Goal: Task Accomplishment & Management: Manage account settings

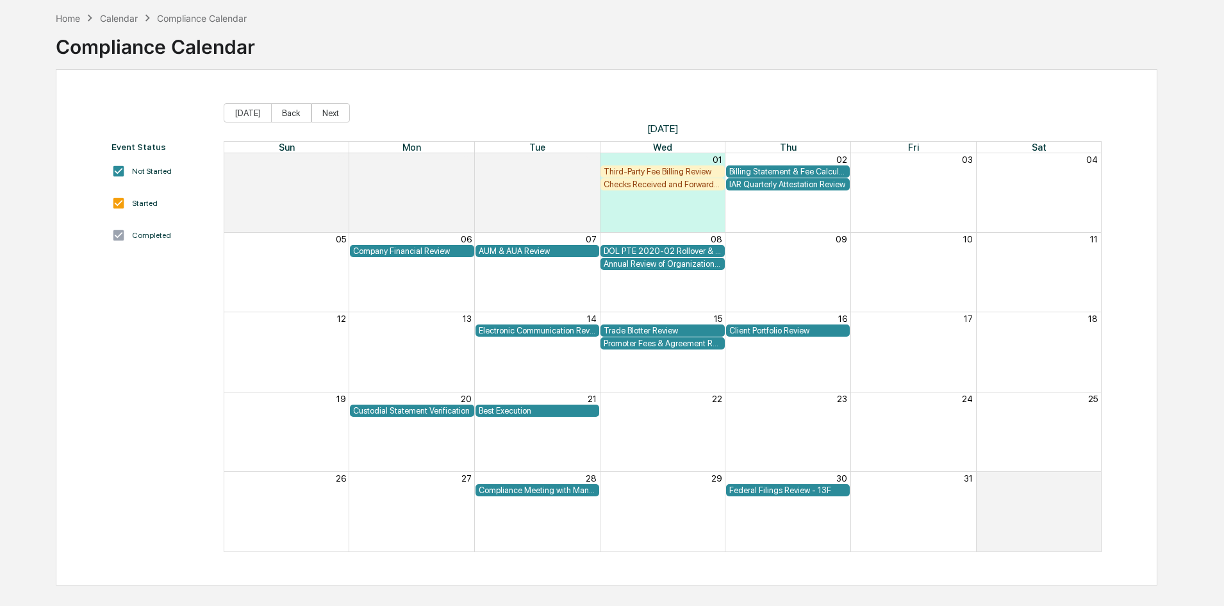
scroll to position [61, 0]
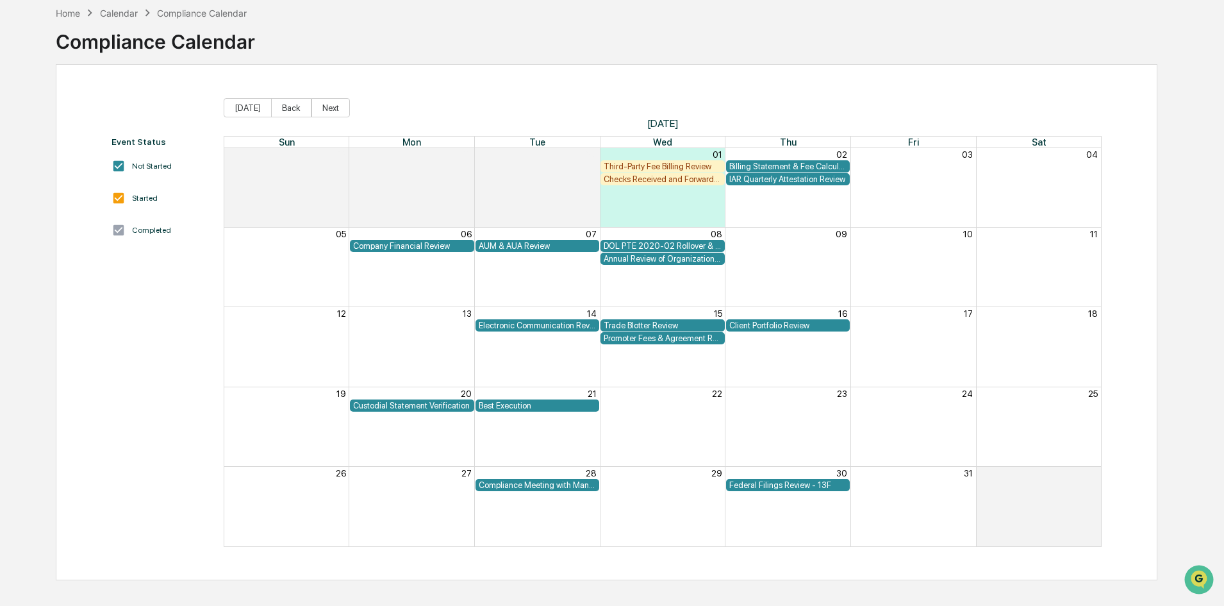
click at [704, 163] on div "Third-Party Fee Billing Review" at bounding box center [663, 167] width 118 height 10
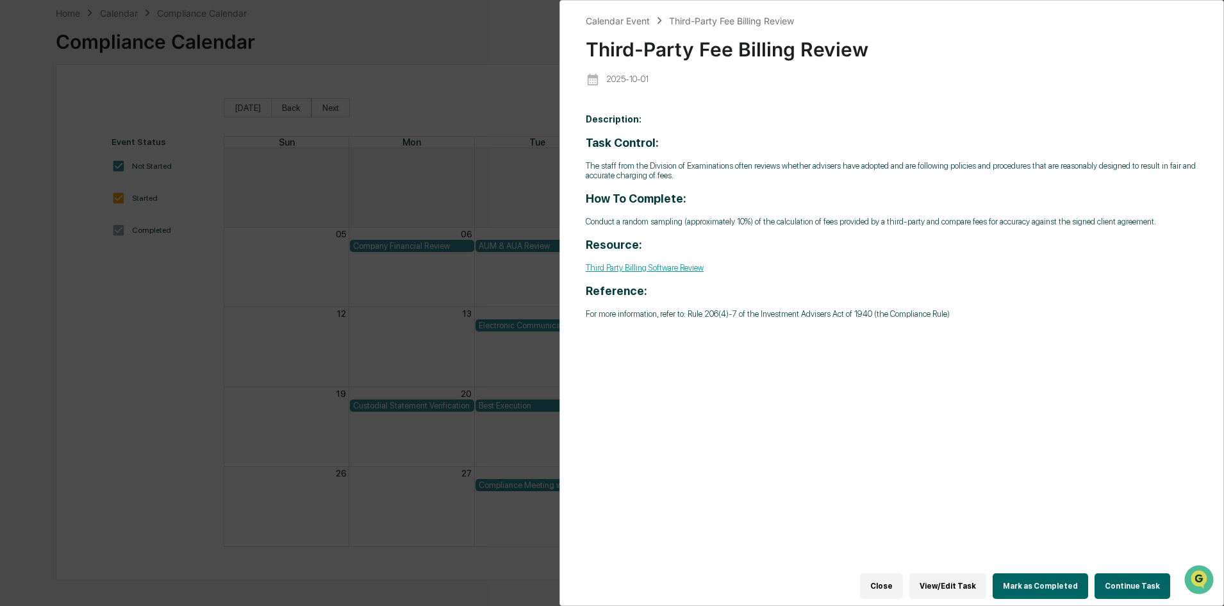
click at [1128, 581] on button "Continue Task" at bounding box center [1133, 586] width 76 height 26
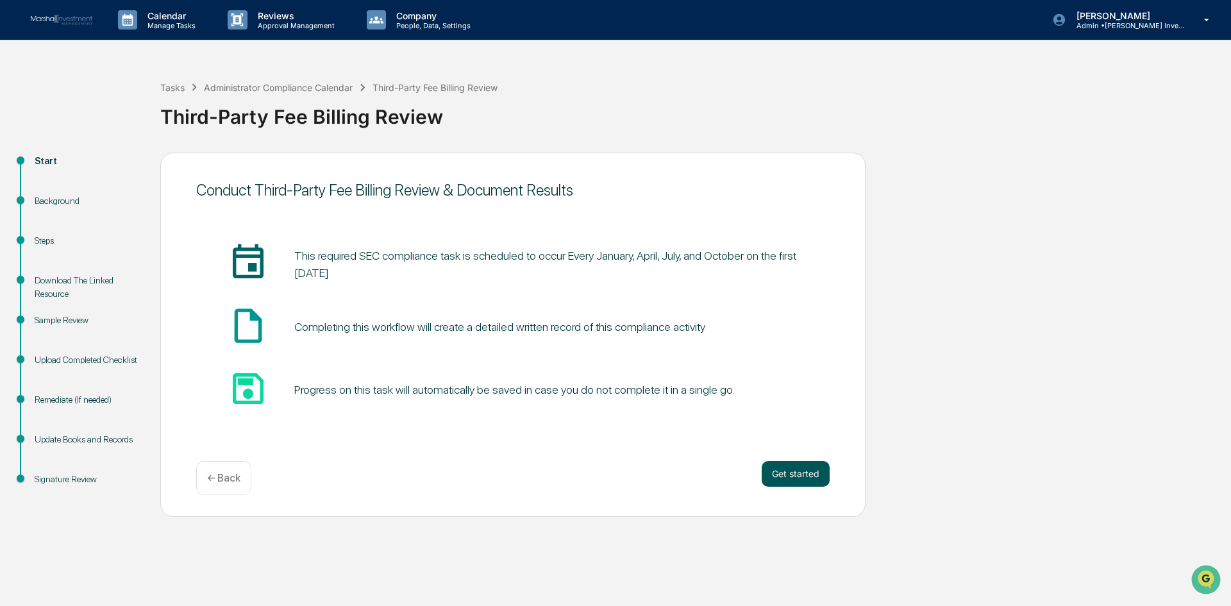
click at [781, 465] on button "Get started" at bounding box center [796, 474] width 68 height 26
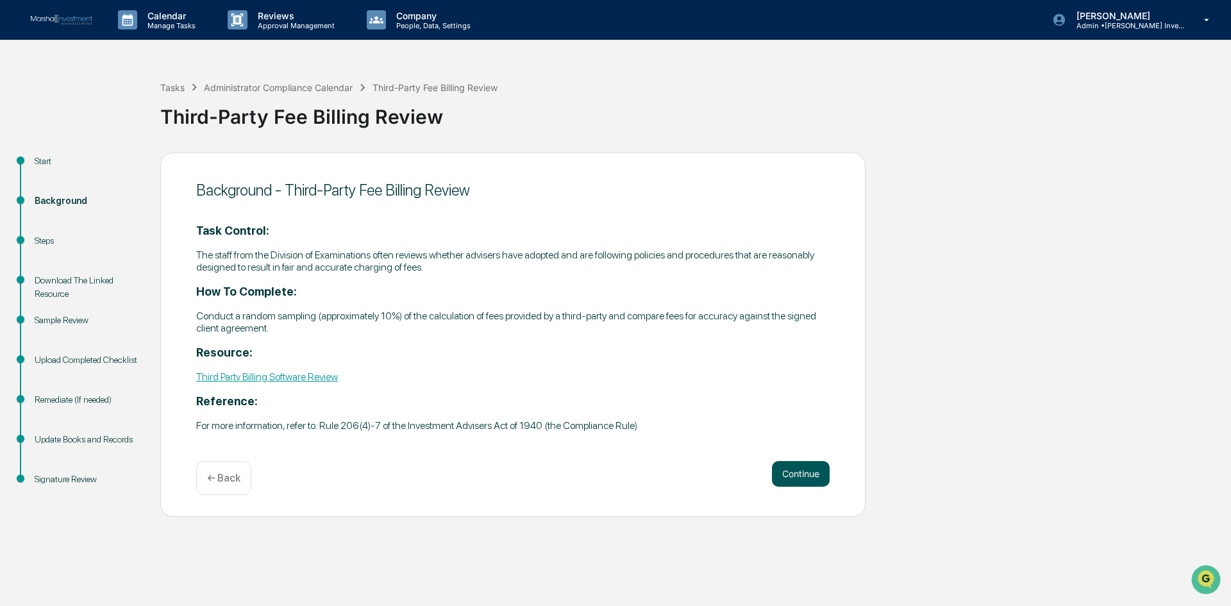
click at [808, 471] on button "Continue" at bounding box center [801, 474] width 58 height 26
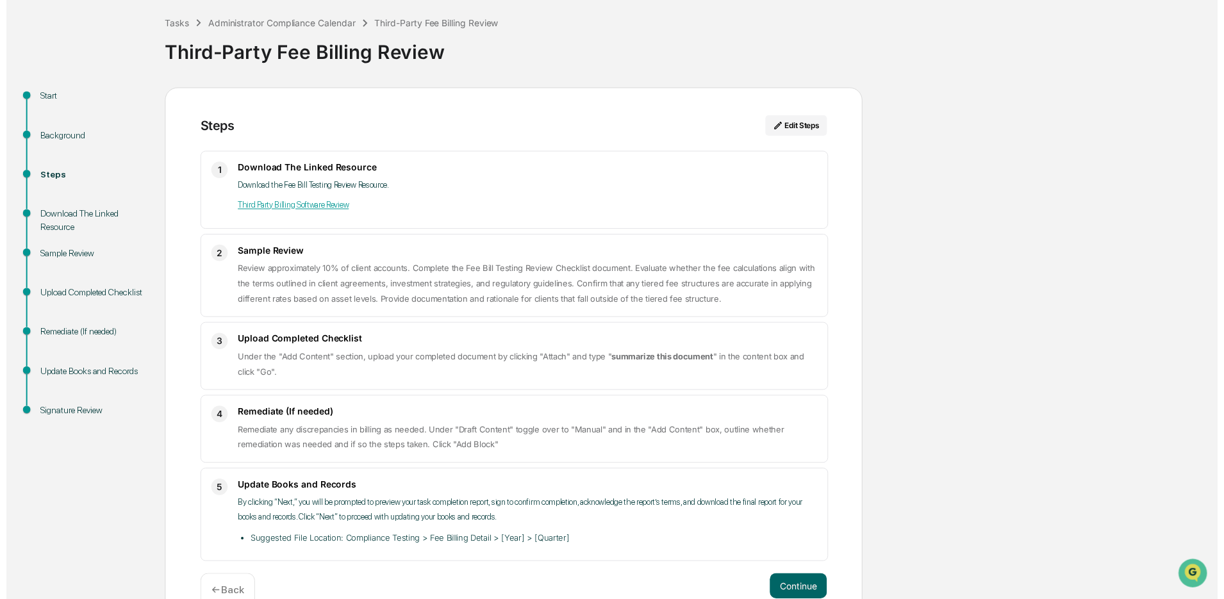
scroll to position [94, 0]
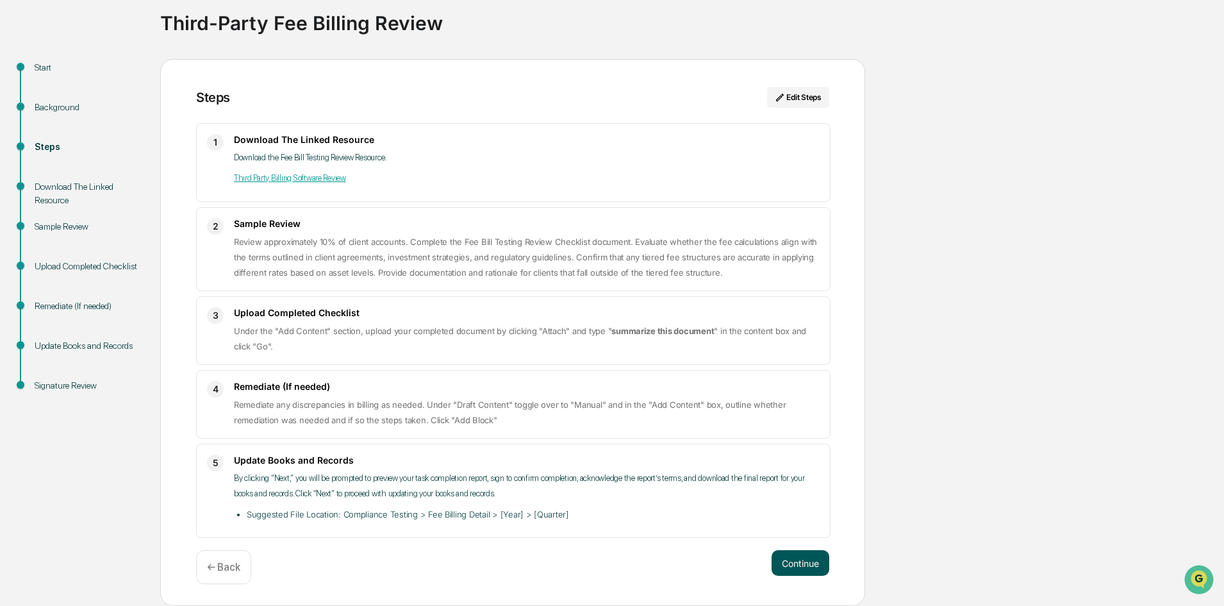
click at [812, 563] on button "Continue" at bounding box center [801, 563] width 58 height 26
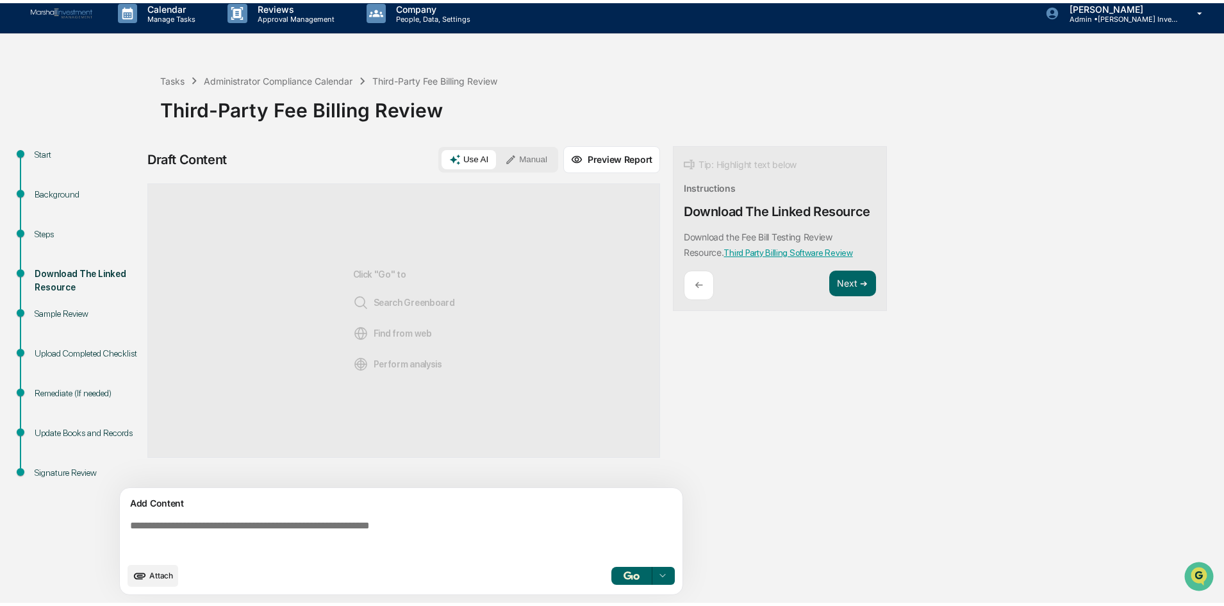
scroll to position [10, 0]
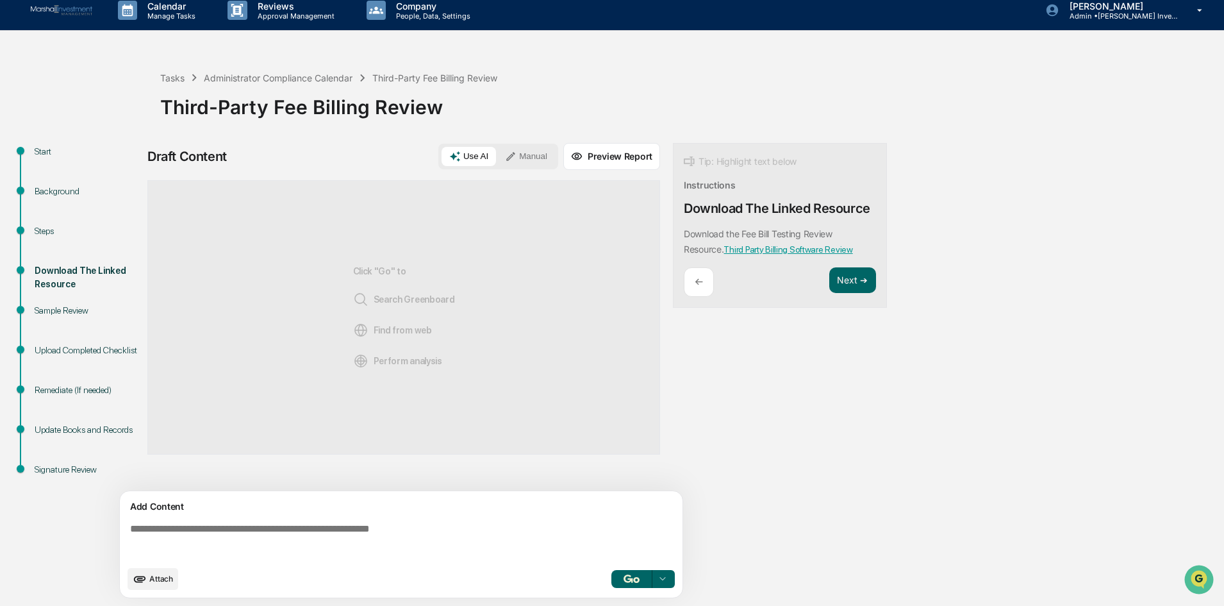
click at [670, 586] on div at bounding box center [663, 579] width 21 height 21
click at [171, 581] on span "Attach" at bounding box center [161, 579] width 24 height 10
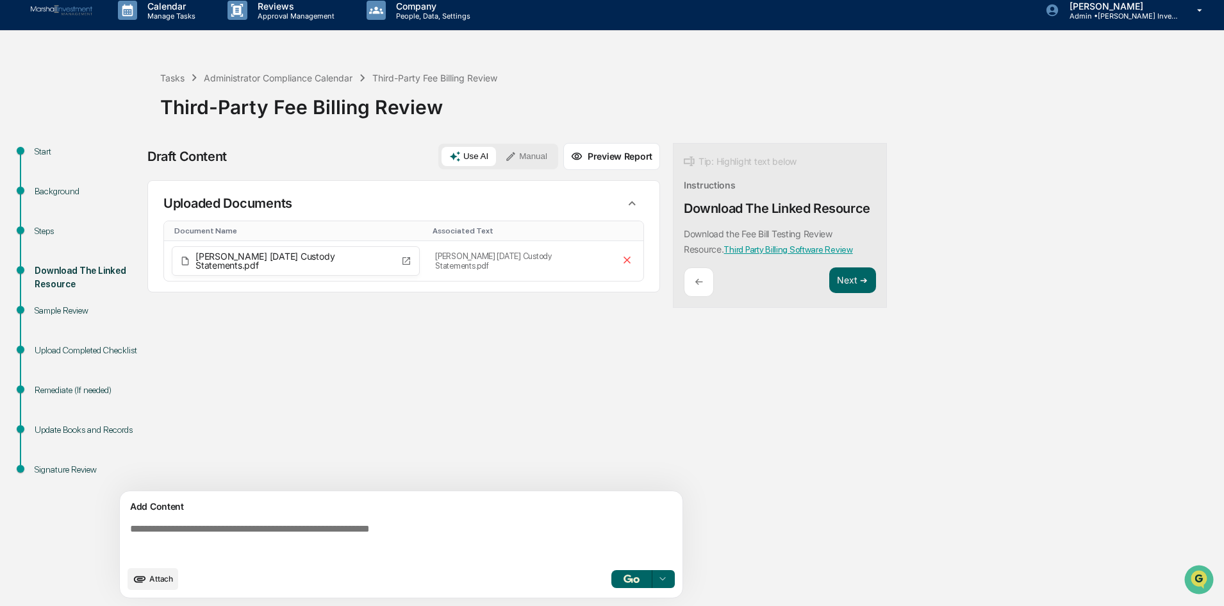
click at [155, 581] on span "Attach" at bounding box center [161, 579] width 24 height 10
click at [165, 576] on span "Attach" at bounding box center [161, 579] width 24 height 10
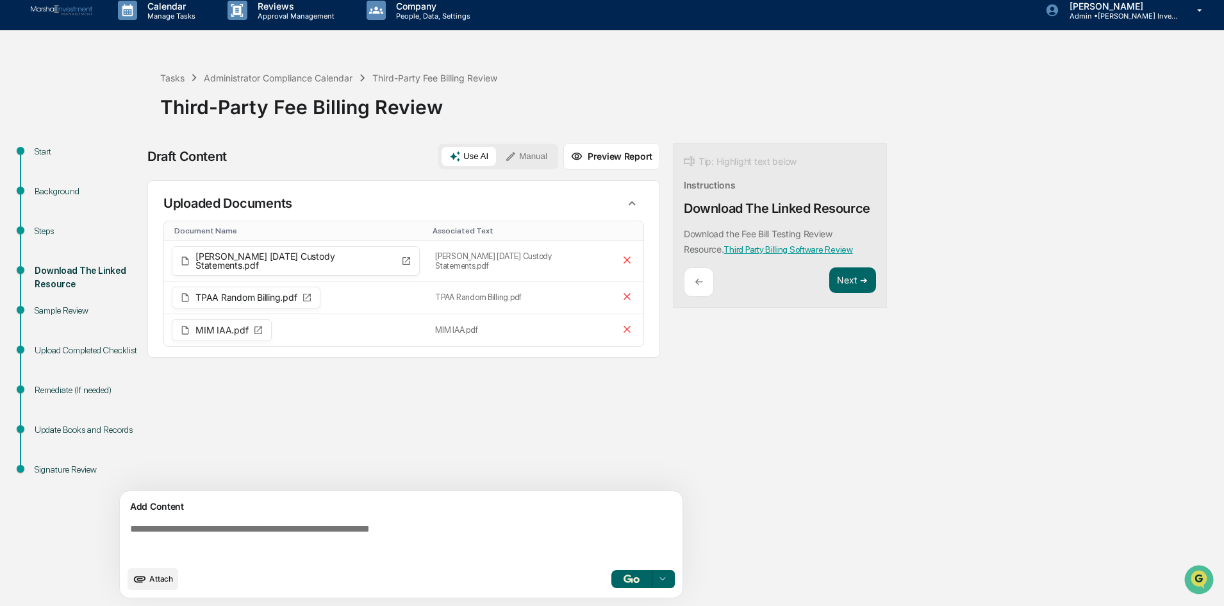
click at [266, 413] on div "Sources Uploaded Documents Document Name Associated Text Berger June July 2025 …" at bounding box center [403, 335] width 513 height 311
click at [845, 277] on button "Next ➔" at bounding box center [853, 280] width 47 height 26
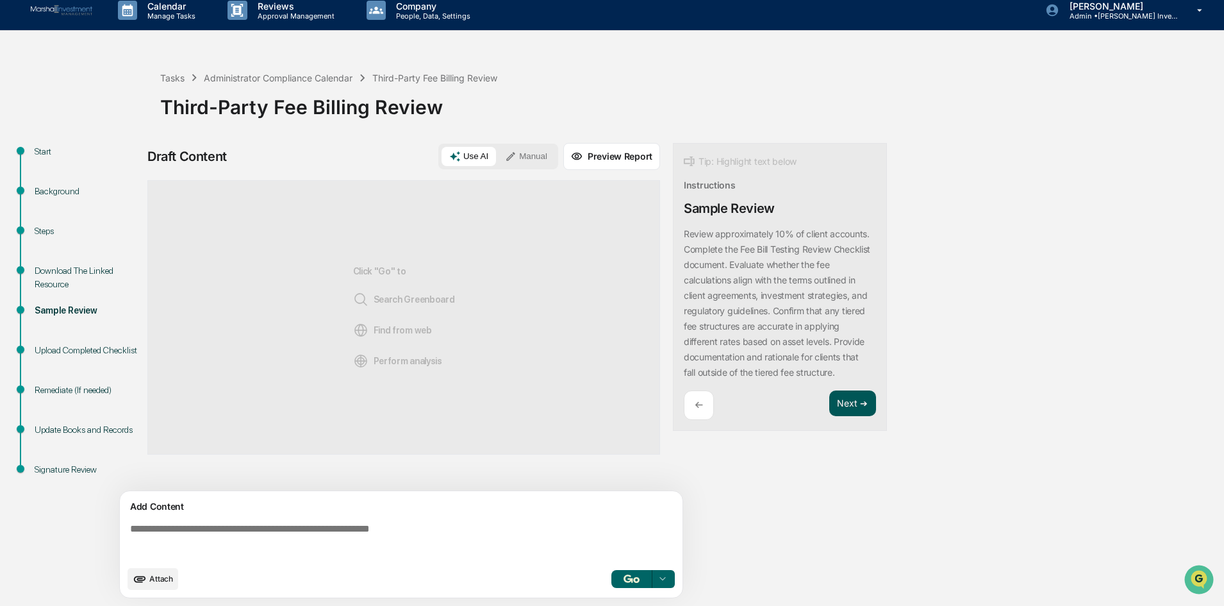
click at [848, 406] on button "Next ➔" at bounding box center [853, 403] width 47 height 26
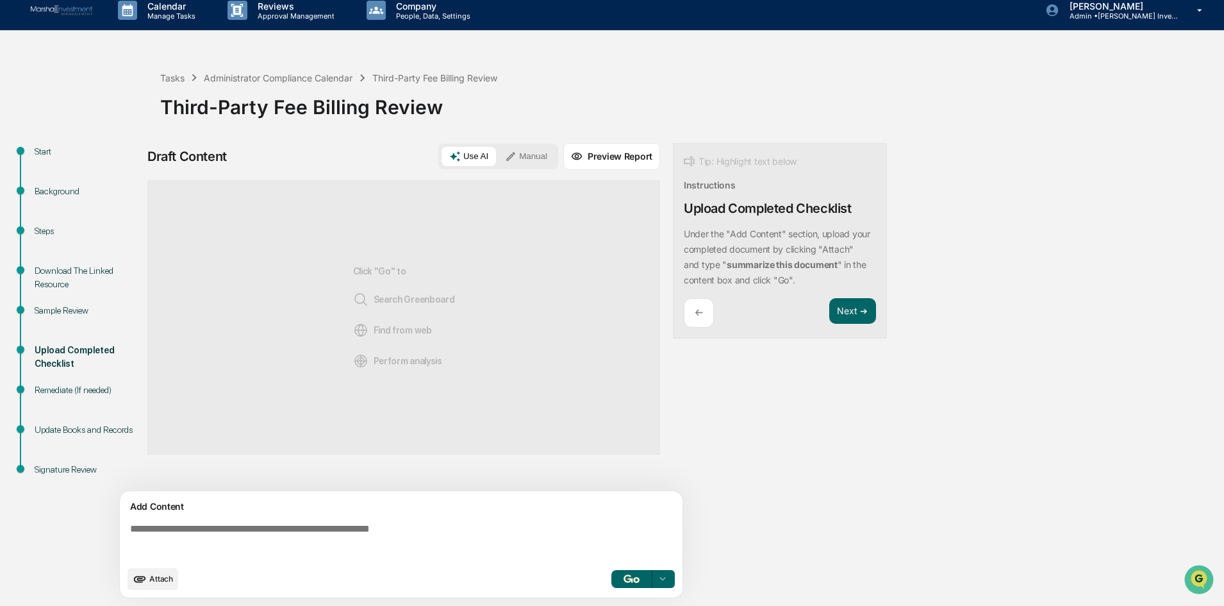
click at [160, 576] on span "Attach" at bounding box center [161, 579] width 24 height 10
click at [704, 319] on div "←" at bounding box center [699, 313] width 30 height 30
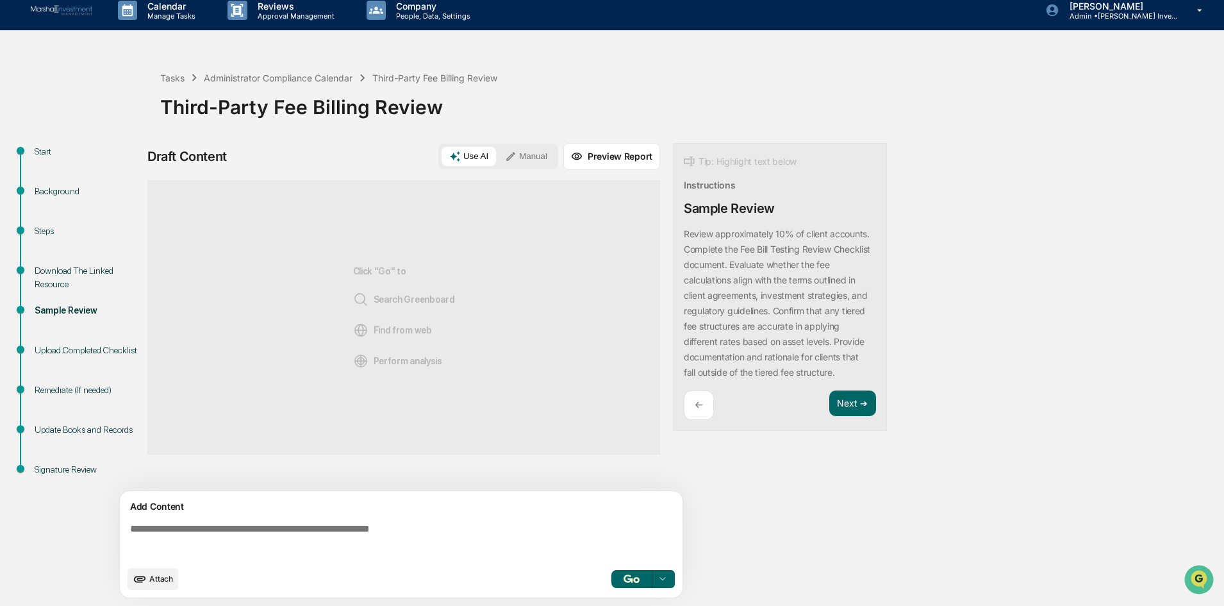
click at [699, 397] on div "←" at bounding box center [699, 405] width 30 height 30
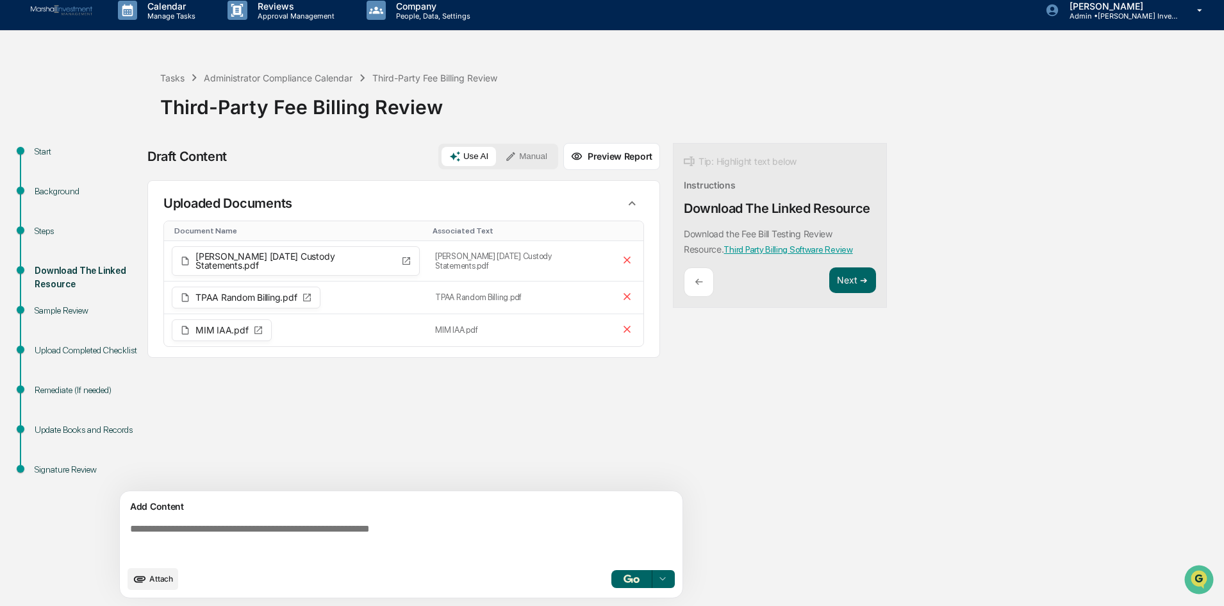
click at [629, 578] on img "button" at bounding box center [631, 578] width 15 height 8
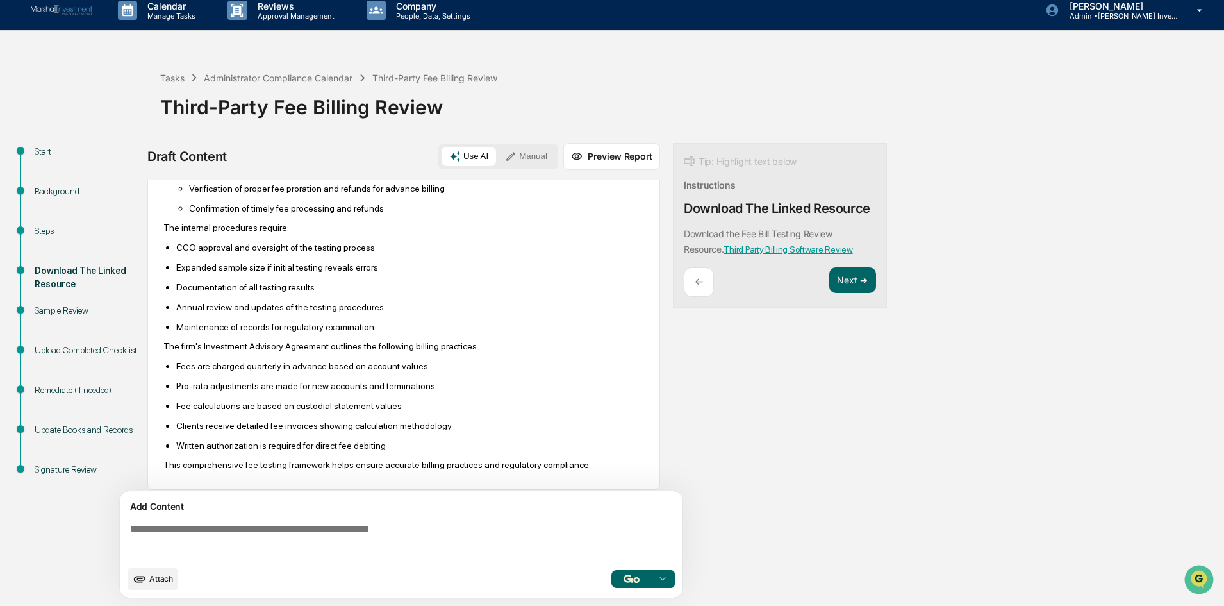
scroll to position [488, 0]
click at [854, 279] on button "Next ➔" at bounding box center [853, 280] width 47 height 26
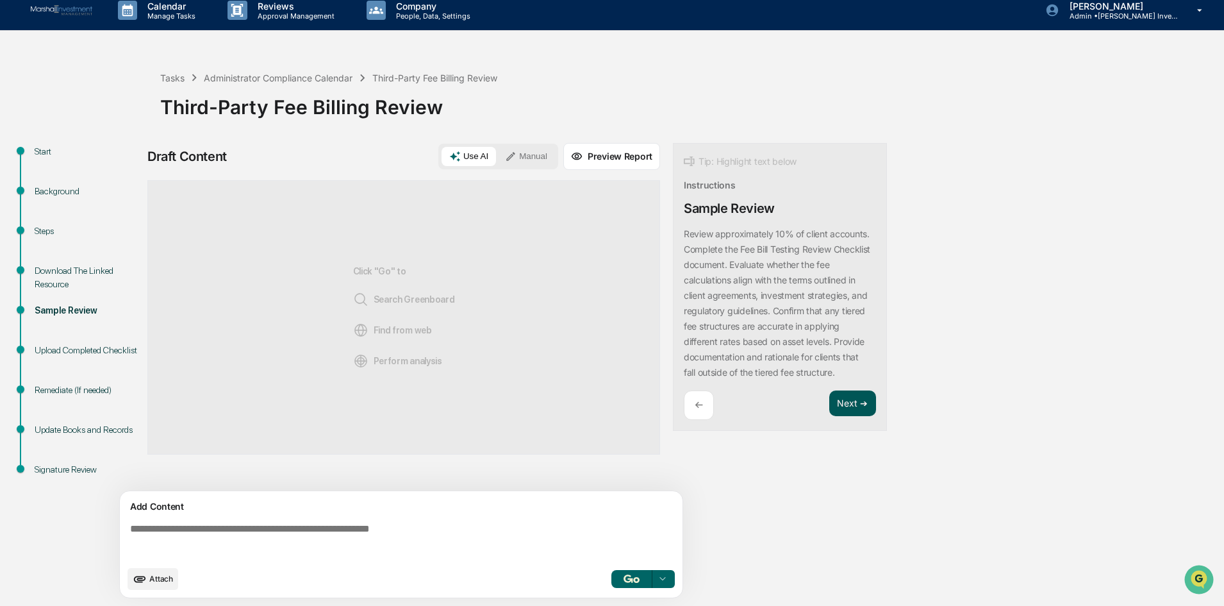
scroll to position [0, 0]
click at [846, 406] on button "Next ➔" at bounding box center [853, 403] width 47 height 26
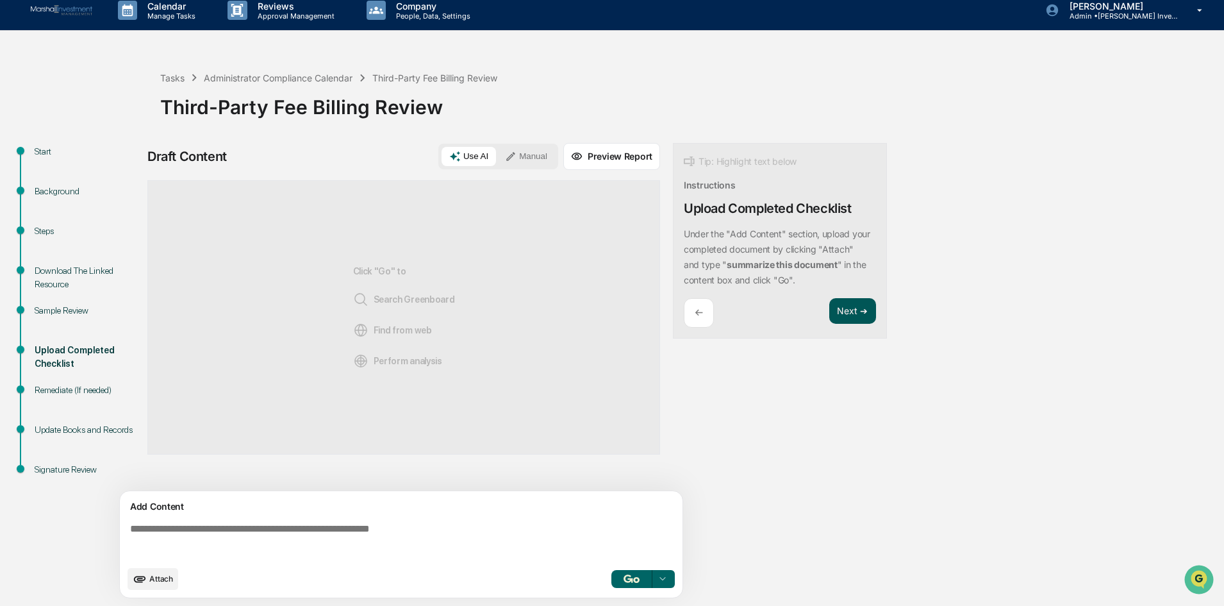
click at [846, 315] on button "Next ➔" at bounding box center [853, 311] width 47 height 26
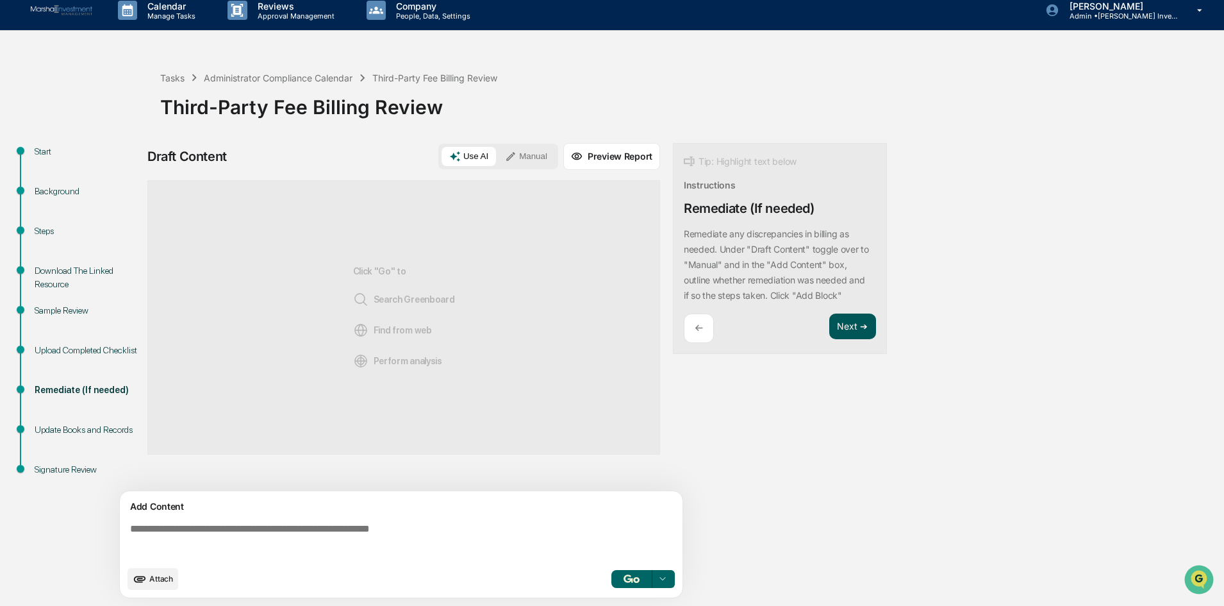
click at [843, 324] on button "Next ➔" at bounding box center [853, 326] width 47 height 26
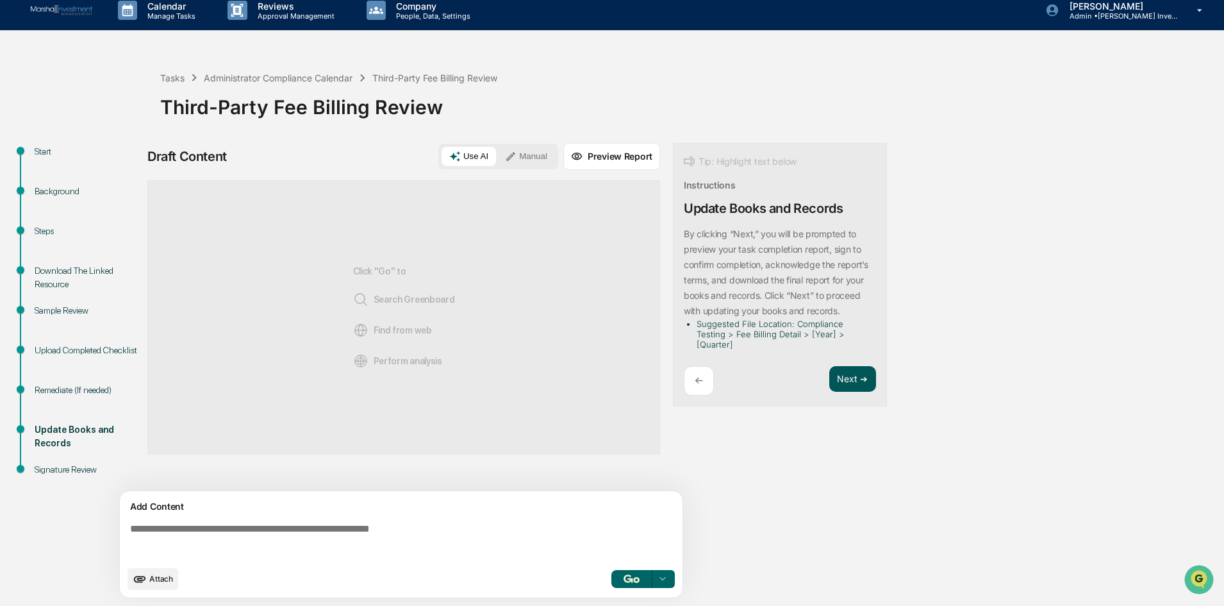
click at [839, 369] on button "Next ➔" at bounding box center [853, 379] width 47 height 26
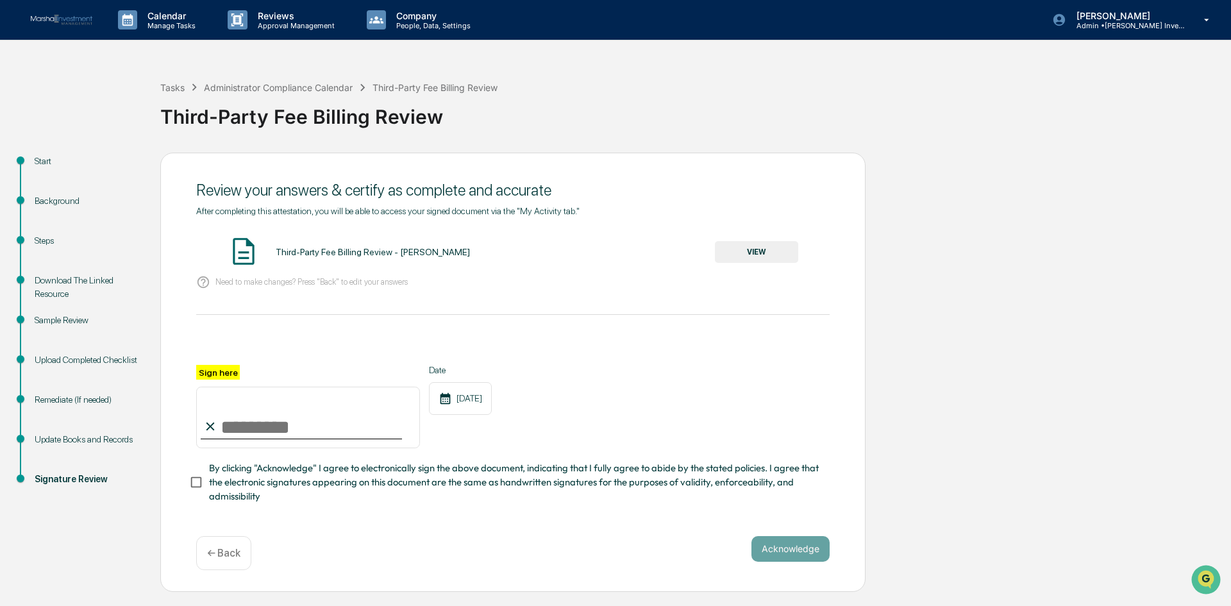
click at [730, 258] on button "VIEW" at bounding box center [756, 252] width 83 height 22
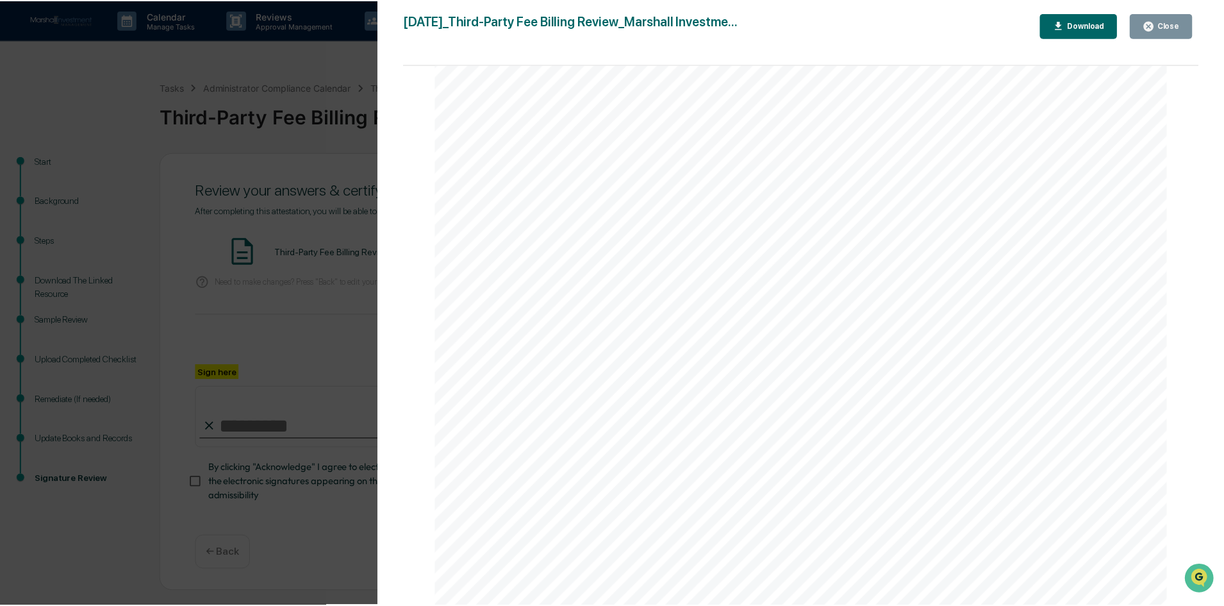
scroll to position [2694, 0]
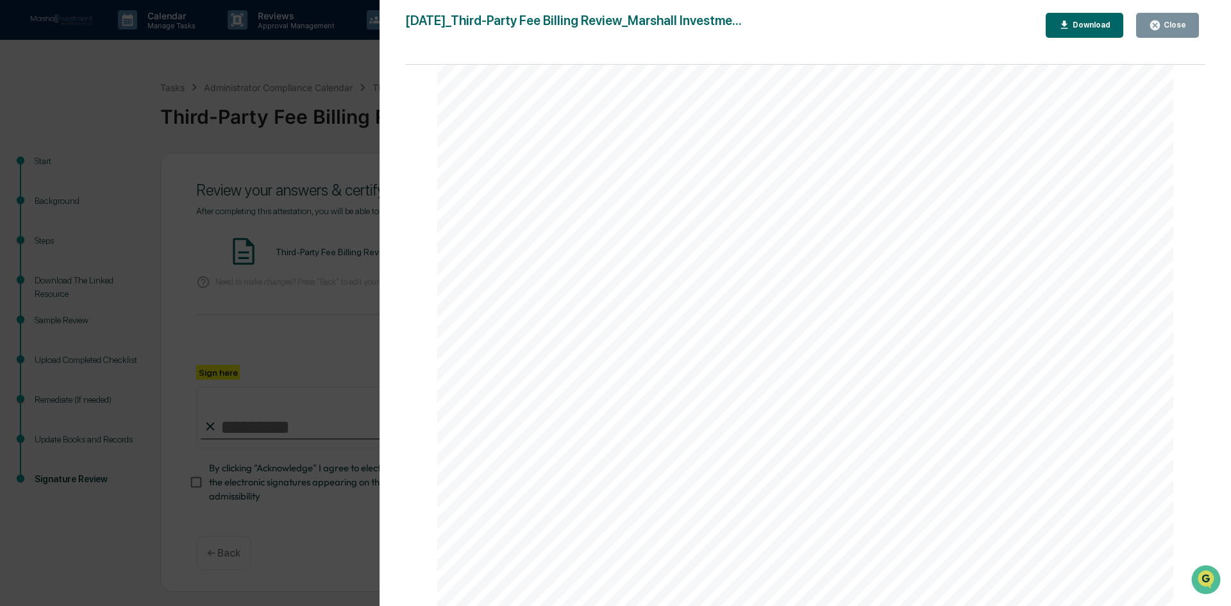
click at [1070, 19] on icon "button" at bounding box center [1064, 25] width 12 height 12
click at [1170, 31] on button "Close" at bounding box center [1167, 25] width 63 height 25
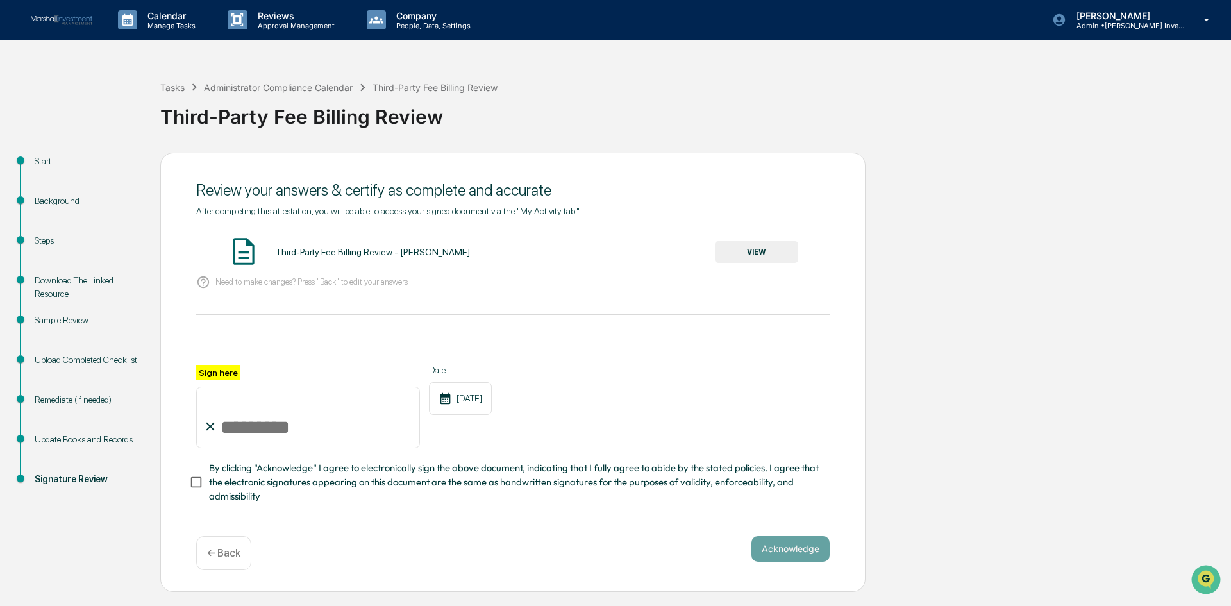
click at [318, 414] on input "Sign here" at bounding box center [308, 418] width 224 height 62
type input "**********"
click at [531, 412] on div "**********" at bounding box center [512, 406] width 633 height 83
click at [767, 555] on button "Acknowledge" at bounding box center [790, 549] width 78 height 26
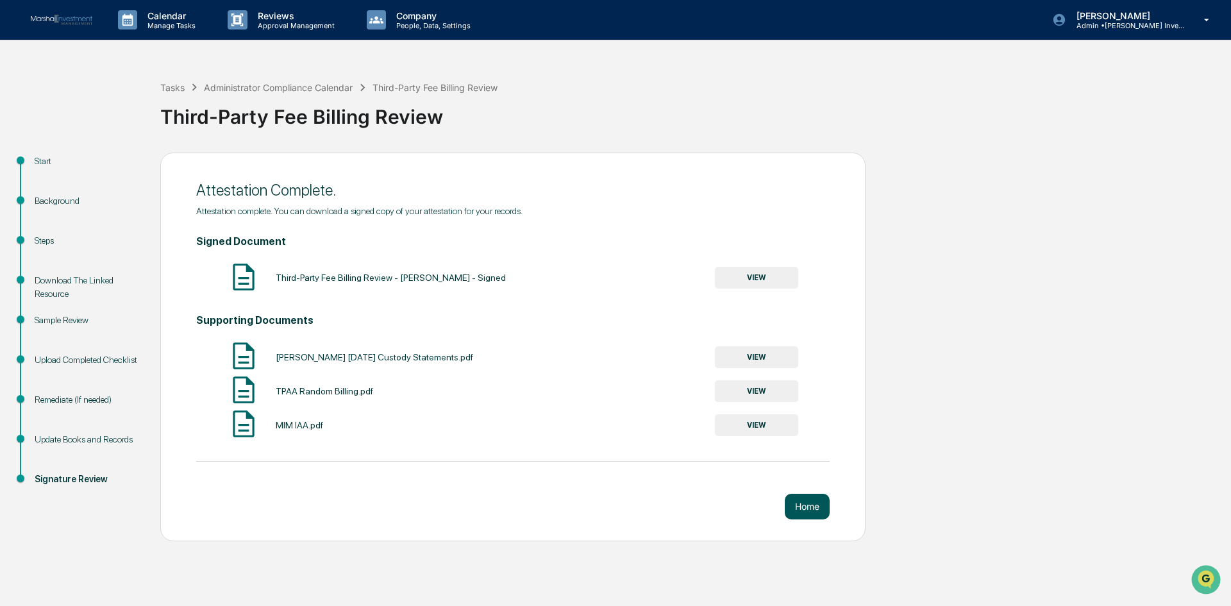
click at [808, 513] on button "Home" at bounding box center [807, 507] width 45 height 26
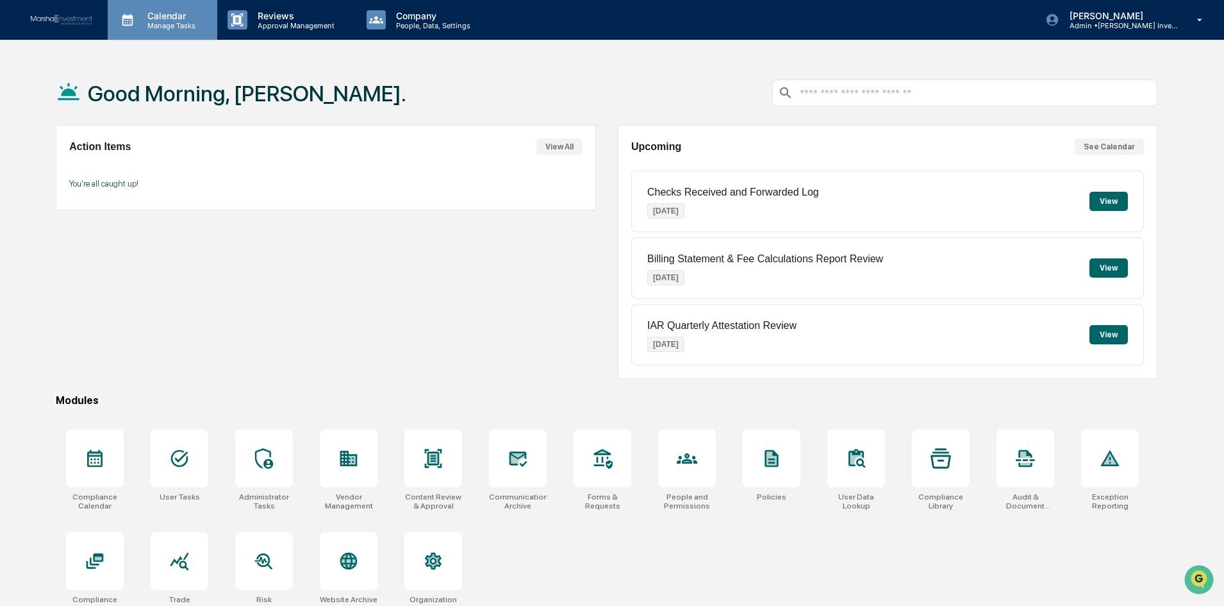
click at [172, 29] on p "Manage Tasks" at bounding box center [169, 25] width 65 height 9
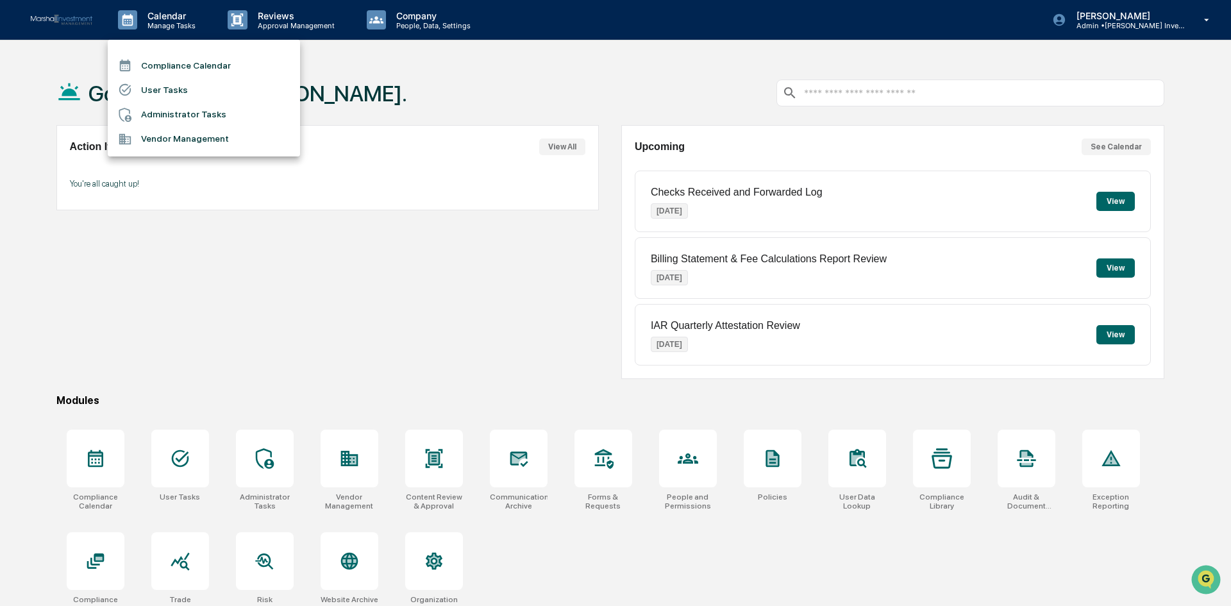
click at [166, 58] on li "Compliance Calendar" at bounding box center [204, 65] width 192 height 24
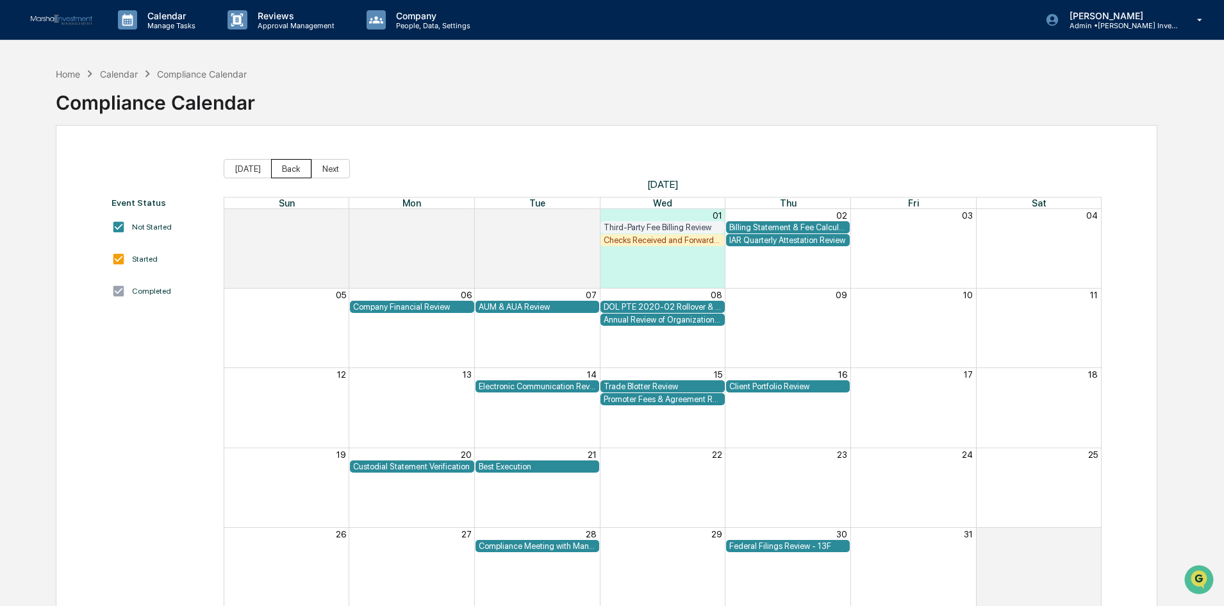
click at [292, 177] on button "Back" at bounding box center [291, 168] width 40 height 19
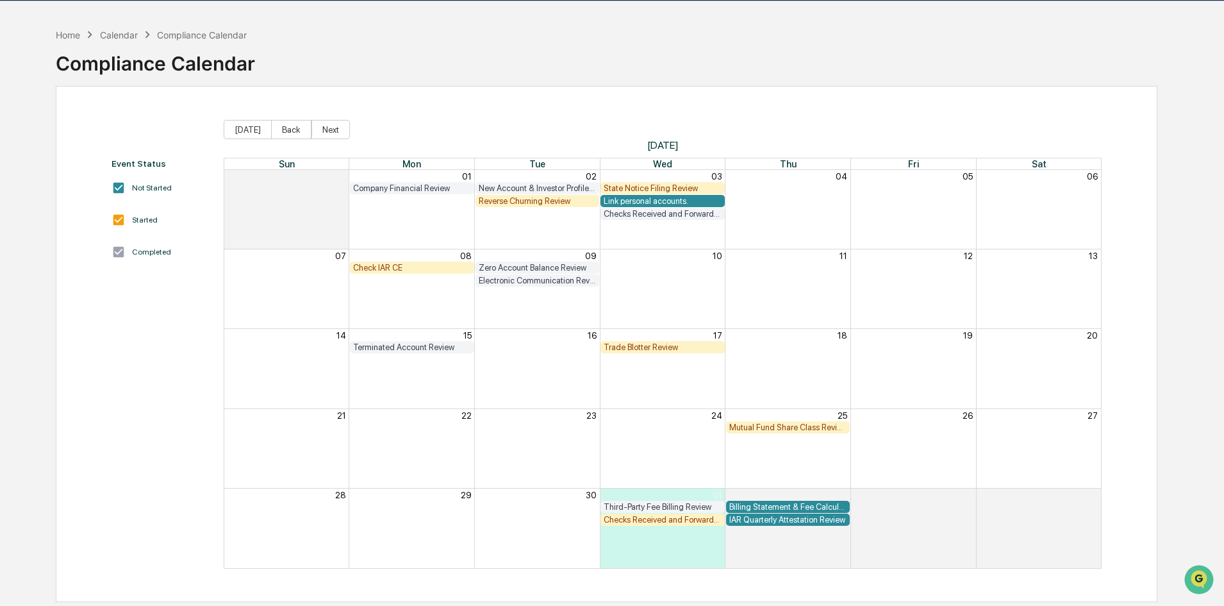
scroll to position [61, 0]
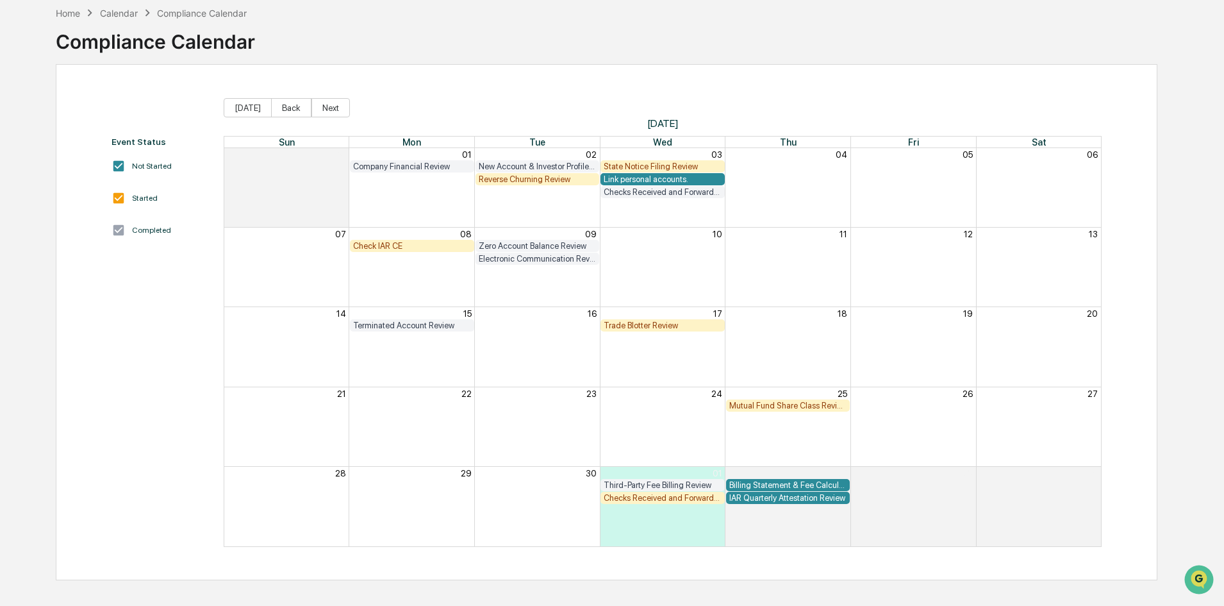
click at [750, 405] on div "Mutual Fund Share Class Review" at bounding box center [789, 406] width 118 height 10
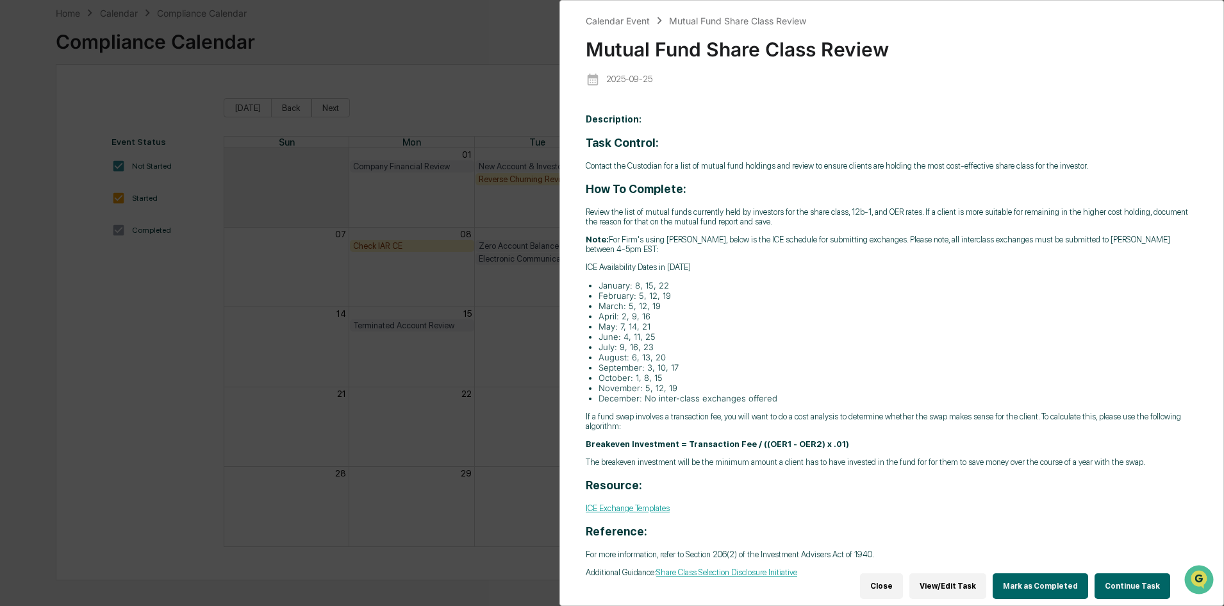
click at [1140, 580] on button "Continue Task" at bounding box center [1133, 586] width 76 height 26
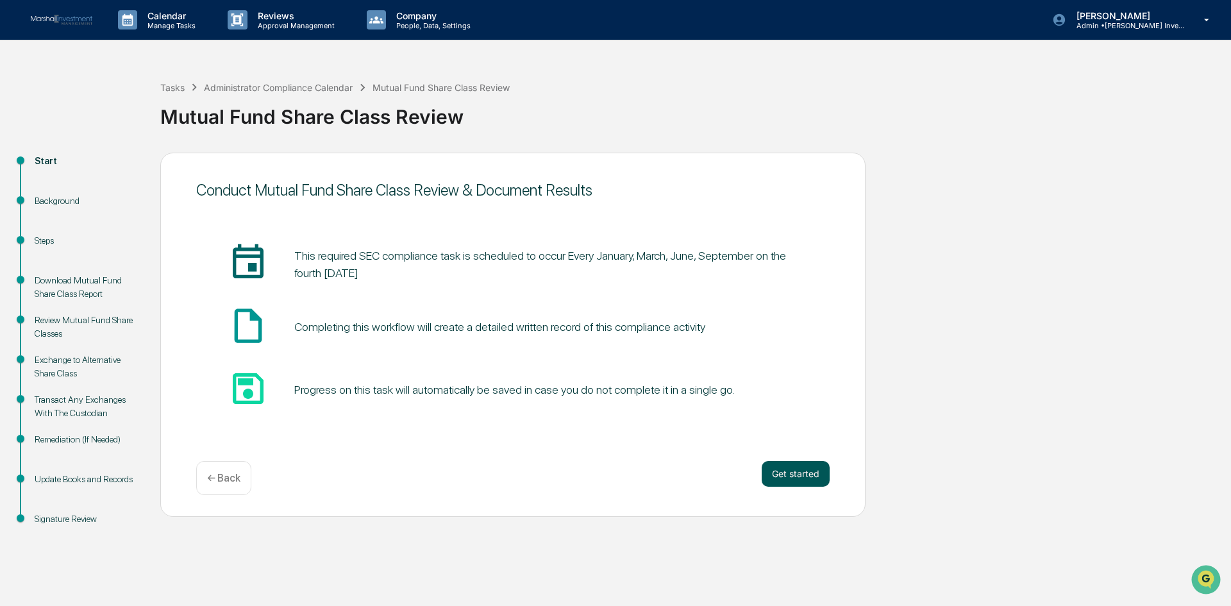
click at [803, 477] on button "Get started" at bounding box center [796, 474] width 68 height 26
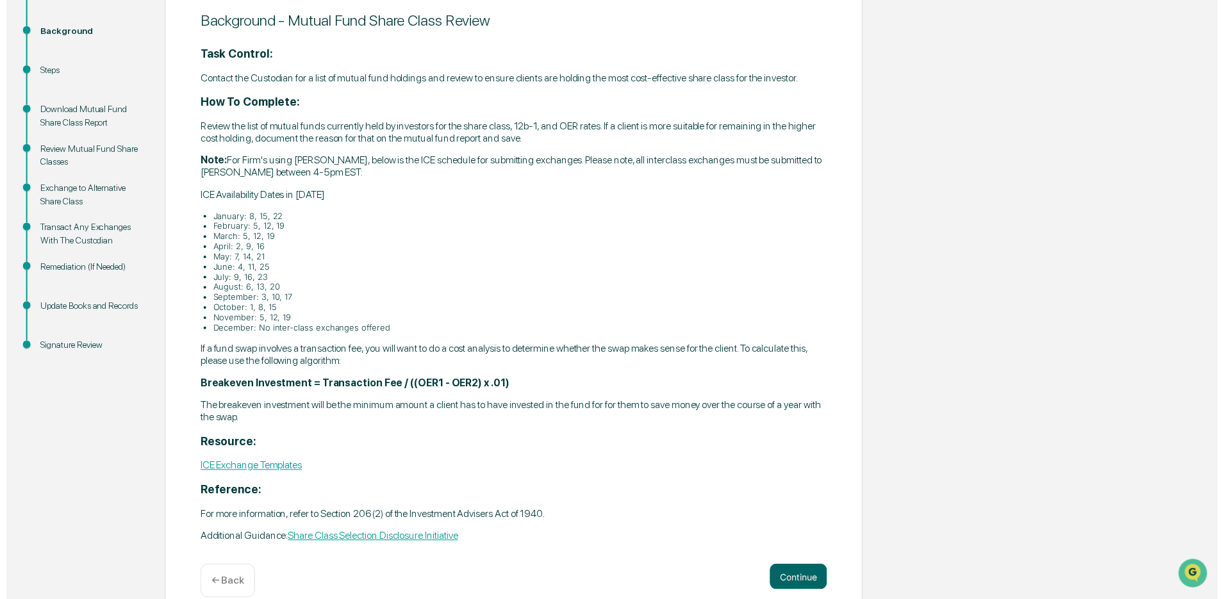
scroll to position [190, 0]
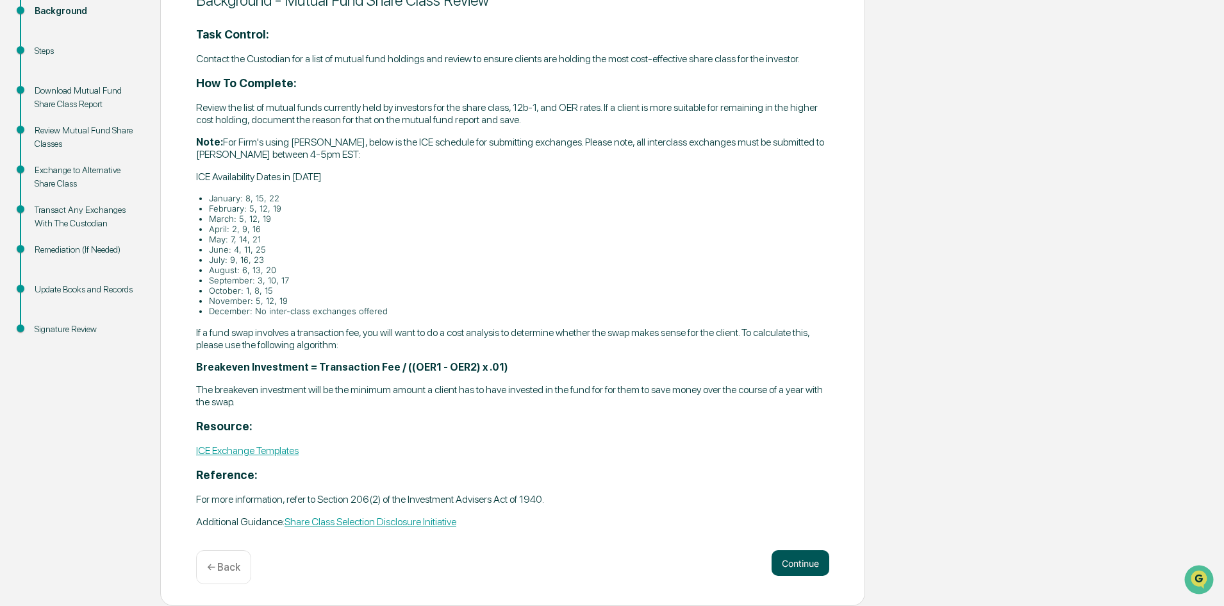
click at [789, 563] on button "Continue" at bounding box center [801, 563] width 58 height 26
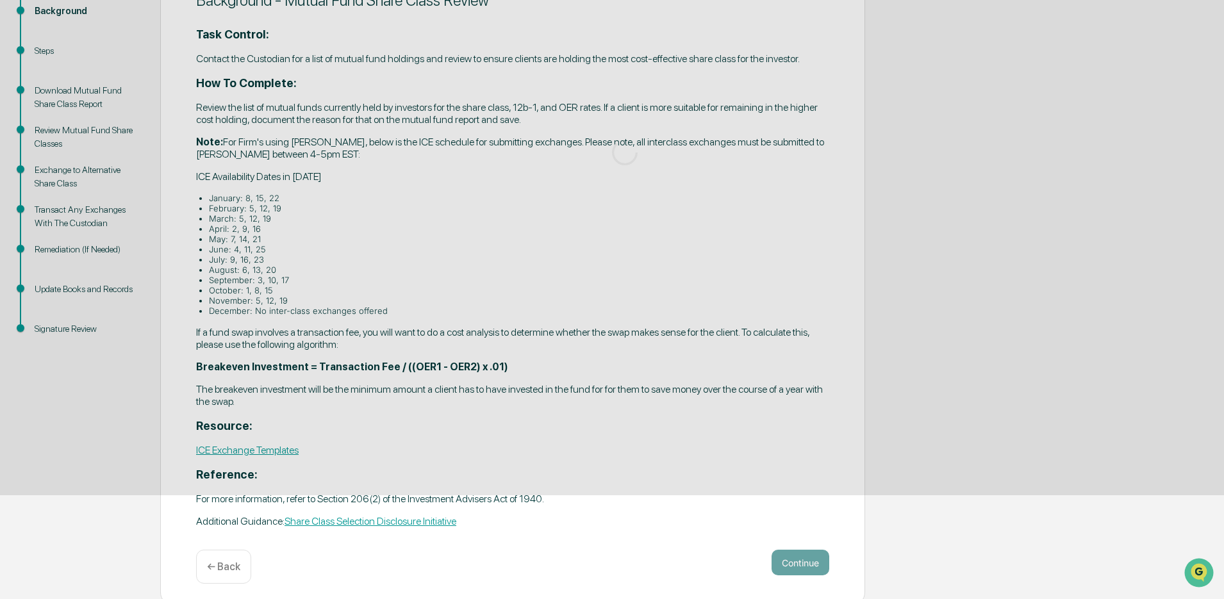
scroll to position [172, 0]
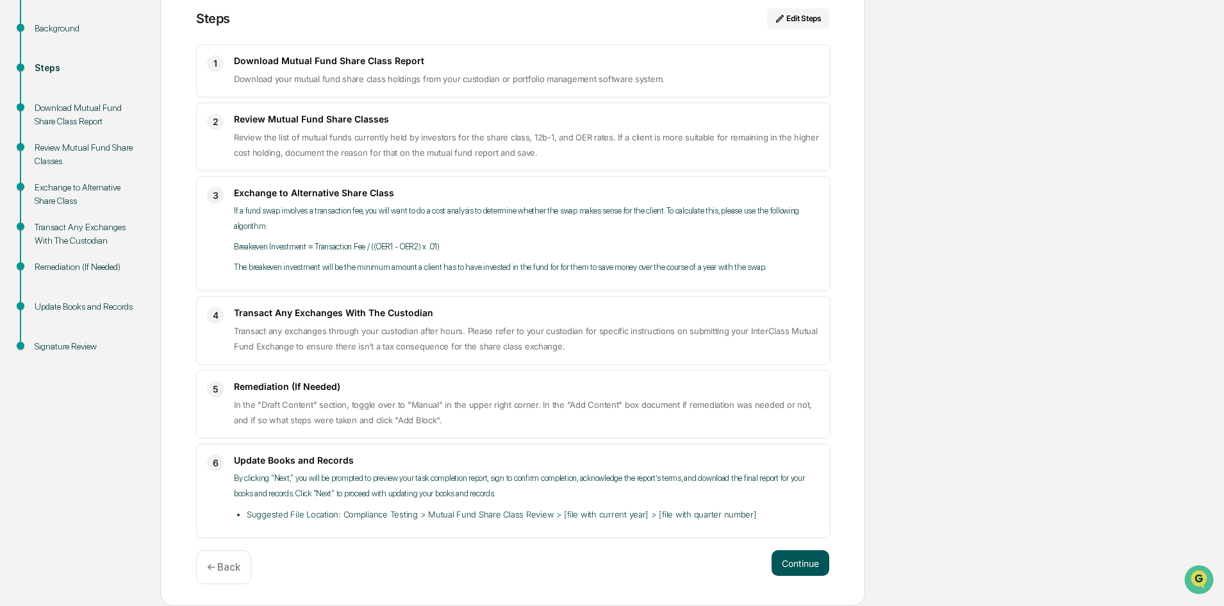
click at [790, 563] on button "Continue" at bounding box center [801, 563] width 58 height 26
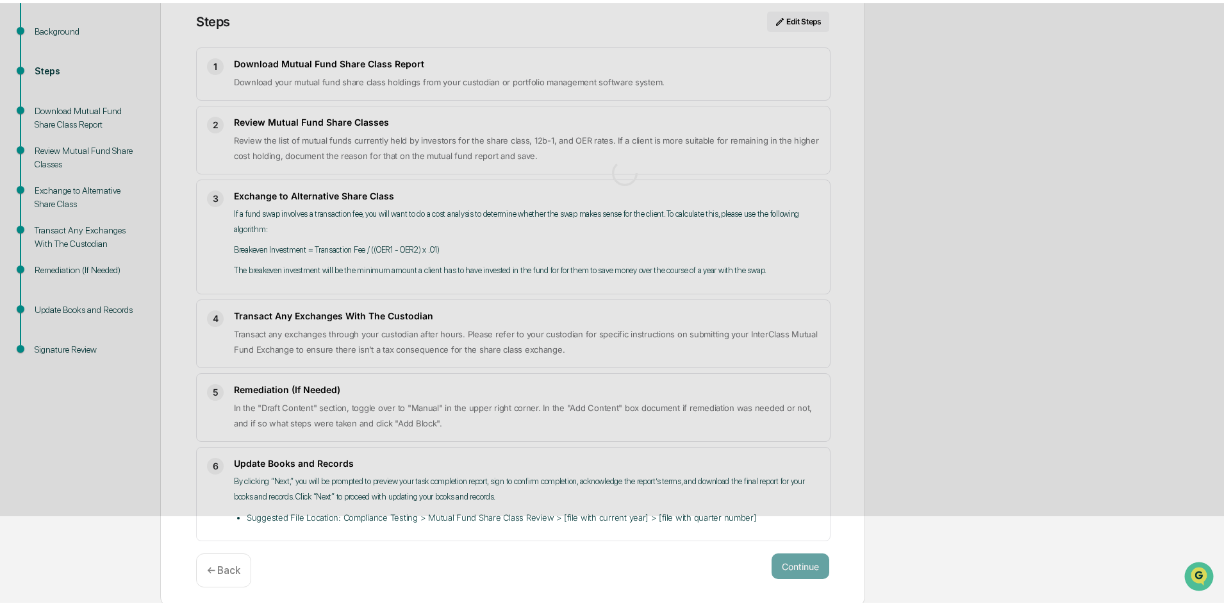
scroll to position [10, 0]
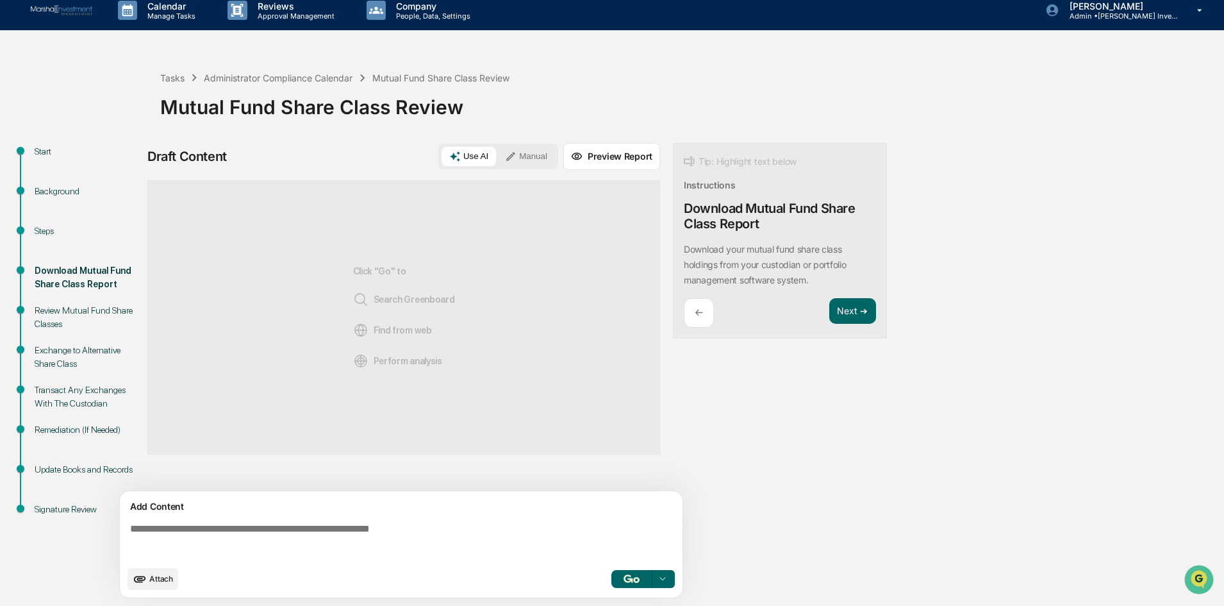
click at [163, 581] on span "Attach" at bounding box center [161, 579] width 24 height 10
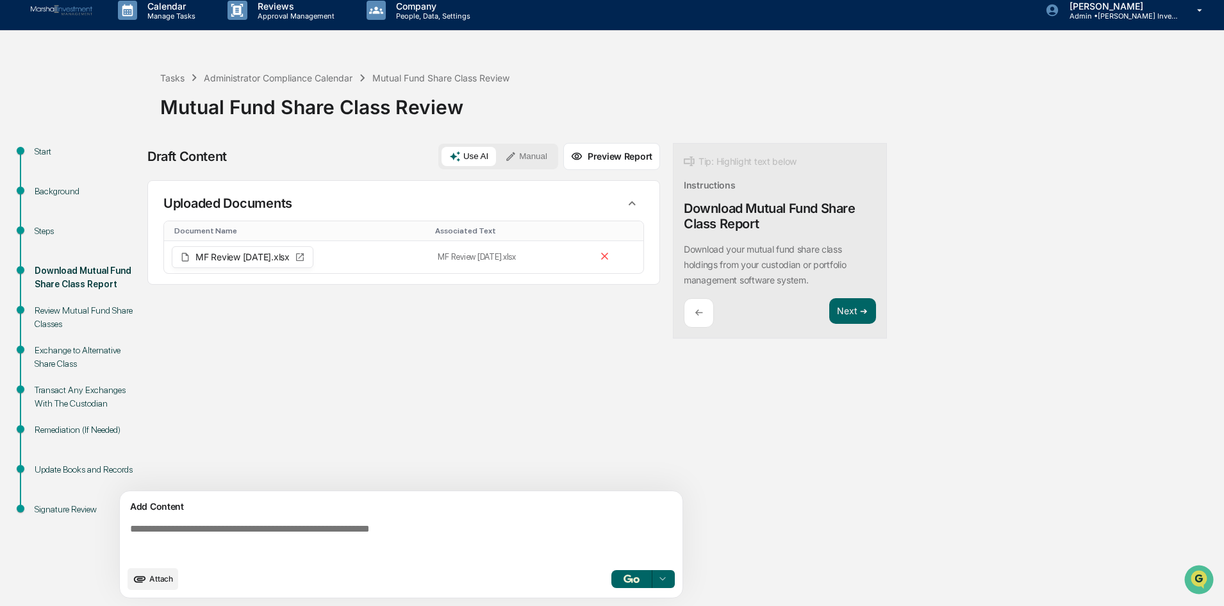
click at [698, 313] on p "←" at bounding box center [699, 312] width 8 height 12
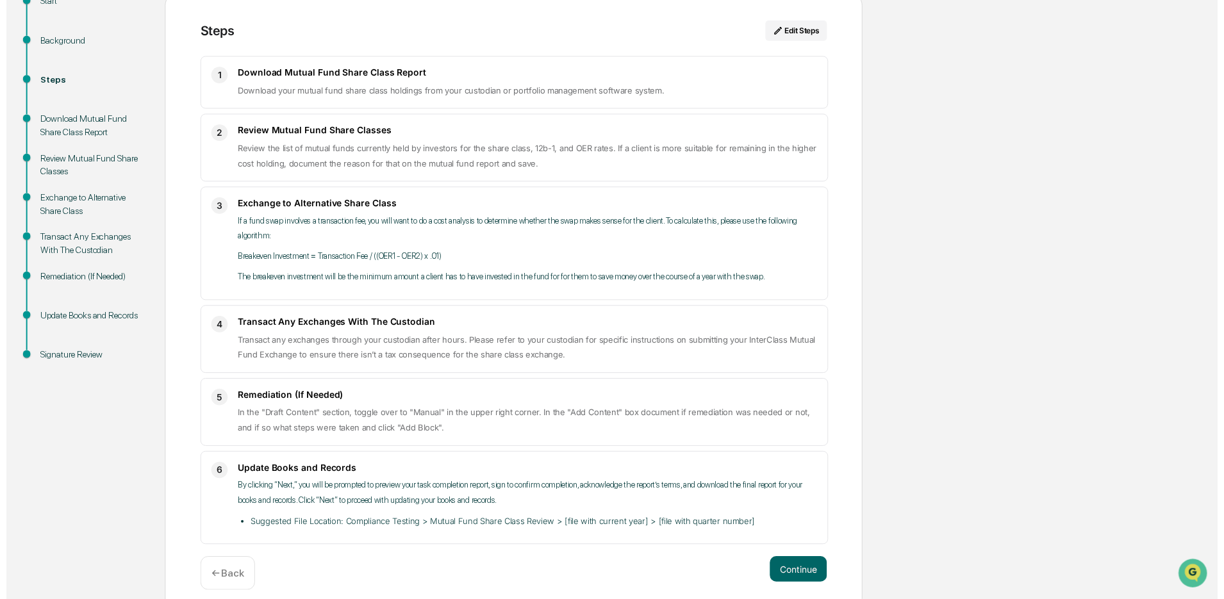
scroll to position [172, 0]
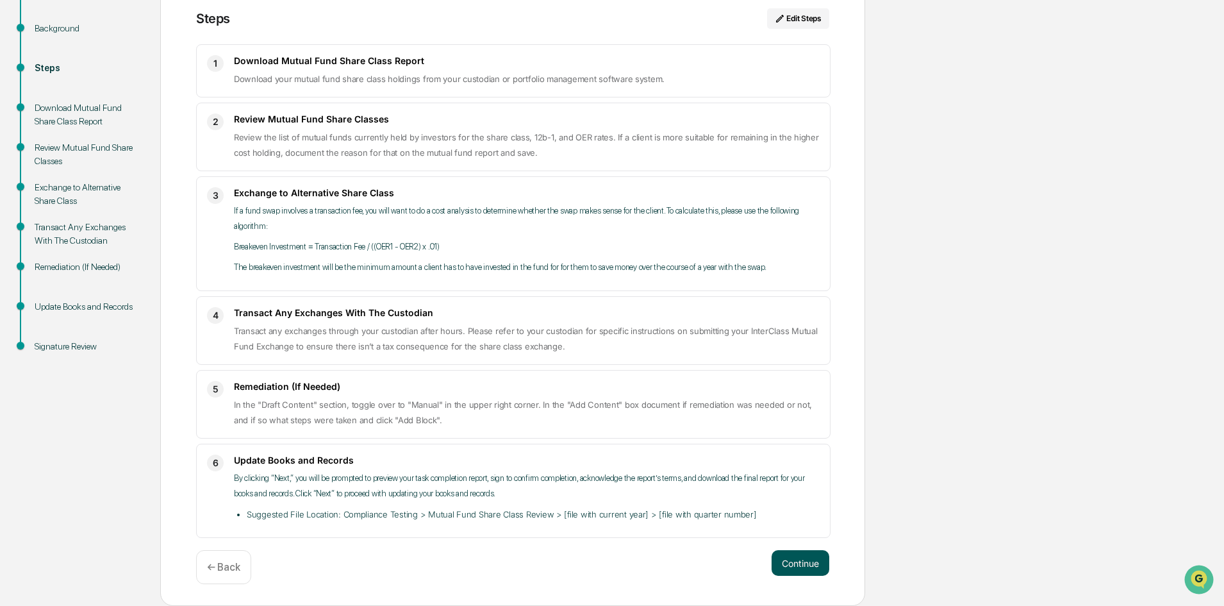
click at [790, 554] on button "Continue" at bounding box center [801, 563] width 58 height 26
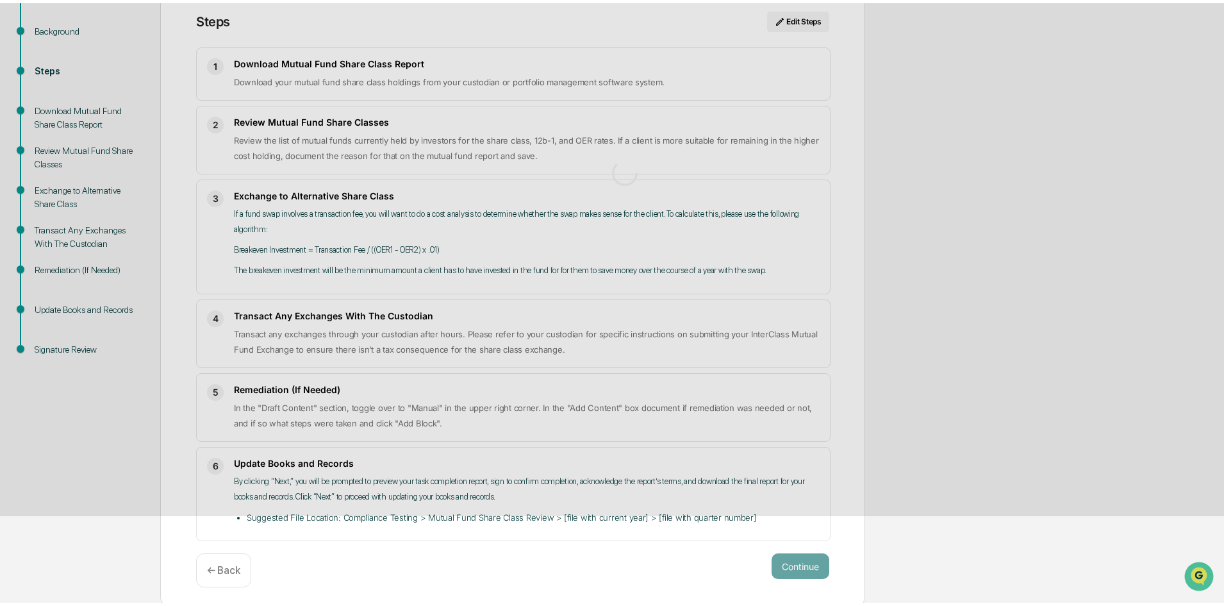
scroll to position [10, 0]
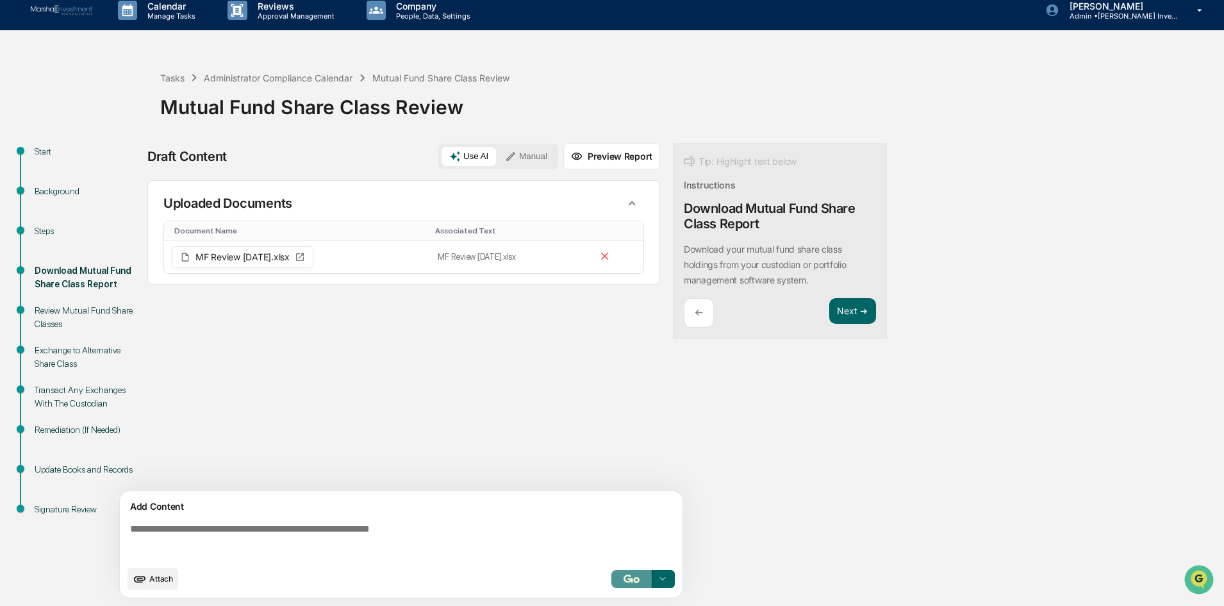
click at [630, 578] on img "button" at bounding box center [631, 578] width 15 height 8
click at [854, 318] on button "Next ➔" at bounding box center [853, 311] width 47 height 26
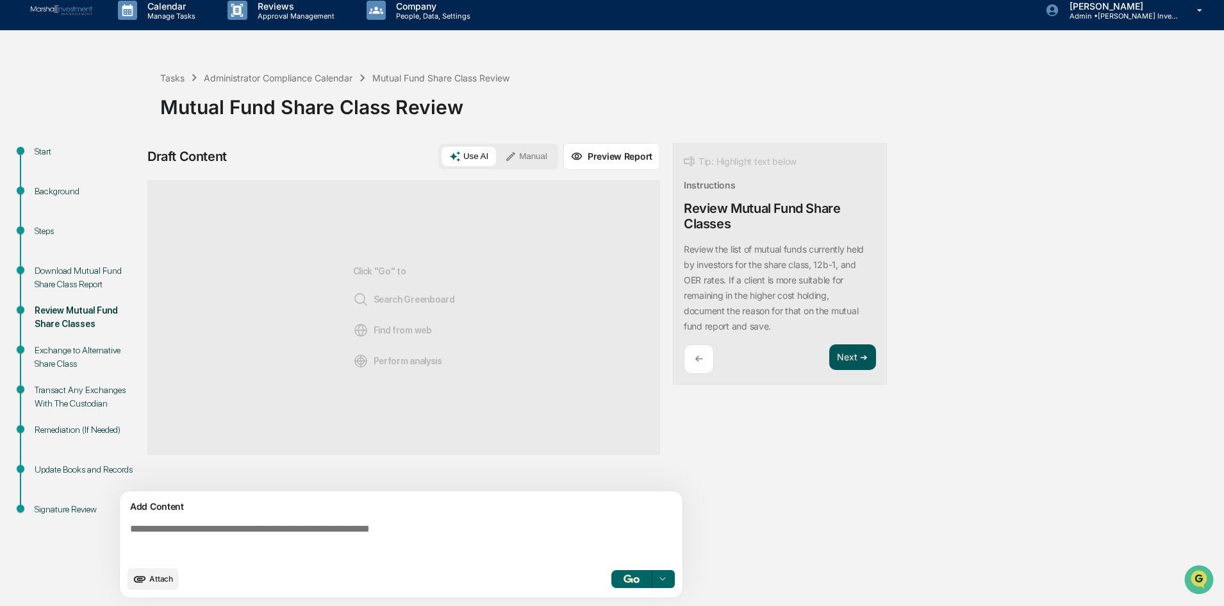
click at [842, 356] on button "Next ➔" at bounding box center [853, 357] width 47 height 26
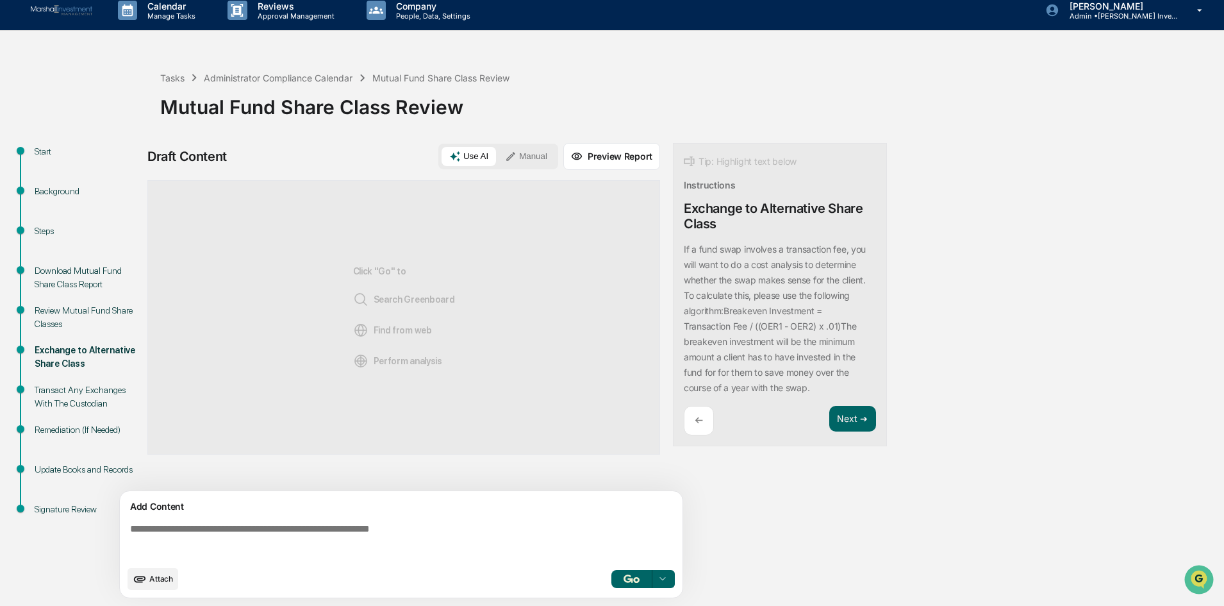
click at [699, 424] on p "←" at bounding box center [699, 420] width 8 height 12
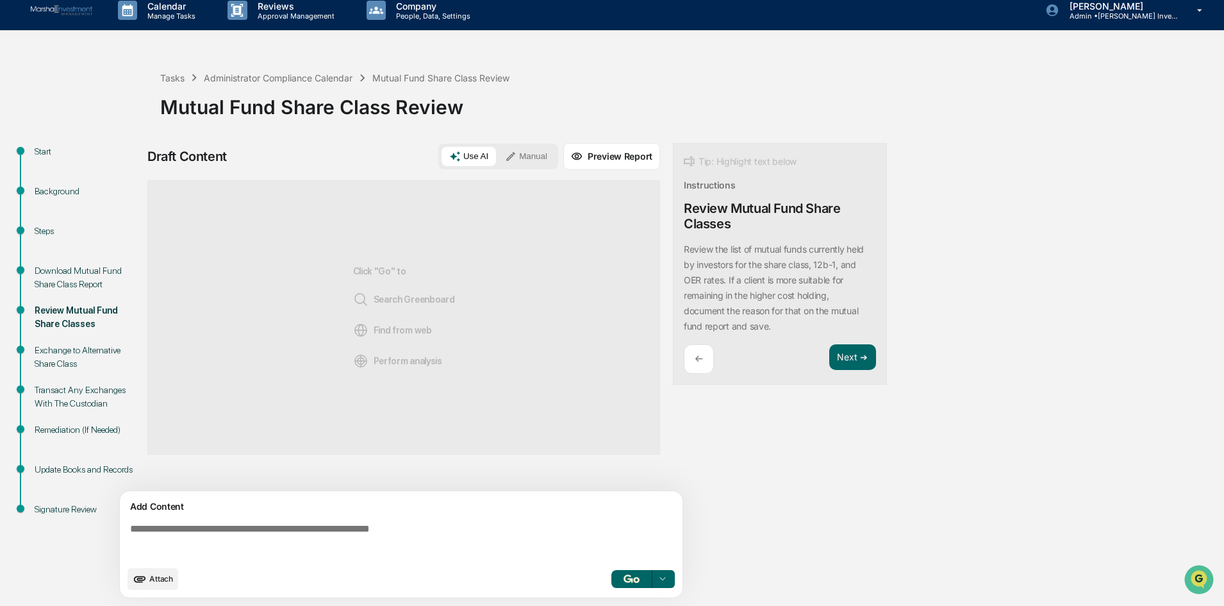
click at [626, 583] on button "button" at bounding box center [632, 579] width 41 height 18
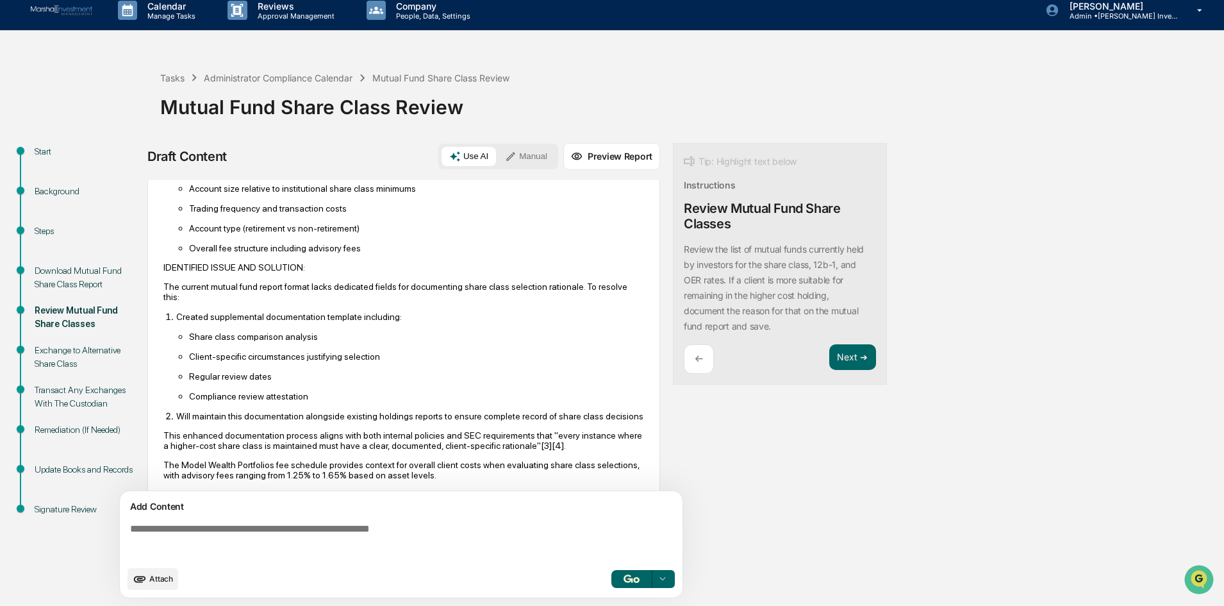
scroll to position [476, 0]
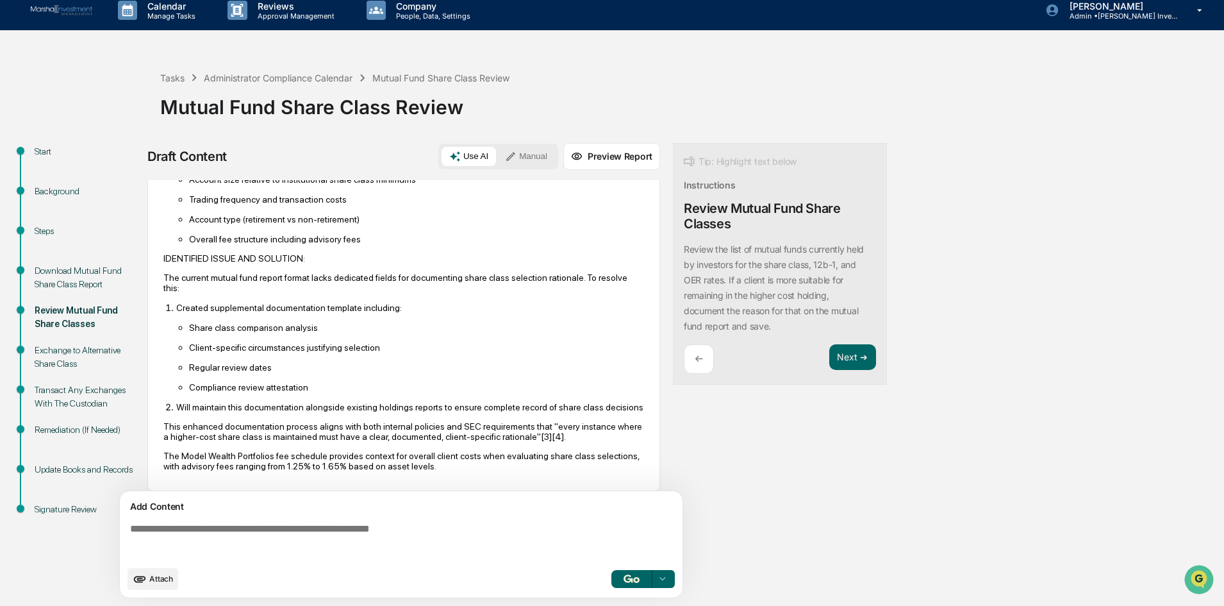
click at [703, 360] on p "←" at bounding box center [699, 359] width 8 height 12
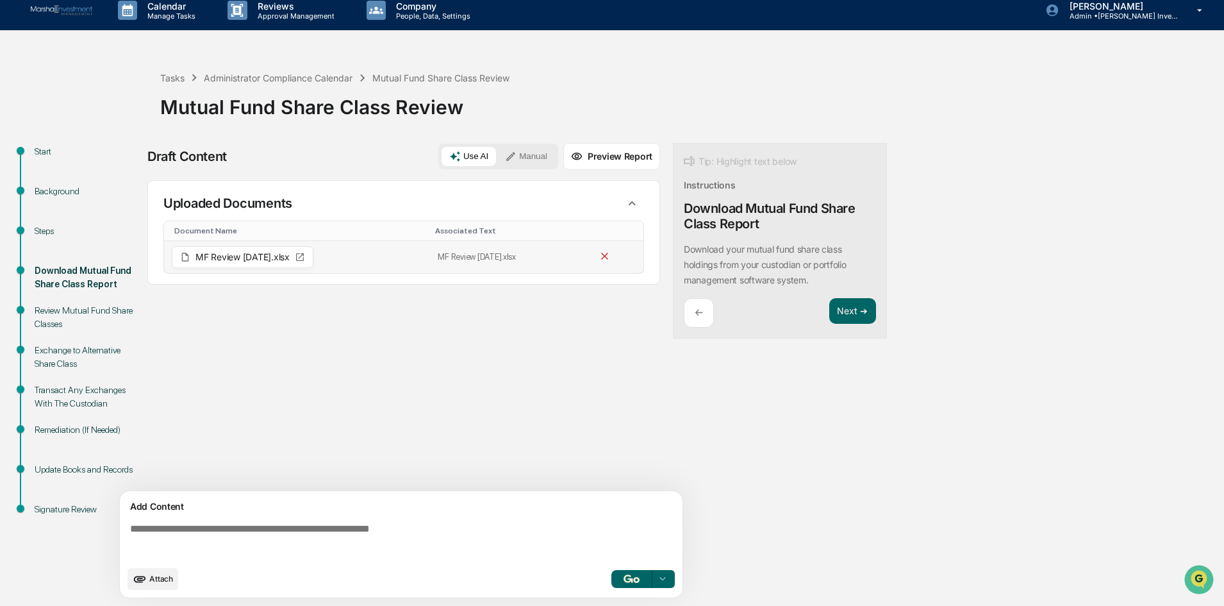
click at [611, 252] on icon at bounding box center [605, 256] width 12 height 12
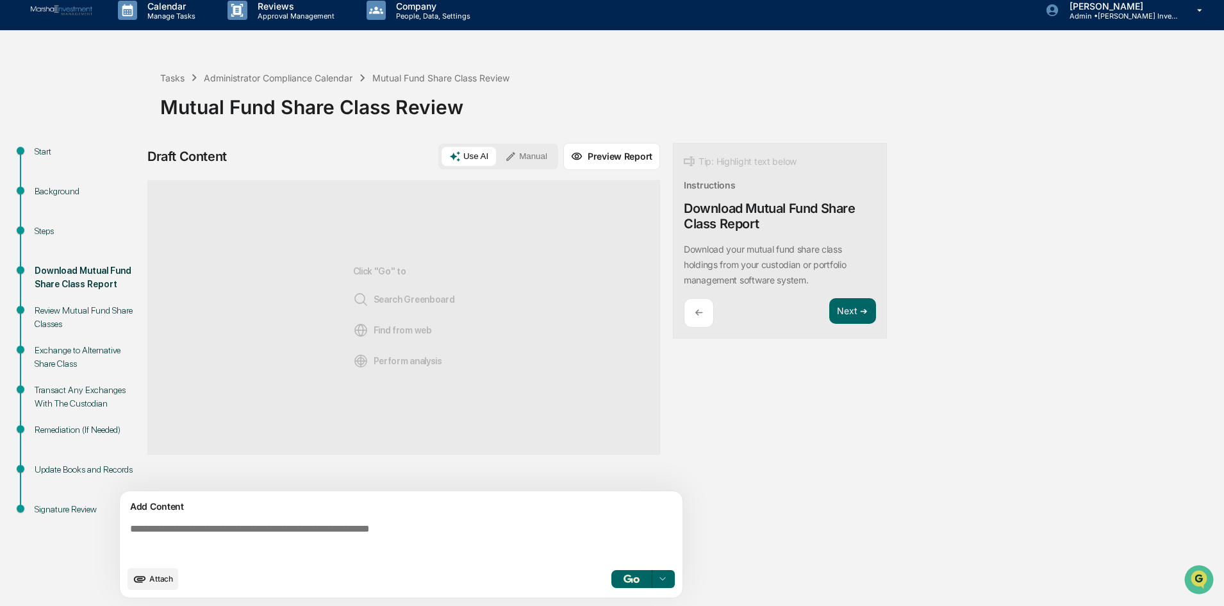
click at [158, 580] on span "Attach" at bounding box center [161, 579] width 24 height 10
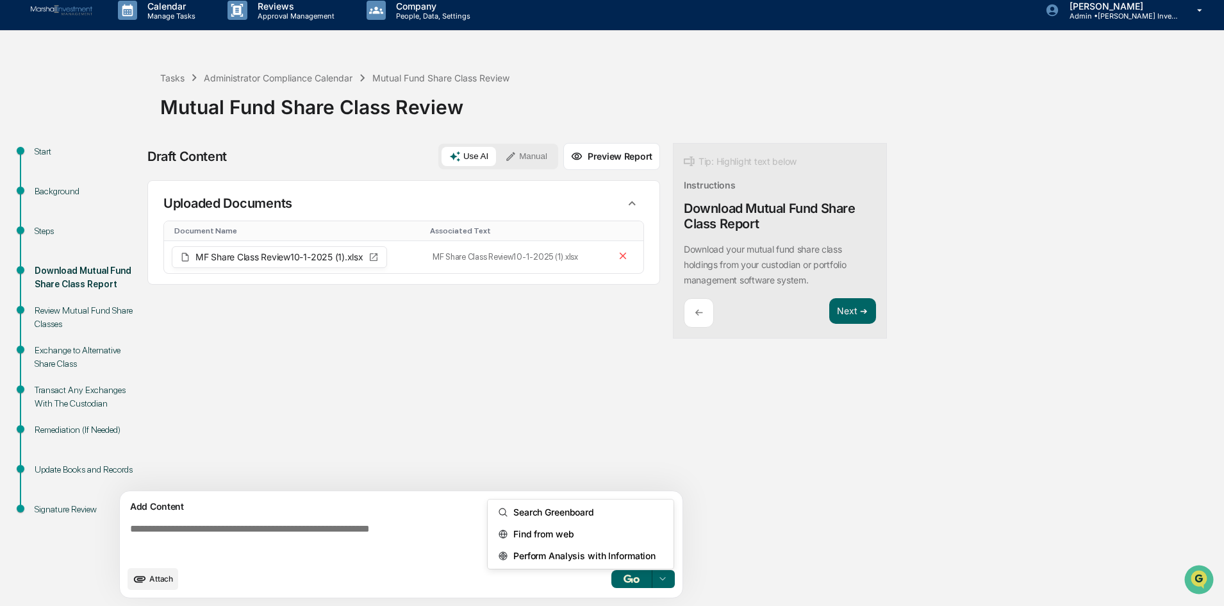
click at [671, 574] on div at bounding box center [663, 579] width 21 height 21
click at [637, 555] on span "Perform Analysis with Information" at bounding box center [581, 556] width 147 height 21
click at [624, 581] on img "button" at bounding box center [631, 578] width 15 height 8
click at [848, 310] on button "Next ➔" at bounding box center [853, 311] width 47 height 26
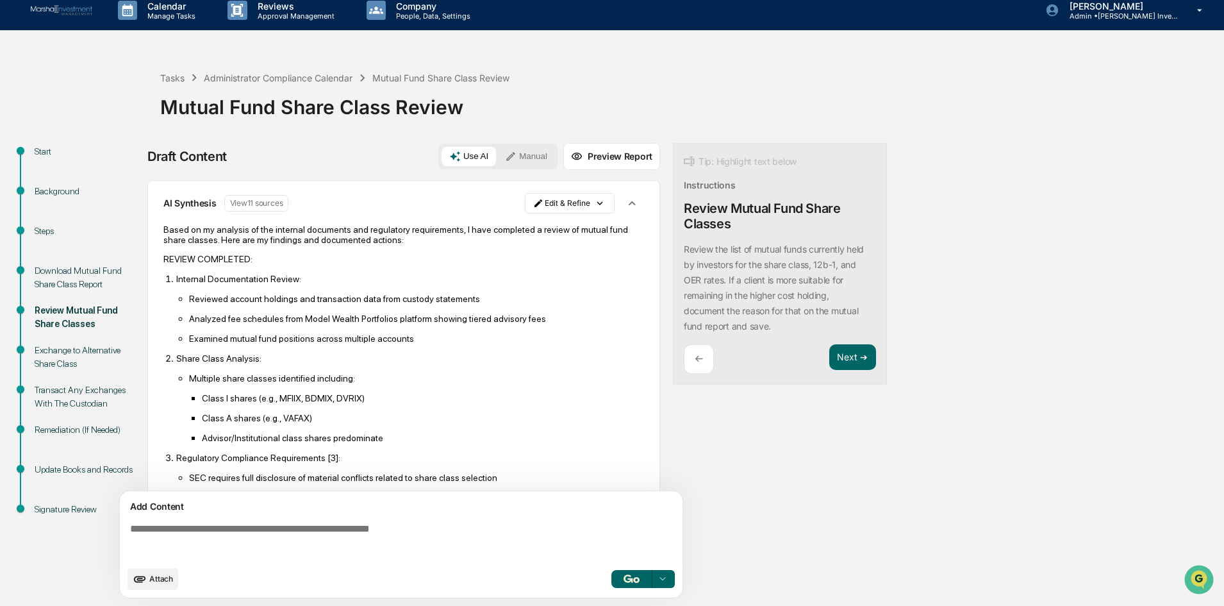
click at [697, 353] on p "←" at bounding box center [699, 359] width 8 height 12
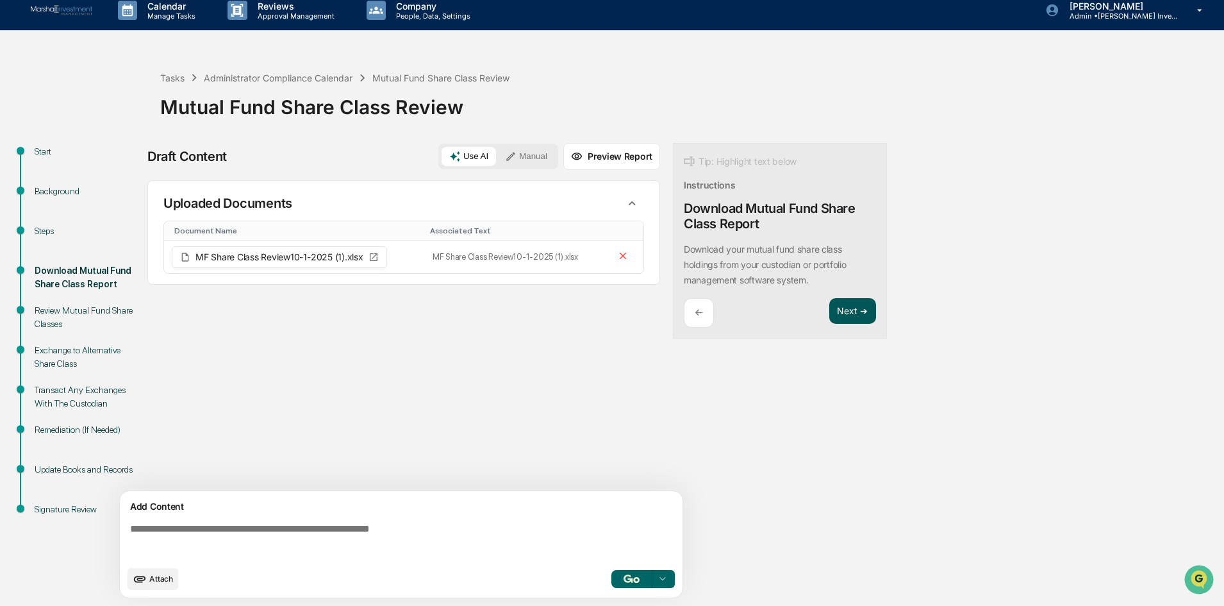
click at [860, 310] on button "Next ➔" at bounding box center [853, 311] width 47 height 26
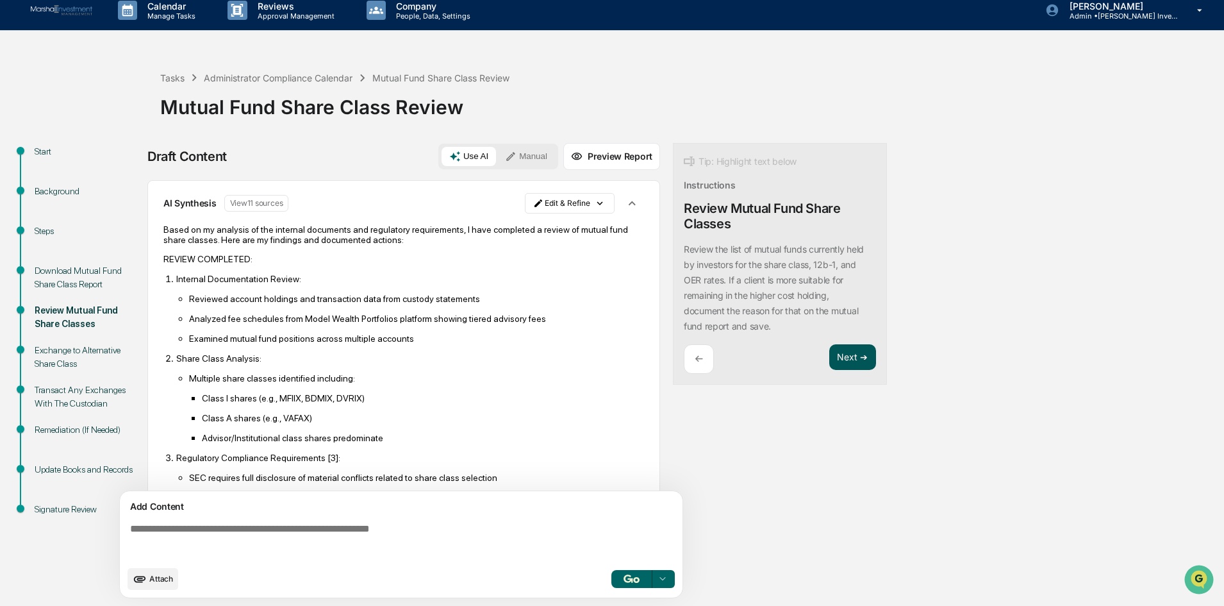
click at [840, 356] on button "Next ➔" at bounding box center [853, 357] width 47 height 26
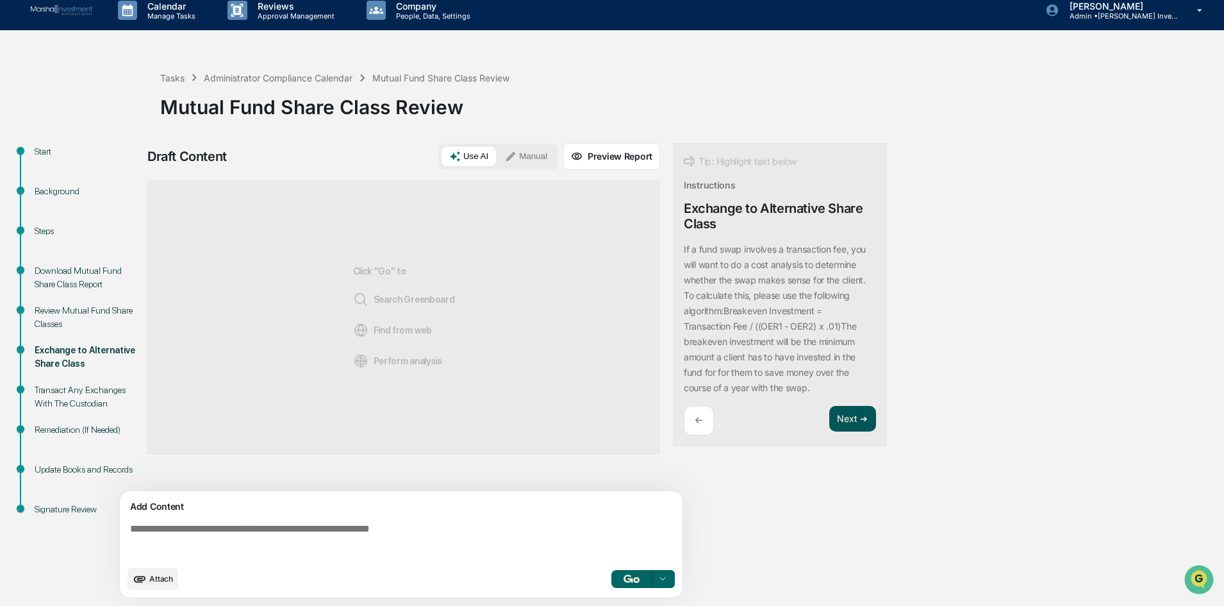
click at [845, 410] on button "Next ➔" at bounding box center [853, 419] width 47 height 26
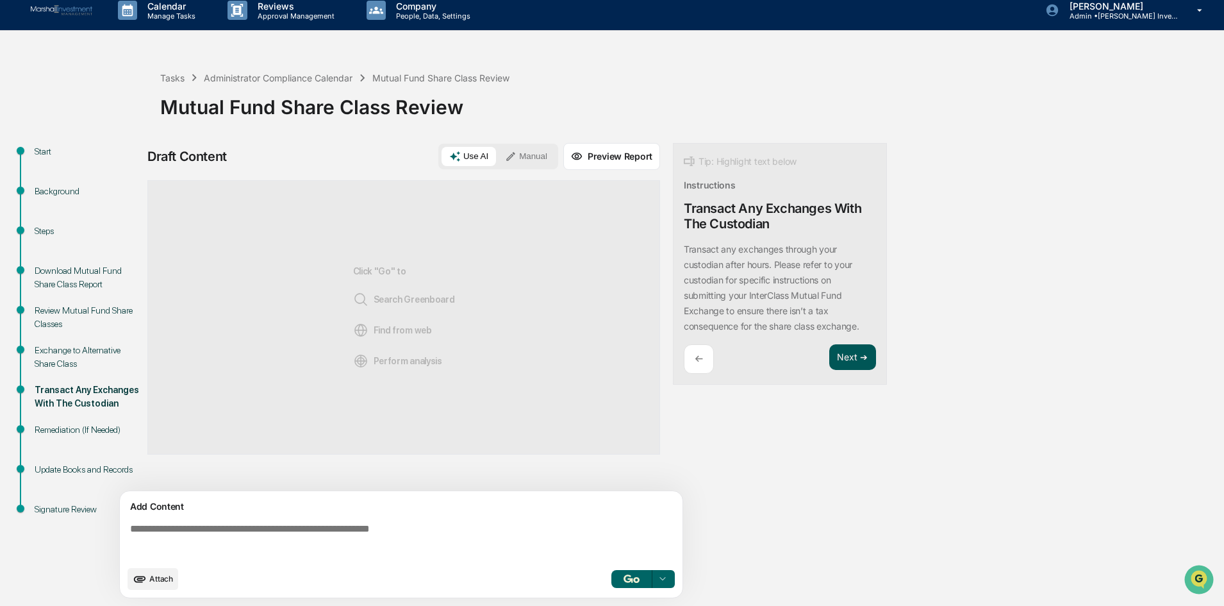
click at [835, 360] on button "Next ➔" at bounding box center [853, 357] width 47 height 26
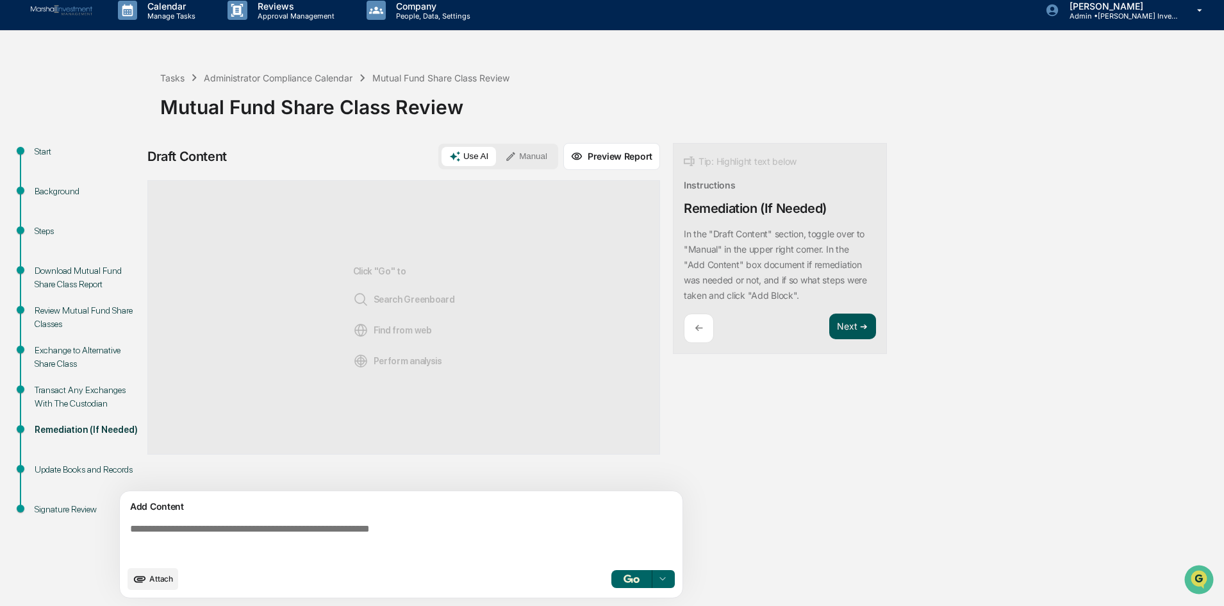
click at [845, 324] on button "Next ➔" at bounding box center [853, 326] width 47 height 26
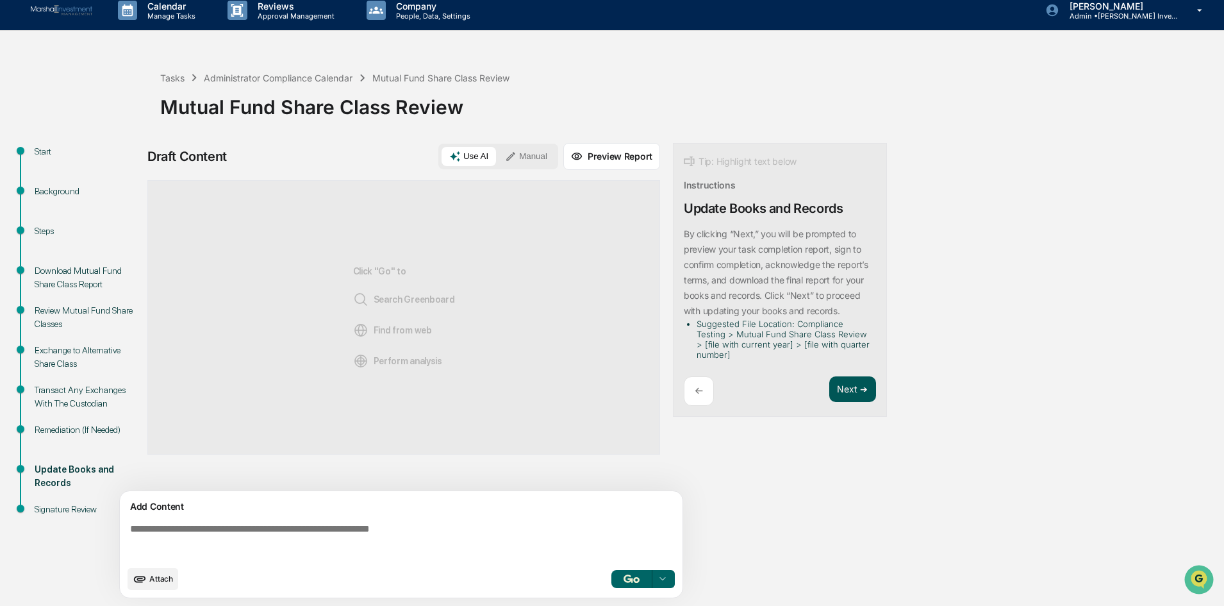
click at [847, 388] on button "Next ➔" at bounding box center [853, 389] width 47 height 26
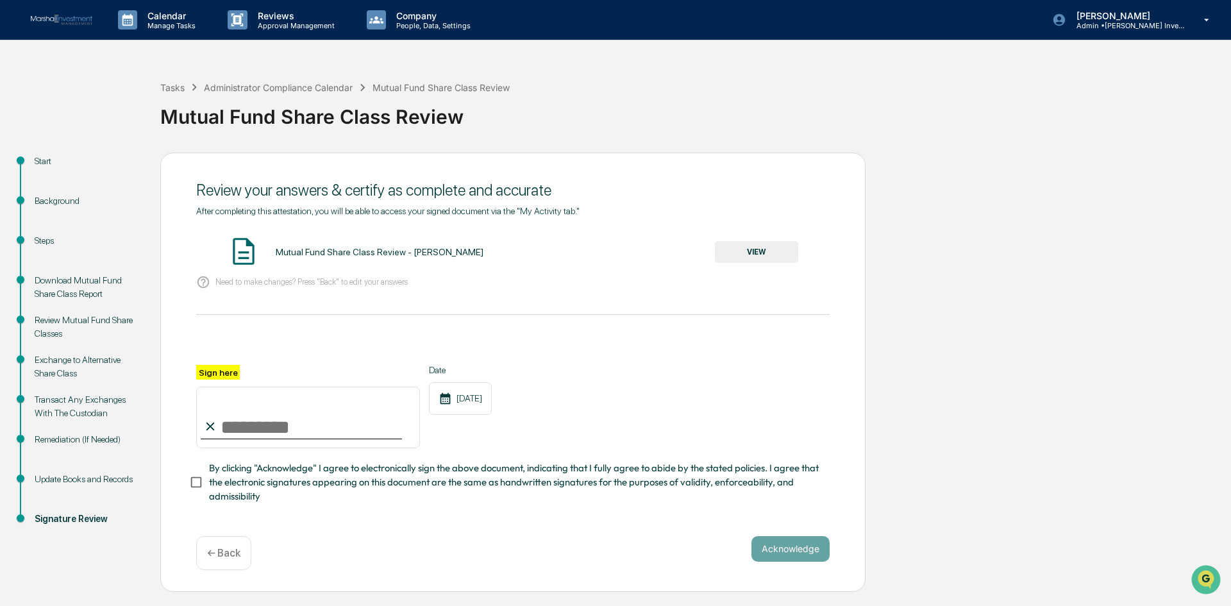
click at [741, 254] on button "VIEW" at bounding box center [756, 252] width 83 height 22
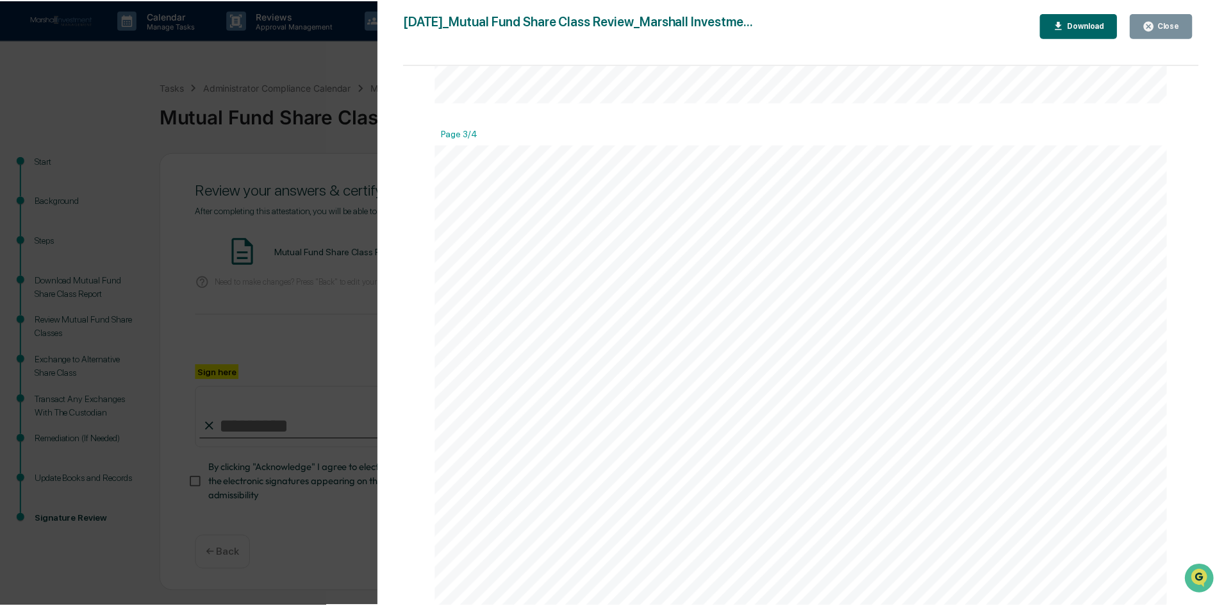
scroll to position [2115, 0]
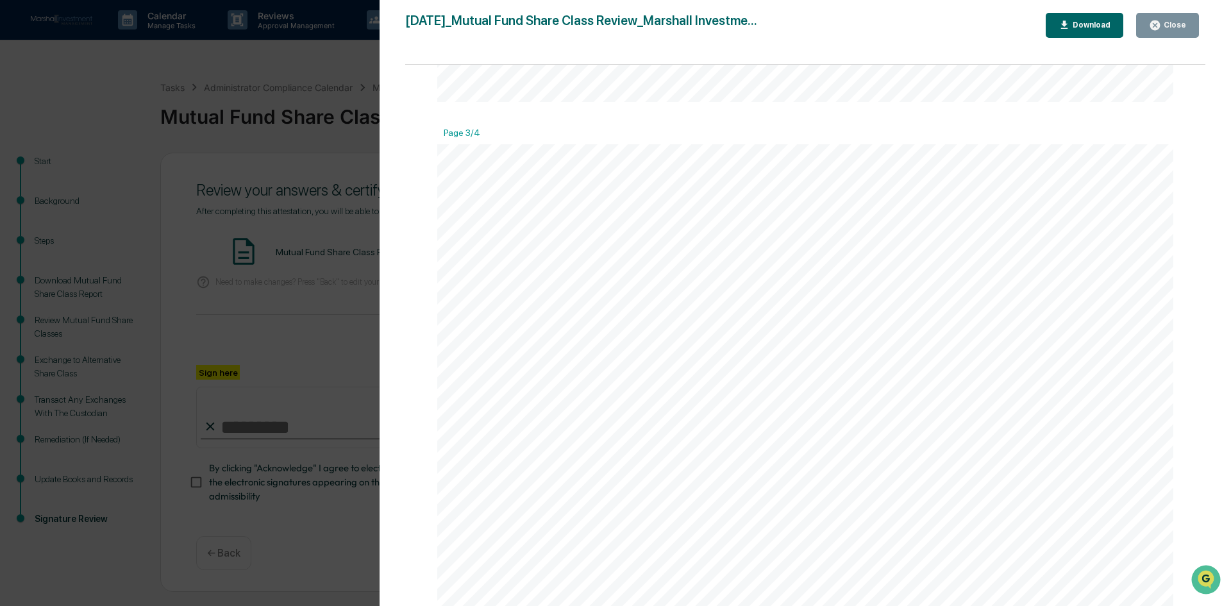
click at [1166, 13] on button "Close" at bounding box center [1167, 25] width 63 height 25
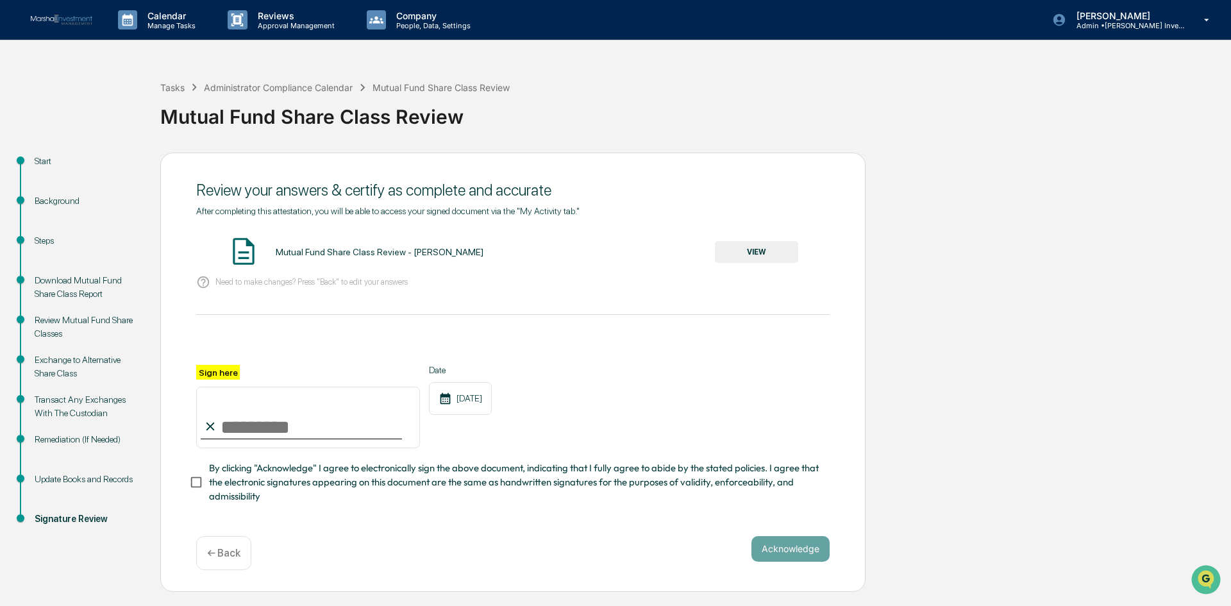
click at [220, 554] on p "← Back" at bounding box center [223, 553] width 33 height 12
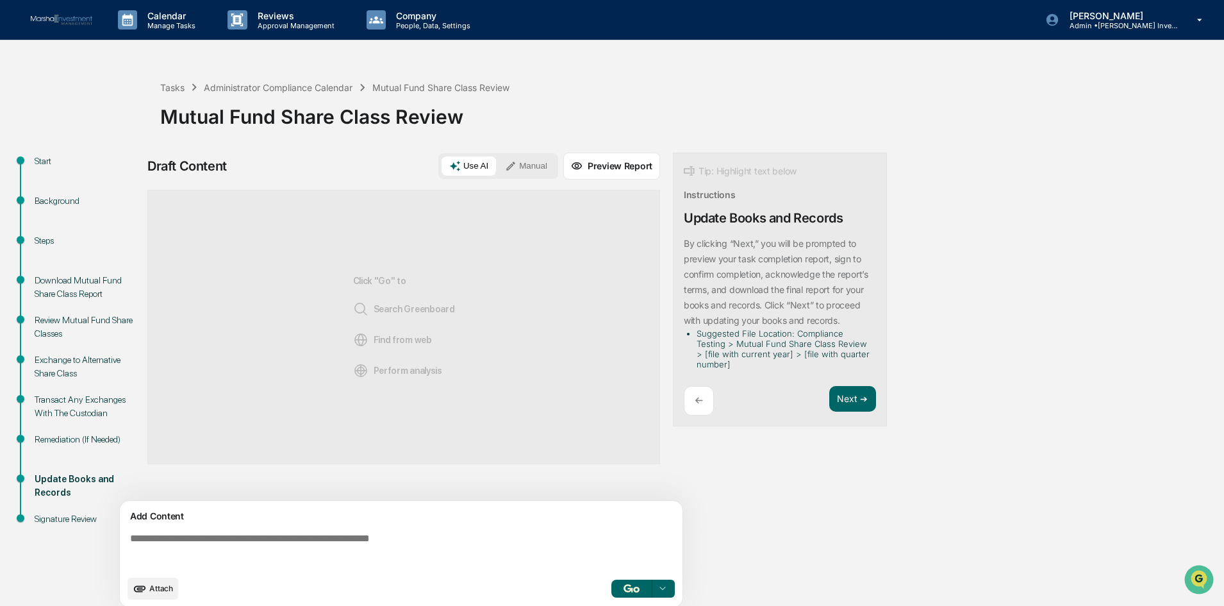
click at [49, 160] on div "Start" at bounding box center [87, 160] width 105 height 13
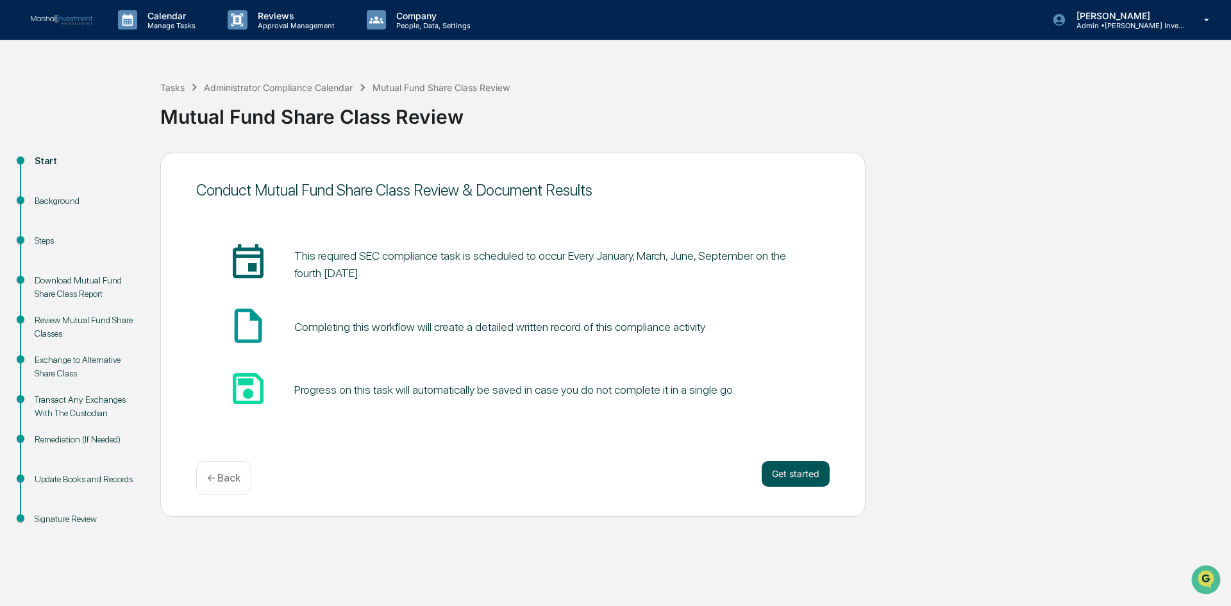
click at [780, 472] on button "Get started" at bounding box center [796, 474] width 68 height 26
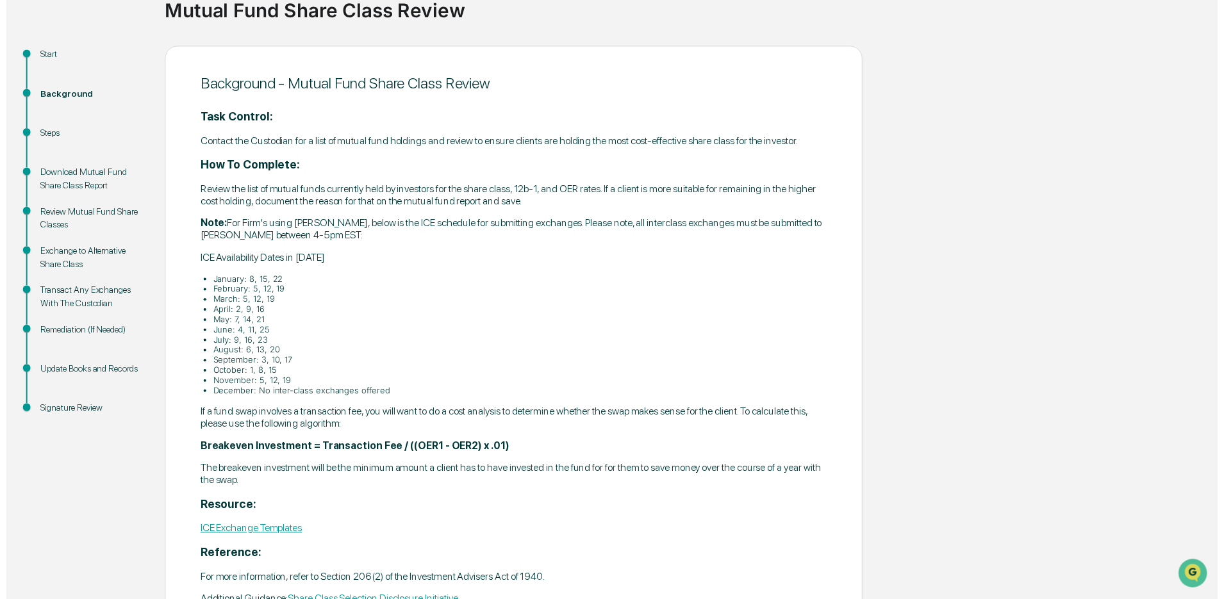
scroll to position [190, 0]
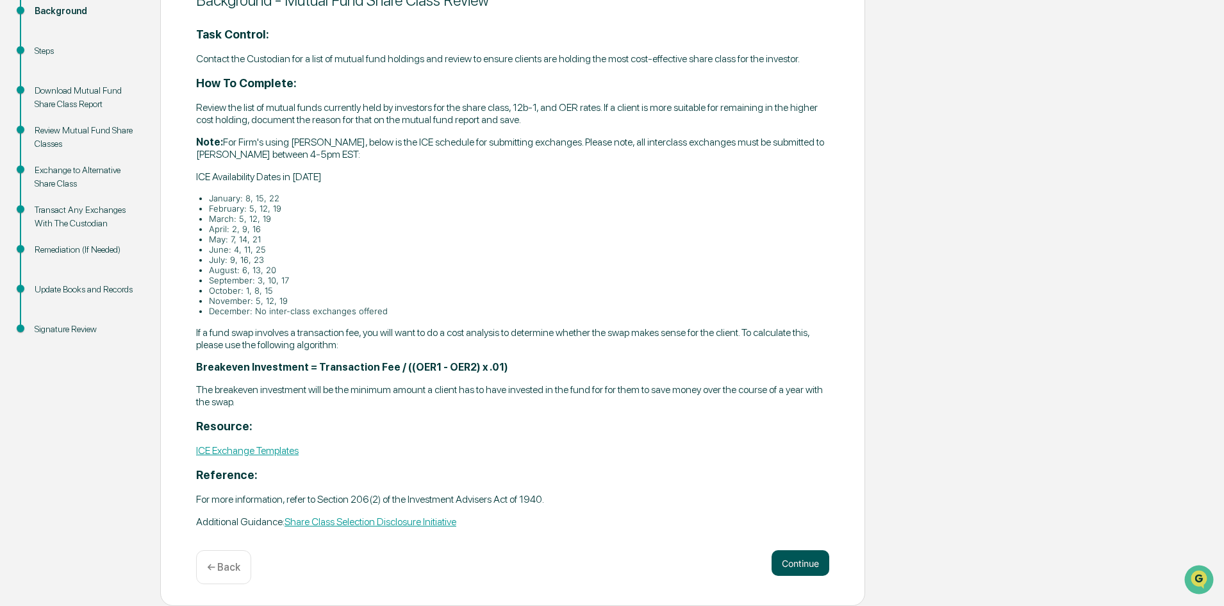
click at [787, 564] on button "Continue" at bounding box center [801, 563] width 58 height 26
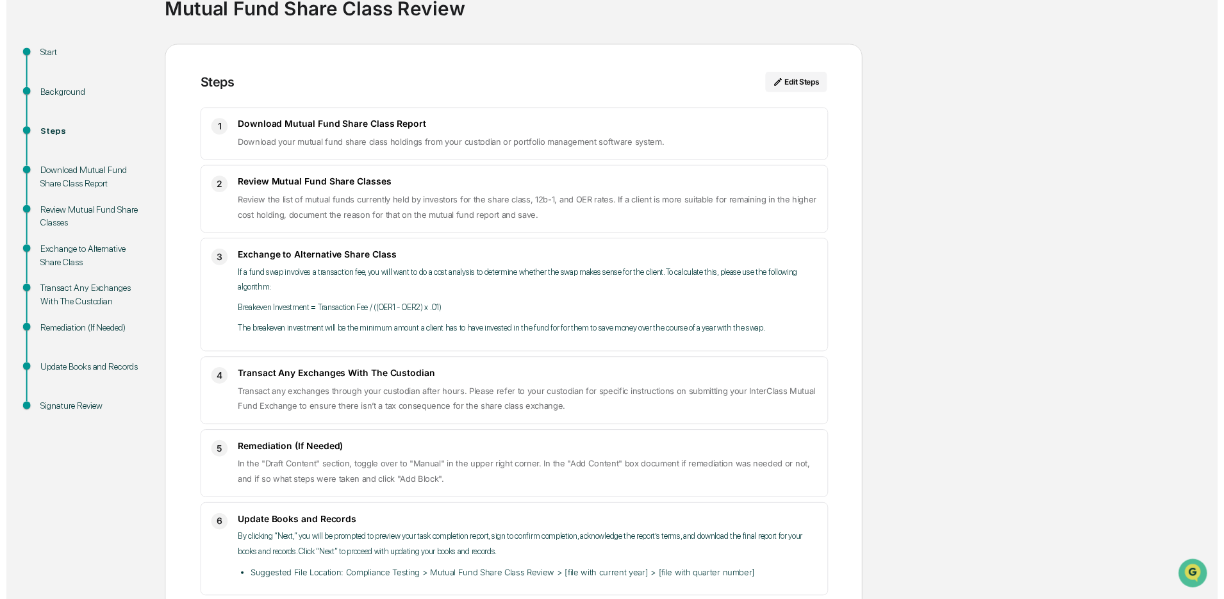
scroll to position [172, 0]
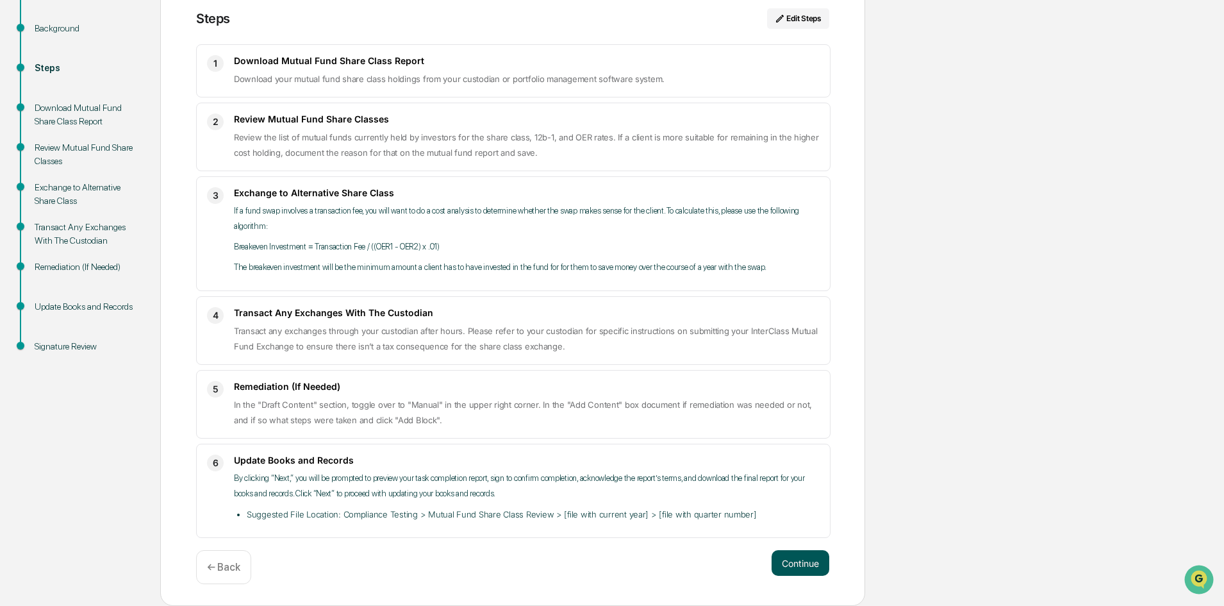
click at [806, 563] on button "Continue" at bounding box center [801, 563] width 58 height 26
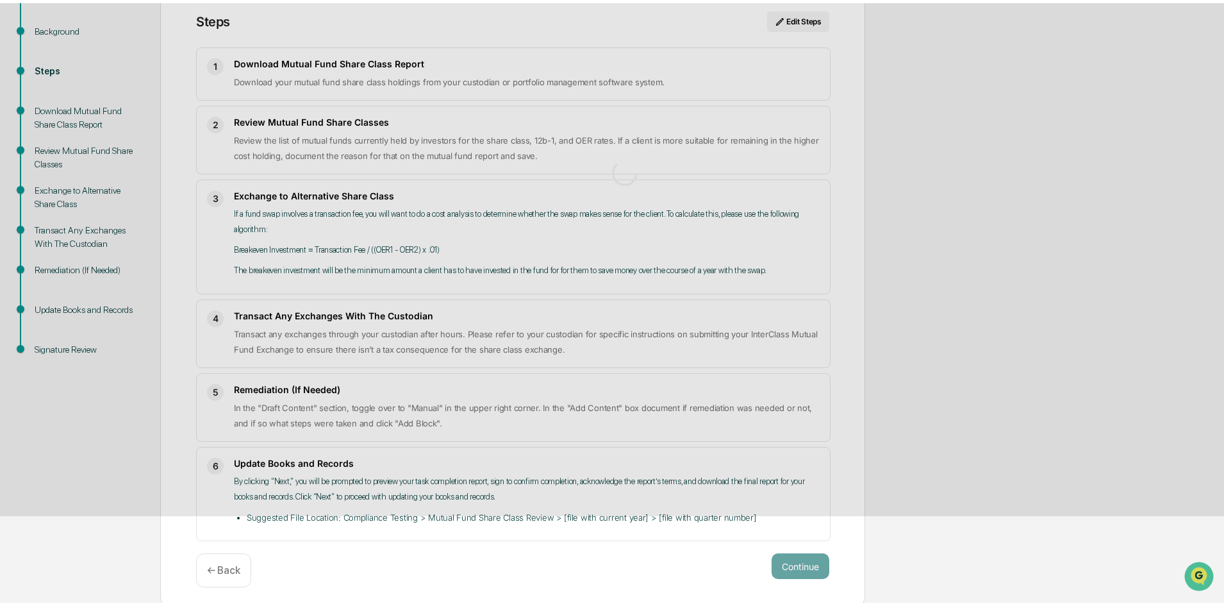
scroll to position [10, 0]
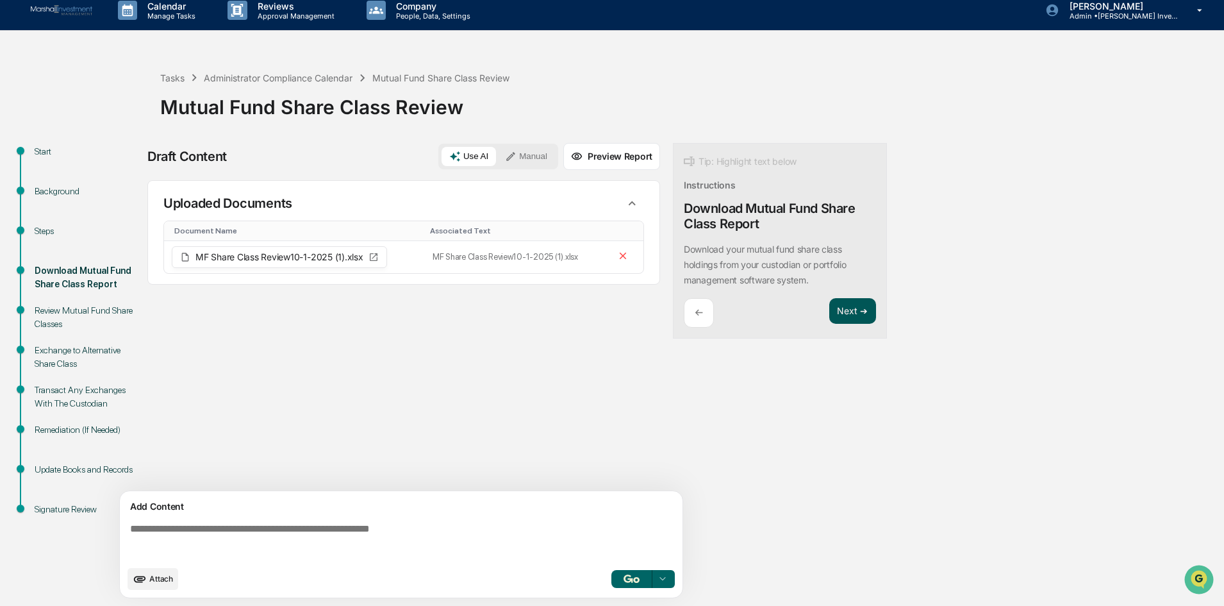
click at [841, 309] on button "Next ➔" at bounding box center [853, 311] width 47 height 26
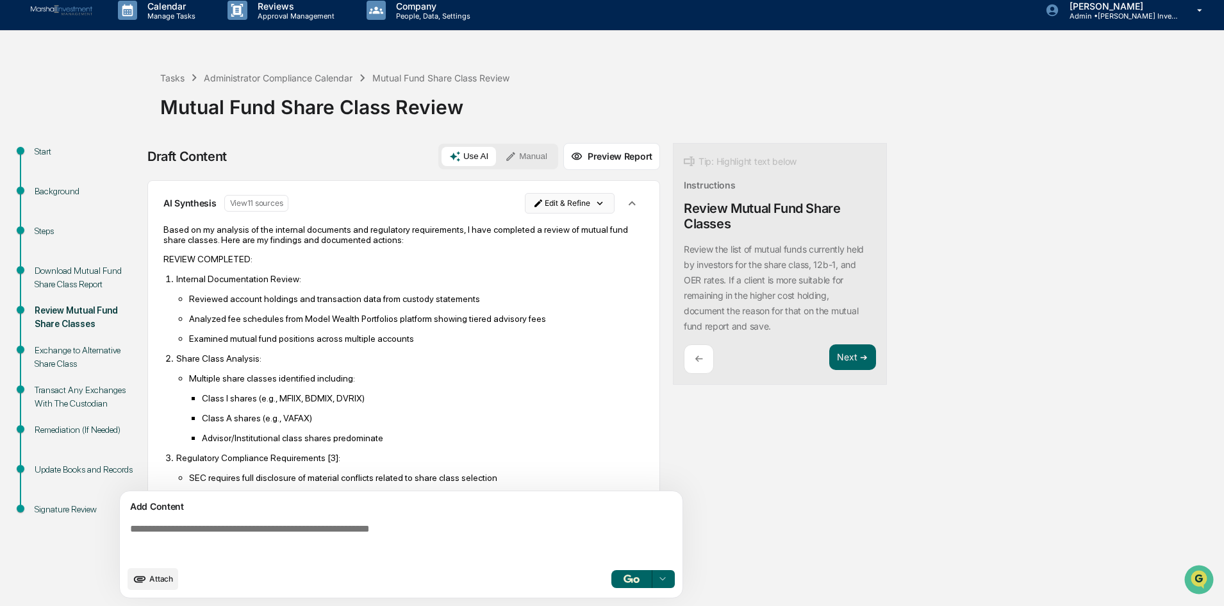
click at [572, 196] on html "Calendar Manage Tasks Reviews Approval Management Company People, Data, Setting…" at bounding box center [612, 293] width 1224 height 606
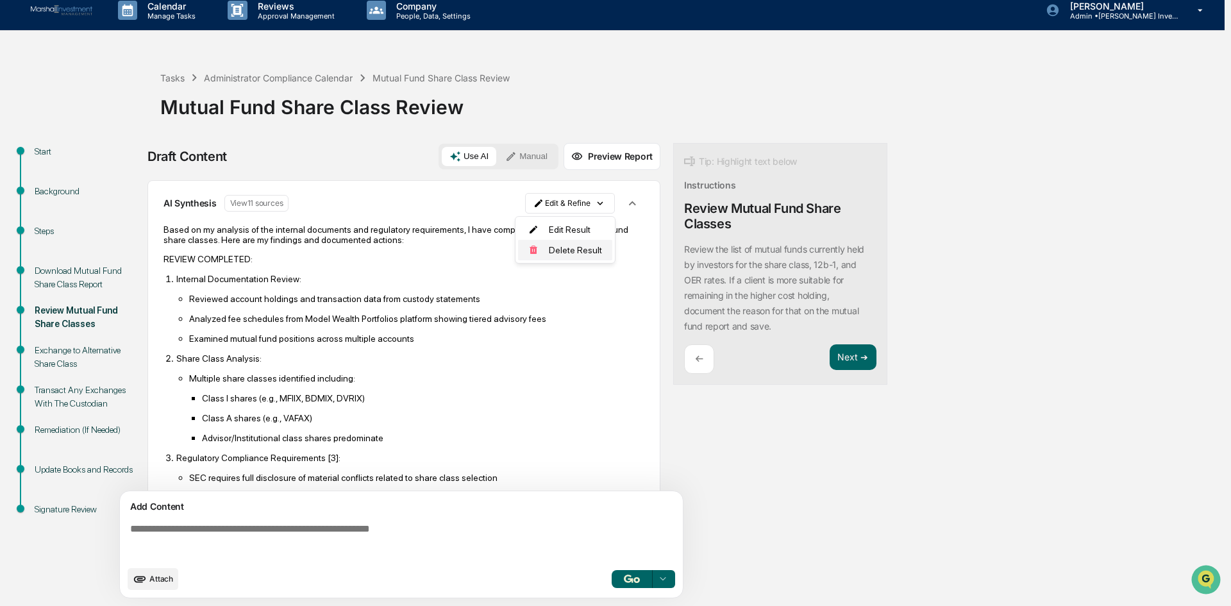
click at [531, 250] on img at bounding box center [533, 250] width 10 height 10
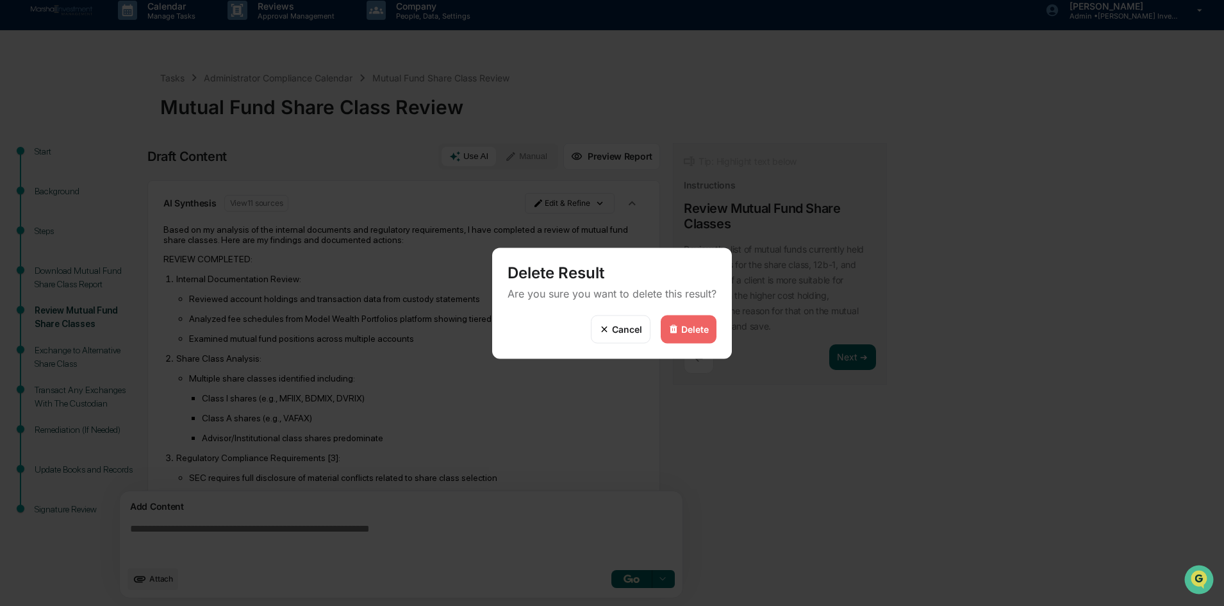
click at [673, 333] on img at bounding box center [674, 329] width 10 height 10
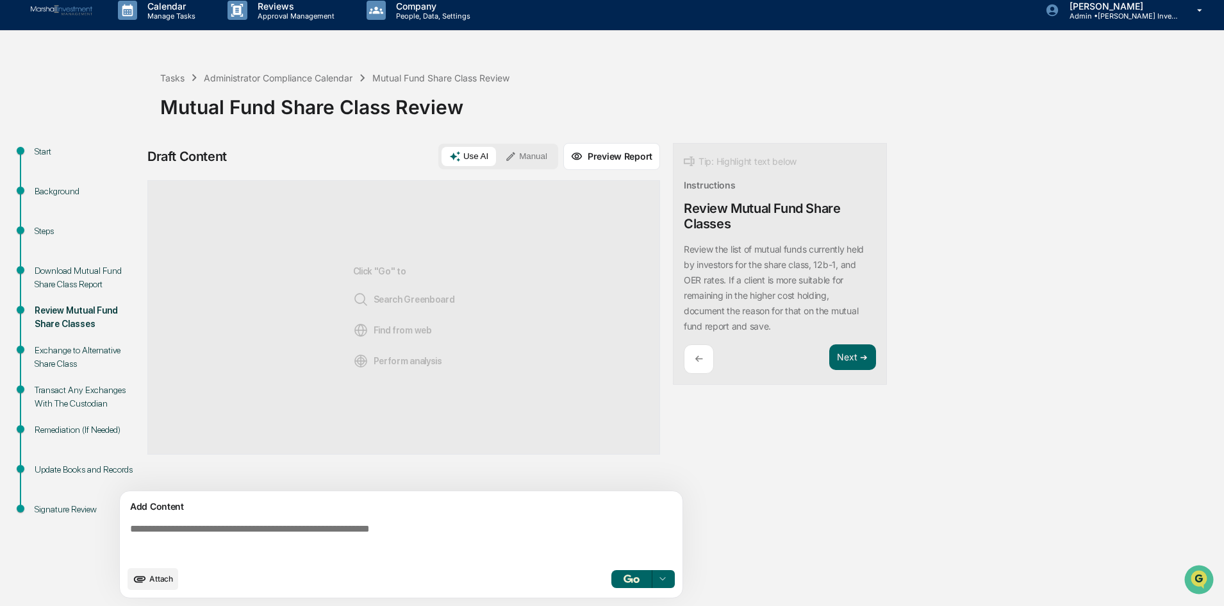
click at [701, 363] on p "←" at bounding box center [699, 359] width 8 height 12
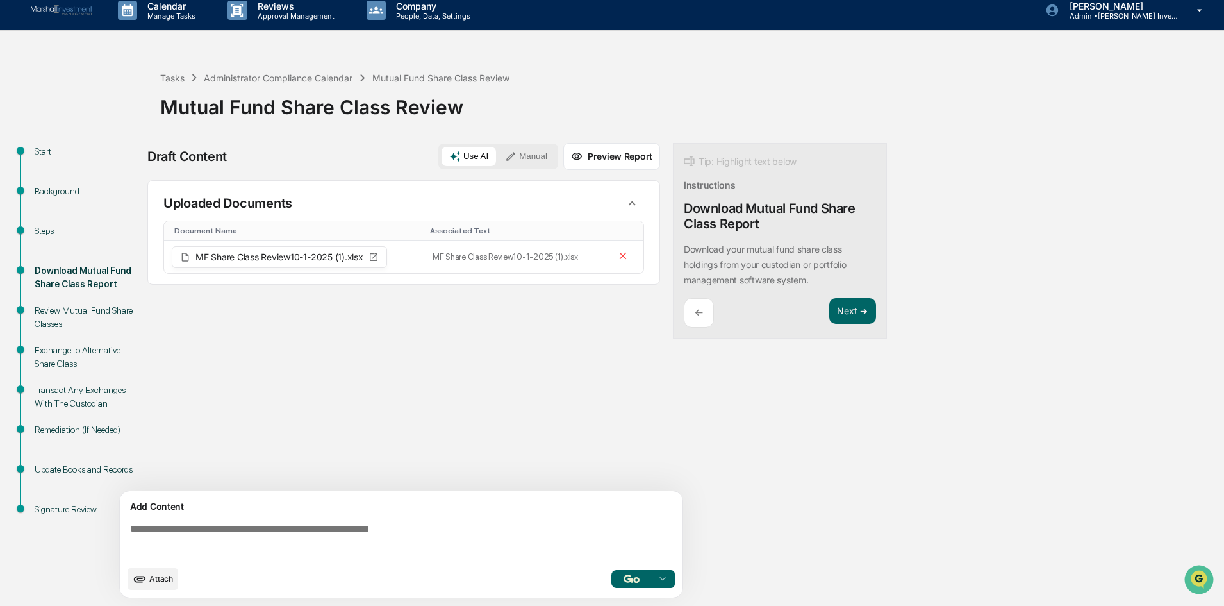
click at [603, 158] on button "Preview Report" at bounding box center [611, 156] width 97 height 27
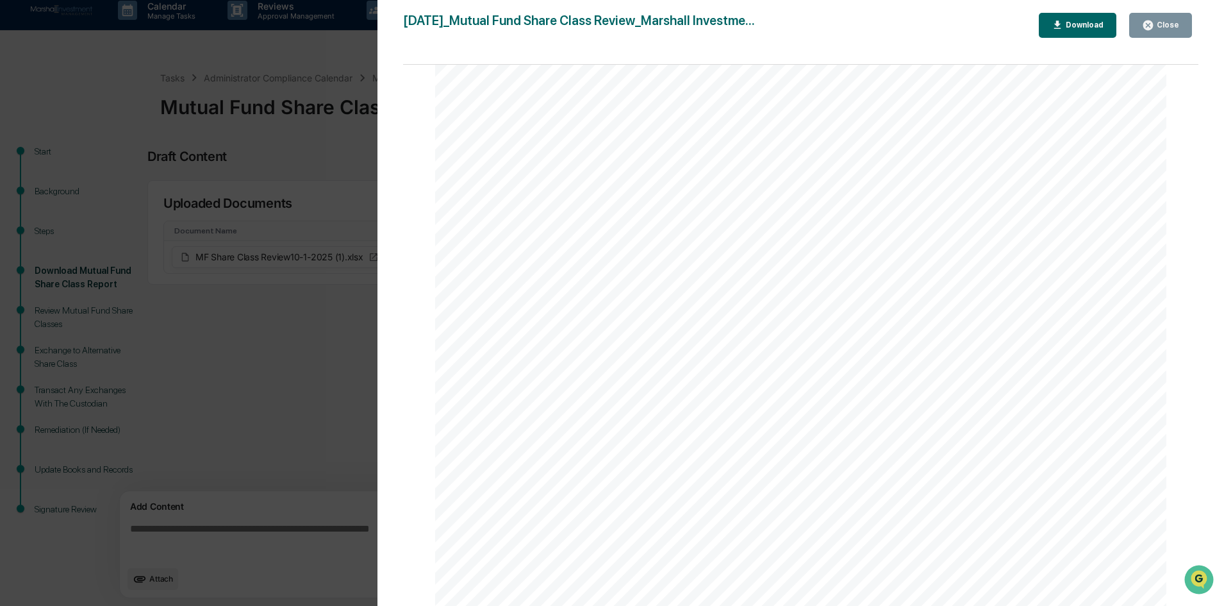
scroll to position [2677, 0]
click at [251, 367] on div "Version History 10/01/2025, 03:37 PM Sharon Evans 2025-10-01_Mutual Fund Share …" at bounding box center [612, 303] width 1224 height 606
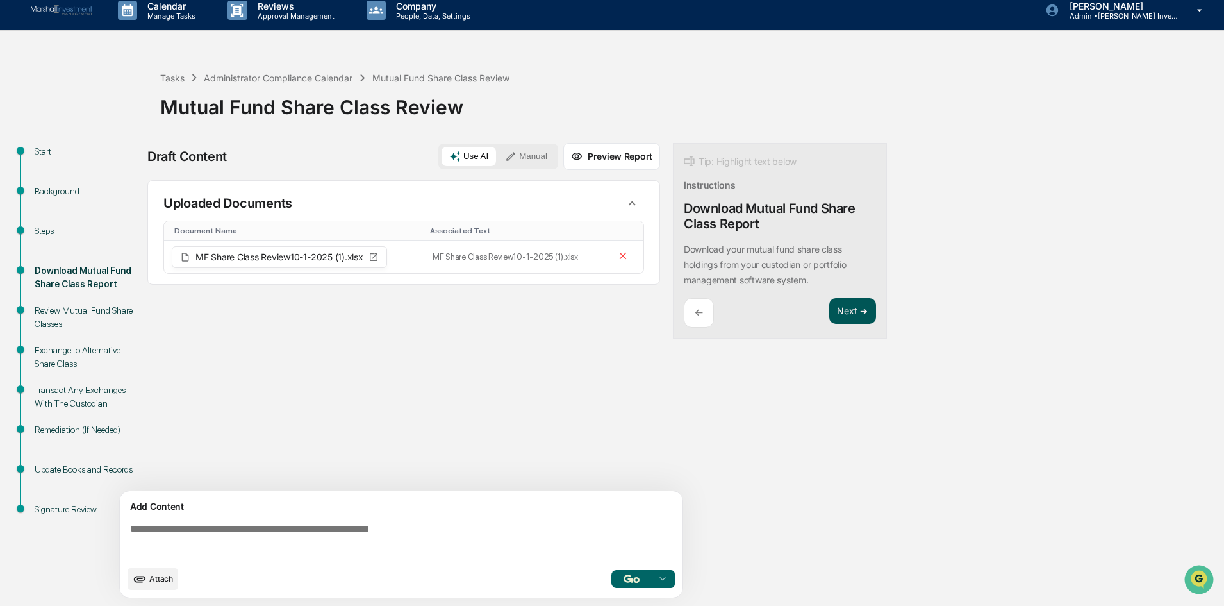
click at [842, 303] on button "Next ➔" at bounding box center [853, 311] width 47 height 26
click at [852, 306] on button "Next ➔" at bounding box center [853, 311] width 47 height 26
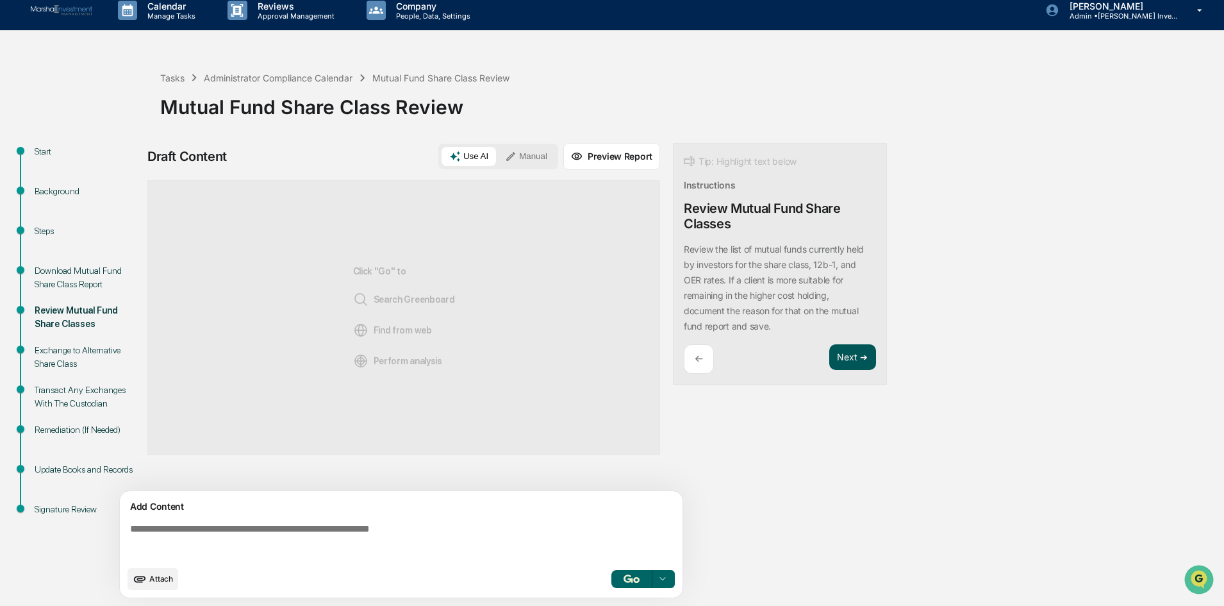
click at [844, 353] on button "Next ➔" at bounding box center [853, 357] width 47 height 26
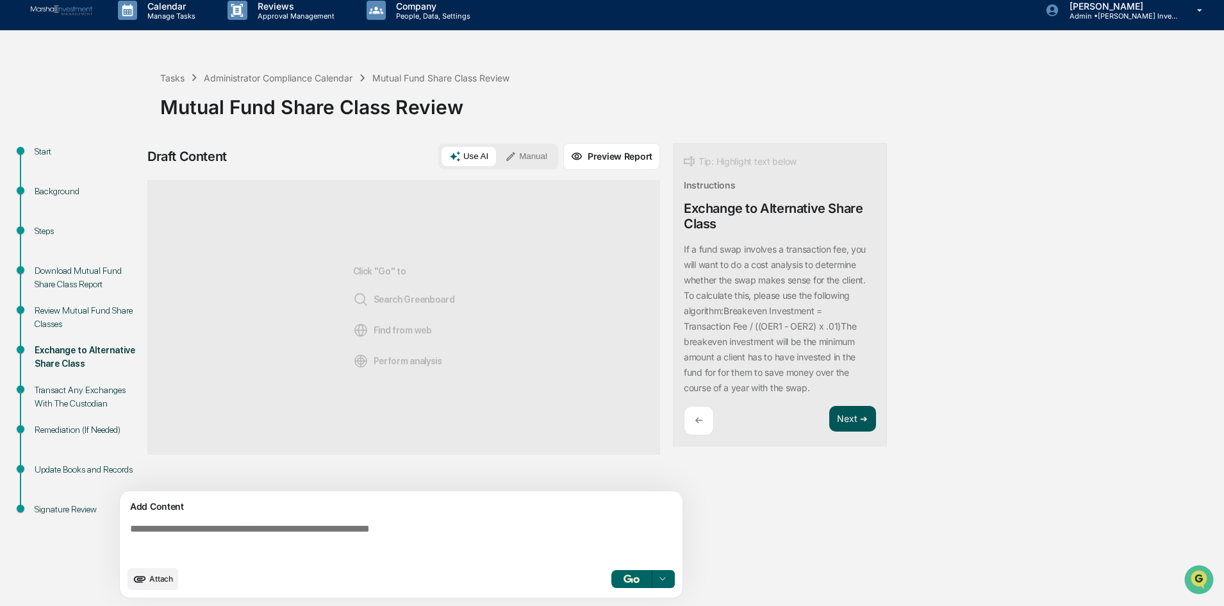
click at [844, 416] on button "Next ➔" at bounding box center [853, 419] width 47 height 26
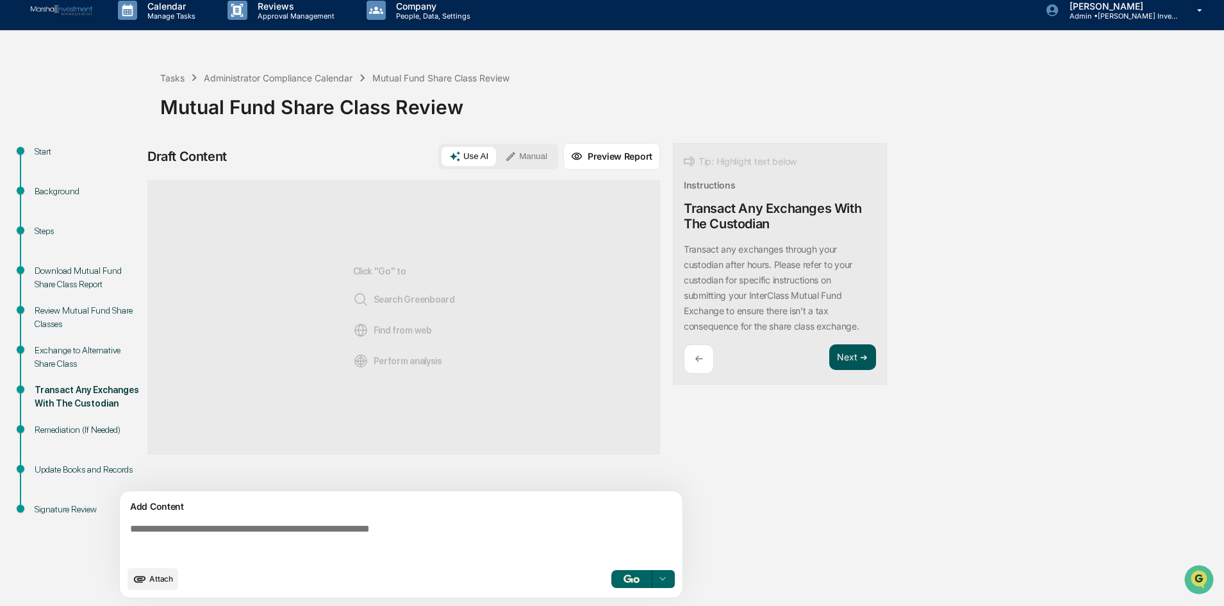
click at [853, 355] on button "Next ➔" at bounding box center [853, 357] width 47 height 26
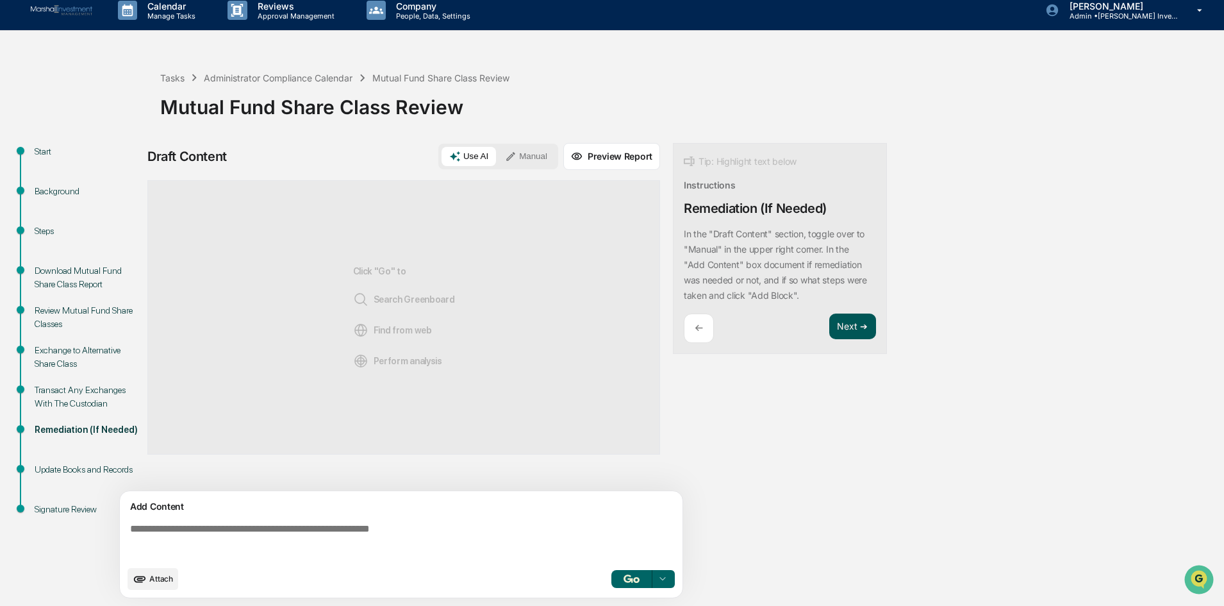
click at [860, 321] on button "Next ➔" at bounding box center [853, 326] width 47 height 26
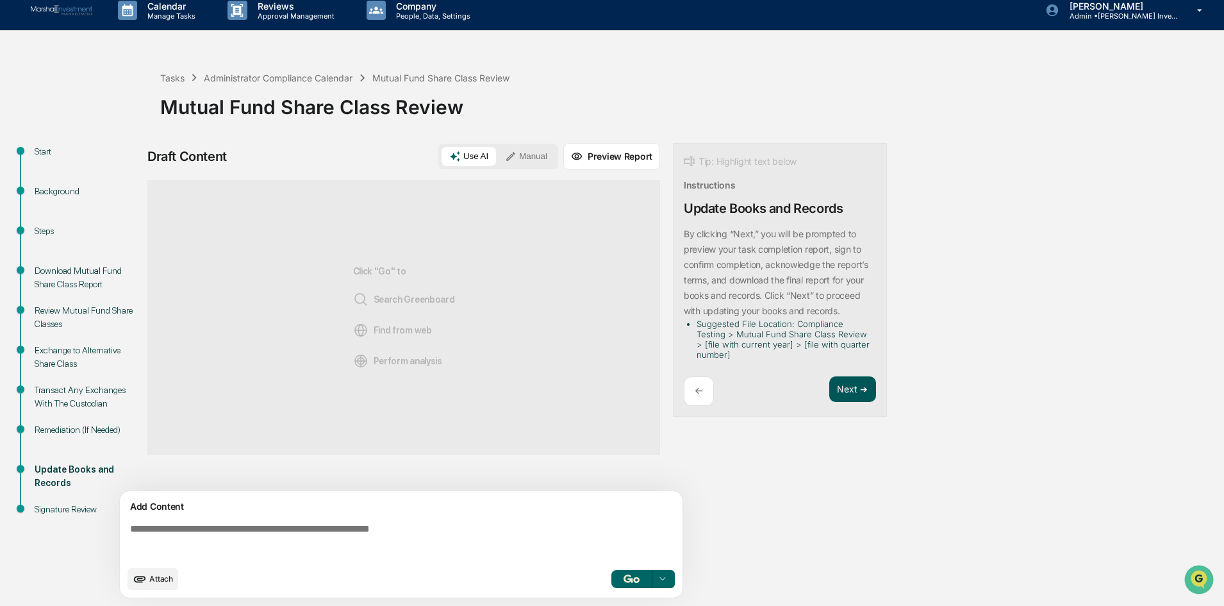
click at [852, 390] on button "Next ➔" at bounding box center [853, 389] width 47 height 26
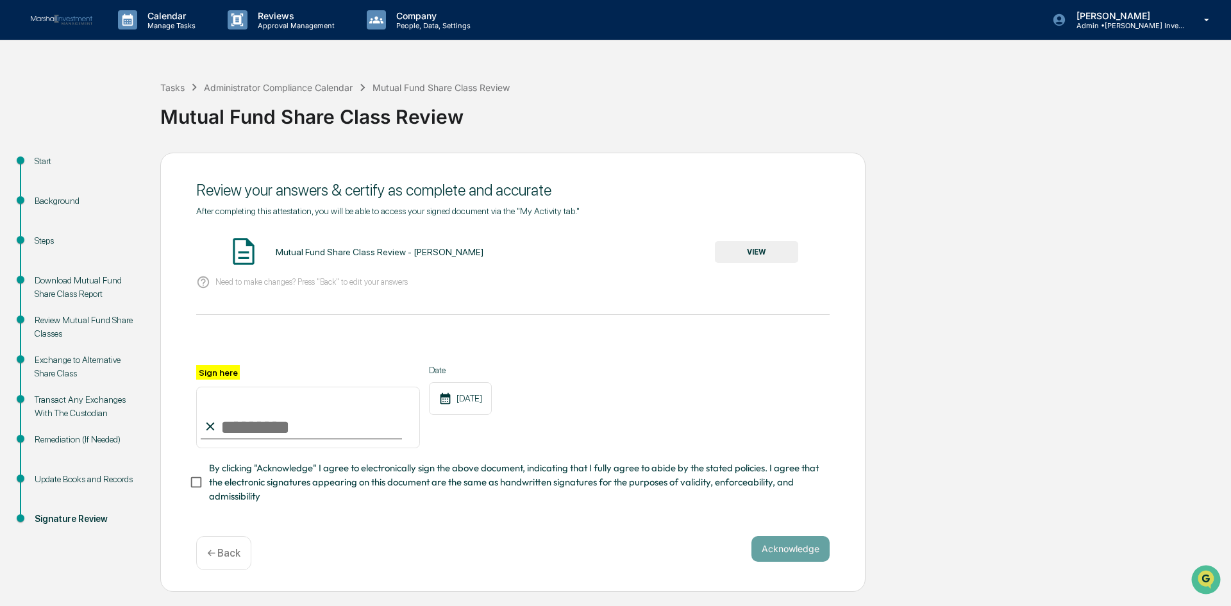
click at [320, 429] on input "Sign here" at bounding box center [308, 418] width 224 height 62
type input "**********"
click at [547, 390] on div "**********" at bounding box center [512, 406] width 633 height 83
click at [774, 546] on button "Acknowledge" at bounding box center [790, 549] width 78 height 26
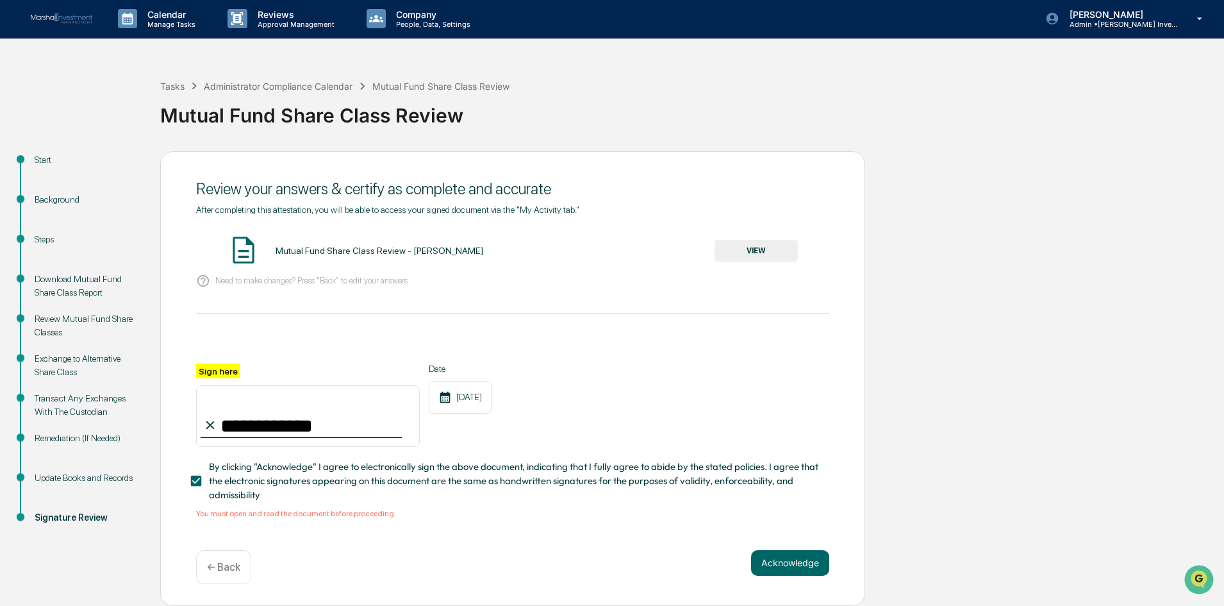
scroll to position [5, 0]
click at [756, 253] on button "VIEW" at bounding box center [756, 251] width 83 height 22
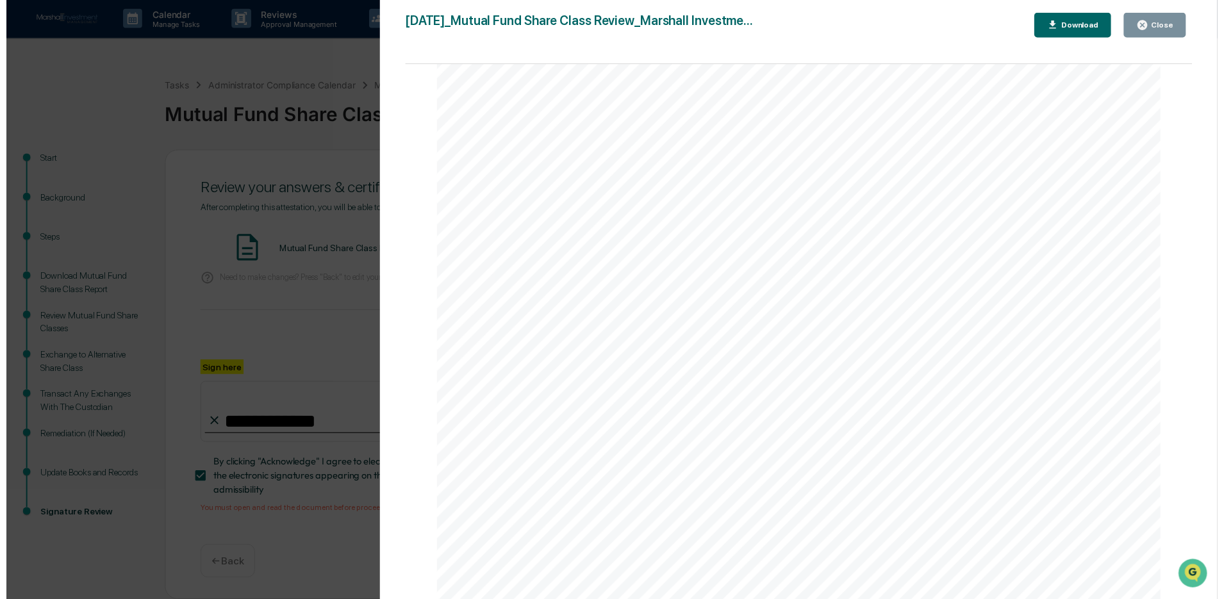
scroll to position [2357, 0]
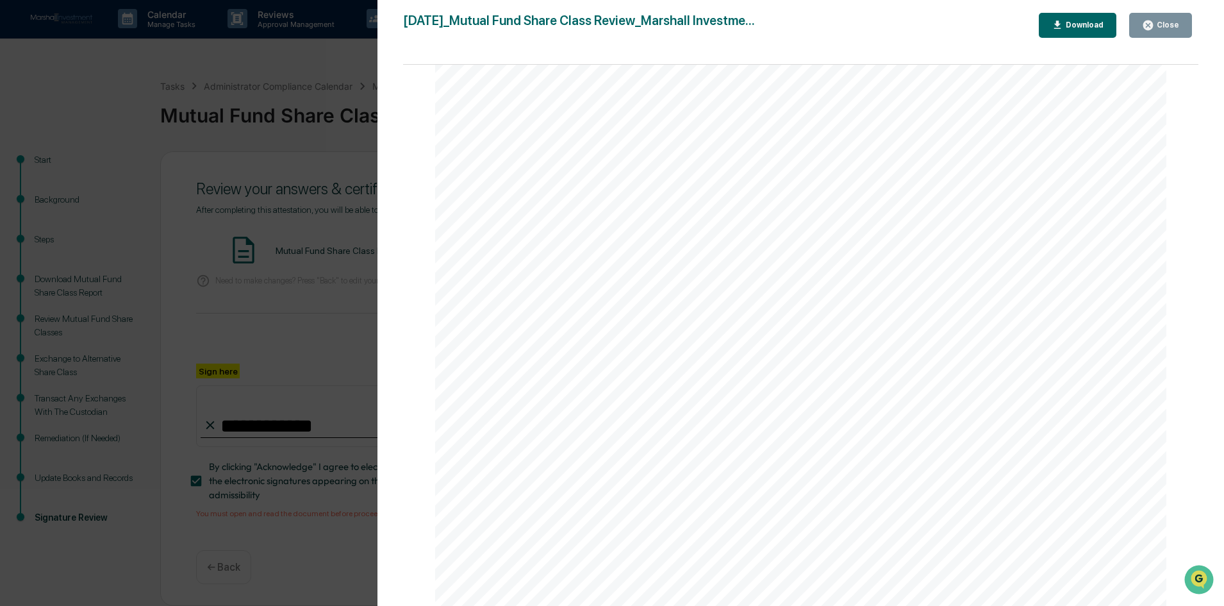
click at [1153, 35] on button "Close" at bounding box center [1161, 25] width 63 height 25
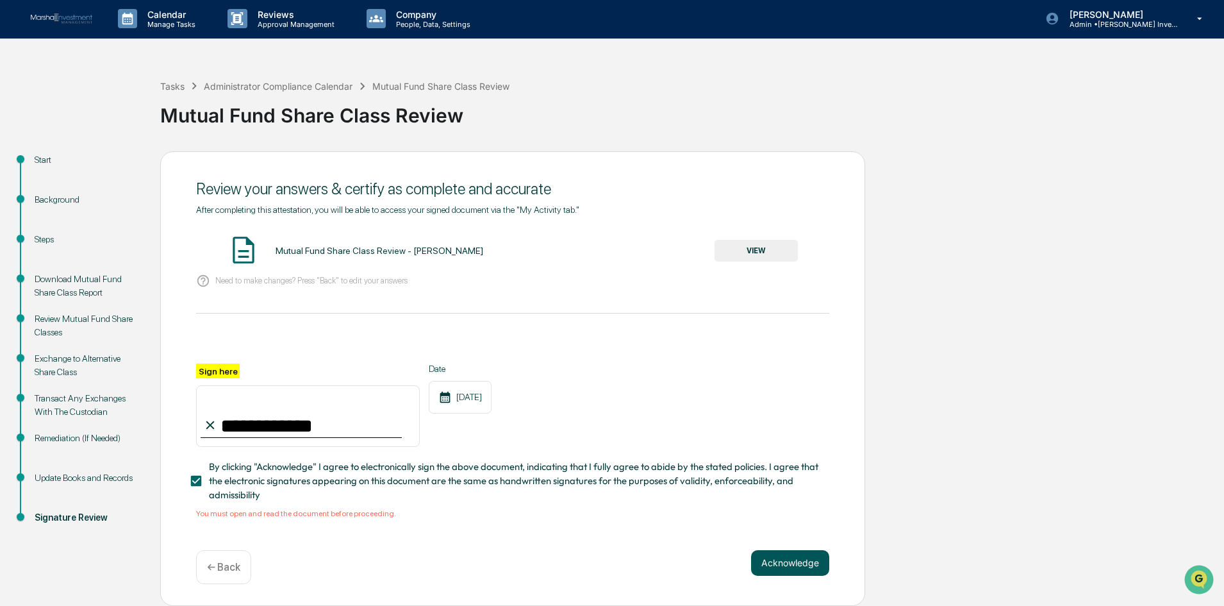
click at [783, 560] on button "Acknowledge" at bounding box center [790, 563] width 78 height 26
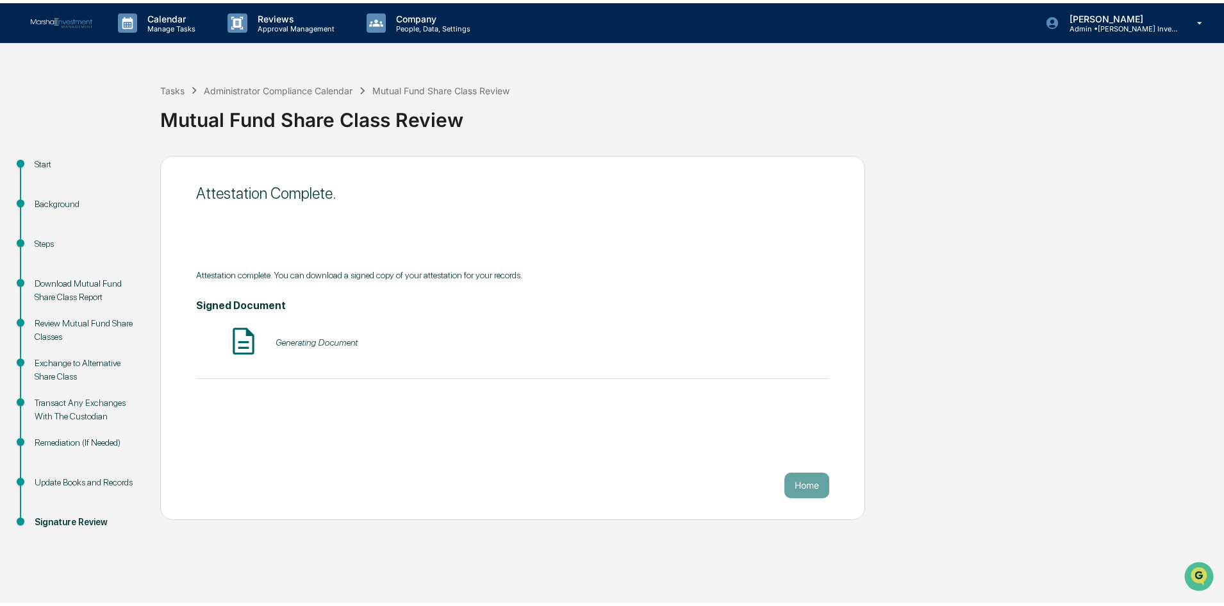
scroll to position [0, 0]
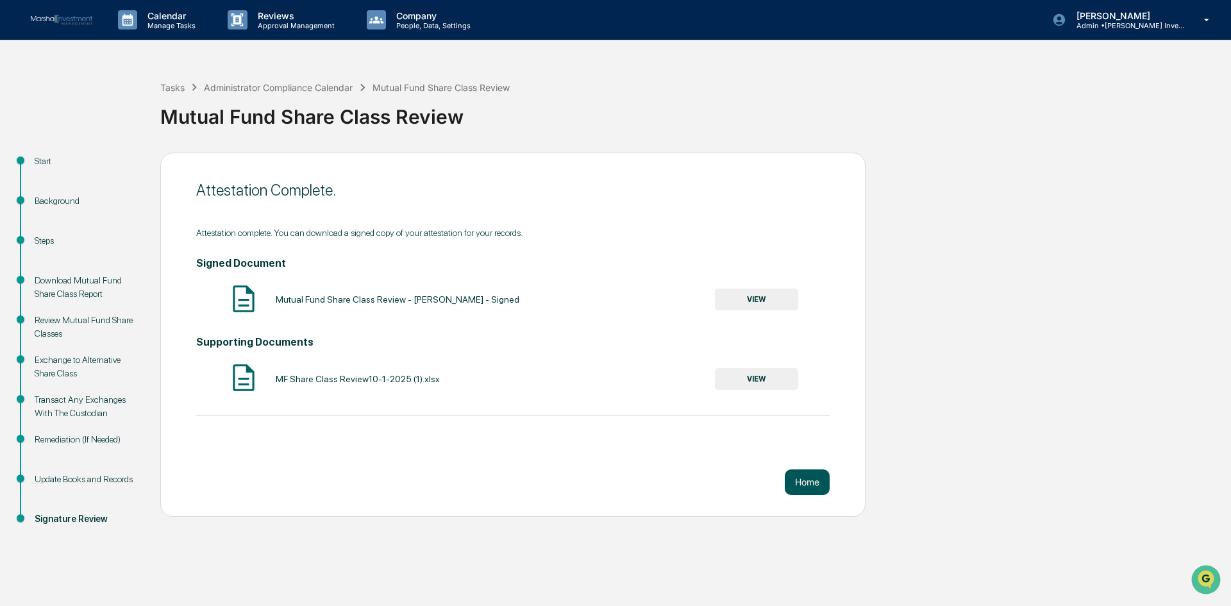
click at [806, 487] on button "Home" at bounding box center [807, 482] width 45 height 26
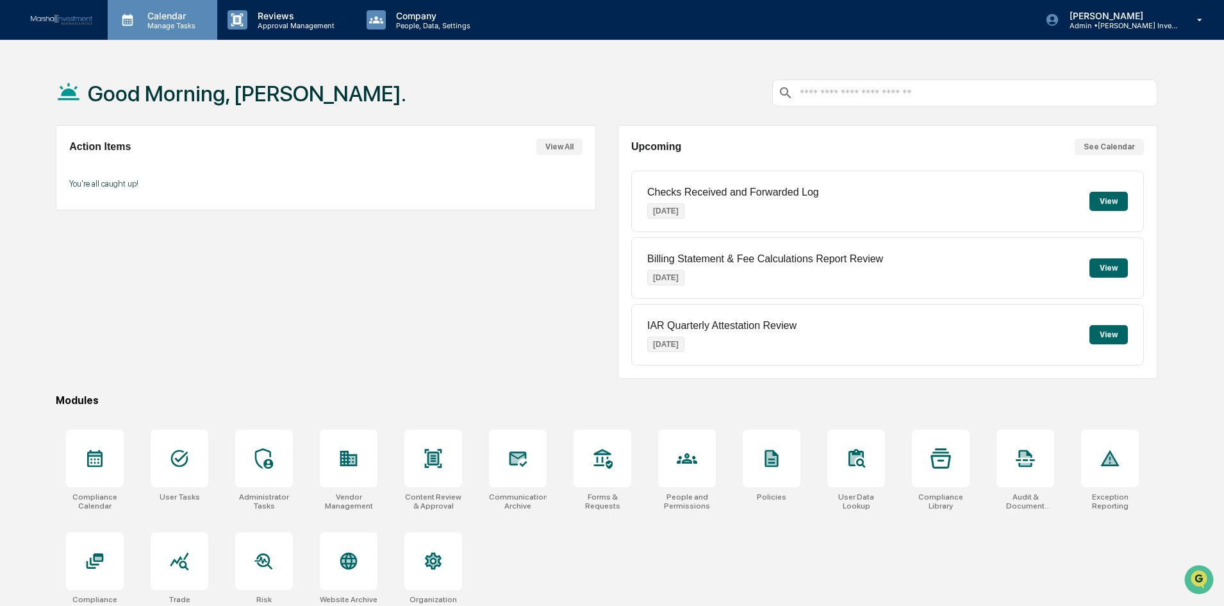
click at [163, 18] on p "Calendar" at bounding box center [169, 15] width 65 height 11
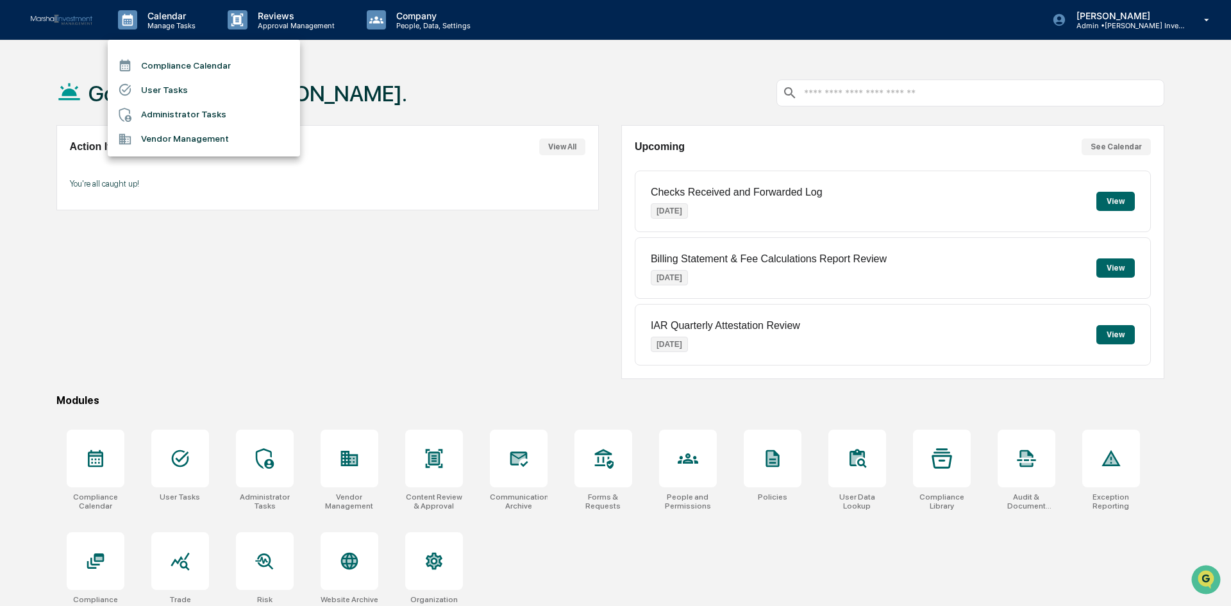
click at [163, 58] on li "Compliance Calendar" at bounding box center [204, 65] width 192 height 24
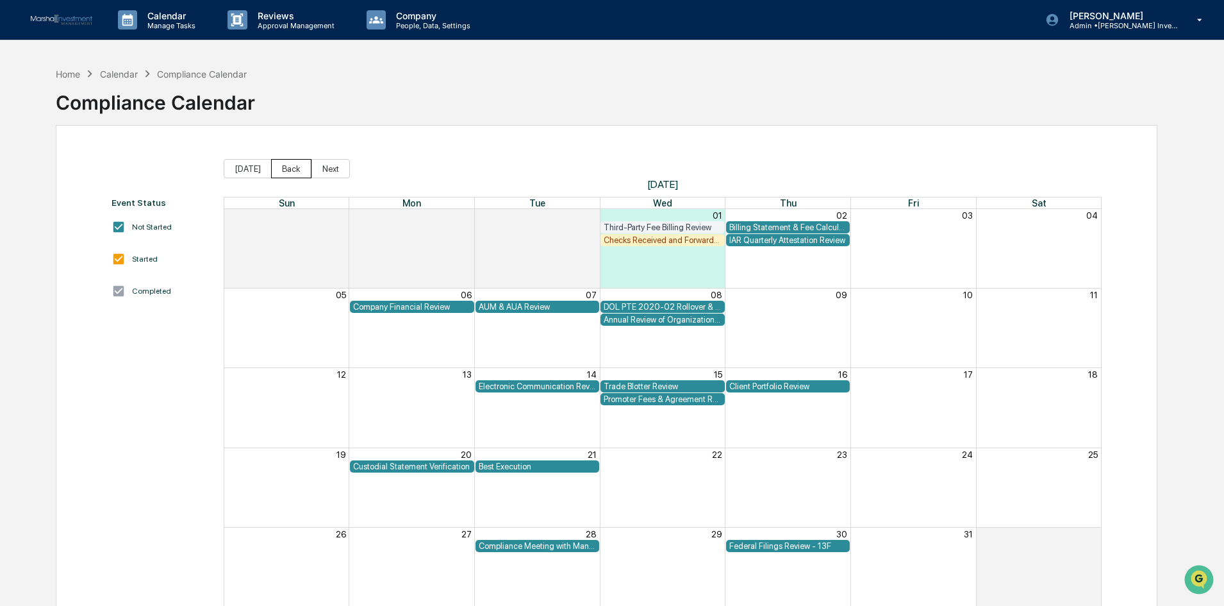
click at [285, 163] on button "Back" at bounding box center [291, 168] width 40 height 19
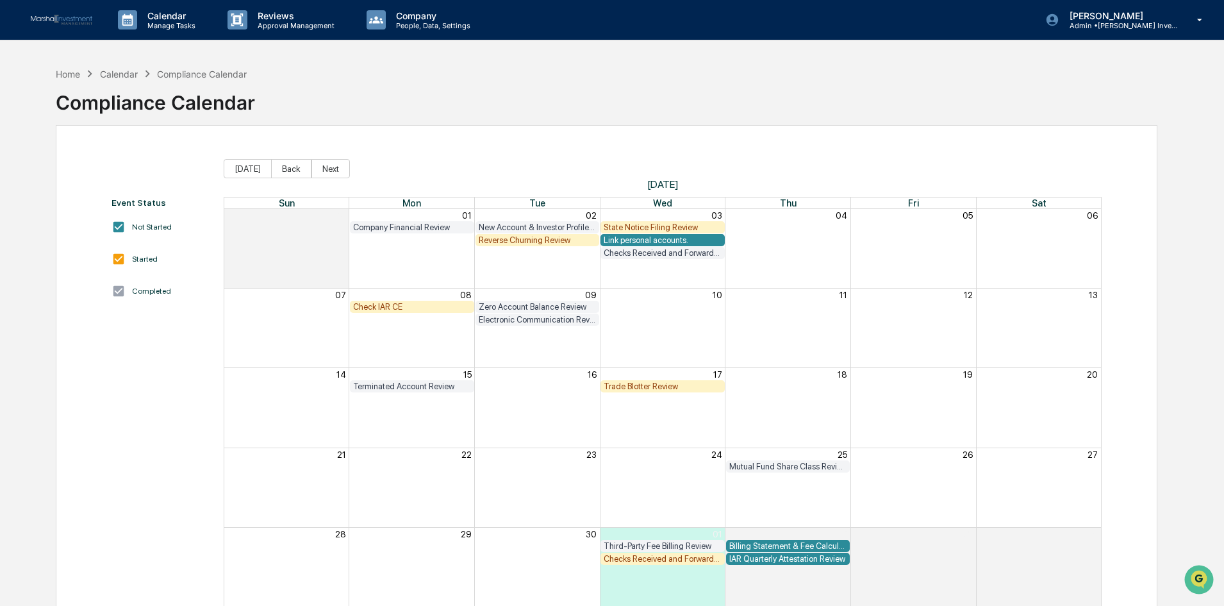
click at [379, 303] on div "Check IAR CE" at bounding box center [412, 307] width 118 height 10
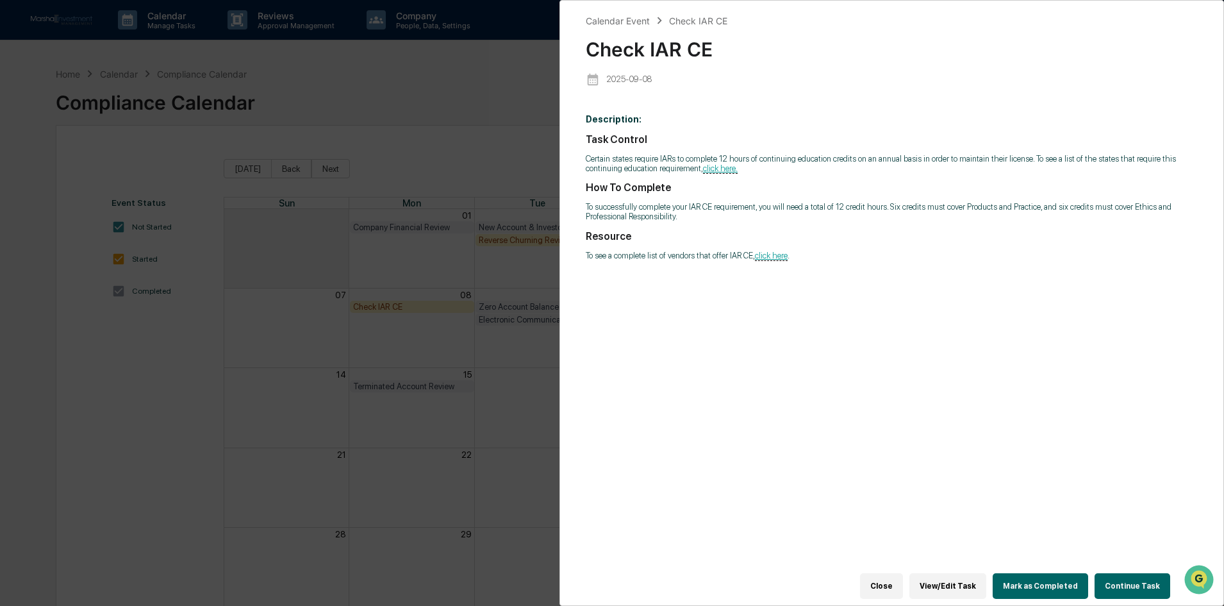
click at [1135, 580] on button "Continue Task" at bounding box center [1133, 586] width 76 height 26
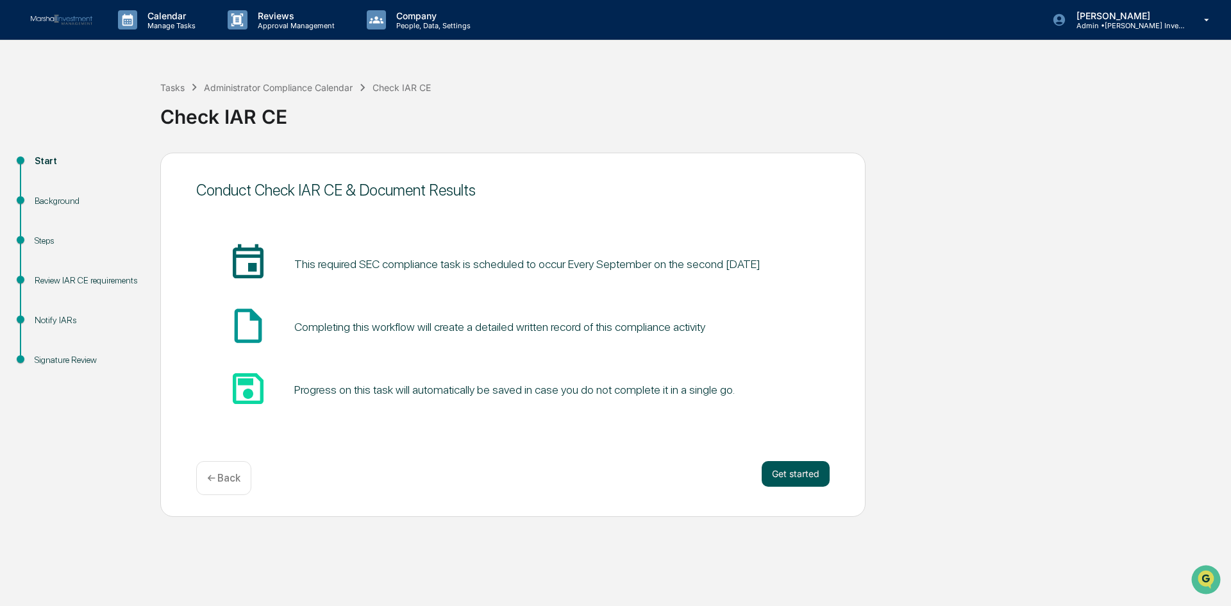
click at [810, 469] on button "Get started" at bounding box center [796, 474] width 68 height 26
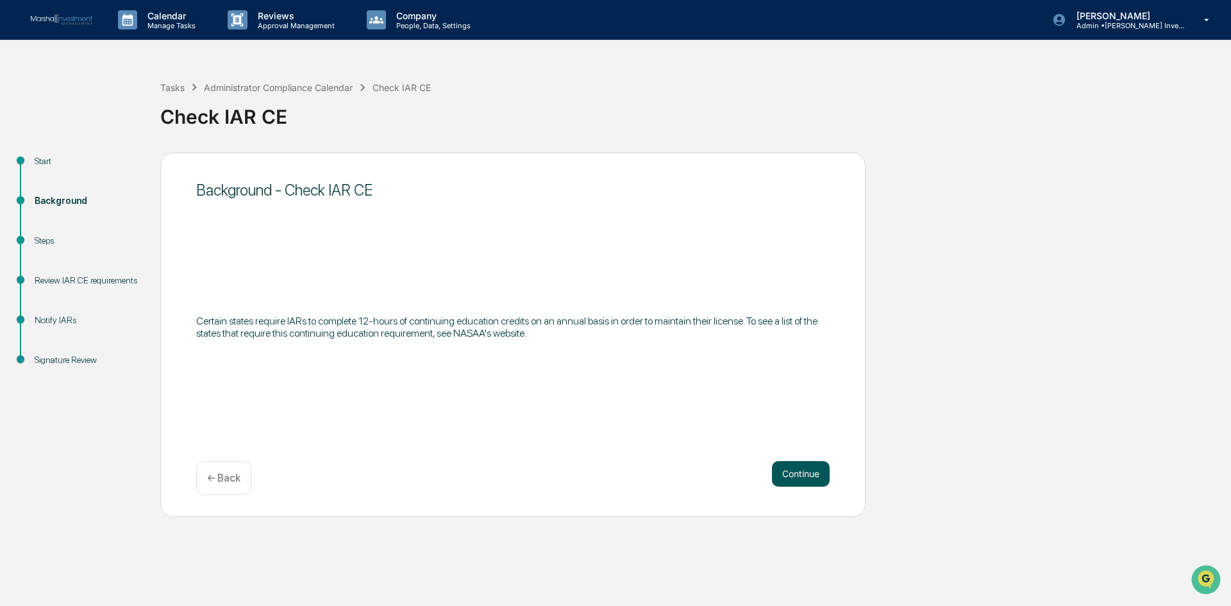
click at [812, 466] on button "Continue" at bounding box center [801, 474] width 58 height 26
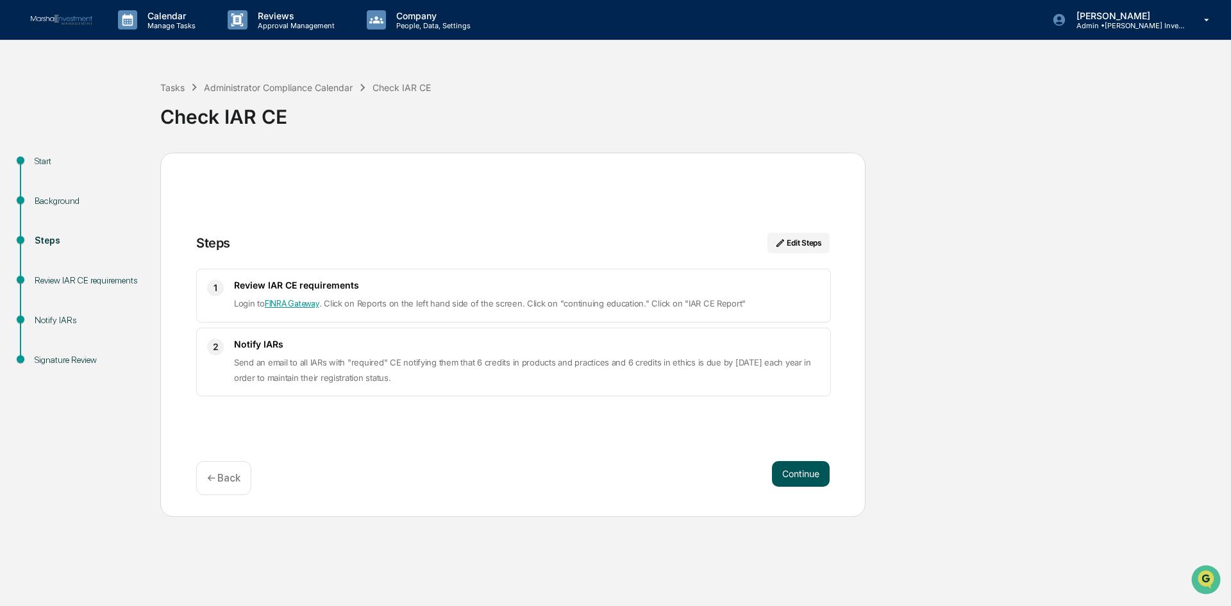
click at [810, 471] on button "Continue" at bounding box center [801, 474] width 58 height 26
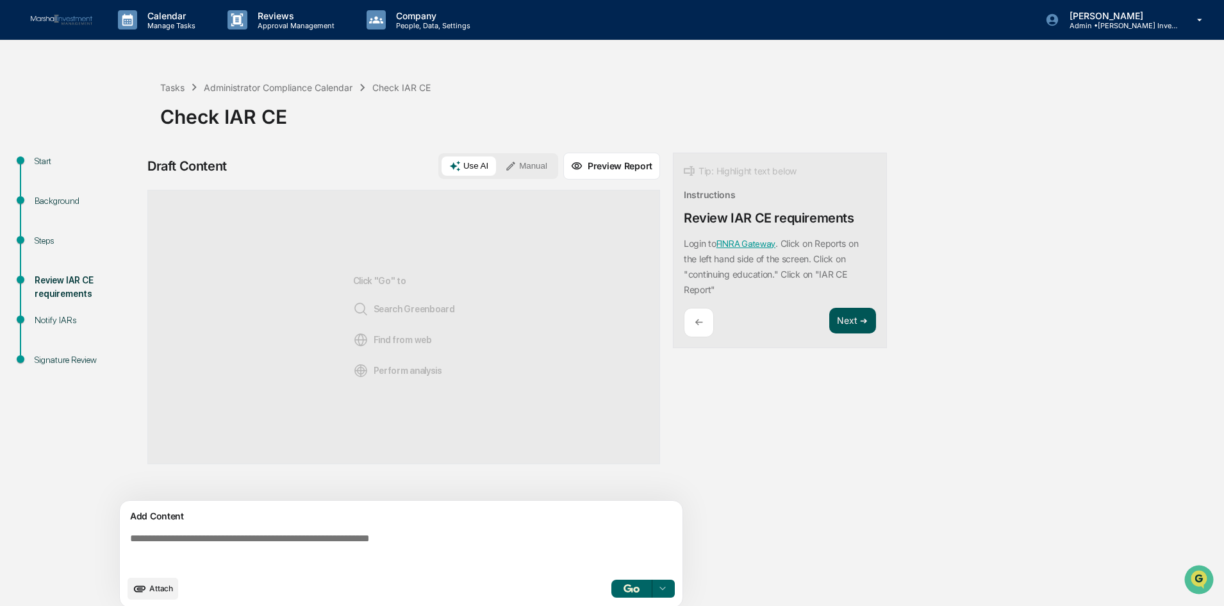
click at [850, 323] on button "Next ➔" at bounding box center [853, 321] width 47 height 26
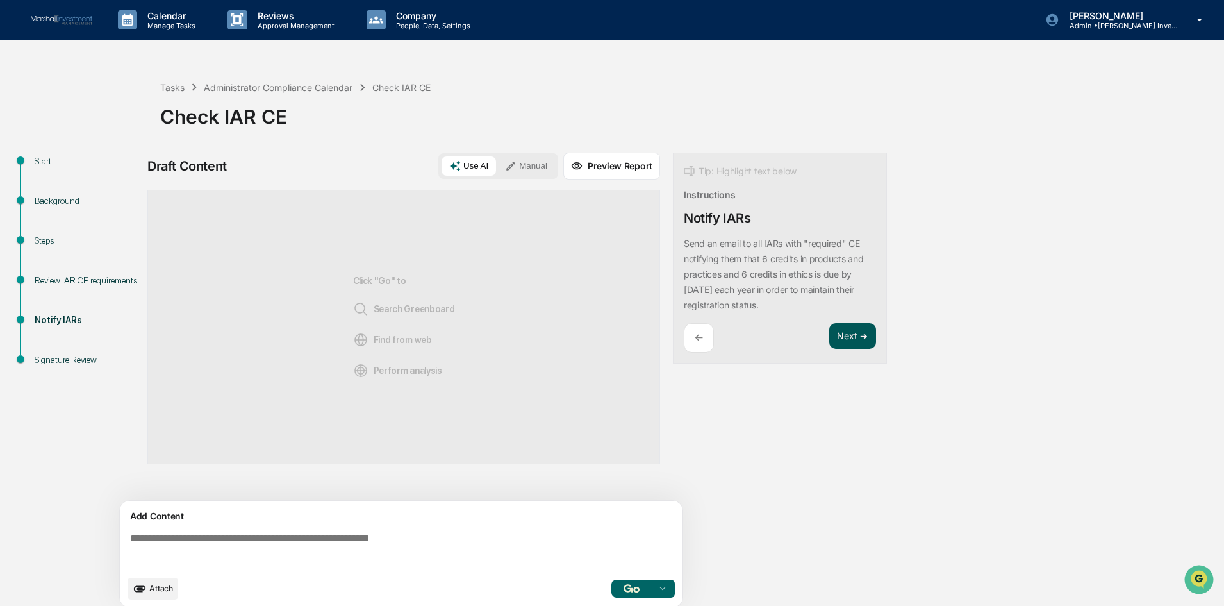
click at [844, 331] on button "Next ➔" at bounding box center [853, 336] width 47 height 26
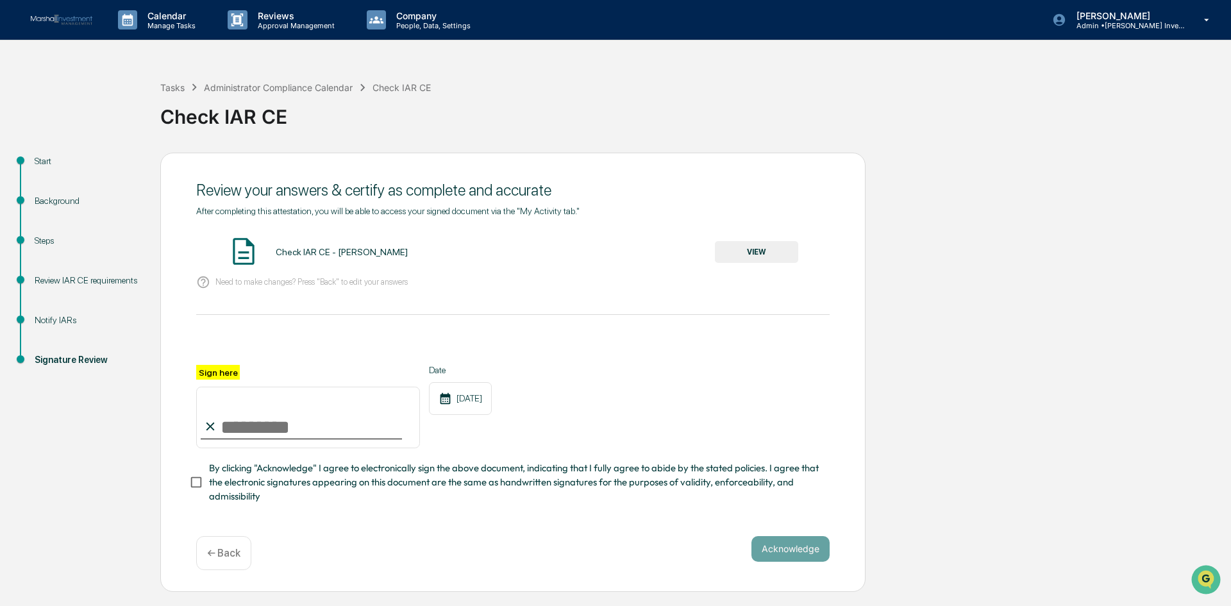
click at [299, 428] on input "Sign here" at bounding box center [308, 418] width 224 height 62
click at [760, 247] on button "VIEW" at bounding box center [756, 252] width 83 height 22
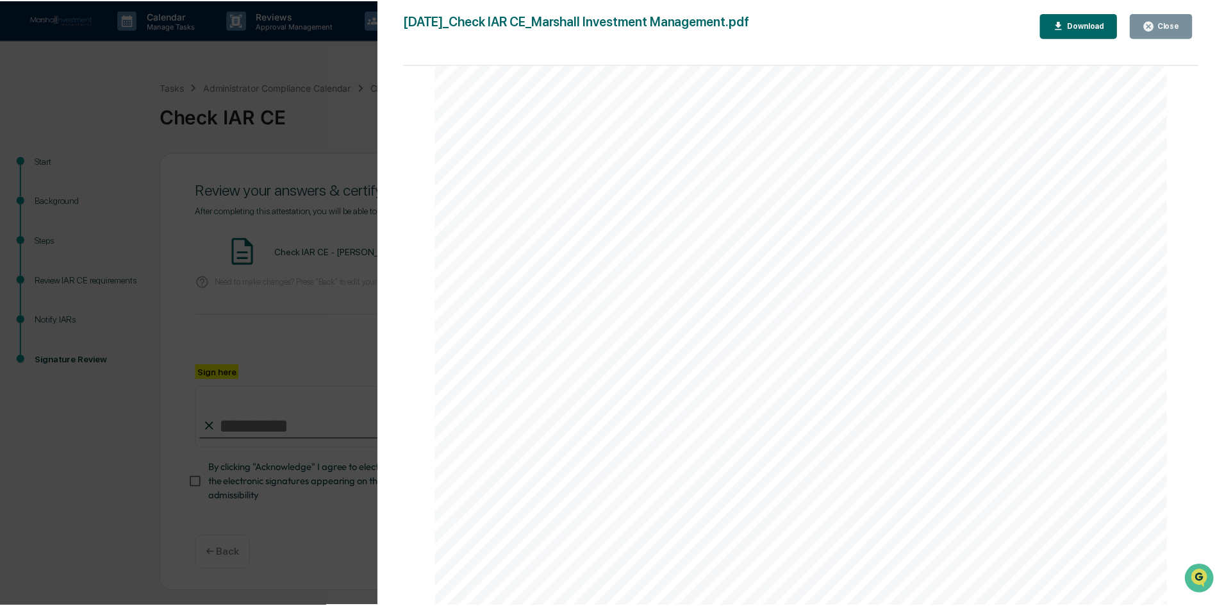
scroll to position [529, 0]
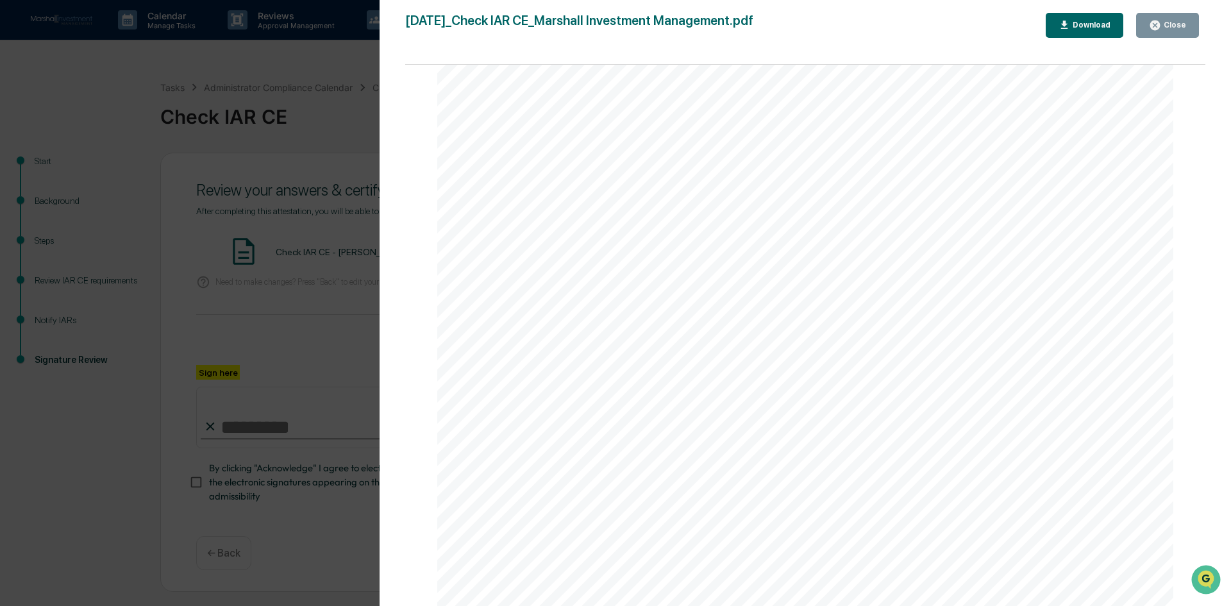
click at [1160, 30] on icon "button" at bounding box center [1155, 25] width 12 height 12
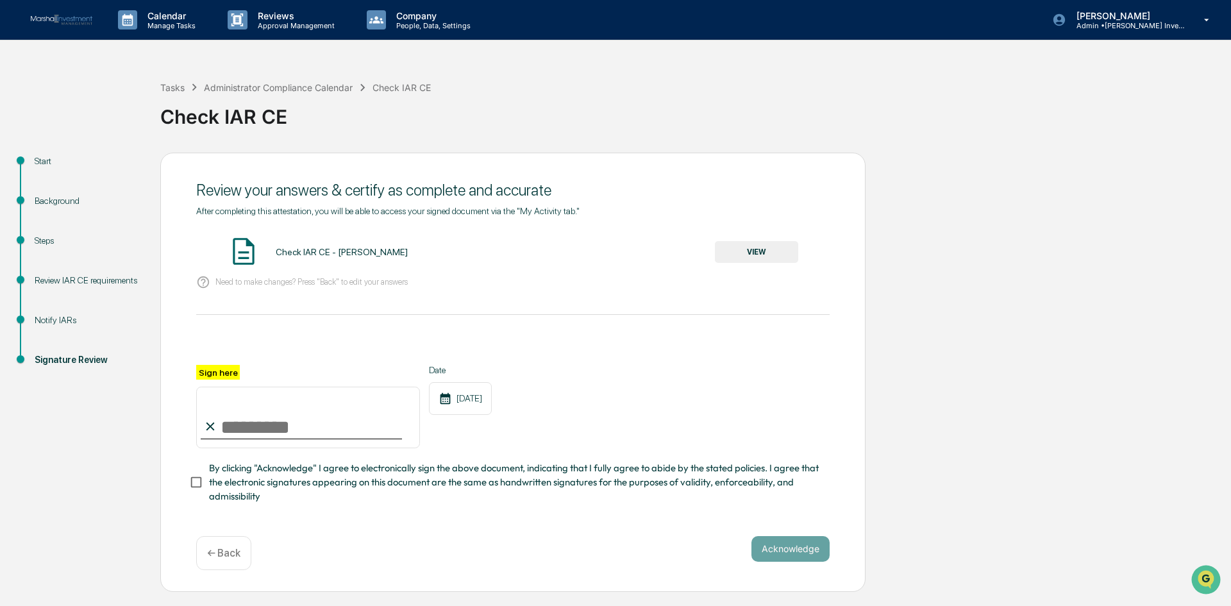
click at [332, 419] on input "Sign here" at bounding box center [308, 418] width 224 height 62
type input "**********"
click at [778, 553] on button "Acknowledge" at bounding box center [790, 549] width 78 height 26
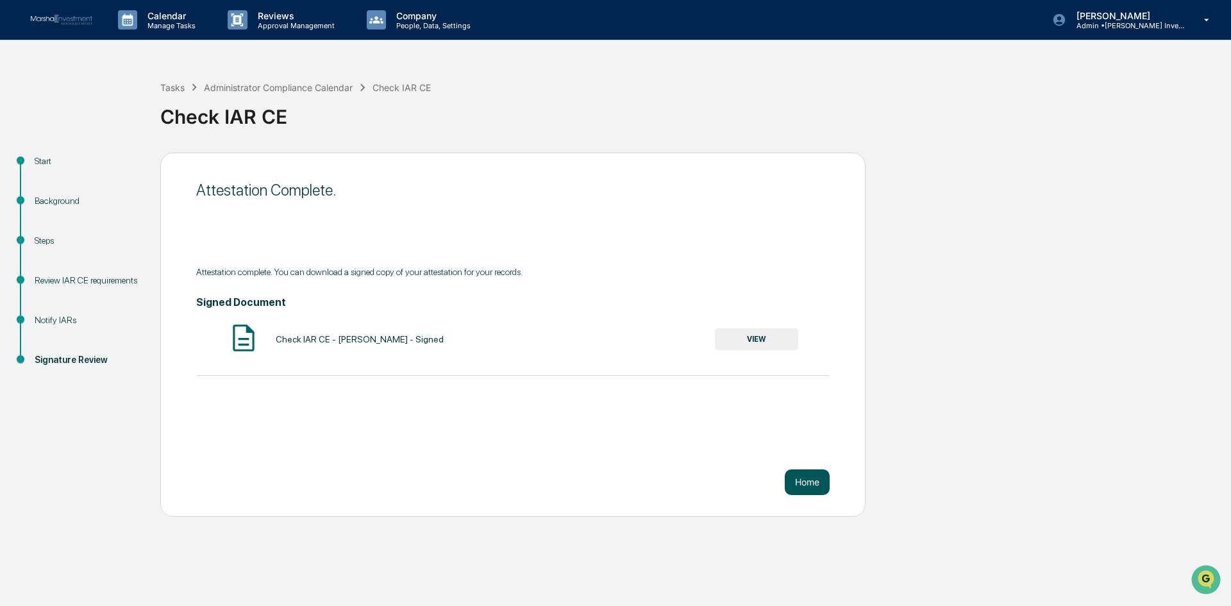
click at [821, 485] on button "Home" at bounding box center [807, 482] width 45 height 26
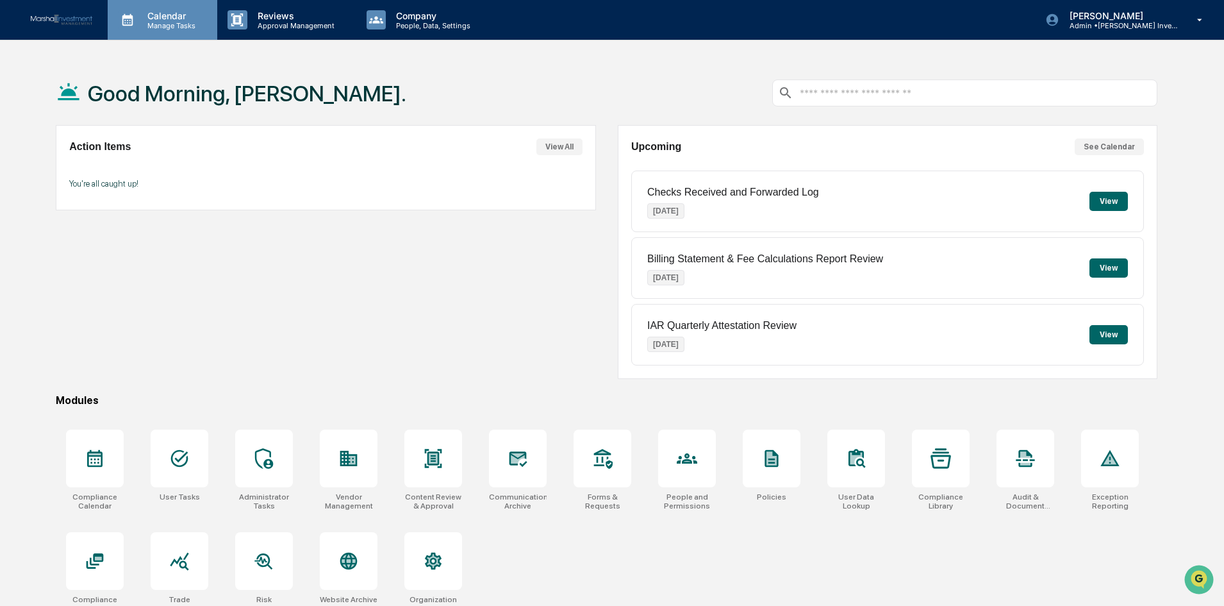
click at [167, 19] on p "Calendar" at bounding box center [169, 15] width 65 height 11
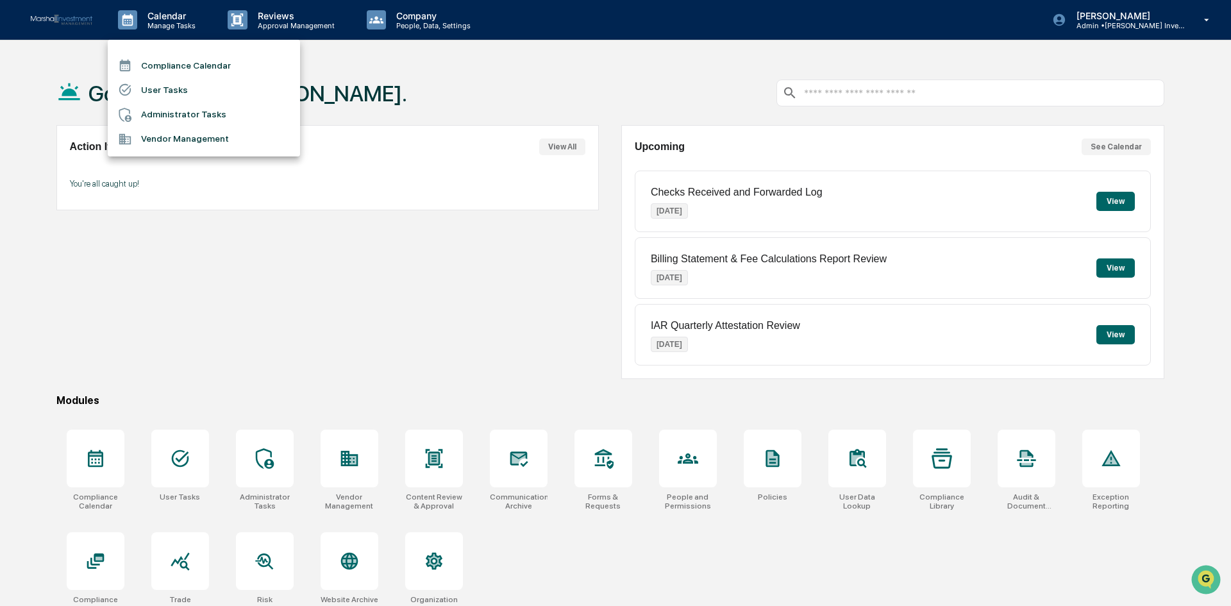
click at [160, 63] on li "Compliance Calendar" at bounding box center [204, 65] width 192 height 24
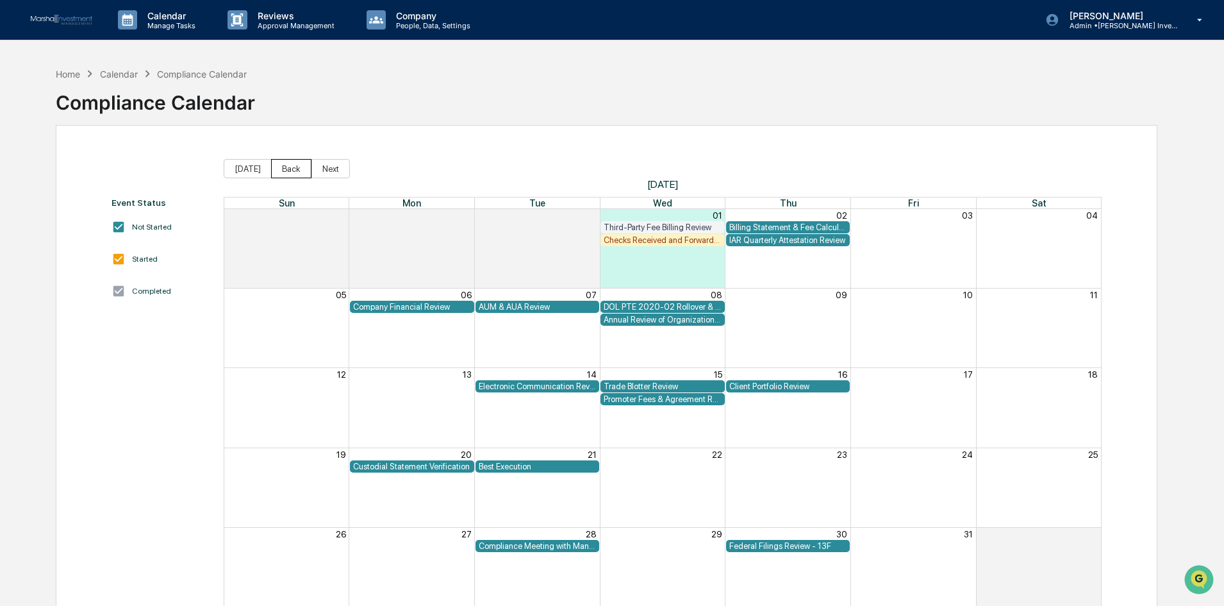
click at [293, 172] on button "Back" at bounding box center [291, 168] width 40 height 19
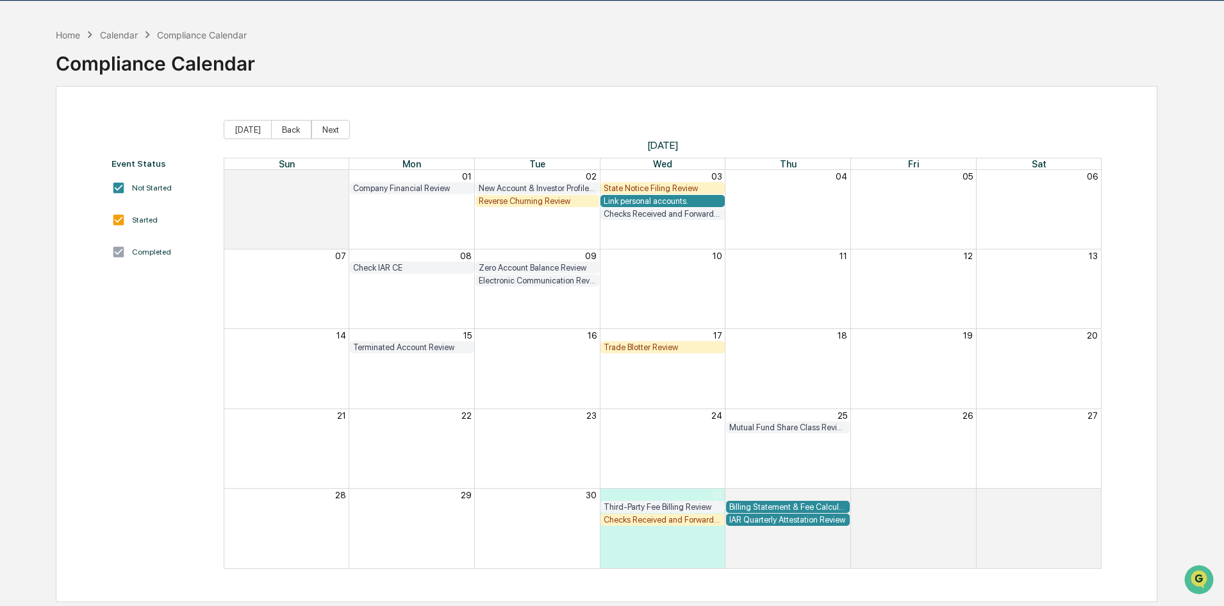
scroll to position [61, 0]
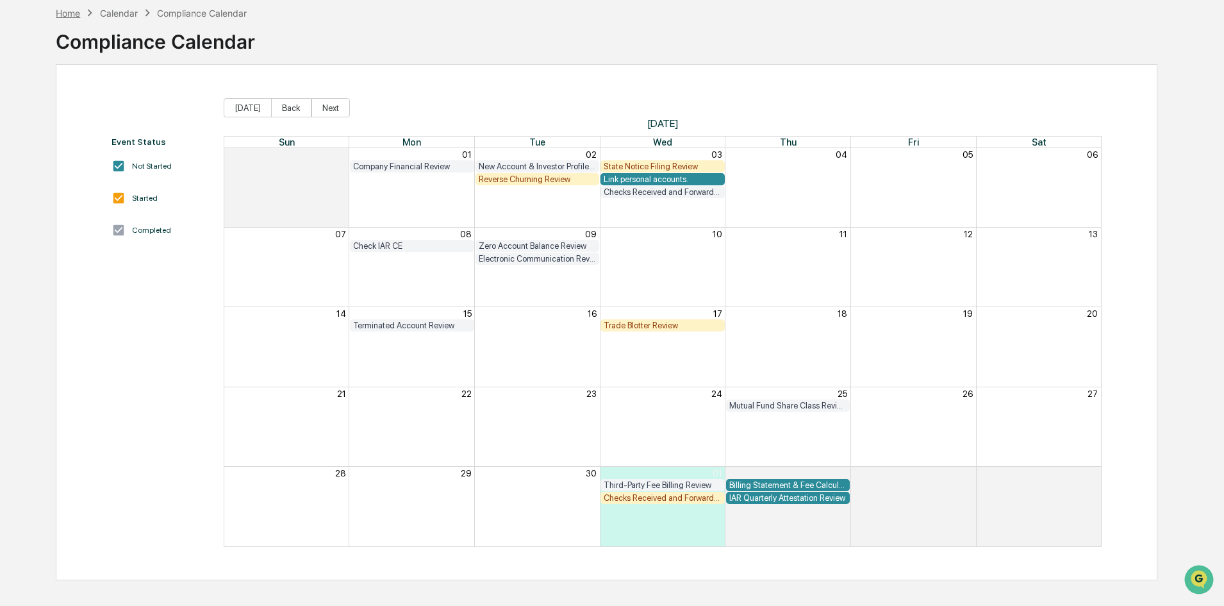
click at [64, 15] on div "Home" at bounding box center [68, 13] width 24 height 11
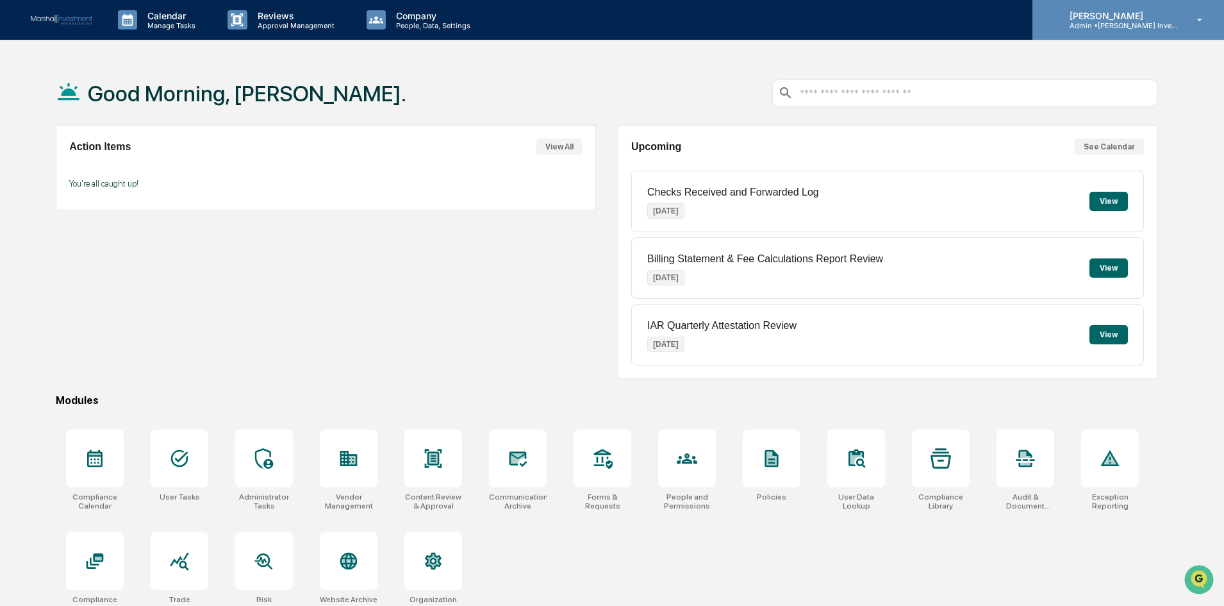
click at [1201, 23] on icon at bounding box center [1200, 20] width 22 height 12
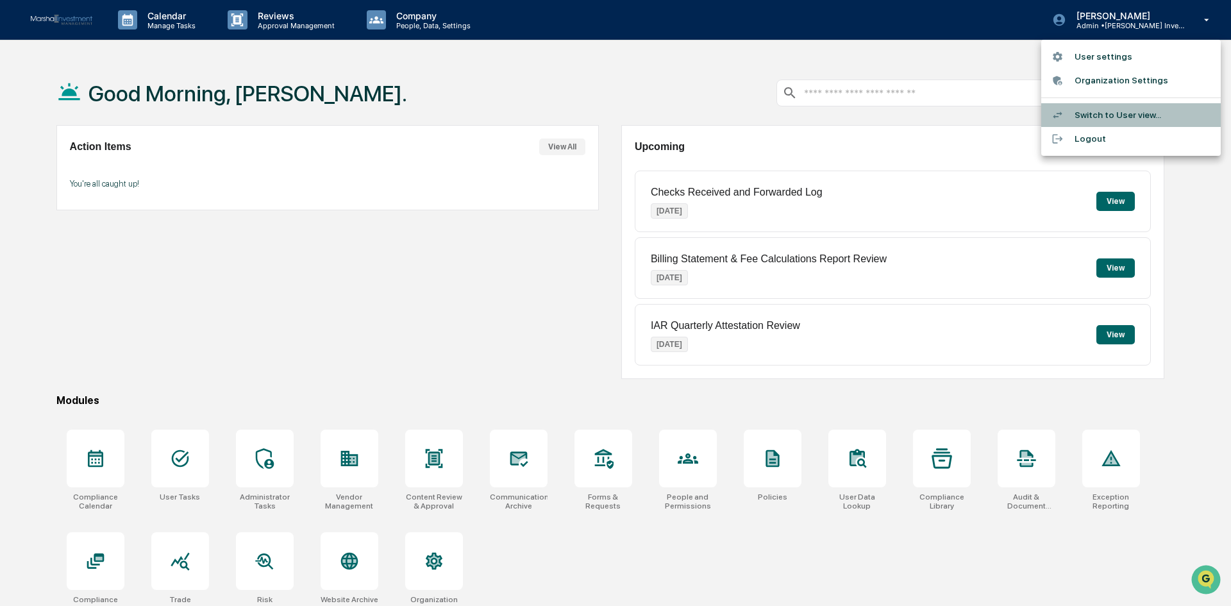
click at [1119, 112] on li "Switch to User view..." at bounding box center [1130, 115] width 179 height 24
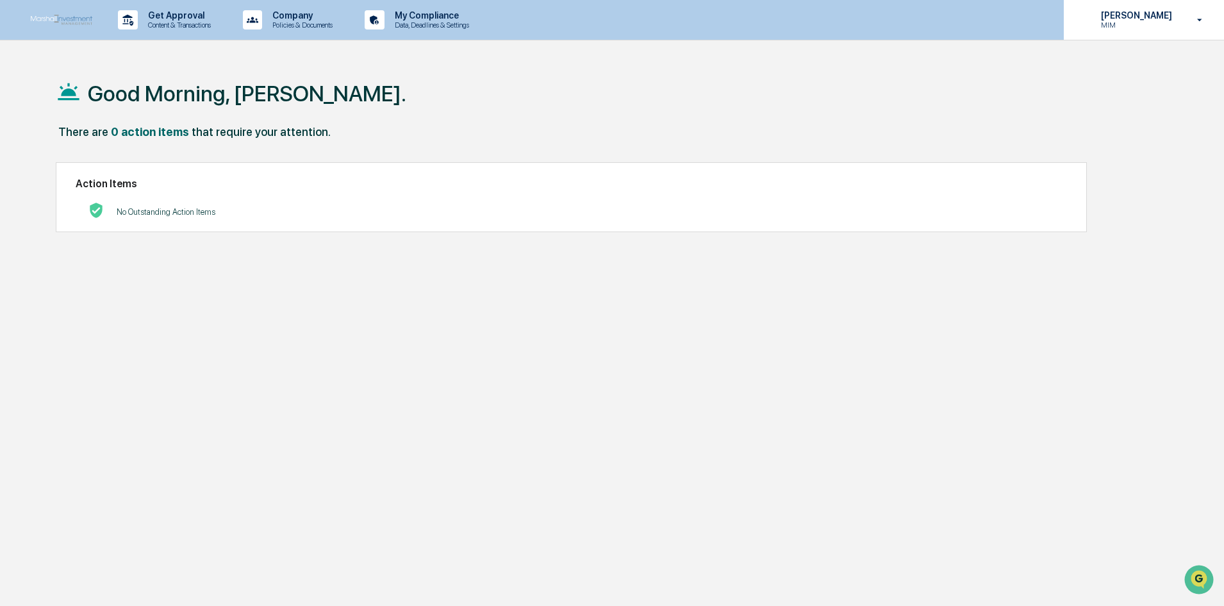
click at [1203, 21] on icon at bounding box center [1200, 20] width 22 height 12
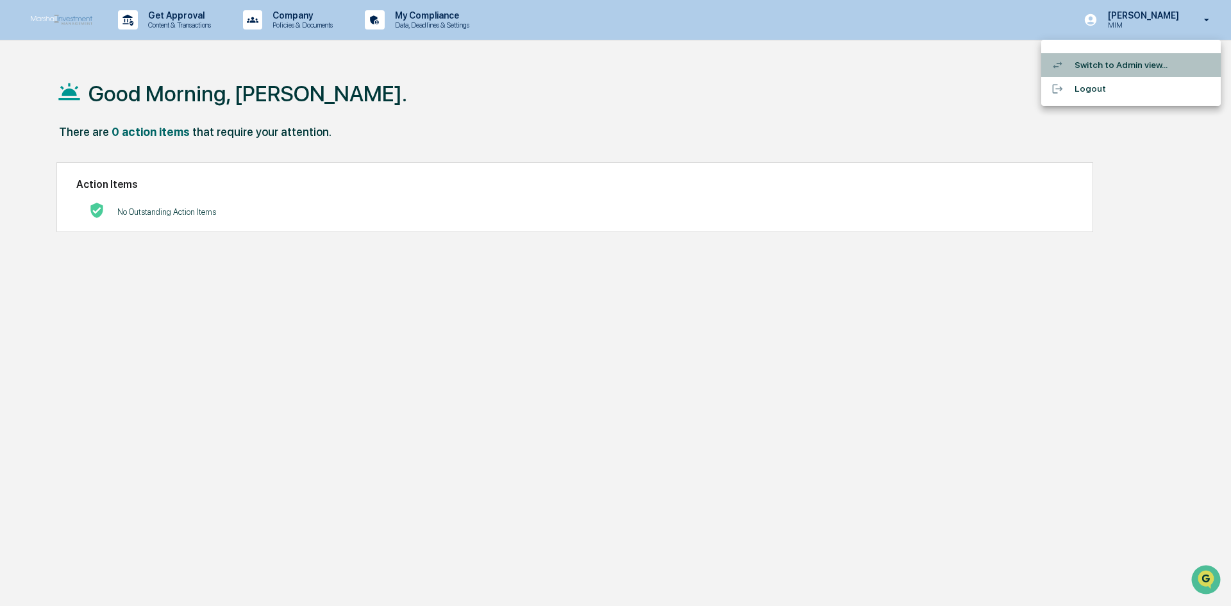
click at [1148, 67] on li "Switch to Admin view..." at bounding box center [1130, 65] width 179 height 24
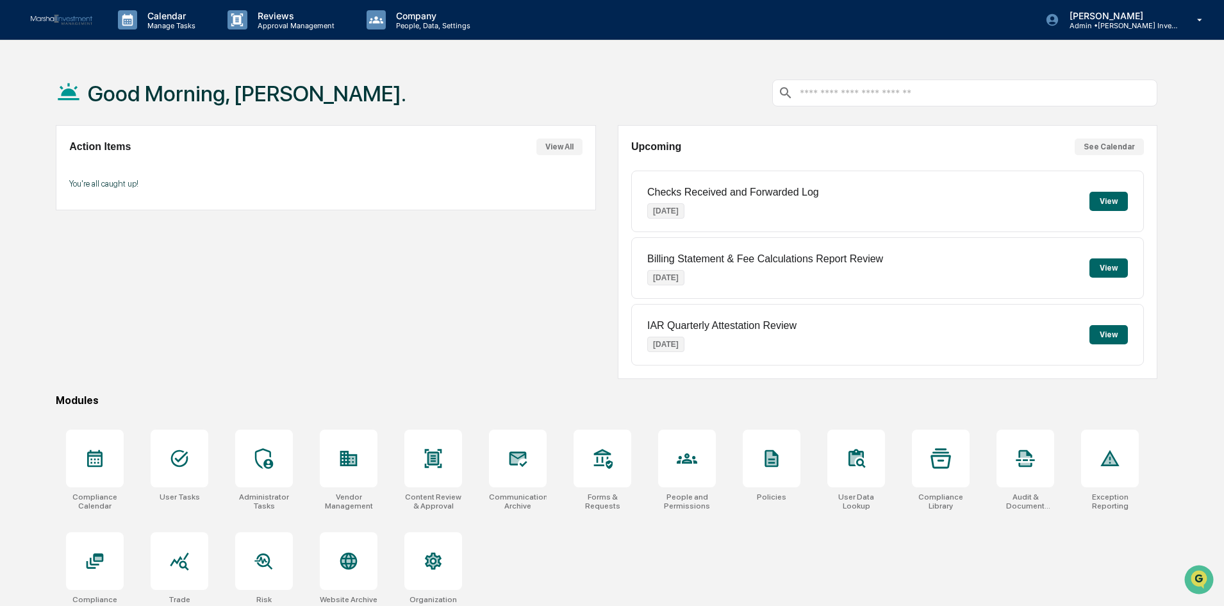
click at [1121, 333] on button "View" at bounding box center [1109, 334] width 38 height 19
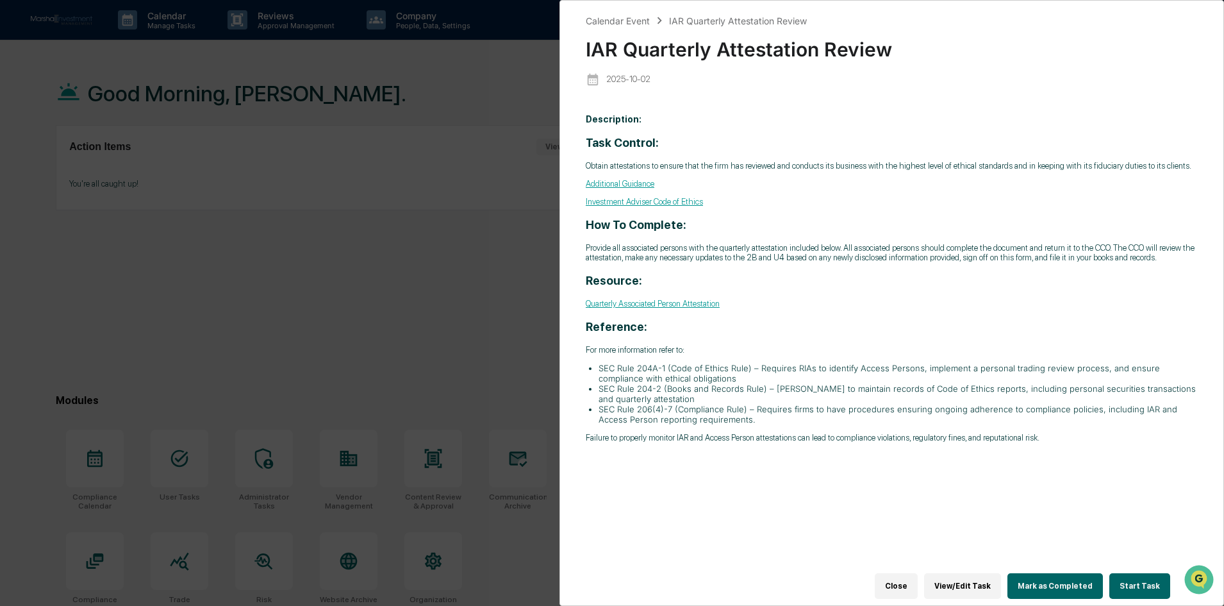
click at [909, 576] on button "Close" at bounding box center [896, 586] width 43 height 26
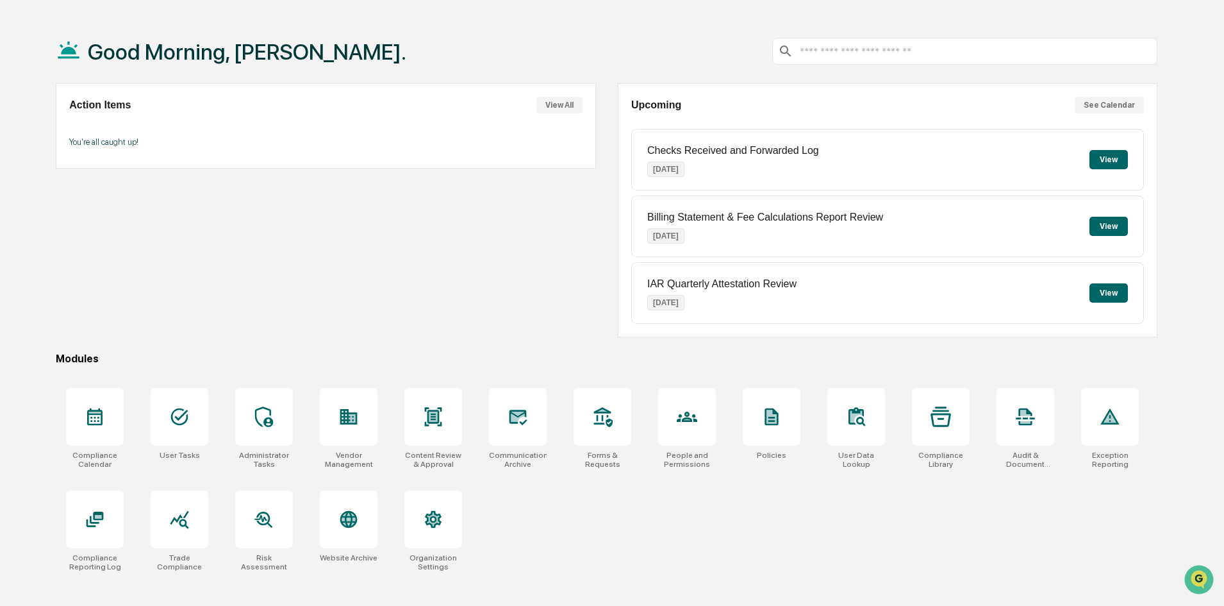
scroll to position [61, 0]
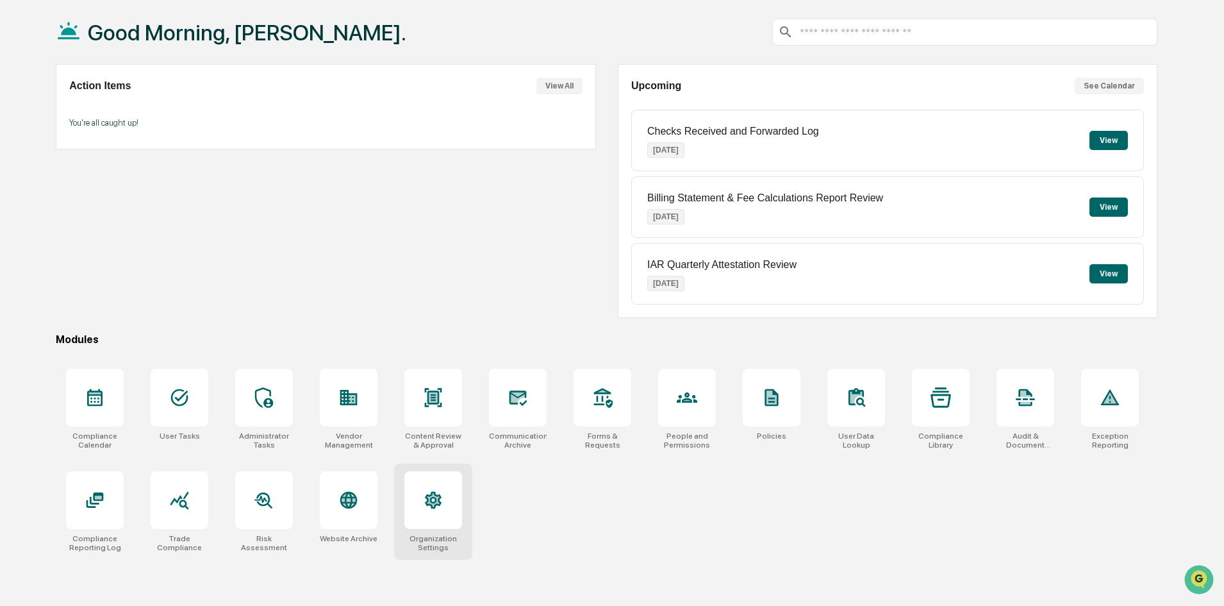
click at [439, 507] on icon at bounding box center [433, 500] width 21 height 21
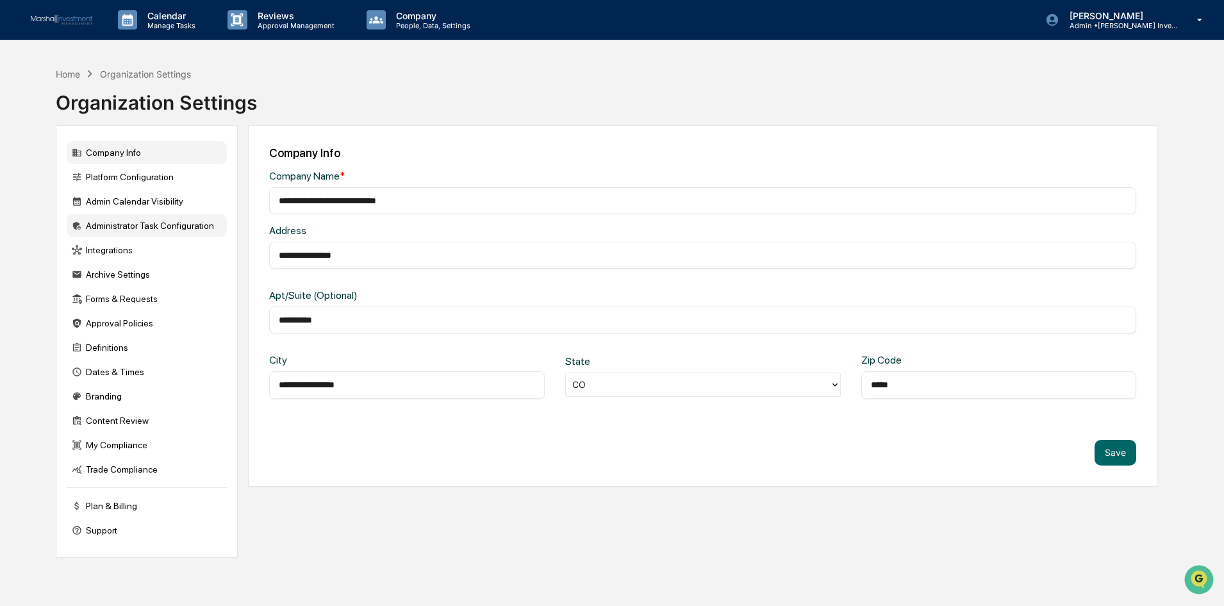
click at [100, 222] on div "Administrator Task Configuration" at bounding box center [147, 225] width 160 height 23
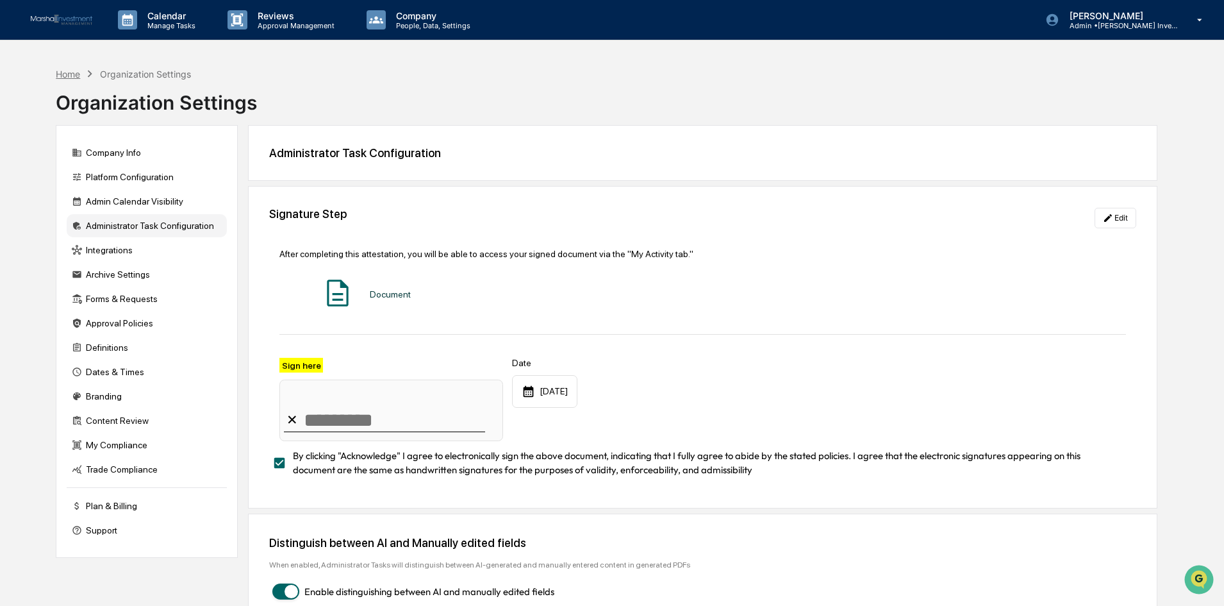
click at [68, 78] on div "Home" at bounding box center [68, 74] width 24 height 11
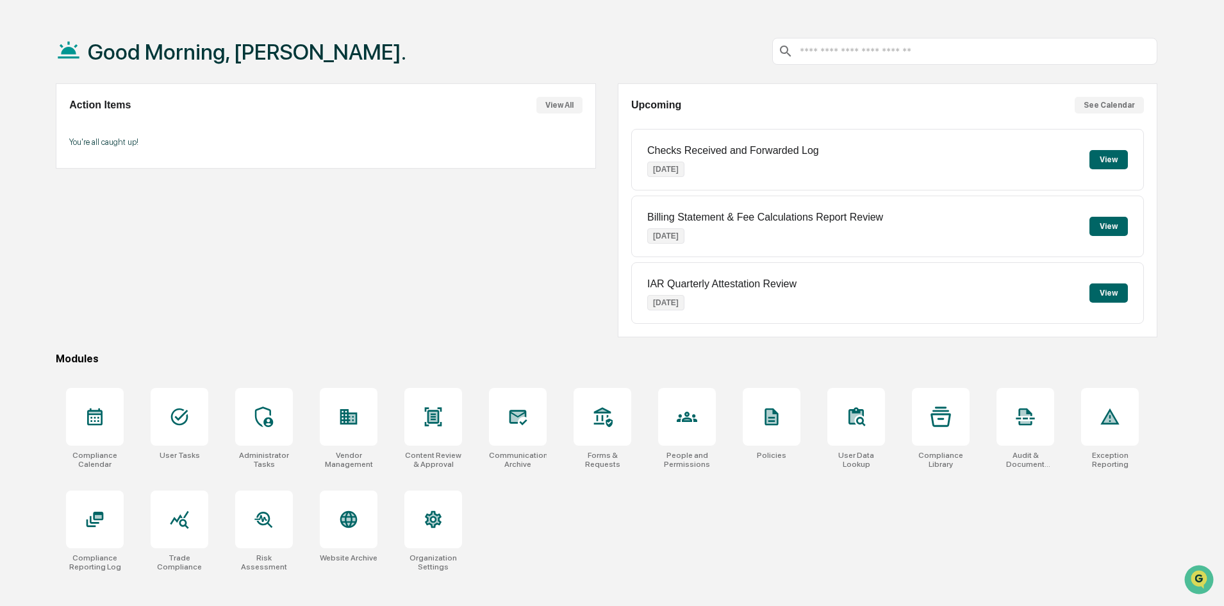
scroll to position [61, 0]
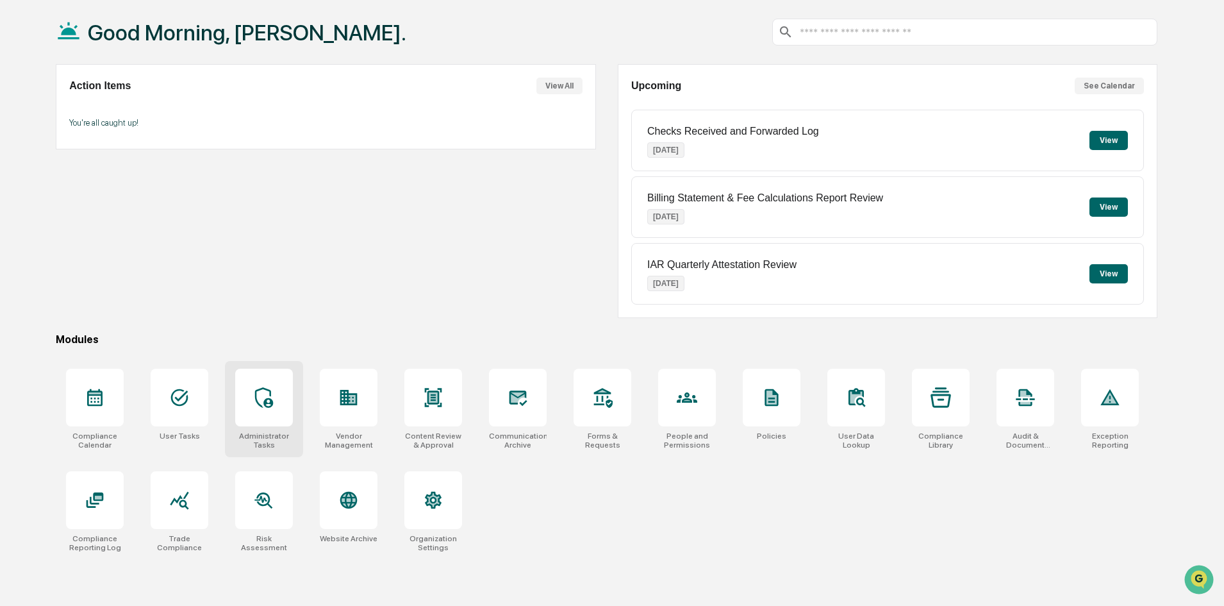
click at [261, 407] on icon at bounding box center [264, 397] width 21 height 21
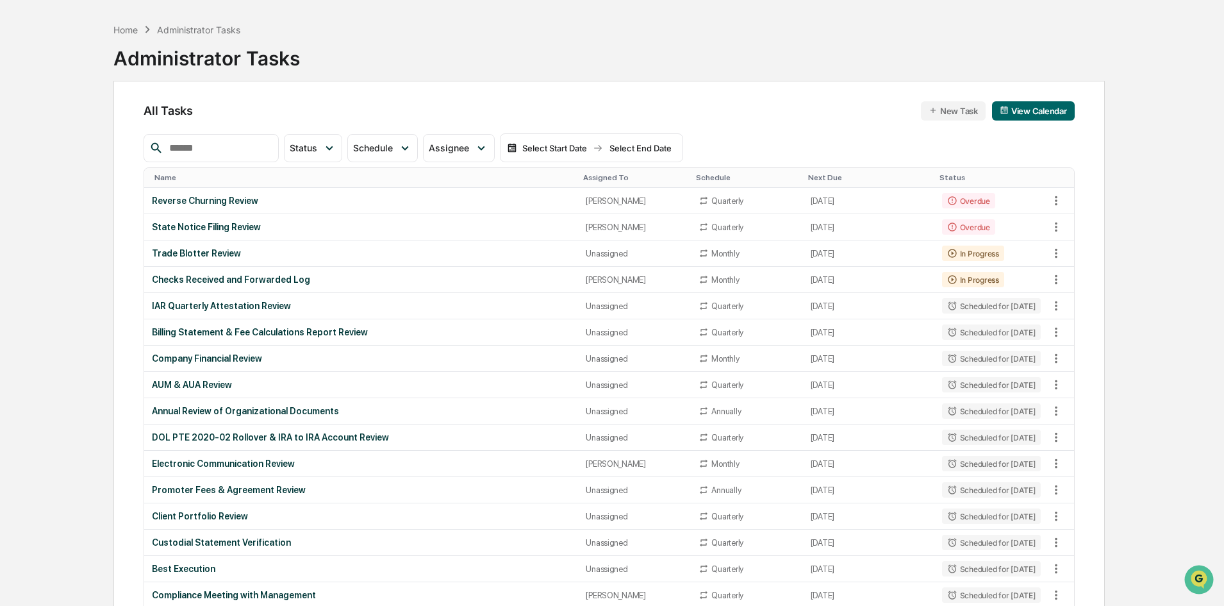
scroll to position [64, 0]
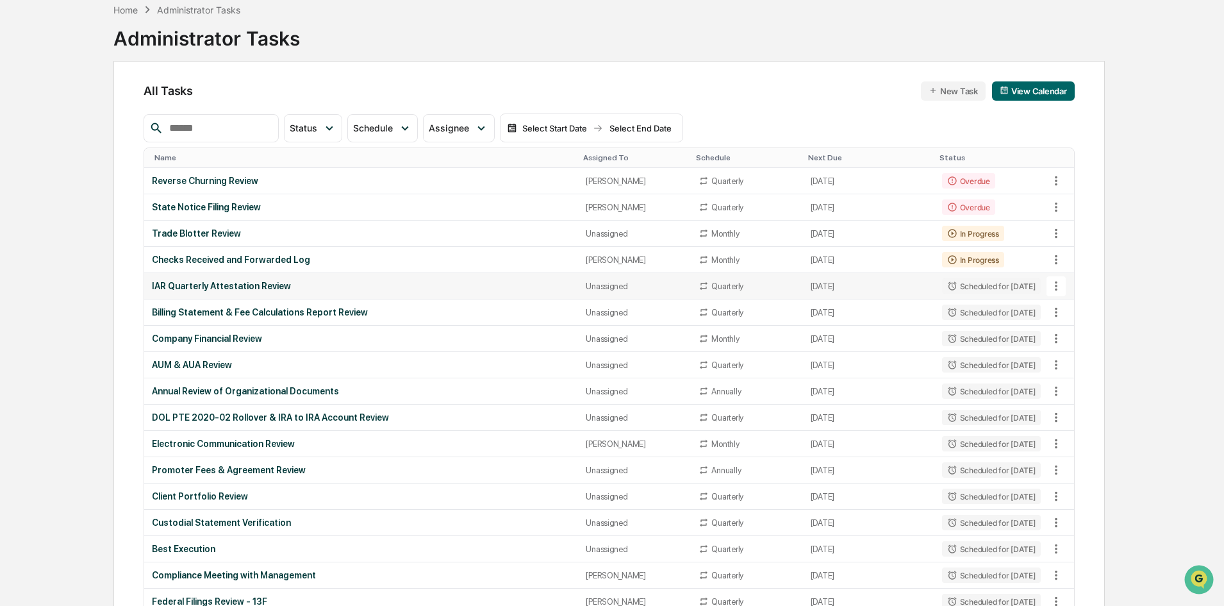
click at [1055, 285] on icon at bounding box center [1056, 286] width 14 height 14
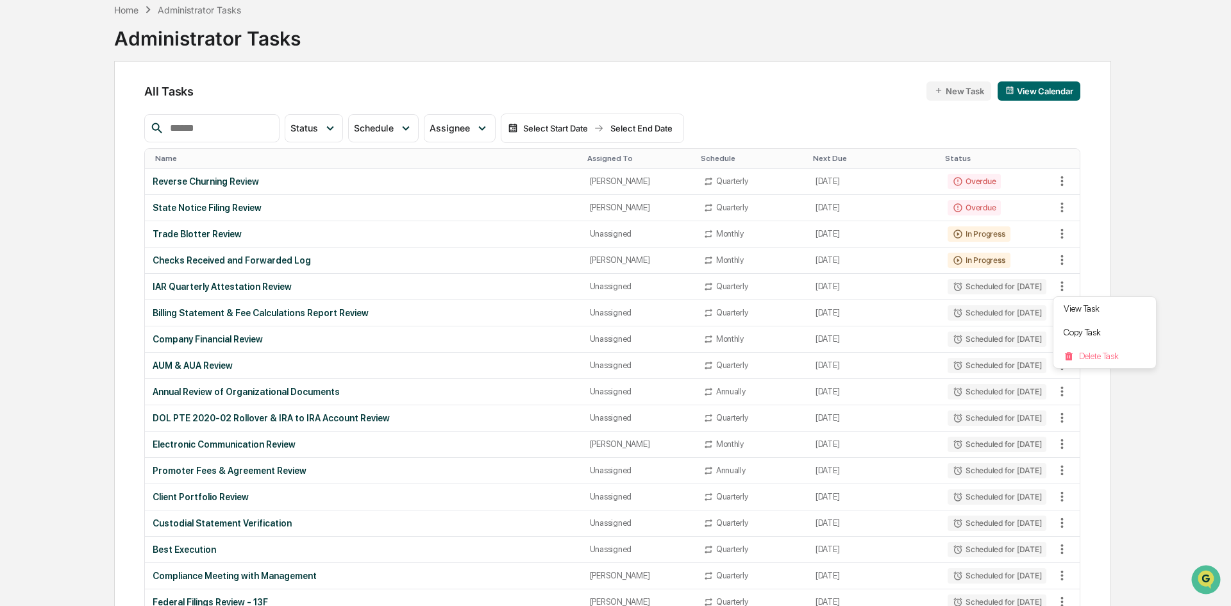
click at [1135, 274] on div at bounding box center [615, 303] width 1231 height 606
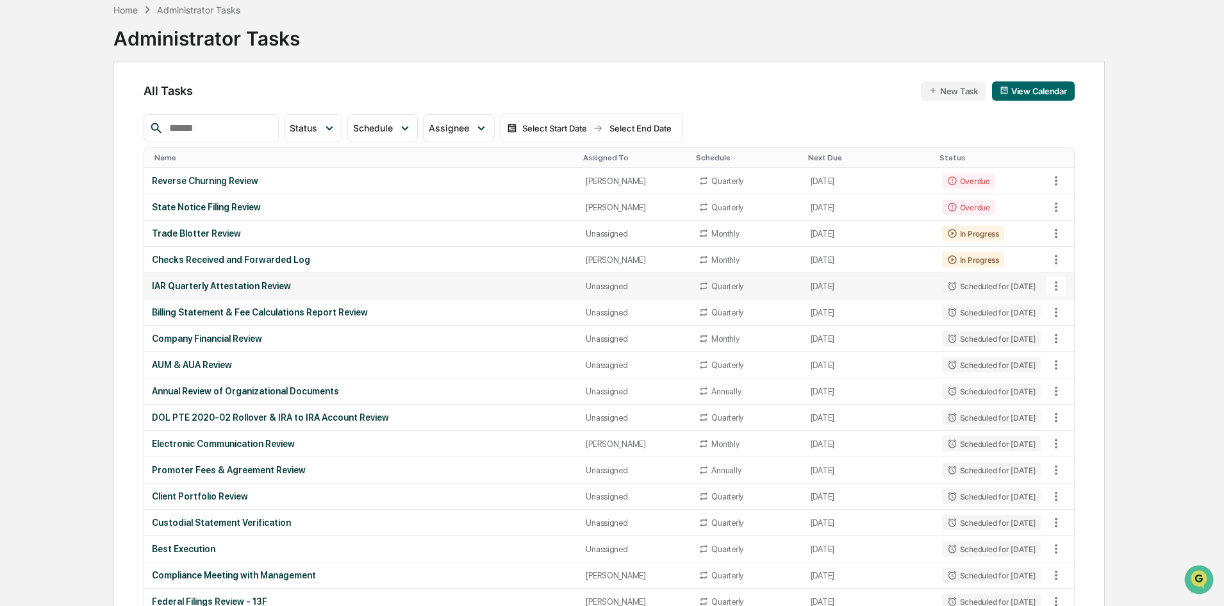
click at [1059, 288] on icon at bounding box center [1056, 286] width 14 height 14
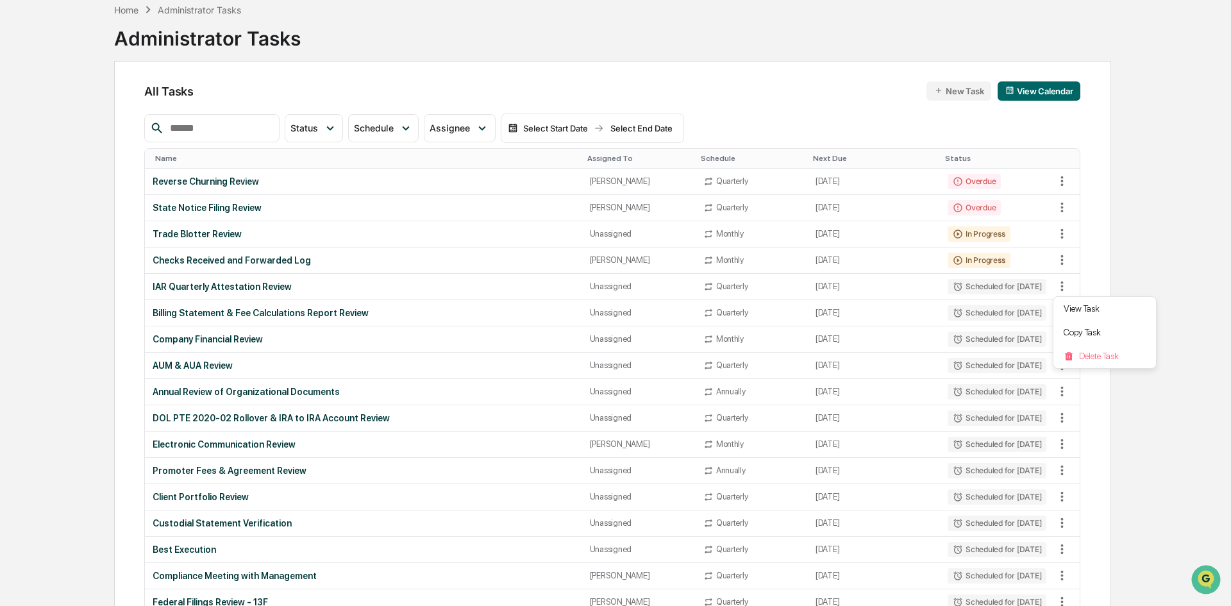
click at [1163, 261] on div at bounding box center [615, 303] width 1231 height 606
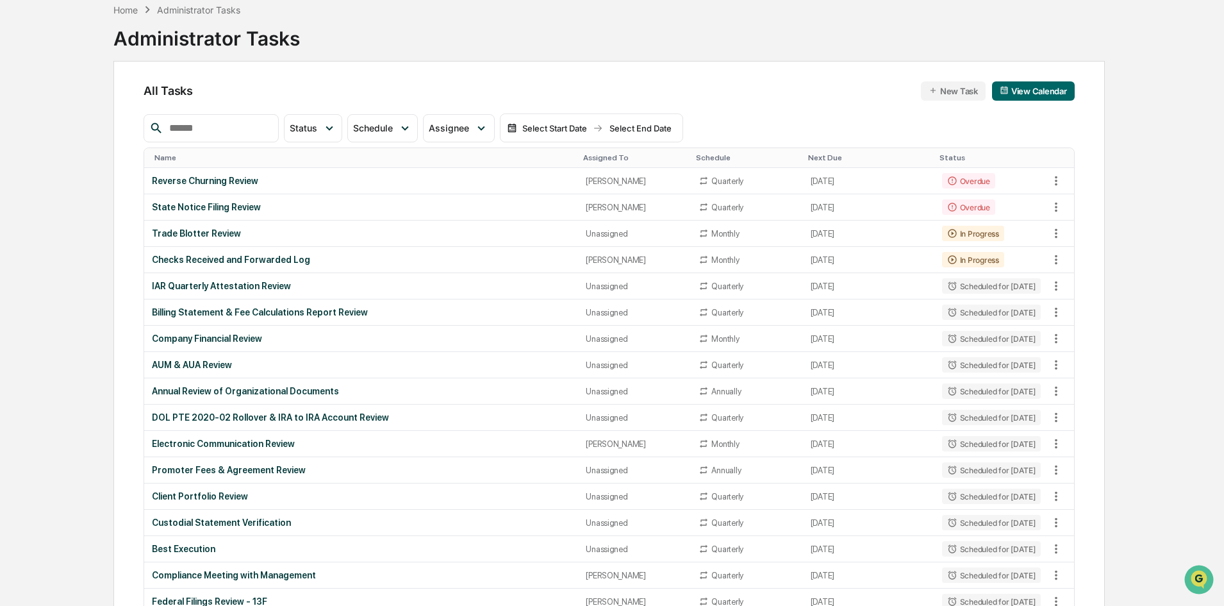
drag, startPoint x: 1053, startPoint y: 281, endPoint x: 1146, endPoint y: 278, distance: 93.0
click at [233, 292] on td "IAR Quarterly Attestation Review" at bounding box center [361, 286] width 434 height 26
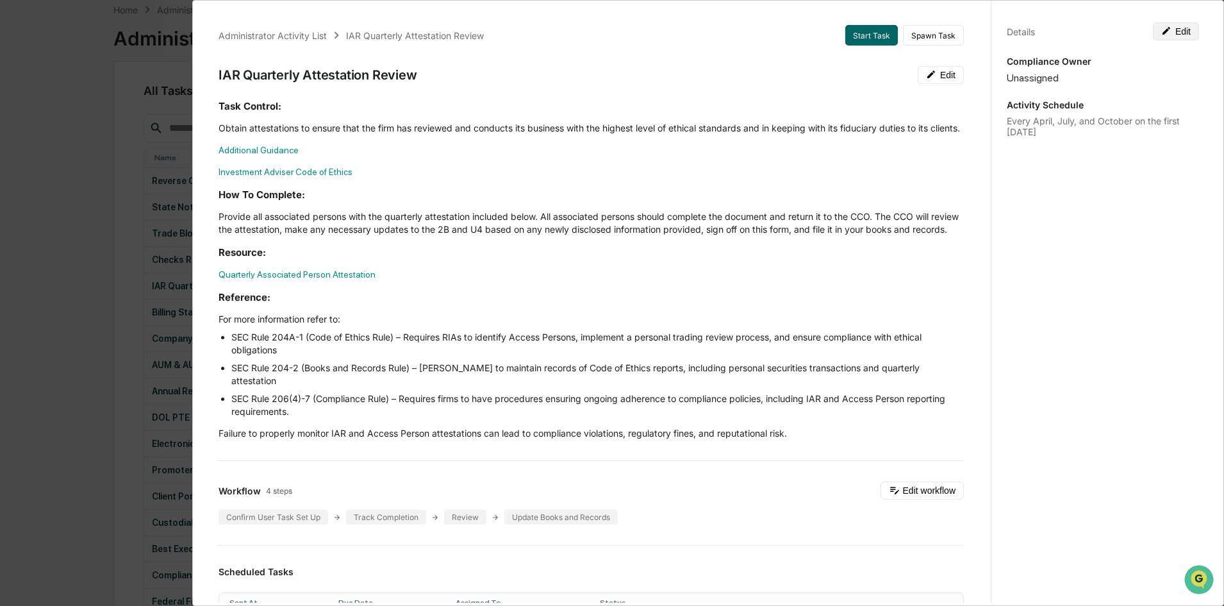
click at [1183, 38] on button "Edit" at bounding box center [1176, 31] width 46 height 18
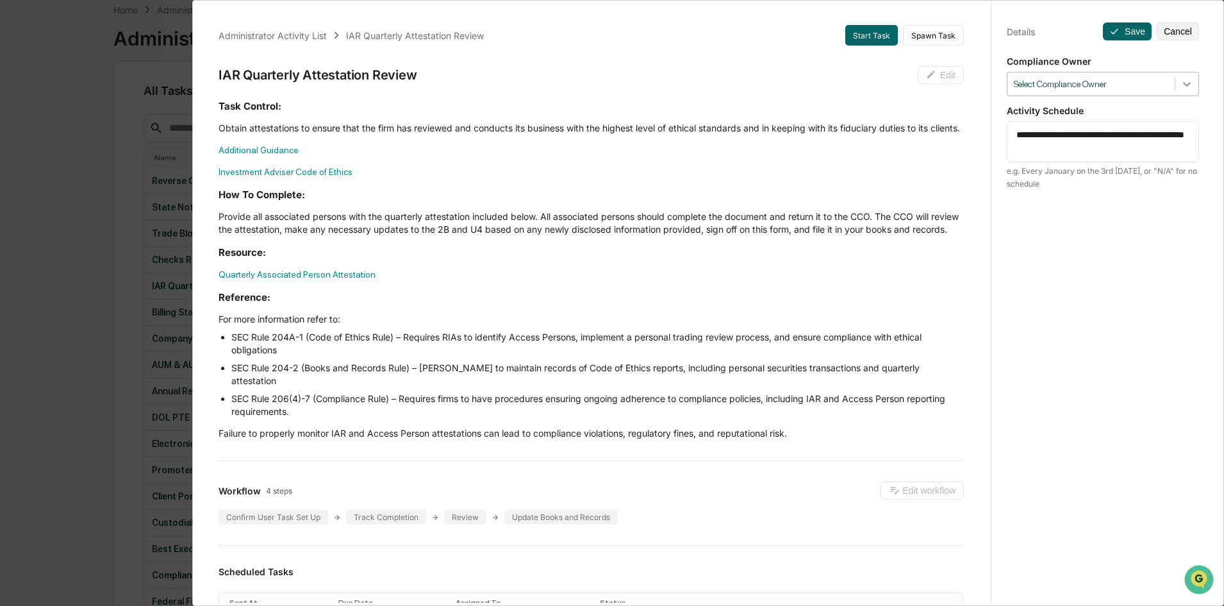
click at [1183, 83] on icon at bounding box center [1187, 84] width 8 height 4
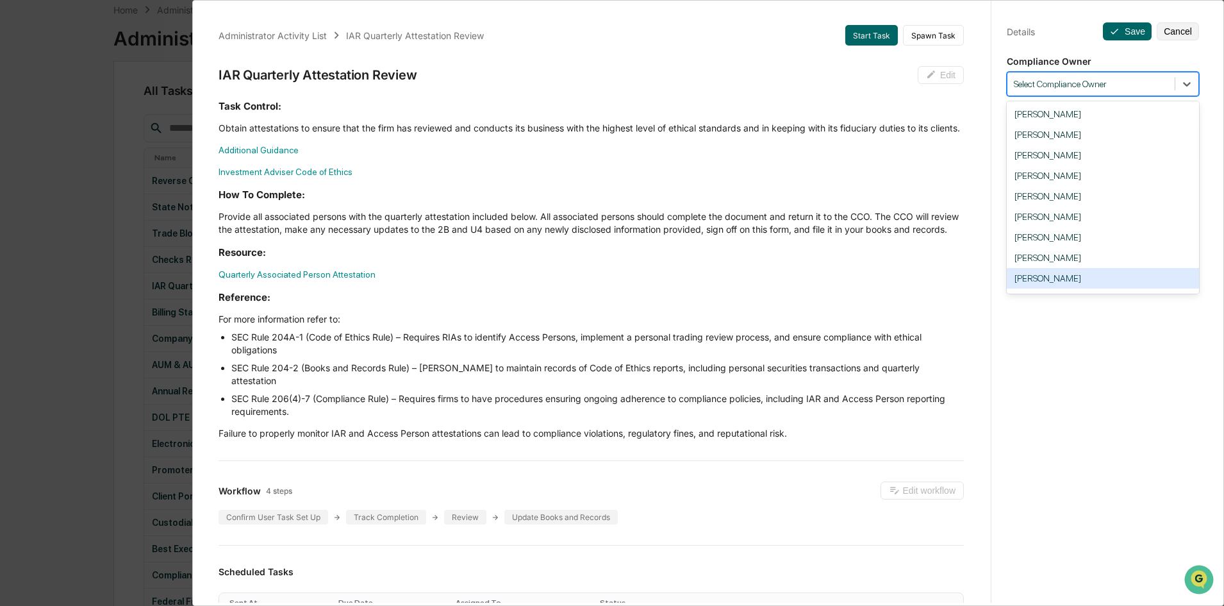
click at [1076, 283] on div "[PERSON_NAME]" at bounding box center [1103, 278] width 192 height 21
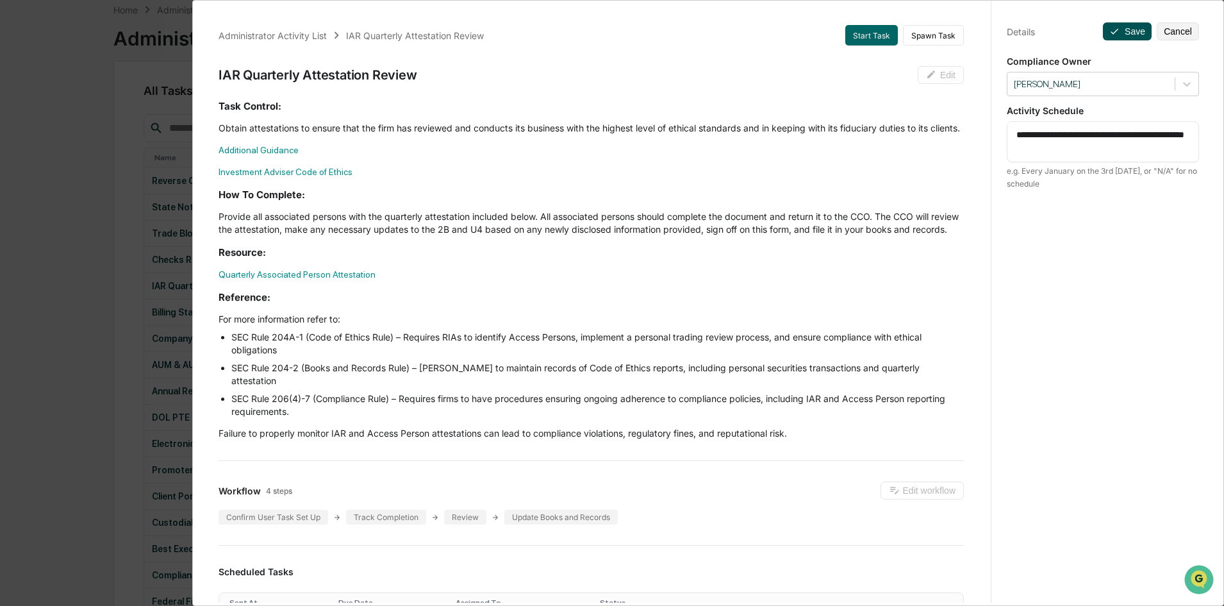
click at [1110, 28] on icon at bounding box center [1115, 31] width 10 height 10
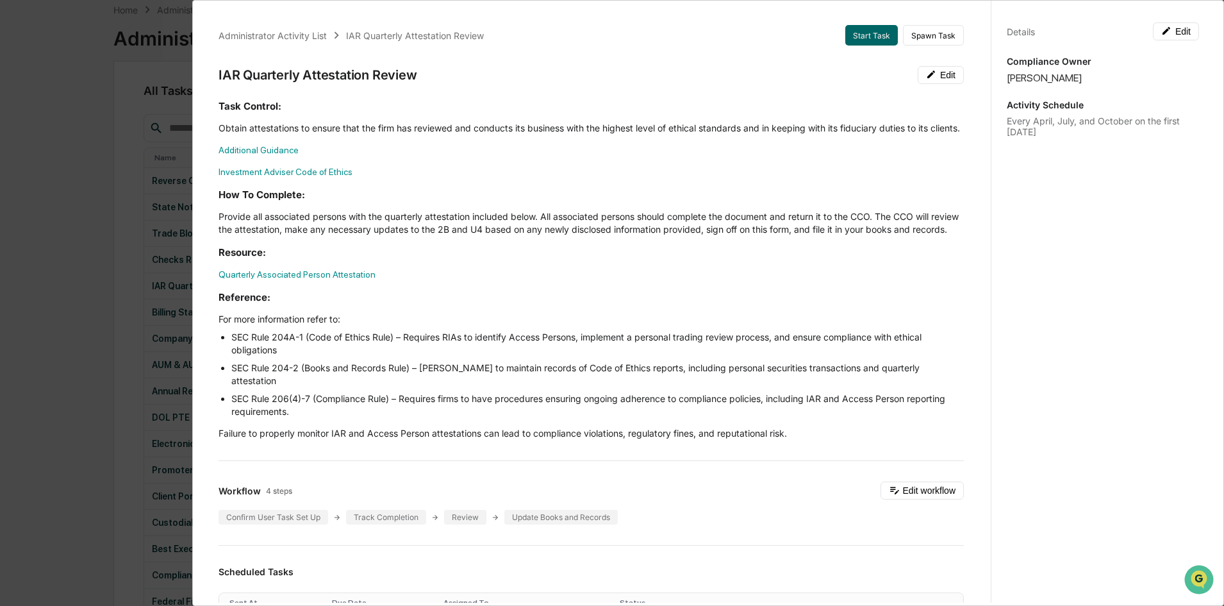
click at [106, 127] on div "Administrator Activity List IAR Quarterly Attestation Review Start Task Spawn T…" at bounding box center [612, 303] width 1224 height 606
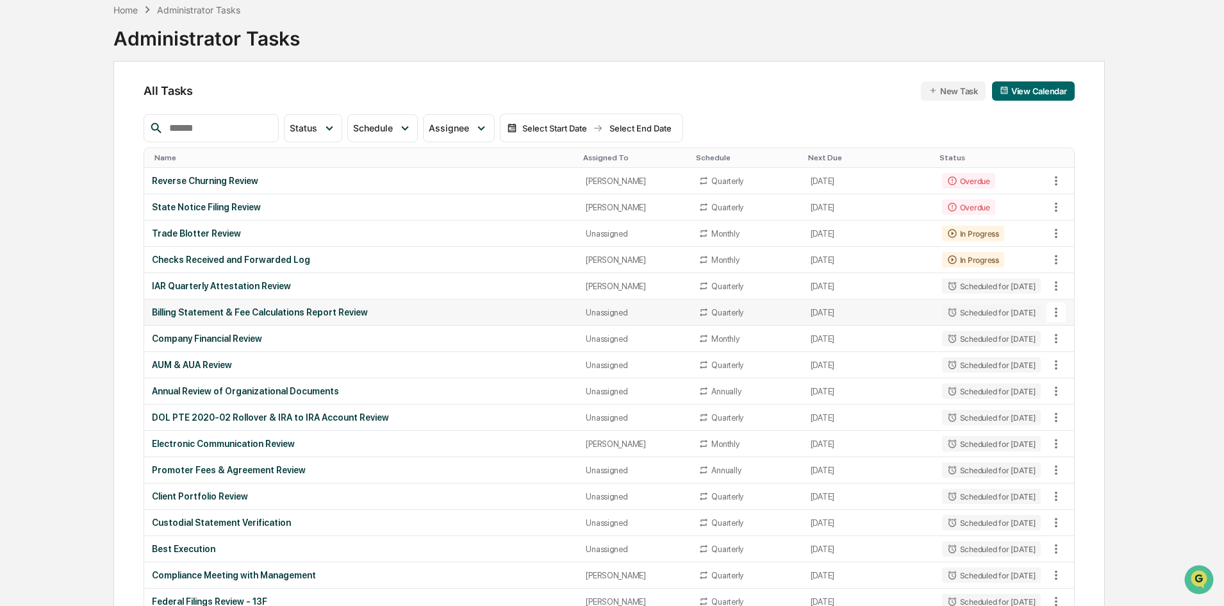
click at [553, 310] on div "Billing Statement & Fee Calculations Report Review" at bounding box center [361, 312] width 419 height 10
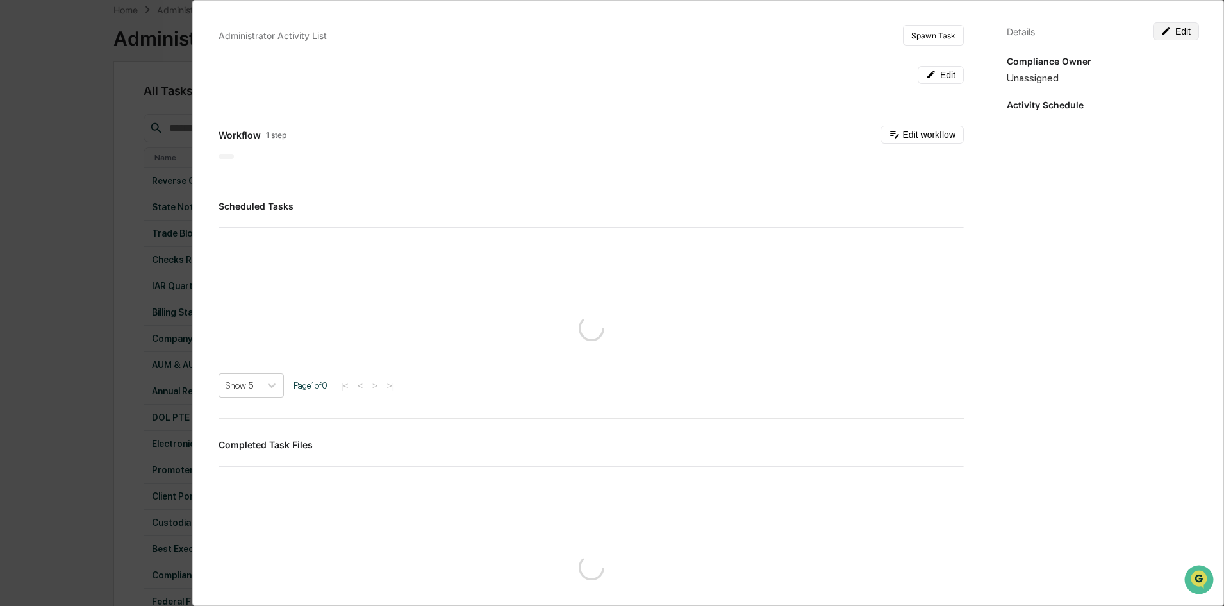
click at [1164, 38] on button "Edit" at bounding box center [1176, 31] width 46 height 18
type textarea "**********"
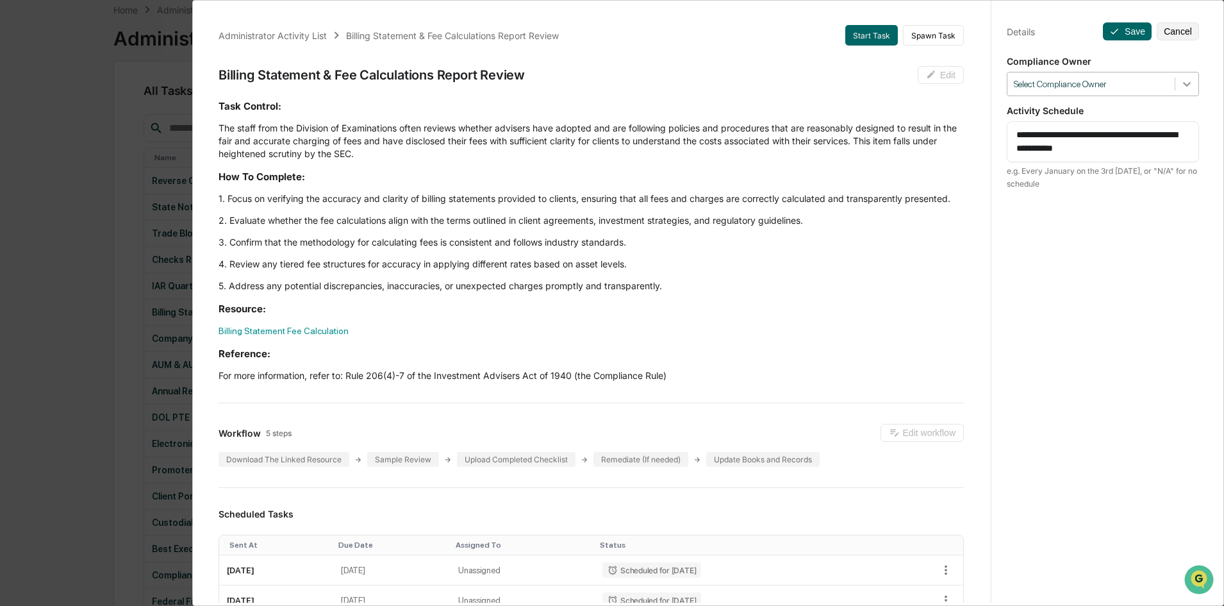
click at [1181, 84] on icon at bounding box center [1187, 84] width 13 height 13
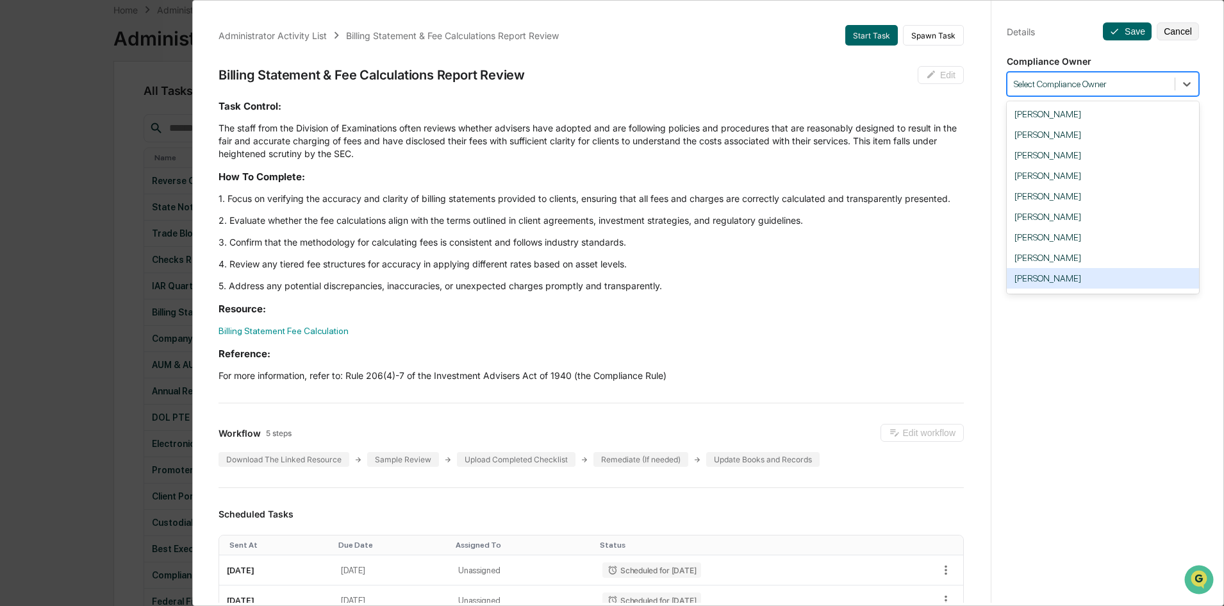
click at [1044, 274] on div "[PERSON_NAME]" at bounding box center [1103, 278] width 192 height 21
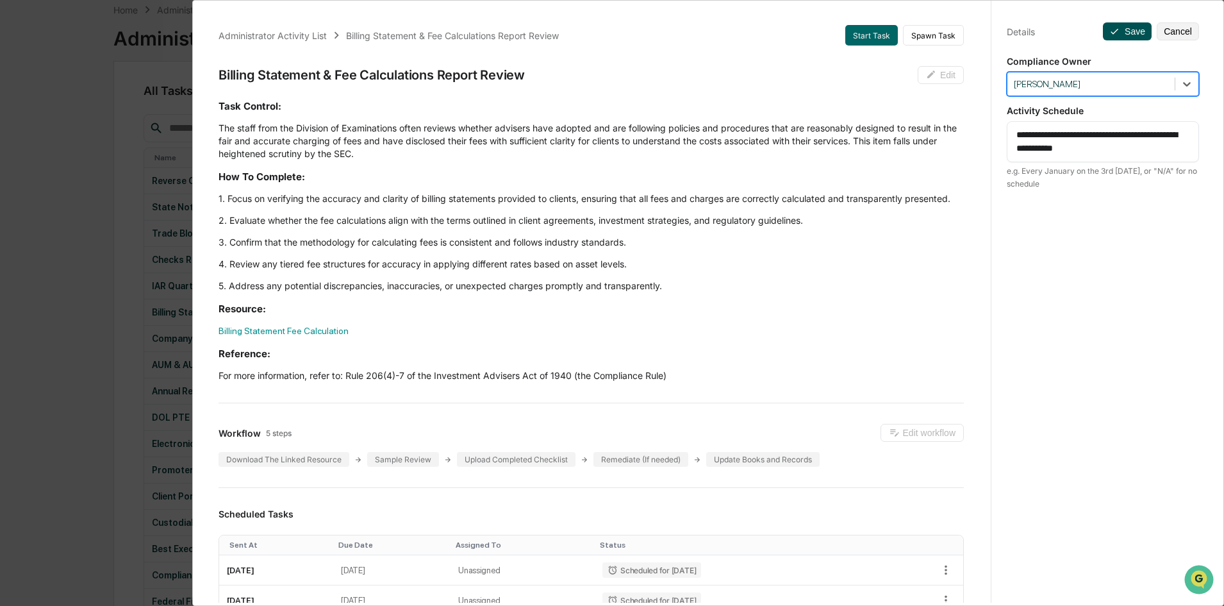
click at [1121, 29] on button "Save" at bounding box center [1127, 31] width 49 height 18
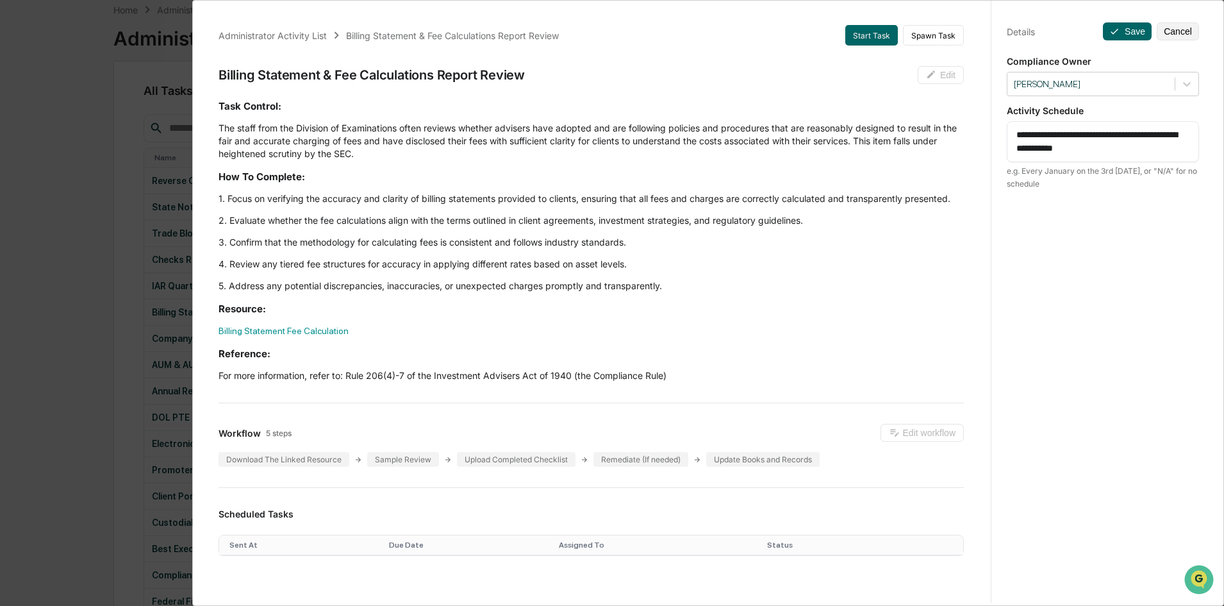
click at [174, 163] on div "Administrator Activity List Billing Statement & Fee Calculations Report Review …" at bounding box center [612, 303] width 1224 height 606
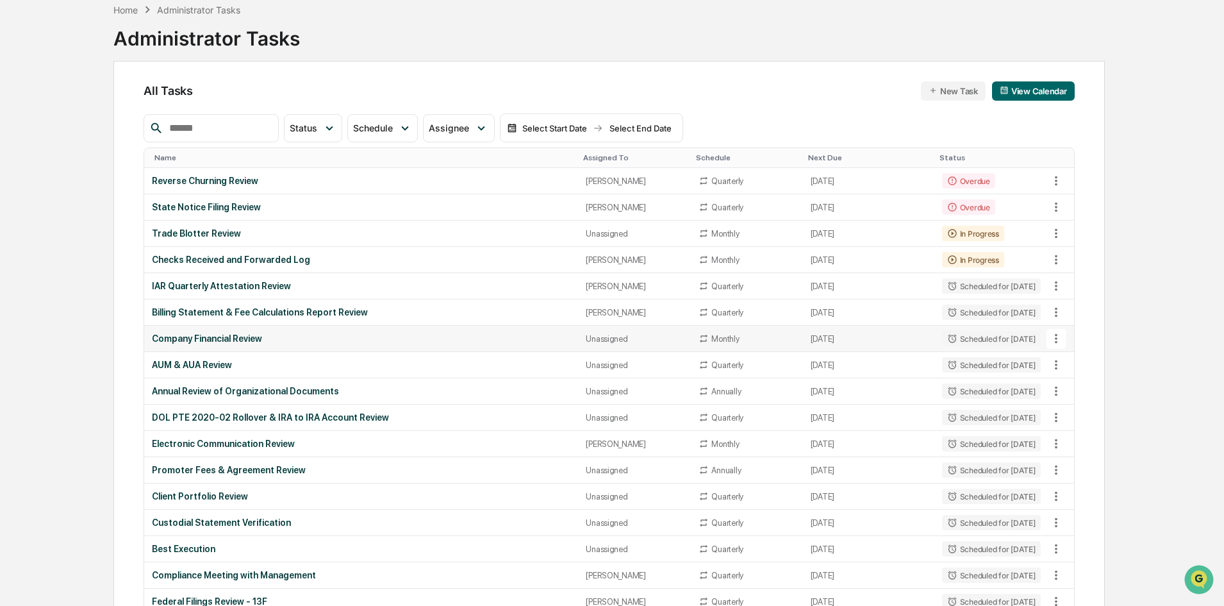
click at [630, 335] on div "Unassigned" at bounding box center [634, 339] width 97 height 10
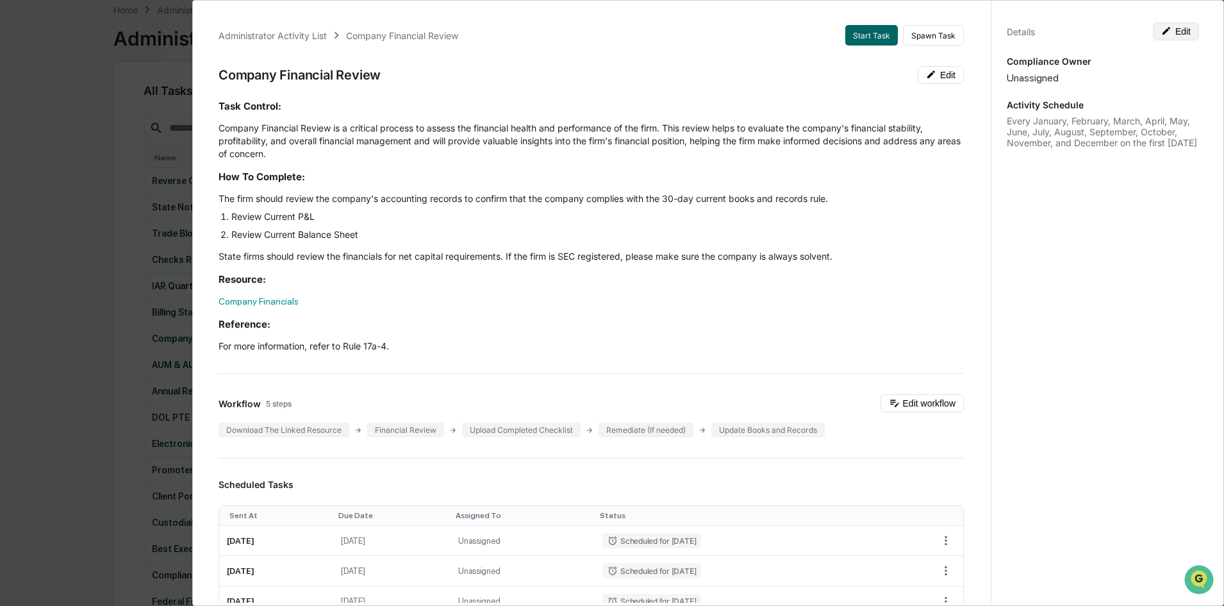
click at [1164, 23] on button "Edit" at bounding box center [1176, 31] width 46 height 18
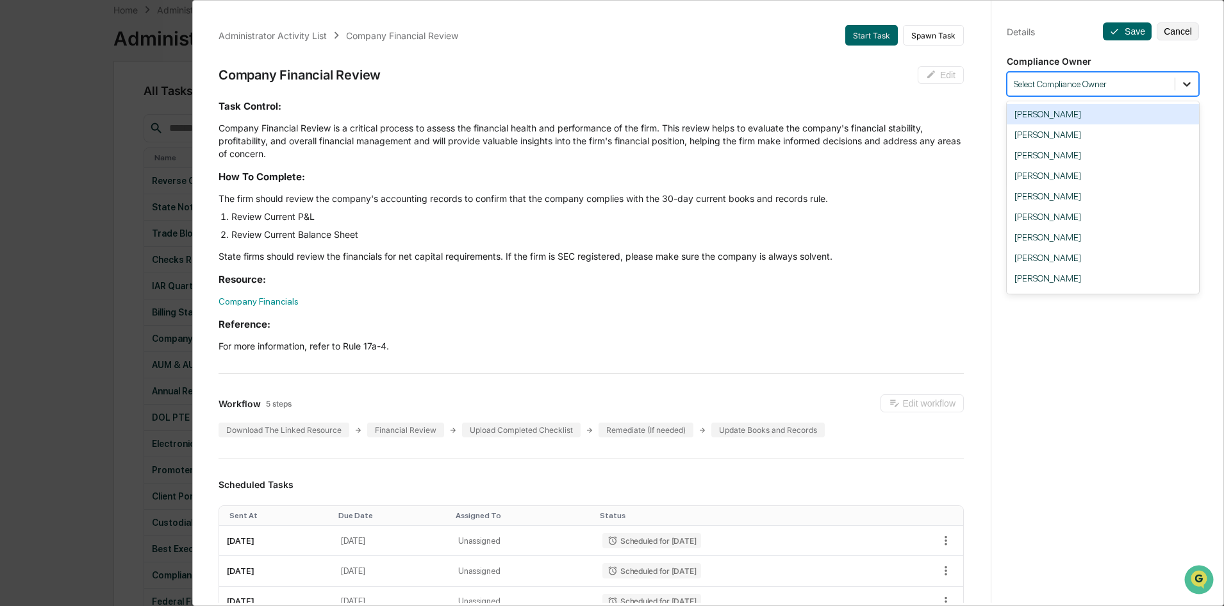
click at [1185, 83] on icon at bounding box center [1187, 84] width 13 height 13
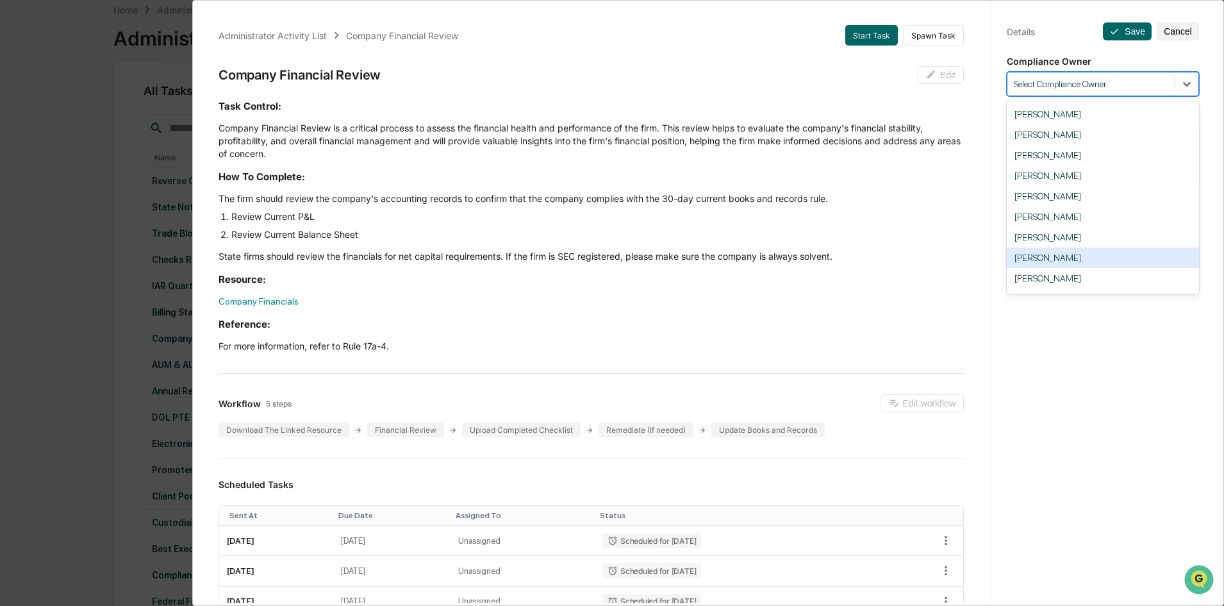
click at [1094, 260] on div "[PERSON_NAME]" at bounding box center [1103, 257] width 192 height 21
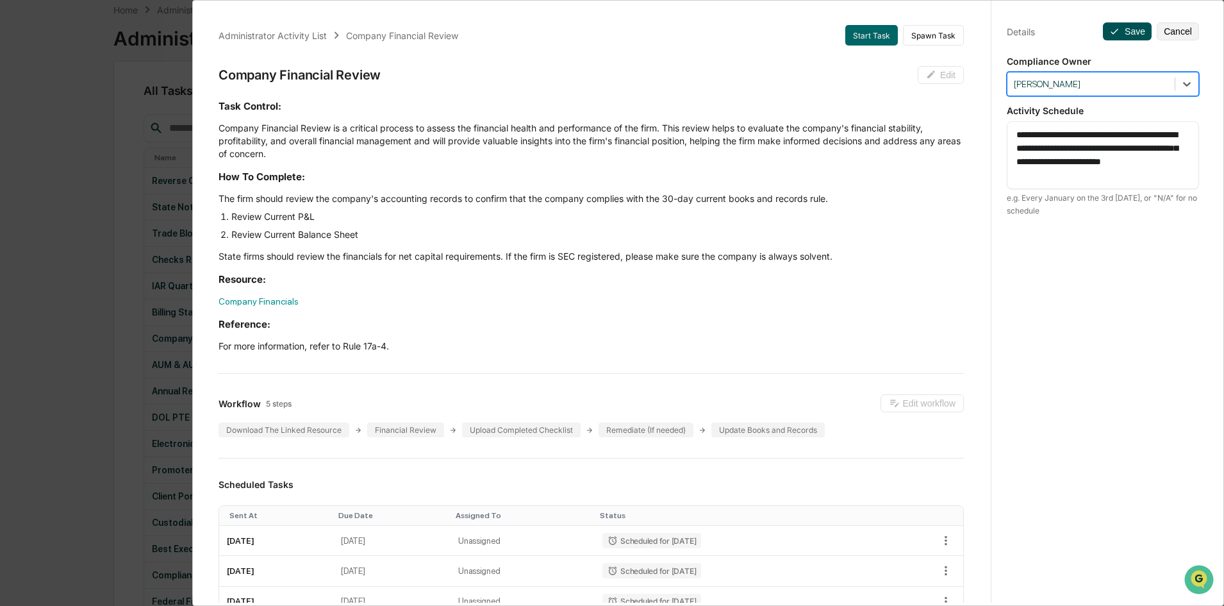
click at [1122, 33] on button "Save" at bounding box center [1127, 31] width 49 height 18
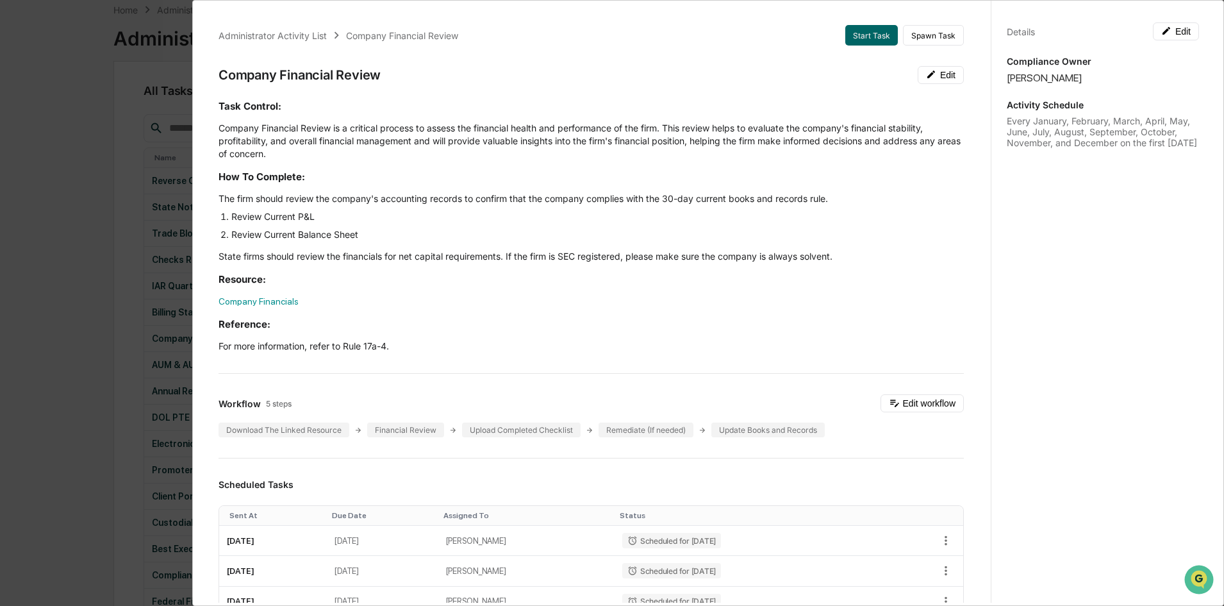
click at [131, 162] on div "Administrator Activity List Company Financial Review Start Task Spawn Task Comp…" at bounding box center [612, 303] width 1224 height 606
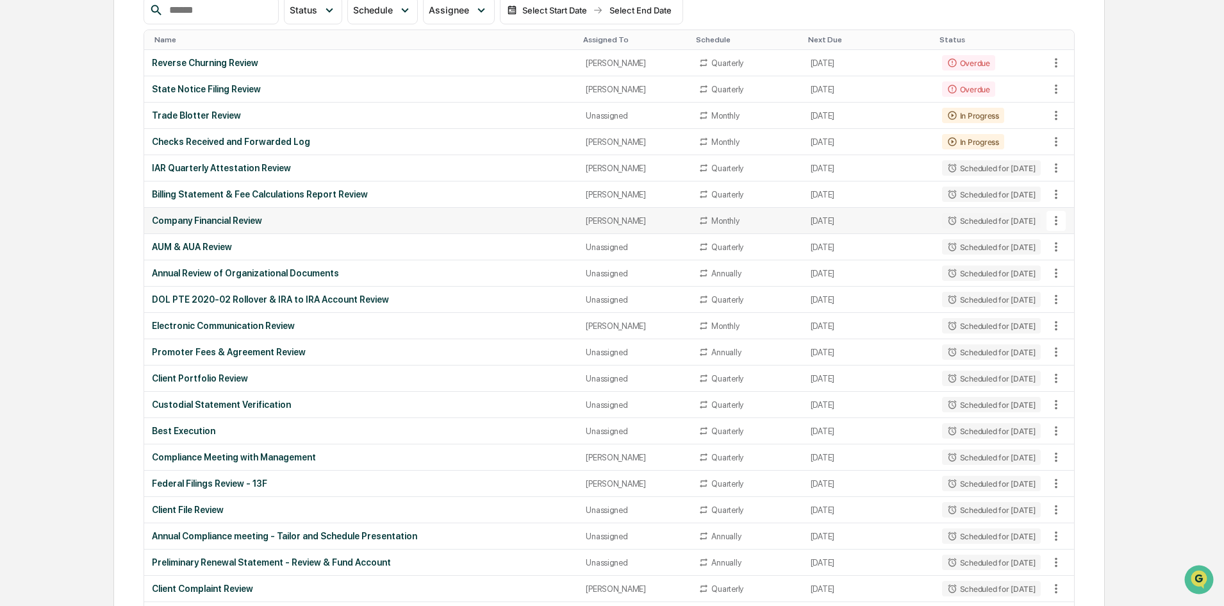
scroll to position [192, 0]
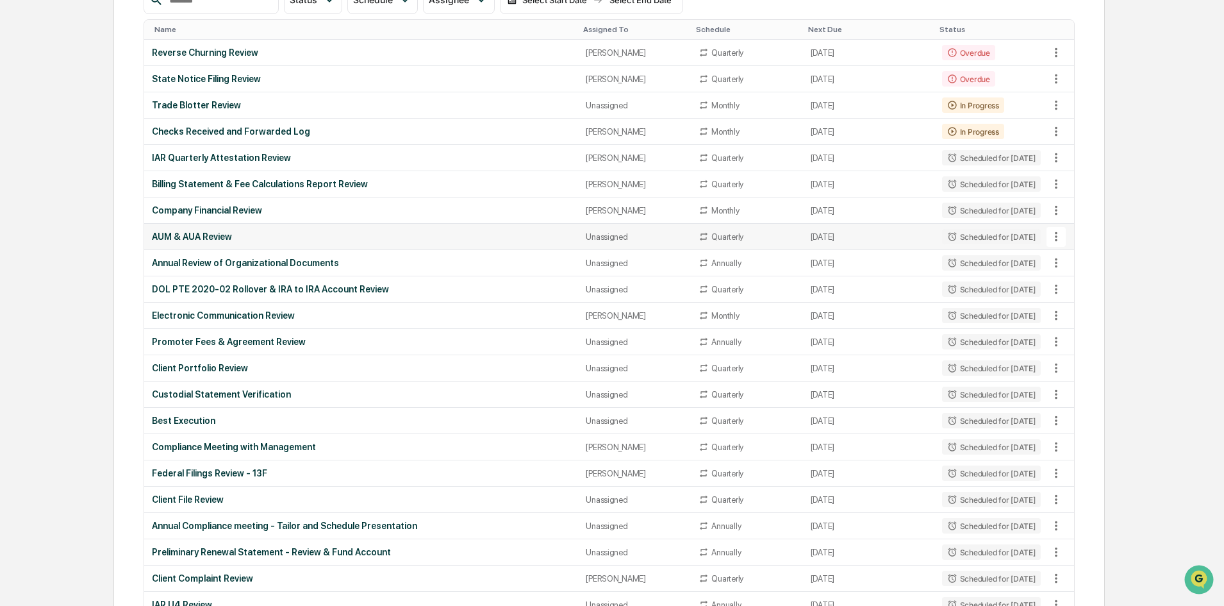
click at [412, 233] on div "AUM & AUA Review" at bounding box center [361, 236] width 419 height 10
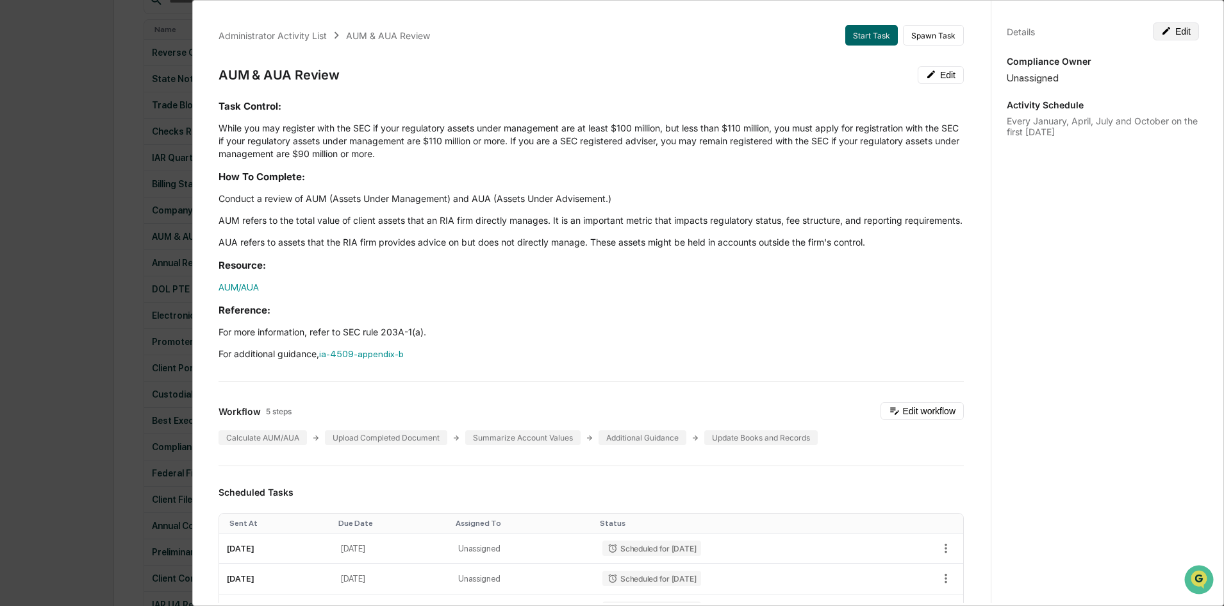
click at [1172, 32] on button "Edit" at bounding box center [1176, 31] width 46 height 18
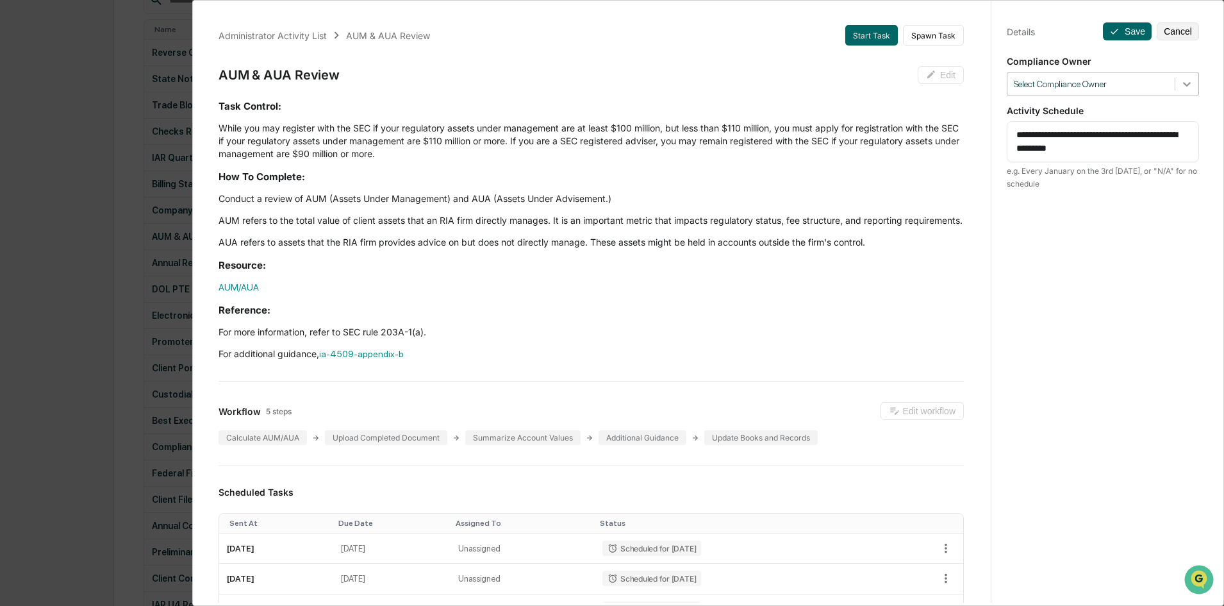
click at [1181, 79] on icon at bounding box center [1187, 84] width 13 height 13
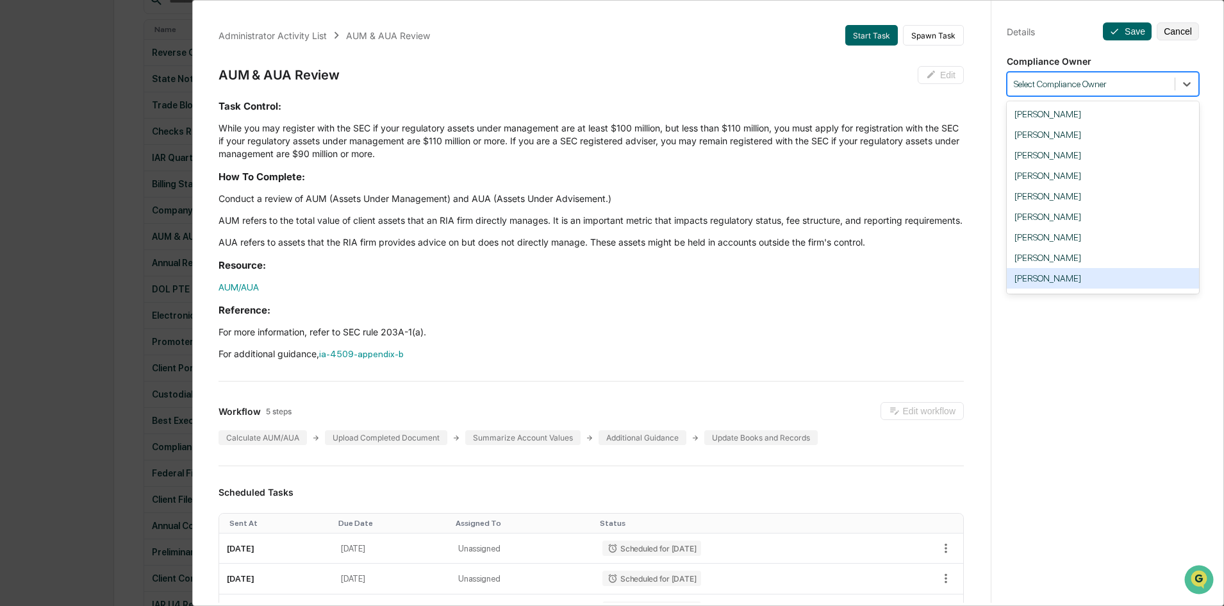
click at [1094, 271] on div "[PERSON_NAME]" at bounding box center [1103, 278] width 192 height 21
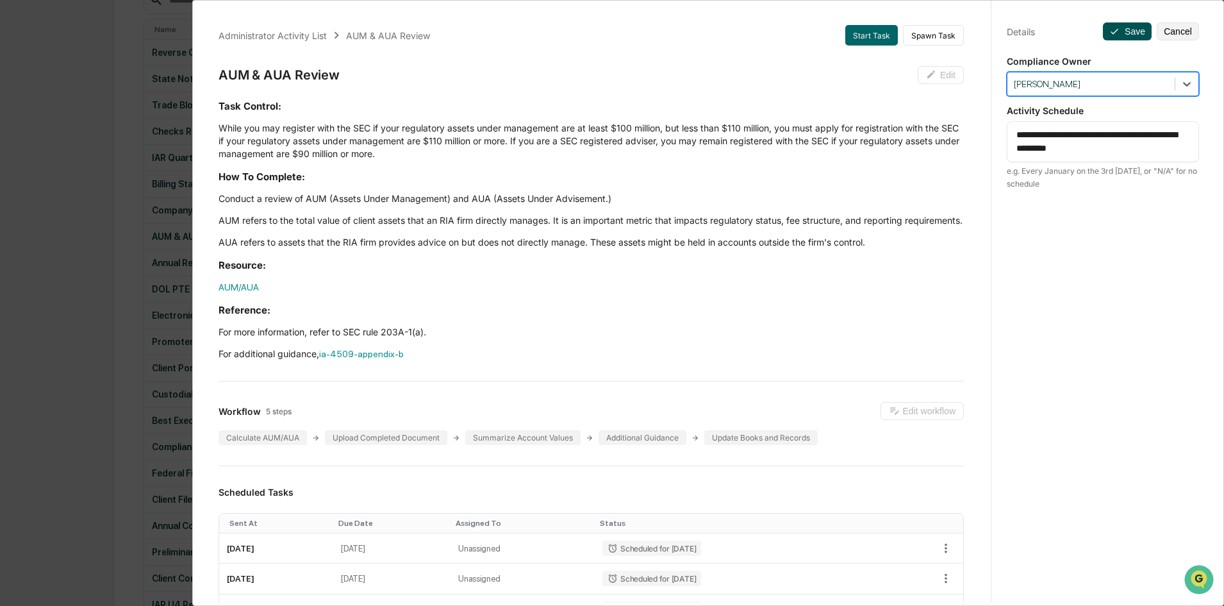
click at [1119, 32] on button "Save" at bounding box center [1127, 31] width 49 height 18
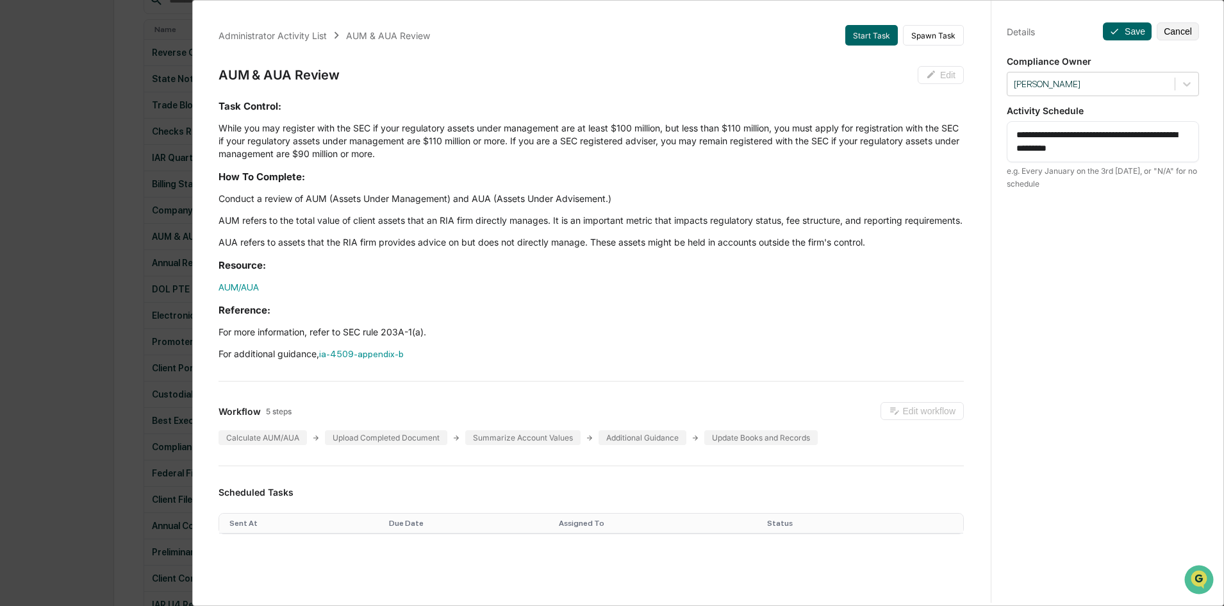
click at [110, 121] on div "Administrator Activity List AUM & AUA Review Start Task Spawn Task AUM & AUA Re…" at bounding box center [612, 303] width 1224 height 606
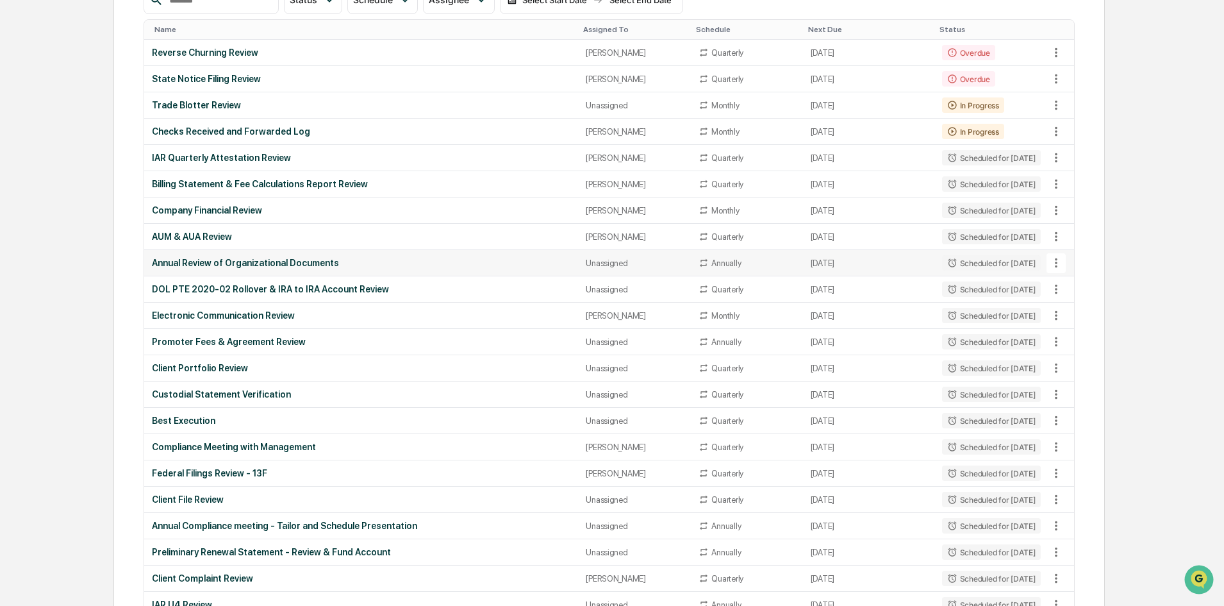
click at [253, 257] on td "Annual Review of Organizational Documents" at bounding box center [361, 263] width 434 height 26
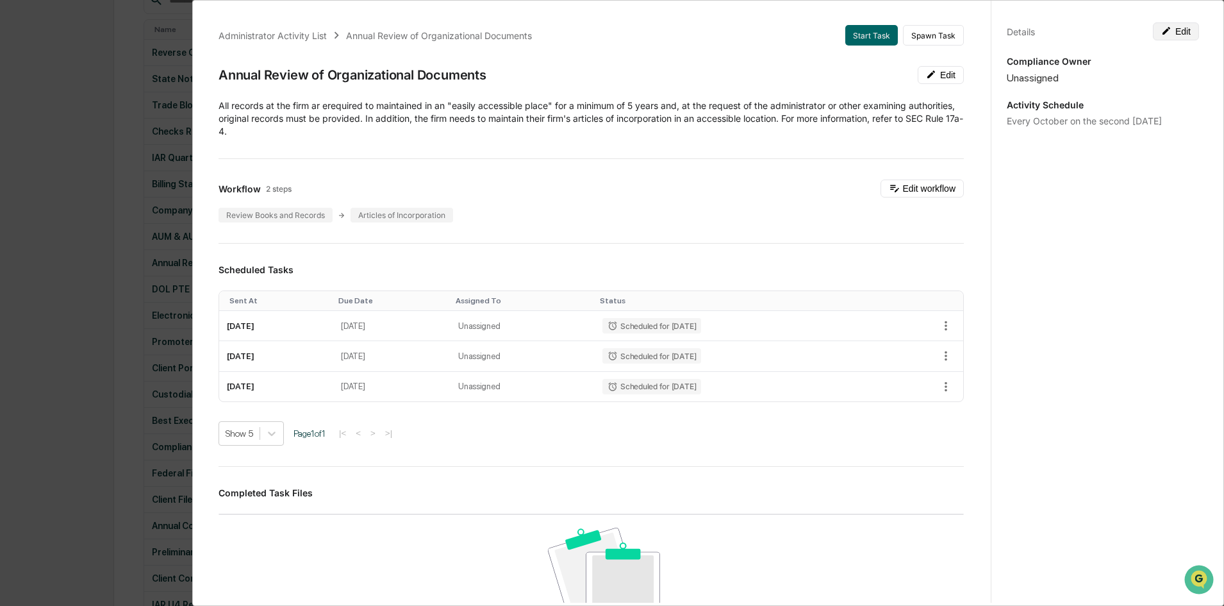
click at [1163, 34] on icon at bounding box center [1167, 31] width 8 height 8
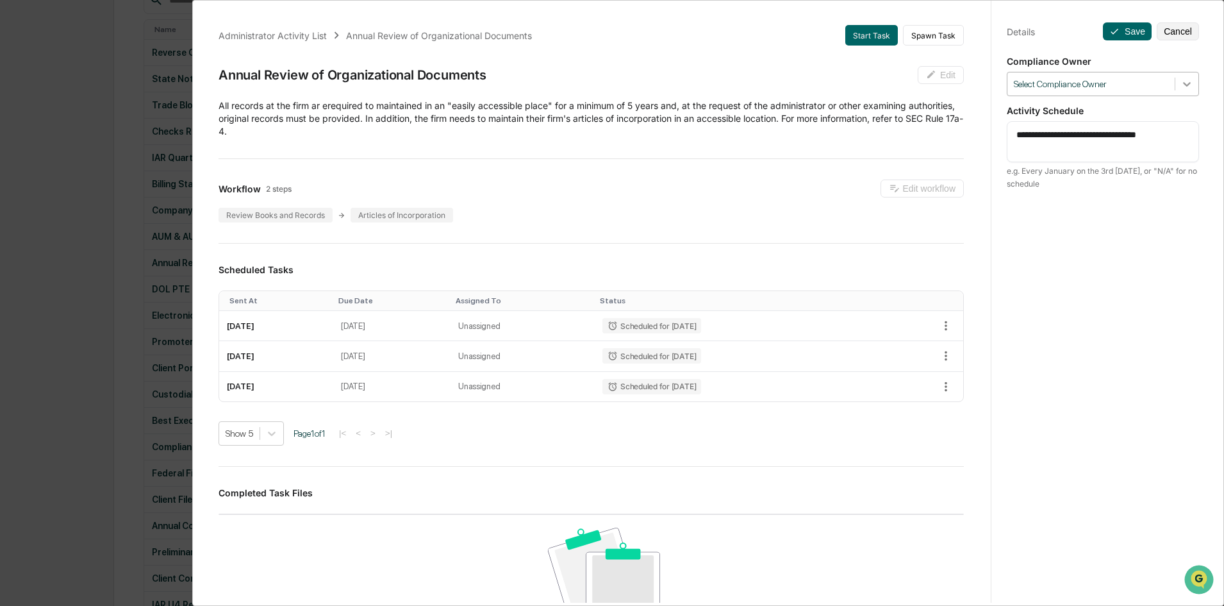
click at [1183, 82] on icon at bounding box center [1187, 84] width 13 height 13
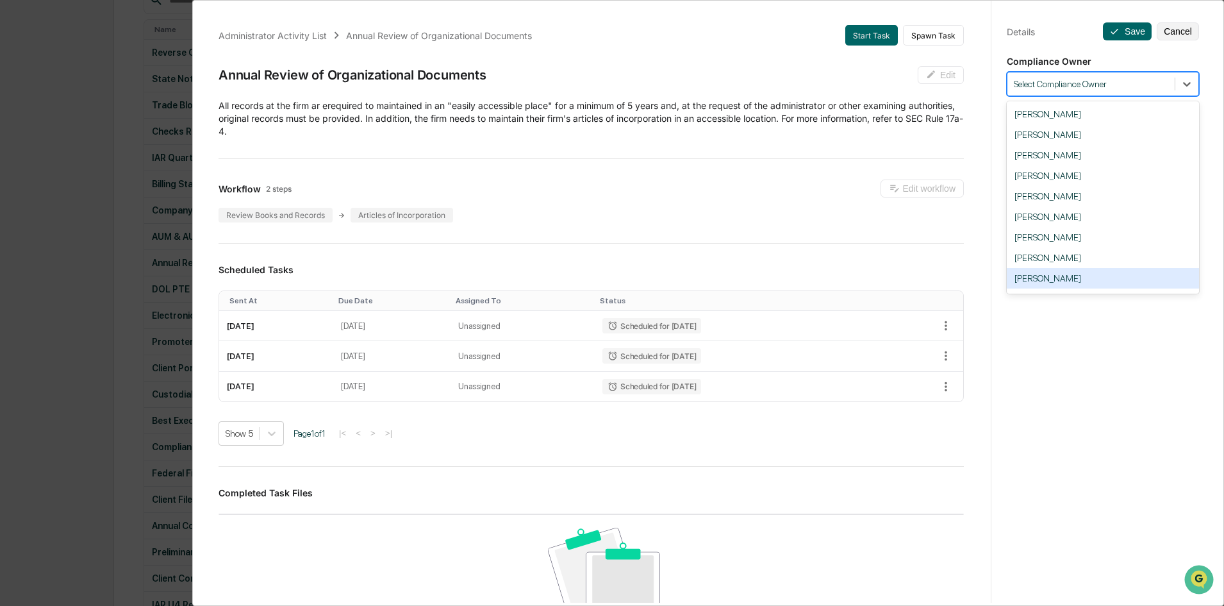
click at [1080, 282] on div "[PERSON_NAME]" at bounding box center [1103, 278] width 192 height 21
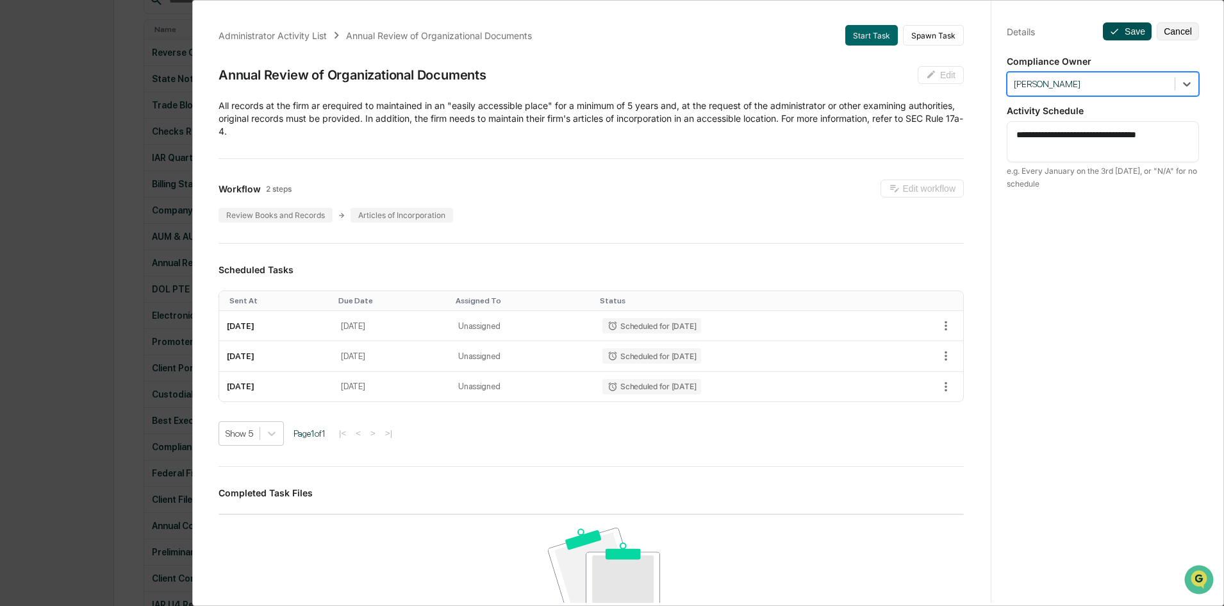
click at [1110, 27] on icon at bounding box center [1115, 31] width 10 height 10
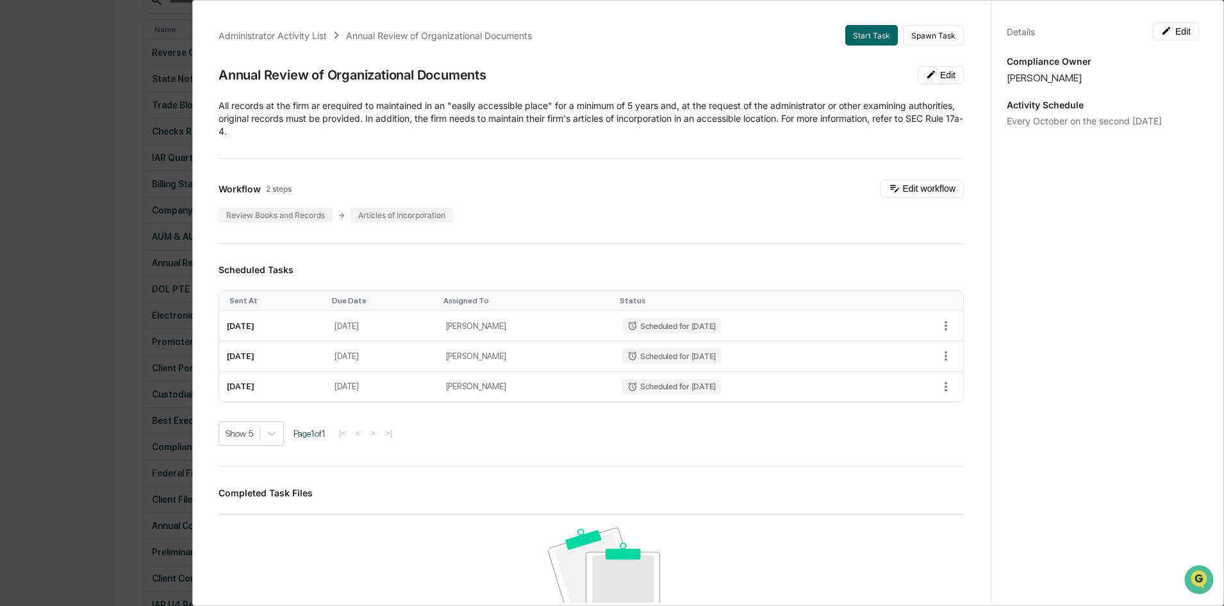
click at [76, 243] on div "Administrator Activity List Annual Review of Organizational Documents Start Tas…" at bounding box center [612, 303] width 1224 height 606
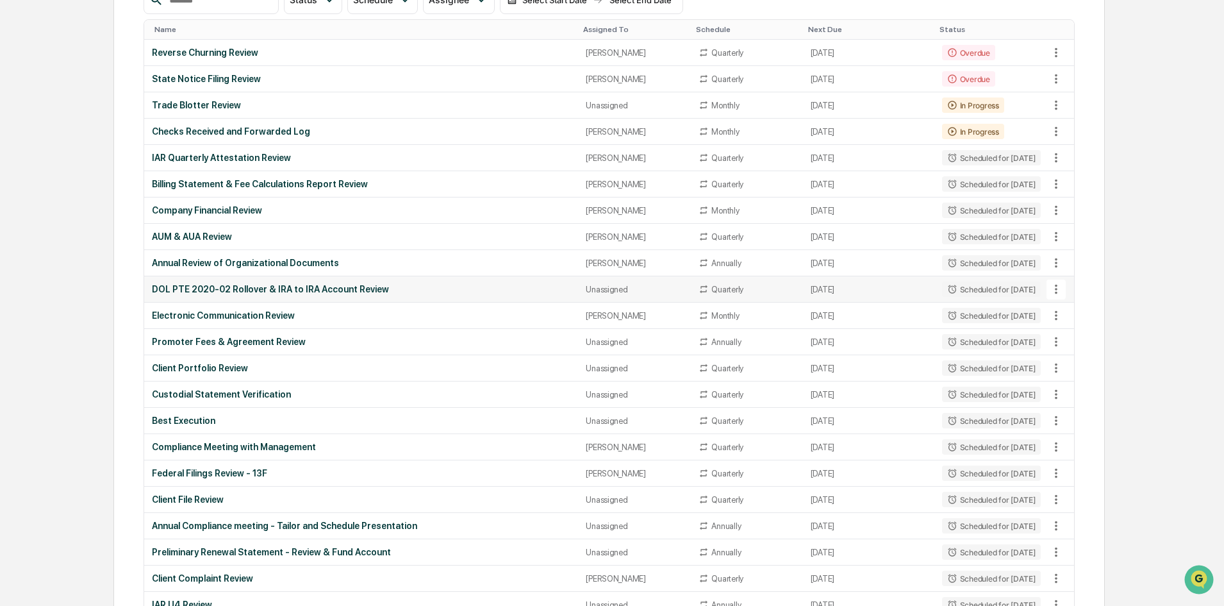
click at [393, 282] on td "DOL PTE 2020-02 Rollover & IRA to IRA Account Review" at bounding box center [361, 289] width 434 height 26
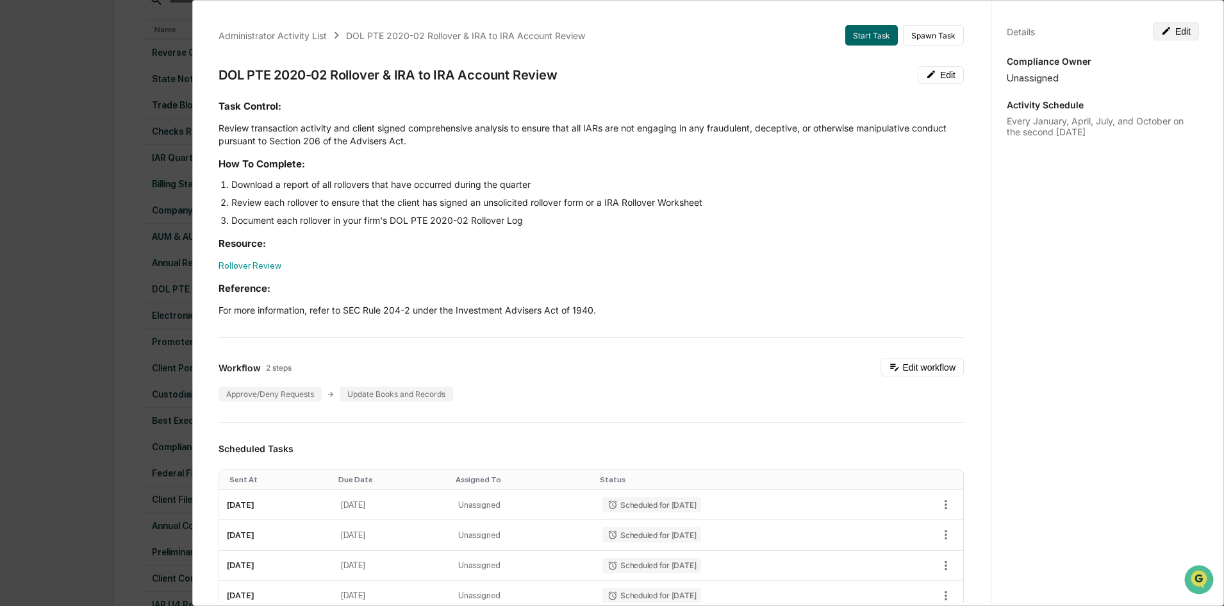
click at [1171, 36] on button "Edit" at bounding box center [1176, 31] width 46 height 18
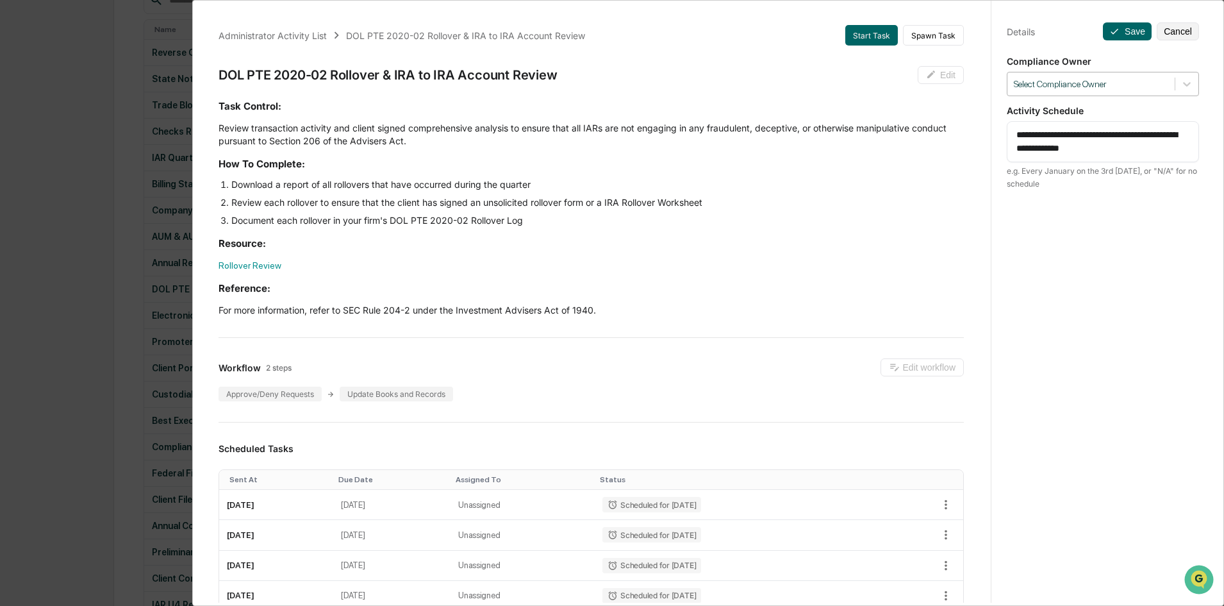
click at [1096, 81] on div at bounding box center [1091, 84] width 154 height 12
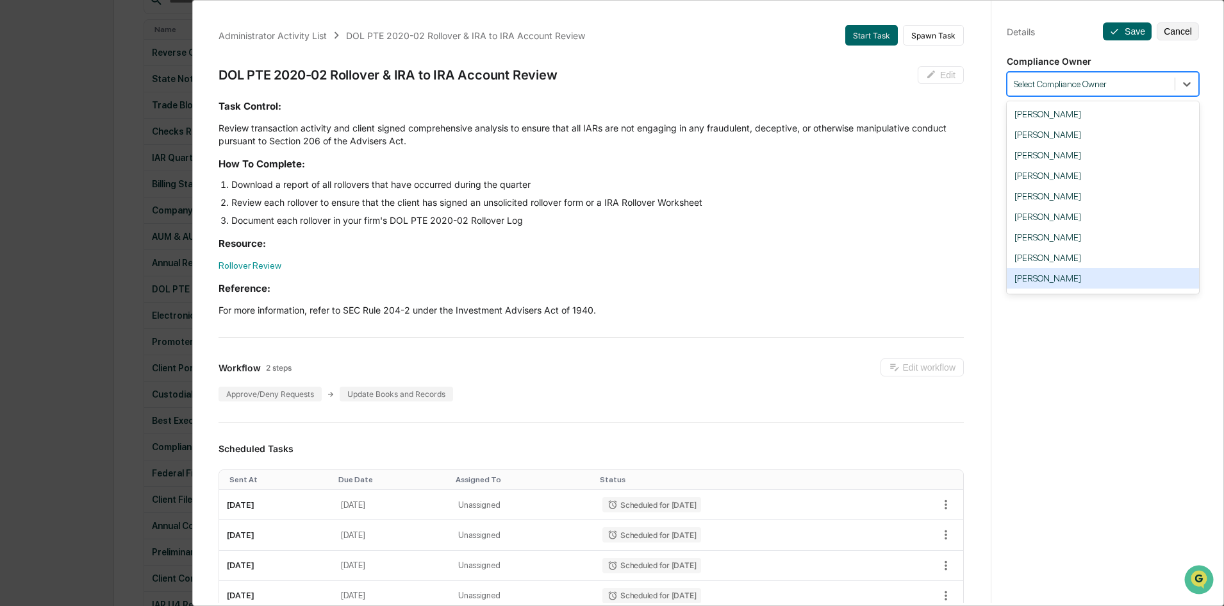
click at [1032, 271] on div "[PERSON_NAME]" at bounding box center [1103, 278] width 192 height 21
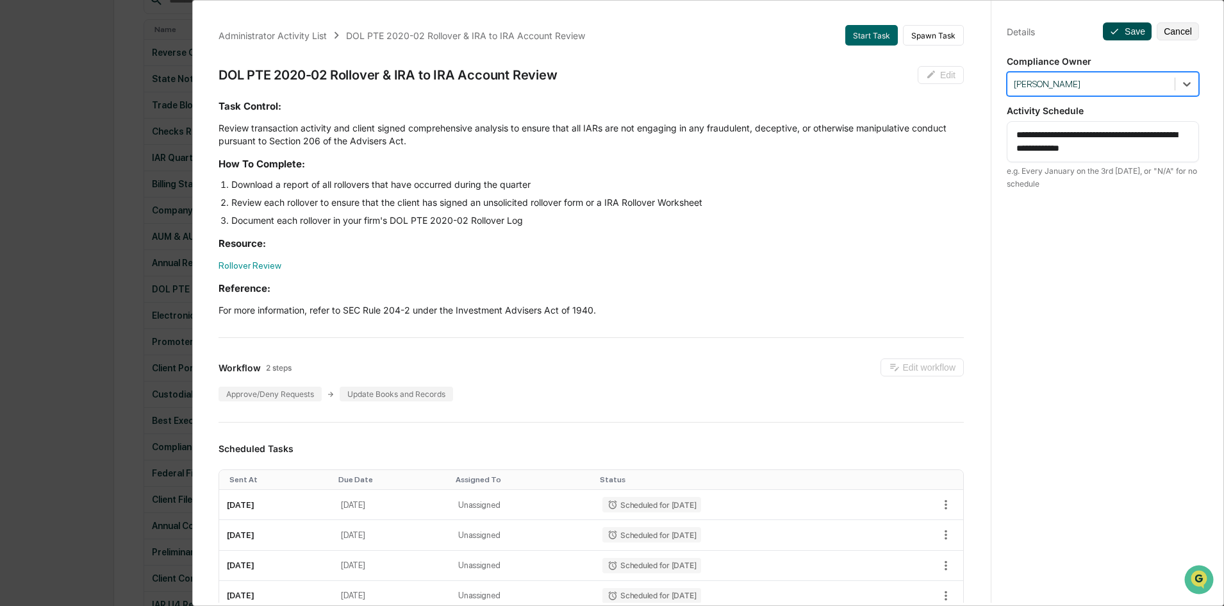
click at [1119, 26] on button "Save" at bounding box center [1127, 31] width 49 height 18
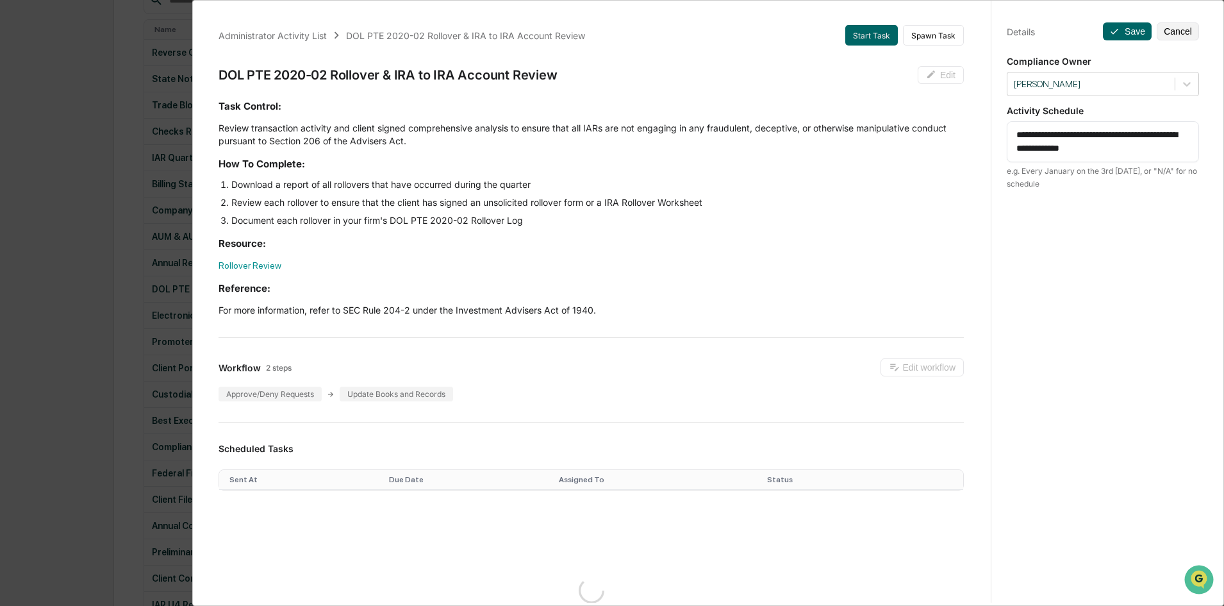
click at [126, 255] on div "Administrator Activity List DOL PTE 2020-02 Rollover & IRA to IRA Account Revie…" at bounding box center [612, 303] width 1224 height 606
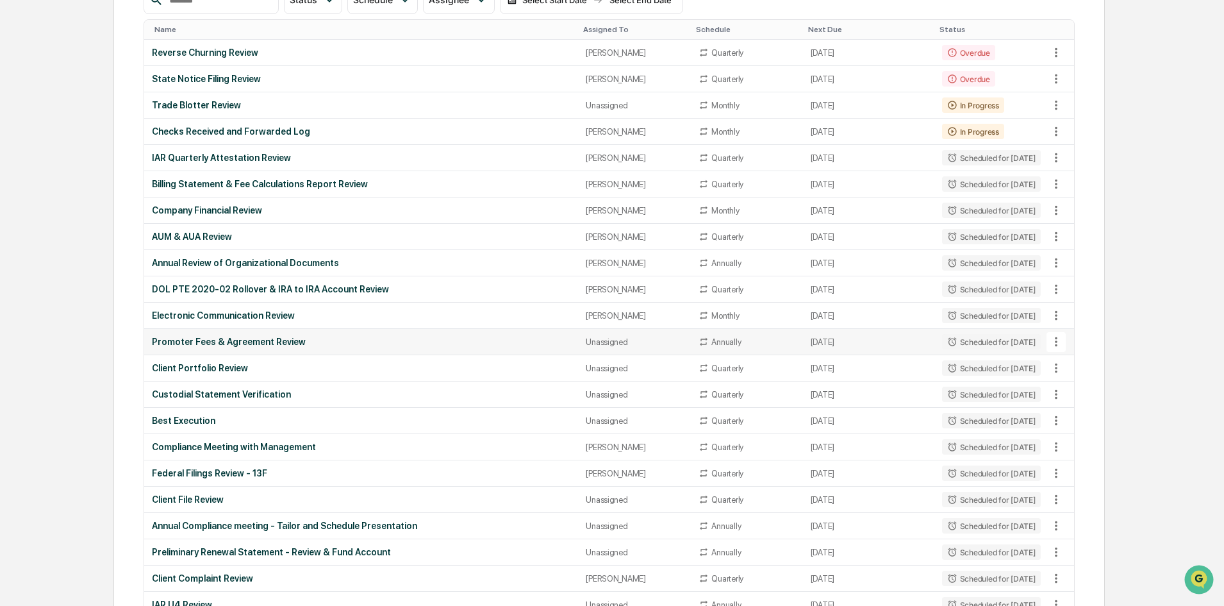
click at [342, 340] on div "Promoter Fees & Agreement Review" at bounding box center [361, 342] width 419 height 10
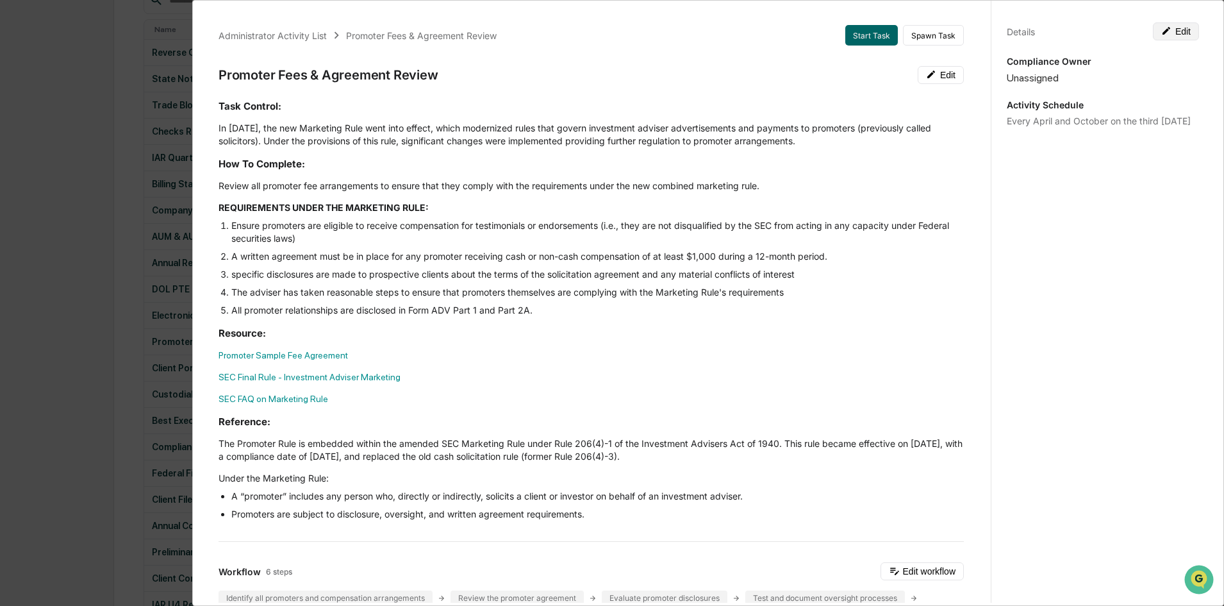
click at [1168, 40] on button "Edit" at bounding box center [1176, 31] width 46 height 18
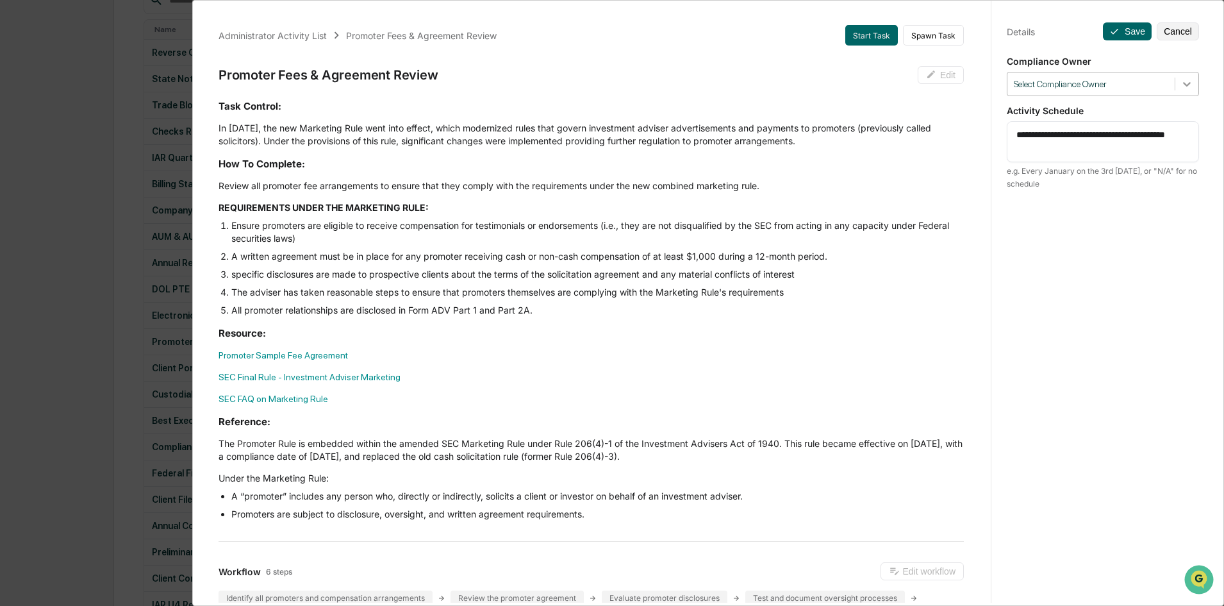
click at [1183, 83] on icon at bounding box center [1187, 84] width 8 height 4
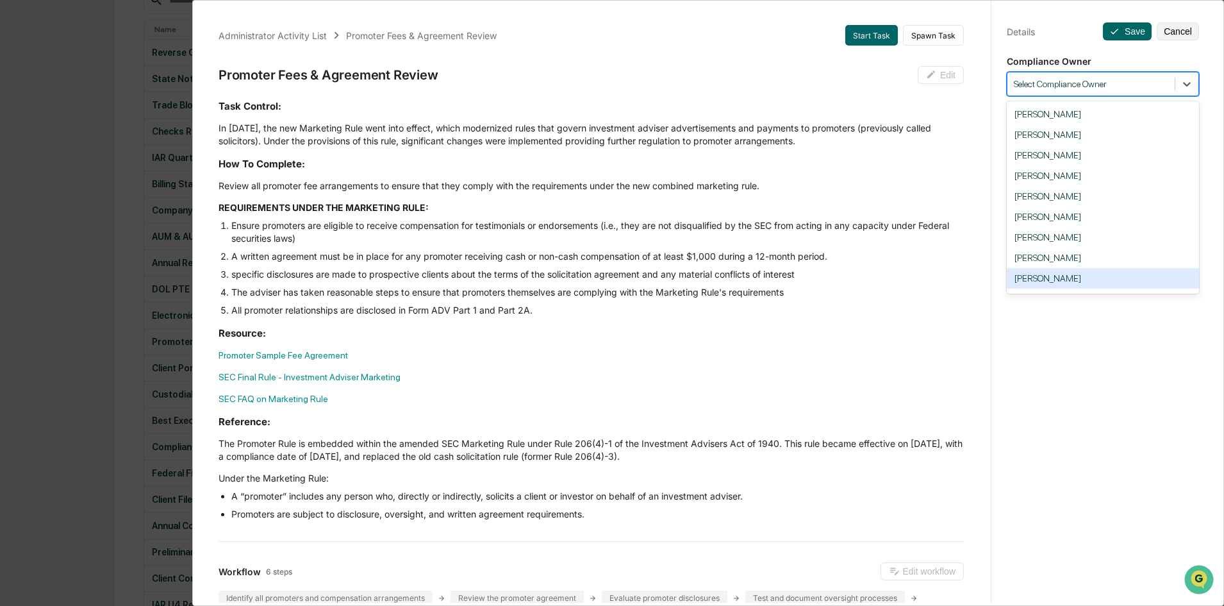
click at [1085, 278] on div "[PERSON_NAME]" at bounding box center [1103, 278] width 192 height 21
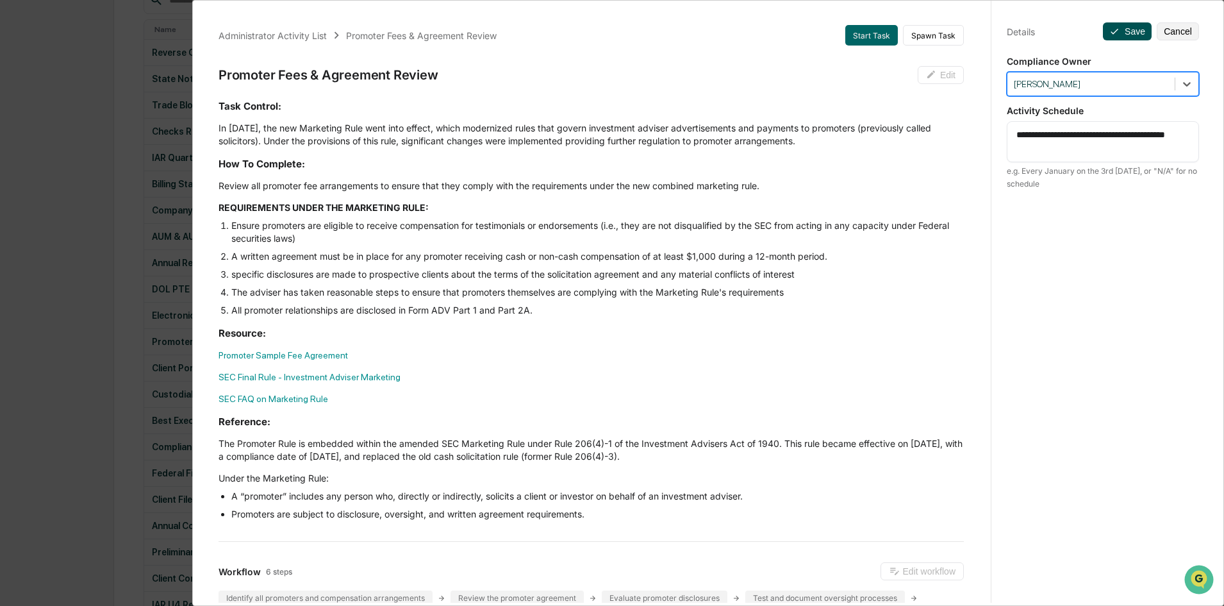
click at [1114, 31] on icon at bounding box center [1115, 31] width 10 height 10
click at [145, 235] on div "Administrator Activity List Promoter Fees & Agreement Review Start Task Spawn T…" at bounding box center [612, 303] width 1224 height 606
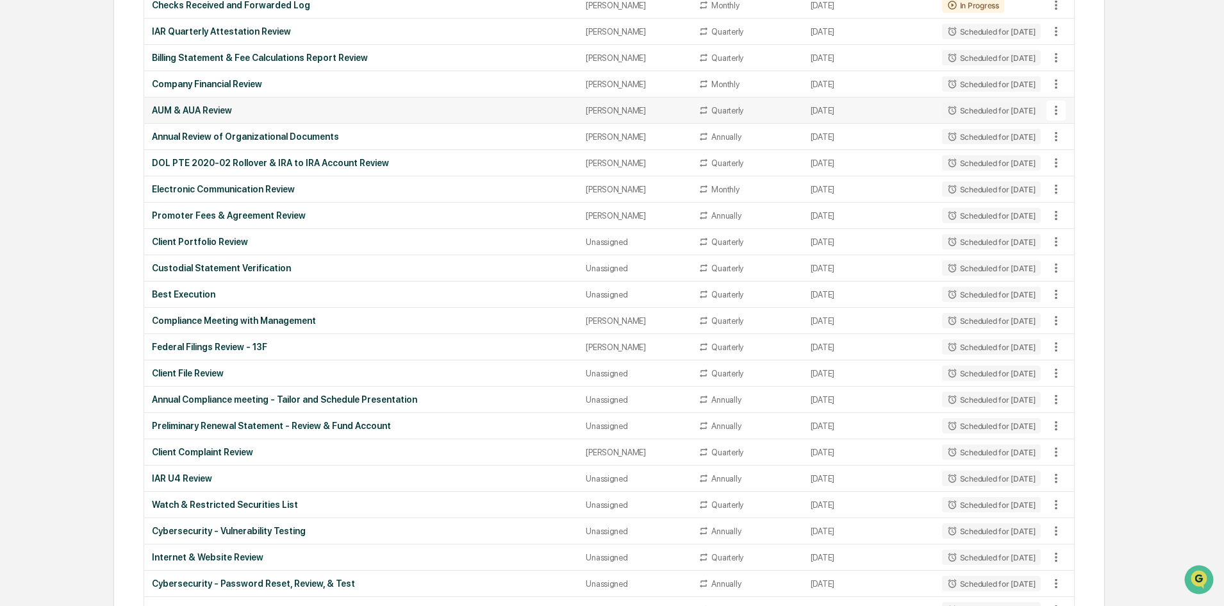
scroll to position [321, 0]
click at [292, 236] on div "Client Portfolio Review" at bounding box center [361, 240] width 419 height 10
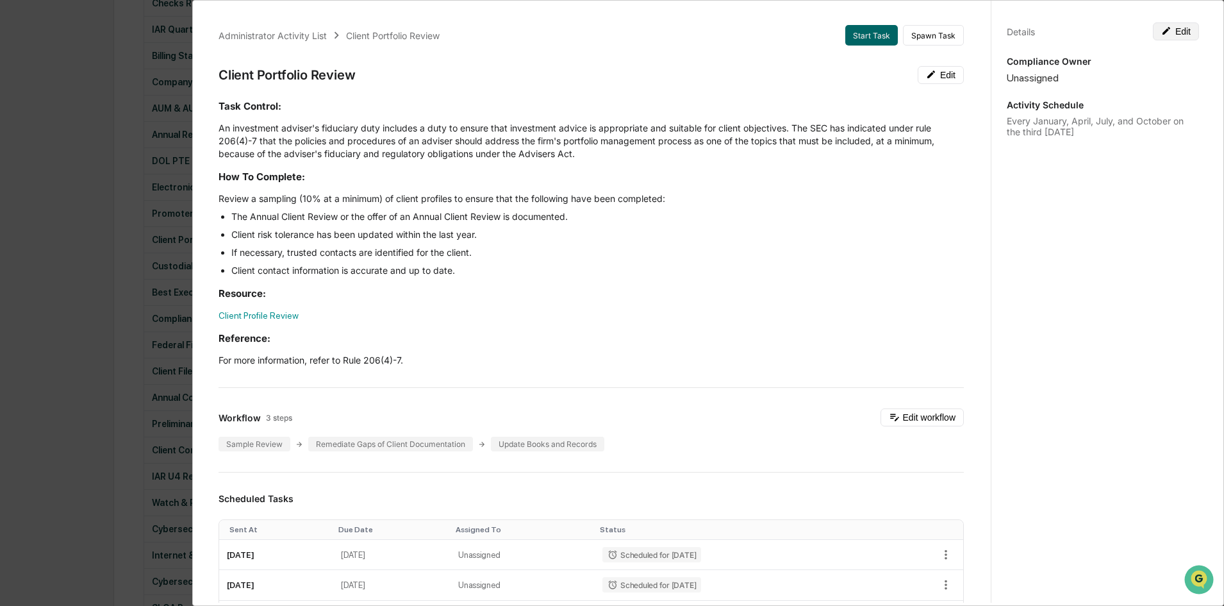
click at [1176, 37] on button "Edit" at bounding box center [1176, 31] width 46 height 18
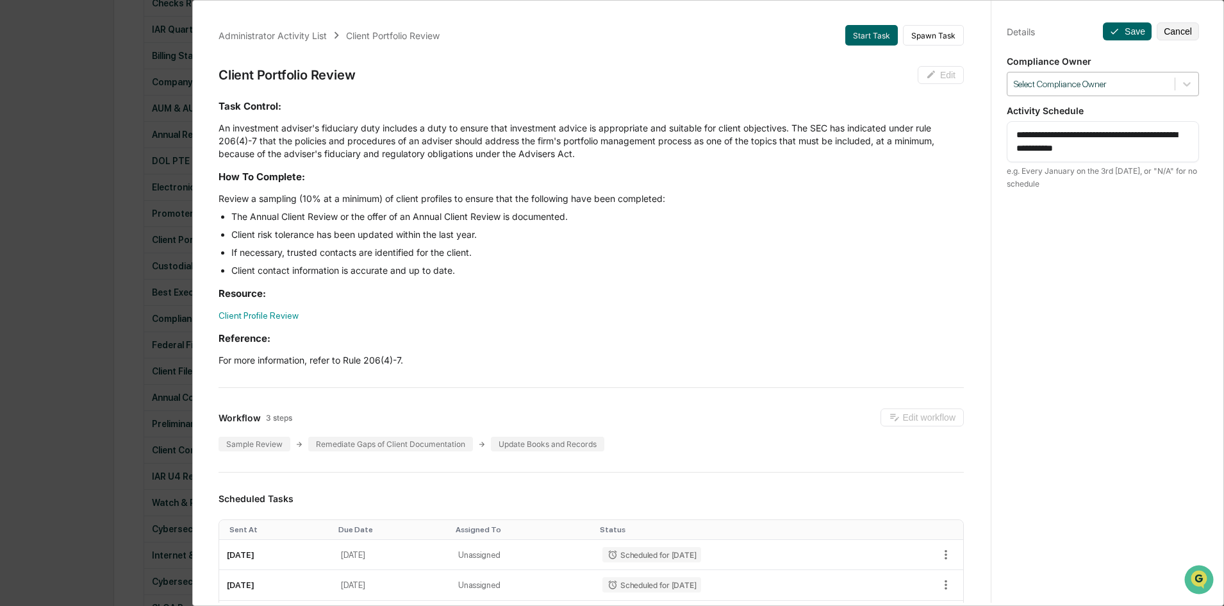
click at [1138, 87] on div at bounding box center [1091, 84] width 154 height 12
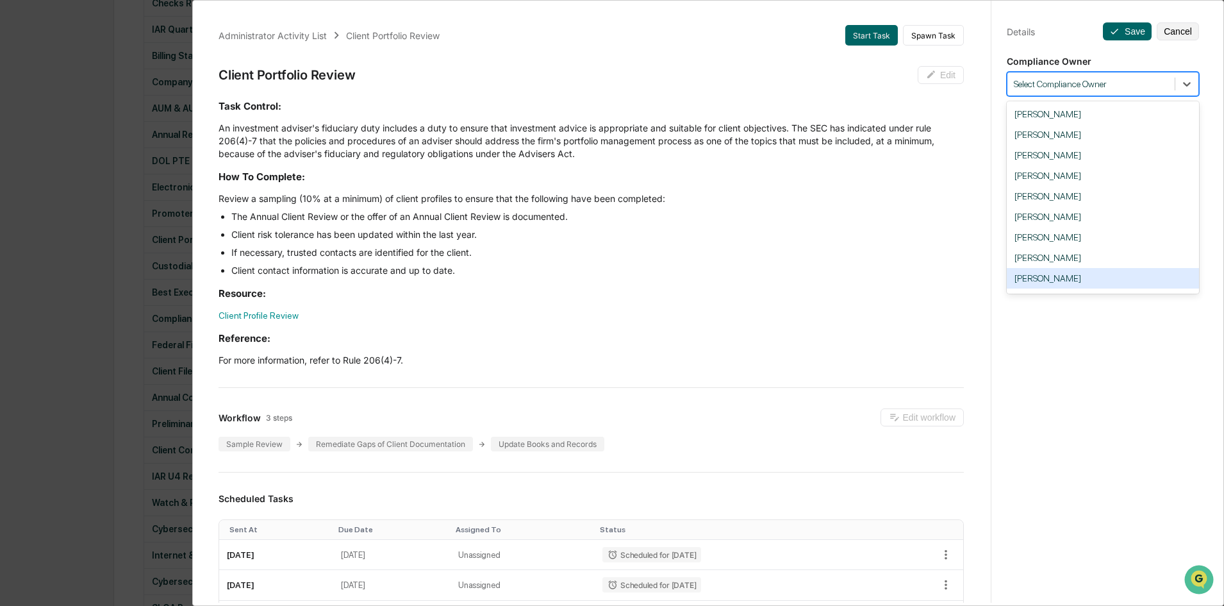
click at [1037, 274] on div "[PERSON_NAME]" at bounding box center [1103, 278] width 192 height 21
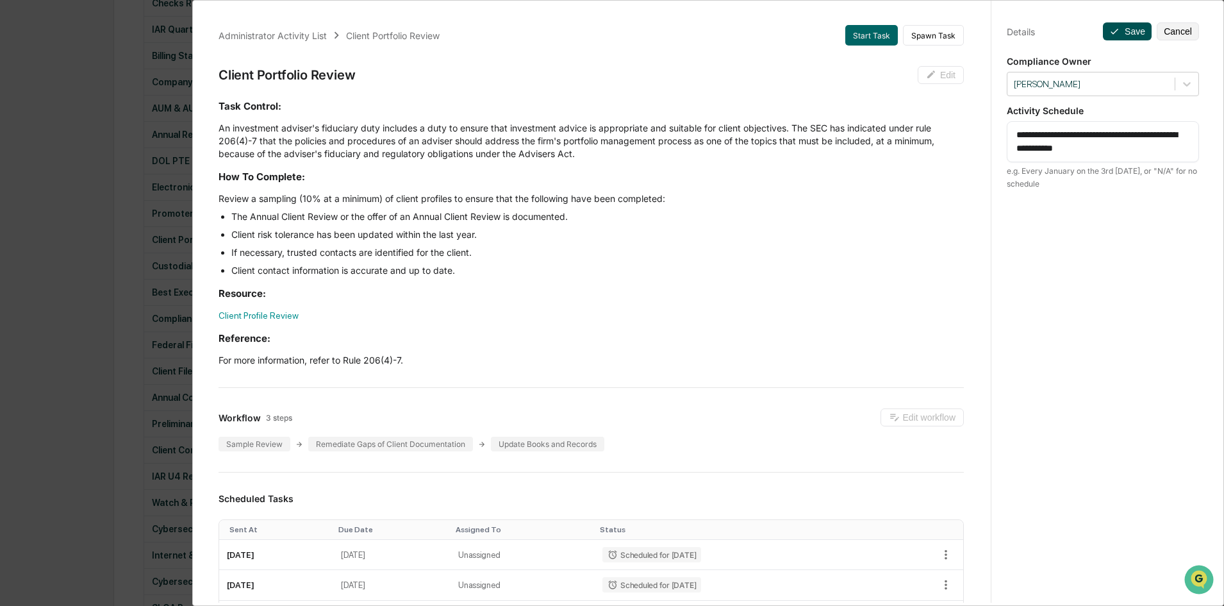
click at [1119, 26] on button "Save" at bounding box center [1127, 31] width 49 height 18
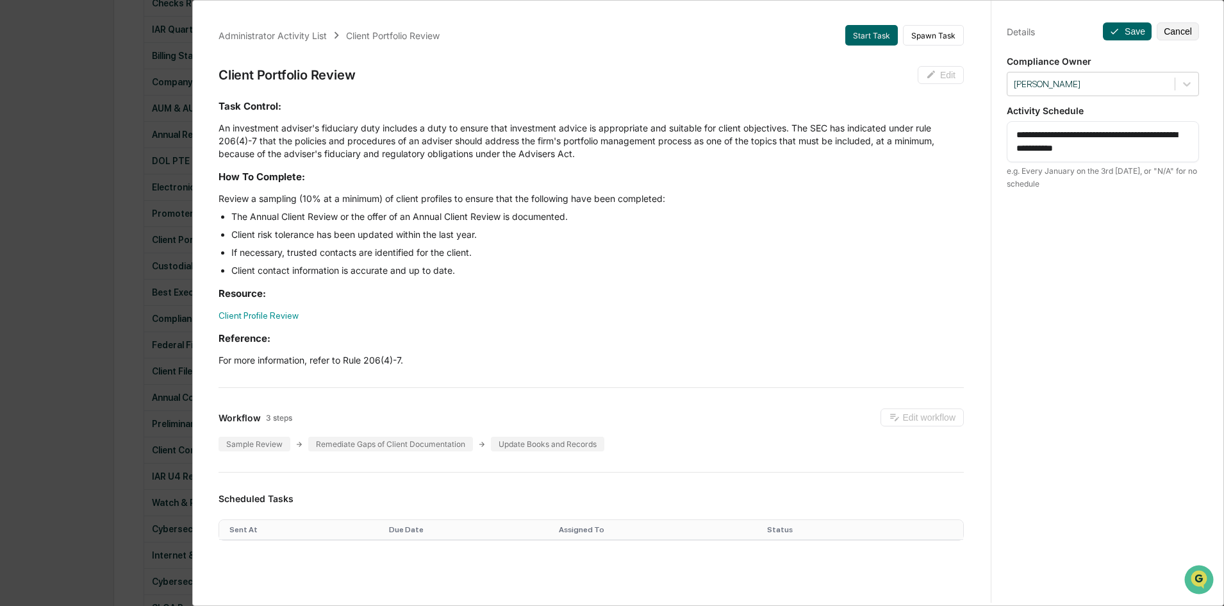
click at [142, 191] on div "Administrator Activity List Client Portfolio Review Start Task Spawn Task Clien…" at bounding box center [612, 303] width 1224 height 606
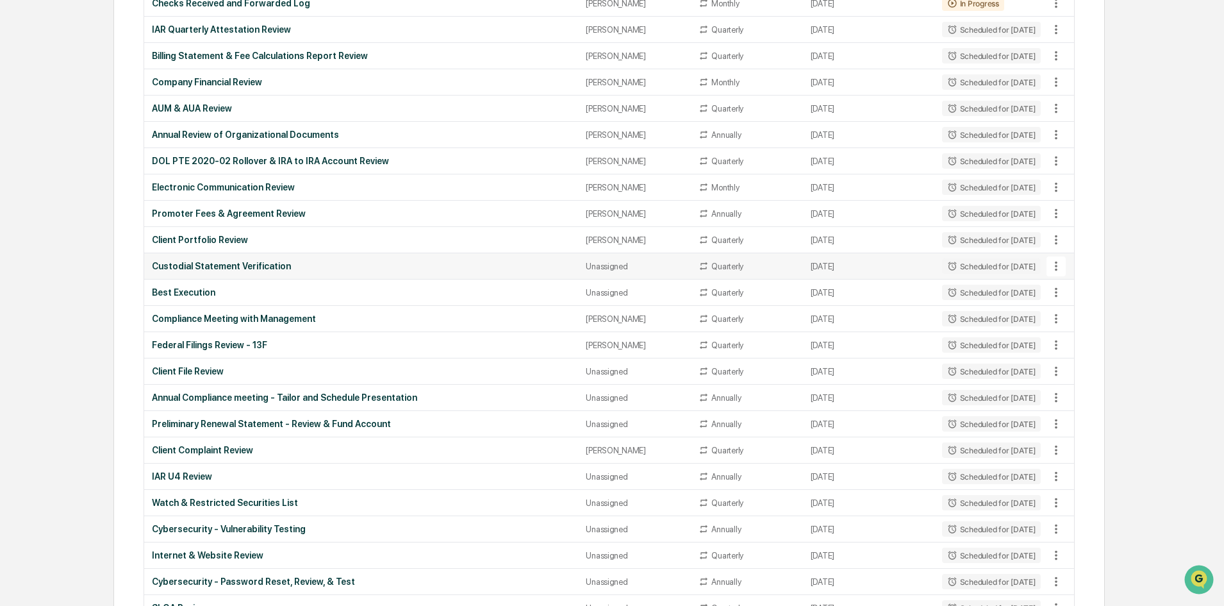
click at [292, 262] on div "Custodial Statement Verification" at bounding box center [361, 266] width 419 height 10
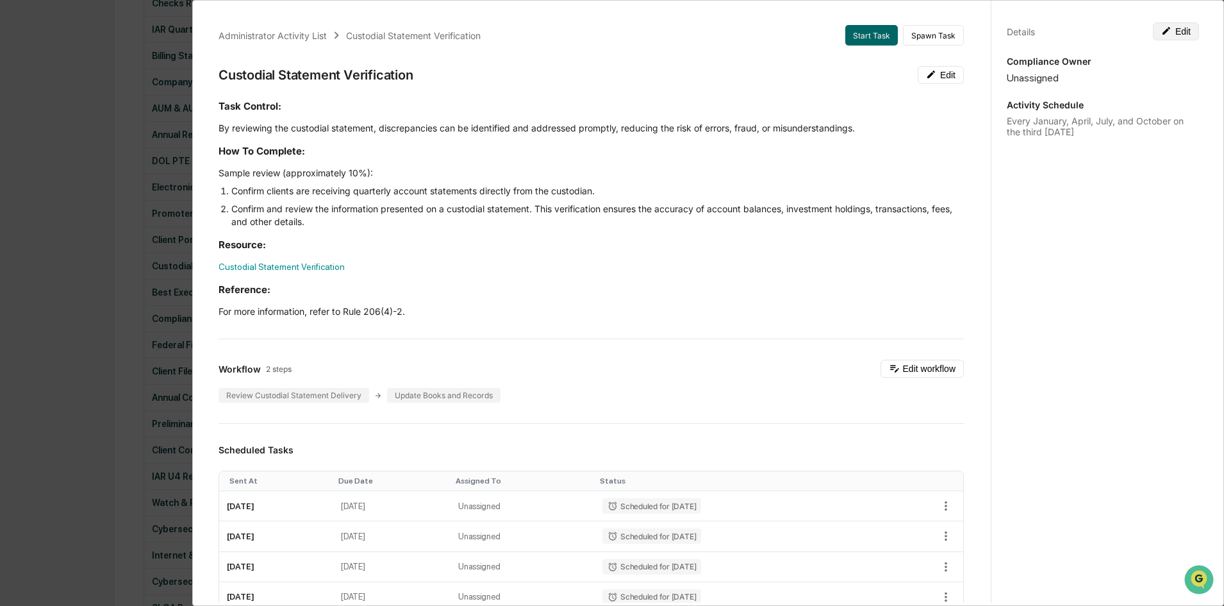
click at [1185, 35] on button "Edit" at bounding box center [1176, 31] width 46 height 18
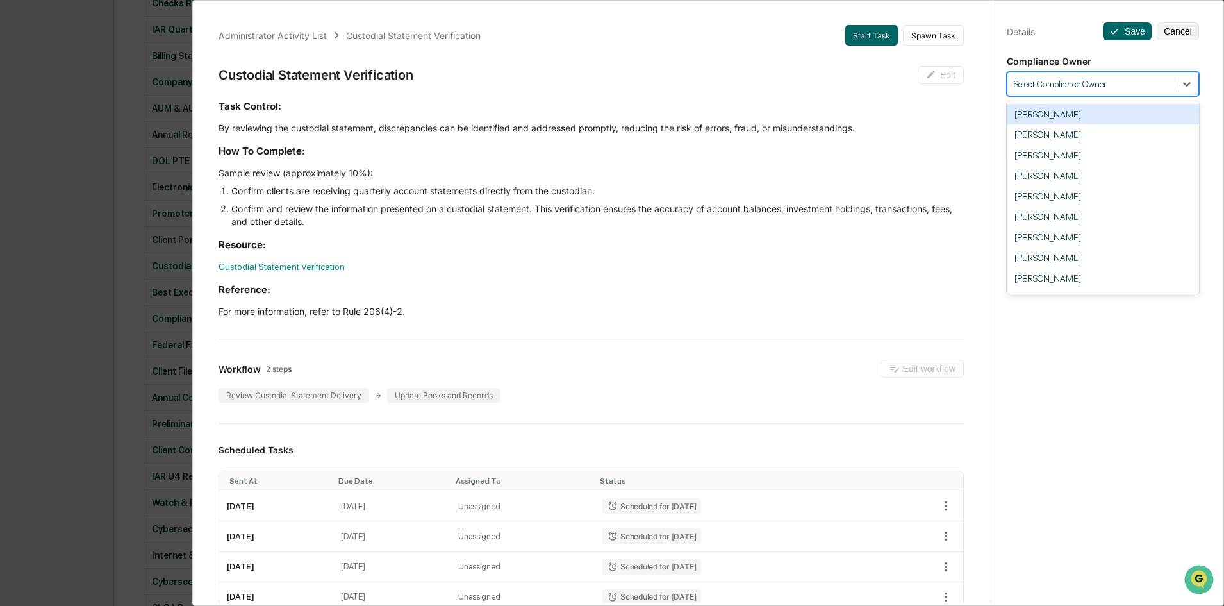
click at [1176, 96] on div "Select Compliance Owner" at bounding box center [1103, 84] width 192 height 24
click at [1082, 288] on div "[PERSON_NAME]" at bounding box center [1103, 298] width 192 height 21
click at [1189, 87] on div at bounding box center [1187, 83] width 23 height 23
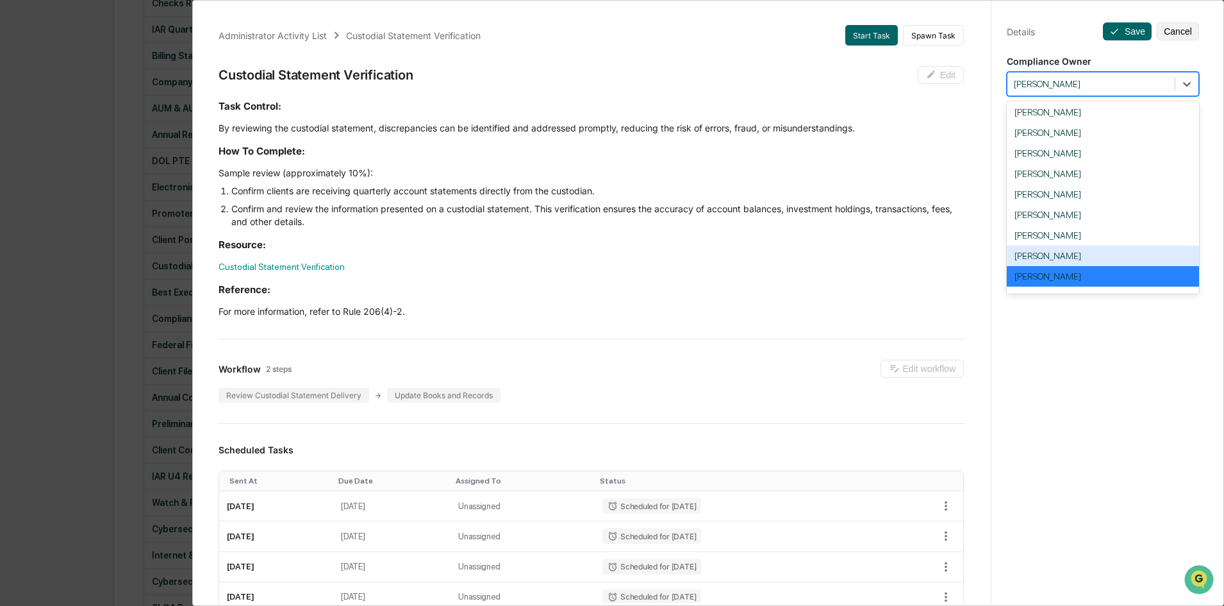
click at [1039, 254] on div "[PERSON_NAME]" at bounding box center [1103, 256] width 192 height 21
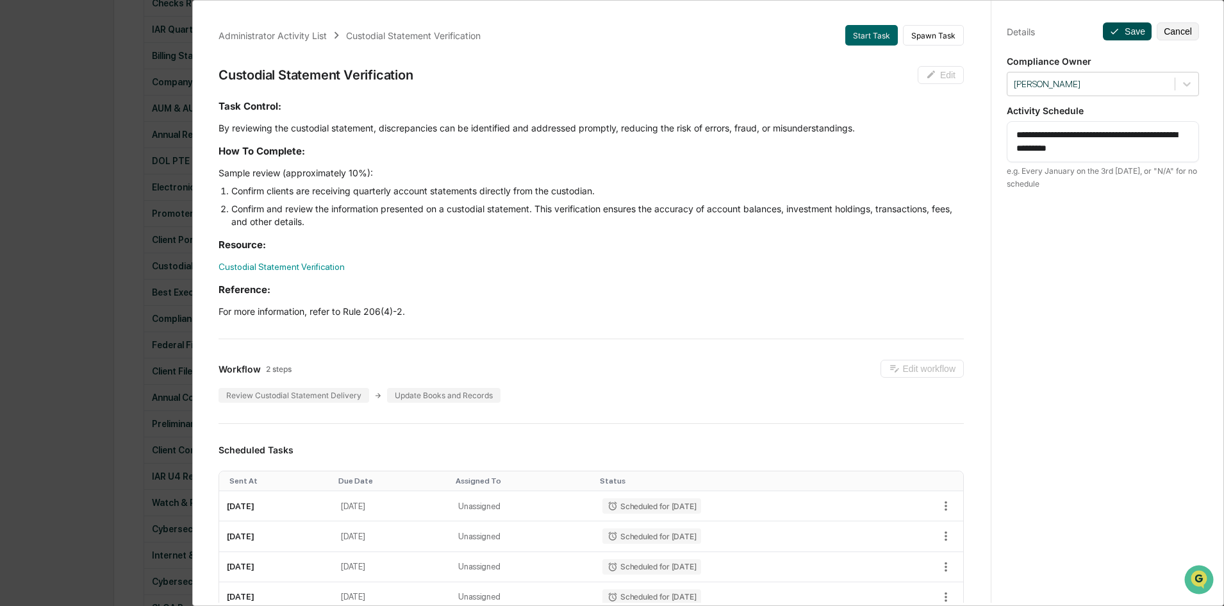
click at [1127, 33] on button "Save" at bounding box center [1127, 31] width 49 height 18
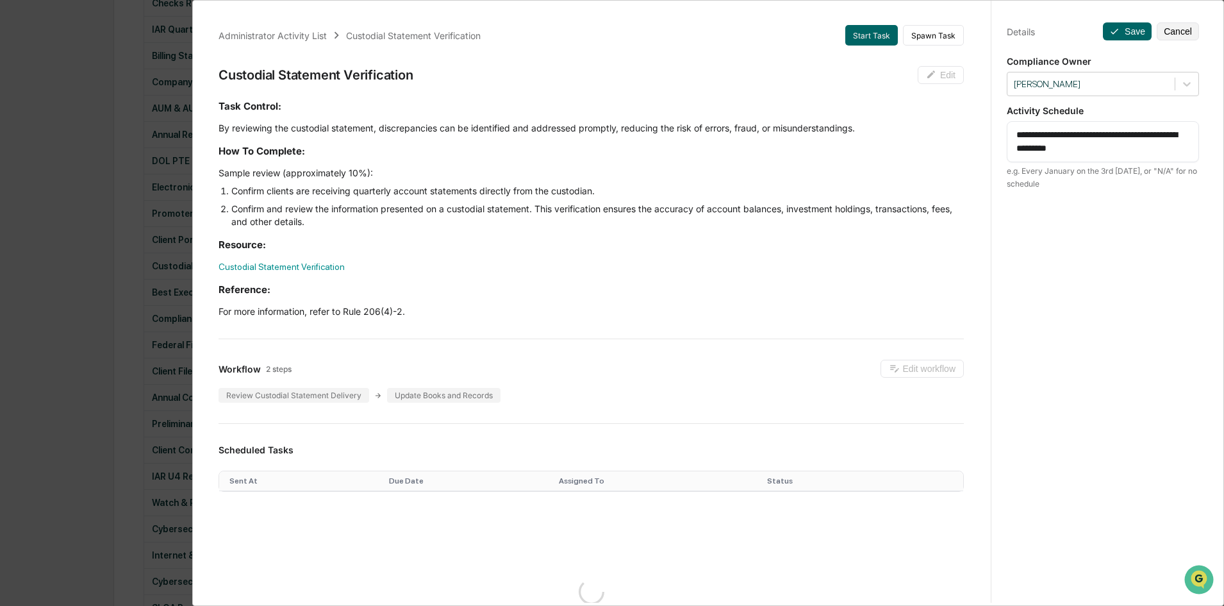
click at [177, 234] on div "Administrator Activity List Custodial Statement Verification Start Task Spawn T…" at bounding box center [612, 303] width 1224 height 606
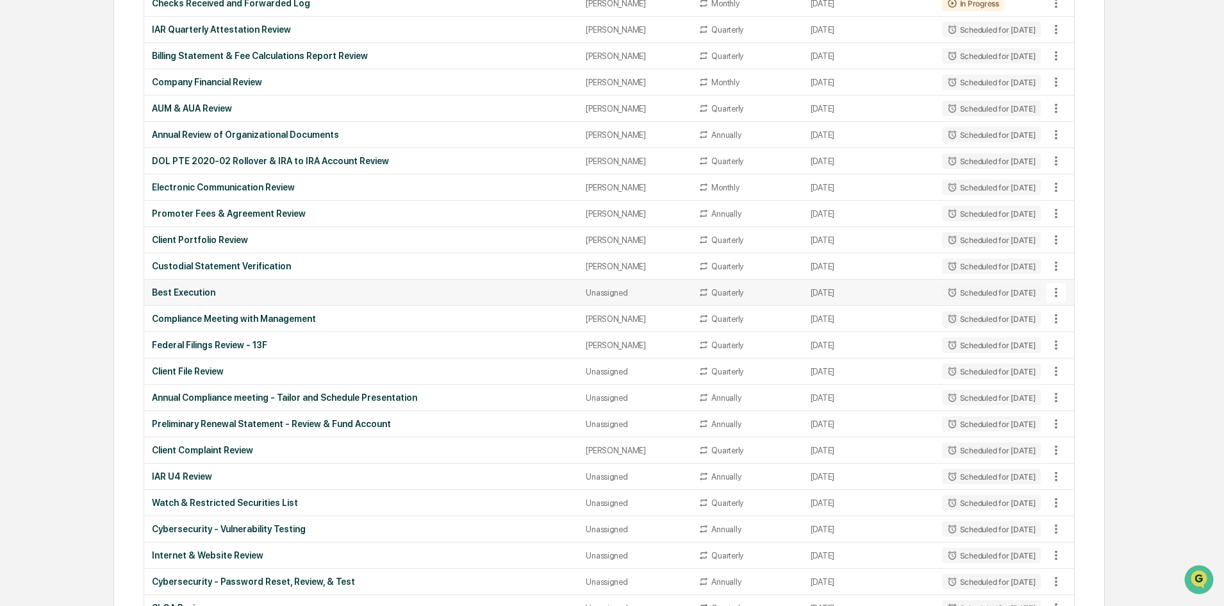
click at [338, 292] on div "Best Execution" at bounding box center [361, 292] width 419 height 10
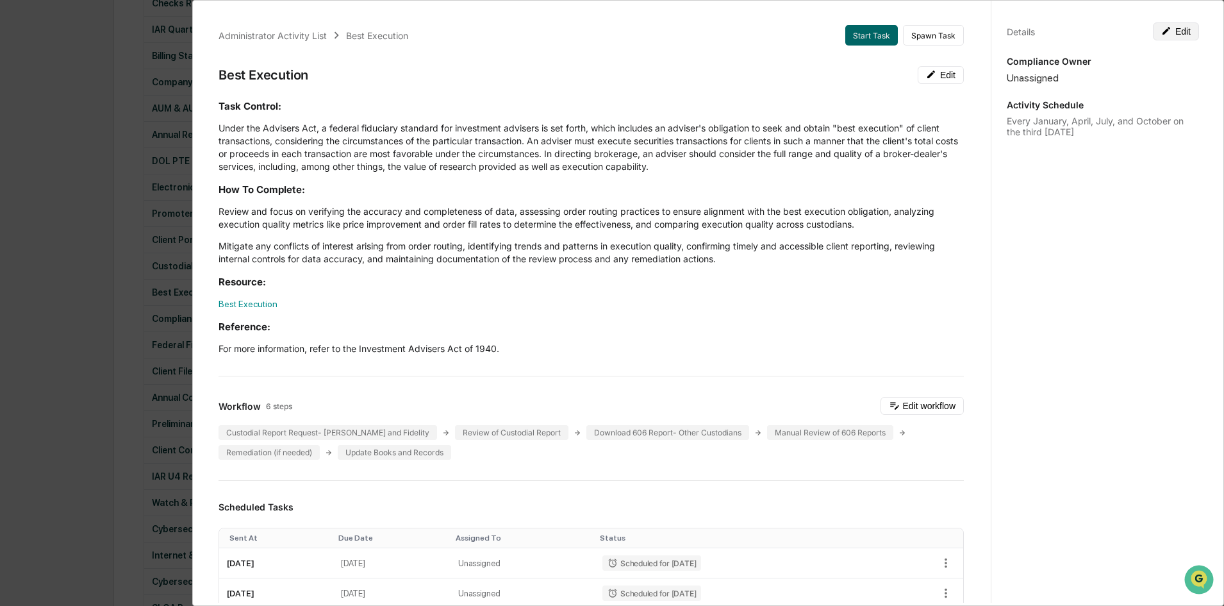
click at [1171, 33] on button "Edit" at bounding box center [1176, 31] width 46 height 18
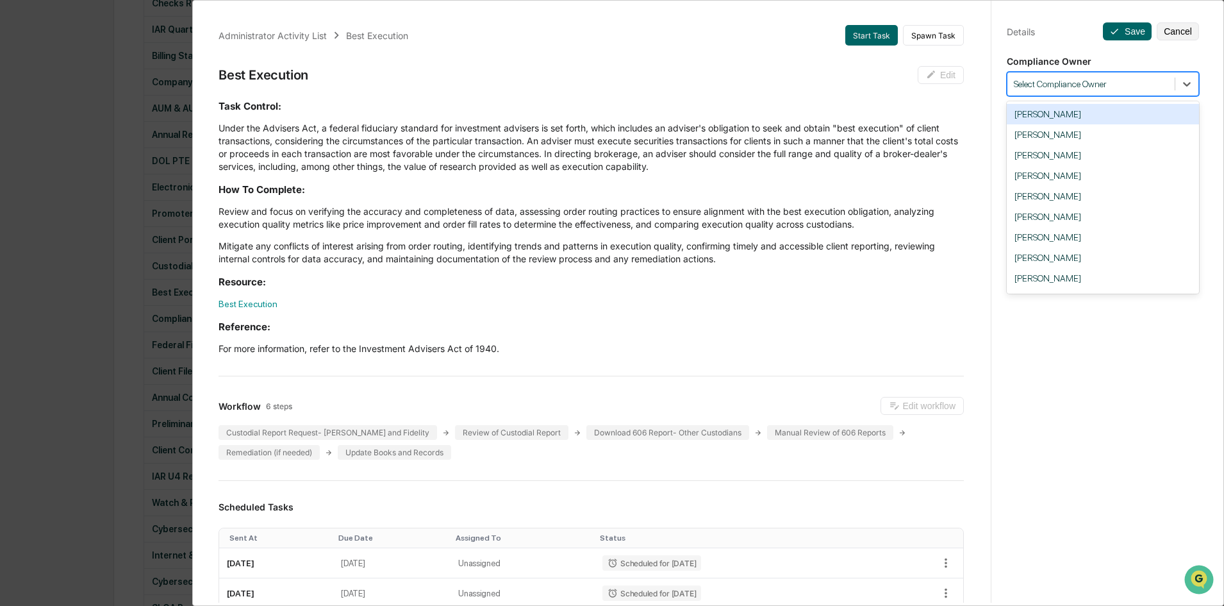
click at [1118, 86] on div at bounding box center [1091, 84] width 154 height 12
click at [1039, 270] on div "[PERSON_NAME]" at bounding box center [1103, 278] width 192 height 21
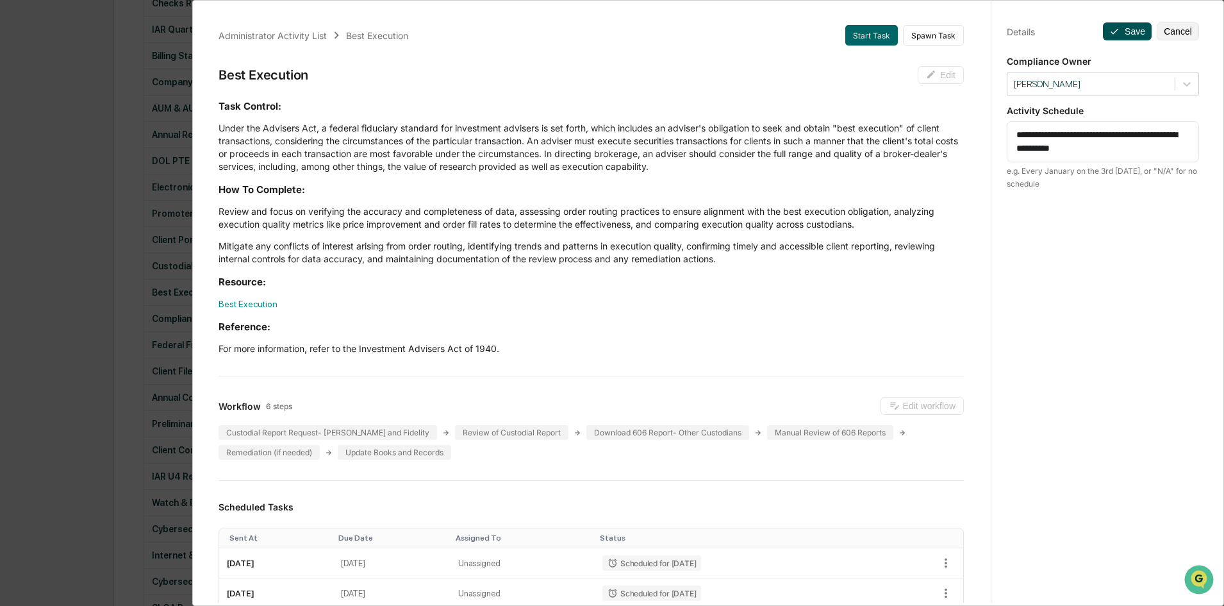
click at [1128, 35] on button "Save" at bounding box center [1127, 31] width 49 height 18
click at [132, 344] on div "Administrator Activity List Best Execution Start Task Spawn Task Best Execution…" at bounding box center [612, 303] width 1224 height 606
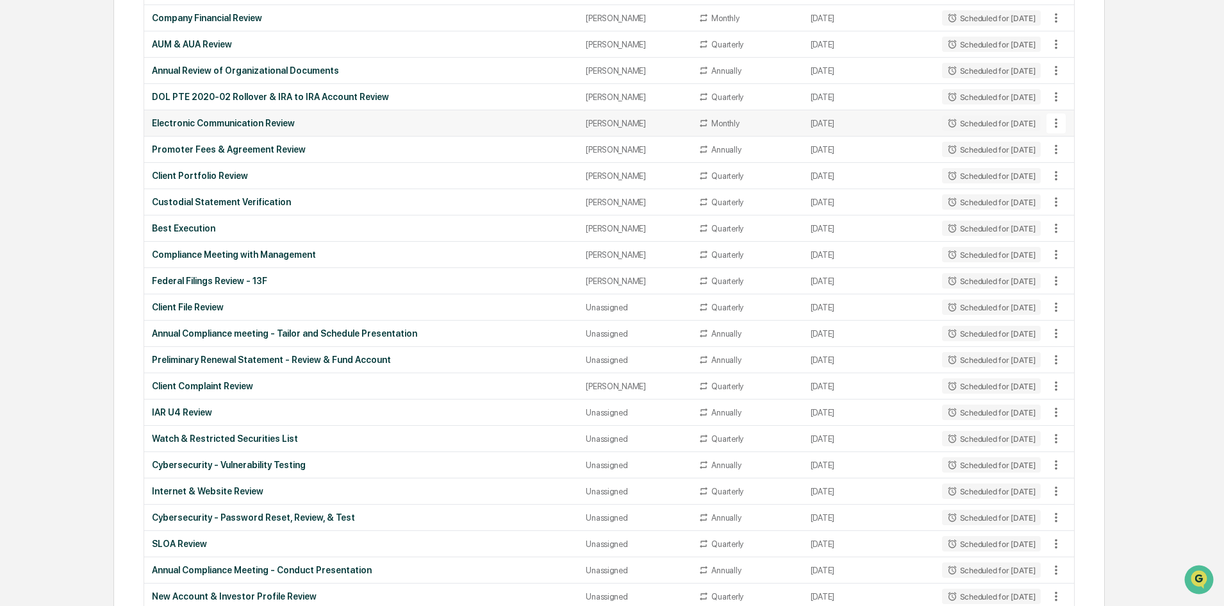
scroll to position [449, 0]
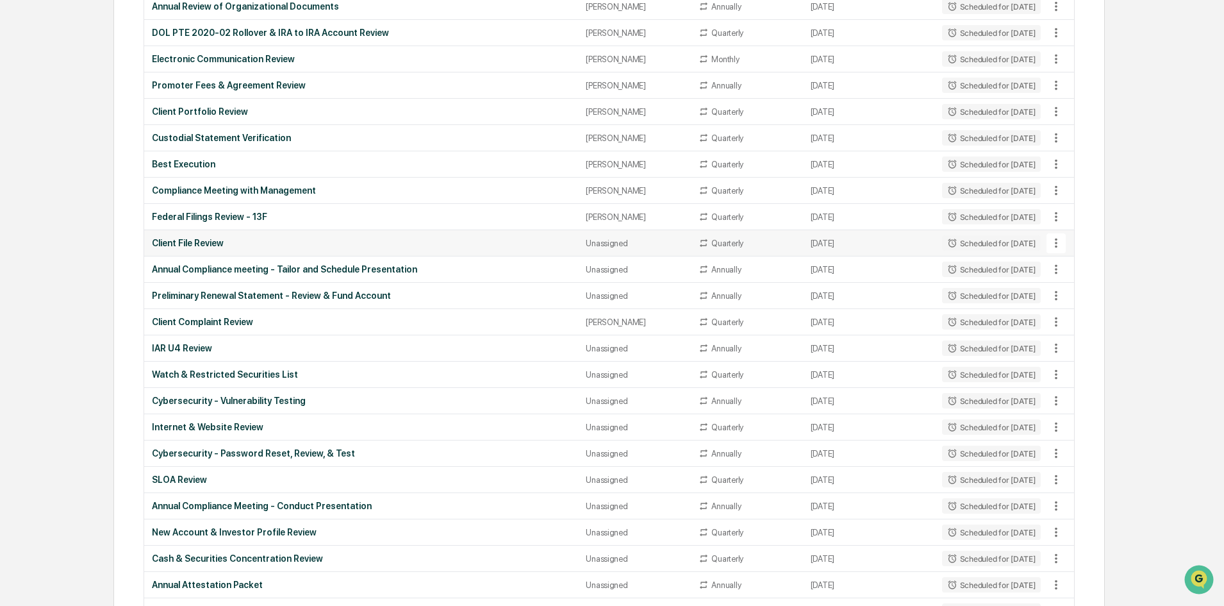
click at [383, 240] on div "Client File Review" at bounding box center [361, 243] width 419 height 10
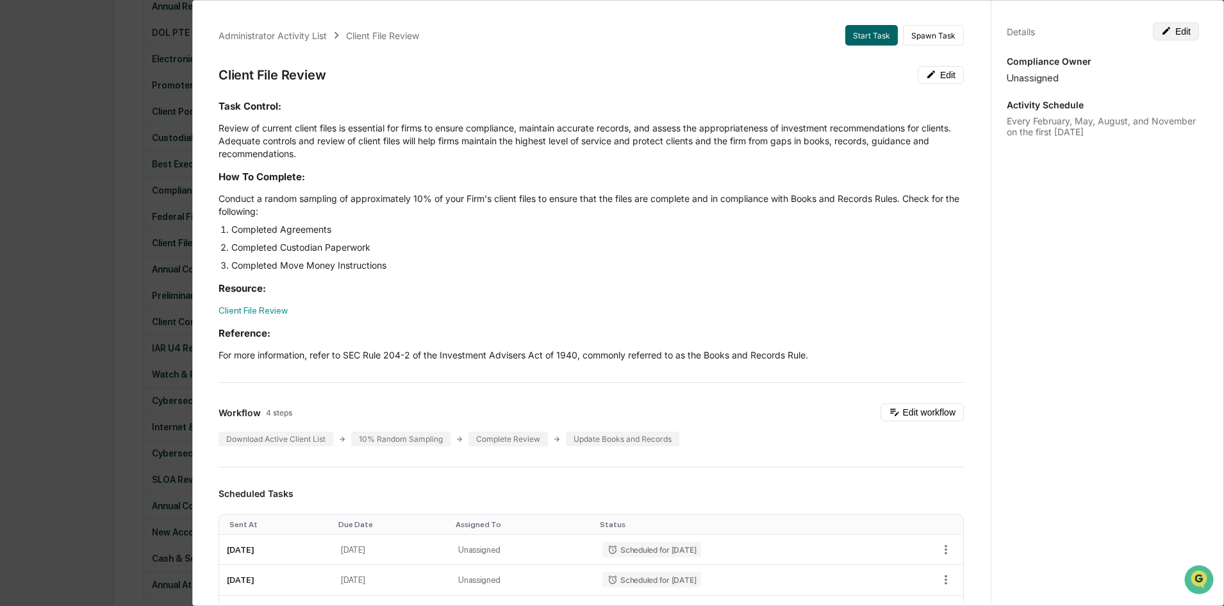
click at [1177, 35] on button "Edit" at bounding box center [1176, 31] width 46 height 18
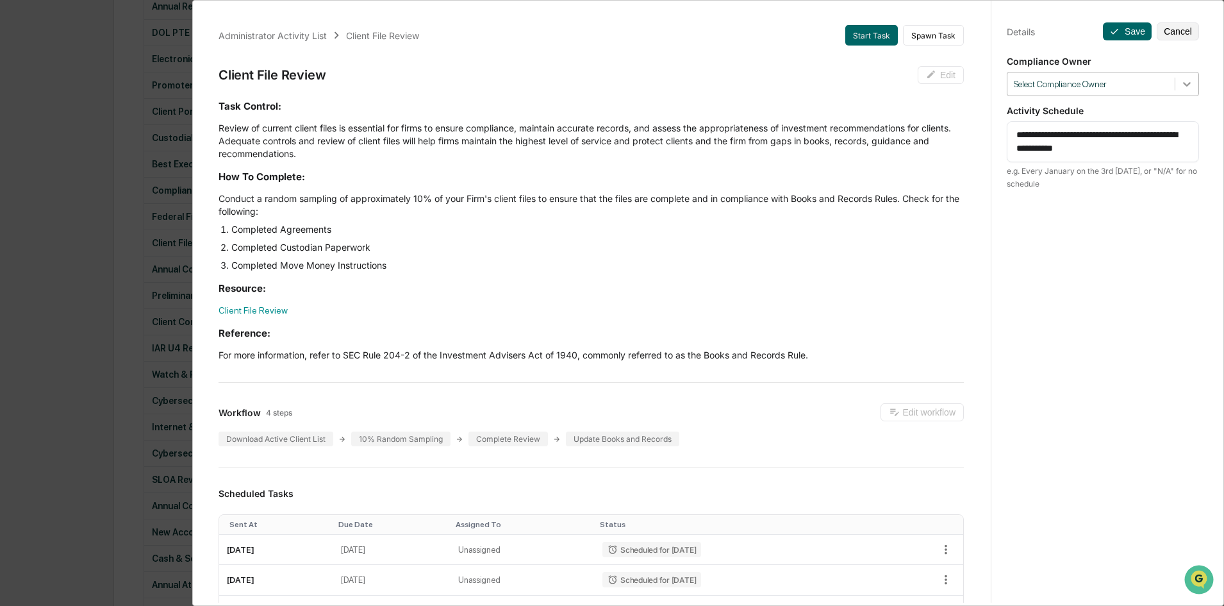
click at [1187, 82] on div at bounding box center [1187, 83] width 23 height 23
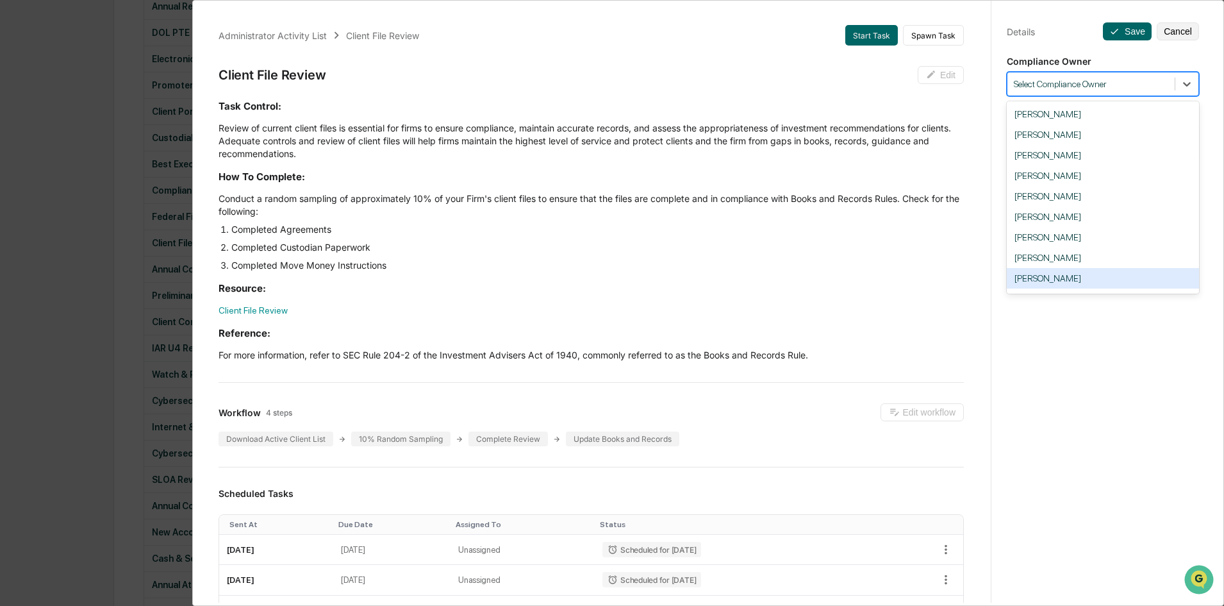
click at [1021, 276] on div "[PERSON_NAME]" at bounding box center [1103, 278] width 192 height 21
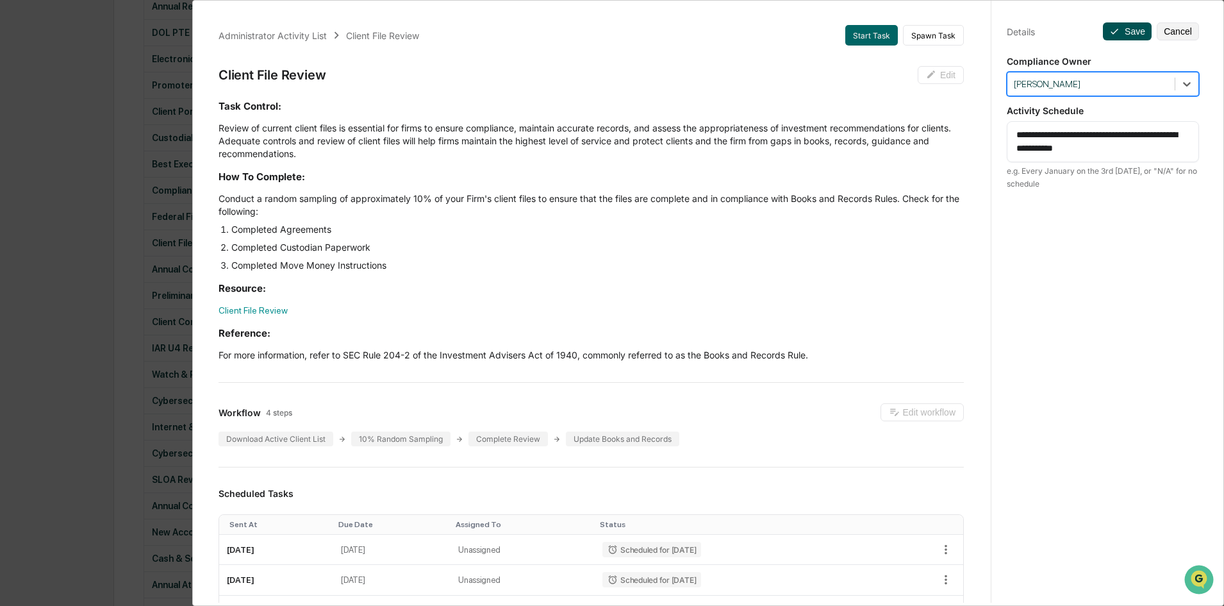
click at [1125, 34] on button "Save" at bounding box center [1127, 31] width 49 height 18
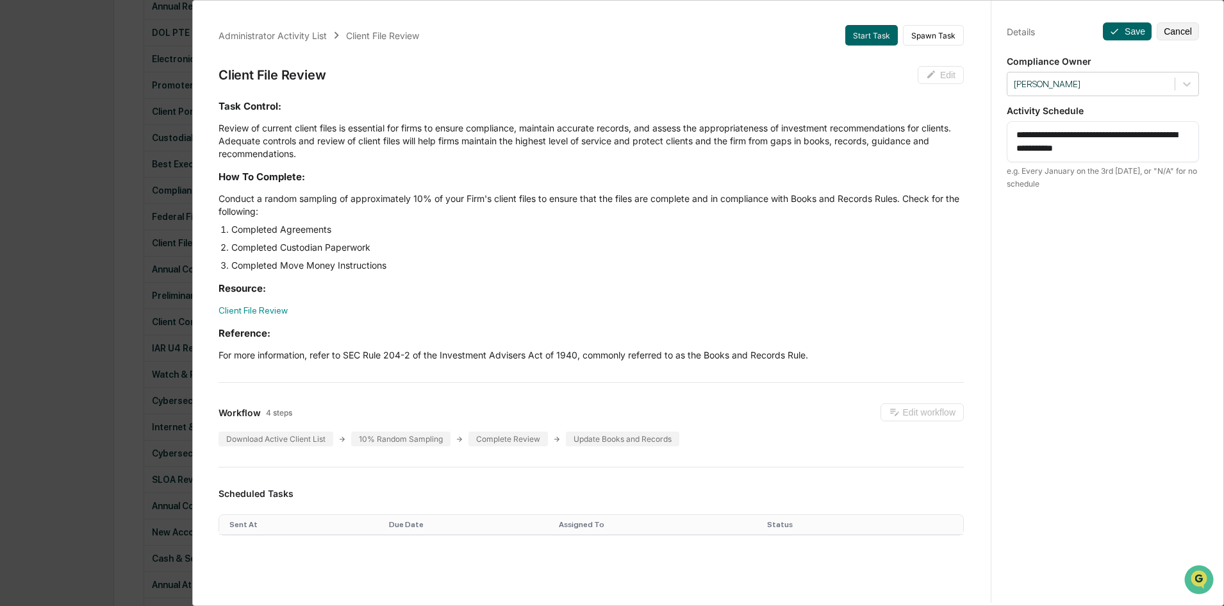
click at [147, 226] on div "Administrator Activity List Client File Review Start Task Spawn Task Client Fil…" at bounding box center [612, 303] width 1224 height 606
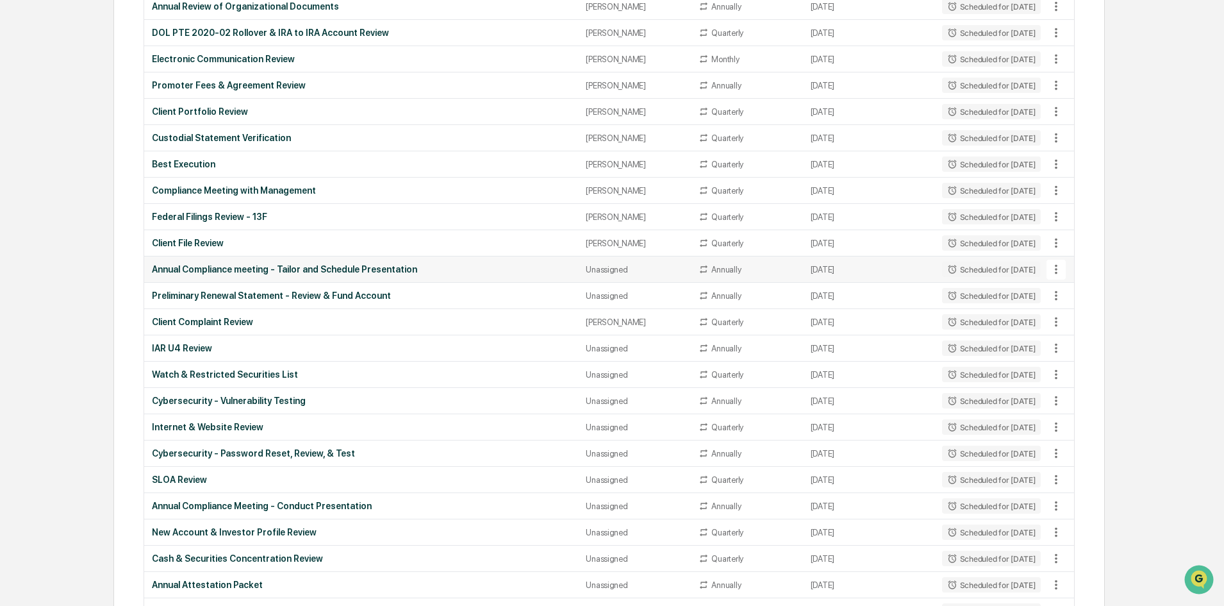
click at [412, 269] on div "Annual Compliance meeting - Tailor and Schedule Presentation" at bounding box center [361, 269] width 419 height 10
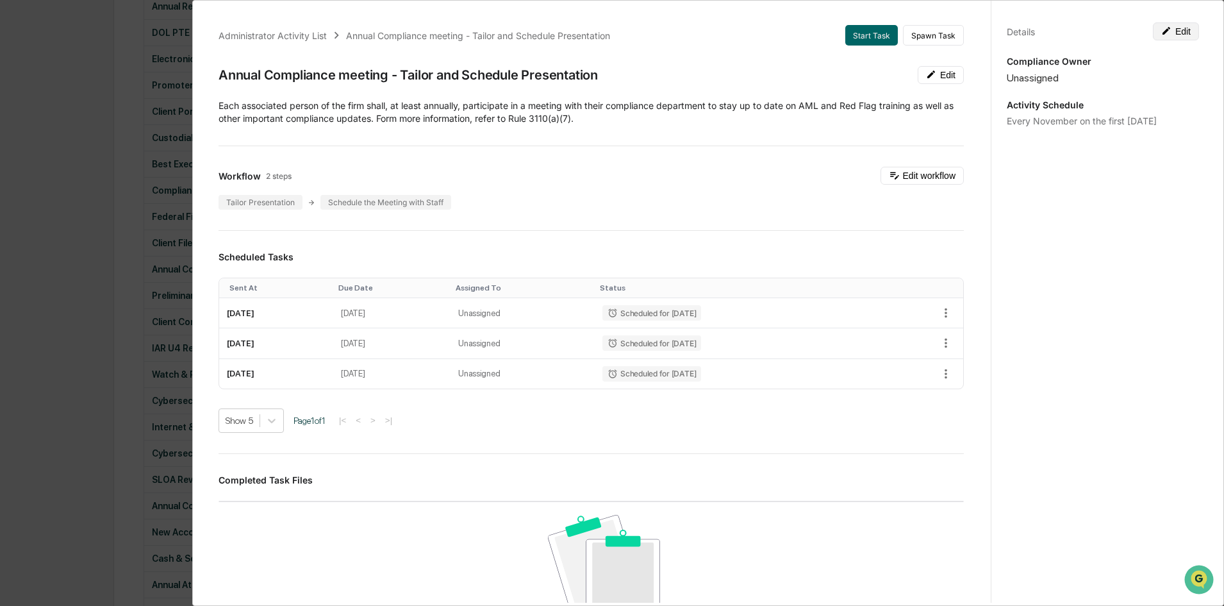
click at [1172, 40] on button "Edit" at bounding box center [1176, 31] width 46 height 18
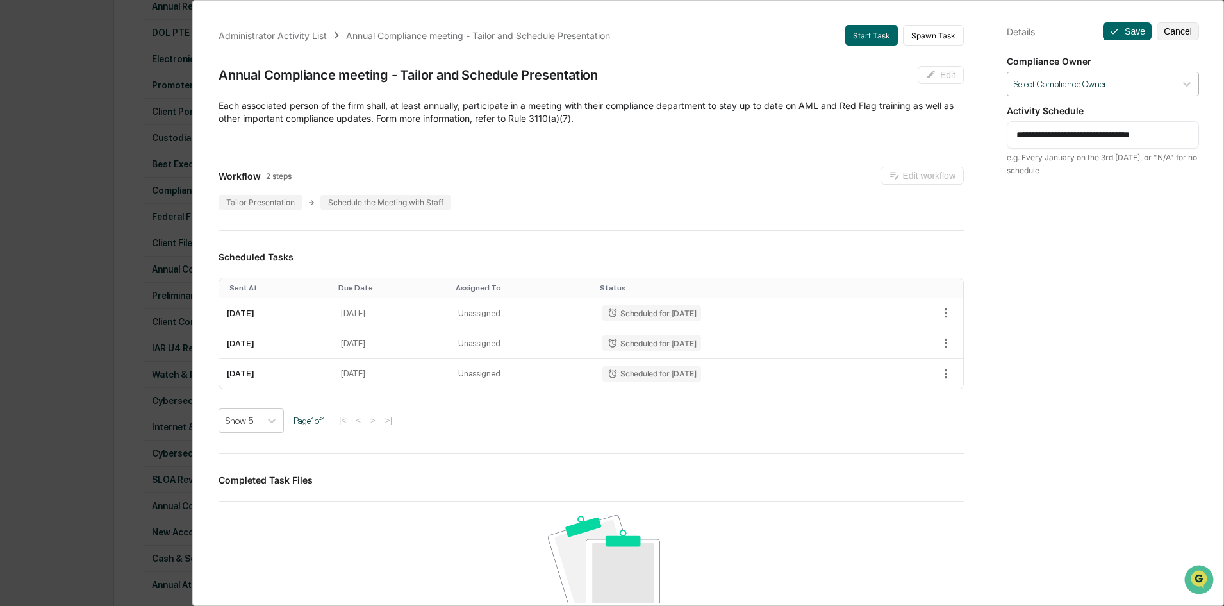
click at [1103, 79] on div at bounding box center [1091, 84] width 154 height 12
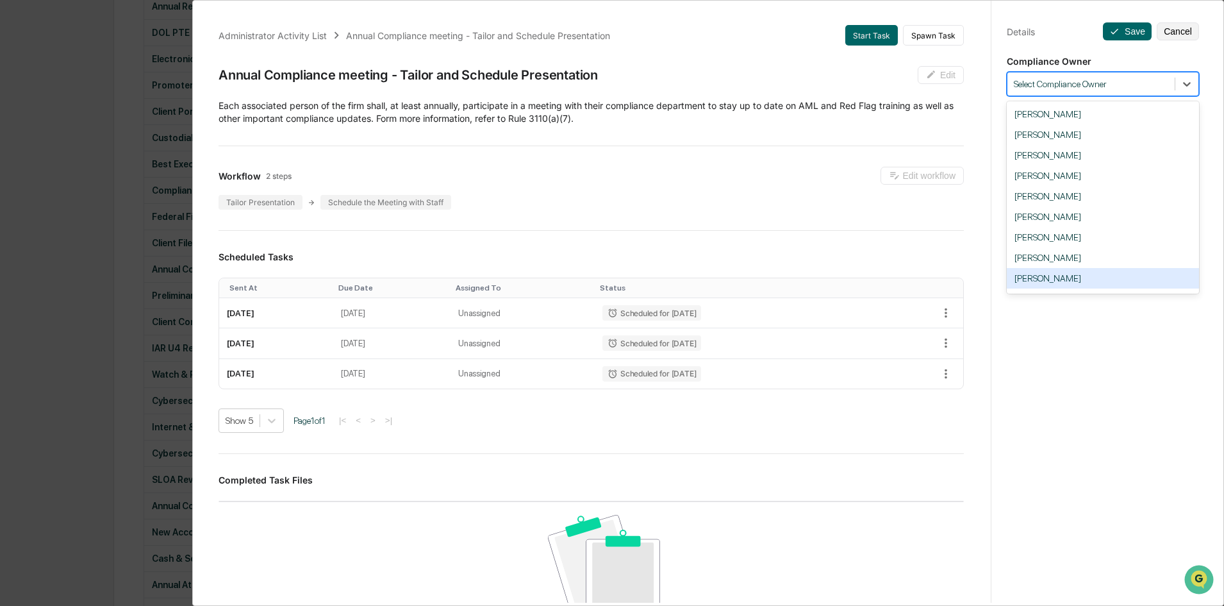
drag, startPoint x: 1054, startPoint y: 278, endPoint x: 1047, endPoint y: 271, distance: 10.0
click at [1053, 276] on div "[PERSON_NAME]" at bounding box center [1103, 278] width 192 height 21
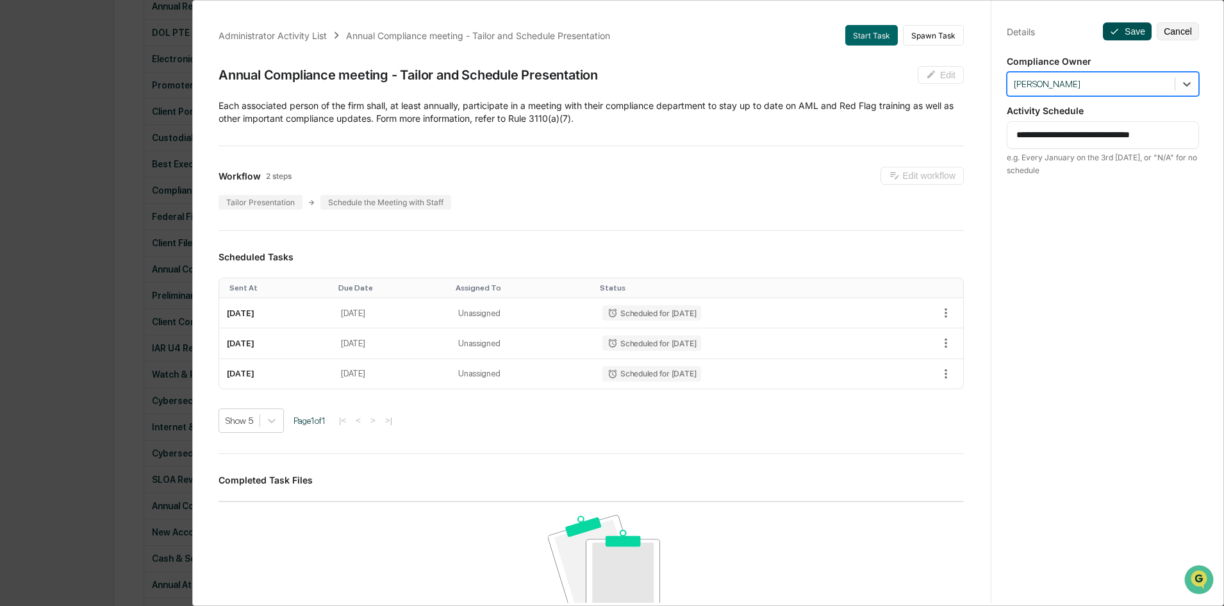
click at [1110, 31] on icon at bounding box center [1115, 31] width 10 height 10
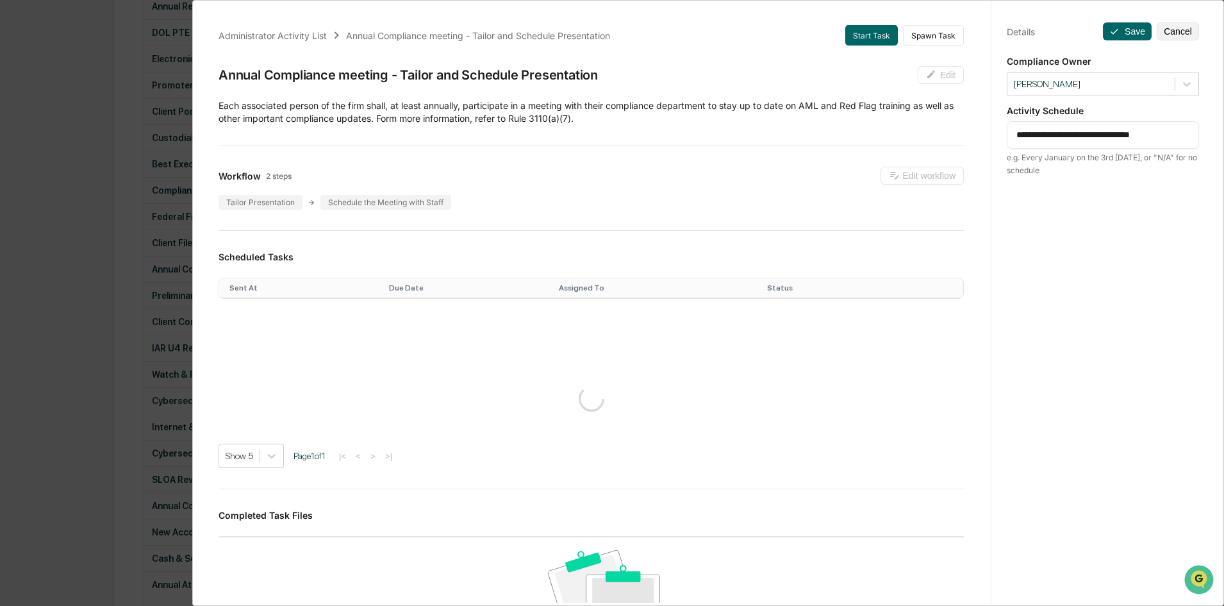
click at [126, 286] on div "**********" at bounding box center [612, 303] width 1224 height 606
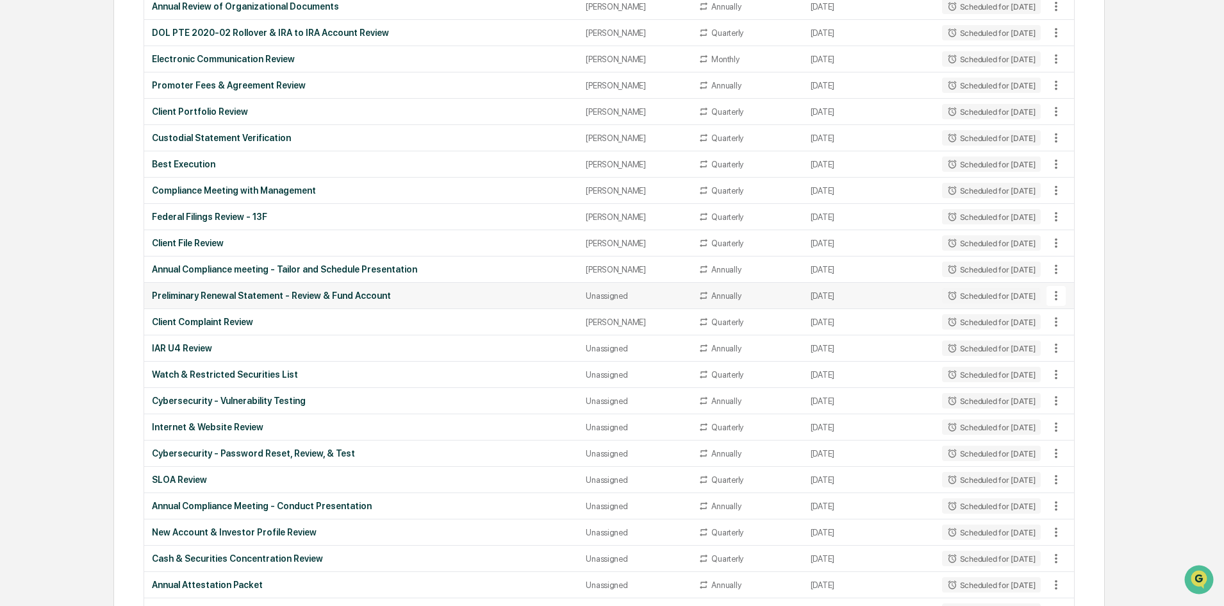
click at [428, 292] on div "Preliminary Renewal Statement - Review & Fund Account" at bounding box center [361, 295] width 419 height 10
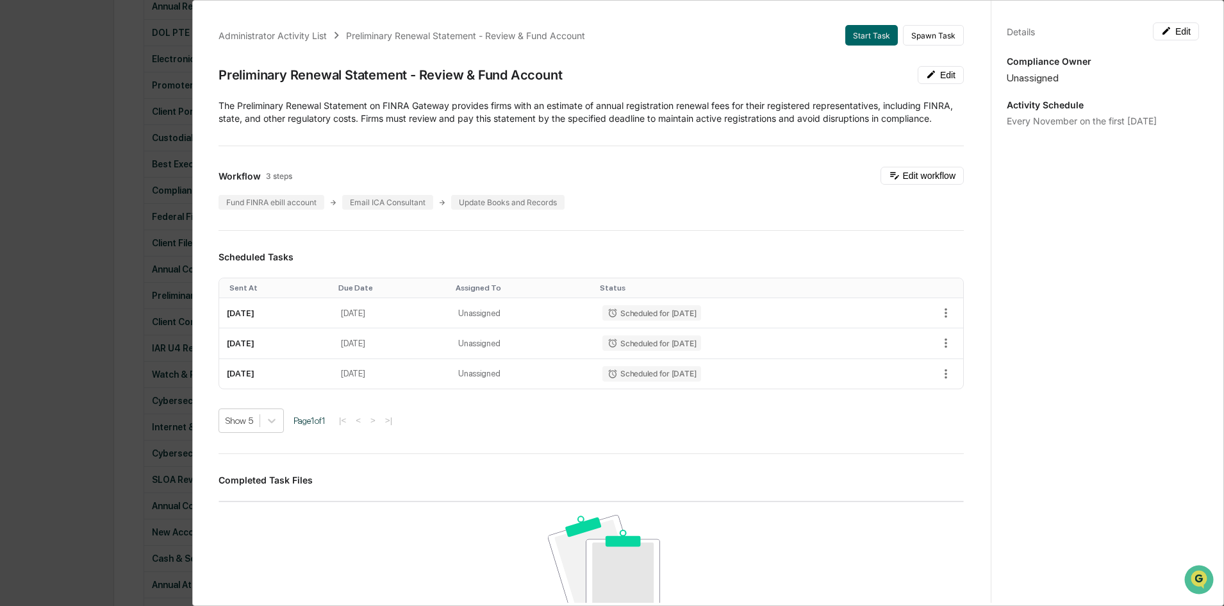
click at [1179, 41] on div "Details Edit Compliance Owner Unassigned Activity Schedule Every November on th…" at bounding box center [1103, 315] width 224 height 637
click at [1173, 32] on button "Edit" at bounding box center [1176, 31] width 46 height 18
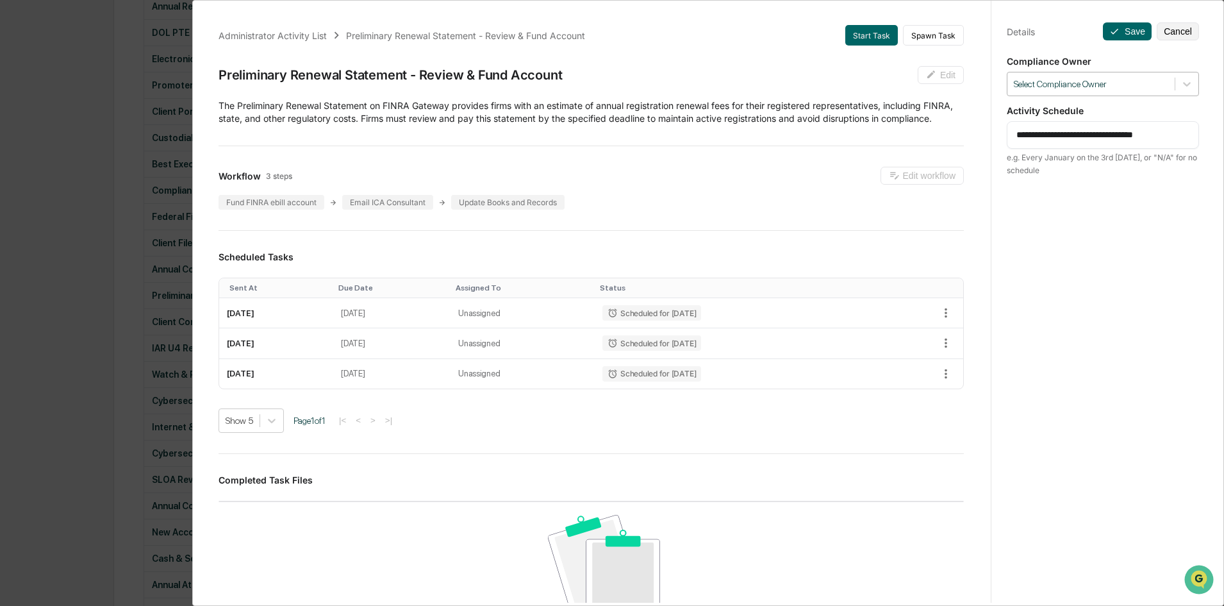
click at [1146, 80] on div at bounding box center [1091, 84] width 154 height 12
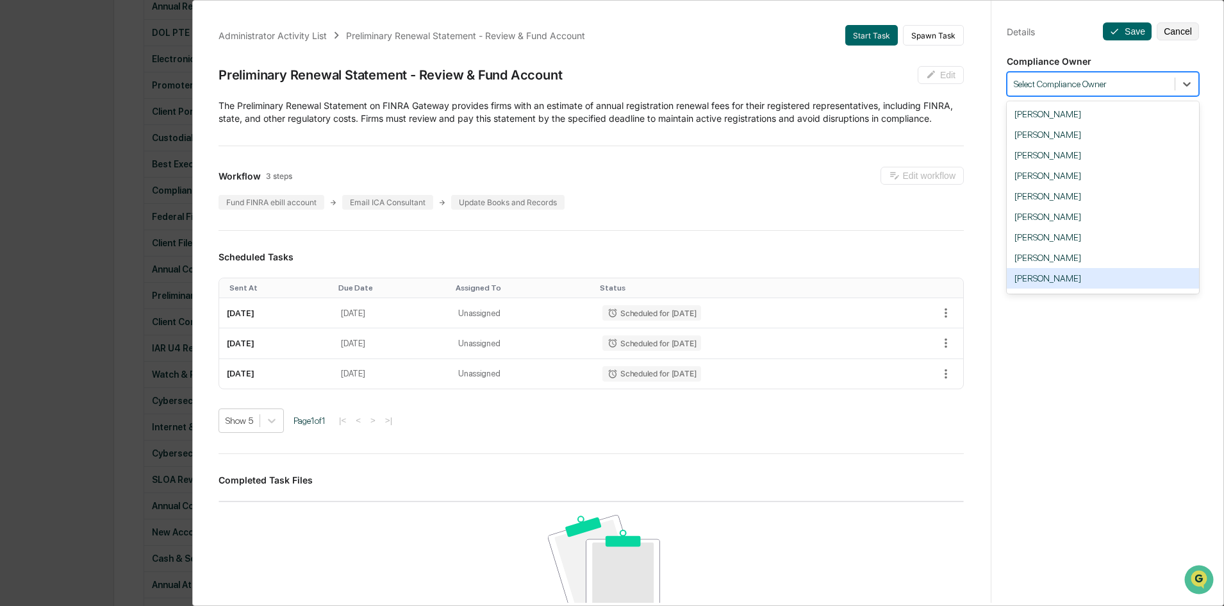
click at [1058, 274] on div "[PERSON_NAME]" at bounding box center [1103, 278] width 192 height 21
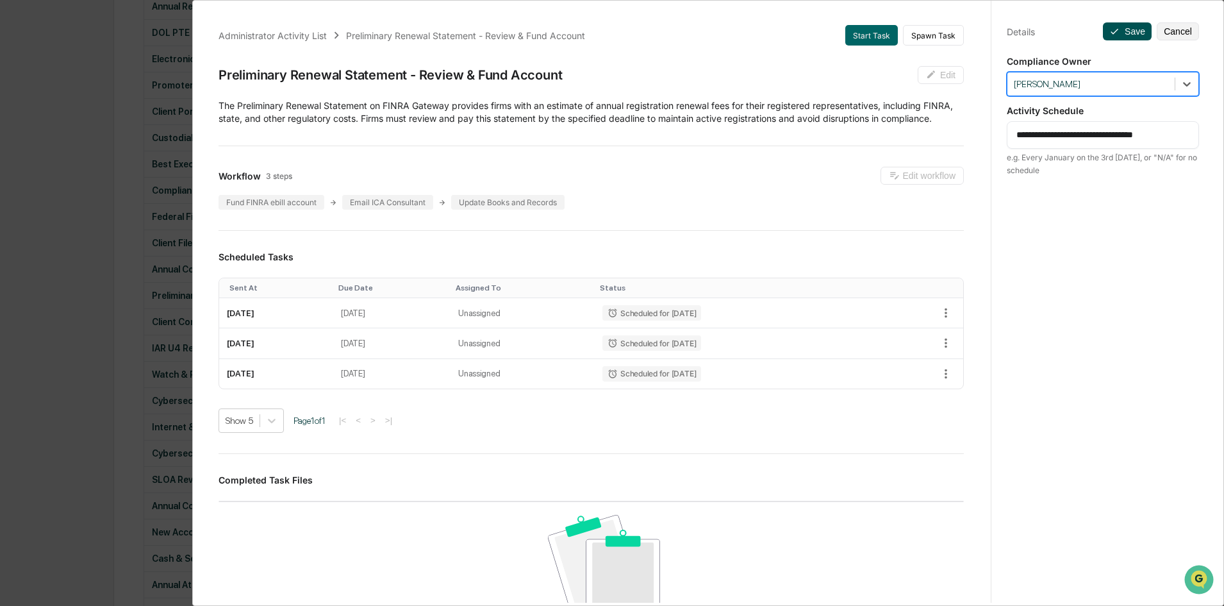
click at [1116, 32] on button "Save" at bounding box center [1127, 31] width 49 height 18
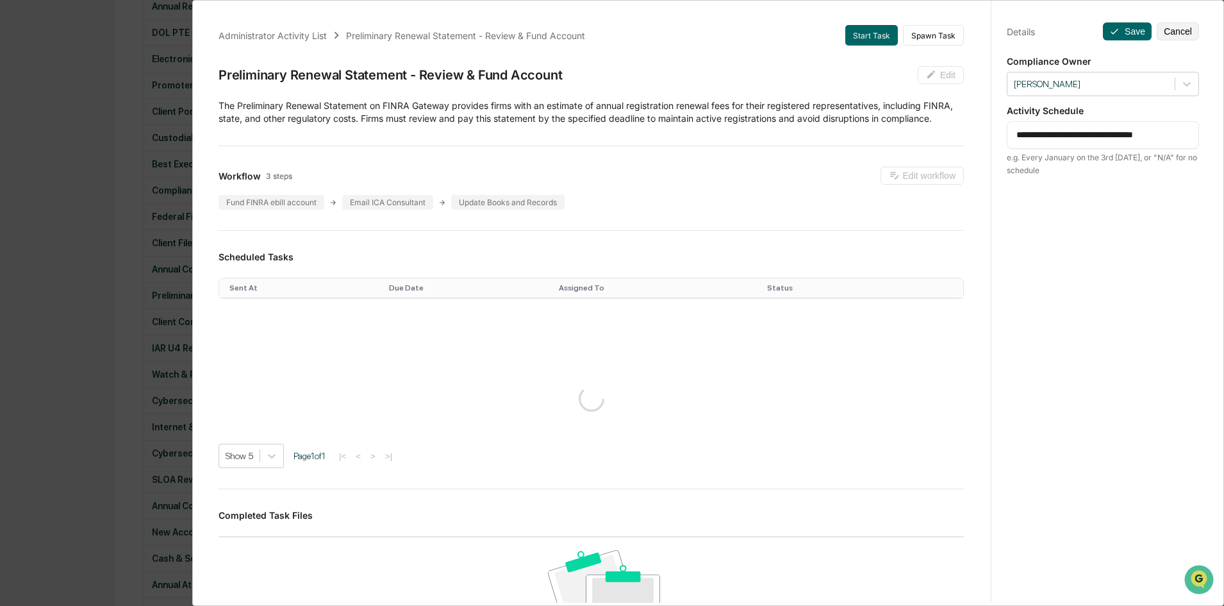
click at [144, 315] on div "**********" at bounding box center [612, 303] width 1224 height 606
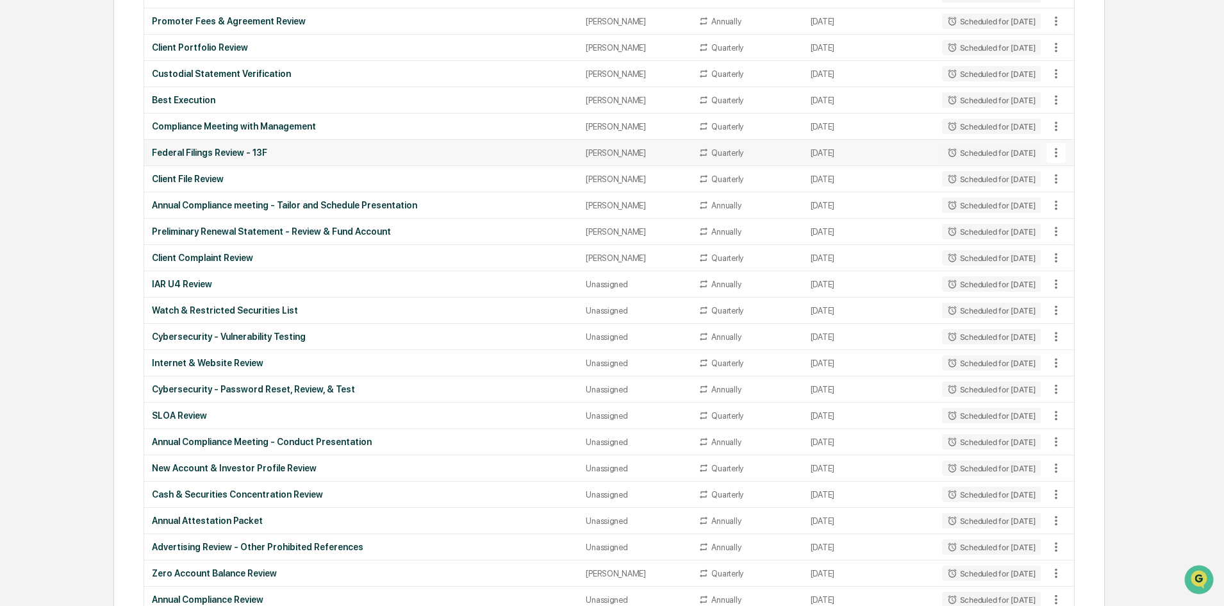
scroll to position [577, 0]
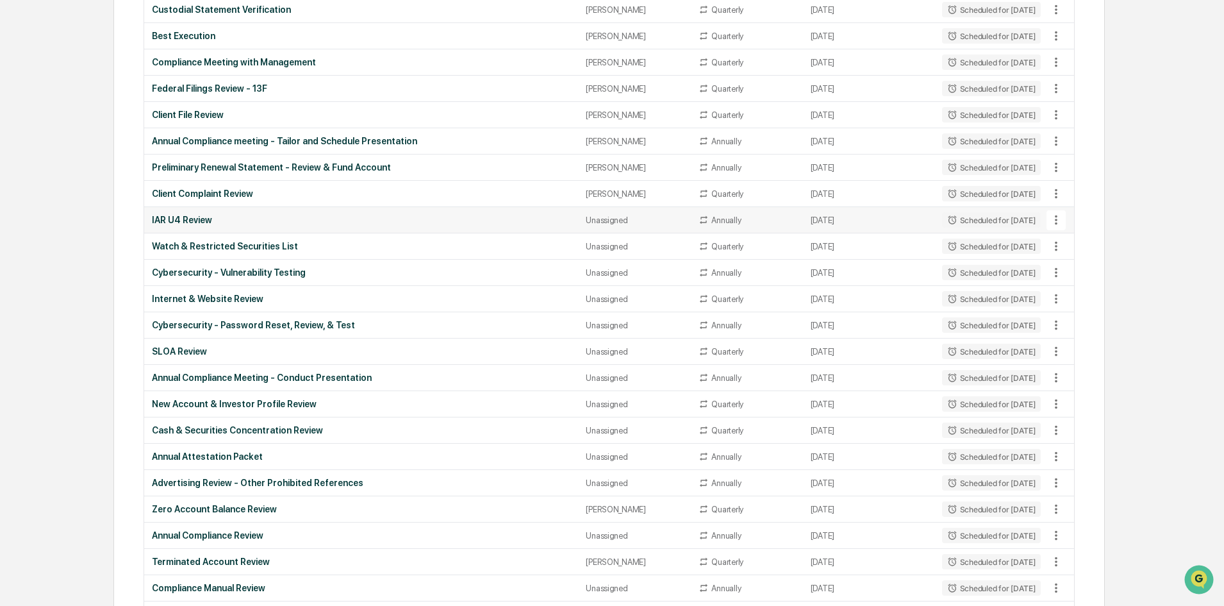
click at [376, 215] on div "IAR U4 Review" at bounding box center [361, 220] width 419 height 10
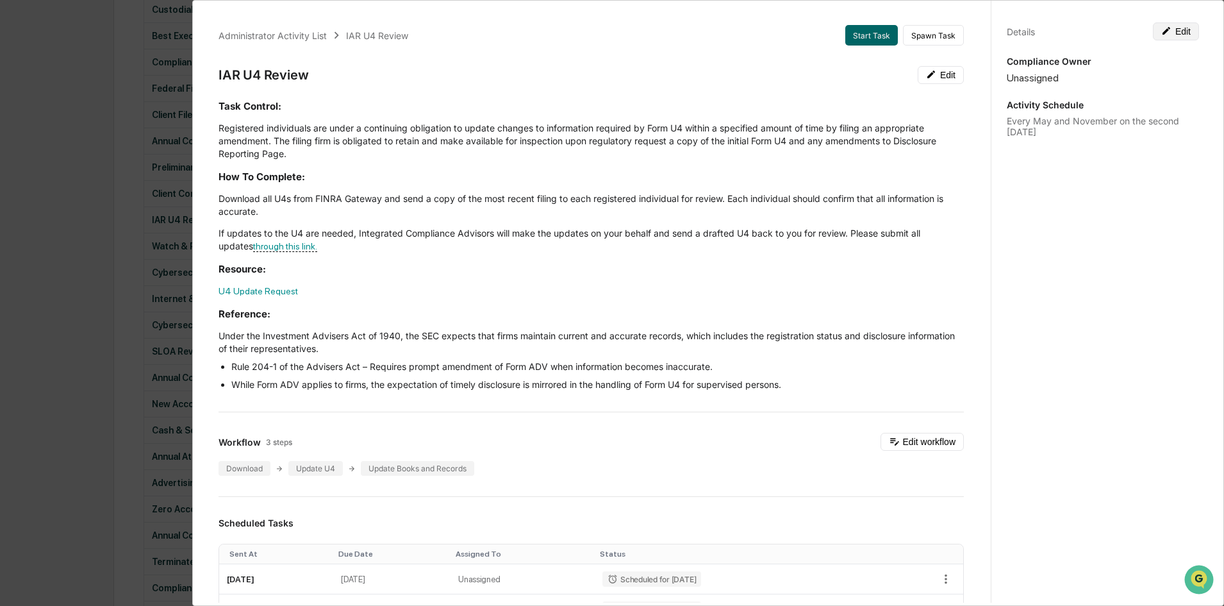
click at [1176, 35] on button "Edit" at bounding box center [1176, 31] width 46 height 18
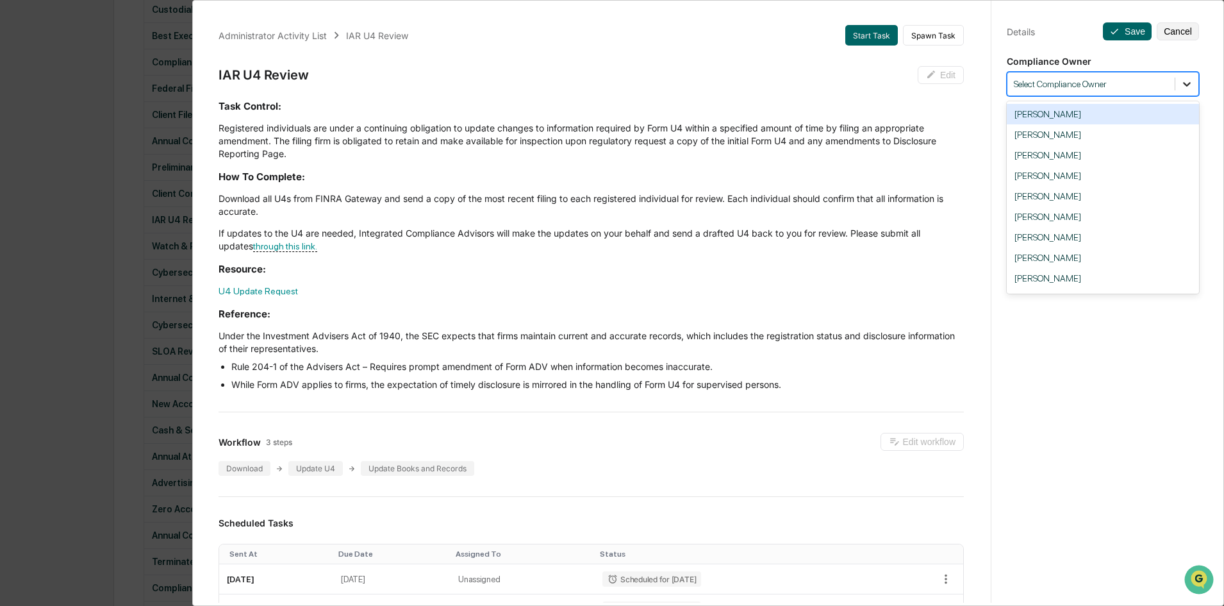
click at [1189, 82] on div at bounding box center [1187, 83] width 23 height 23
drag, startPoint x: 1083, startPoint y: 277, endPoint x: 1087, endPoint y: 268, distance: 9.5
click at [1083, 276] on div "[PERSON_NAME]" at bounding box center [1103, 278] width 192 height 21
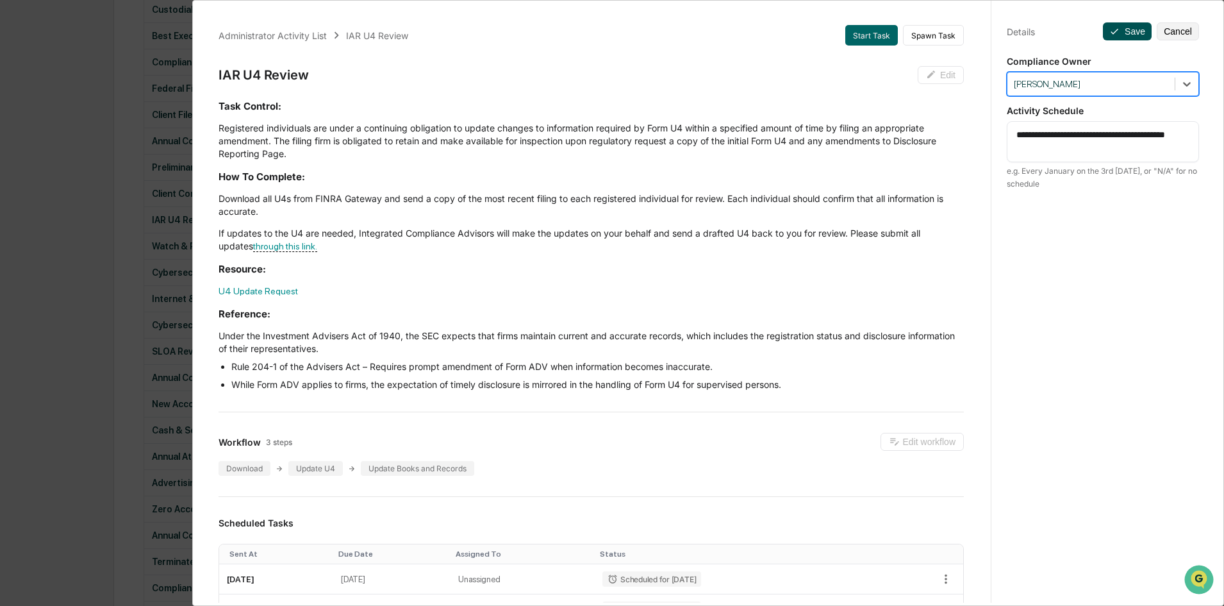
click at [1125, 32] on button "Save" at bounding box center [1127, 31] width 49 height 18
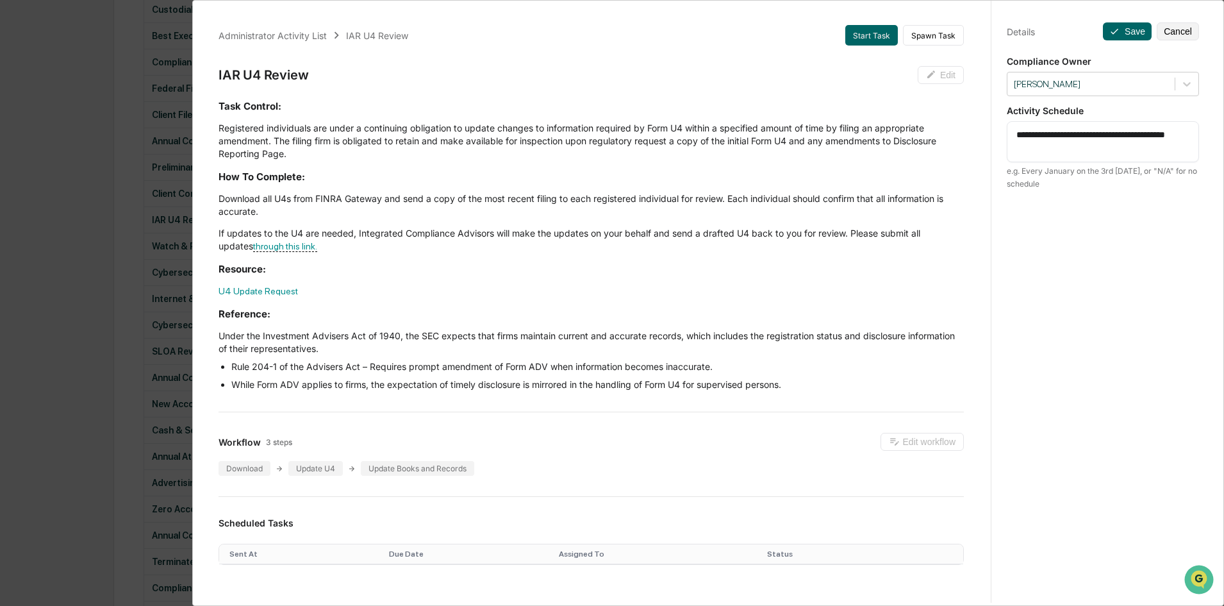
click at [146, 318] on div "Administrator Activity List IAR U4 Review Start Task Spawn Task IAR U4 Review E…" at bounding box center [612, 303] width 1224 height 606
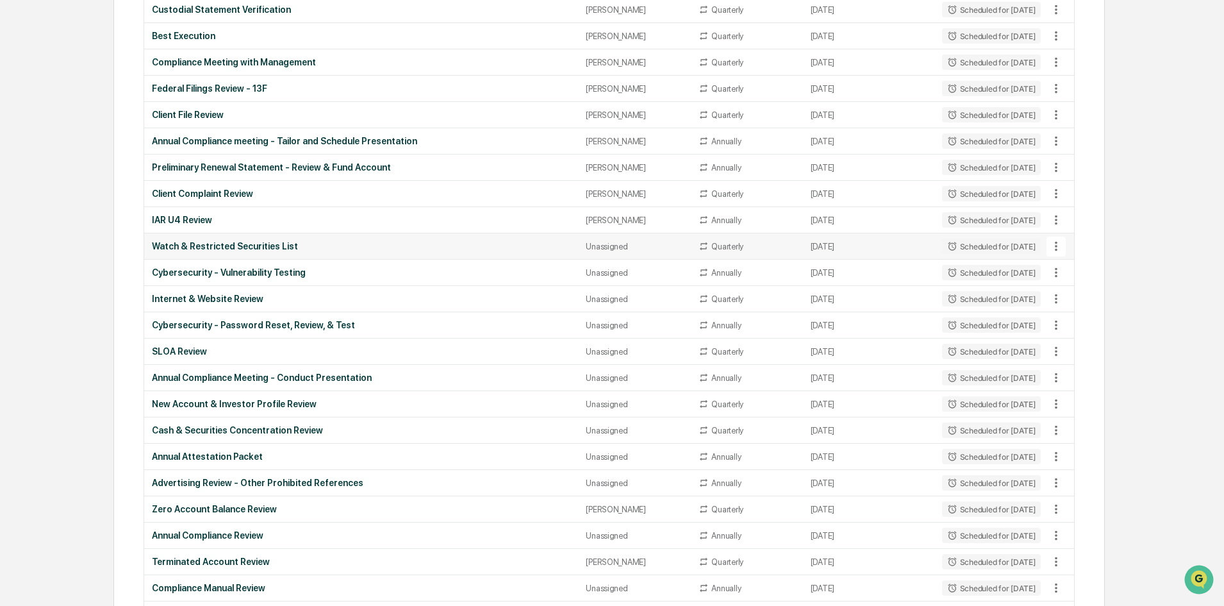
click at [246, 247] on div "Watch & Restricted Securities List" at bounding box center [361, 246] width 419 height 10
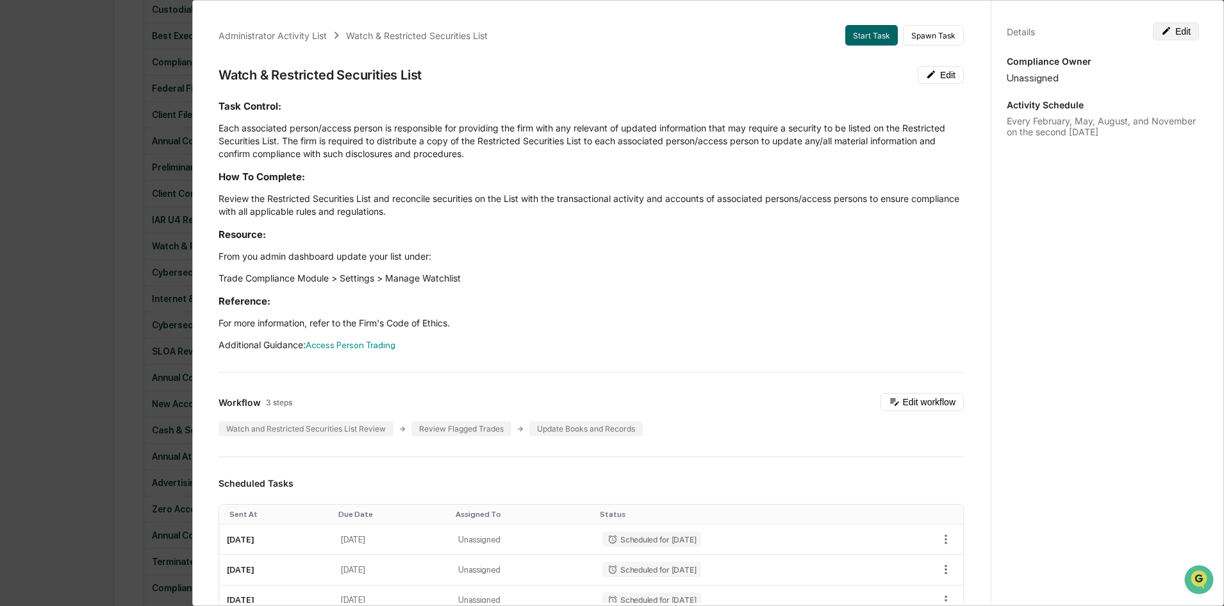
click at [1162, 35] on icon at bounding box center [1167, 31] width 10 height 10
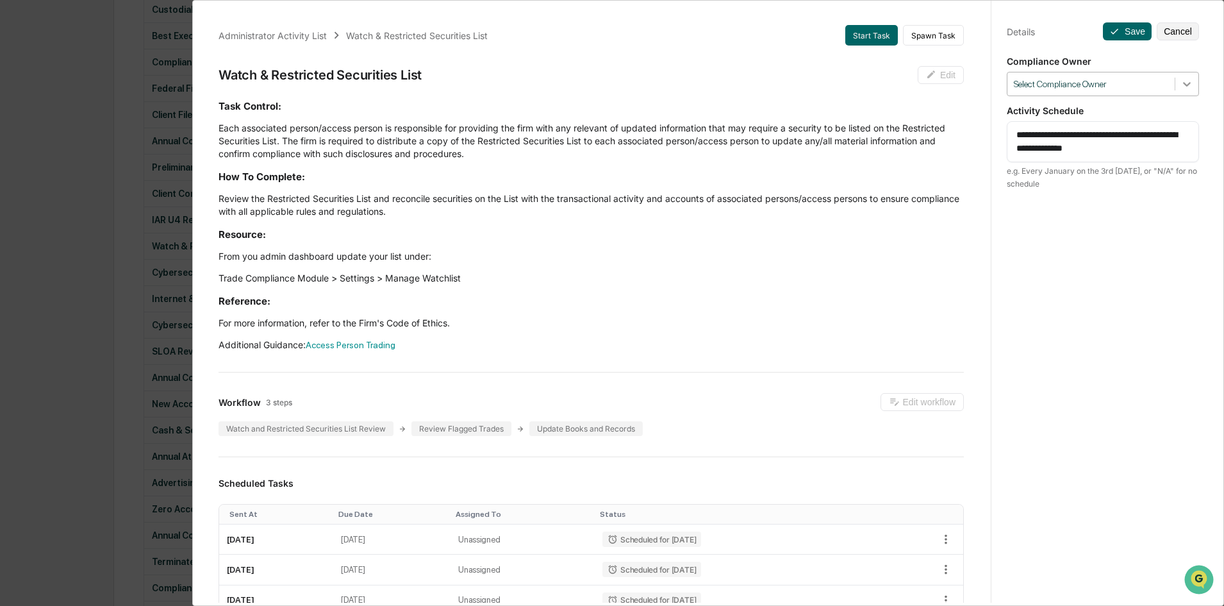
click at [1181, 82] on icon at bounding box center [1187, 84] width 13 height 13
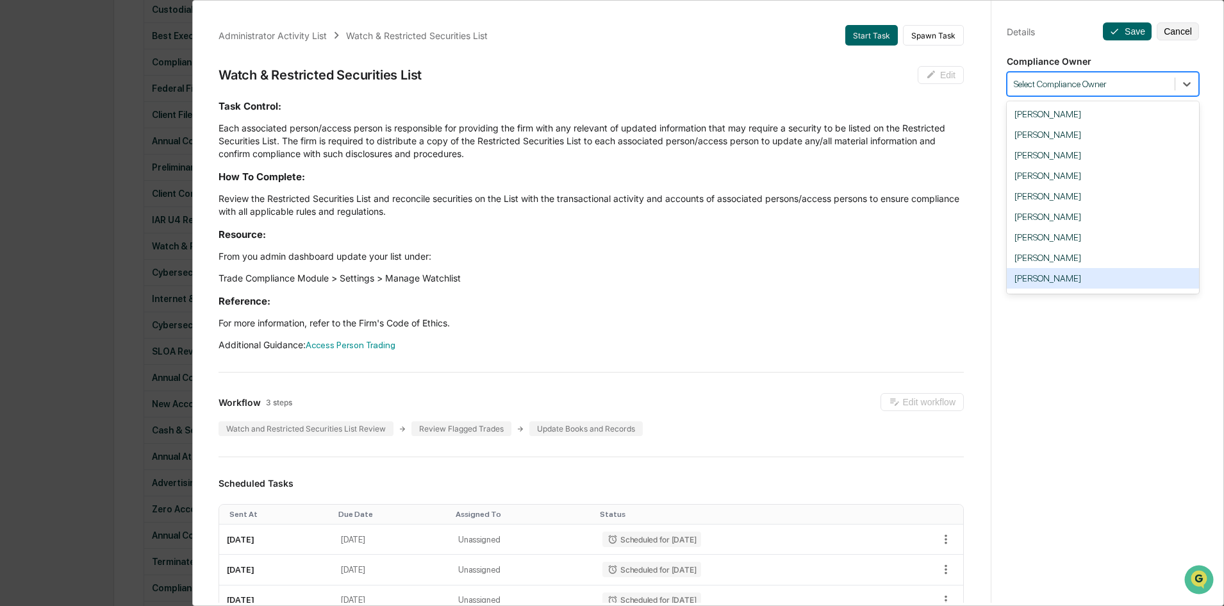
click at [1087, 274] on div "[PERSON_NAME]" at bounding box center [1103, 278] width 192 height 21
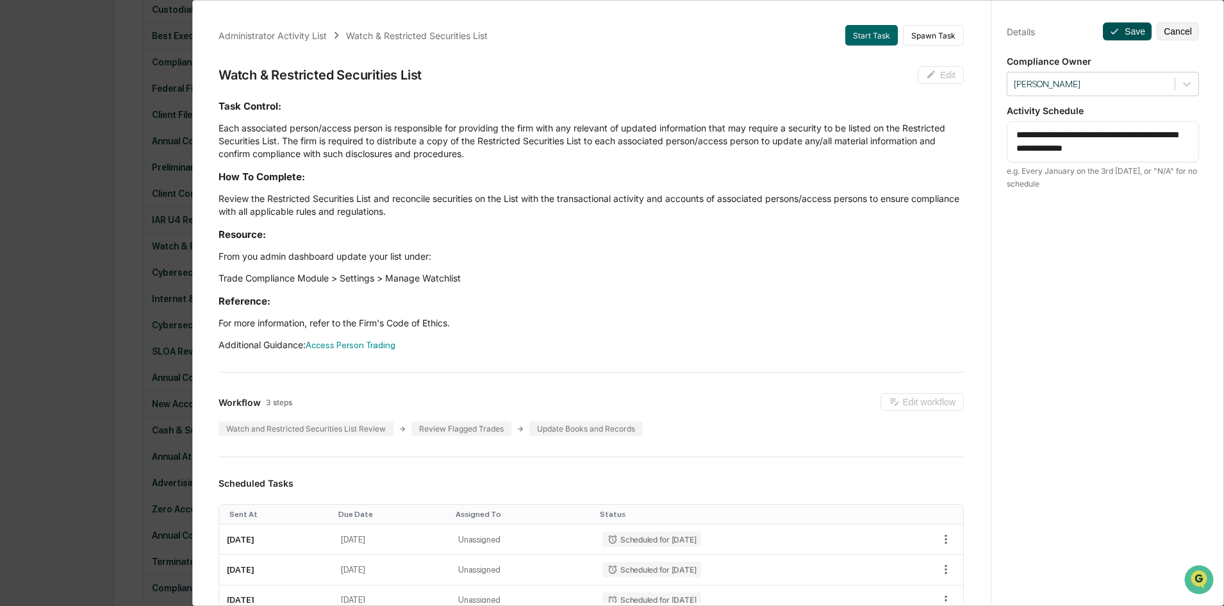
click at [1115, 35] on button "Save" at bounding box center [1127, 31] width 49 height 18
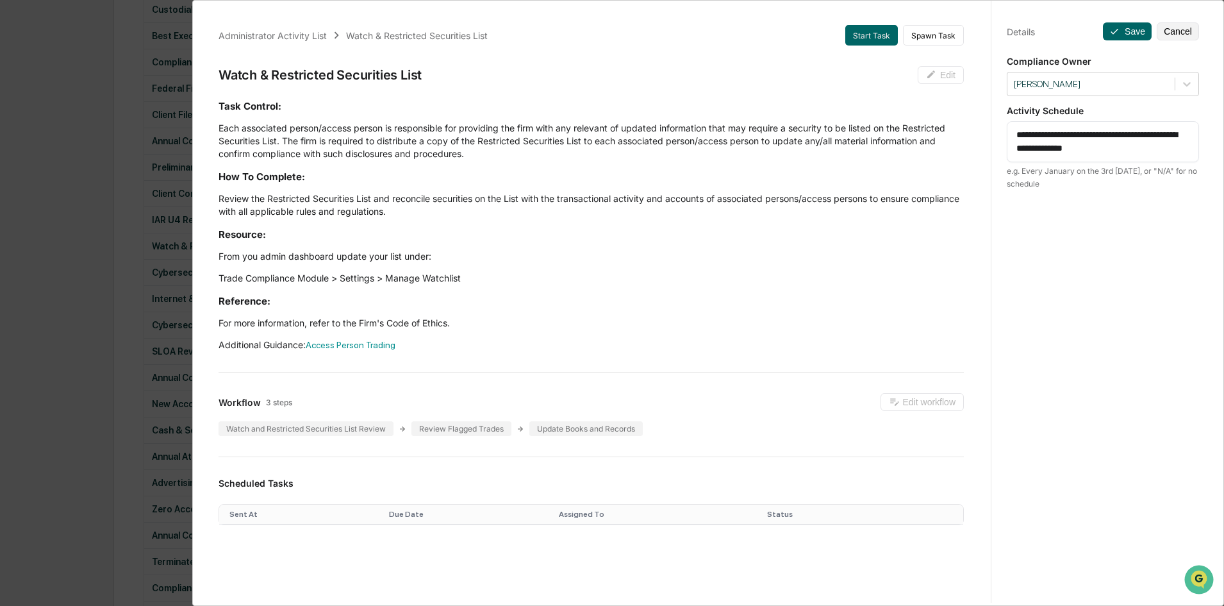
click at [140, 346] on div "Administrator Activity List Watch & Restricted Securities List Start Task Spawn…" at bounding box center [612, 303] width 1224 height 606
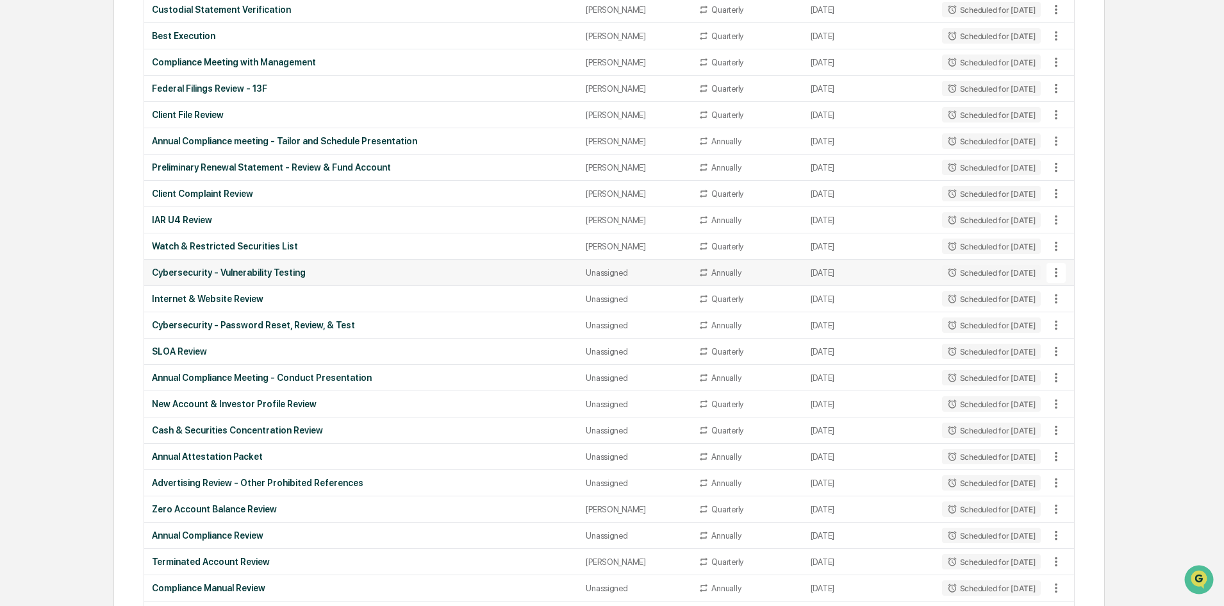
click at [358, 267] on div "Cybersecurity - Vulnerability Testing" at bounding box center [361, 272] width 419 height 10
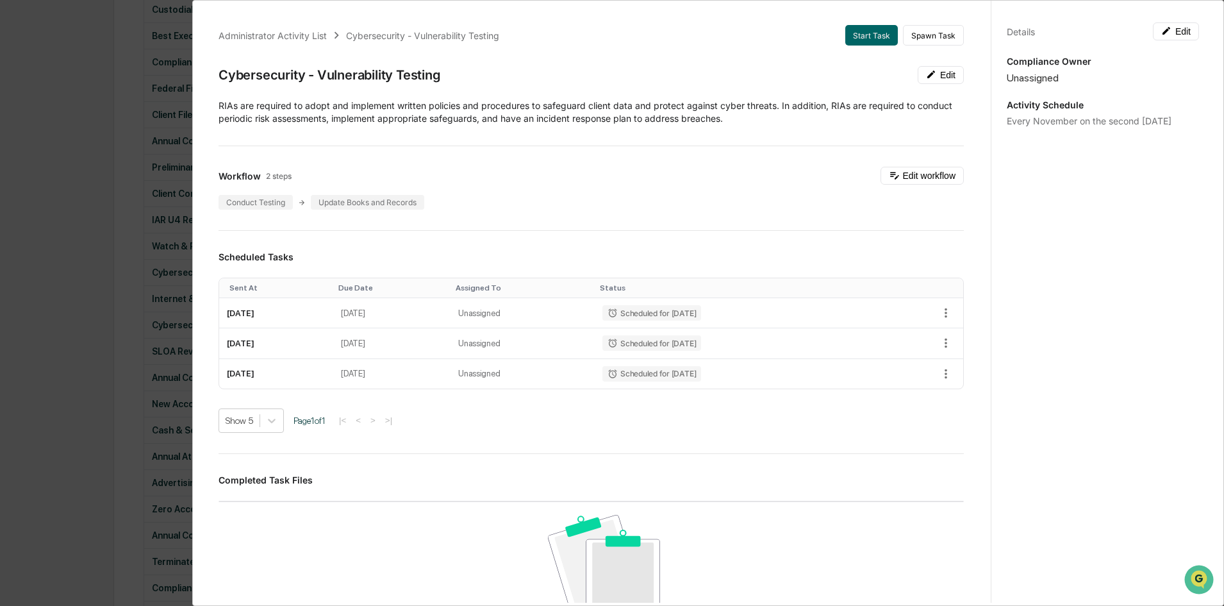
click at [121, 280] on div "Administrator Activity List Cybersecurity - Vulnerability Testing Start Task Sp…" at bounding box center [612, 303] width 1224 height 606
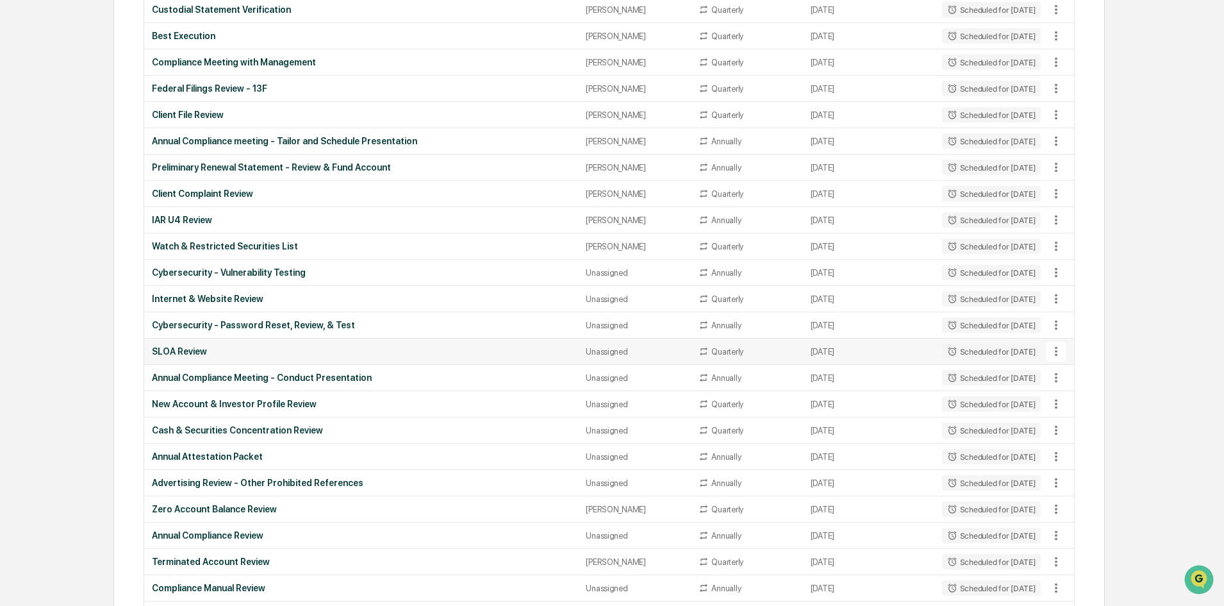
click at [437, 347] on div "SLOA Review" at bounding box center [361, 351] width 419 height 10
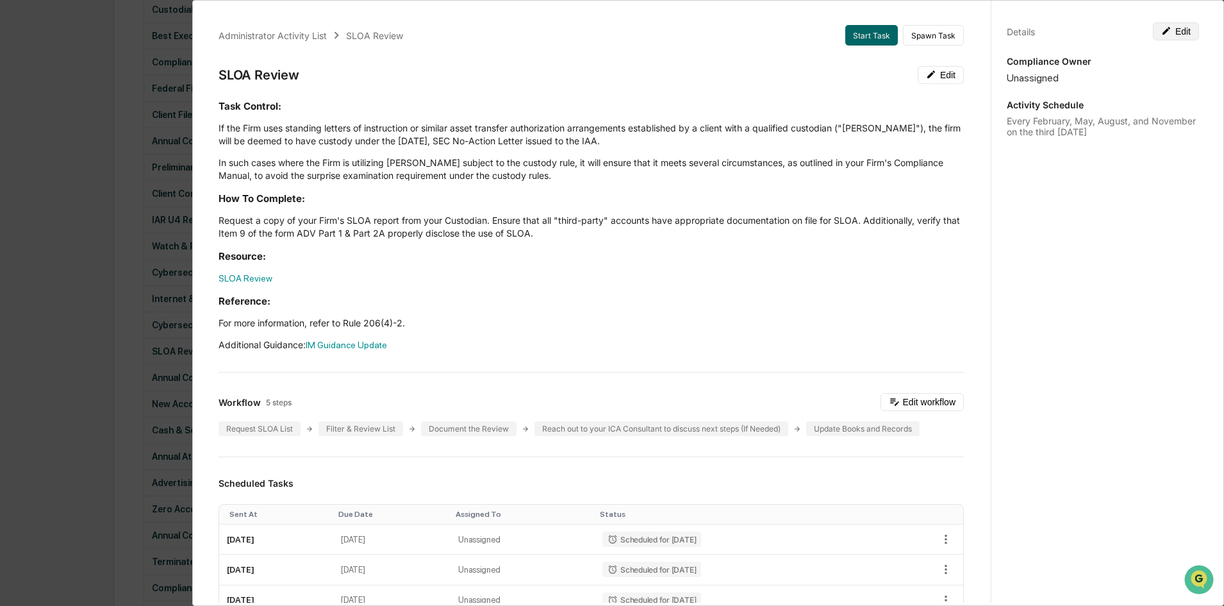
click at [1169, 33] on button "Edit" at bounding box center [1176, 31] width 46 height 18
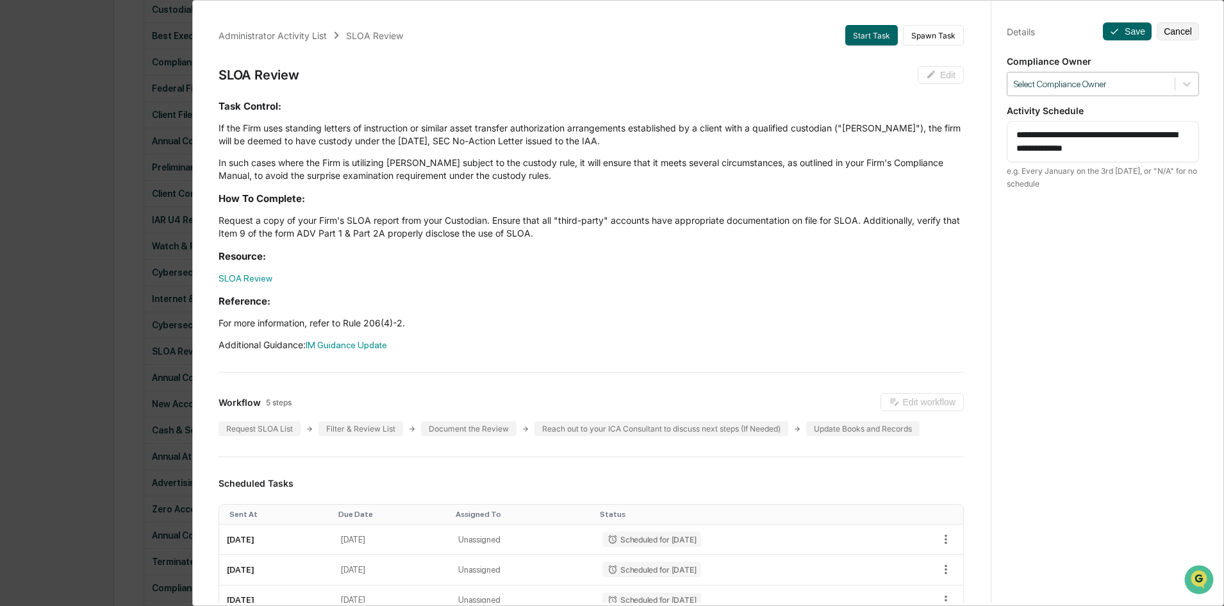
click at [1088, 85] on div at bounding box center [1091, 84] width 154 height 12
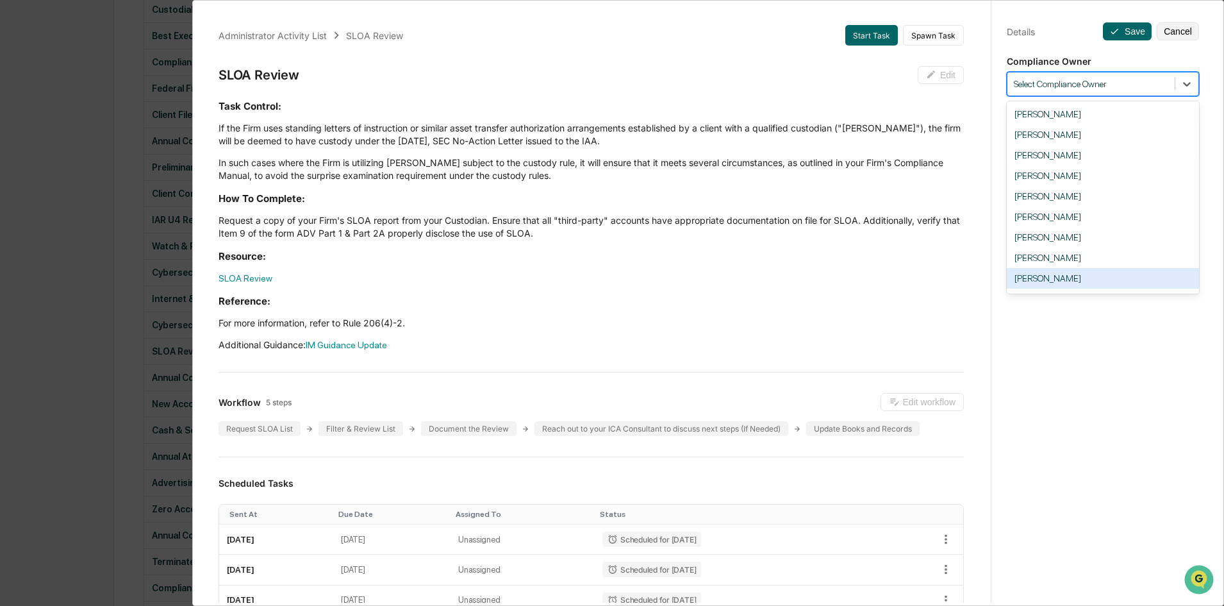
click at [1056, 274] on div "[PERSON_NAME]" at bounding box center [1103, 278] width 192 height 21
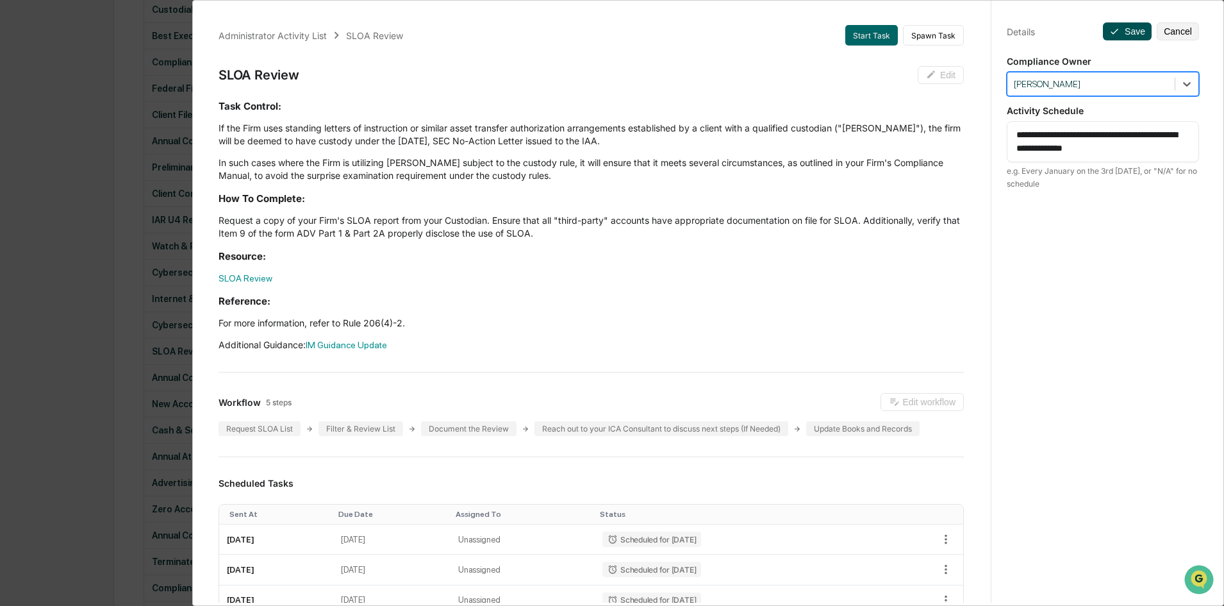
click at [1127, 28] on button "Save" at bounding box center [1127, 31] width 49 height 18
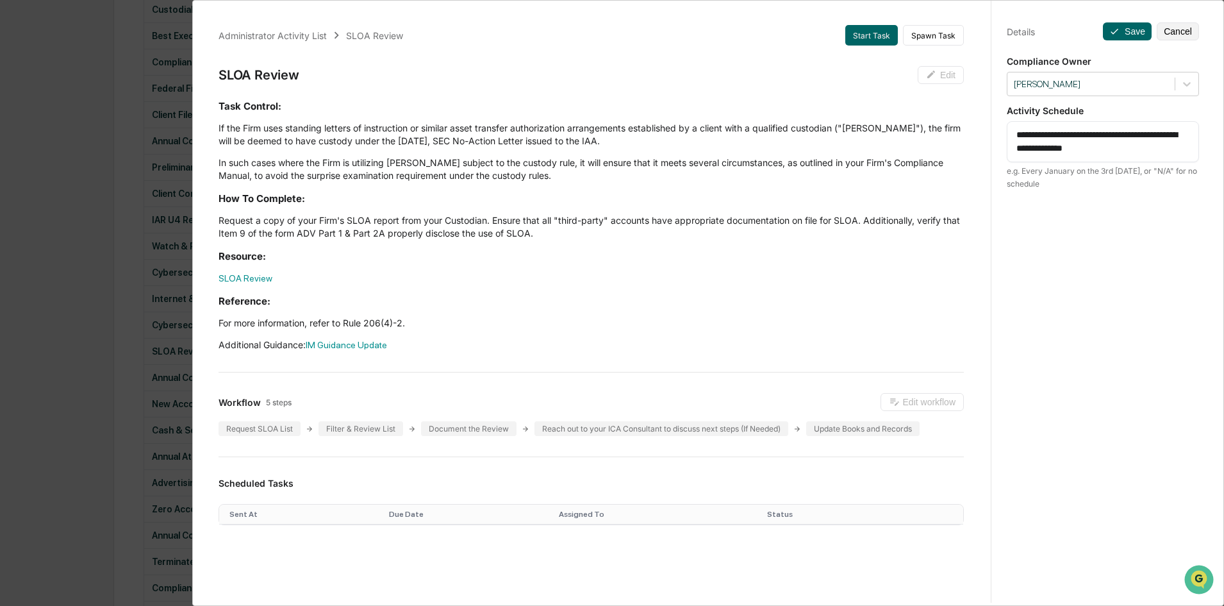
click at [132, 282] on div "Administrator Activity List SLOA Review Start Task Spawn Task SLOA Review Edit …" at bounding box center [612, 303] width 1224 height 606
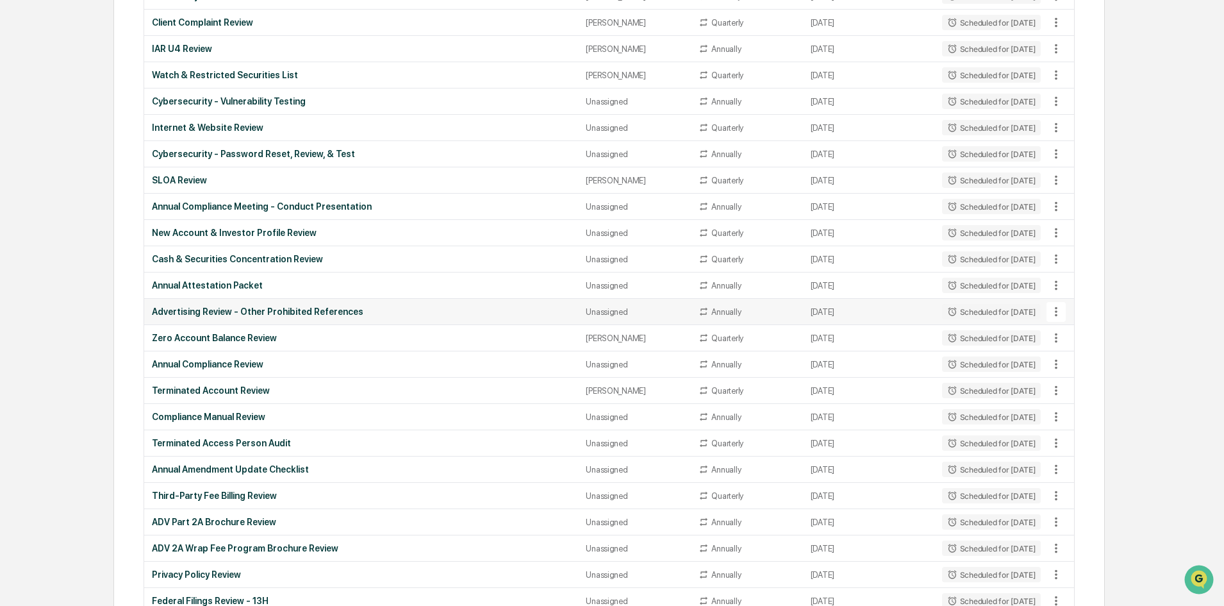
scroll to position [769, 0]
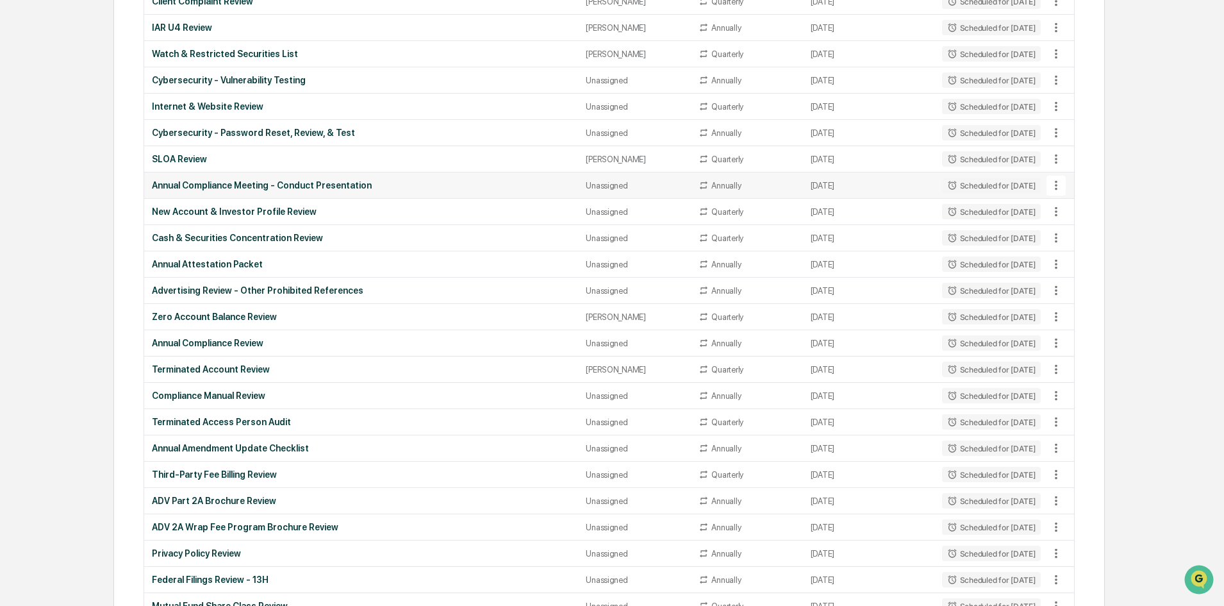
click at [383, 182] on div "Annual Compliance Meeting - Conduct Presentation" at bounding box center [361, 185] width 419 height 10
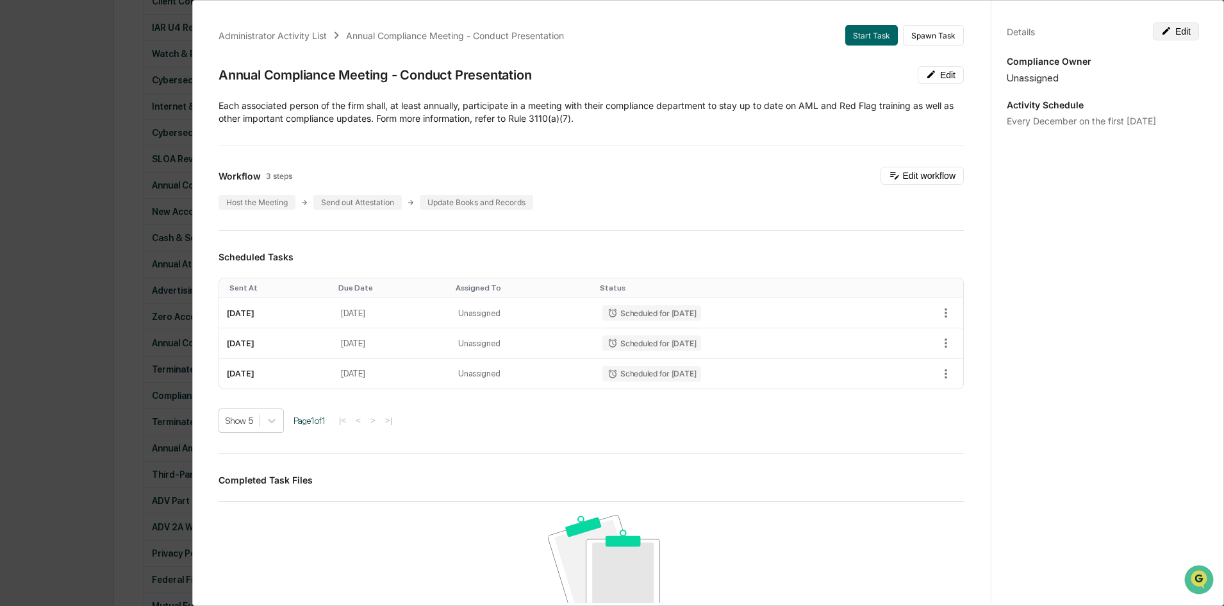
click at [1174, 35] on button "Edit" at bounding box center [1176, 31] width 46 height 18
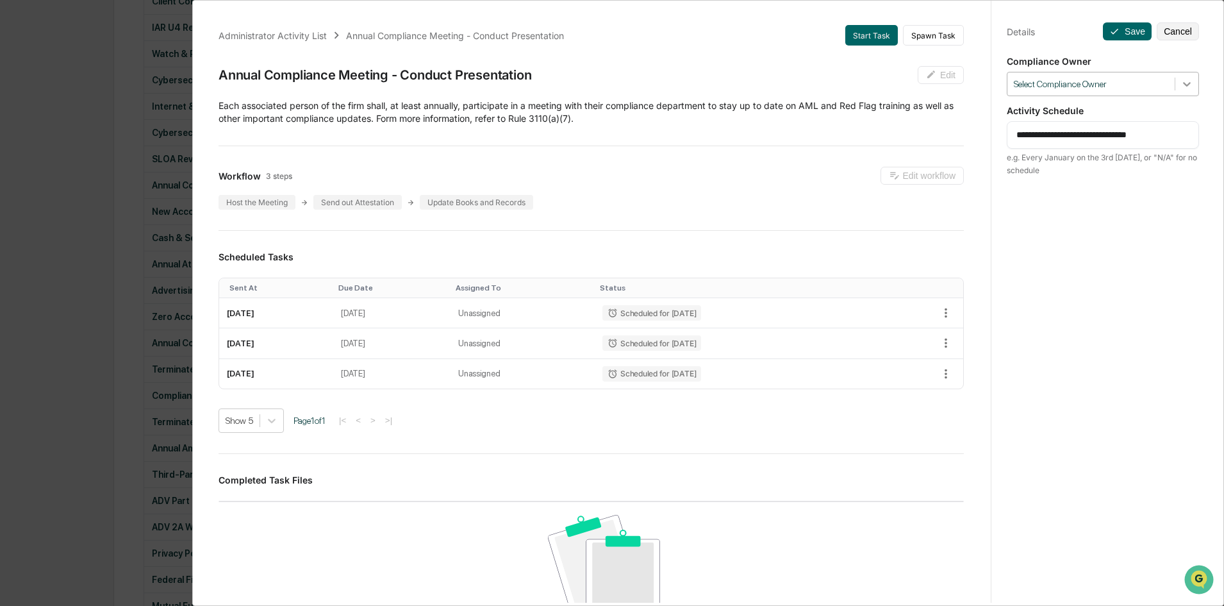
click at [1181, 81] on icon at bounding box center [1187, 84] width 13 height 13
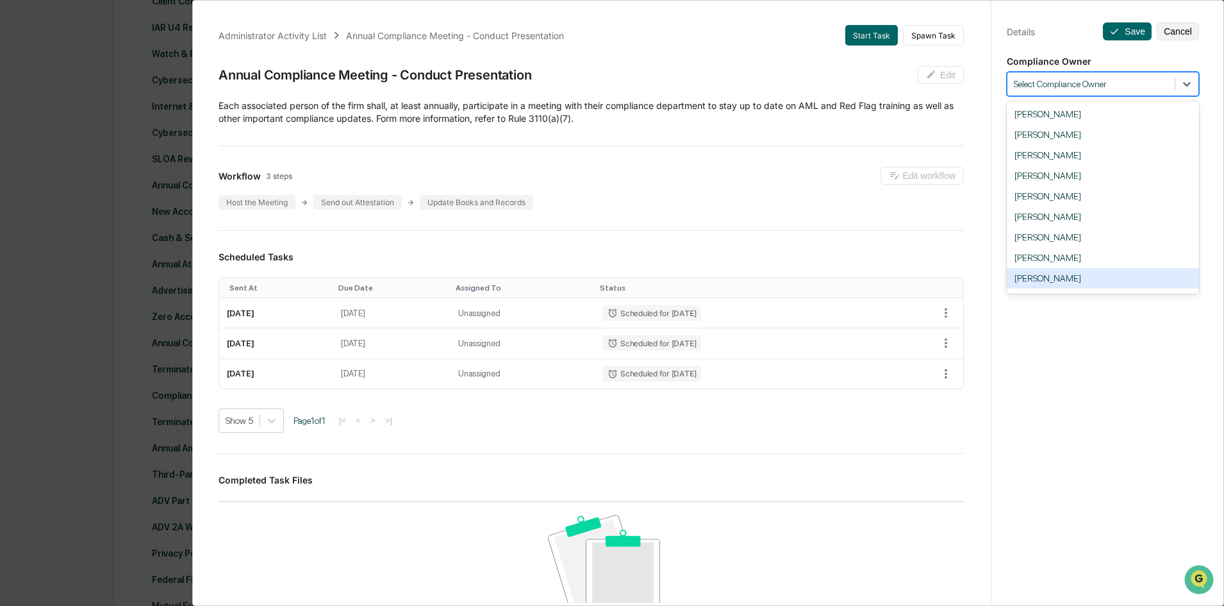
click at [1081, 275] on div "[PERSON_NAME]" at bounding box center [1103, 278] width 192 height 21
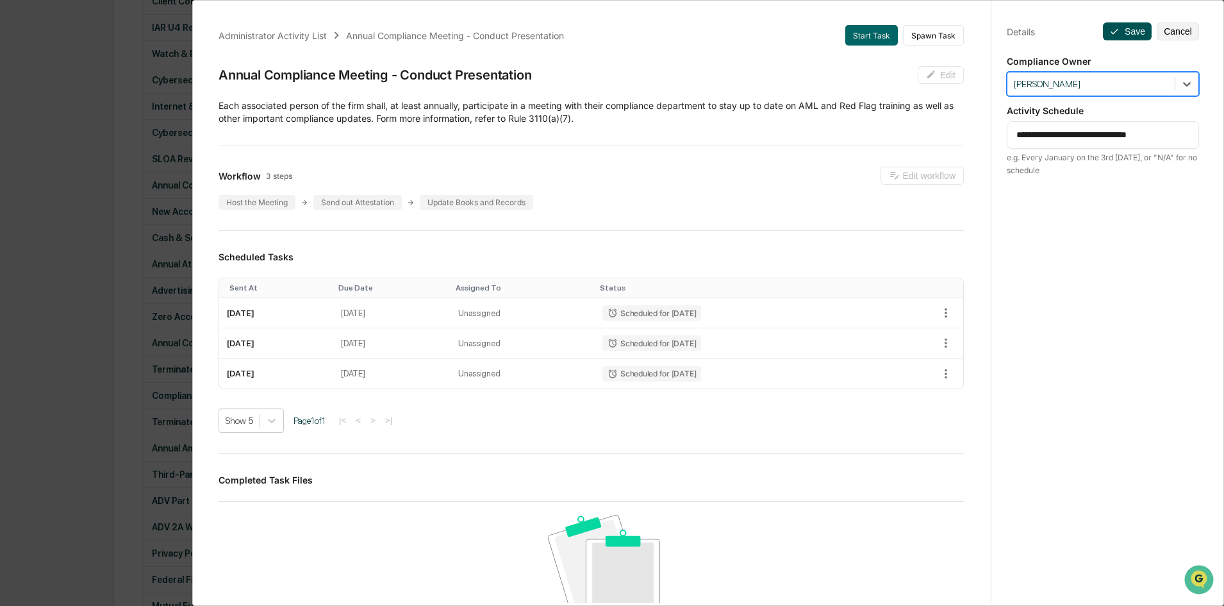
click at [1125, 32] on button "Save" at bounding box center [1127, 31] width 49 height 18
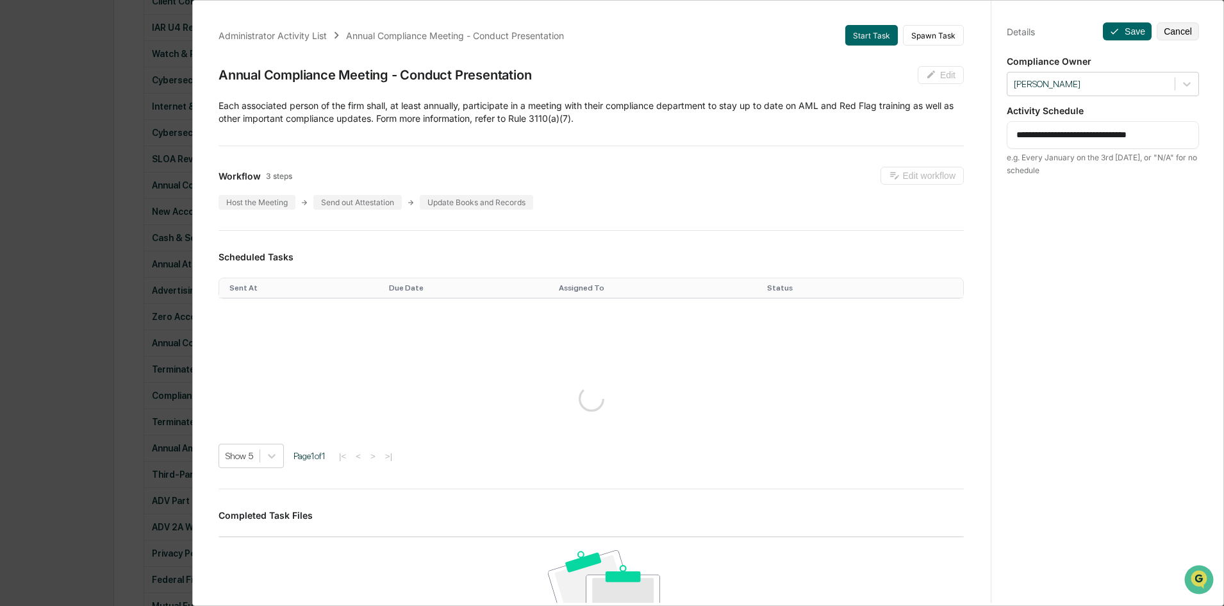
click at [124, 281] on div "**********" at bounding box center [612, 303] width 1224 height 606
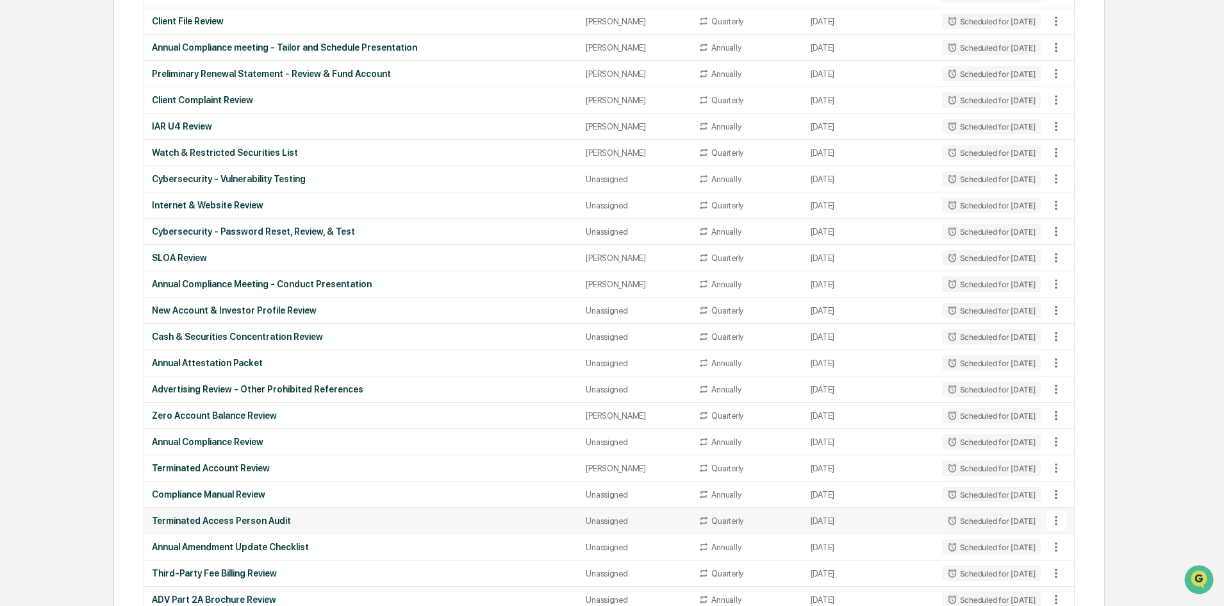
scroll to position [679, 0]
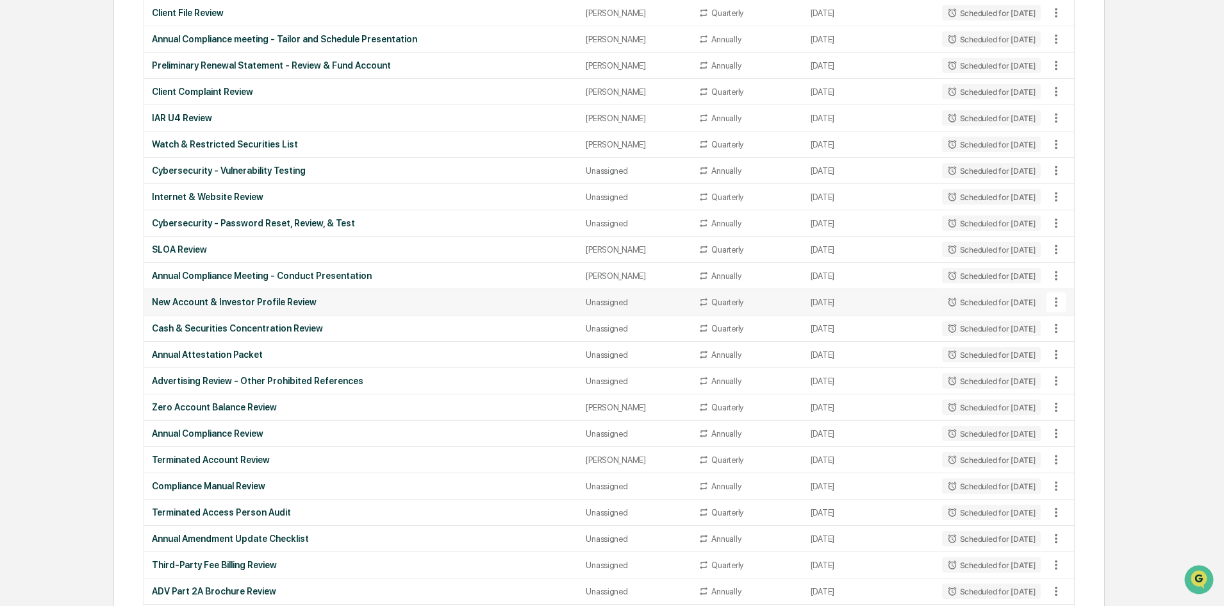
click at [402, 297] on div "New Account & Investor Profile Review" at bounding box center [361, 302] width 419 height 10
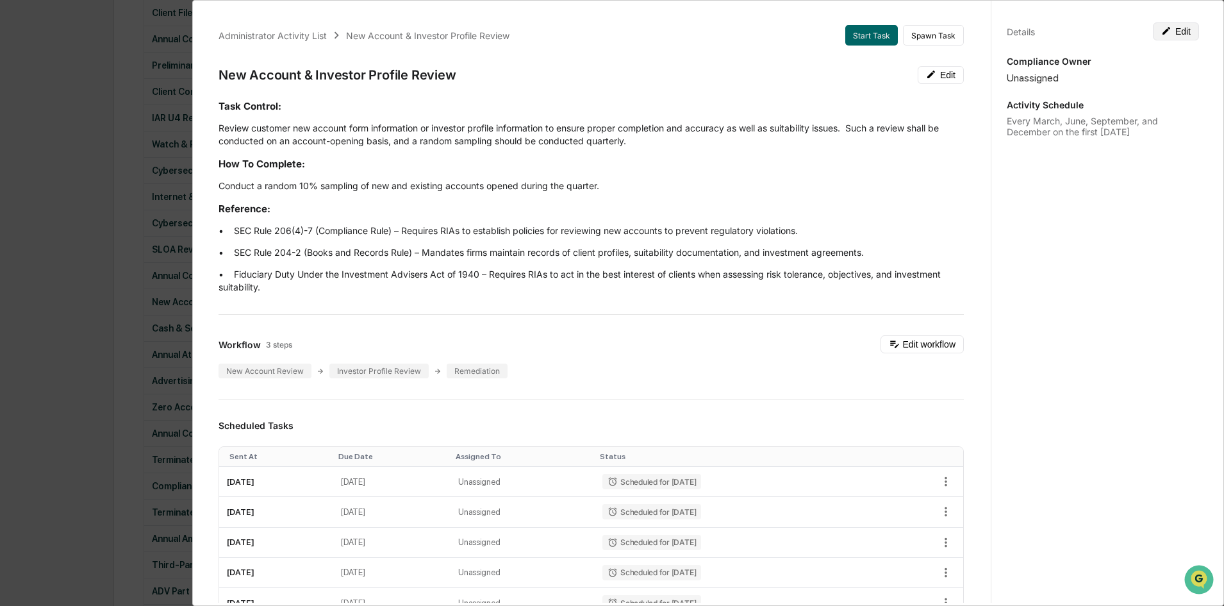
click at [1162, 32] on icon at bounding box center [1167, 31] width 10 height 10
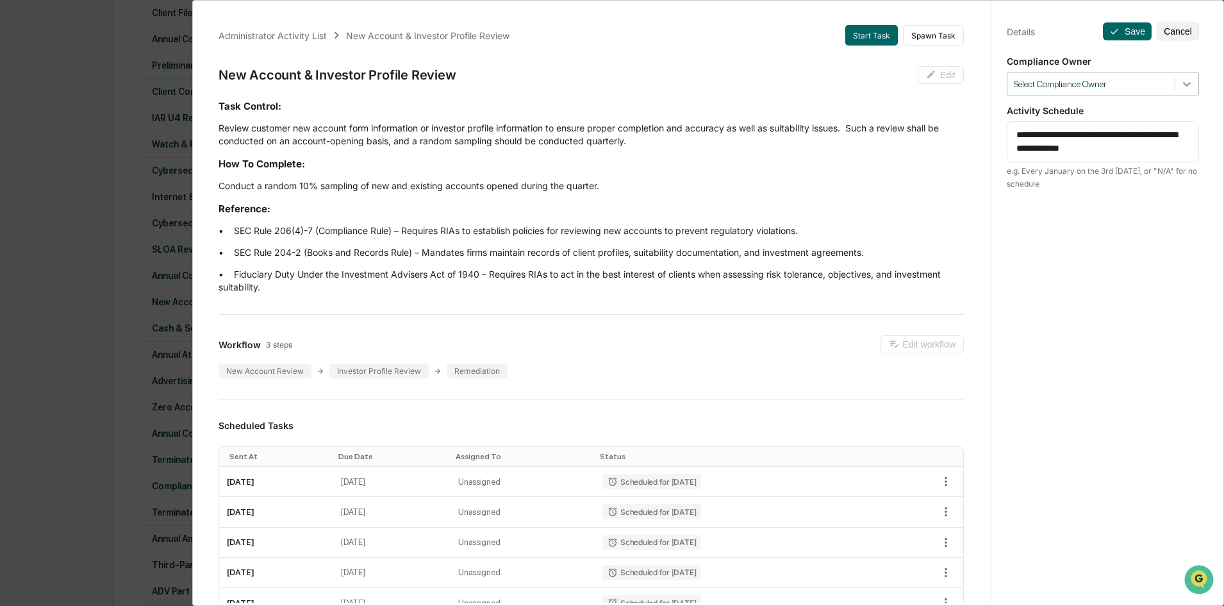
click at [1181, 81] on icon at bounding box center [1187, 84] width 13 height 13
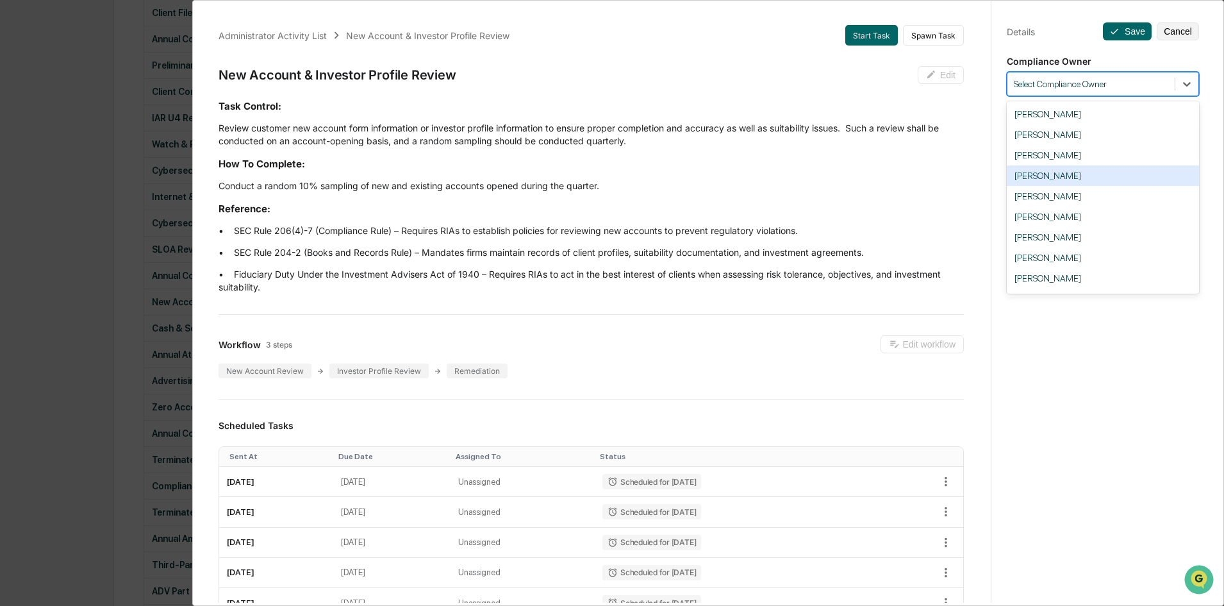
scroll to position [121, 0]
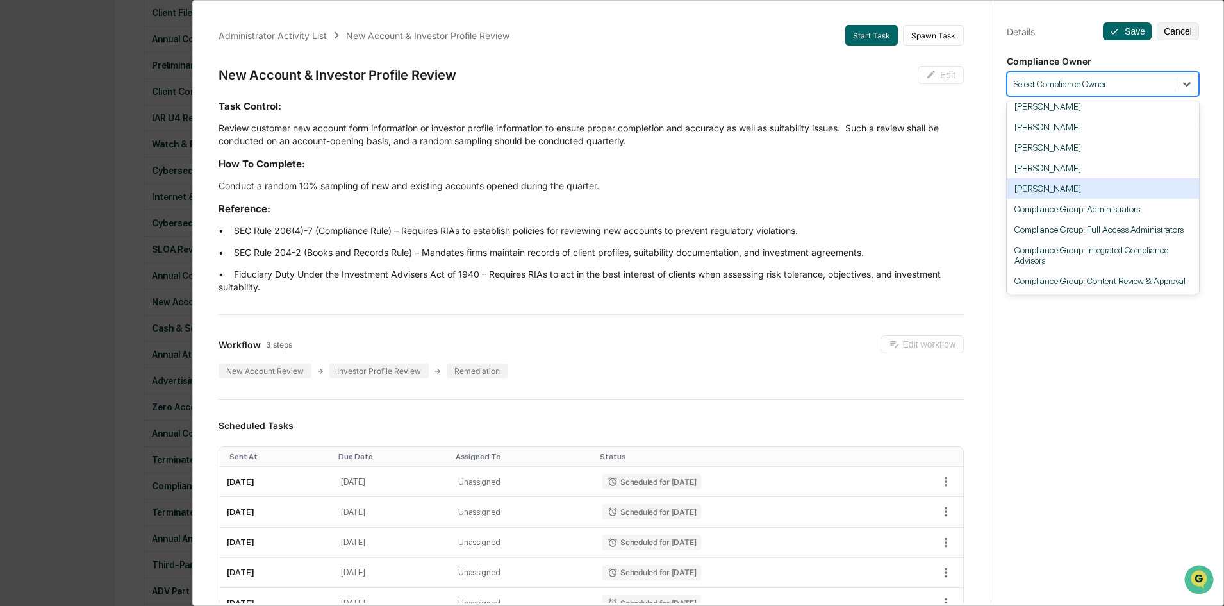
click at [1099, 178] on div "[PERSON_NAME]" at bounding box center [1103, 188] width 192 height 21
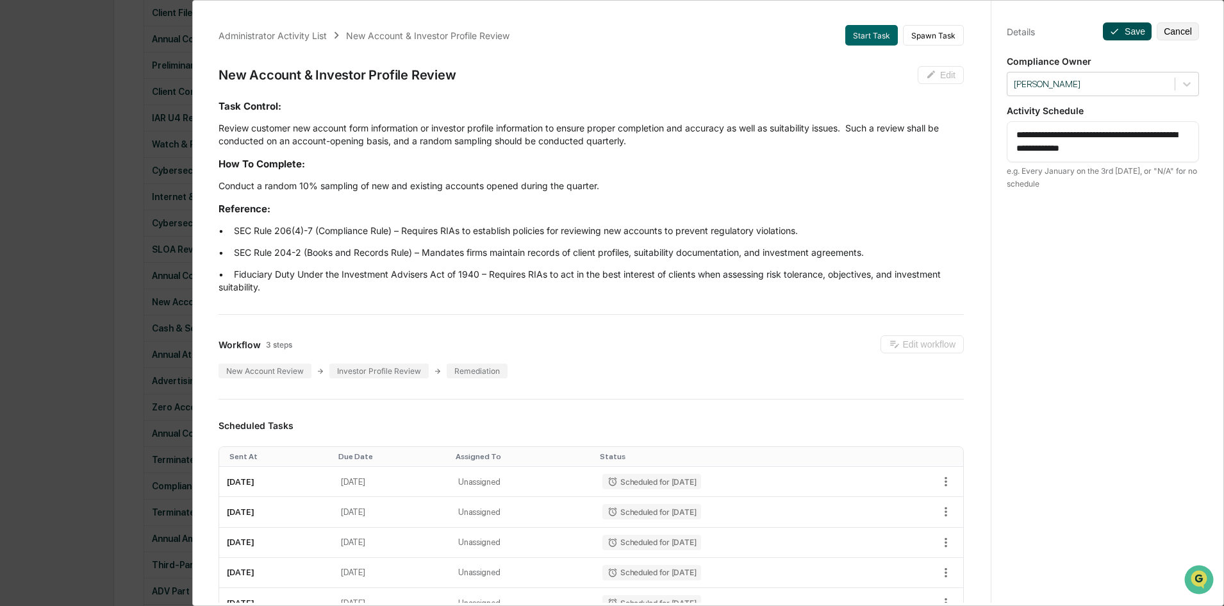
click at [1121, 31] on button "Save" at bounding box center [1127, 31] width 49 height 18
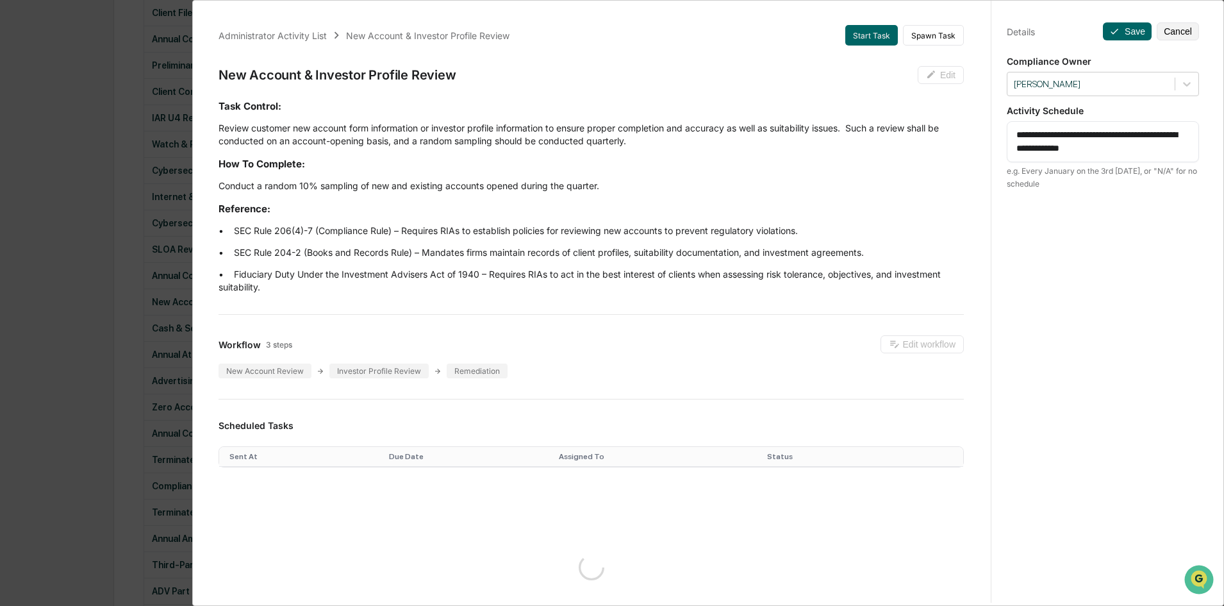
click at [135, 283] on div "Administrator Activity List New Account & Investor Profile Review Start Task Sp…" at bounding box center [612, 303] width 1224 height 606
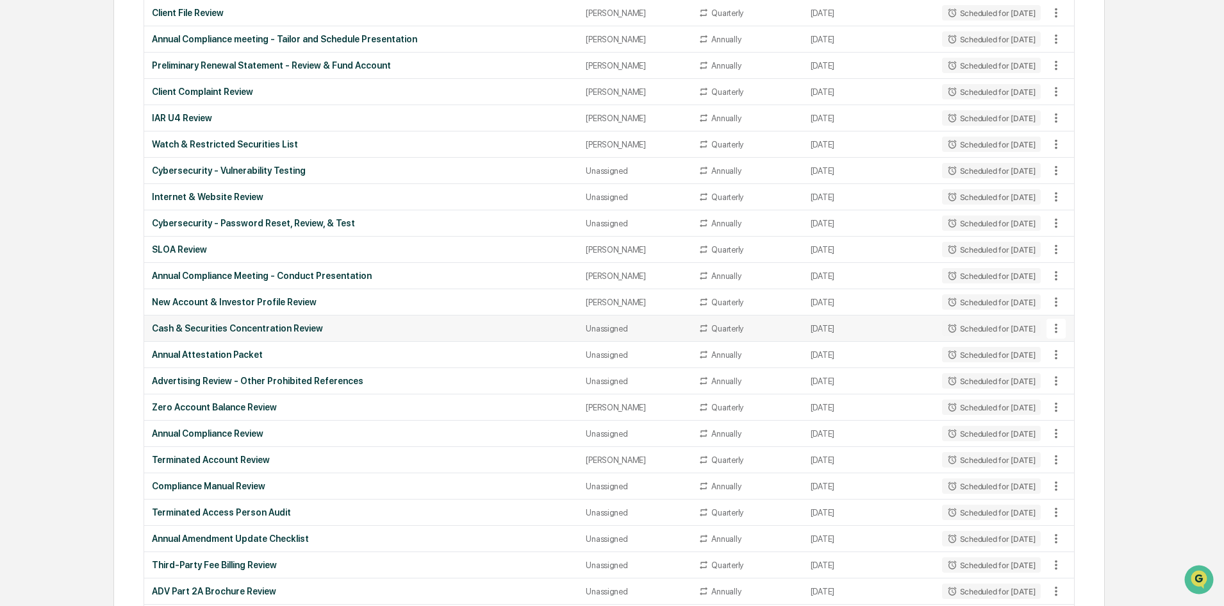
click at [417, 328] on div "Cash & Securities Concentration Review" at bounding box center [361, 328] width 419 height 10
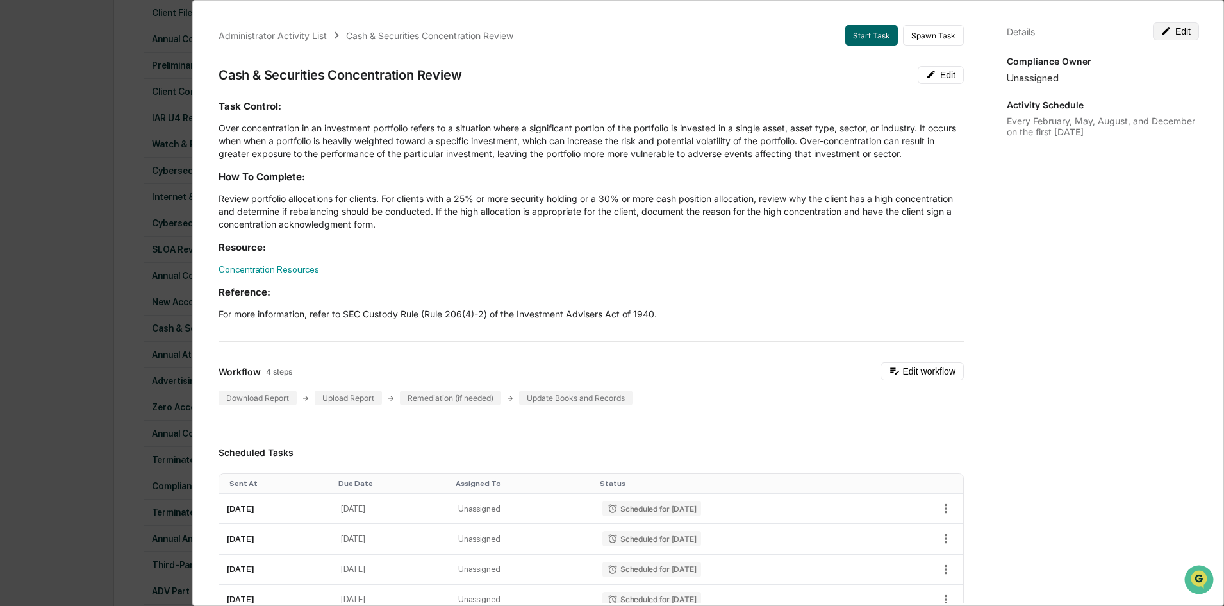
click at [1169, 24] on button "Edit" at bounding box center [1176, 31] width 46 height 18
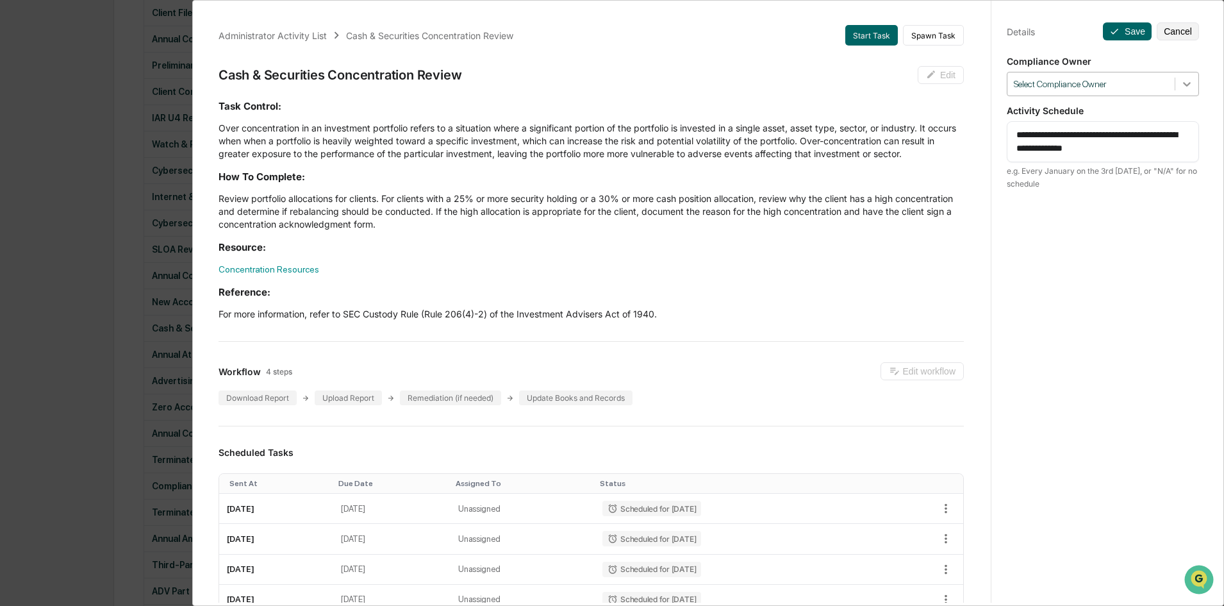
click at [1184, 78] on icon at bounding box center [1187, 84] width 13 height 13
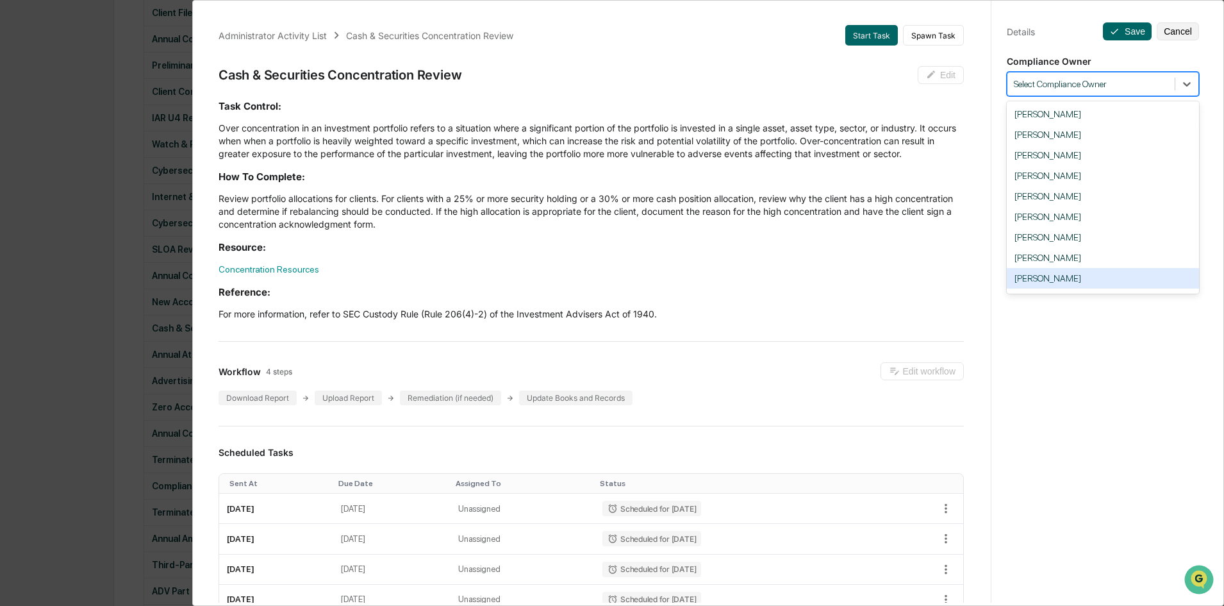
click at [1100, 274] on div "[PERSON_NAME]" at bounding box center [1103, 278] width 192 height 21
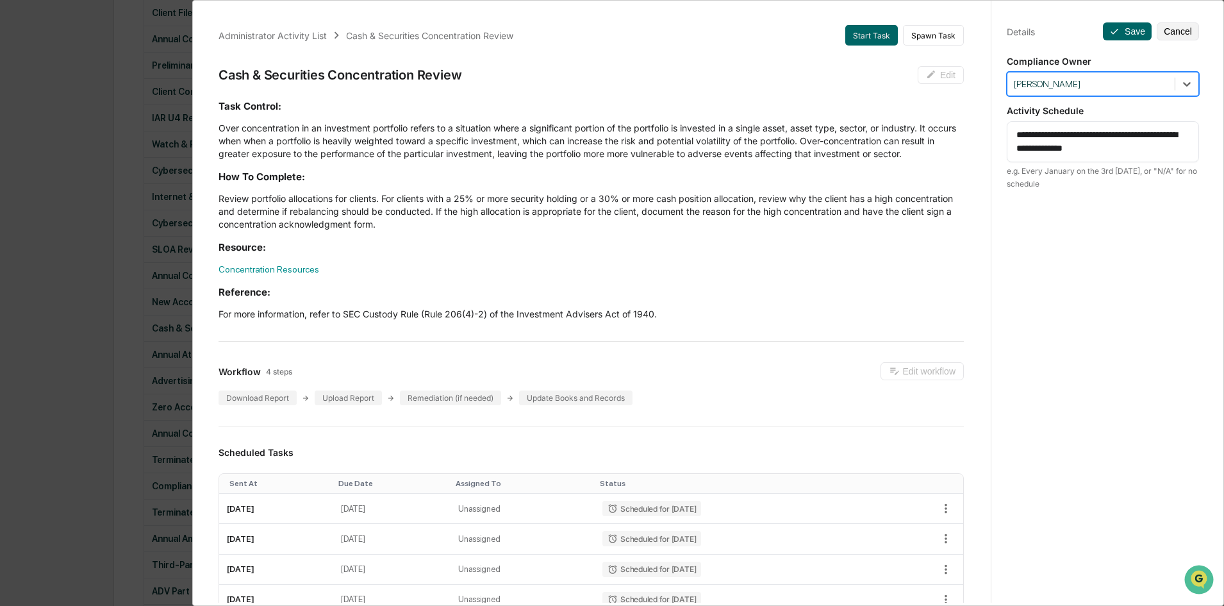
click at [142, 349] on div "Administrator Activity List Cash & Securities Concentration Review Start Task S…" at bounding box center [612, 303] width 1224 height 606
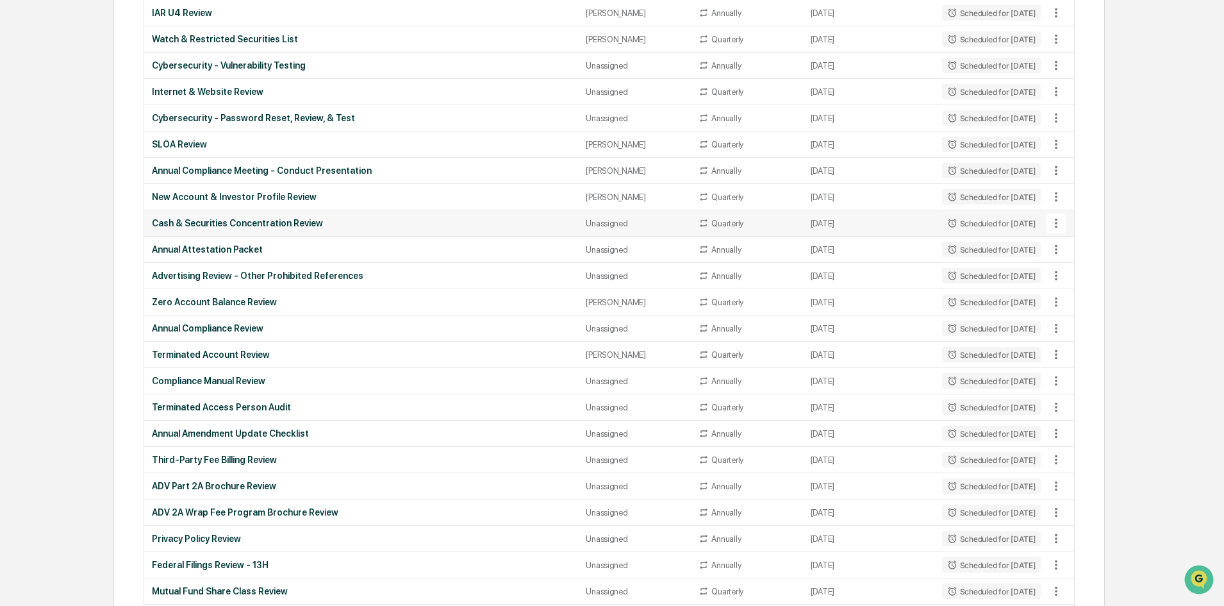
scroll to position [807, 0]
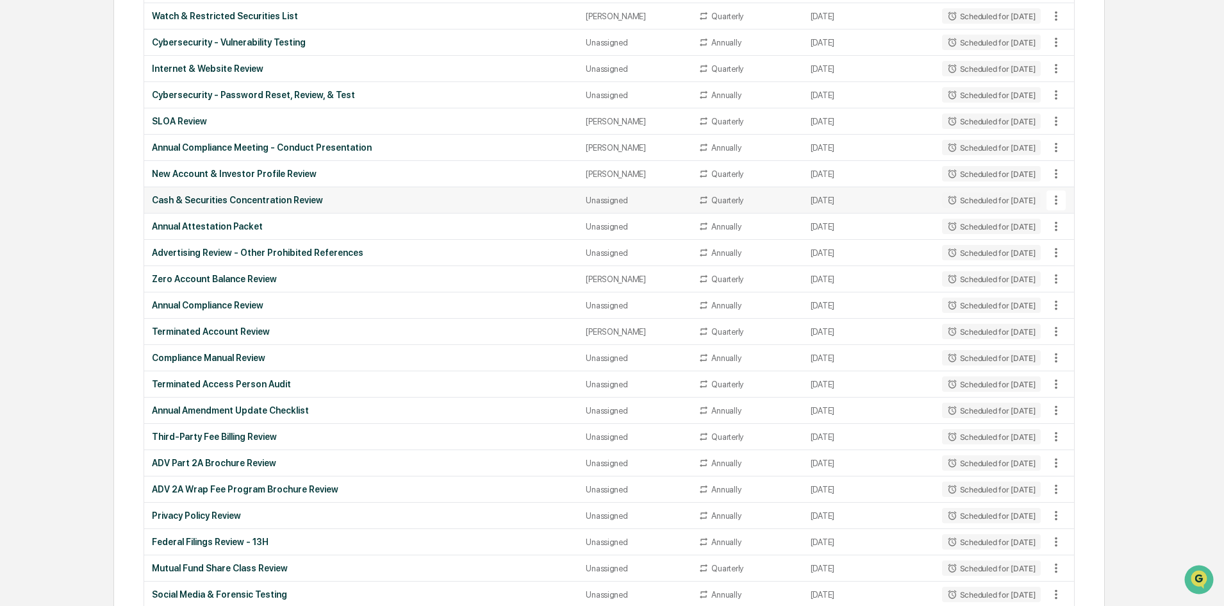
click at [351, 199] on div "Cash & Securities Concentration Review" at bounding box center [361, 200] width 419 height 10
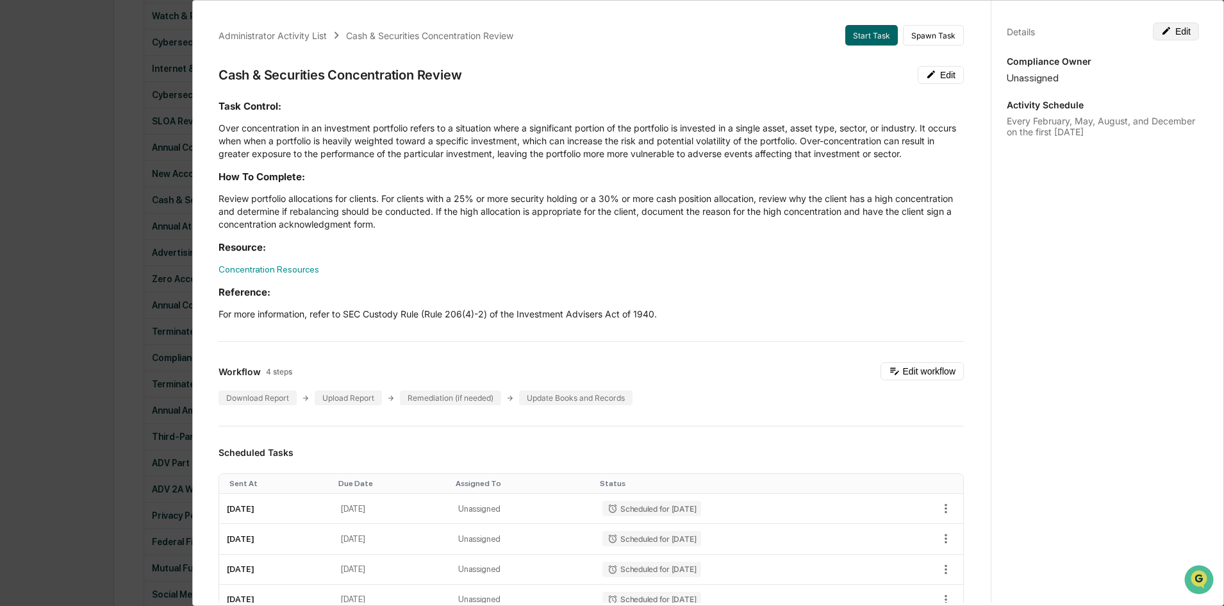
click at [1179, 37] on button "Edit" at bounding box center [1176, 31] width 46 height 18
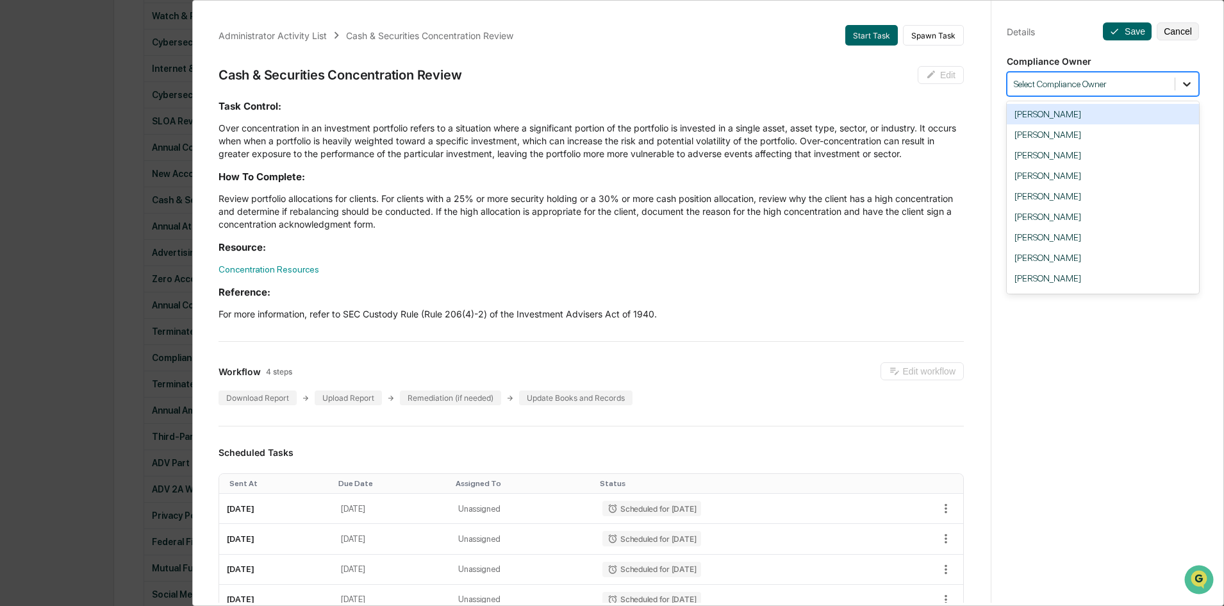
click at [1182, 79] on icon at bounding box center [1187, 84] width 13 height 13
click at [1058, 278] on div "[PERSON_NAME]" at bounding box center [1103, 278] width 192 height 21
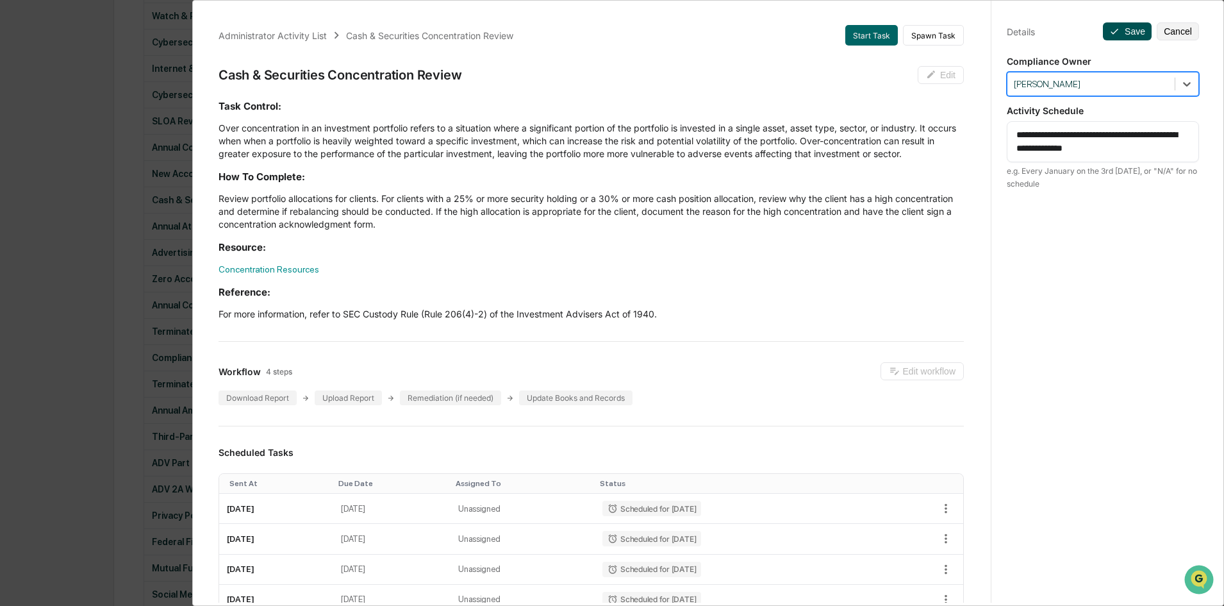
click at [1129, 35] on button "Save" at bounding box center [1127, 31] width 49 height 18
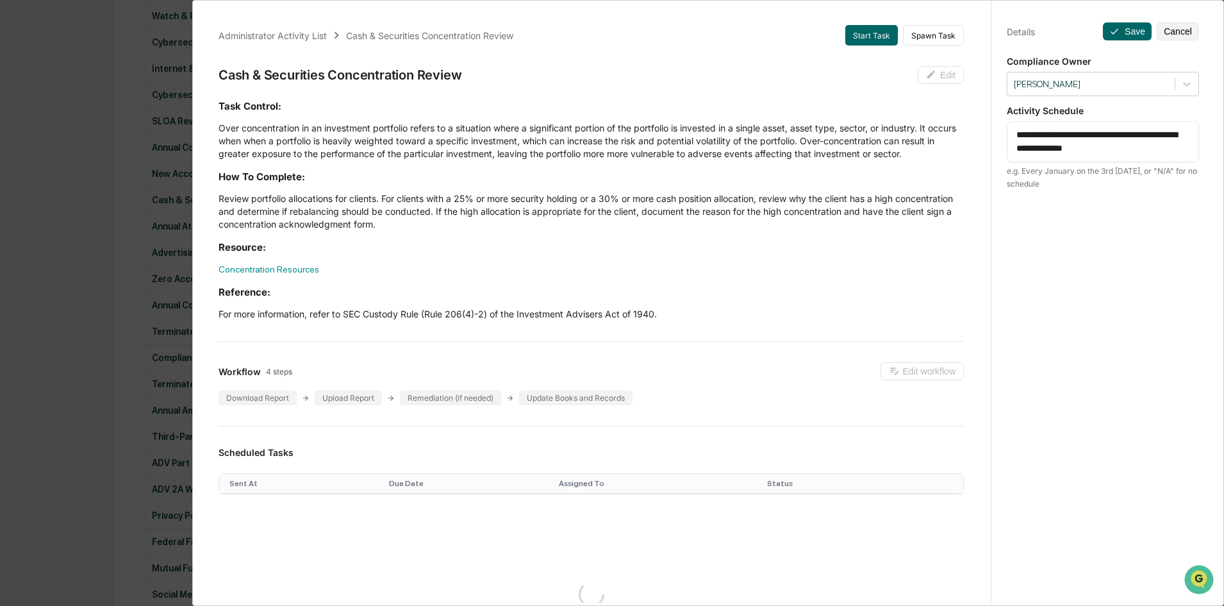
click at [131, 302] on div "Administrator Activity List Cash & Securities Concentration Review Start Task S…" at bounding box center [612, 303] width 1224 height 606
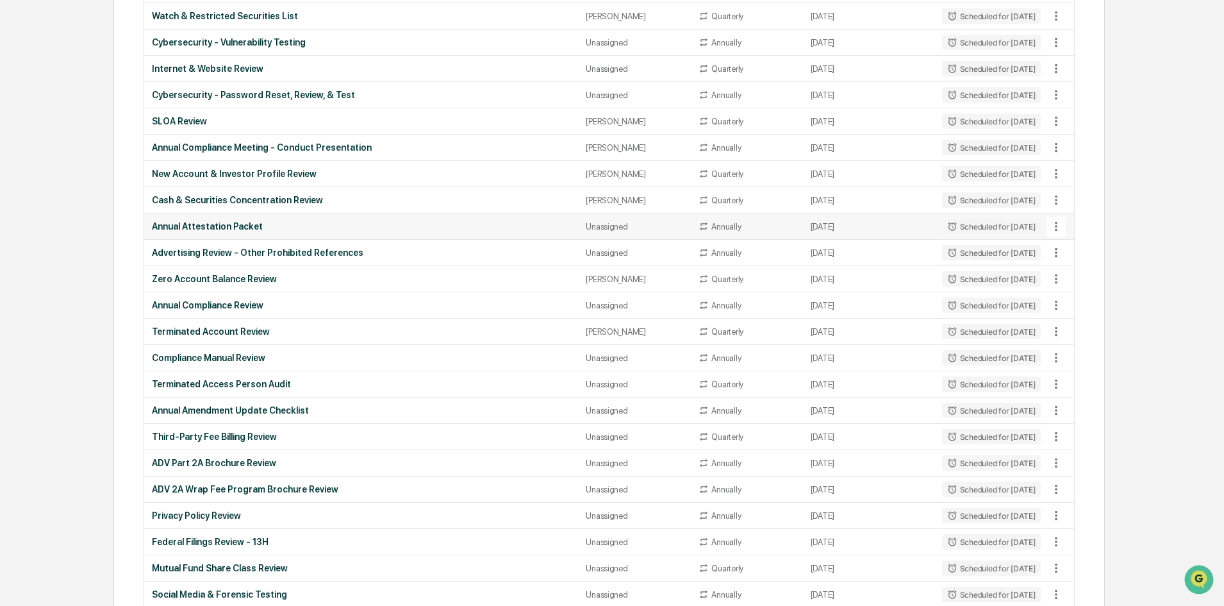
click at [397, 222] on div "Annual Attestation Packet" at bounding box center [361, 226] width 419 height 10
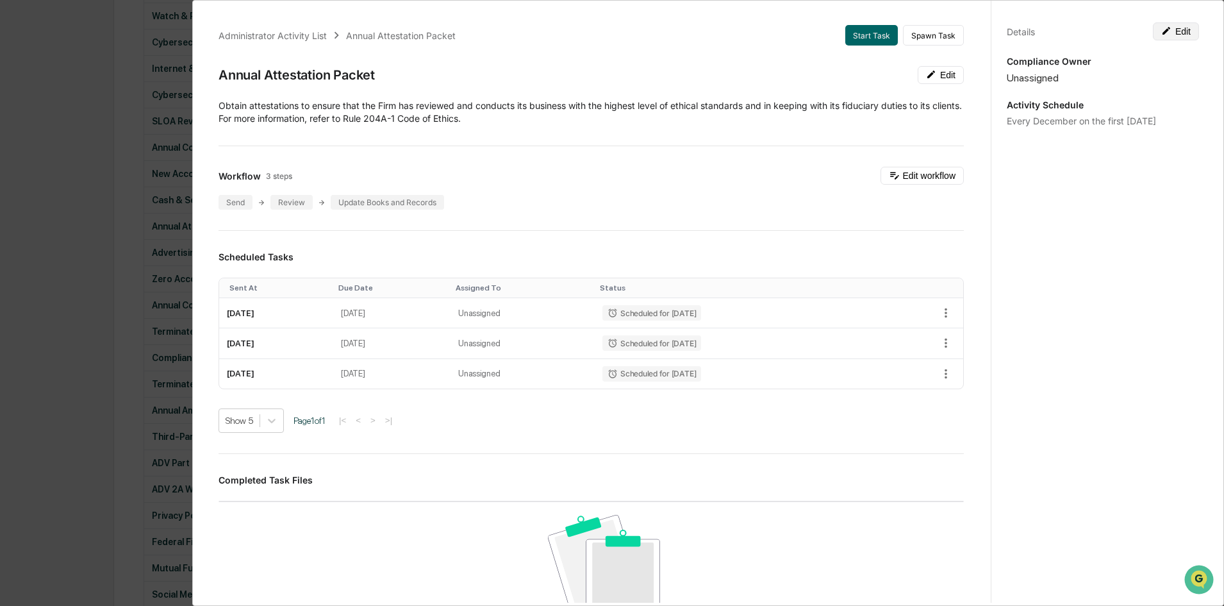
click at [1179, 31] on button "Edit" at bounding box center [1176, 31] width 46 height 18
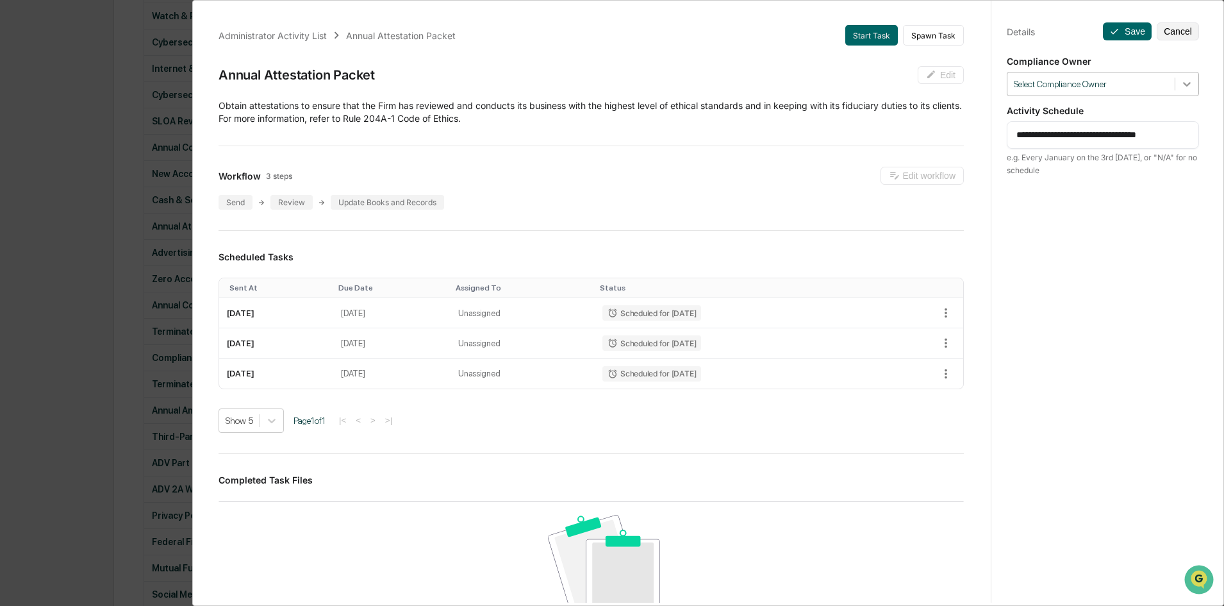
click at [1181, 79] on icon at bounding box center [1187, 84] width 13 height 13
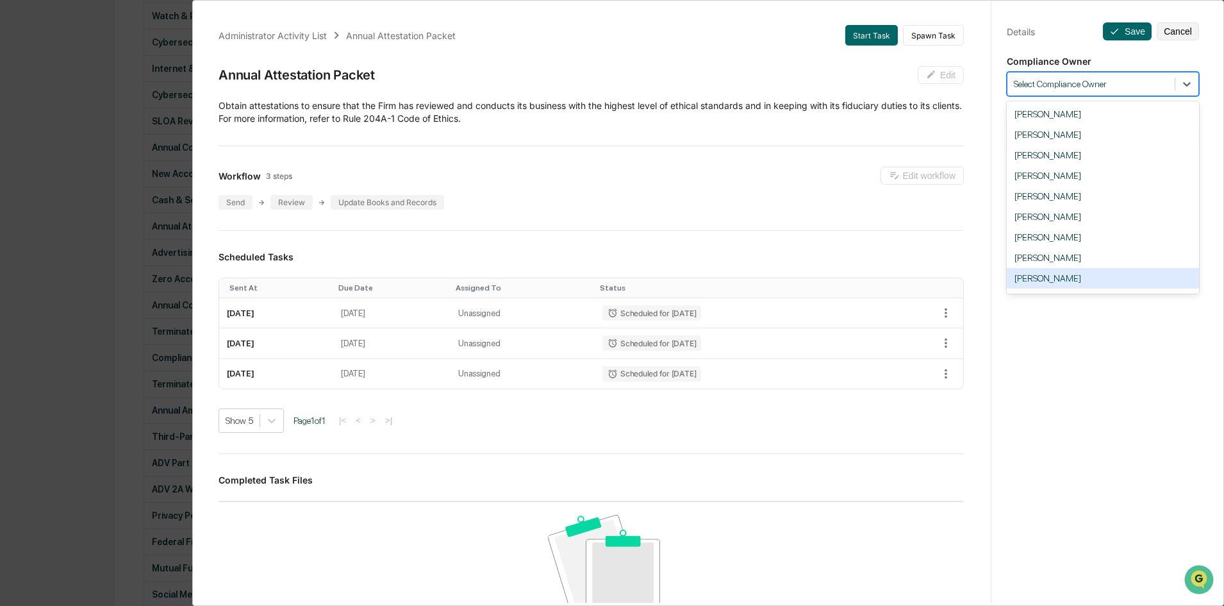
click at [1049, 274] on div "[PERSON_NAME]" at bounding box center [1103, 278] width 192 height 21
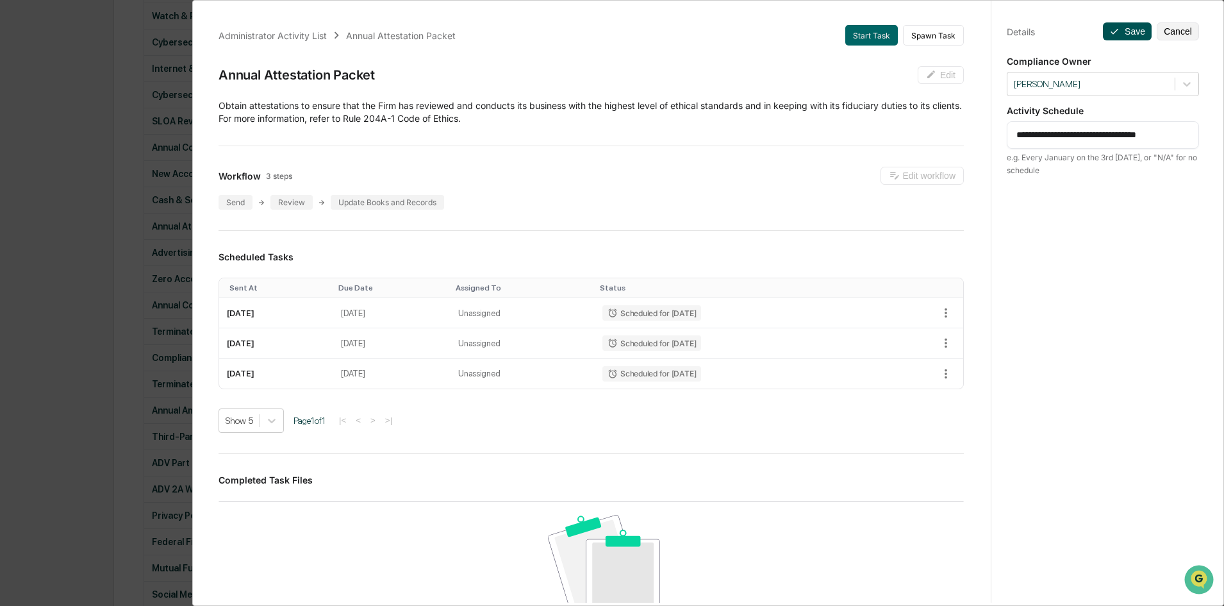
click at [1120, 30] on button "Save" at bounding box center [1127, 31] width 49 height 18
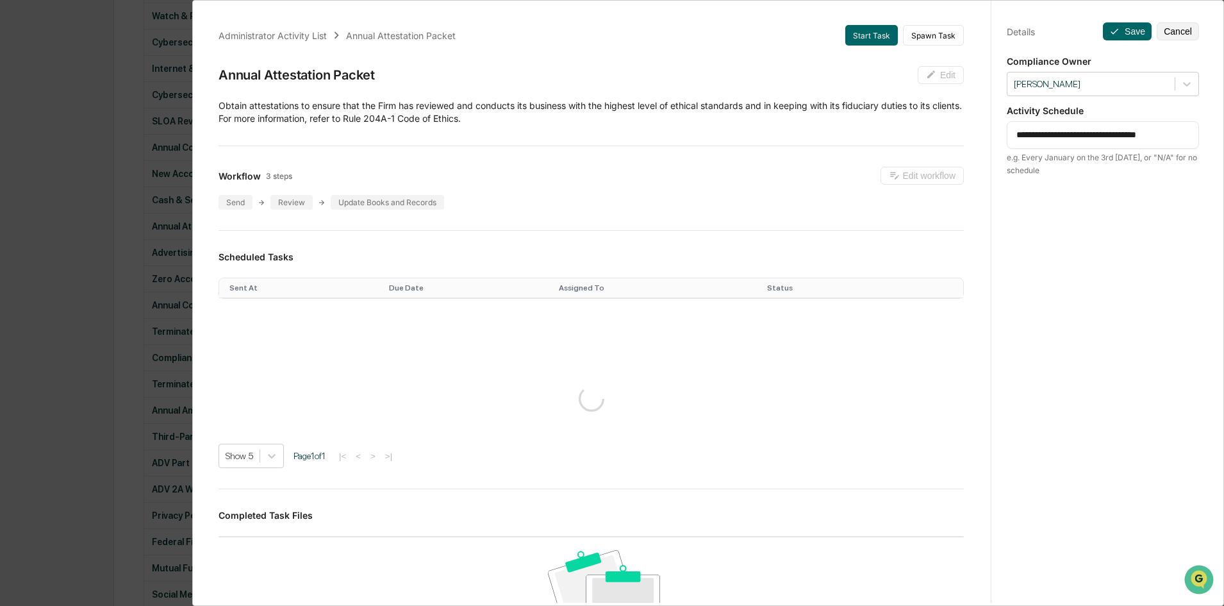
click at [126, 280] on div "**********" at bounding box center [612, 303] width 1224 height 606
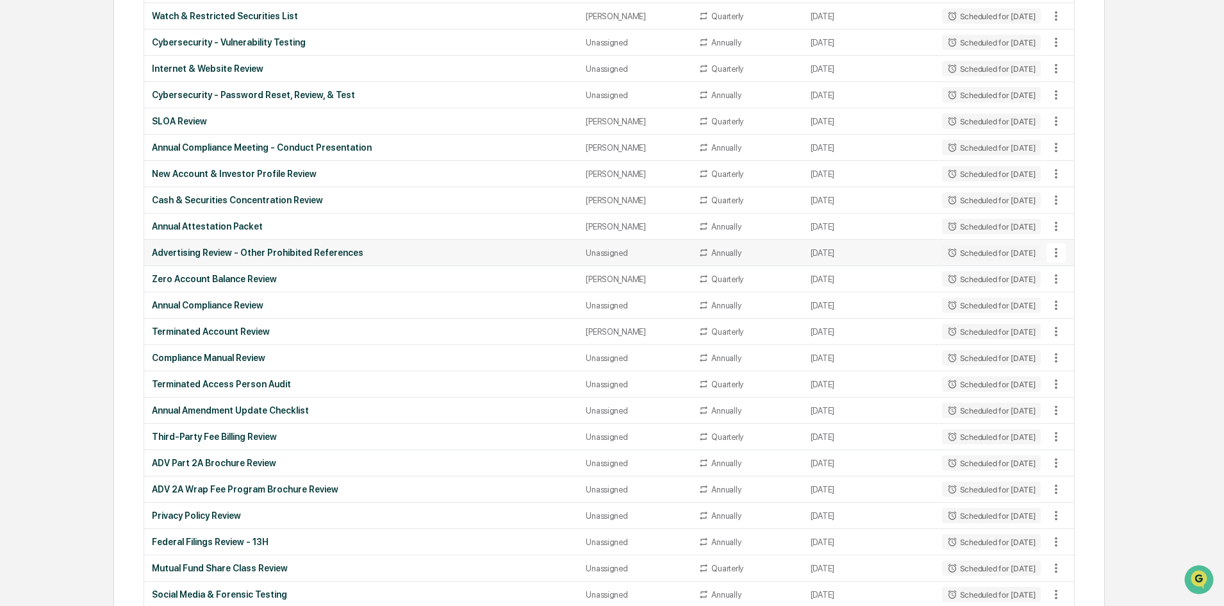
click at [321, 252] on div "Advertising Review - Other Prohibited References" at bounding box center [361, 252] width 419 height 10
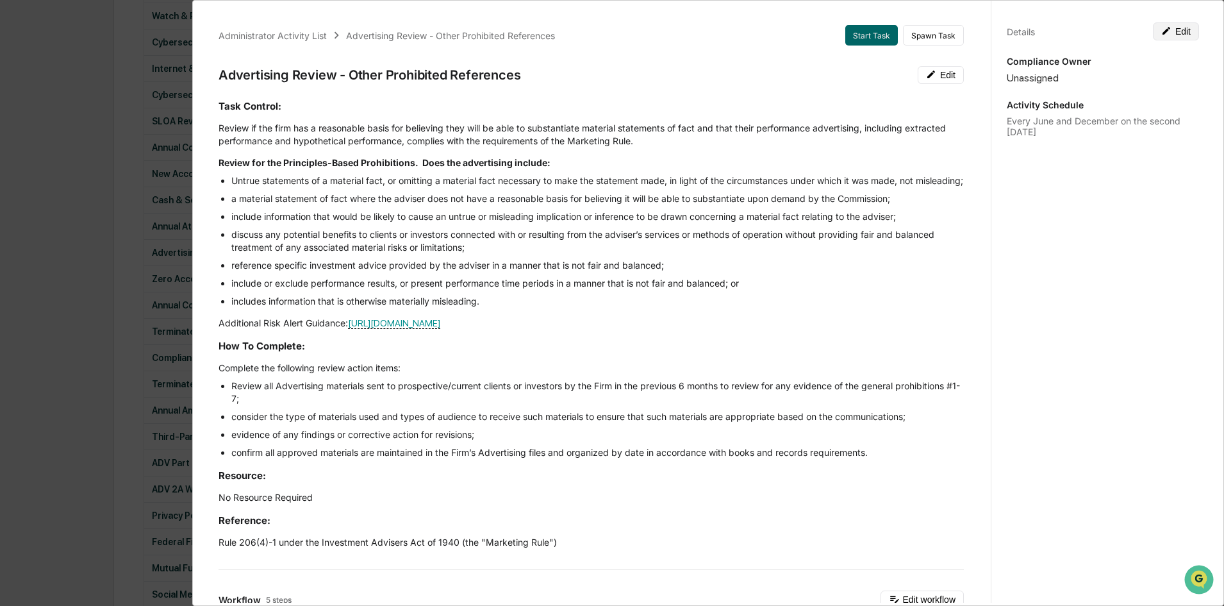
click at [1163, 30] on icon at bounding box center [1167, 31] width 8 height 8
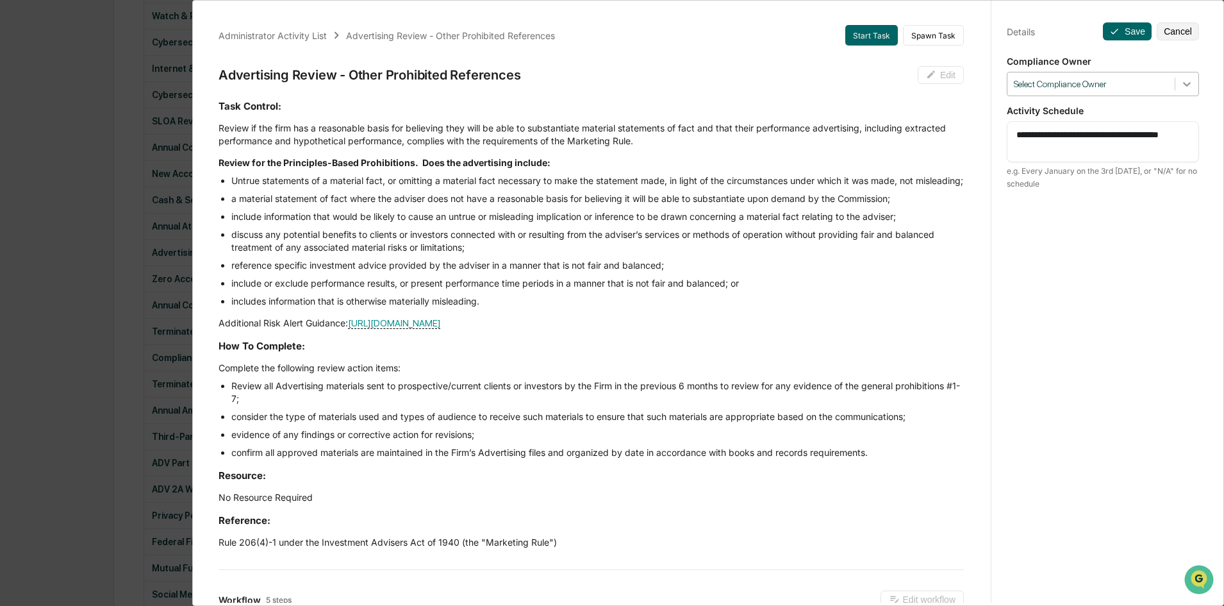
click at [1181, 88] on icon at bounding box center [1187, 84] width 13 height 13
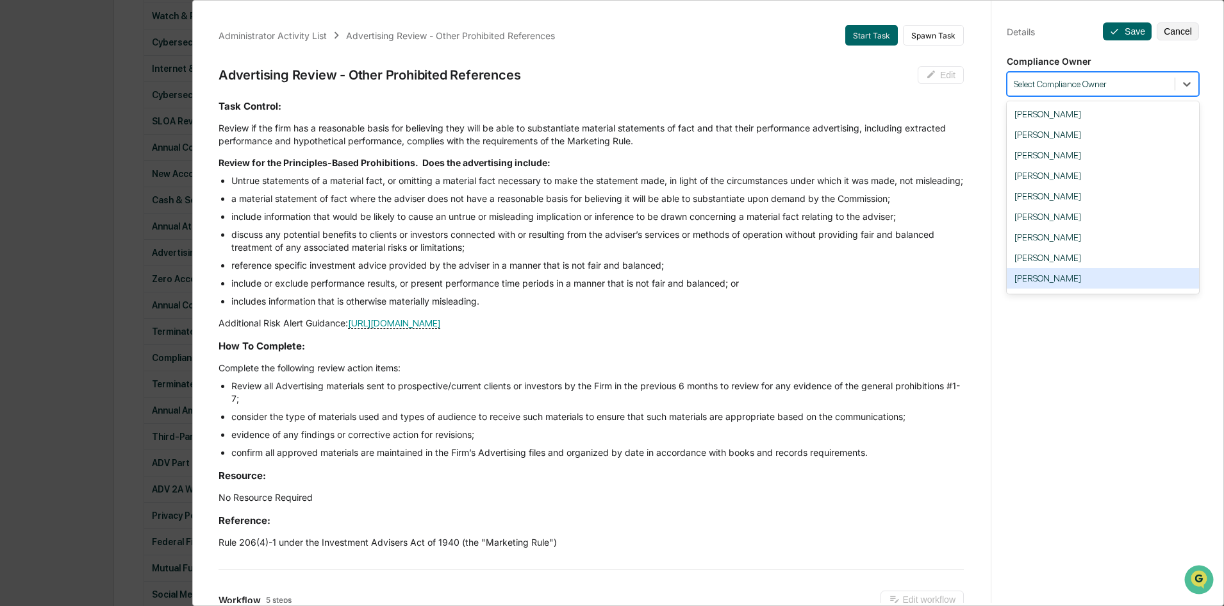
click at [1050, 276] on div "[PERSON_NAME]" at bounding box center [1103, 278] width 192 height 21
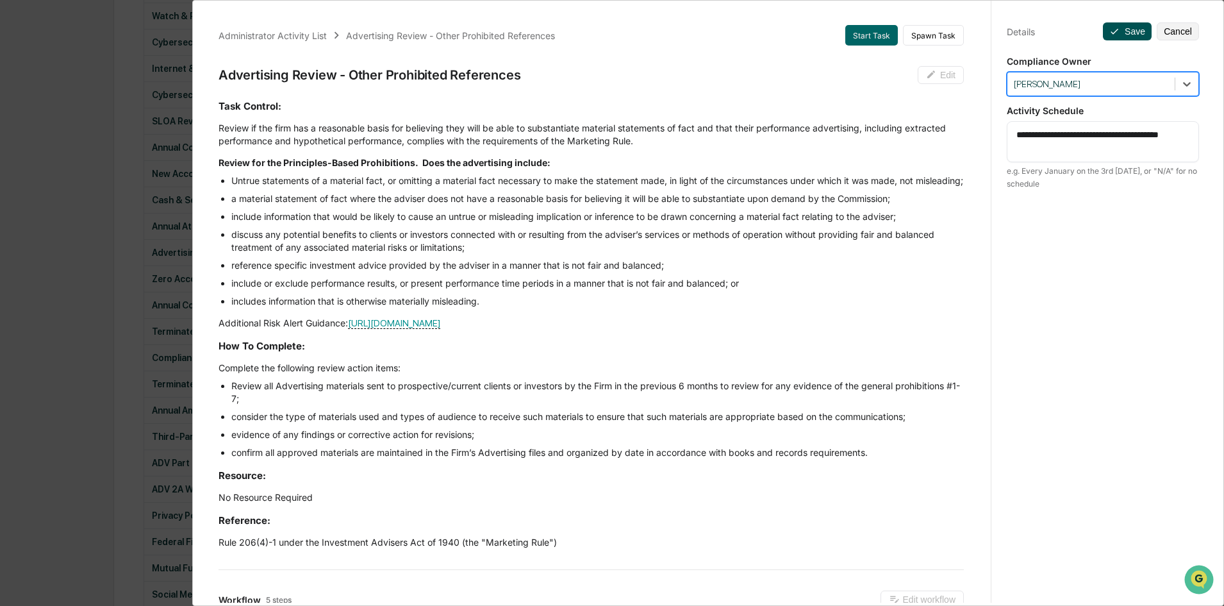
click at [1127, 29] on button "Save" at bounding box center [1127, 31] width 49 height 18
click at [144, 300] on div "Administrator Activity List Advertising Review - Other Prohibited References St…" at bounding box center [612, 303] width 1224 height 606
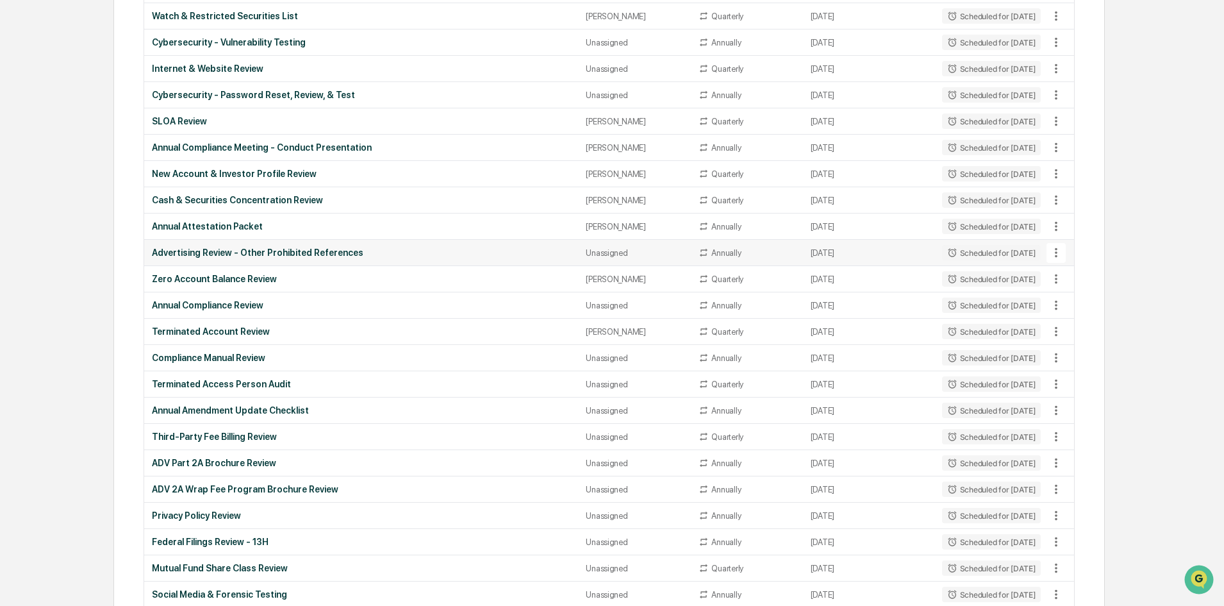
scroll to position [871, 0]
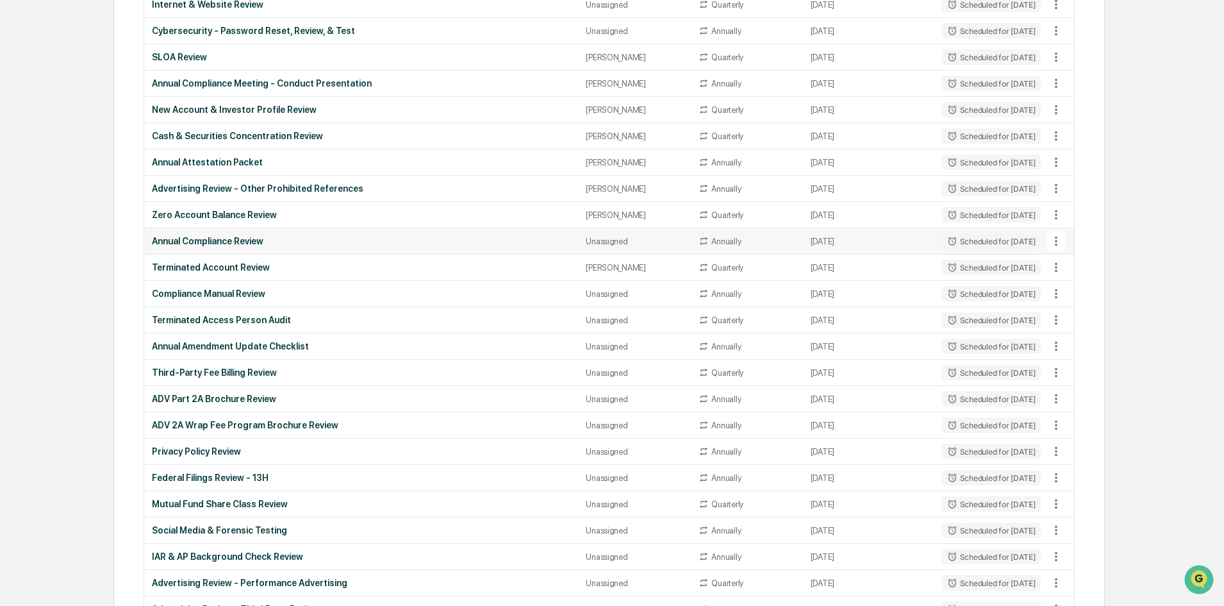
click at [320, 237] on div "Annual Compliance Review" at bounding box center [361, 241] width 419 height 10
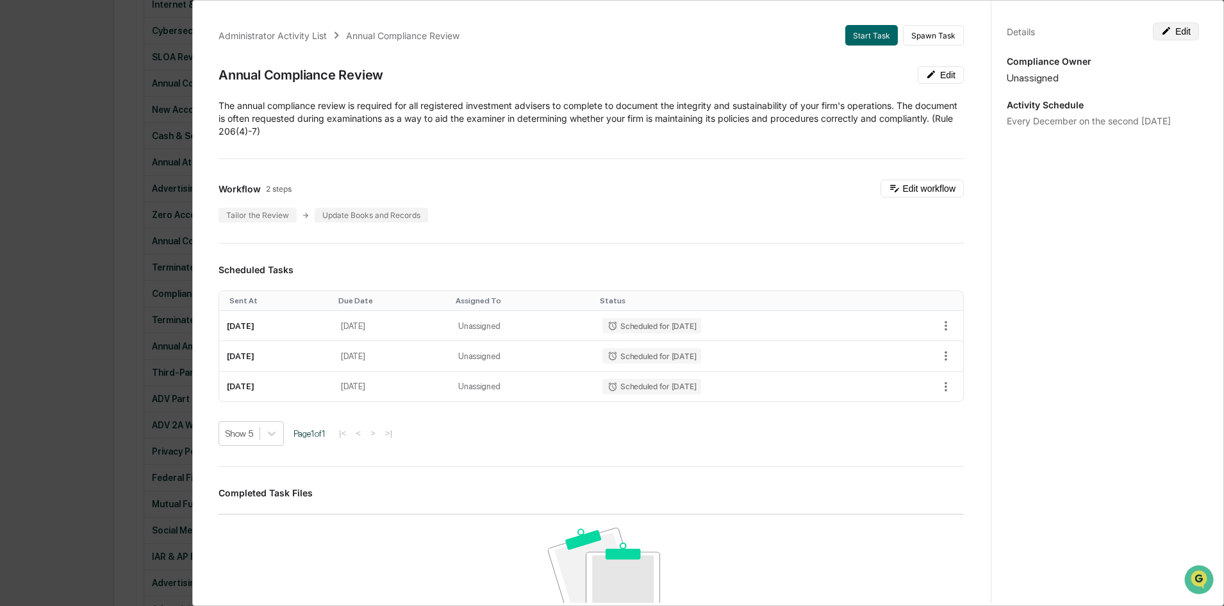
click at [1163, 30] on icon at bounding box center [1167, 31] width 8 height 8
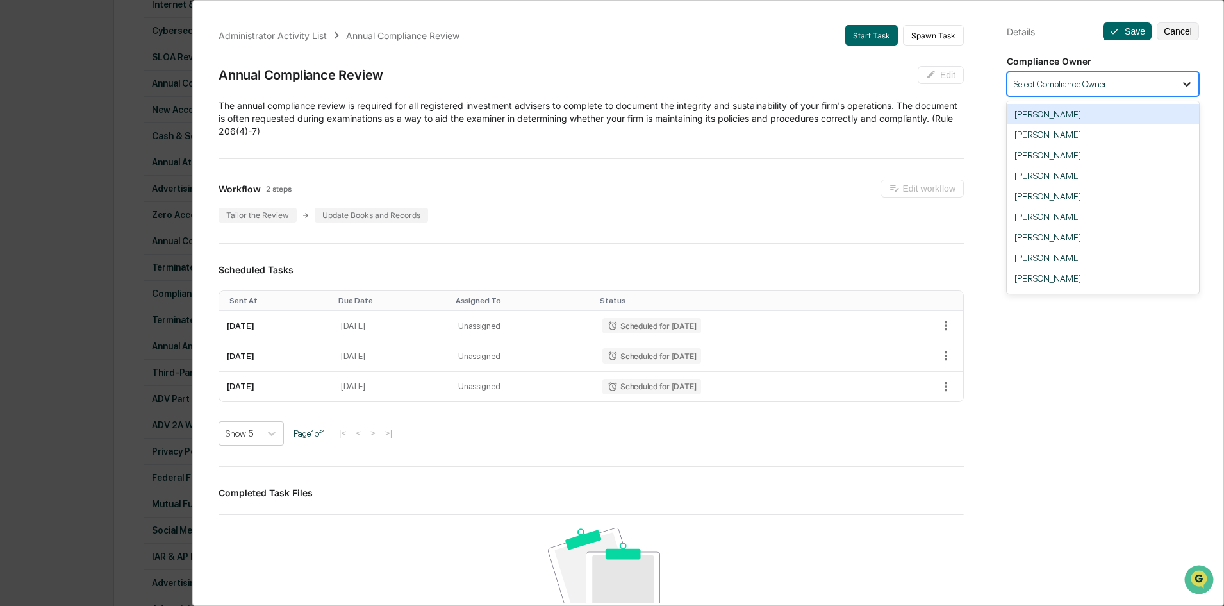
click at [1176, 78] on div at bounding box center [1187, 83] width 23 height 23
click at [1042, 271] on div "[PERSON_NAME]" at bounding box center [1103, 278] width 192 height 21
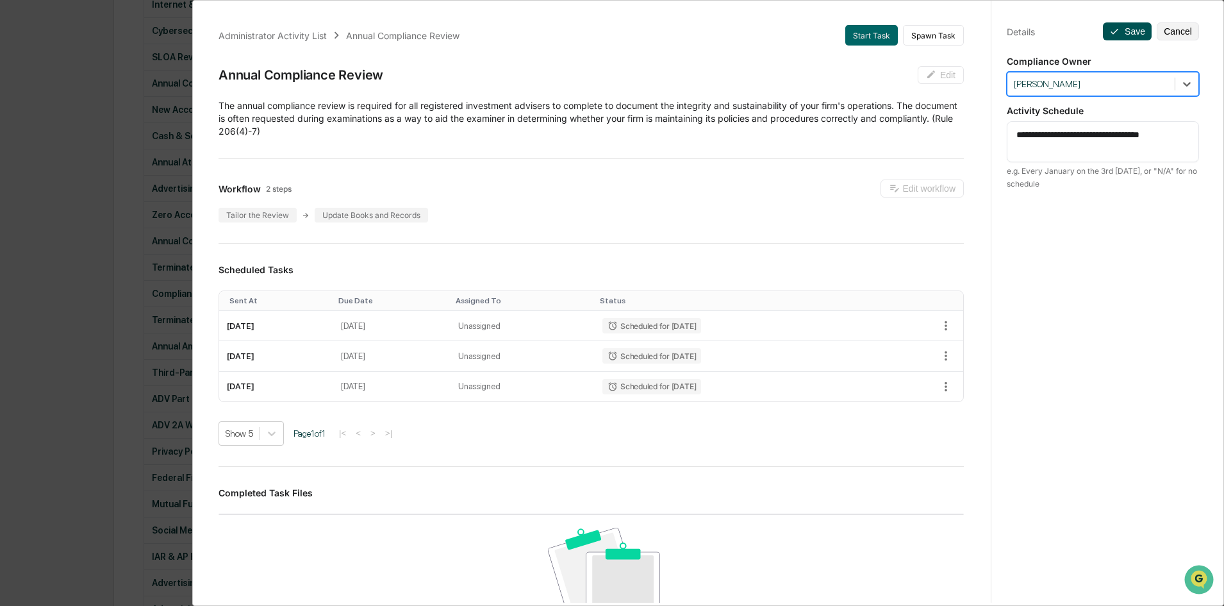
click at [1117, 30] on button "Save" at bounding box center [1127, 31] width 49 height 18
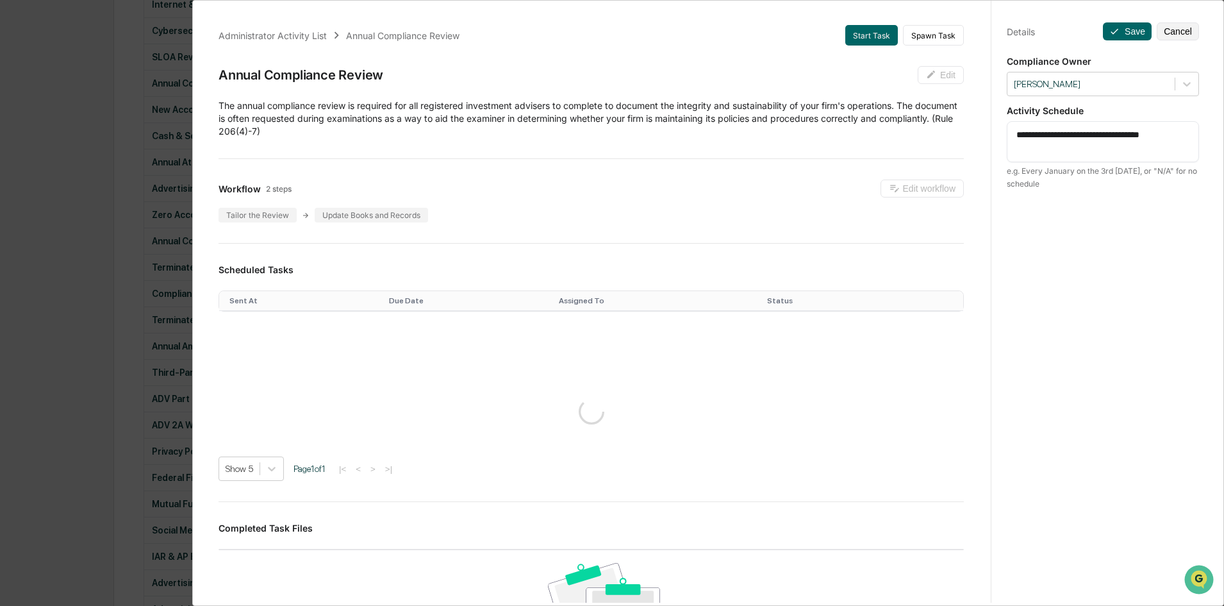
click at [146, 254] on div "**********" at bounding box center [612, 303] width 1224 height 606
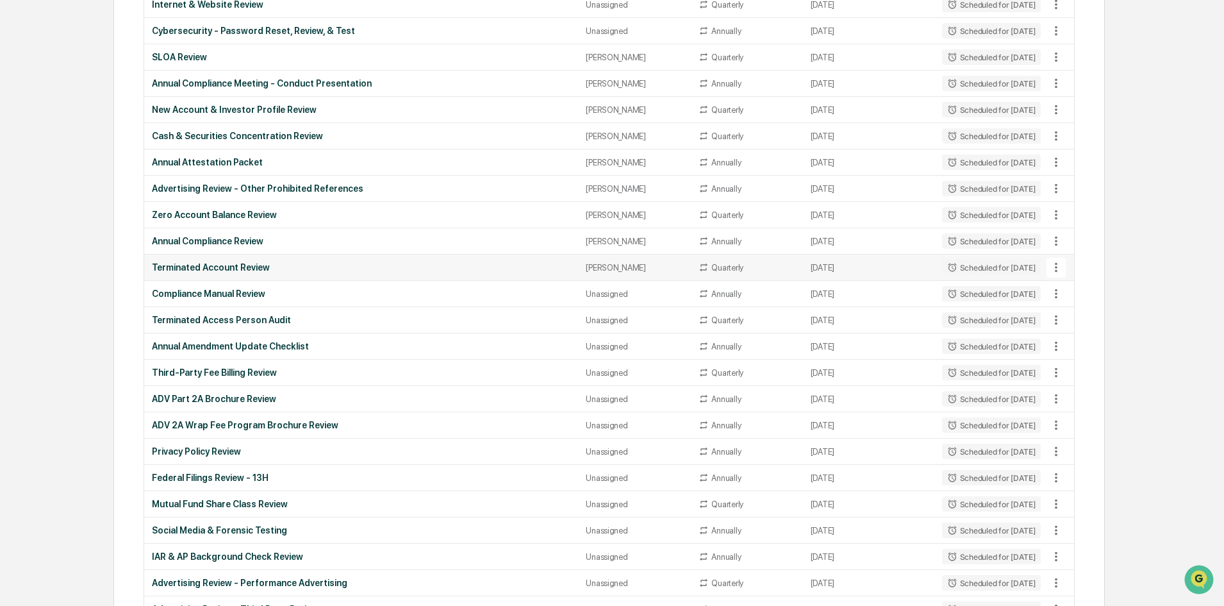
click at [306, 262] on div "Terminated Account Review" at bounding box center [361, 267] width 419 height 10
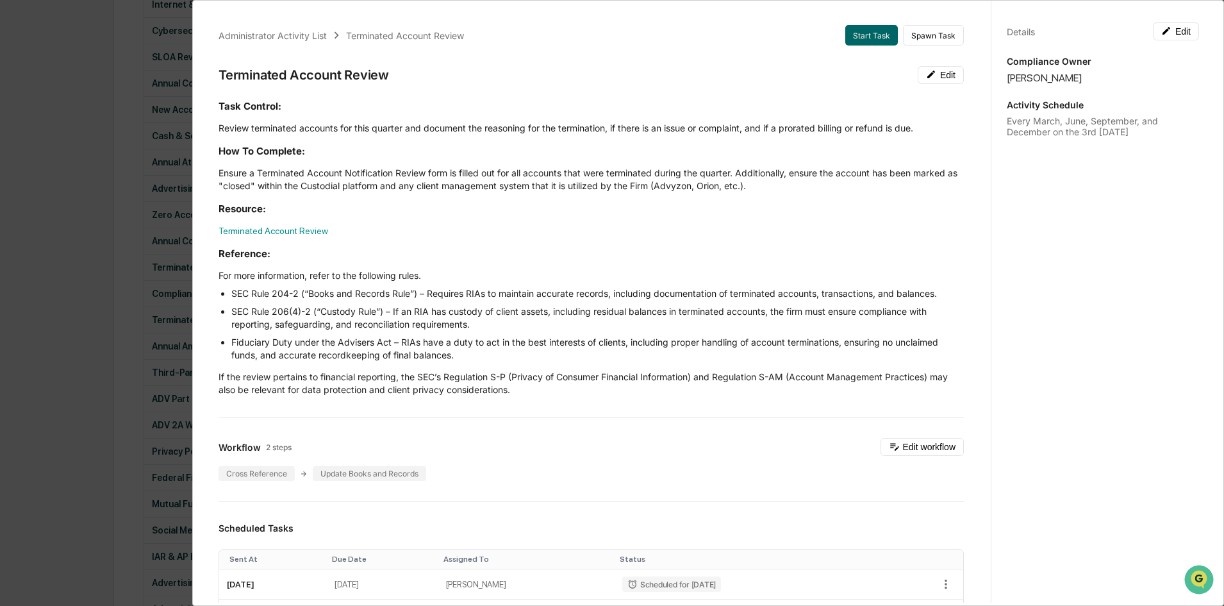
click at [113, 267] on div "Administrator Activity List Terminated Account Review Start Task Spawn Task Ter…" at bounding box center [612, 303] width 1224 height 606
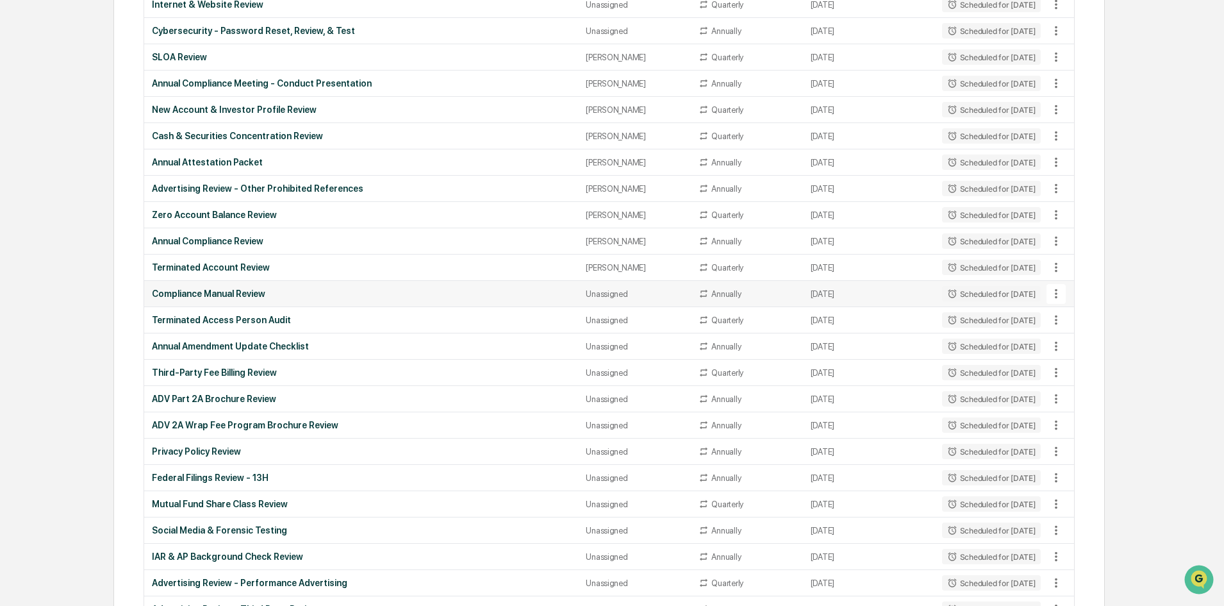
click at [272, 291] on div "Compliance Manual Review" at bounding box center [361, 293] width 419 height 10
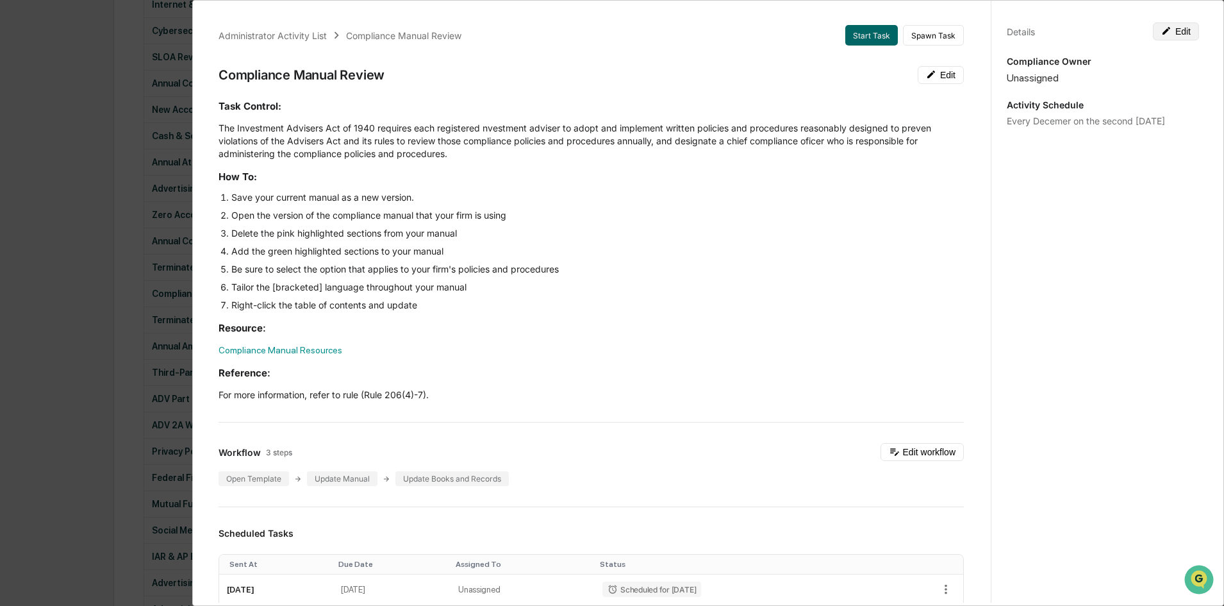
click at [1162, 37] on button "Edit" at bounding box center [1176, 31] width 46 height 18
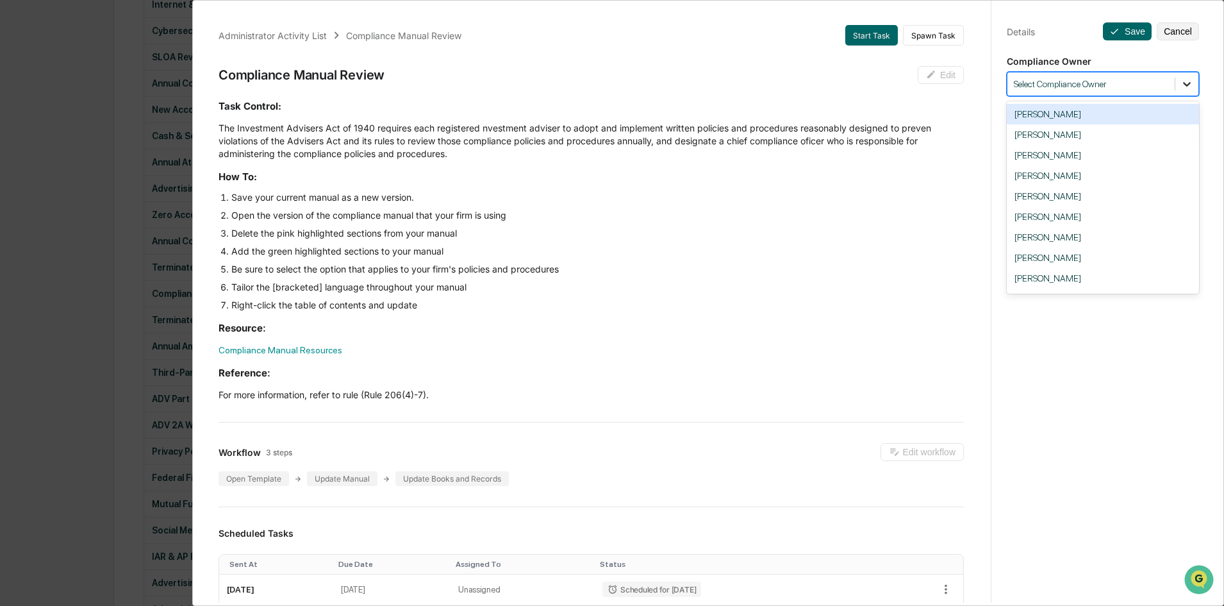
click at [1176, 76] on div at bounding box center [1187, 83] width 23 height 23
click at [1049, 275] on div "[PERSON_NAME]" at bounding box center [1103, 278] width 192 height 21
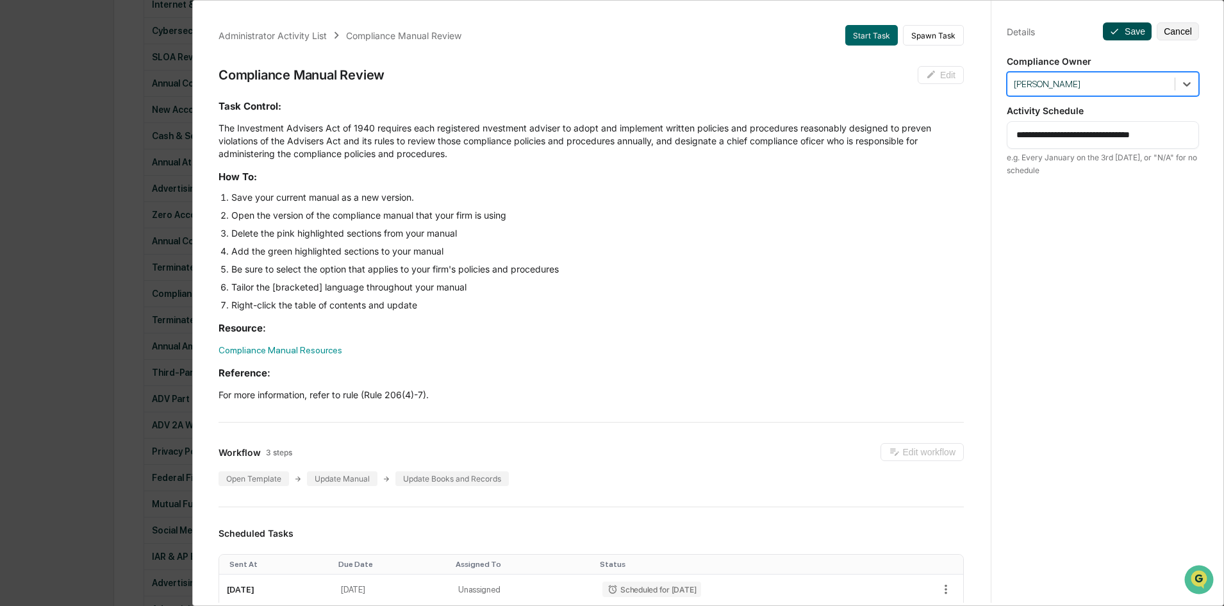
click at [1129, 28] on button "Save" at bounding box center [1127, 31] width 49 height 18
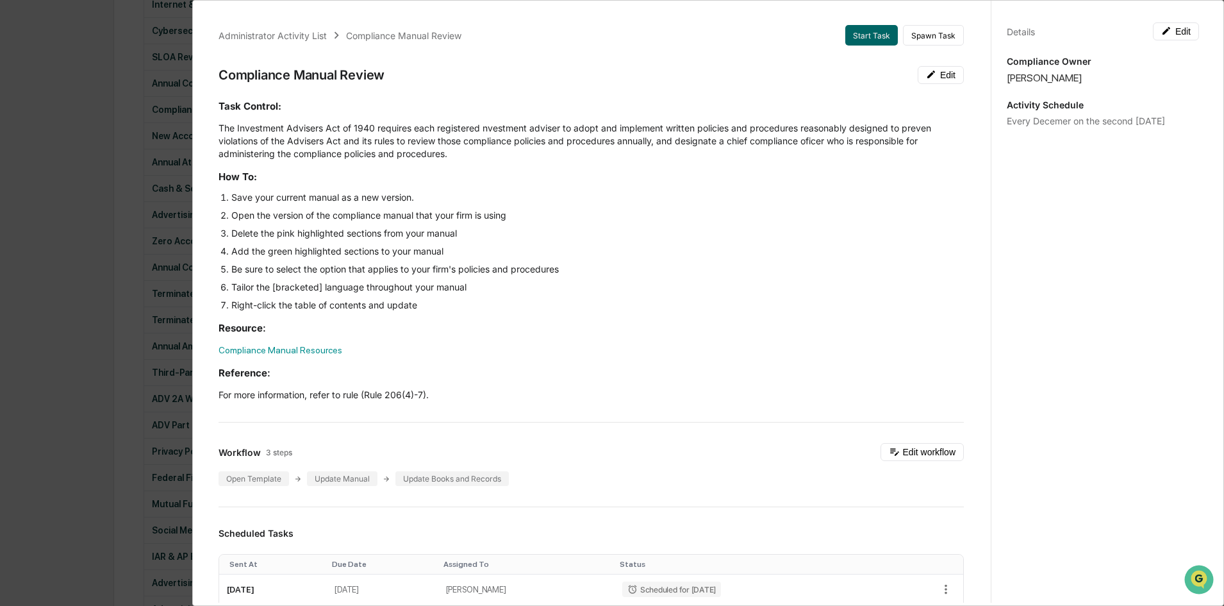
click at [110, 301] on div "Administrator Activity List Compliance Manual Review Start Task Spawn Task Comp…" at bounding box center [612, 303] width 1224 height 606
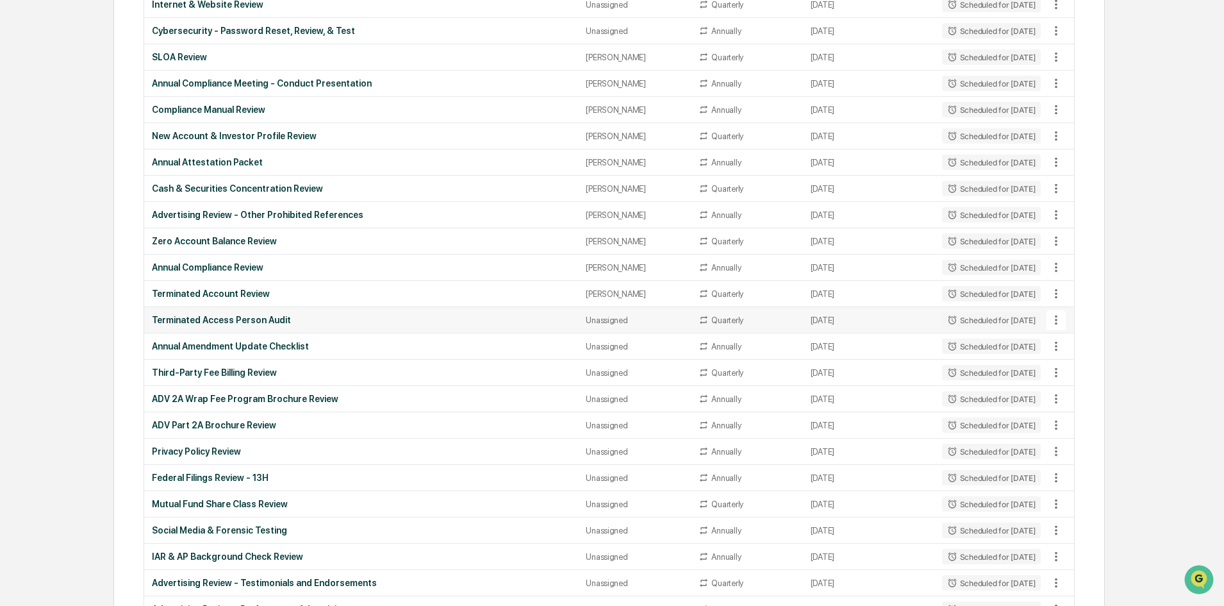
click at [355, 319] on div "Terminated Access Person Audit" at bounding box center [361, 320] width 419 height 10
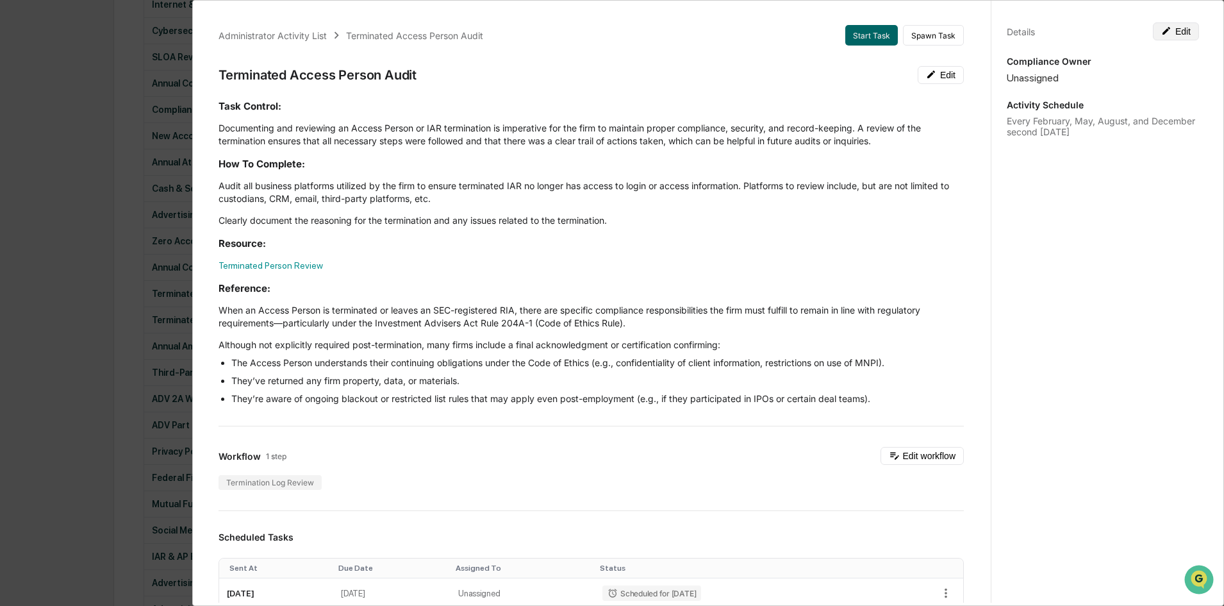
click at [1172, 27] on button "Edit" at bounding box center [1176, 31] width 46 height 18
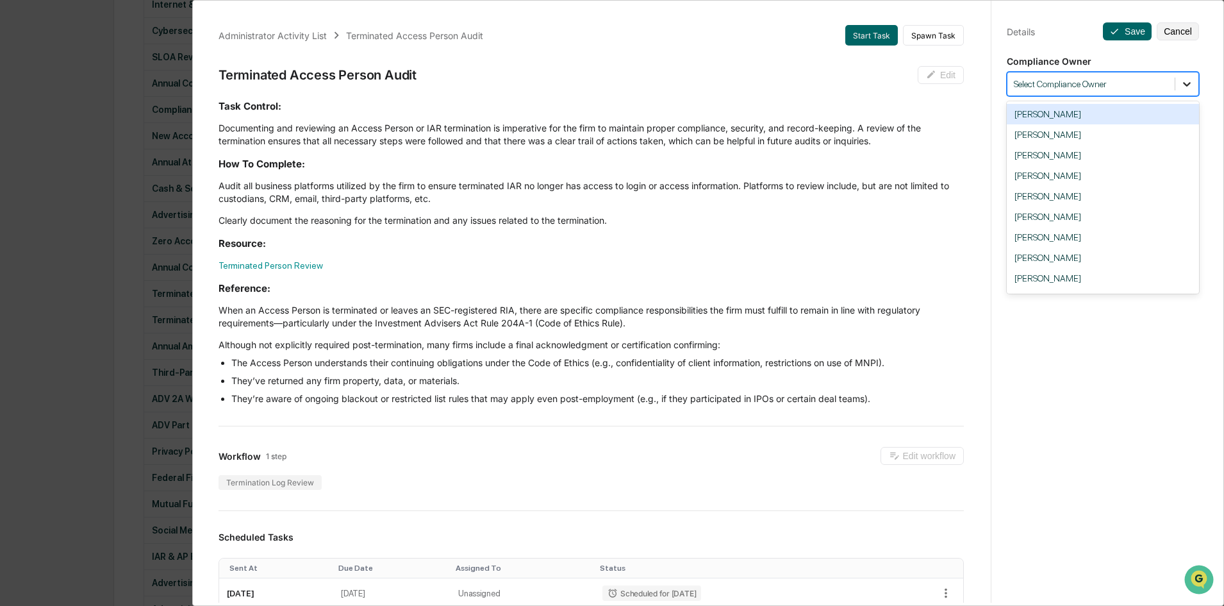
click at [1181, 90] on icon at bounding box center [1187, 84] width 13 height 13
click at [1076, 273] on div "[PERSON_NAME]" at bounding box center [1103, 278] width 192 height 21
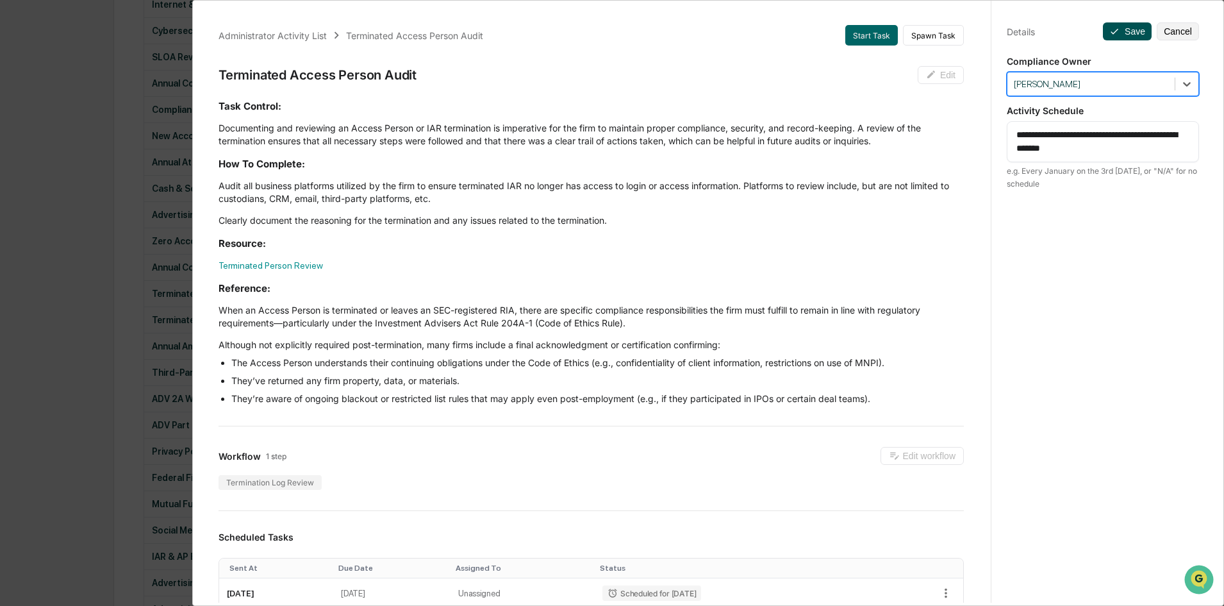
click at [1126, 31] on button "Save" at bounding box center [1127, 31] width 49 height 18
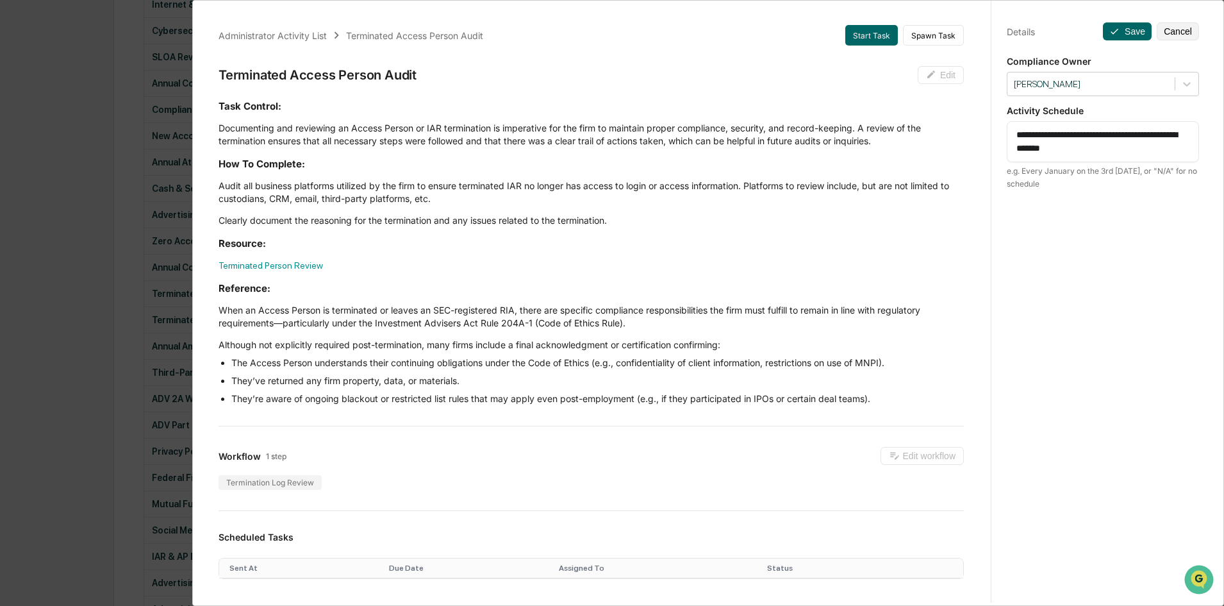
click at [135, 310] on div "Administrator Activity List Terminated Access Person Audit Start Task Spawn Tas…" at bounding box center [612, 303] width 1224 height 606
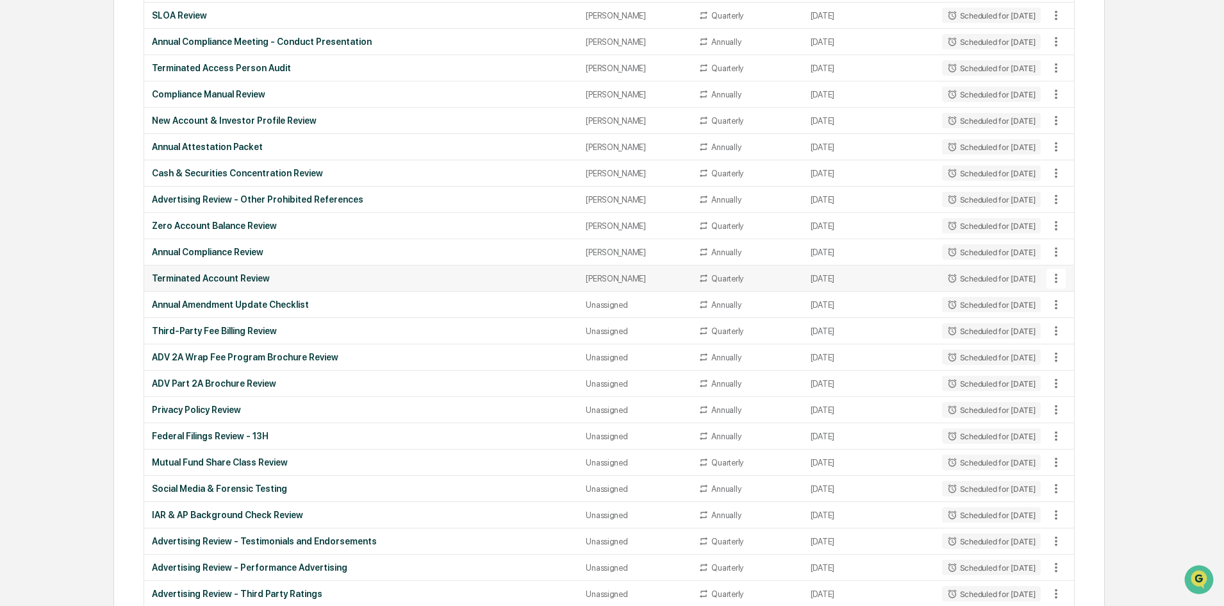
scroll to position [935, 0]
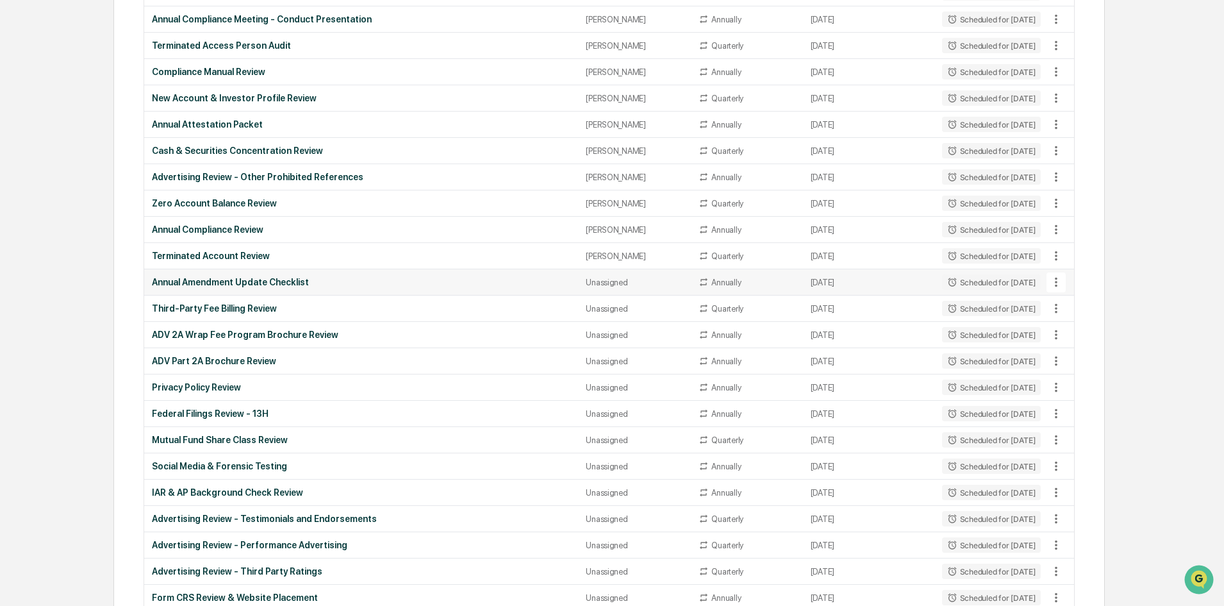
click at [389, 277] on div "Annual Amendment Update Checklist" at bounding box center [361, 282] width 419 height 10
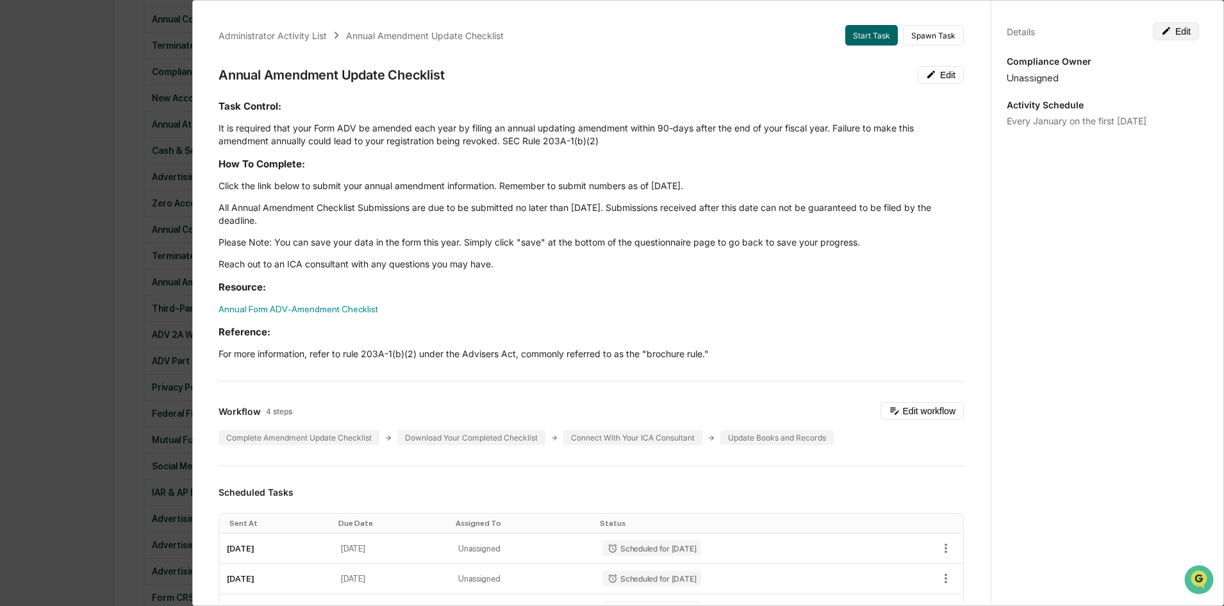
click at [1163, 35] on icon at bounding box center [1167, 31] width 8 height 8
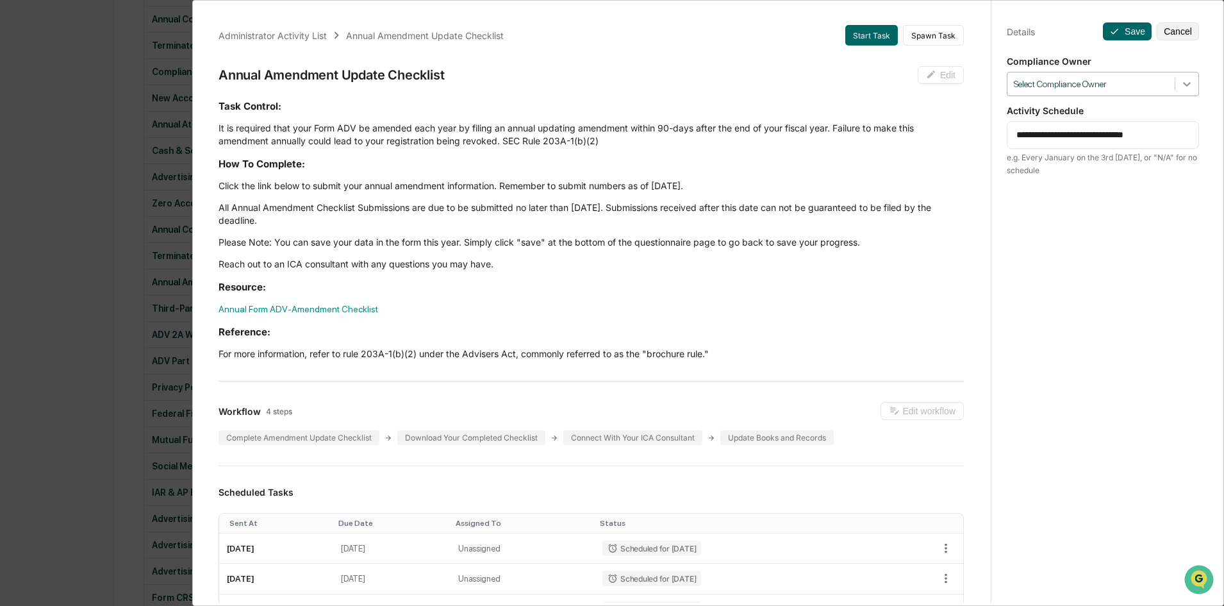
click at [1176, 85] on div at bounding box center [1187, 83] width 23 height 23
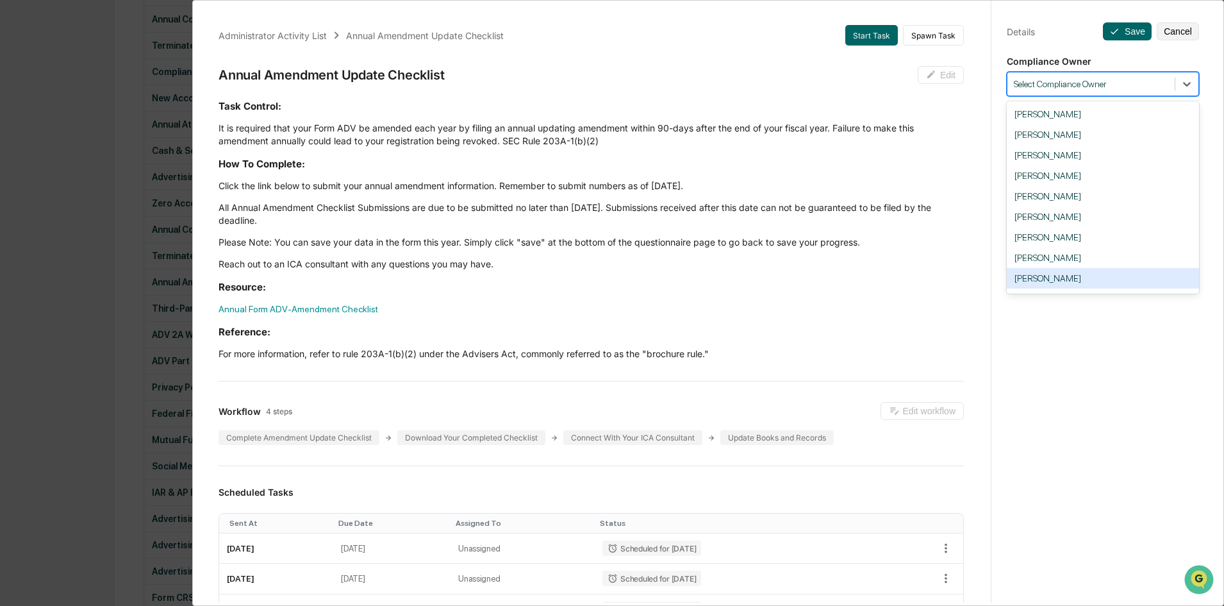
click at [1074, 272] on div "[PERSON_NAME]" at bounding box center [1103, 278] width 192 height 21
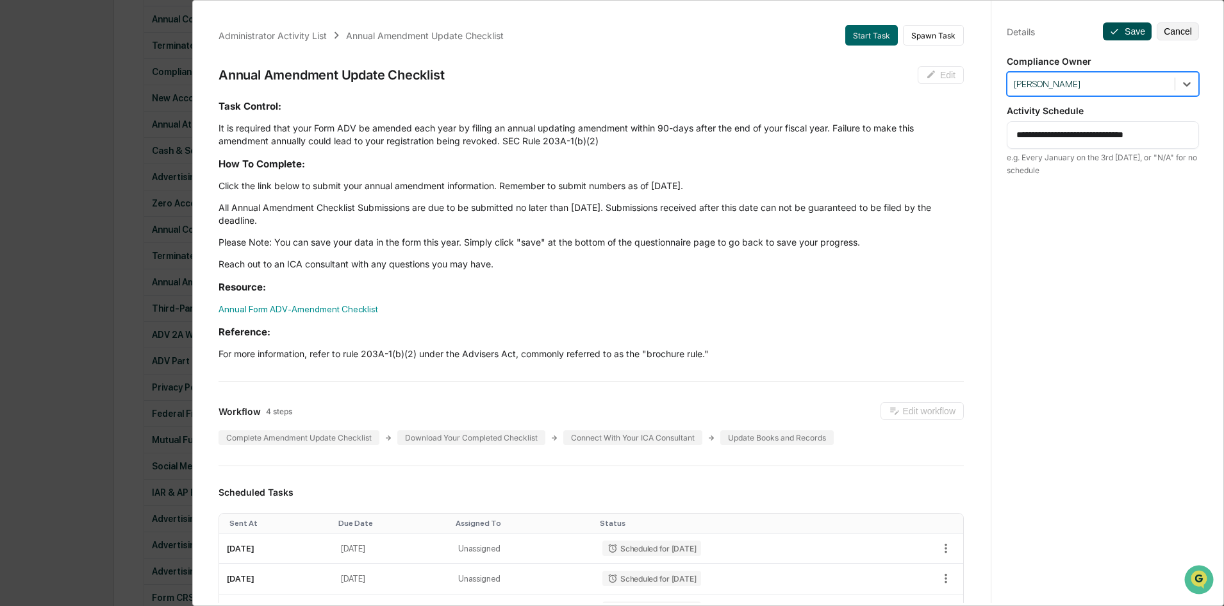
click at [1128, 30] on button "Save" at bounding box center [1127, 31] width 49 height 18
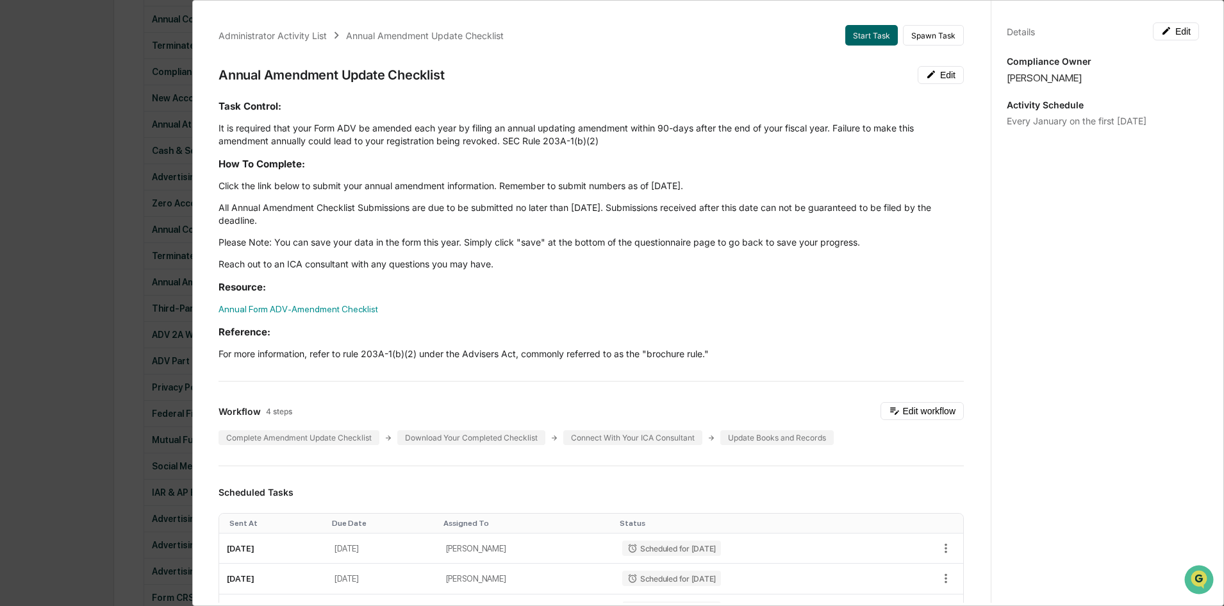
click at [128, 335] on div "Administrator Activity List Annual Amendment Update Checklist Start Task Spawn …" at bounding box center [612, 303] width 1224 height 606
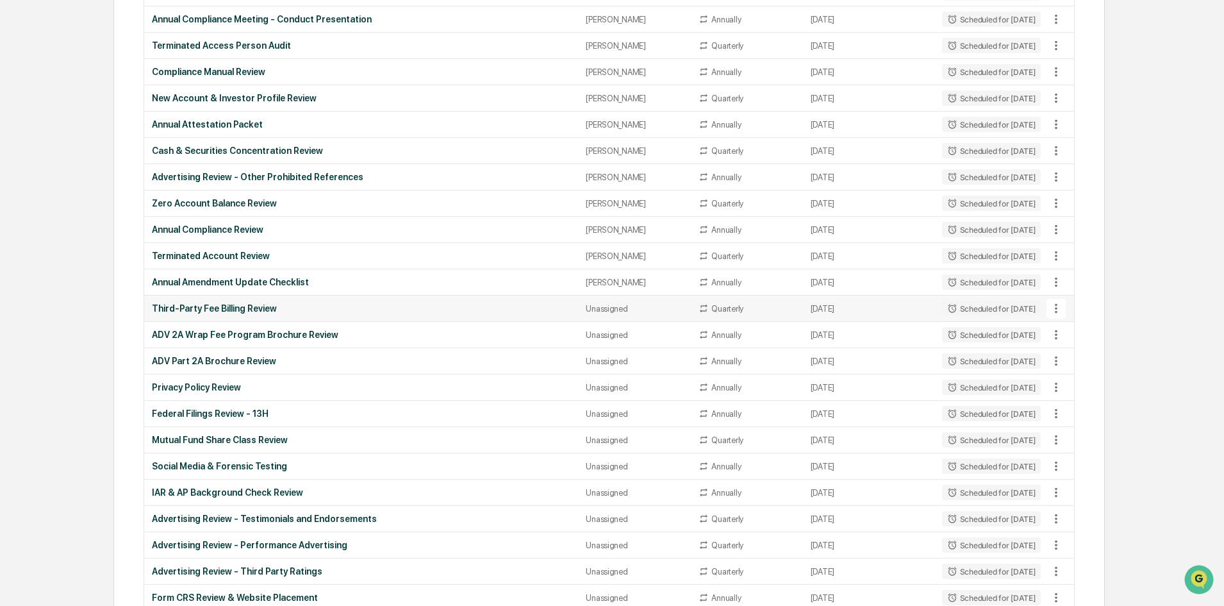
click at [328, 302] on td "Third-Party Fee Billing Review" at bounding box center [361, 309] width 434 height 26
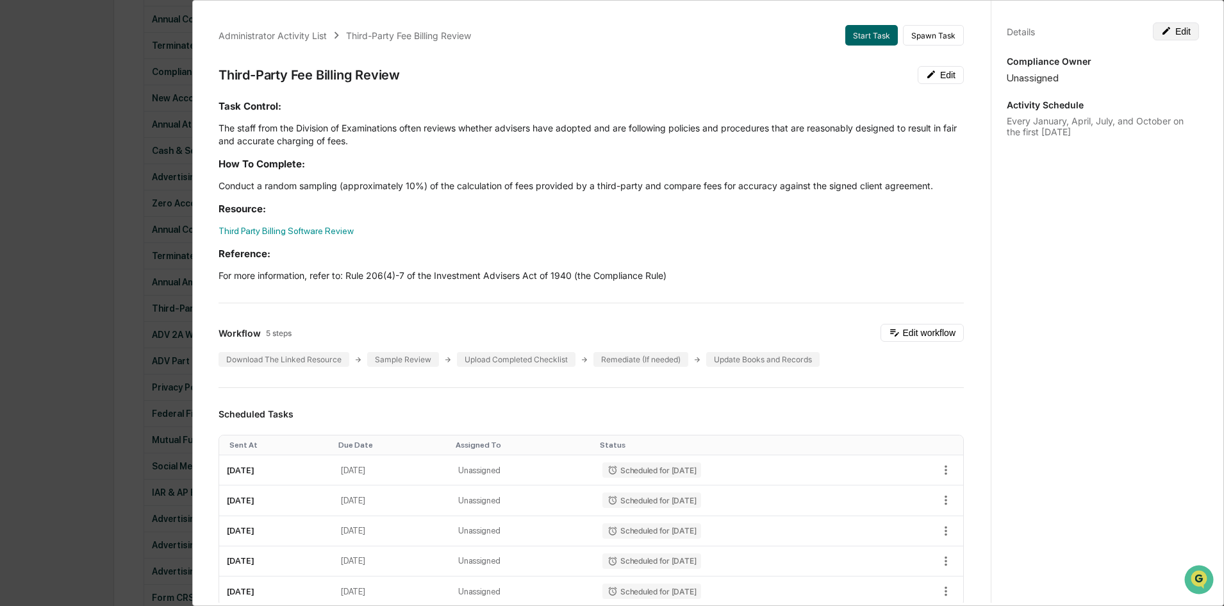
click at [1176, 36] on button "Edit" at bounding box center [1176, 31] width 46 height 18
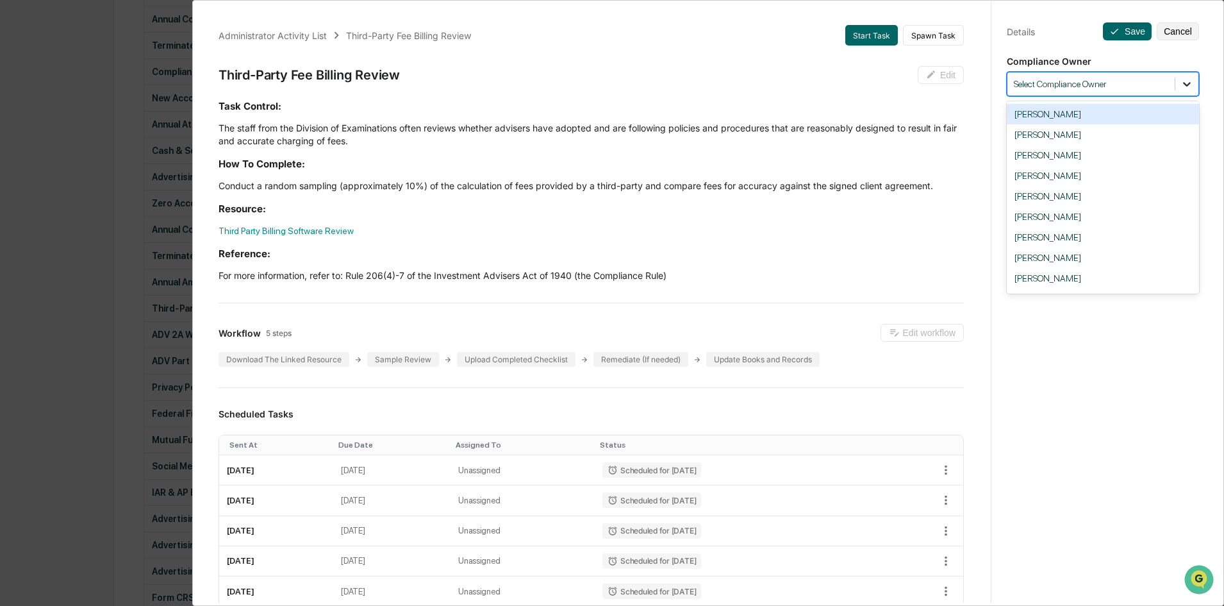
click at [1179, 77] on div at bounding box center [1187, 83] width 23 height 23
click at [1067, 276] on div "[PERSON_NAME]" at bounding box center [1103, 278] width 192 height 21
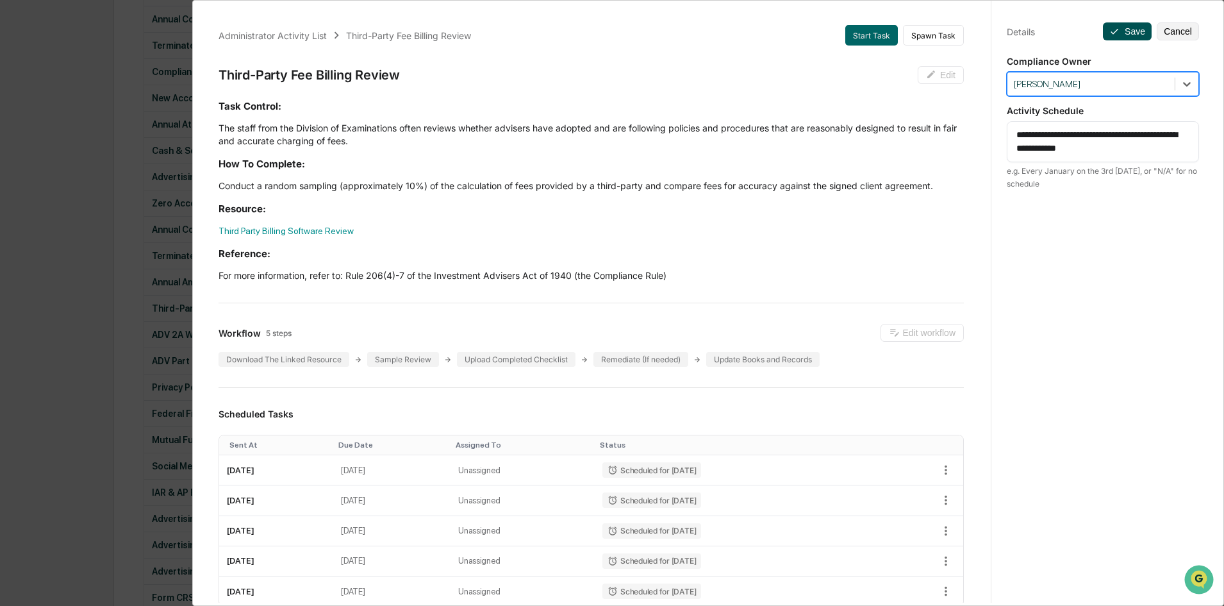
click at [1122, 32] on button "Save" at bounding box center [1127, 31] width 49 height 18
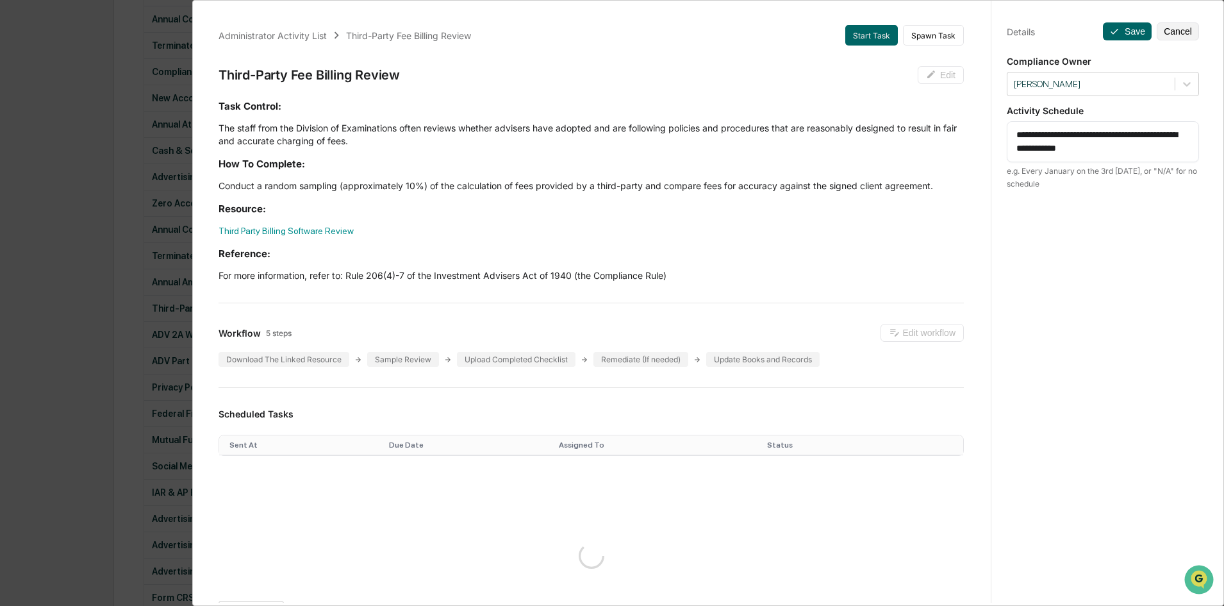
click at [138, 347] on div "Administrator Activity List Third-Party Fee Billing Review Start Task Spawn Tas…" at bounding box center [612, 303] width 1224 height 606
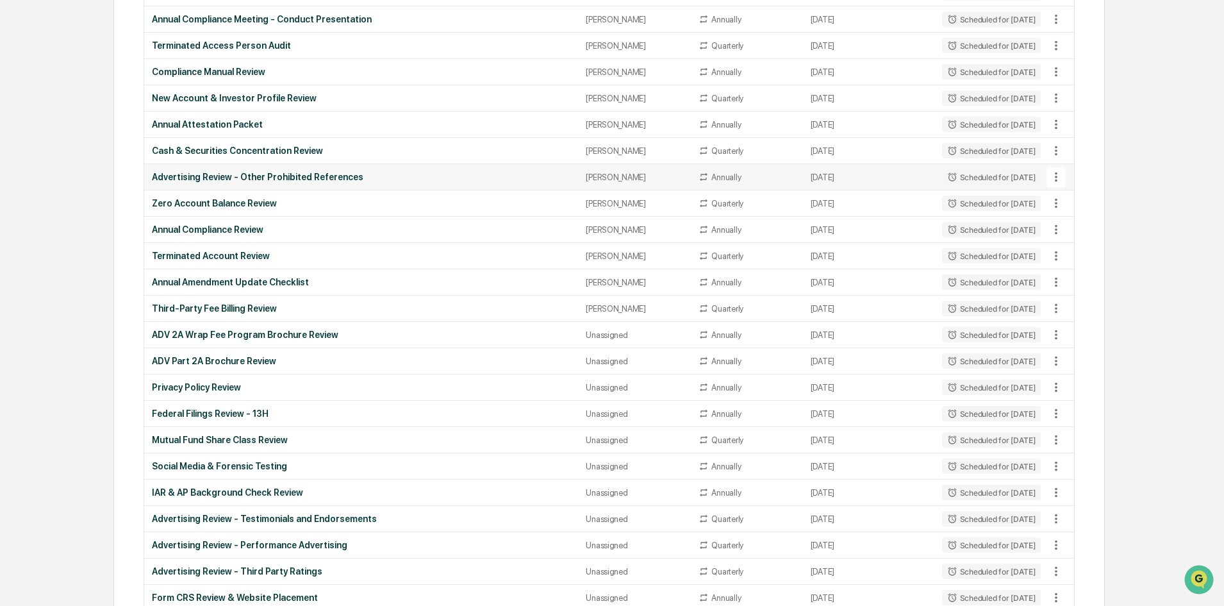
scroll to position [999, 0]
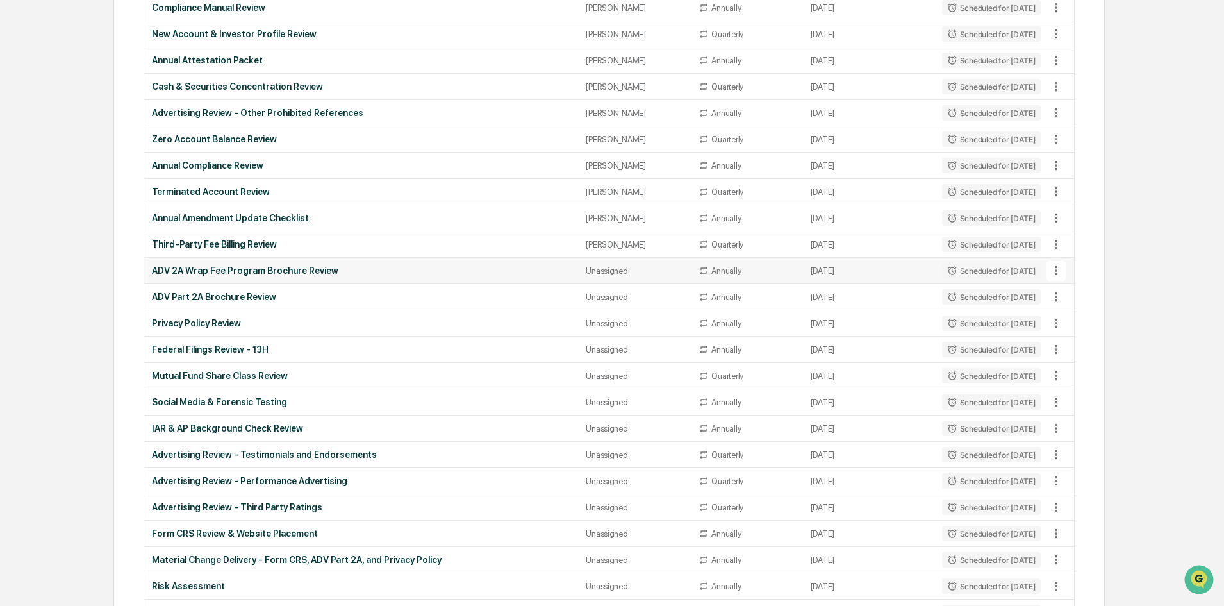
click at [347, 265] on div "ADV 2A Wrap Fee Program Brochure Review" at bounding box center [361, 270] width 419 height 10
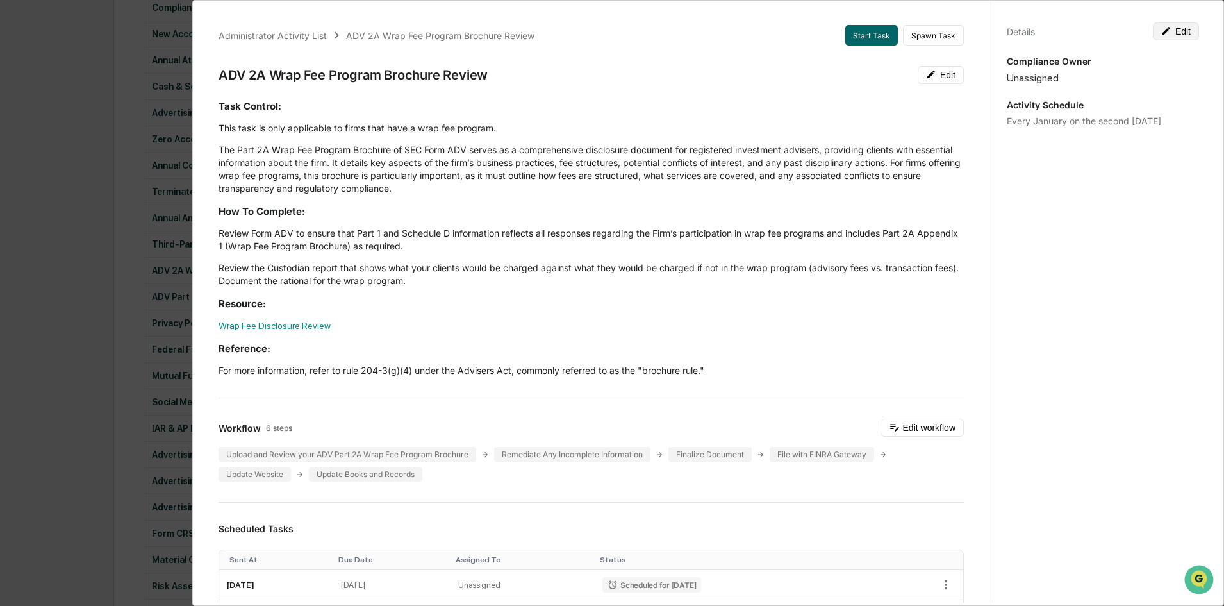
click at [1187, 37] on button "Edit" at bounding box center [1176, 31] width 46 height 18
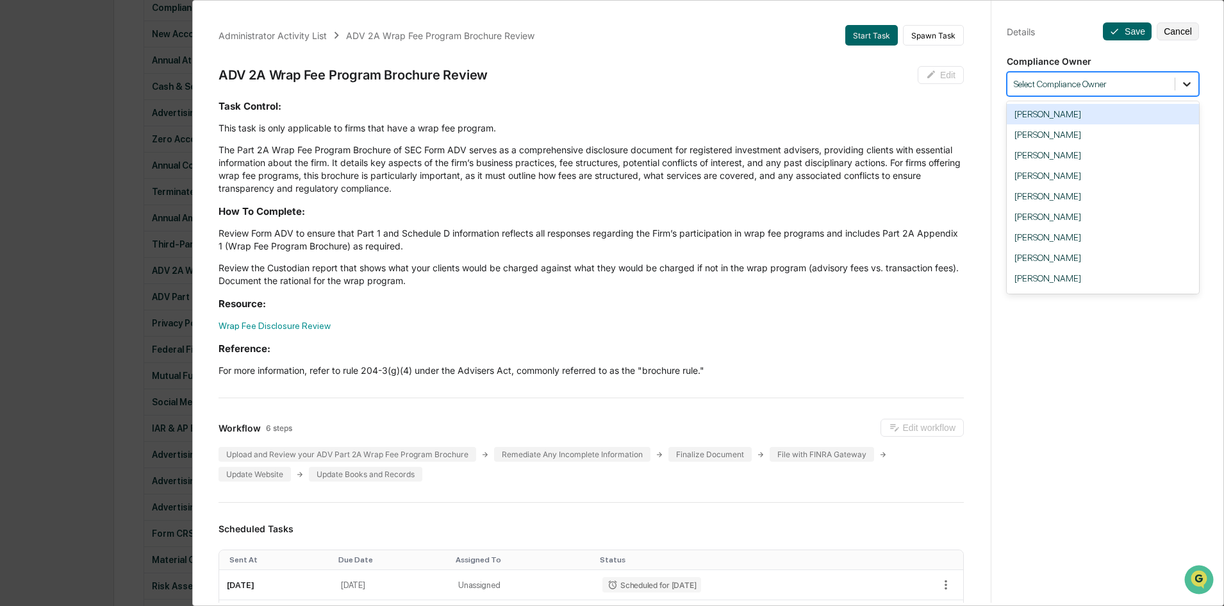
click at [1176, 85] on div at bounding box center [1187, 83] width 23 height 23
click at [1055, 272] on div "[PERSON_NAME]" at bounding box center [1103, 278] width 192 height 21
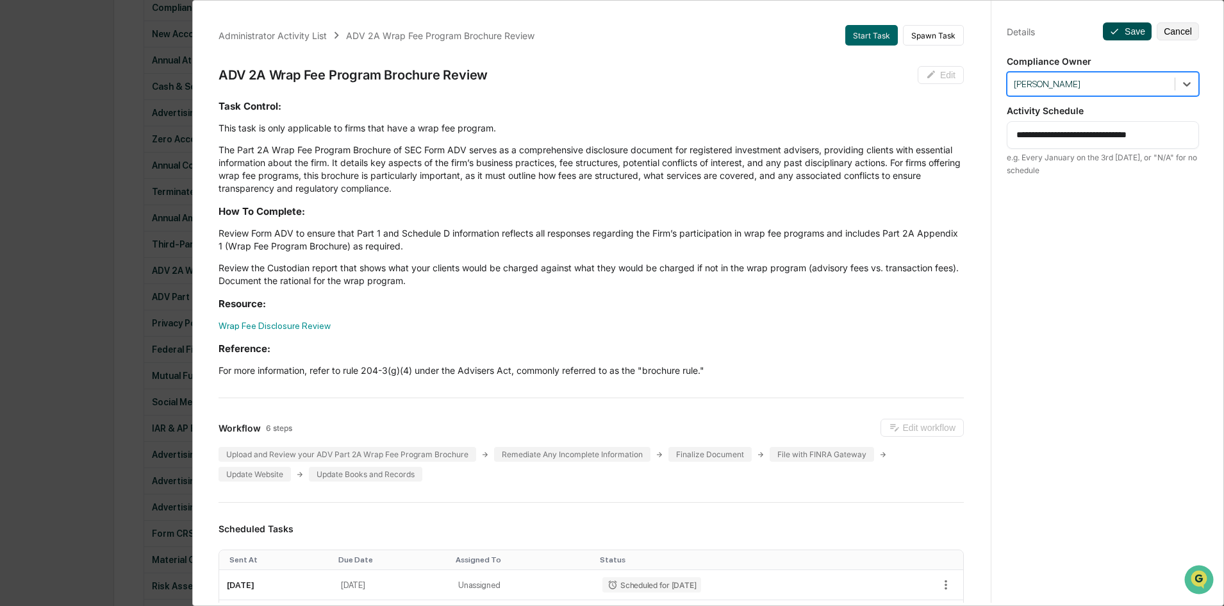
click at [1122, 30] on button "Save" at bounding box center [1127, 31] width 49 height 18
click at [137, 292] on div "Administrator Activity List ADV 2A Wrap Fee Program Brochure Review Start Task …" at bounding box center [612, 303] width 1224 height 606
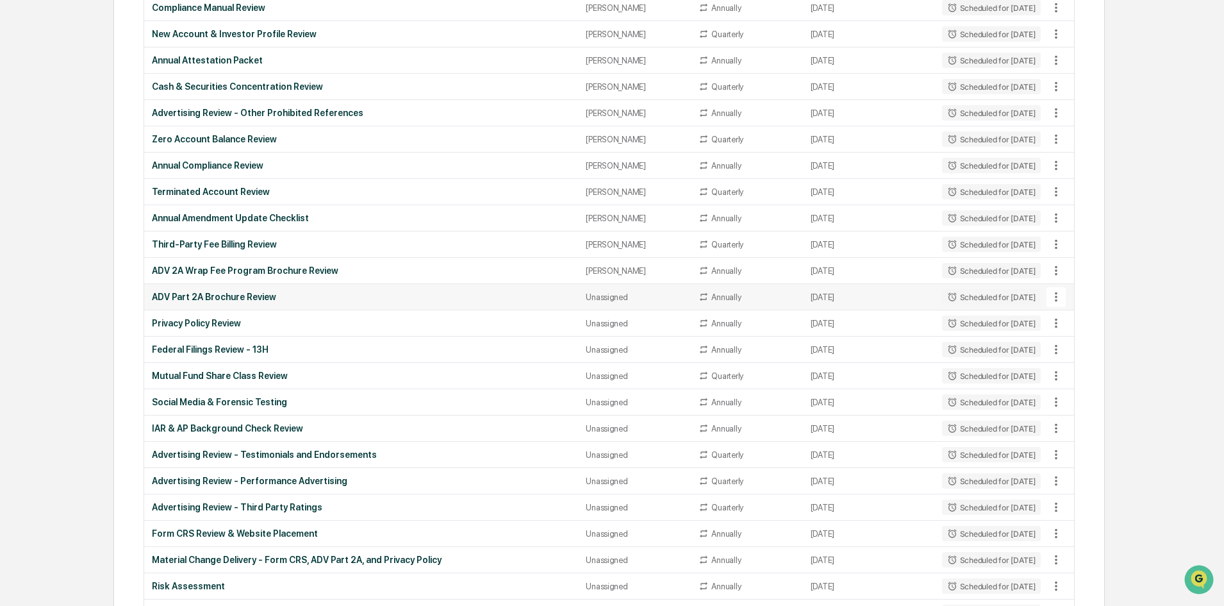
click at [367, 288] on td "ADV Part 2A Brochure Review" at bounding box center [361, 297] width 434 height 26
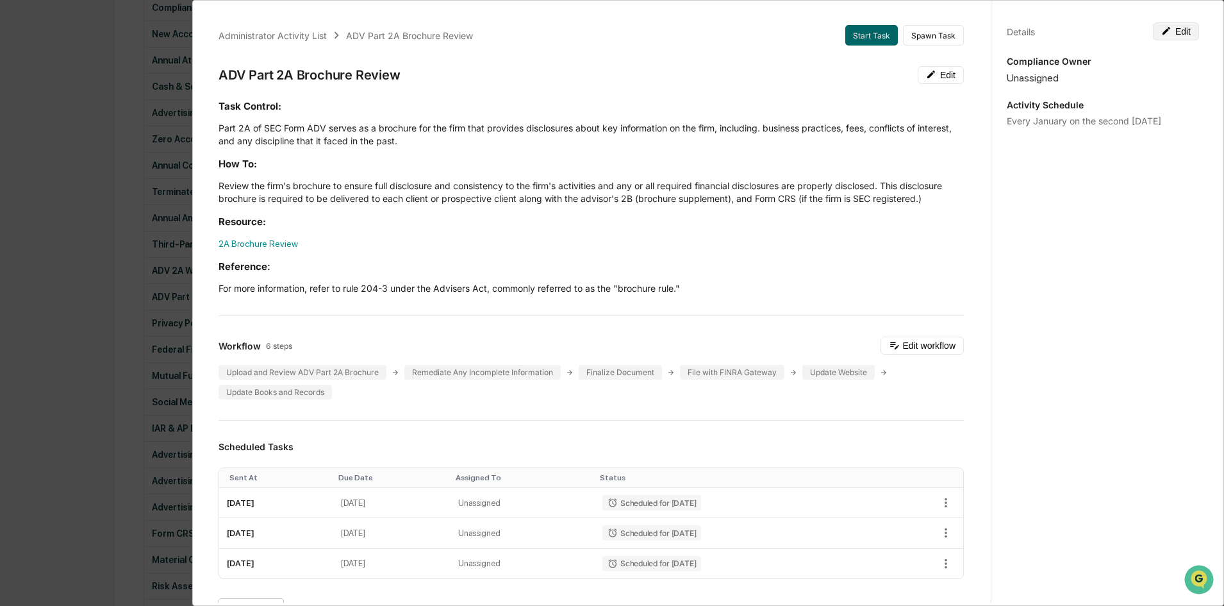
click at [1169, 37] on button "Edit" at bounding box center [1176, 31] width 46 height 18
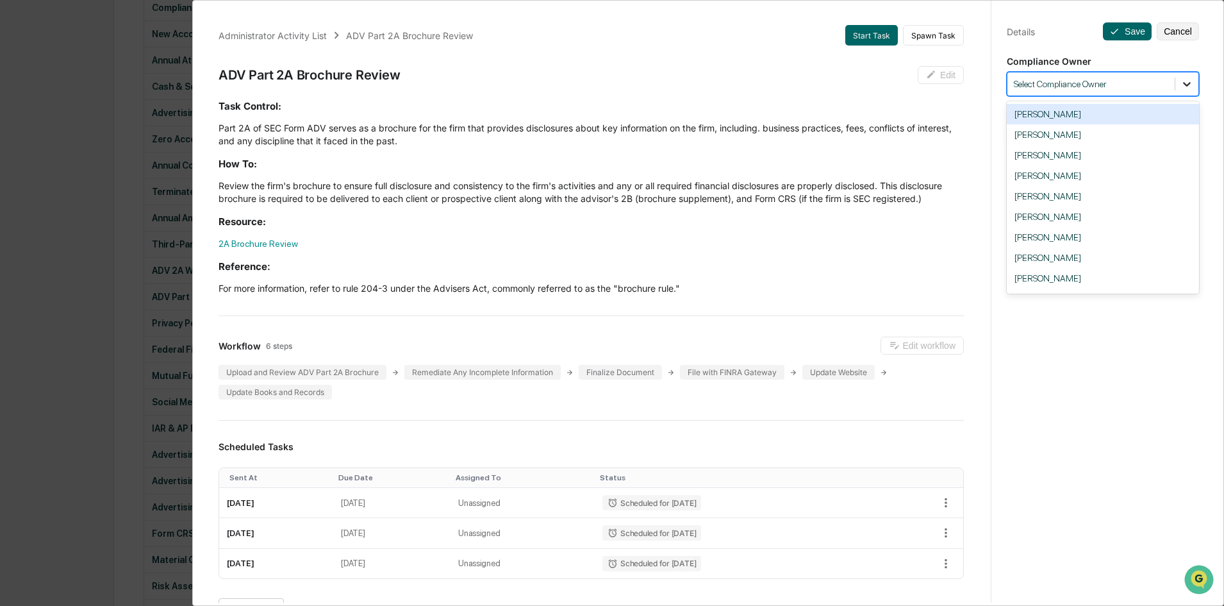
click at [1177, 76] on div at bounding box center [1187, 83] width 23 height 23
click at [1098, 273] on div "[PERSON_NAME]" at bounding box center [1103, 278] width 192 height 21
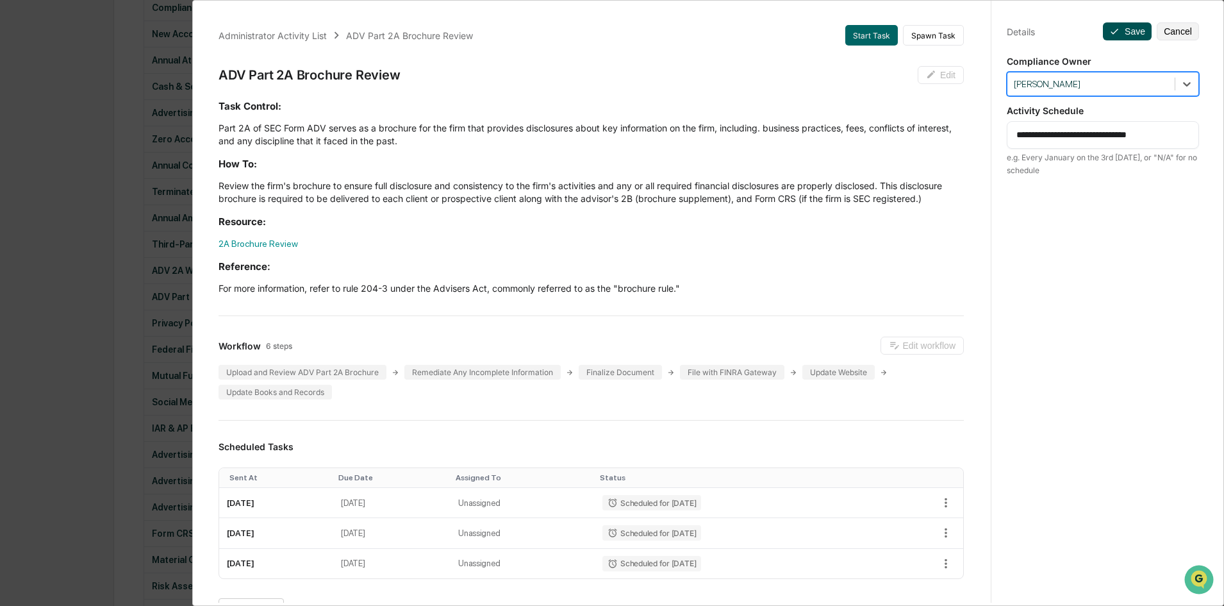
click at [1126, 33] on button "Save" at bounding box center [1127, 31] width 49 height 18
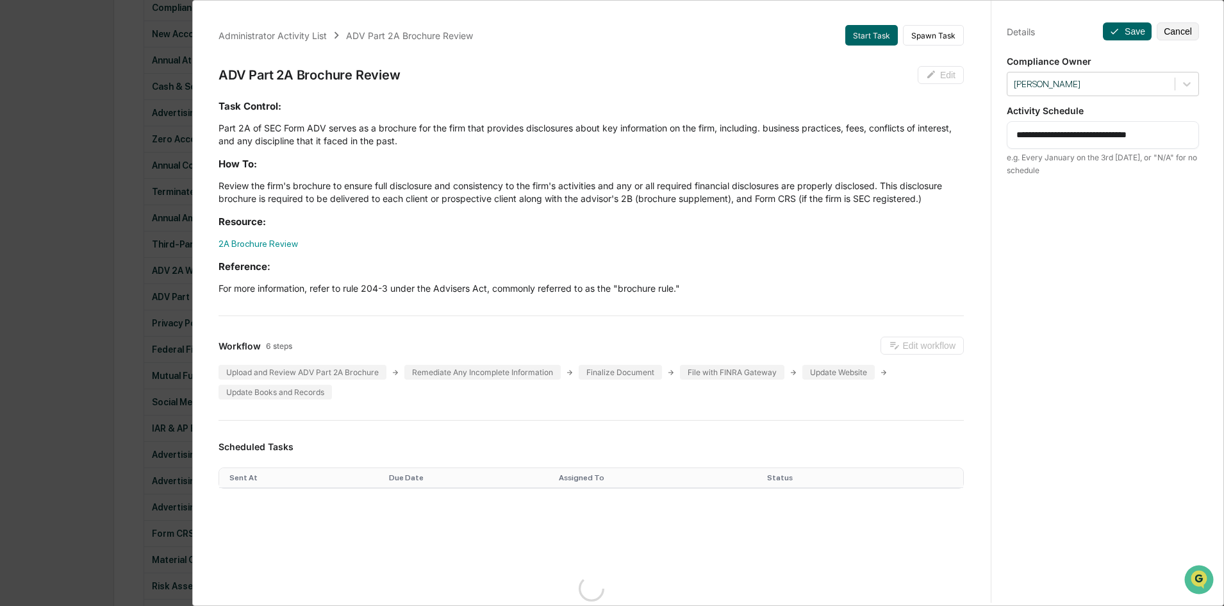
click at [124, 290] on div "Administrator Activity List ADV Part 2A Brochure Review Start Task Spawn Task A…" at bounding box center [612, 303] width 1224 height 606
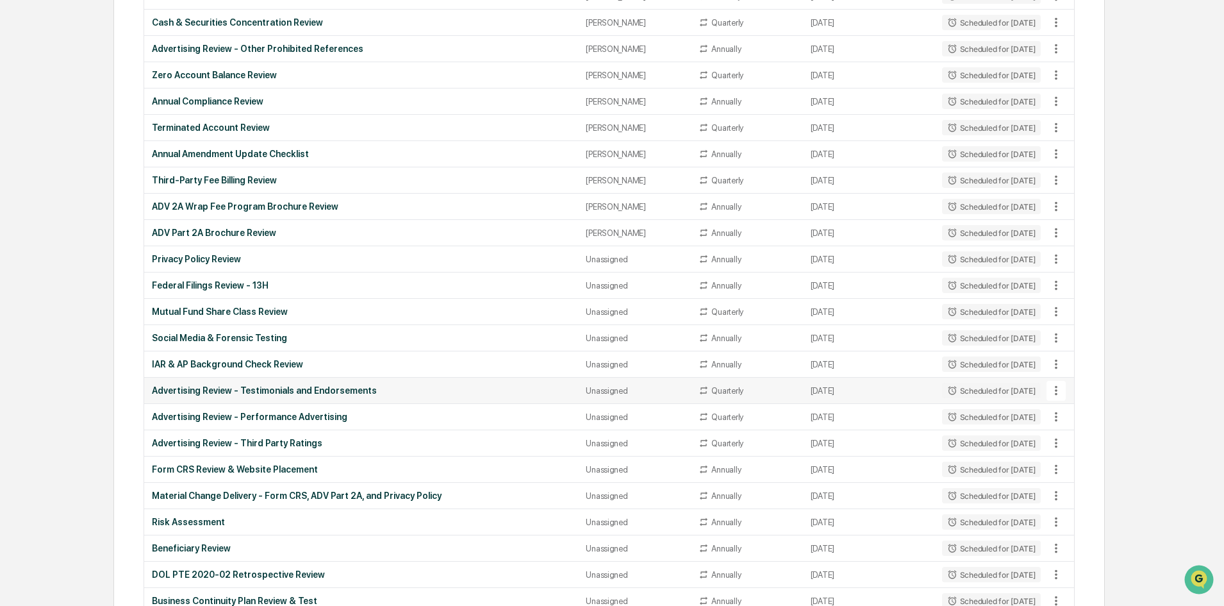
scroll to position [1128, 0]
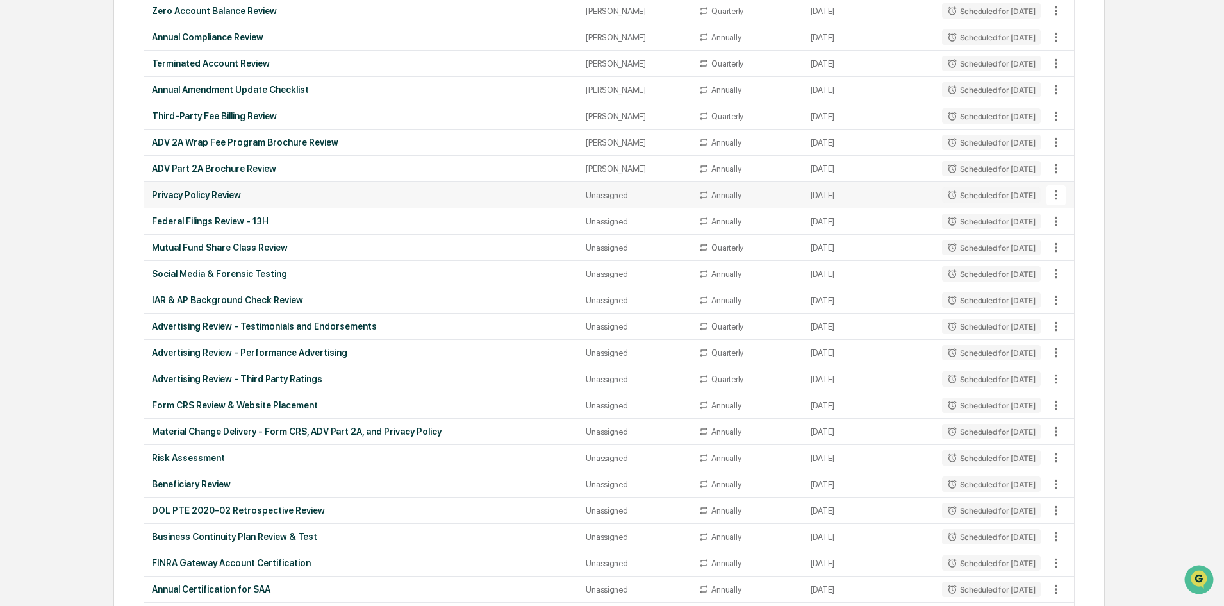
click at [315, 192] on div "Privacy Policy Review" at bounding box center [361, 195] width 419 height 10
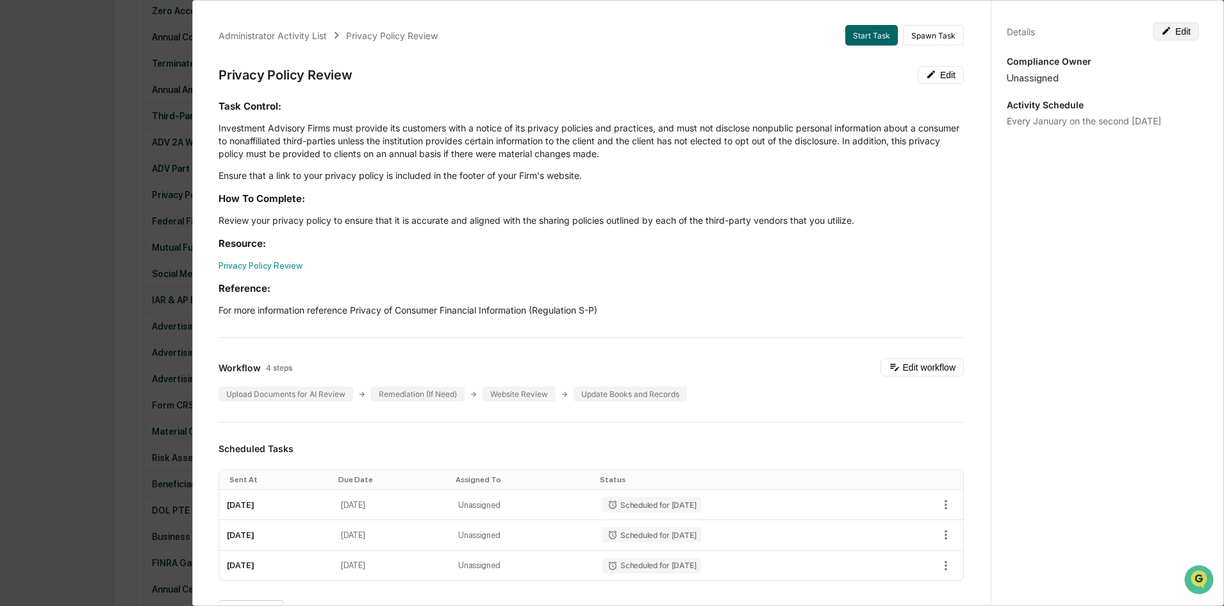
click at [1178, 33] on button "Edit" at bounding box center [1176, 31] width 46 height 18
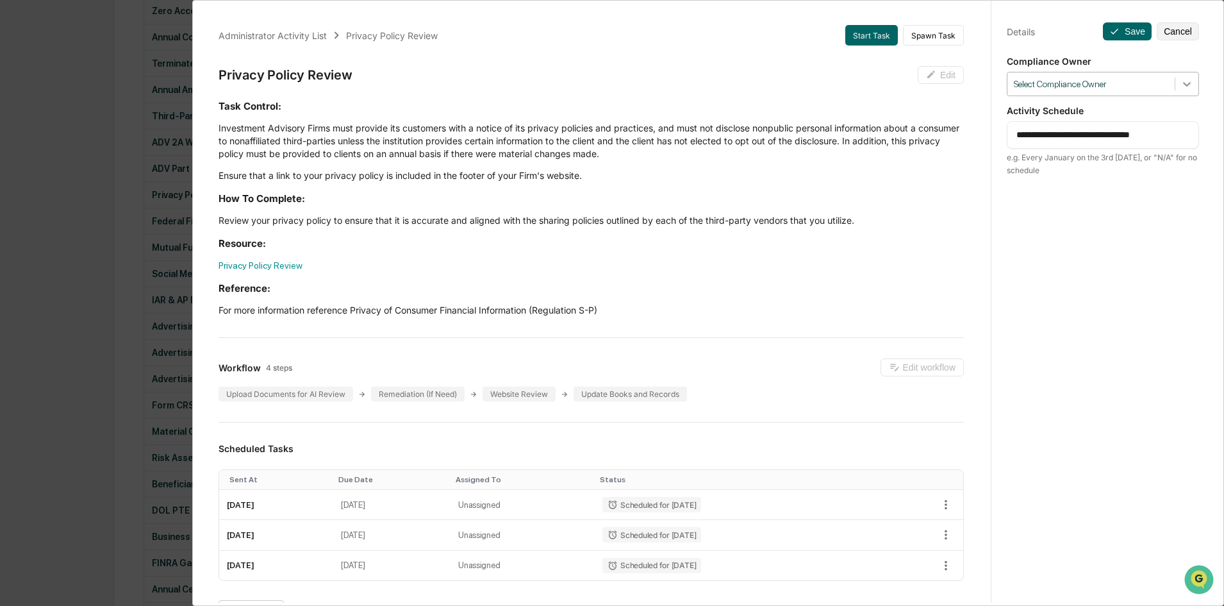
click at [1181, 80] on icon at bounding box center [1187, 84] width 13 height 13
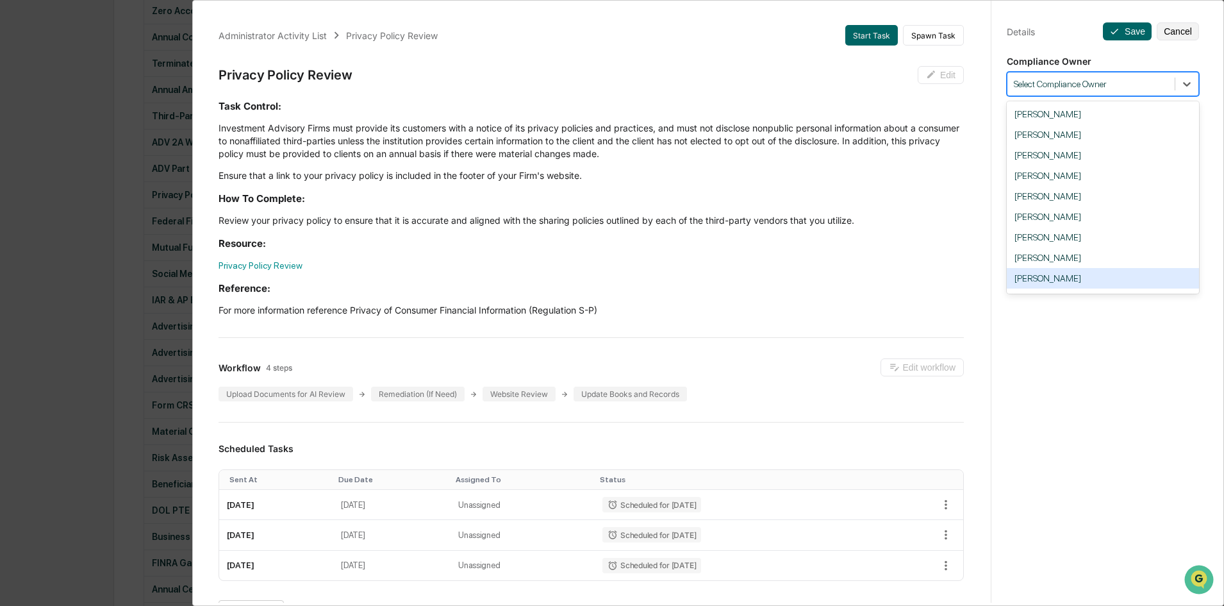
click at [1081, 271] on div "[PERSON_NAME]" at bounding box center [1103, 278] width 192 height 21
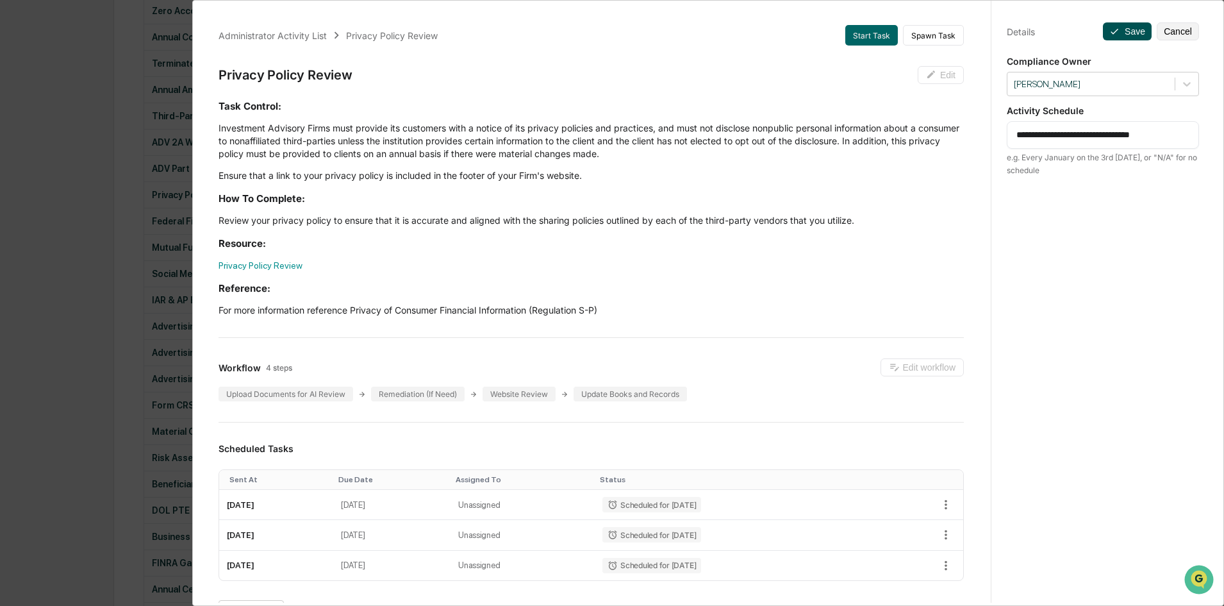
click at [1114, 28] on icon at bounding box center [1115, 31] width 10 height 10
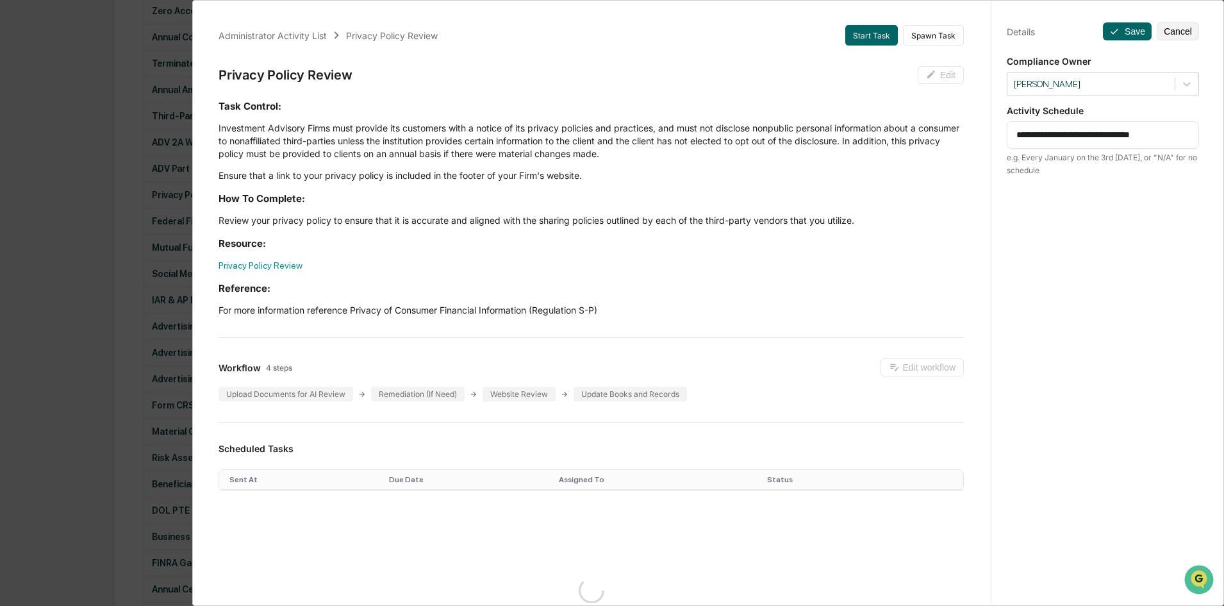
click at [139, 342] on div "Administrator Activity List Privacy Policy Review Start Task Spawn Task Privacy…" at bounding box center [612, 303] width 1224 height 606
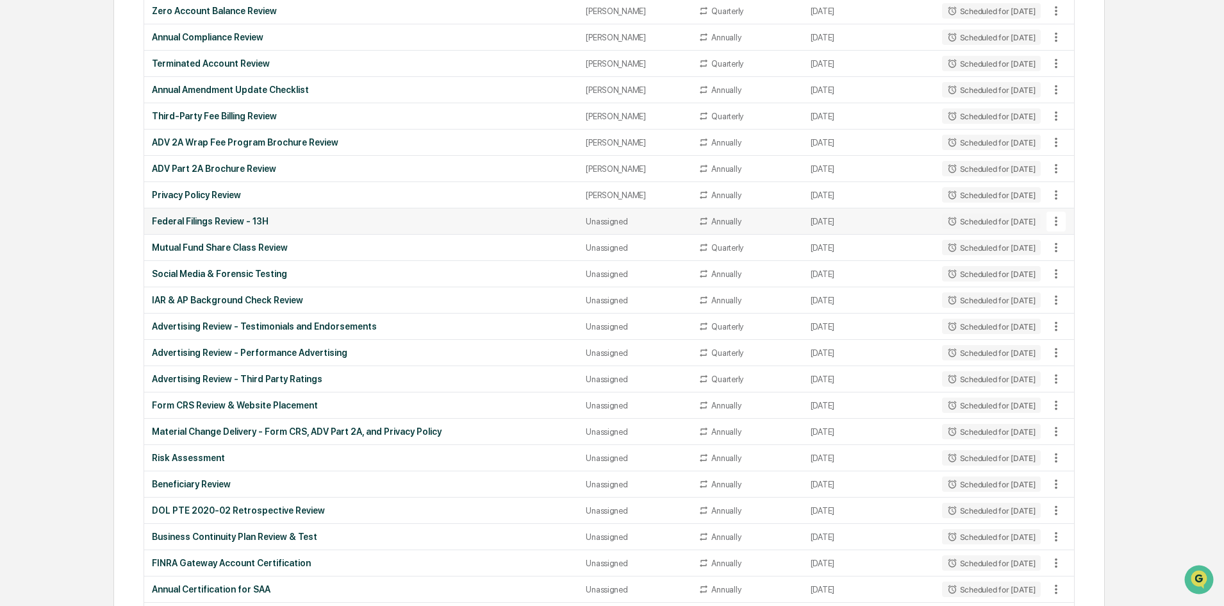
click at [400, 224] on div "Federal Filings Review - 13H" at bounding box center [361, 221] width 419 height 10
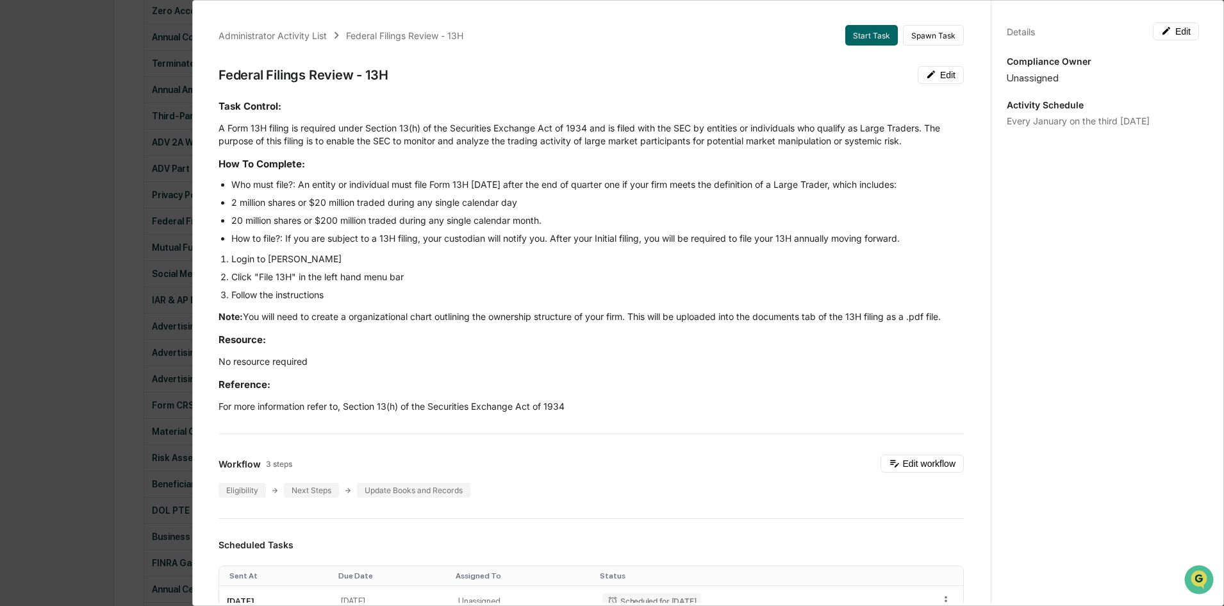
click at [1170, 40] on div "Details Edit Compliance Owner Unassigned Activity Schedule Every January on the…" at bounding box center [1103, 315] width 224 height 637
click at [1170, 38] on button "Edit" at bounding box center [1176, 31] width 46 height 18
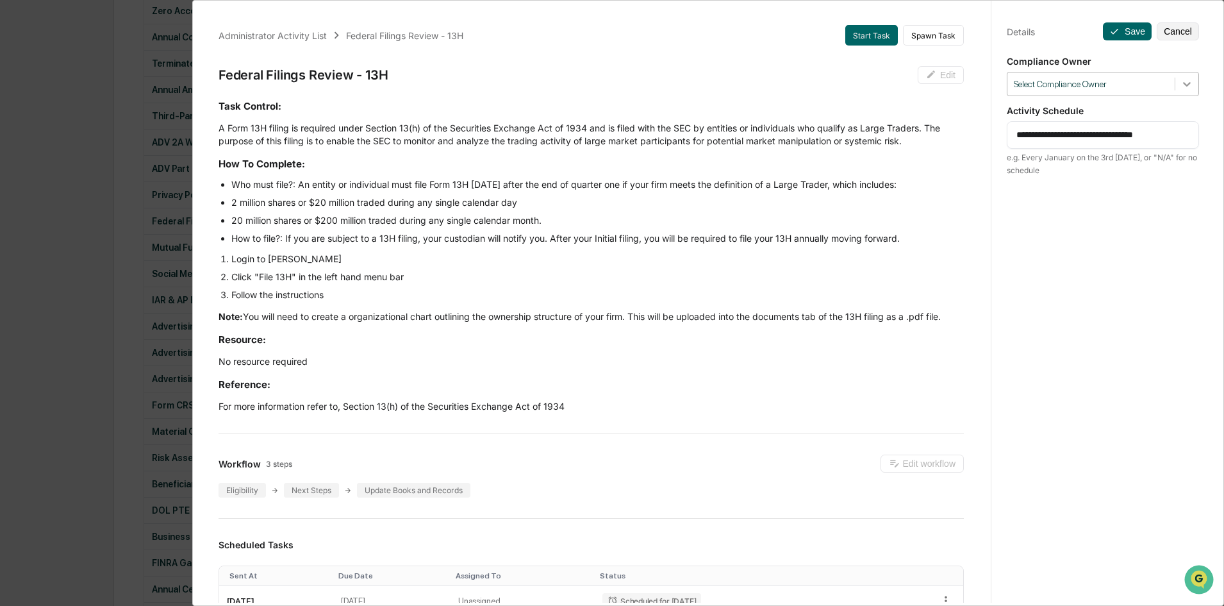
click at [1183, 73] on div at bounding box center [1187, 83] width 23 height 23
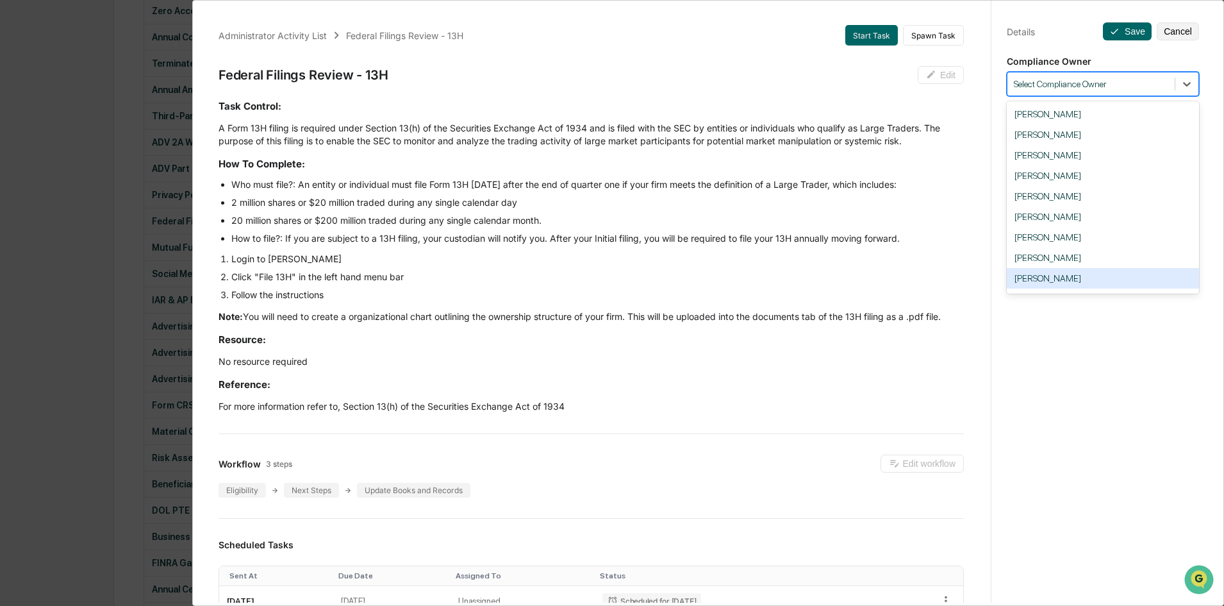
click at [1071, 271] on div "[PERSON_NAME]" at bounding box center [1103, 278] width 192 height 21
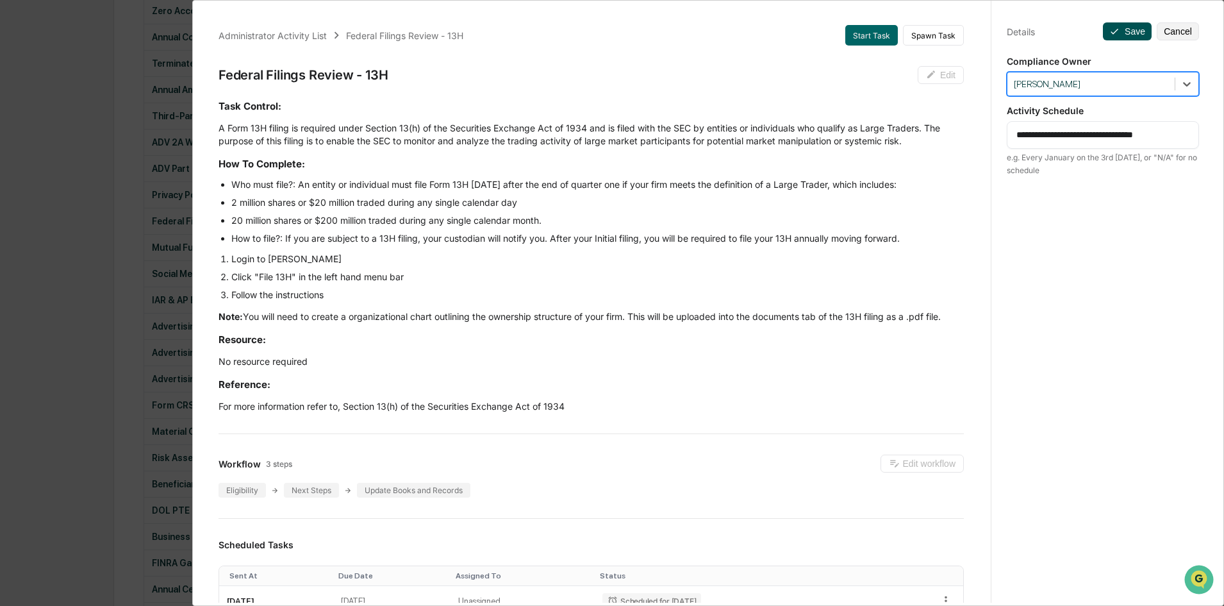
click at [1112, 29] on icon at bounding box center [1115, 32] width 8 height 6
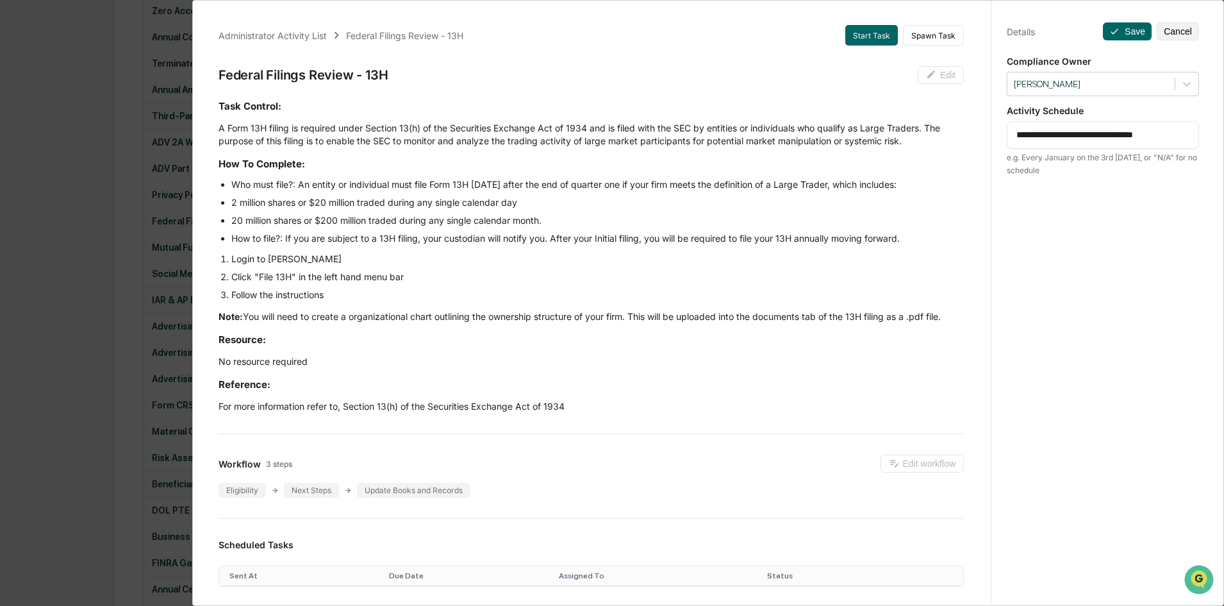
click at [132, 333] on div "Administrator Activity List Federal Filings Review - 13H Start Task Spawn Task …" at bounding box center [612, 303] width 1224 height 606
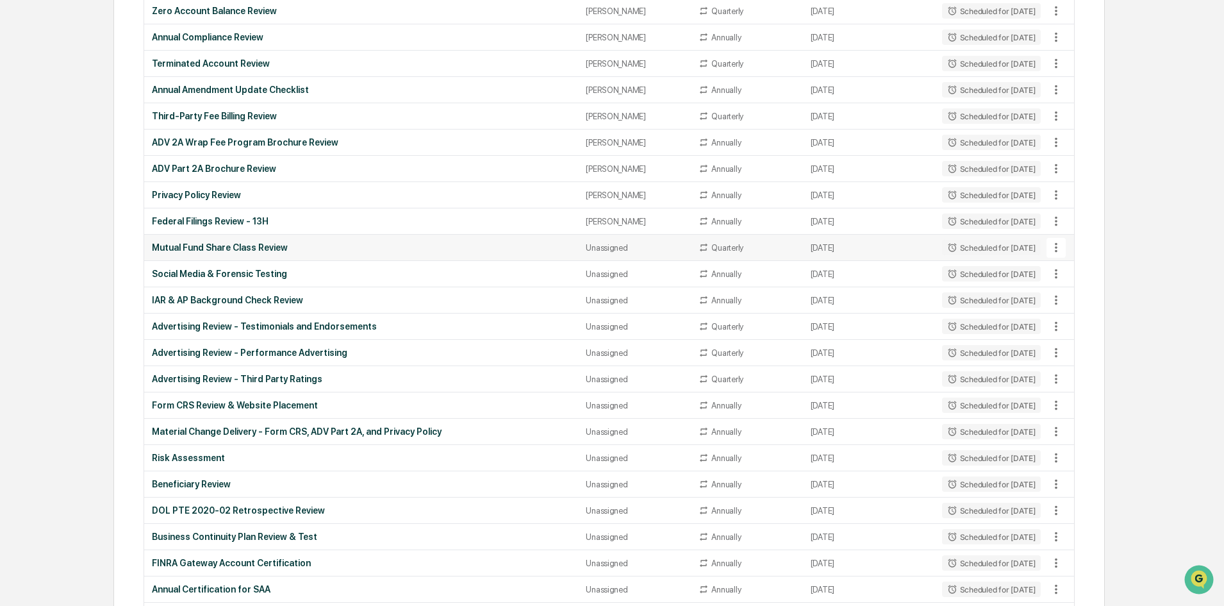
click at [297, 246] on div "Mutual Fund Share Class Review" at bounding box center [361, 247] width 419 height 10
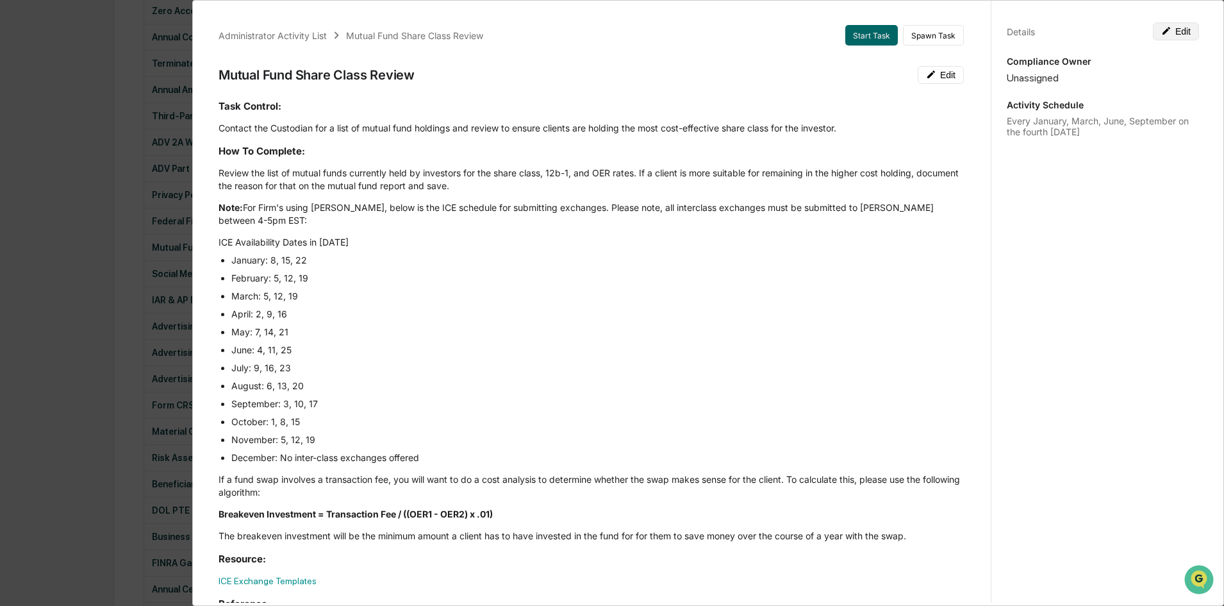
click at [1180, 36] on button "Edit" at bounding box center [1176, 31] width 46 height 18
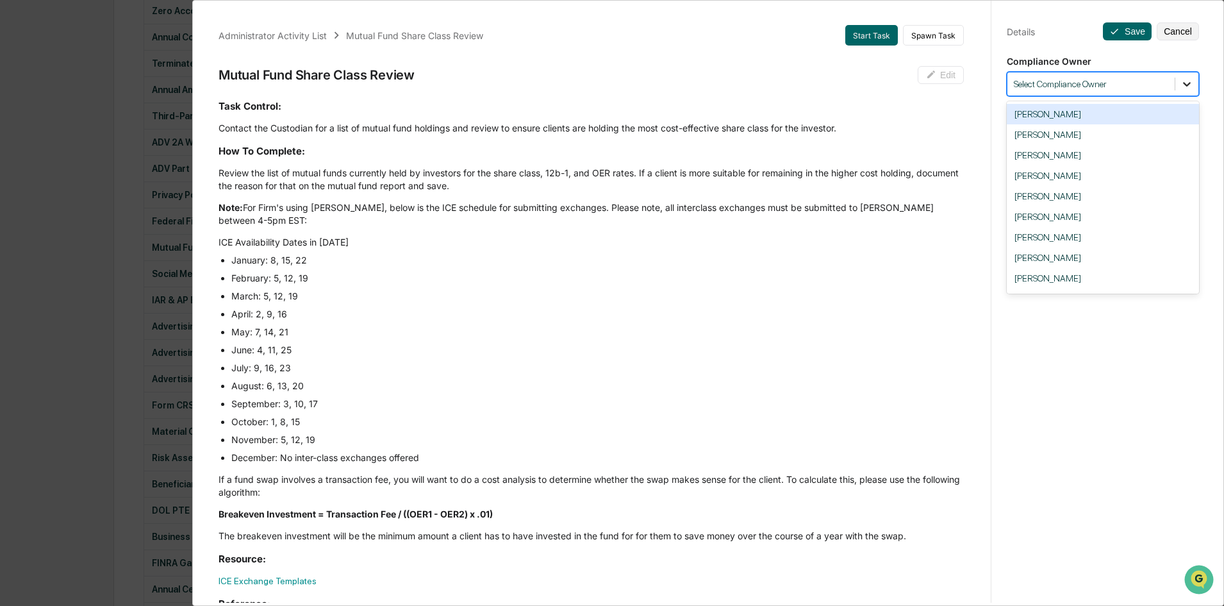
click at [1181, 81] on icon at bounding box center [1187, 84] width 13 height 13
drag, startPoint x: 1078, startPoint y: 275, endPoint x: 1071, endPoint y: 269, distance: 9.5
click at [1078, 276] on div "[PERSON_NAME]" at bounding box center [1103, 278] width 192 height 21
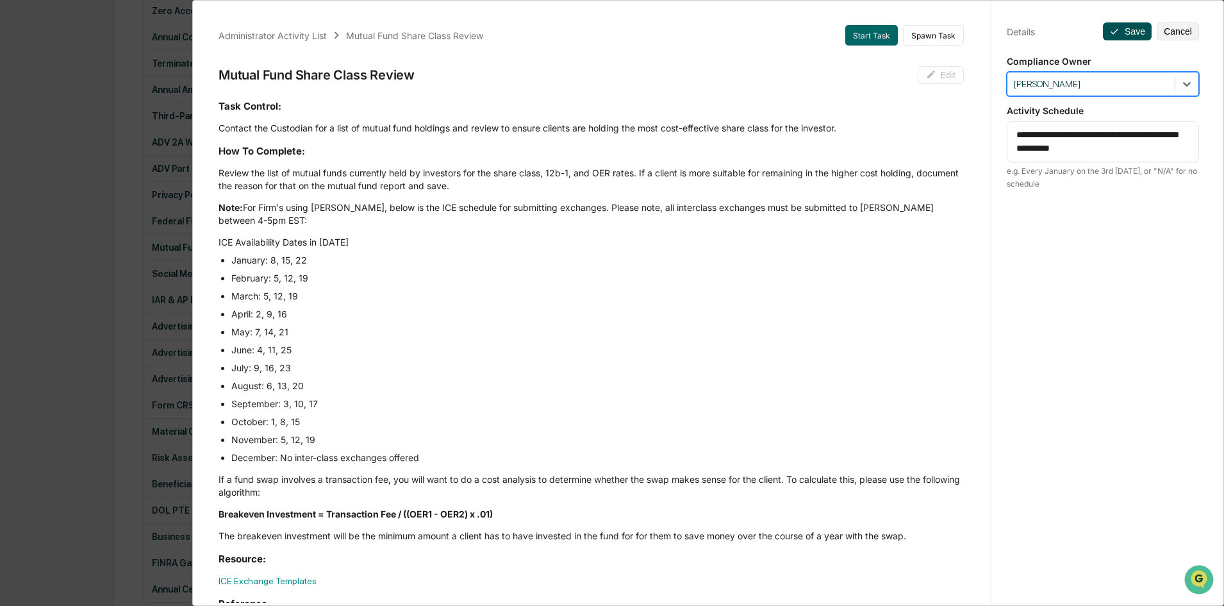
click at [1133, 33] on button "Save" at bounding box center [1127, 31] width 49 height 18
click at [117, 342] on div "Administrator Activity List Mutual Fund Share Class Review Start Task Spawn Tas…" at bounding box center [612, 303] width 1224 height 606
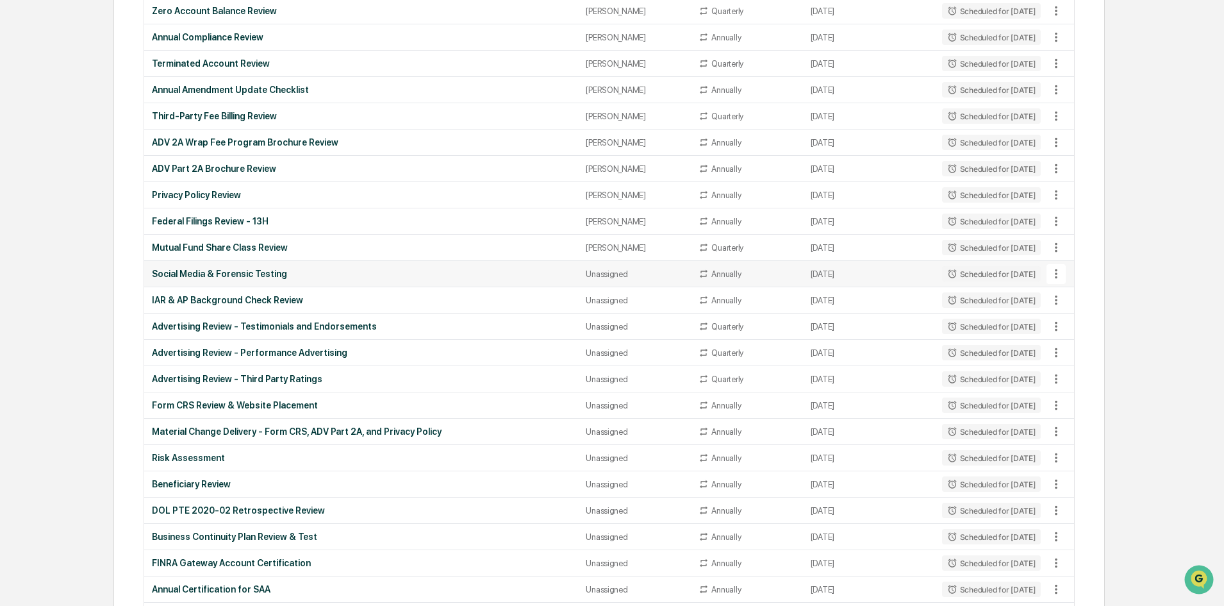
click at [326, 265] on td "Social Media & Forensic Testing" at bounding box center [361, 274] width 434 height 26
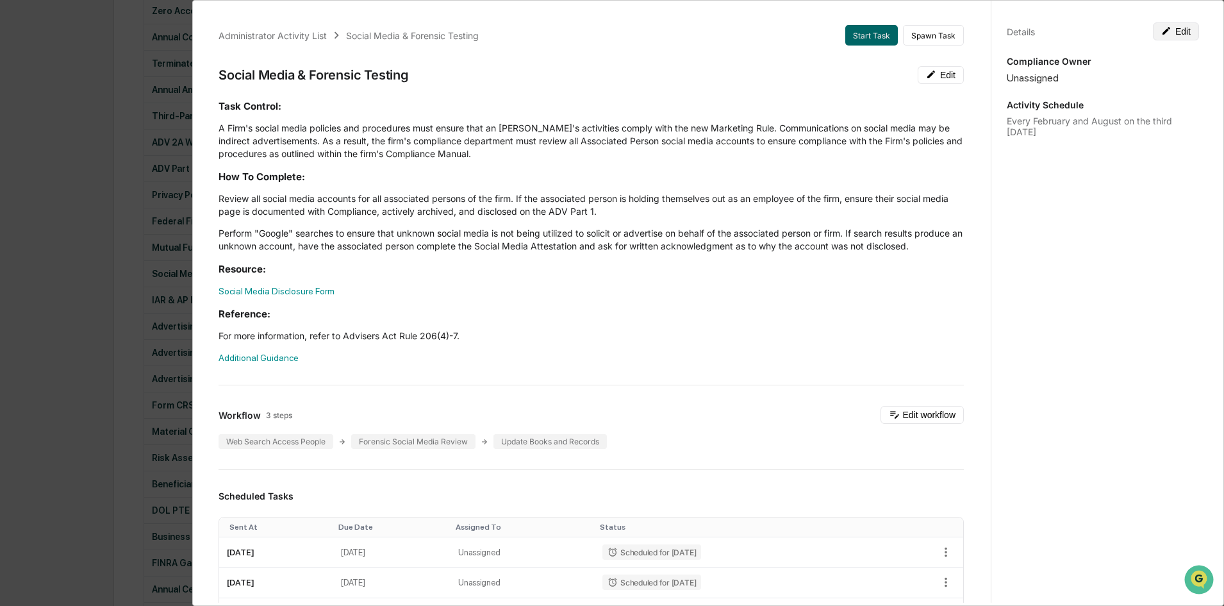
click at [1173, 30] on button "Edit" at bounding box center [1176, 31] width 46 height 18
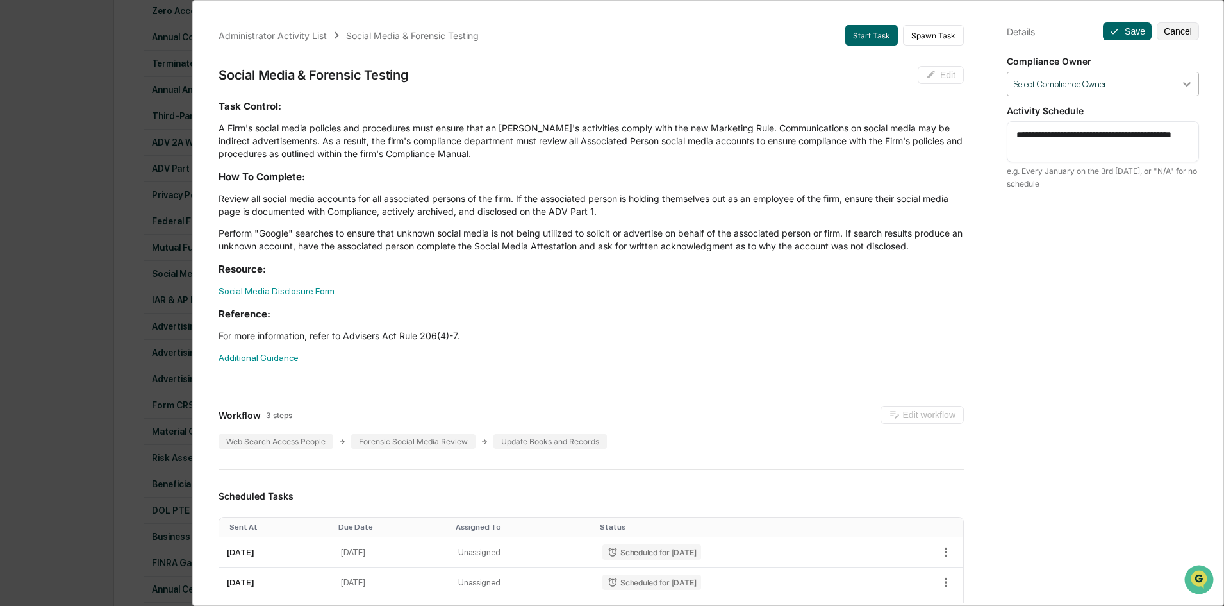
click at [1183, 89] on icon at bounding box center [1187, 84] width 13 height 13
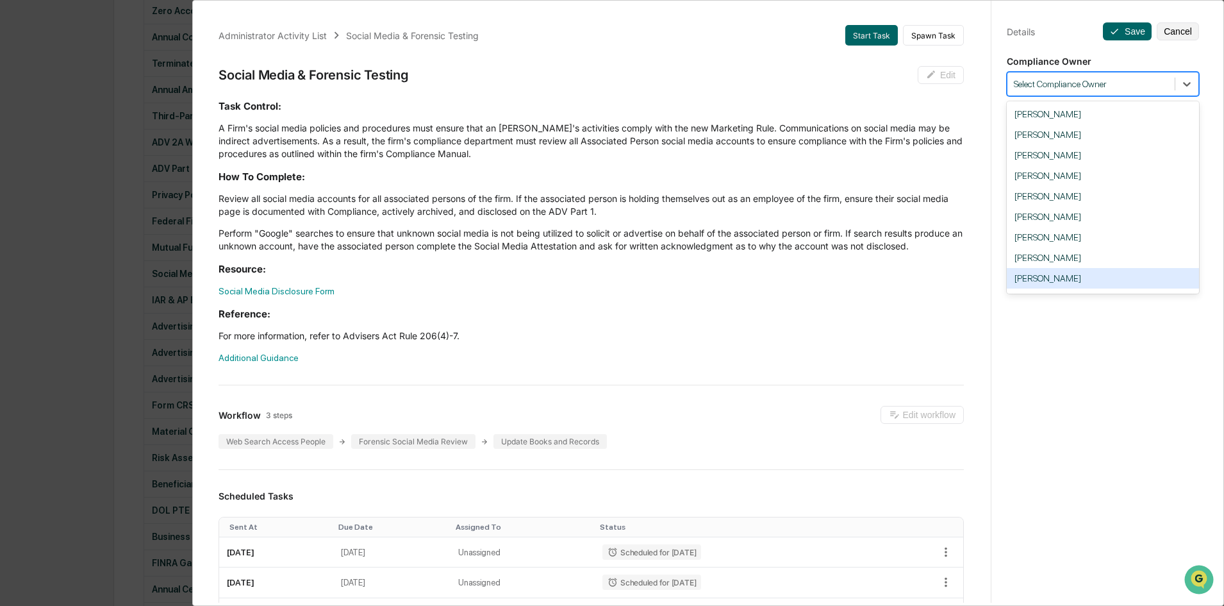
click at [1072, 273] on div "[PERSON_NAME]" at bounding box center [1103, 278] width 192 height 21
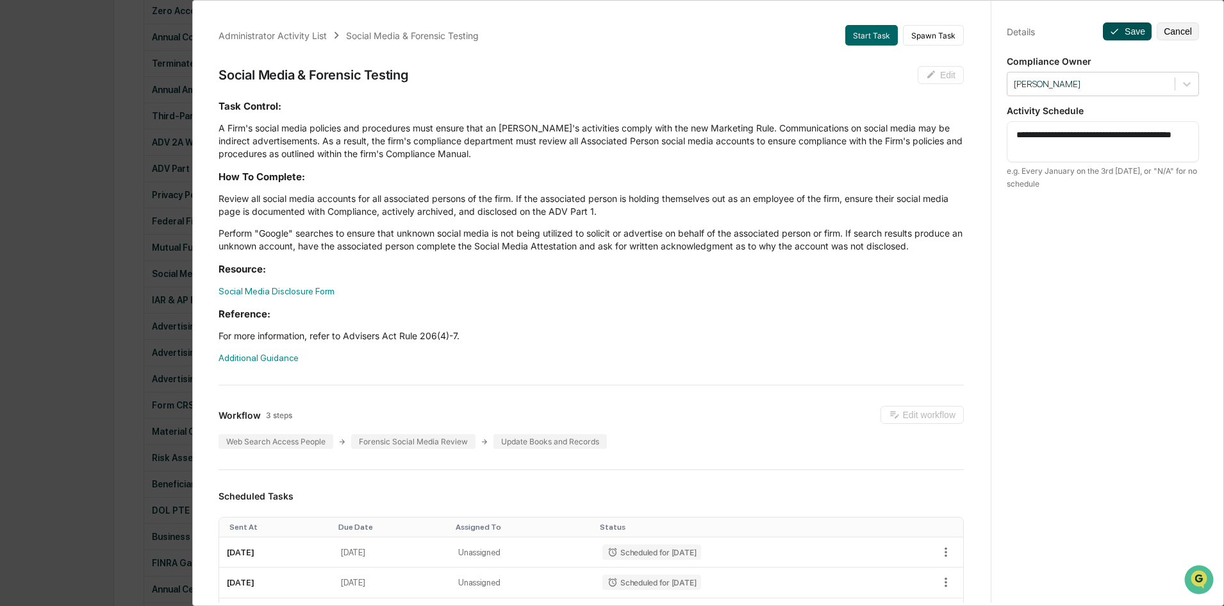
click at [1118, 34] on button "Save" at bounding box center [1127, 31] width 49 height 18
click at [129, 315] on div "Administrator Activity List Social Media & Forensic Testing Start Task Spawn Ta…" at bounding box center [612, 303] width 1224 height 606
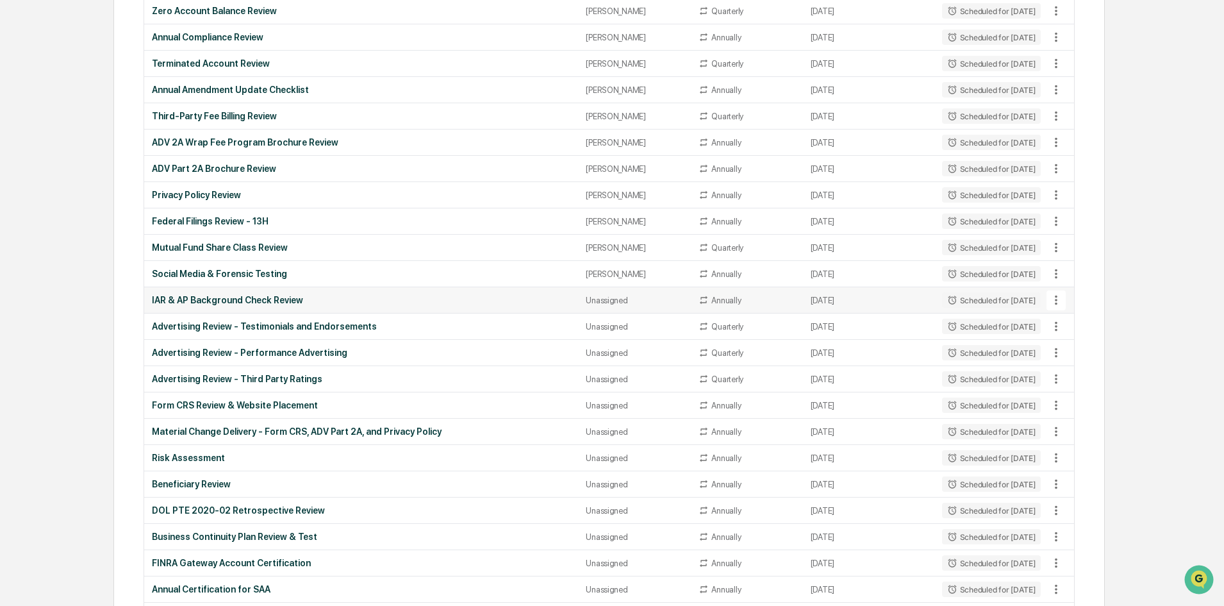
click at [341, 296] on div "IAR & AP Background Check Review" at bounding box center [361, 300] width 419 height 10
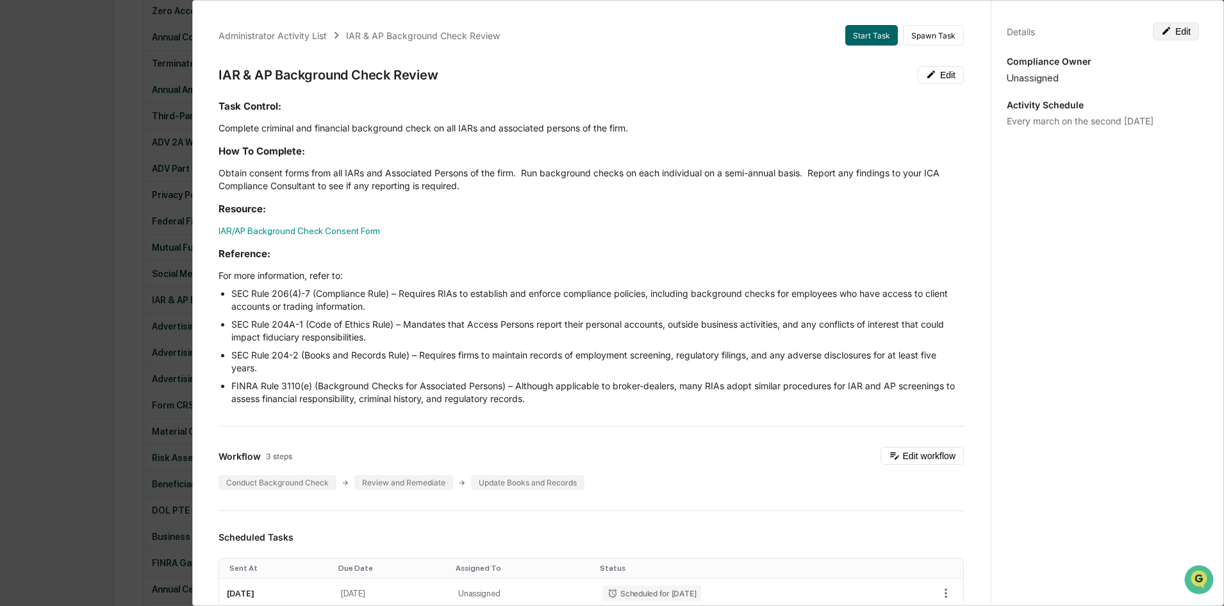
click at [1190, 31] on button "Edit" at bounding box center [1176, 31] width 46 height 18
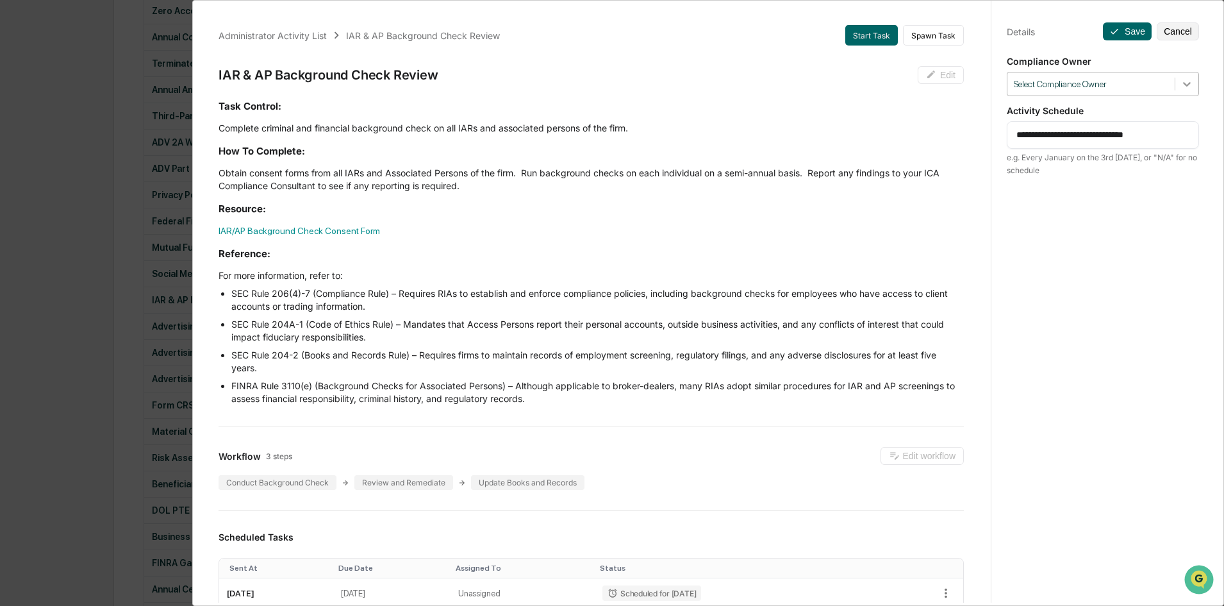
click at [1182, 74] on div at bounding box center [1187, 83] width 23 height 23
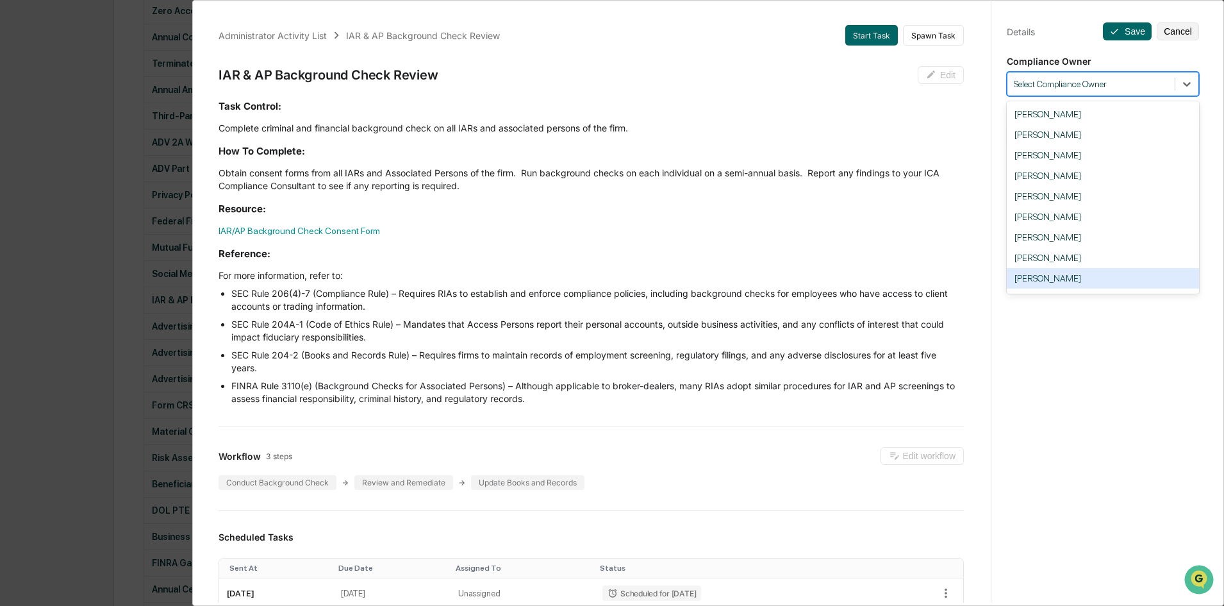
drag, startPoint x: 1090, startPoint y: 271, endPoint x: 1082, endPoint y: 255, distance: 18.1
click at [1090, 269] on div "[PERSON_NAME]" at bounding box center [1103, 278] width 192 height 21
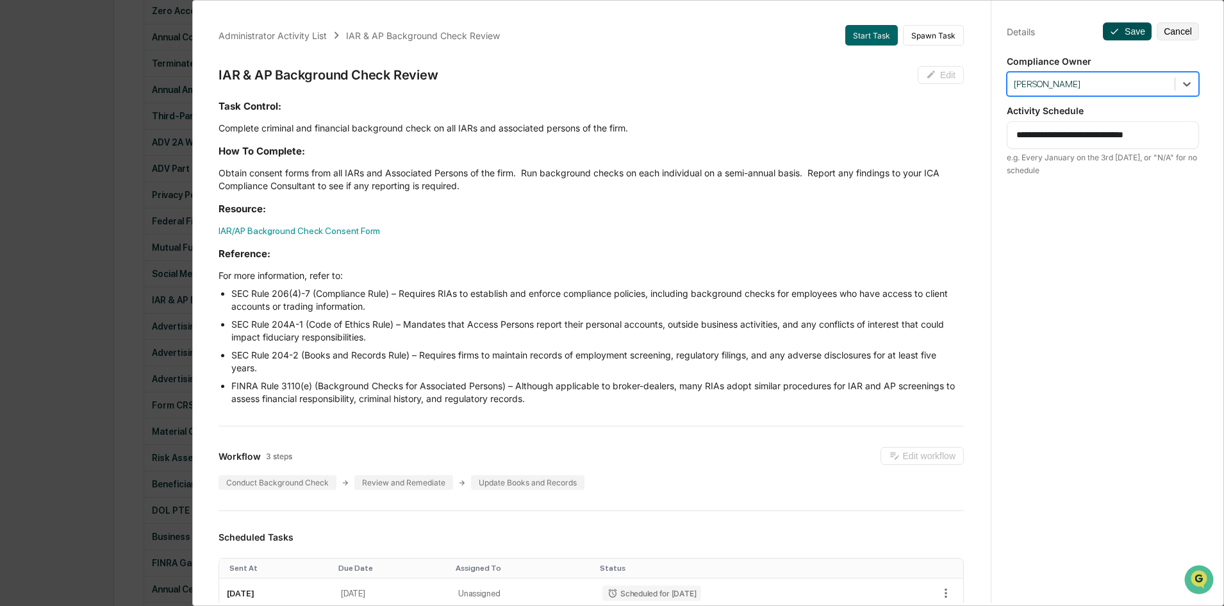
click at [1119, 34] on button "Save" at bounding box center [1127, 31] width 49 height 18
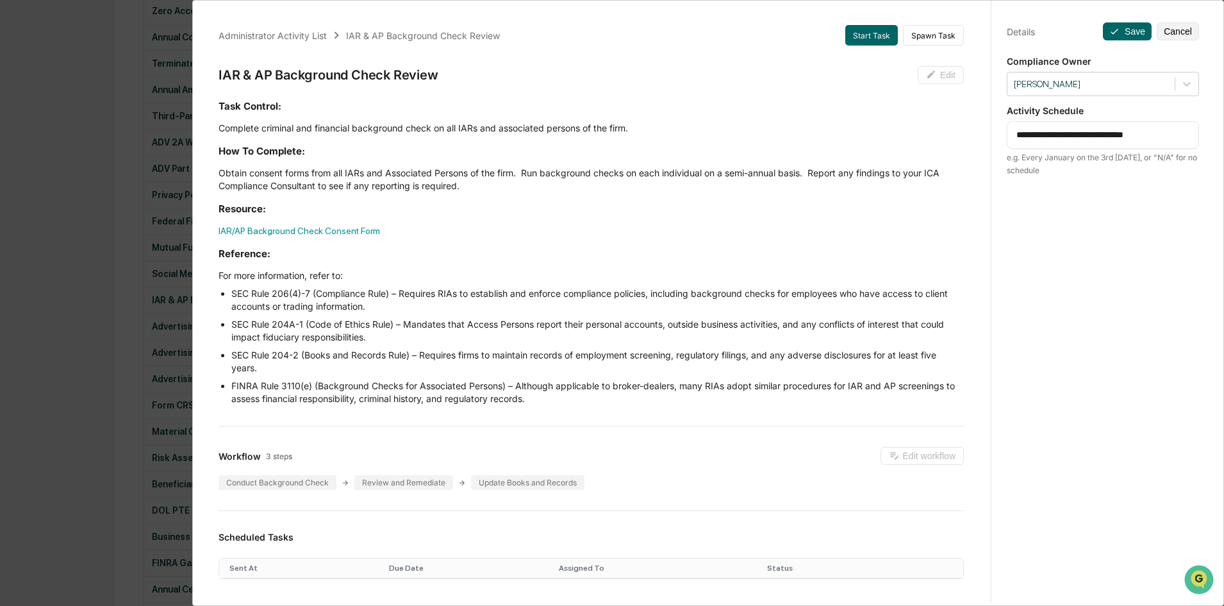
click at [126, 310] on div "Administrator Activity List IAR & AP Background Check Review Start Task Spawn T…" at bounding box center [612, 303] width 1224 height 606
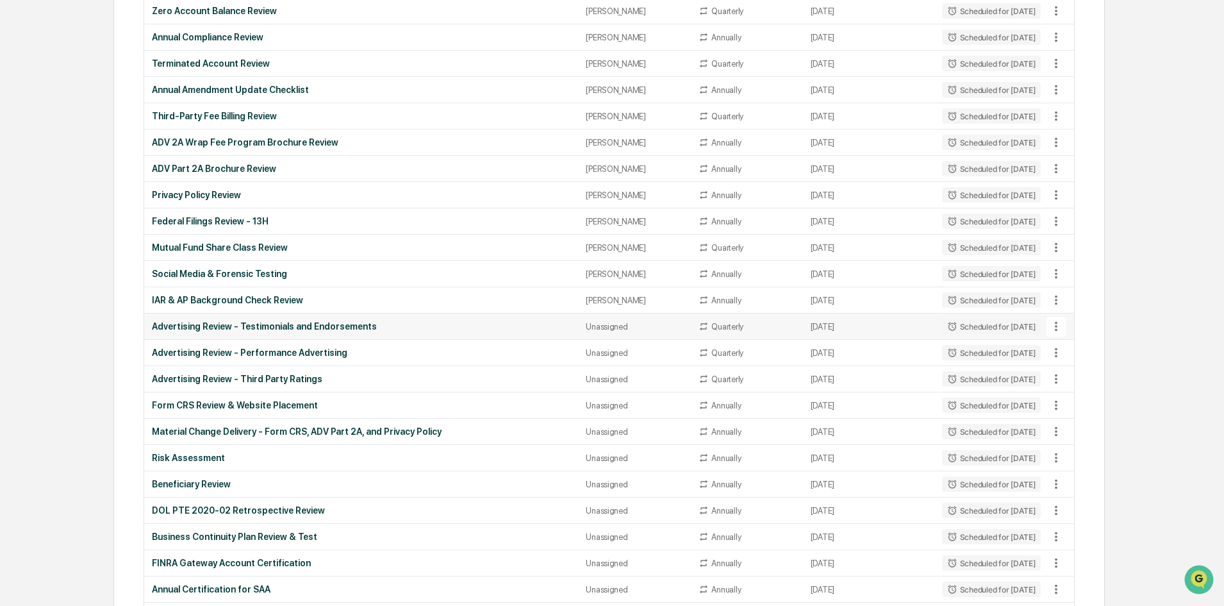
click at [429, 320] on td "Advertising Review - Testimonials and Endorsements" at bounding box center [361, 326] width 434 height 26
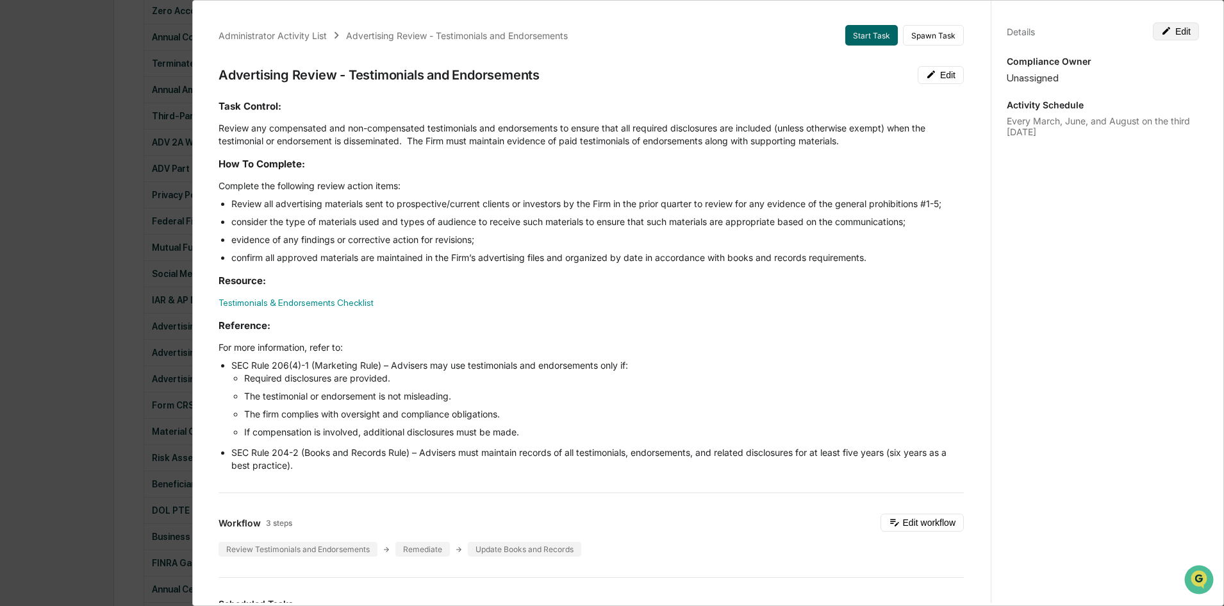
click at [1178, 35] on button "Edit" at bounding box center [1176, 31] width 46 height 18
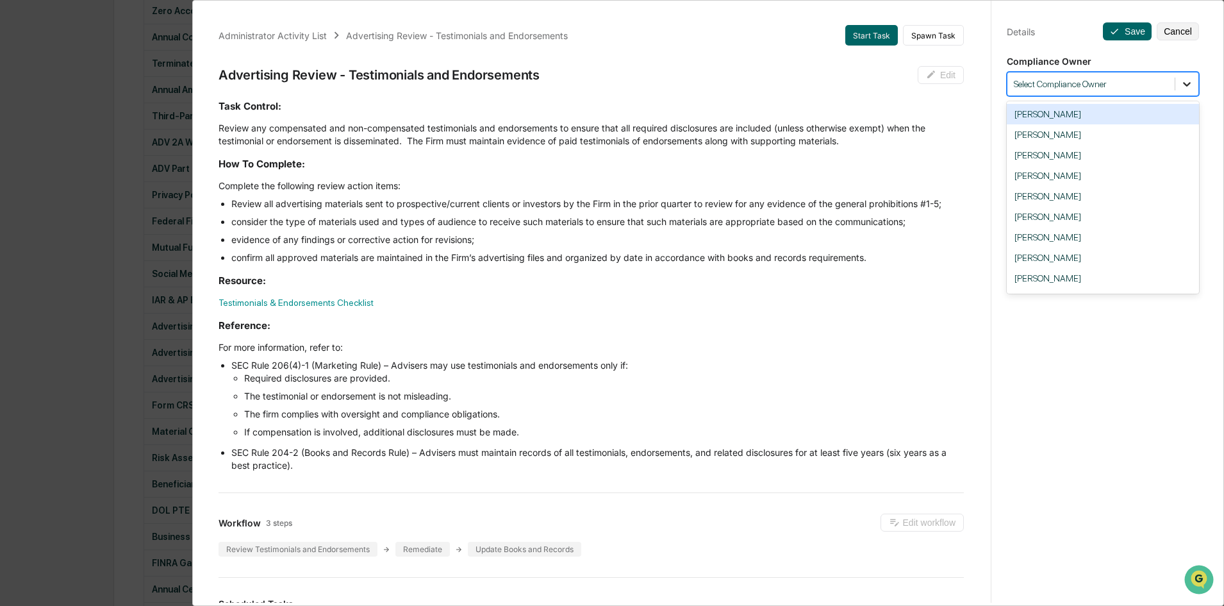
click at [1187, 78] on icon at bounding box center [1187, 84] width 13 height 13
click at [1097, 276] on div "[PERSON_NAME]" at bounding box center [1103, 278] width 192 height 21
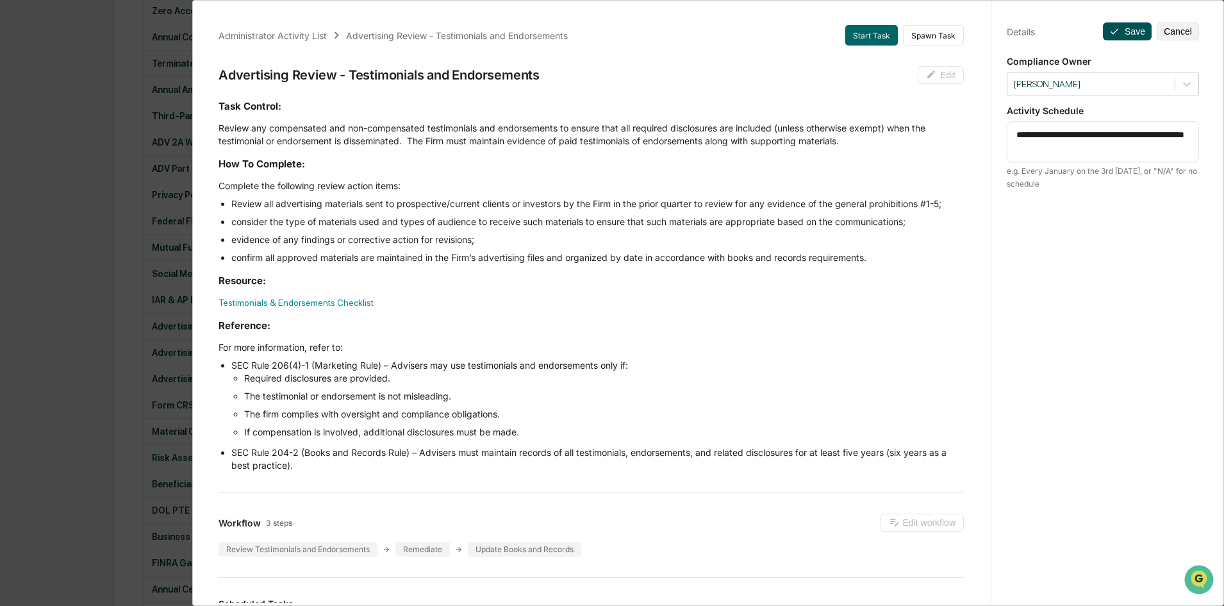
click at [1116, 26] on button "Save" at bounding box center [1127, 31] width 49 height 18
click at [141, 311] on div "Administrator Activity List Advertising Review - Testimonials and Endorsements …" at bounding box center [612, 303] width 1224 height 606
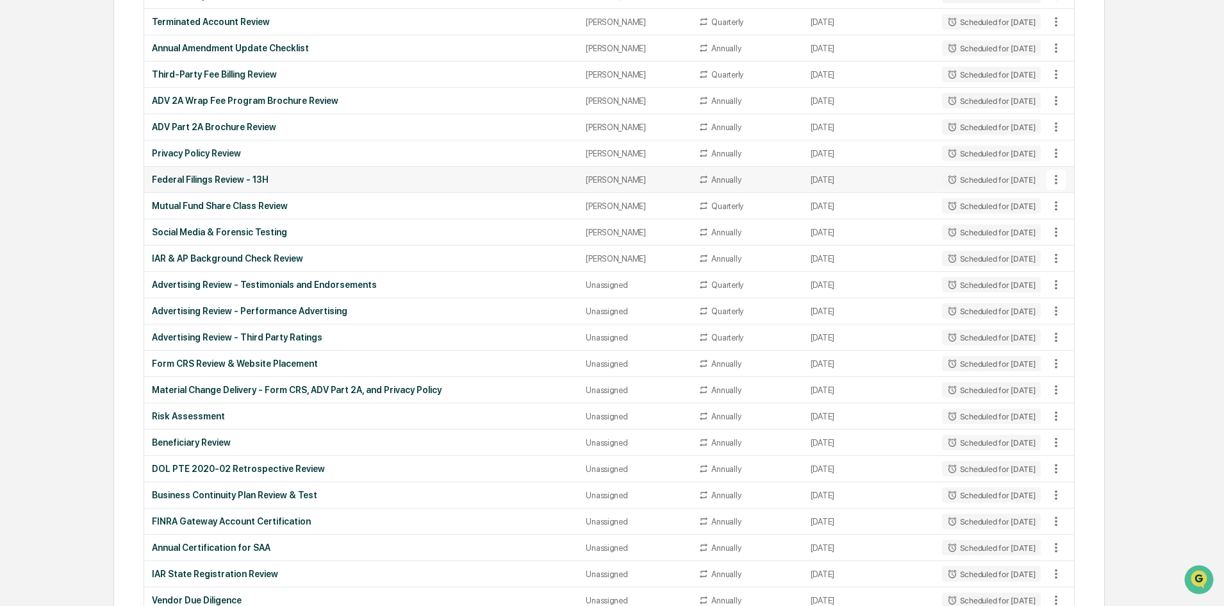
scroll to position [1192, 0]
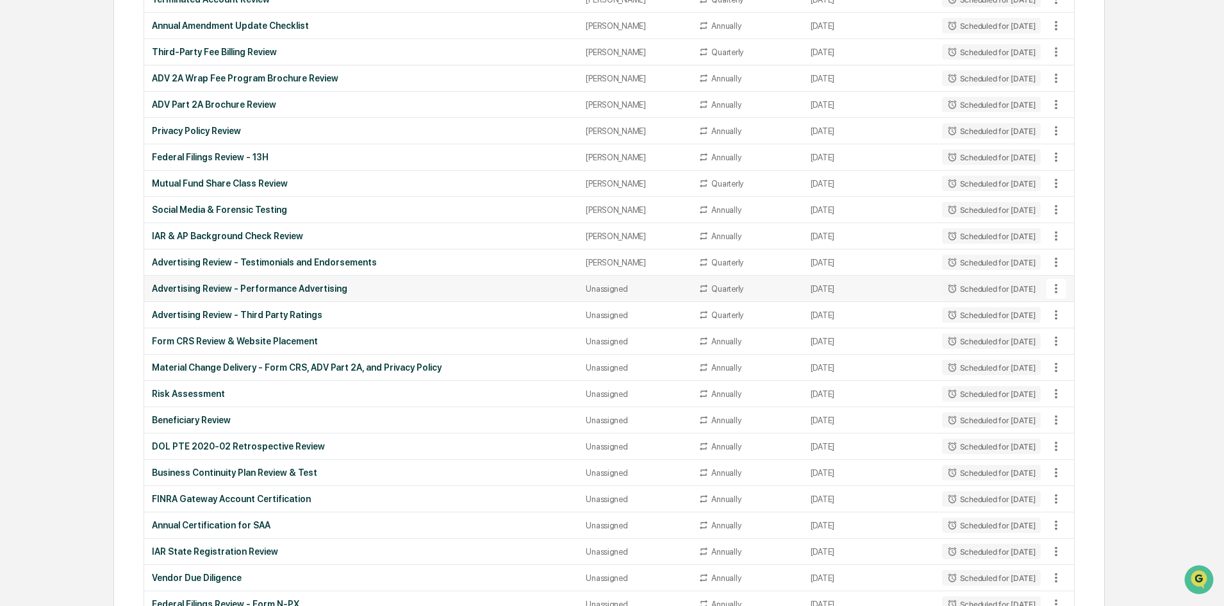
click at [372, 286] on div "Advertising Review - Performance Advertising" at bounding box center [361, 288] width 419 height 10
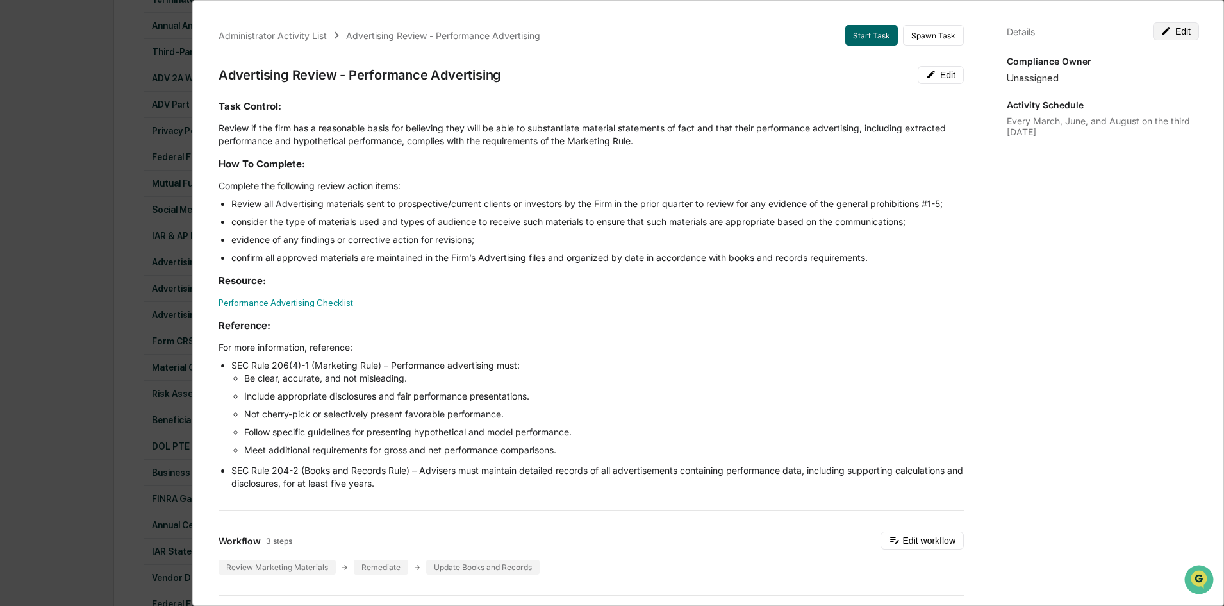
click at [1176, 33] on button "Edit" at bounding box center [1176, 31] width 46 height 18
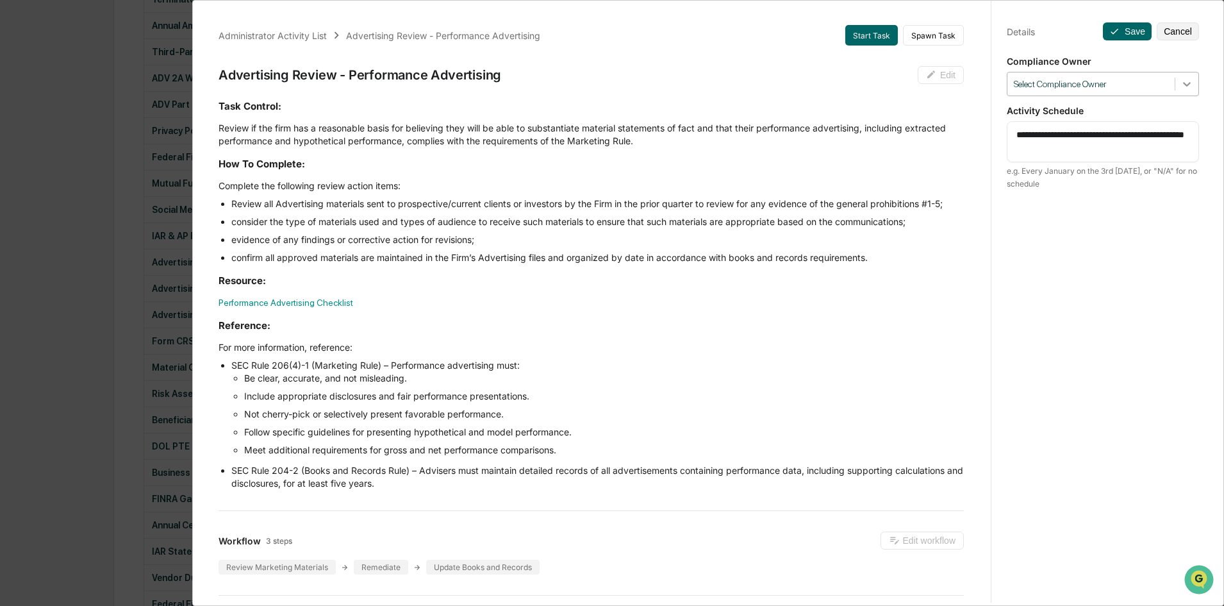
click at [1182, 90] on icon at bounding box center [1187, 84] width 13 height 13
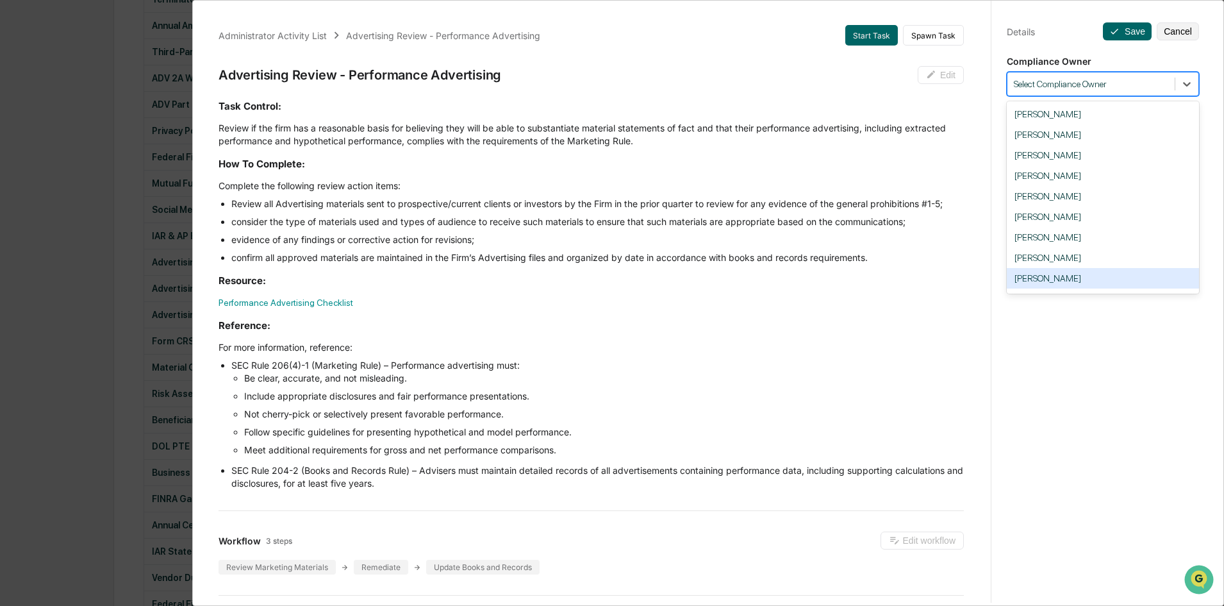
click at [1074, 276] on div "[PERSON_NAME]" at bounding box center [1103, 278] width 192 height 21
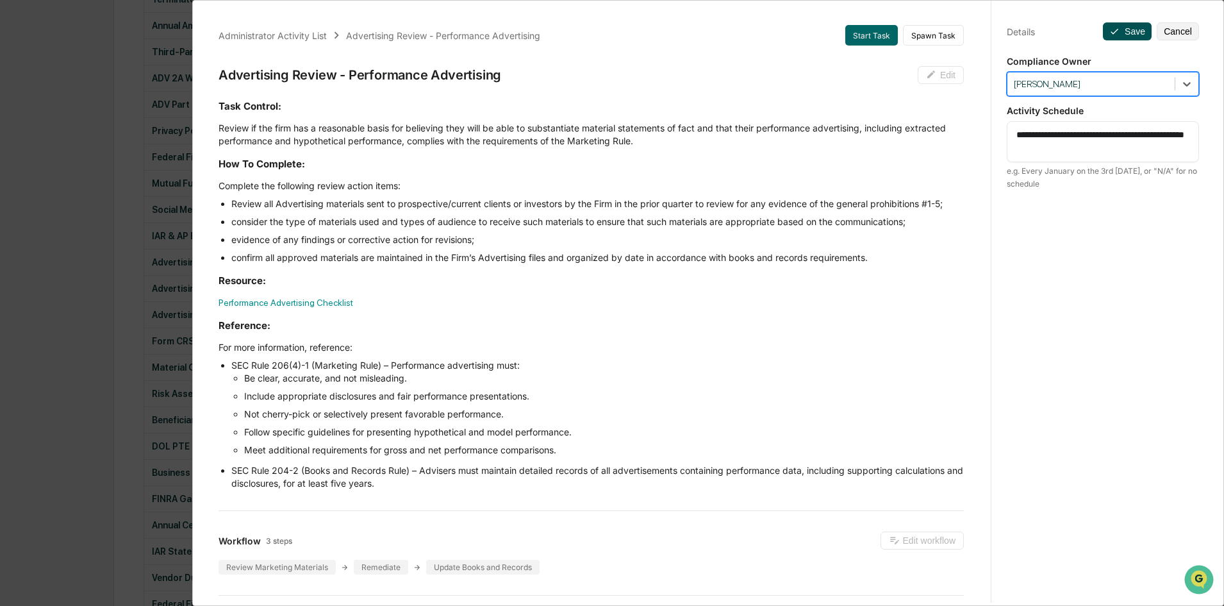
click at [1119, 29] on button "Save" at bounding box center [1127, 31] width 49 height 18
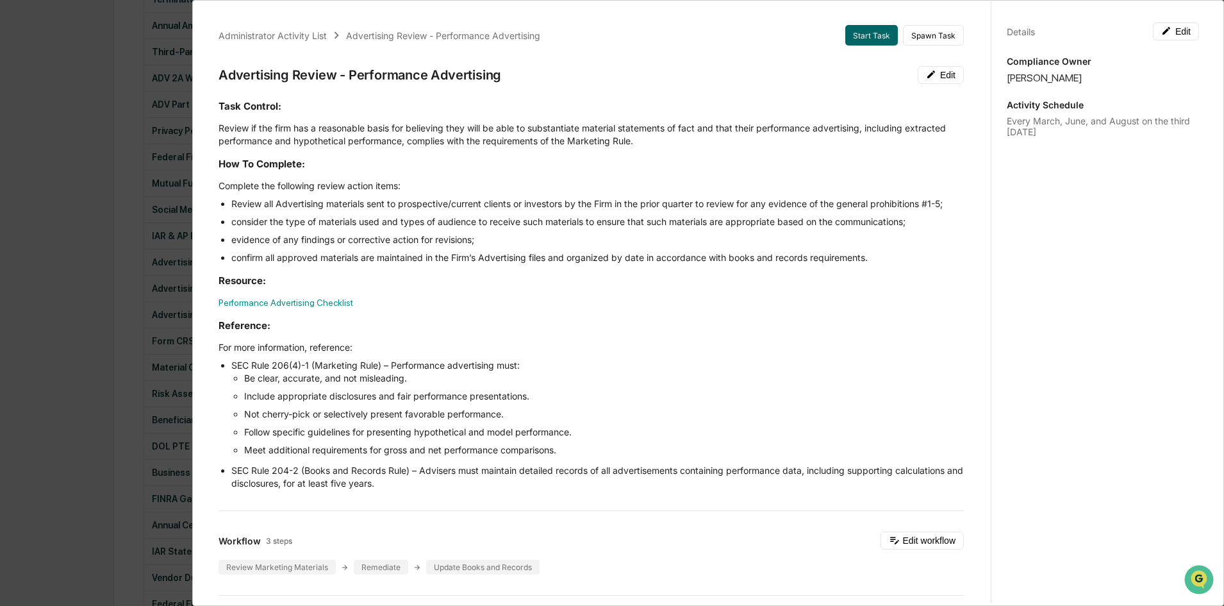
click at [126, 338] on div "Administrator Activity List Advertising Review - Performance Advertising Start …" at bounding box center [612, 303] width 1224 height 606
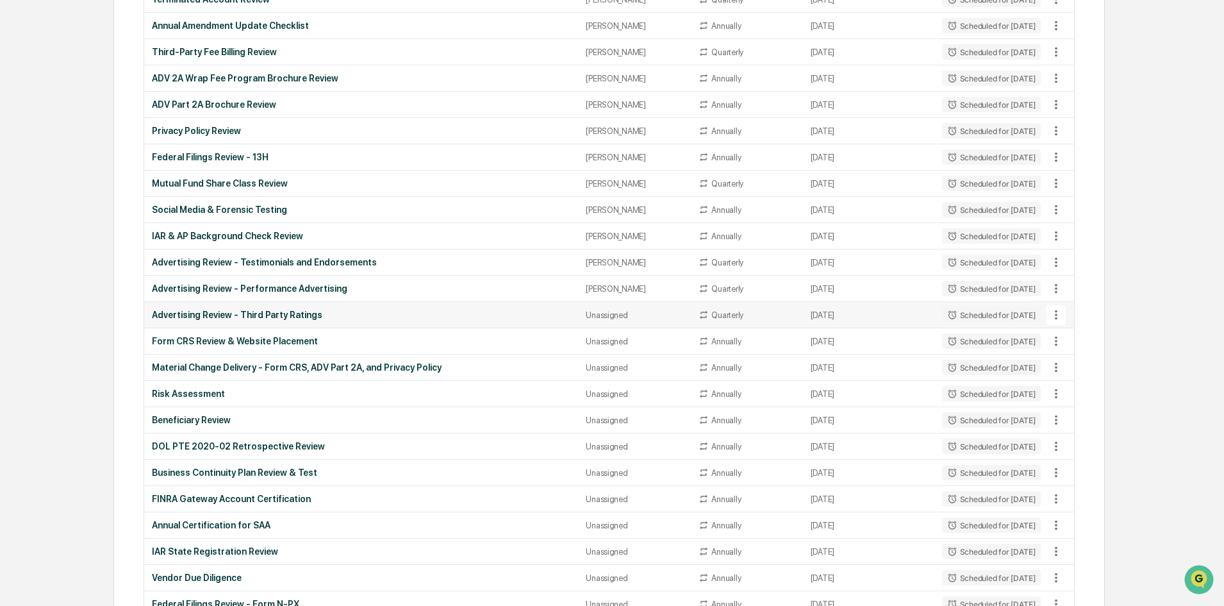
click at [318, 319] on div "Advertising Review - Third Party Ratings" at bounding box center [361, 315] width 419 height 10
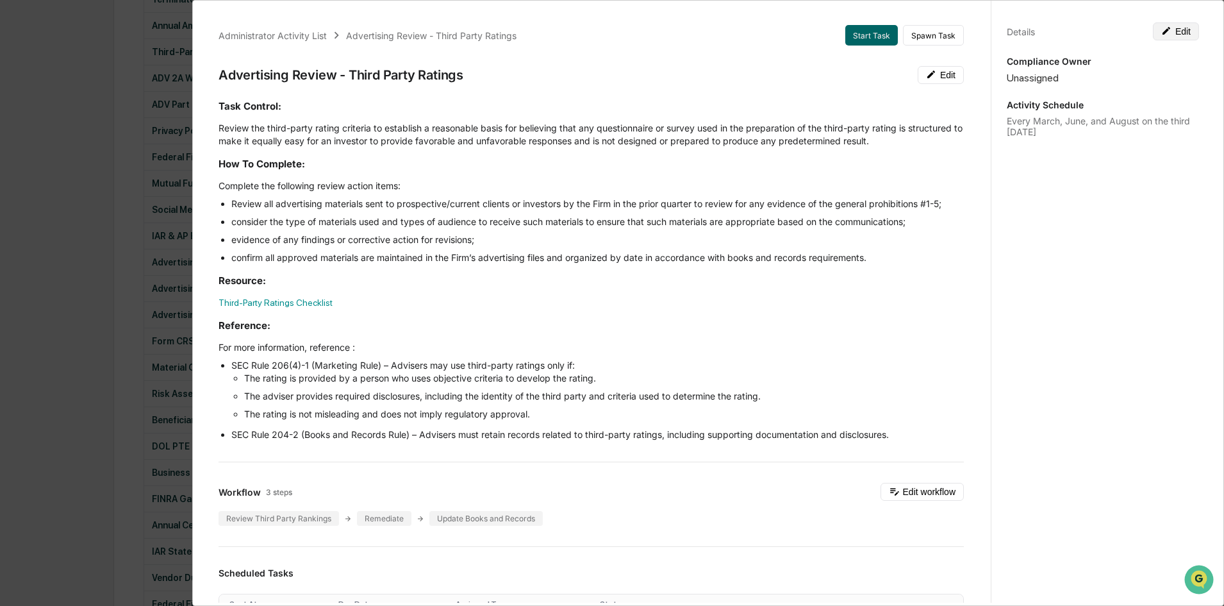
click at [1174, 32] on button "Edit" at bounding box center [1176, 31] width 46 height 18
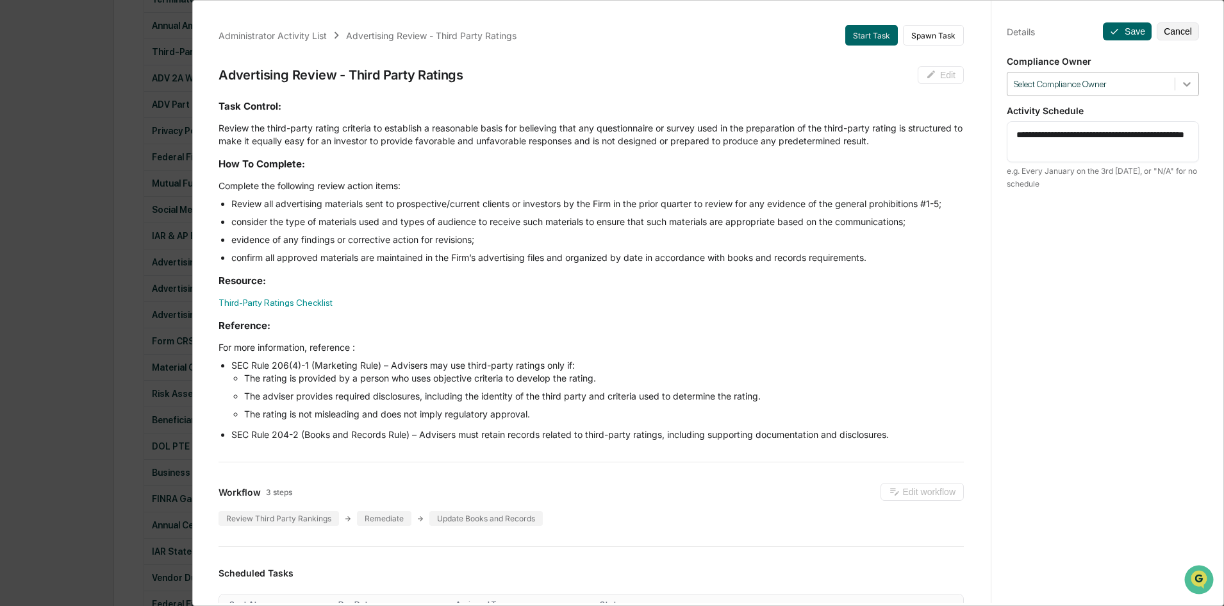
click at [1185, 86] on icon at bounding box center [1187, 84] width 13 height 13
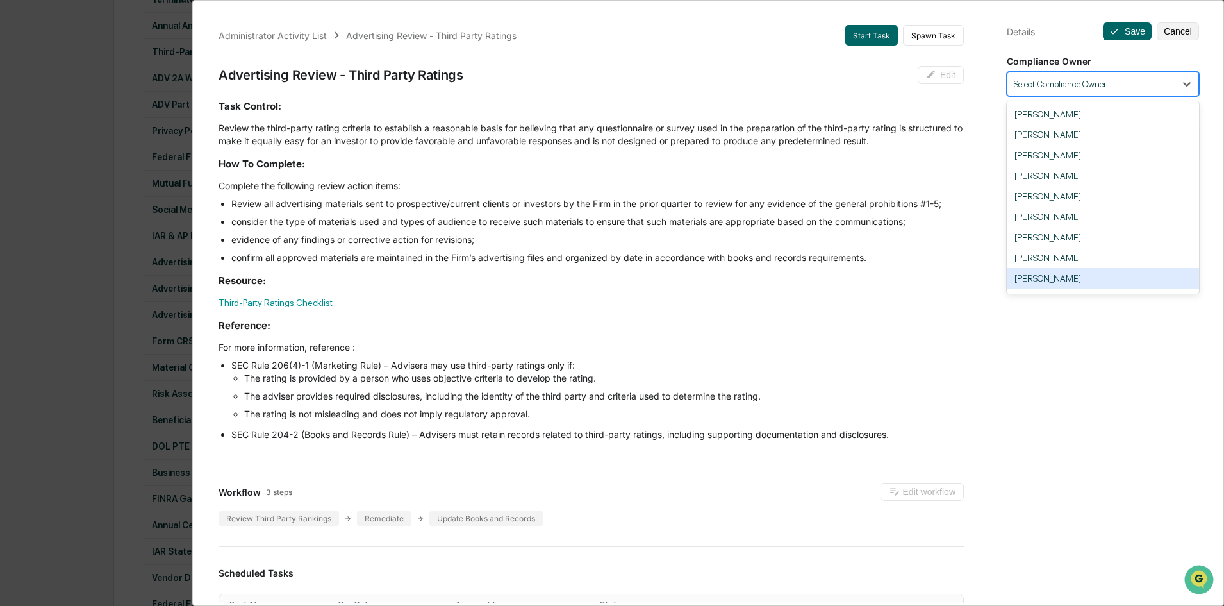
drag, startPoint x: 1082, startPoint y: 274, endPoint x: 1078, endPoint y: 263, distance: 11.8
click at [1082, 273] on div "[PERSON_NAME]" at bounding box center [1103, 278] width 192 height 21
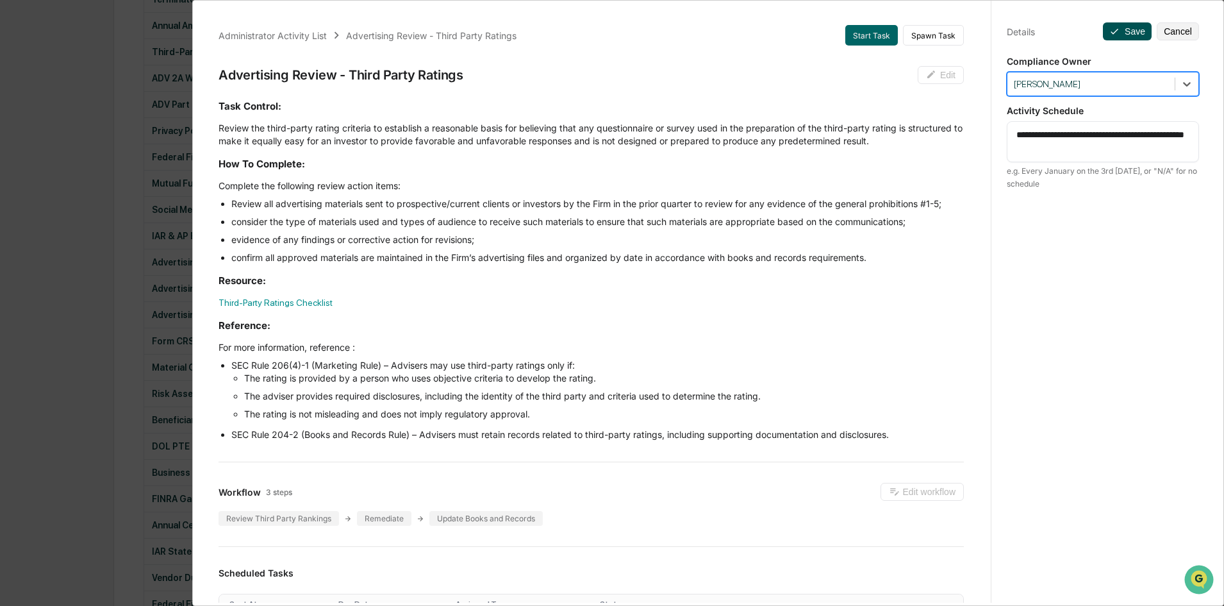
click at [1119, 31] on button "Save" at bounding box center [1127, 31] width 49 height 18
click at [141, 317] on div "Administrator Activity List Advertising Review - Third Party Ratings Start Task…" at bounding box center [612, 303] width 1224 height 606
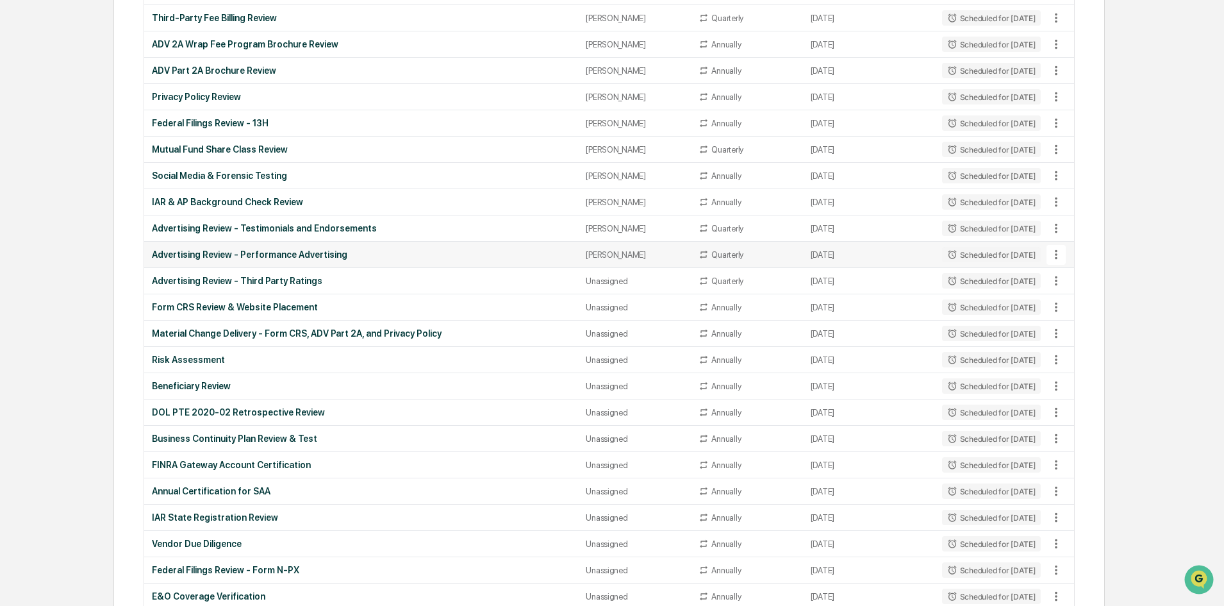
scroll to position [1256, 0]
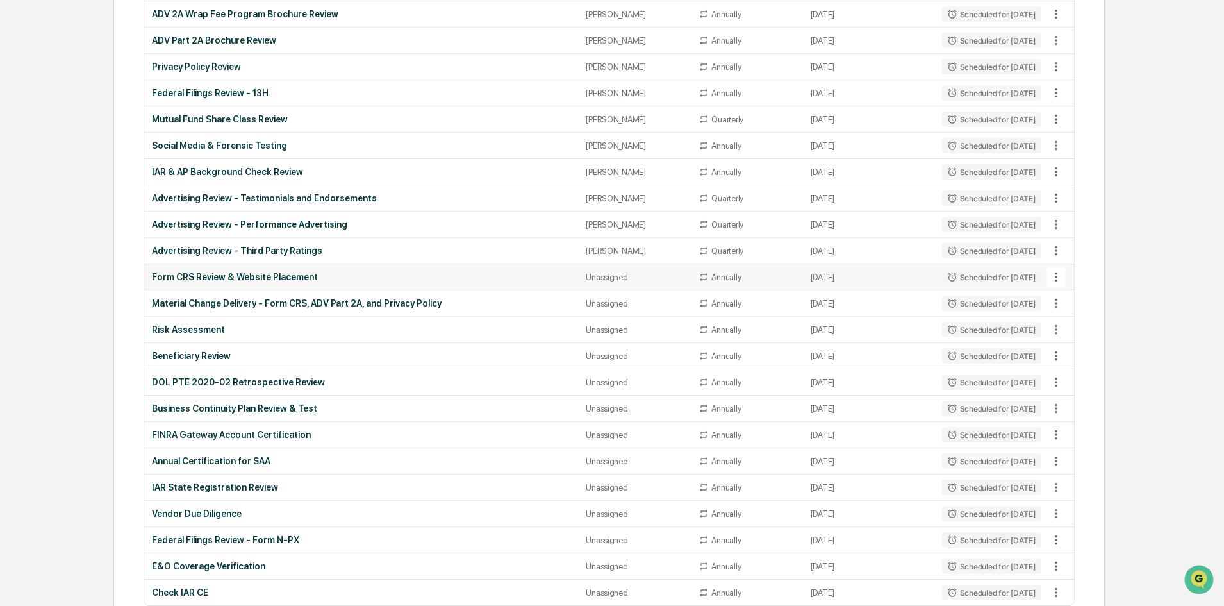
click at [424, 274] on div "Form CRS Review & Website Placement" at bounding box center [361, 277] width 419 height 10
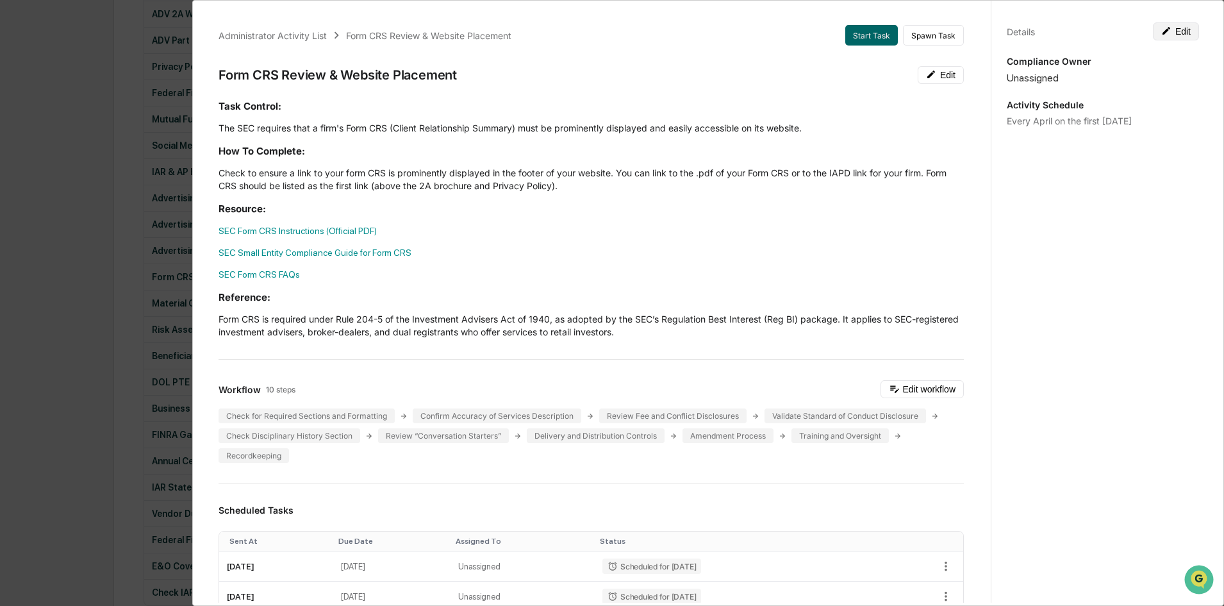
click at [1172, 30] on button "Edit" at bounding box center [1176, 31] width 46 height 18
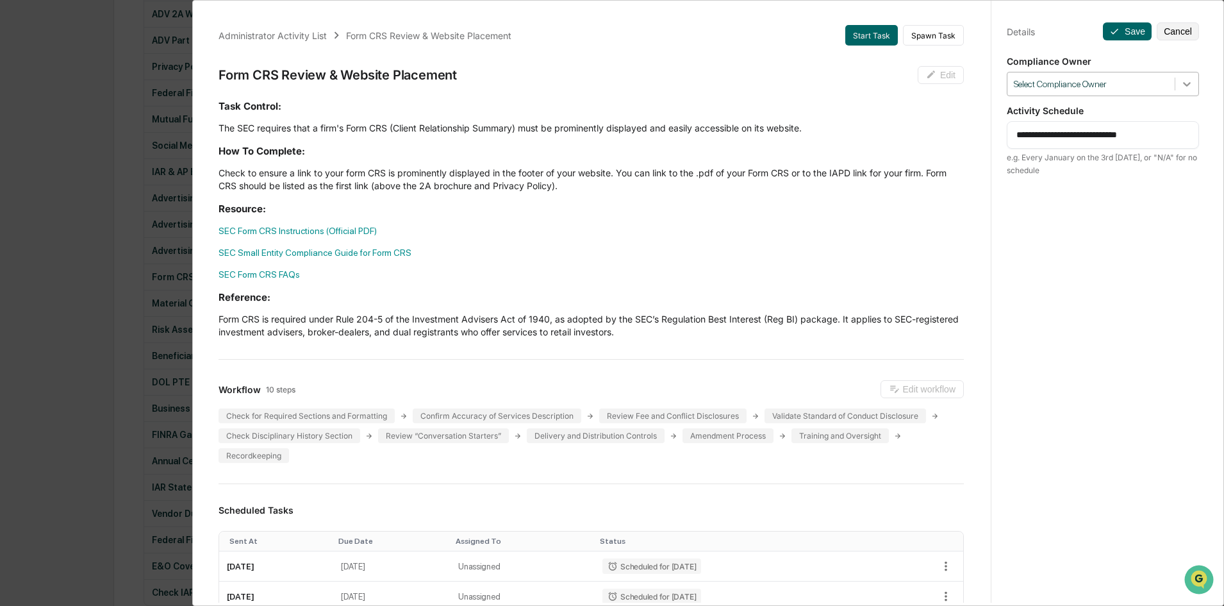
click at [1176, 80] on div at bounding box center [1187, 83] width 23 height 23
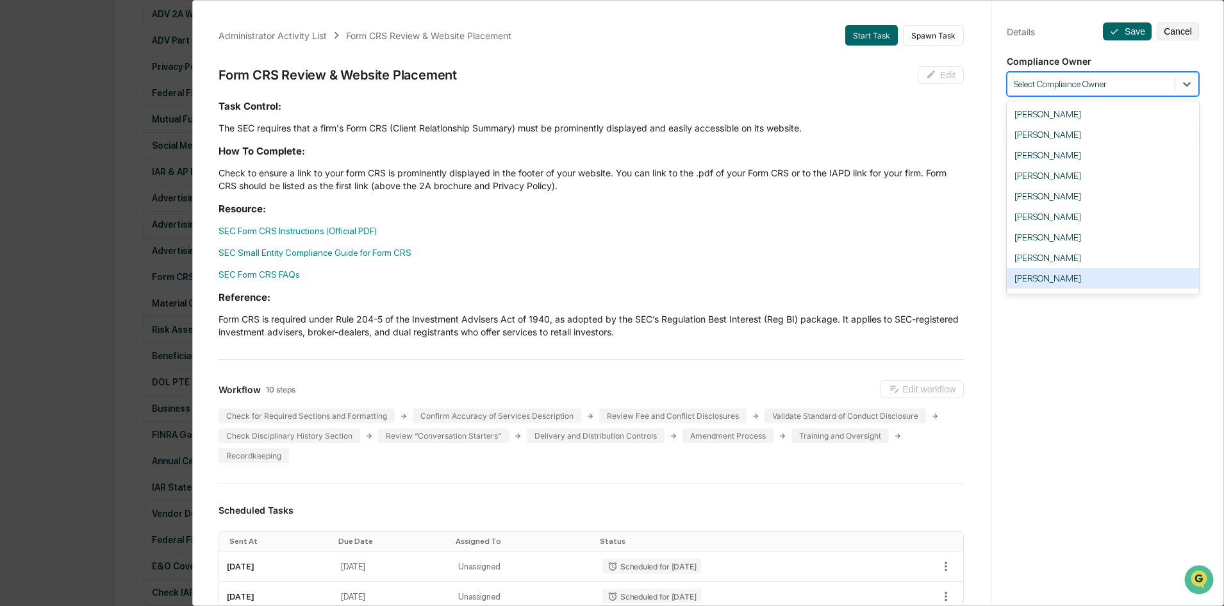
click at [1065, 272] on div "[PERSON_NAME]" at bounding box center [1103, 278] width 192 height 21
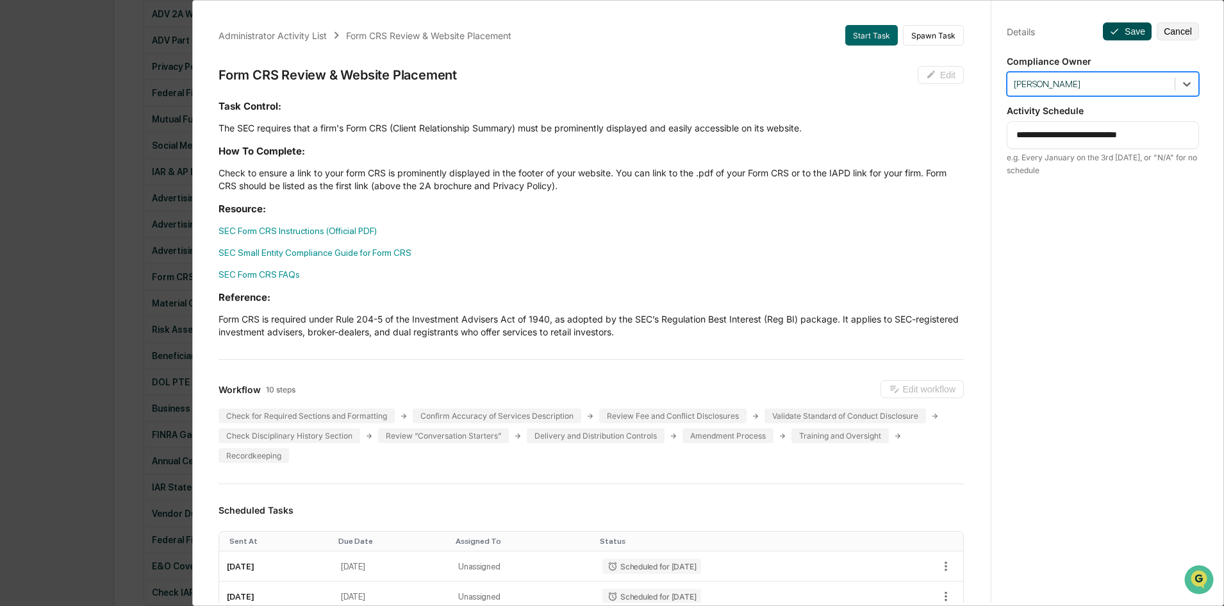
click at [1137, 28] on button "Save" at bounding box center [1127, 31] width 49 height 18
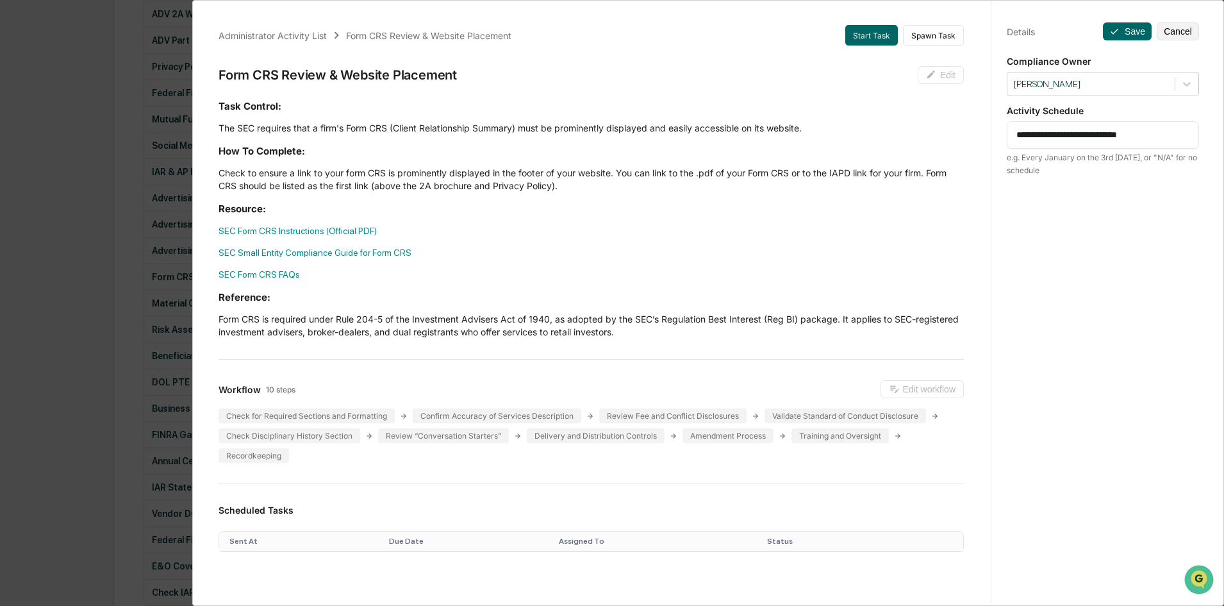
click at [145, 335] on div "Administrator Activity List Form CRS Review & Website Placement Start Task Spaw…" at bounding box center [612, 303] width 1224 height 606
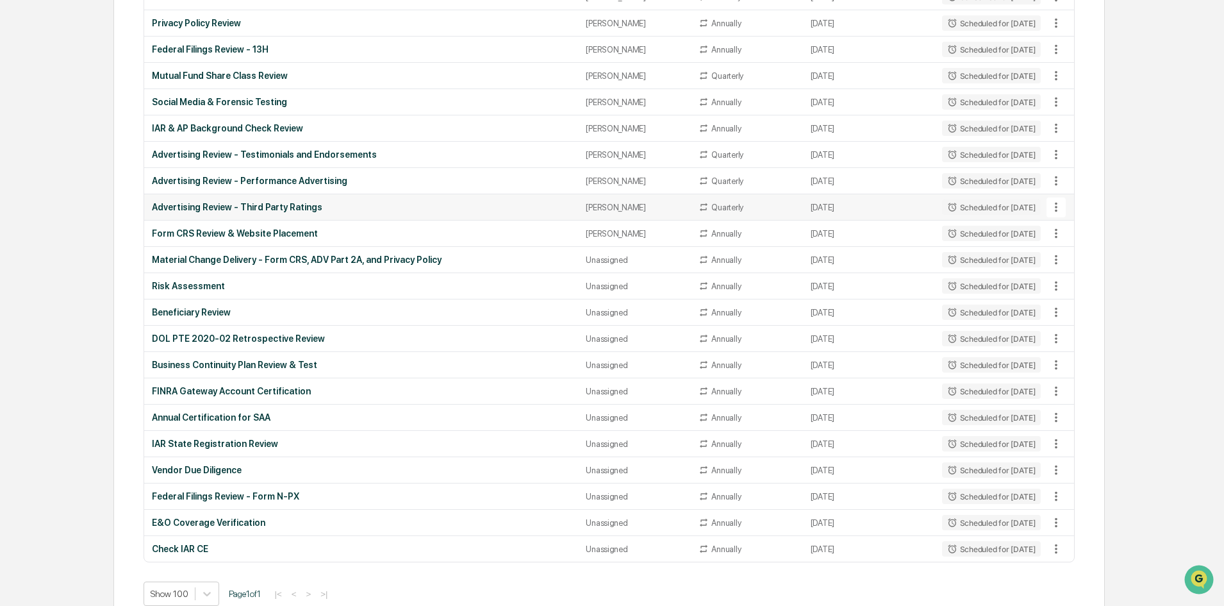
scroll to position [1320, 0]
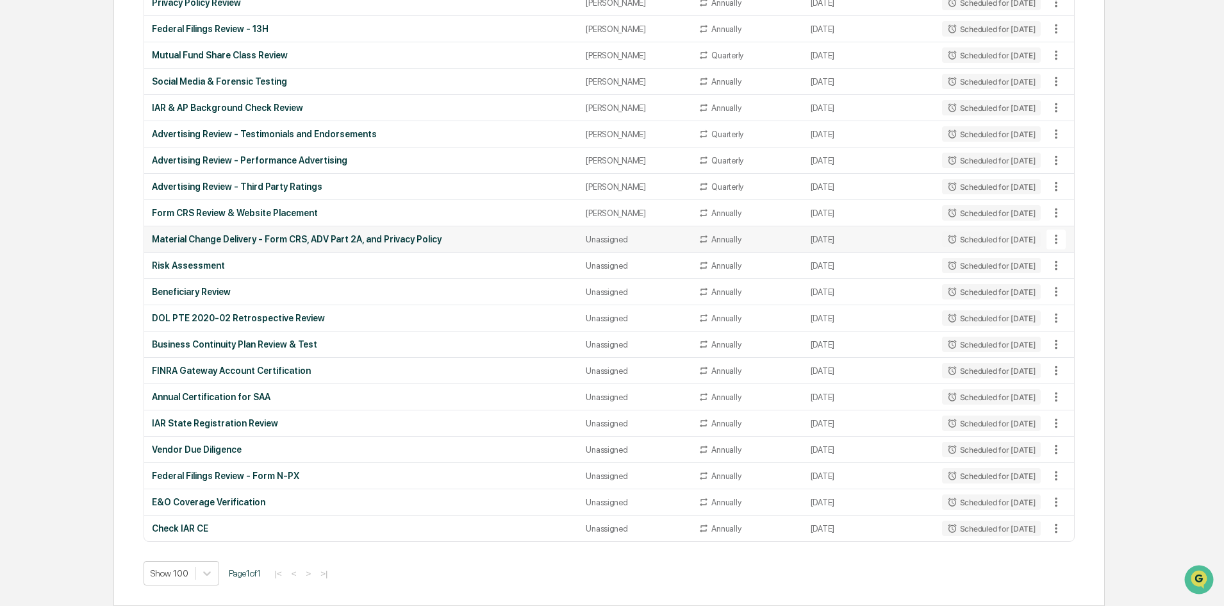
click at [450, 237] on div "Material Change Delivery - Form CRS, ADV Part 2A, and Privacy Policy" at bounding box center [361, 239] width 419 height 10
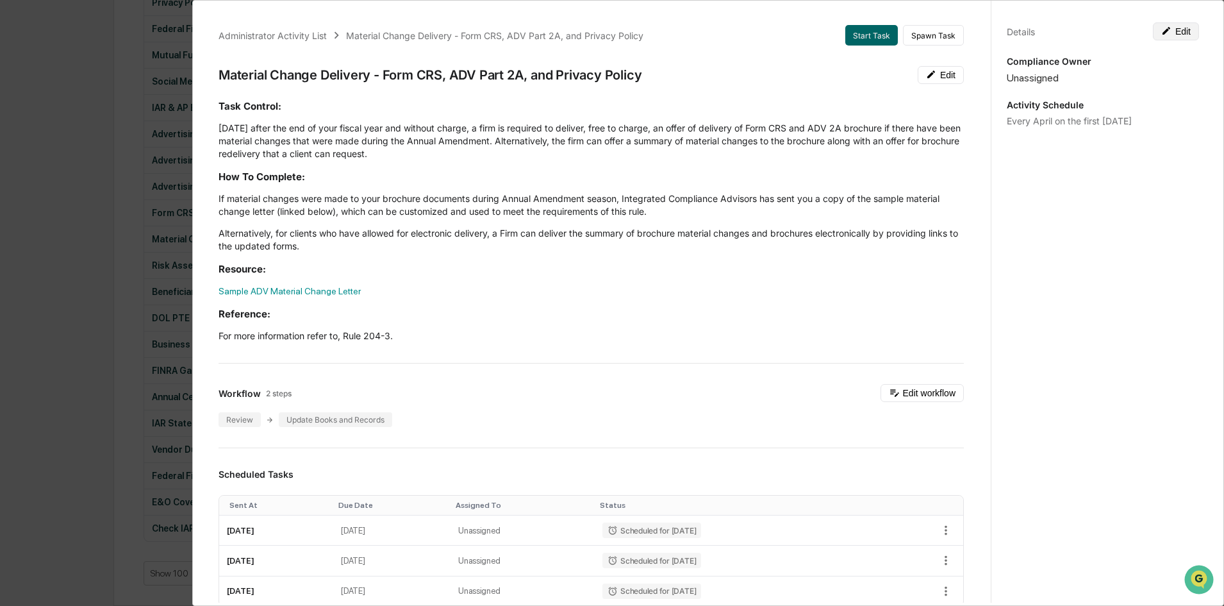
click at [1172, 38] on button "Edit" at bounding box center [1176, 31] width 46 height 18
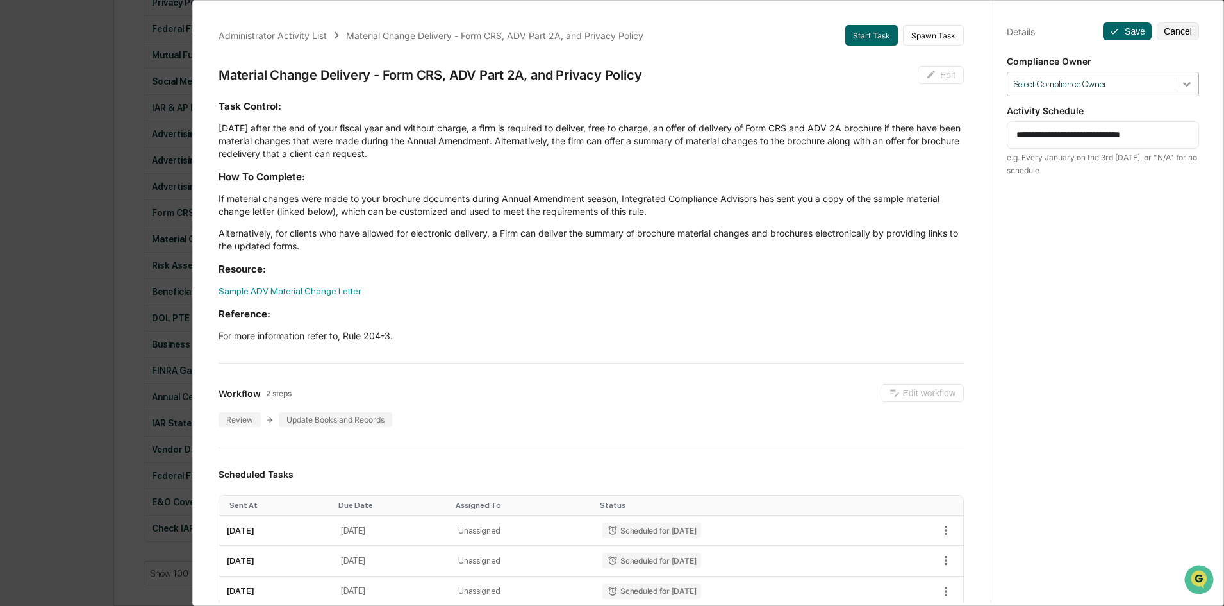
click at [1181, 79] on icon at bounding box center [1187, 84] width 13 height 13
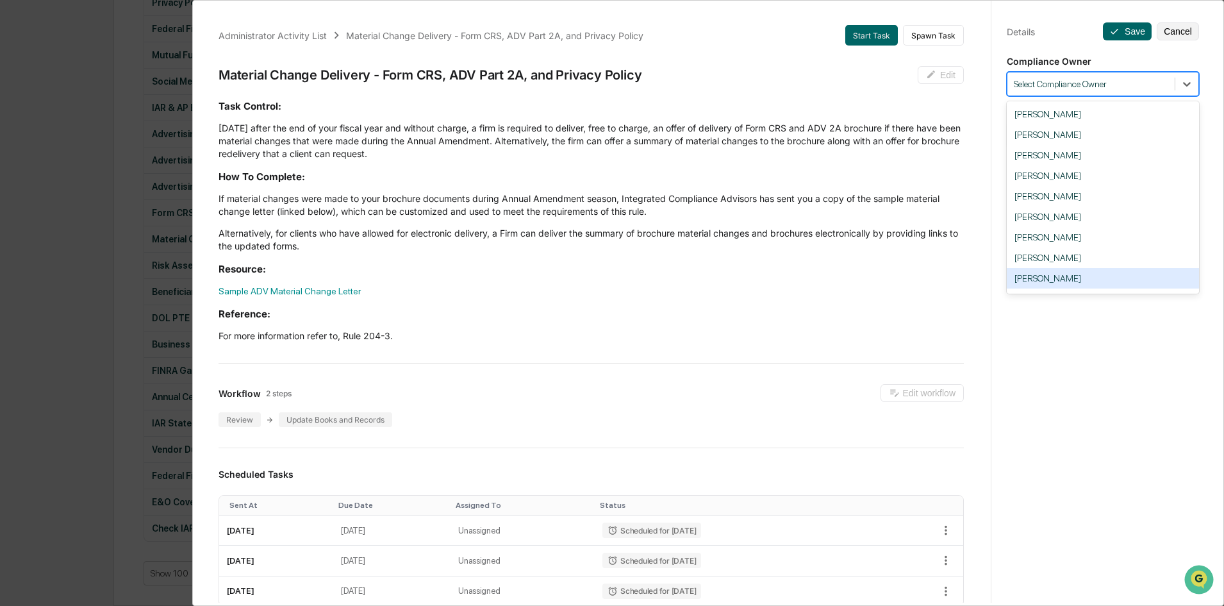
click at [1064, 270] on div "[PERSON_NAME]" at bounding box center [1103, 278] width 192 height 21
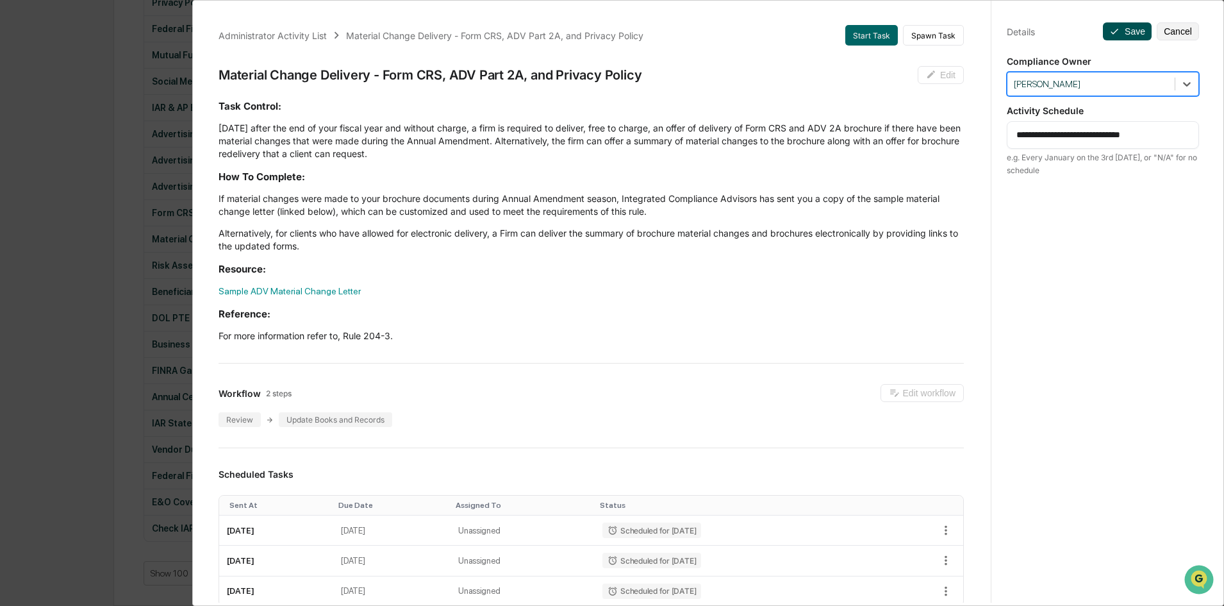
click at [1126, 23] on button "Save" at bounding box center [1127, 31] width 49 height 18
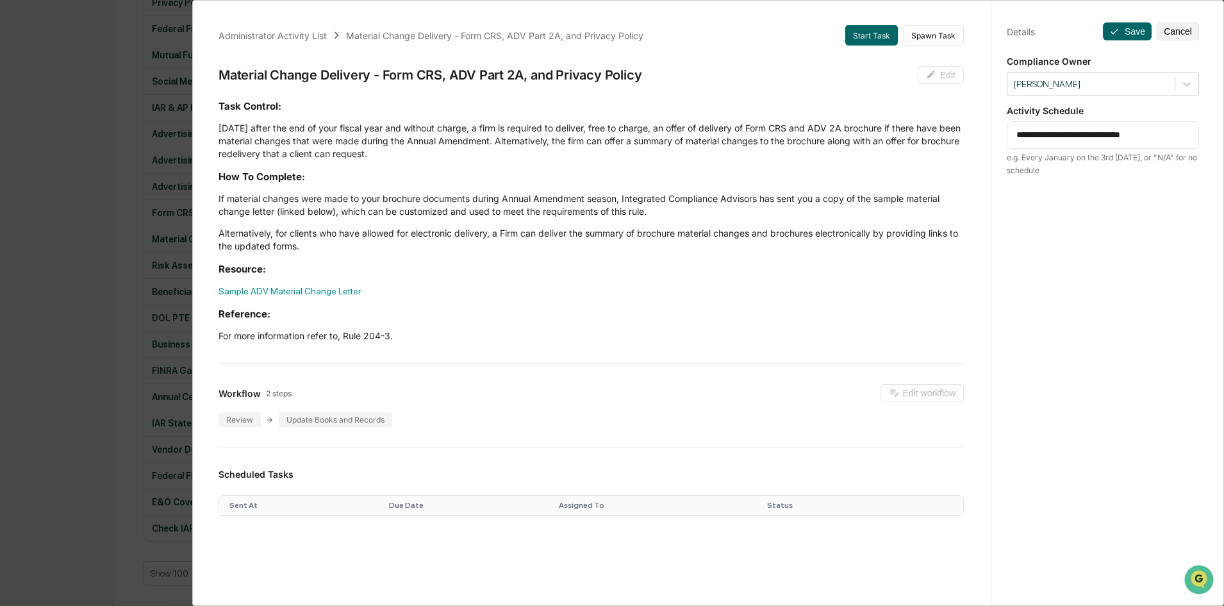
click at [137, 254] on div "Administrator Activity List Material Change Delivery - Form CRS, ADV Part 2A, a…" at bounding box center [612, 303] width 1224 height 606
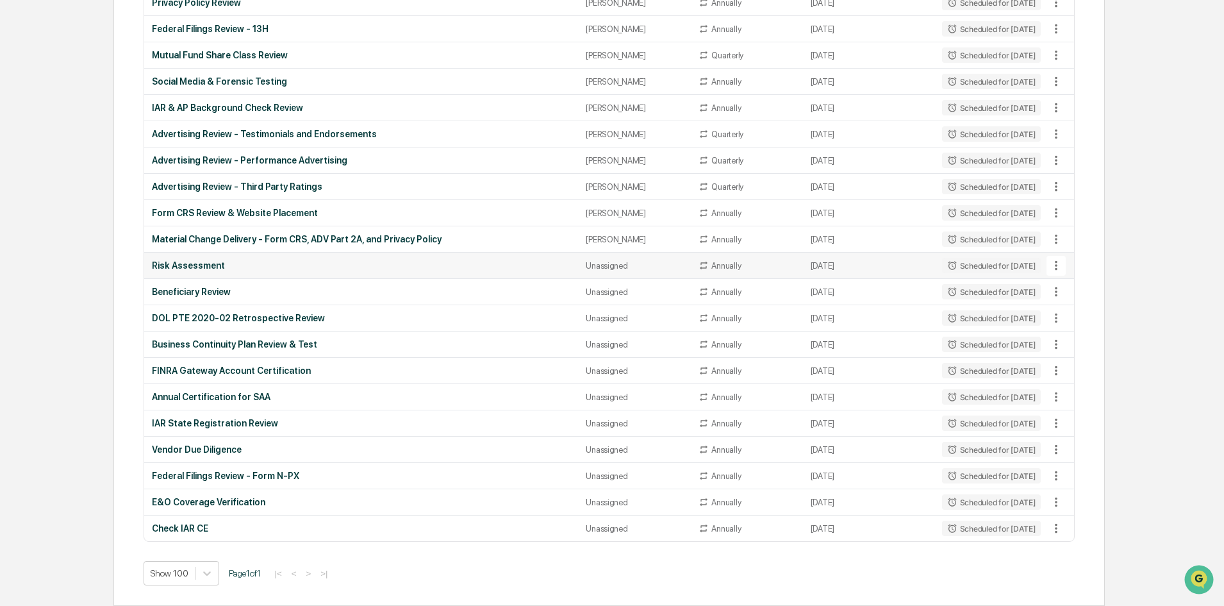
click at [256, 263] on div "Risk Assessment" at bounding box center [361, 265] width 419 height 10
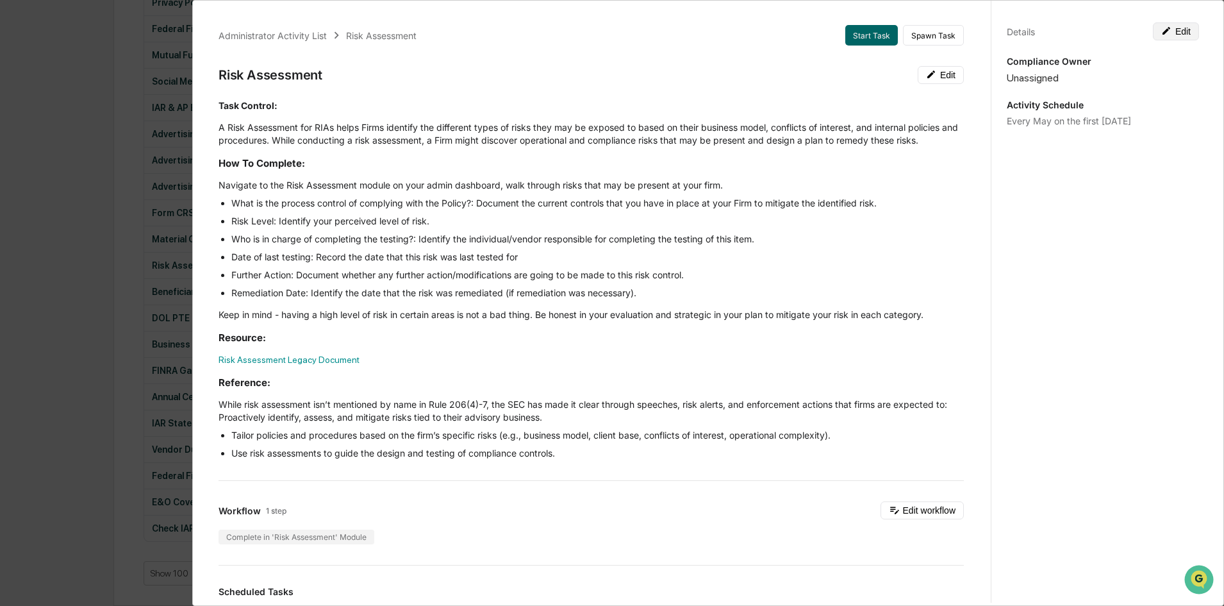
click at [1173, 35] on button "Edit" at bounding box center [1176, 31] width 46 height 18
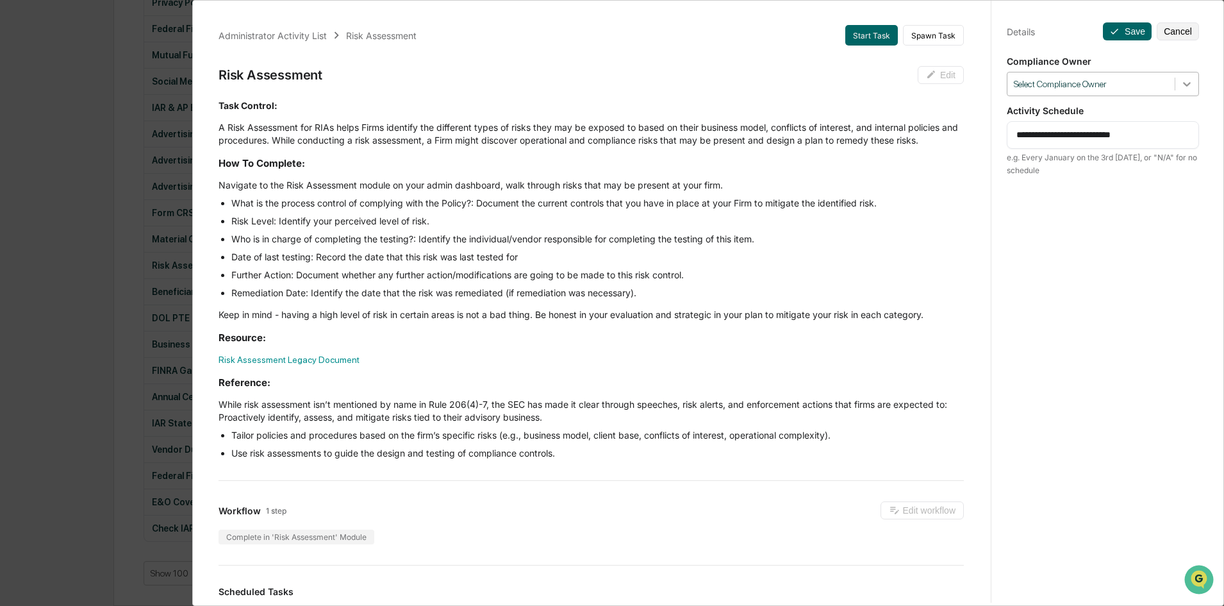
click at [1180, 76] on div at bounding box center [1187, 83] width 23 height 23
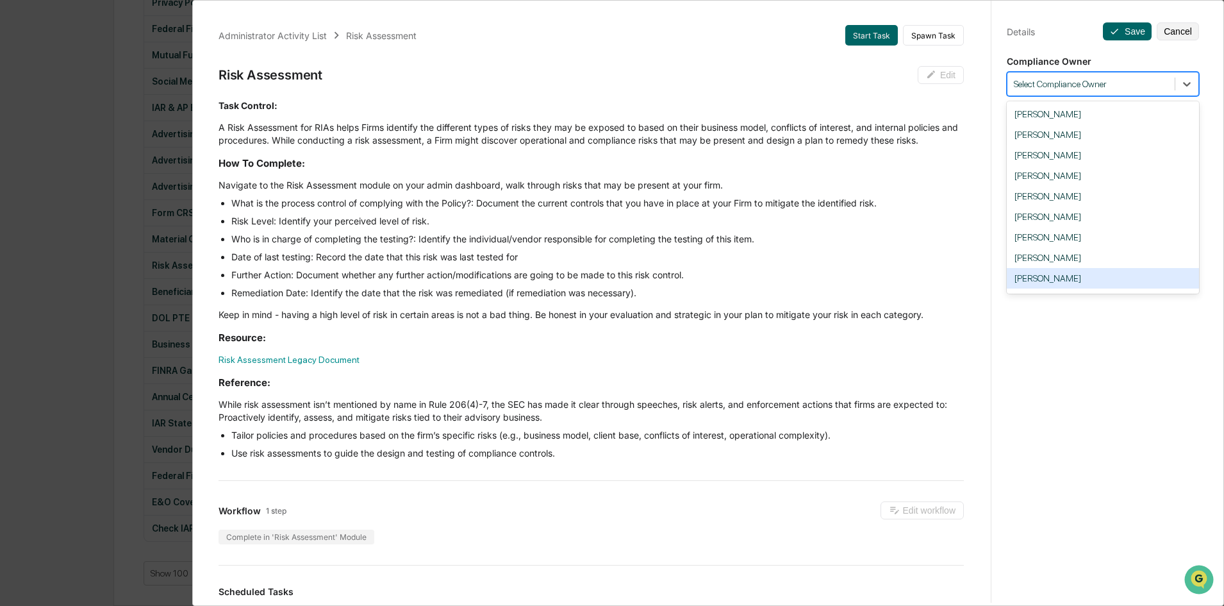
click at [1094, 276] on div "[PERSON_NAME]" at bounding box center [1103, 278] width 192 height 21
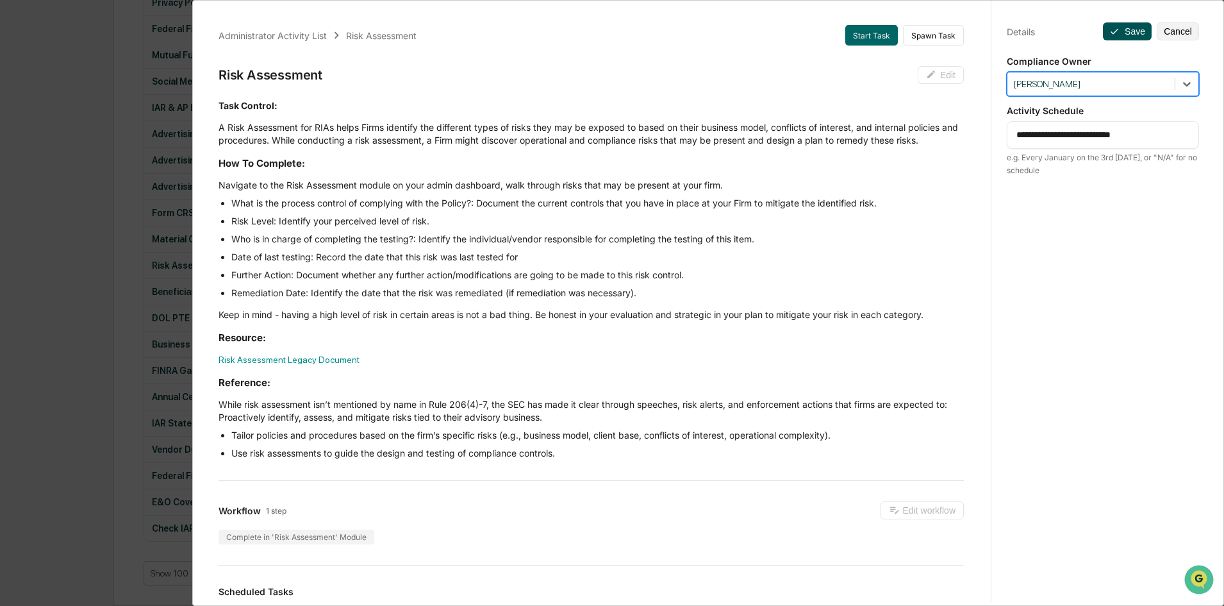
click at [1128, 30] on button "Save" at bounding box center [1127, 31] width 49 height 18
click at [142, 266] on div "Administrator Activity List Risk Assessment Start Task Spawn Task Risk Assessme…" at bounding box center [612, 303] width 1224 height 606
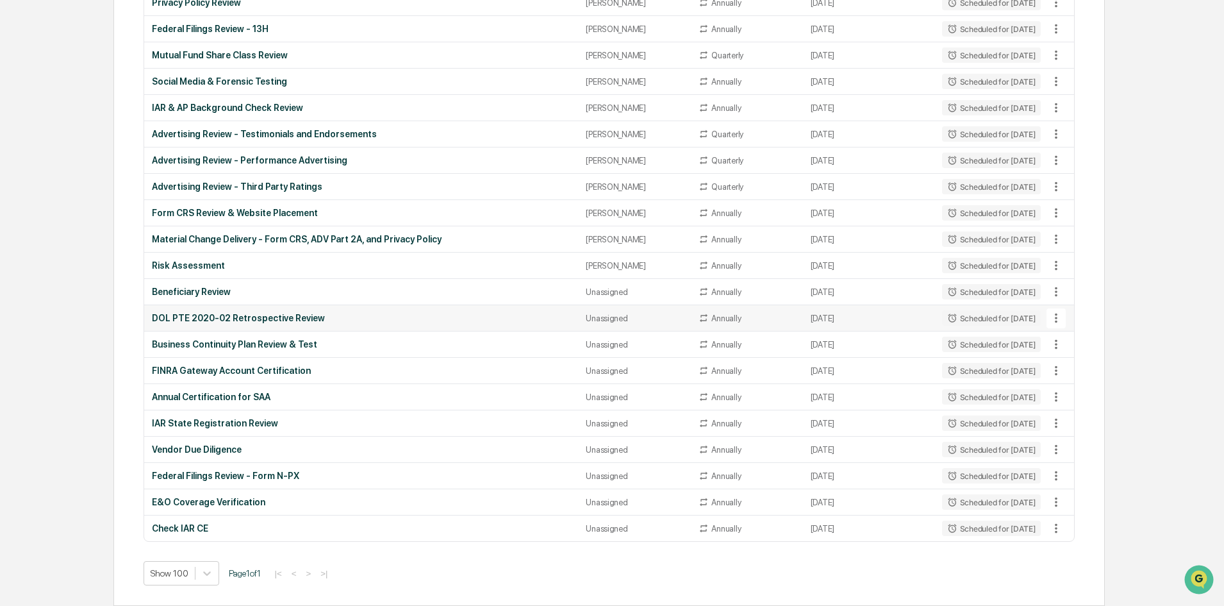
click at [329, 314] on div "DOL PTE 2020-02 Retrospective Review" at bounding box center [361, 318] width 419 height 10
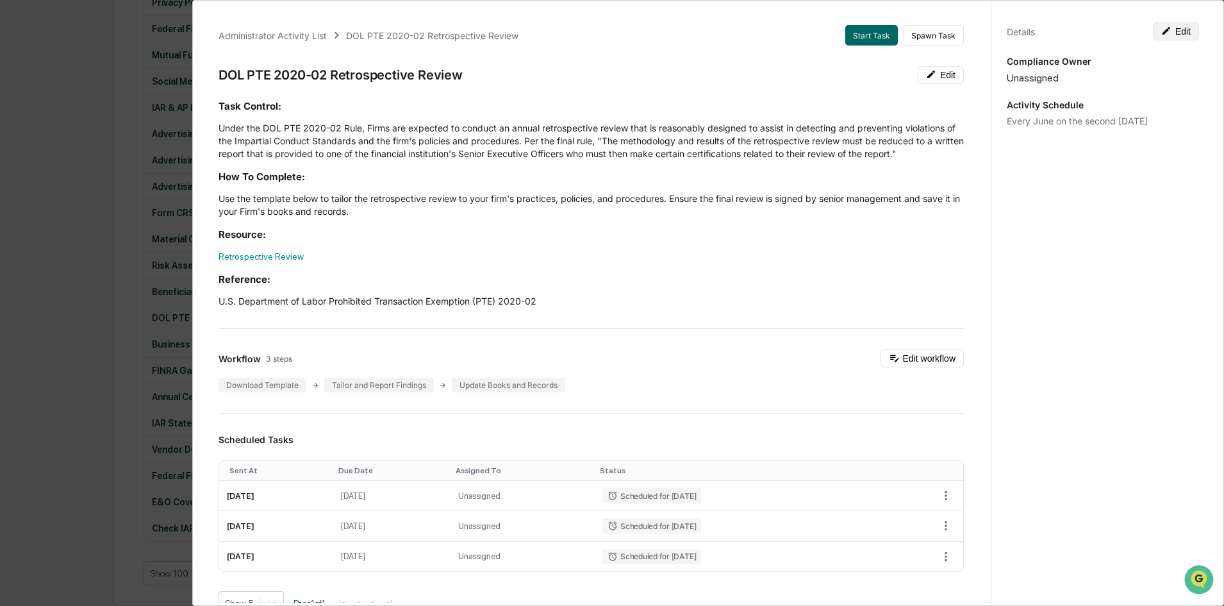
click at [1179, 29] on button "Edit" at bounding box center [1176, 31] width 46 height 18
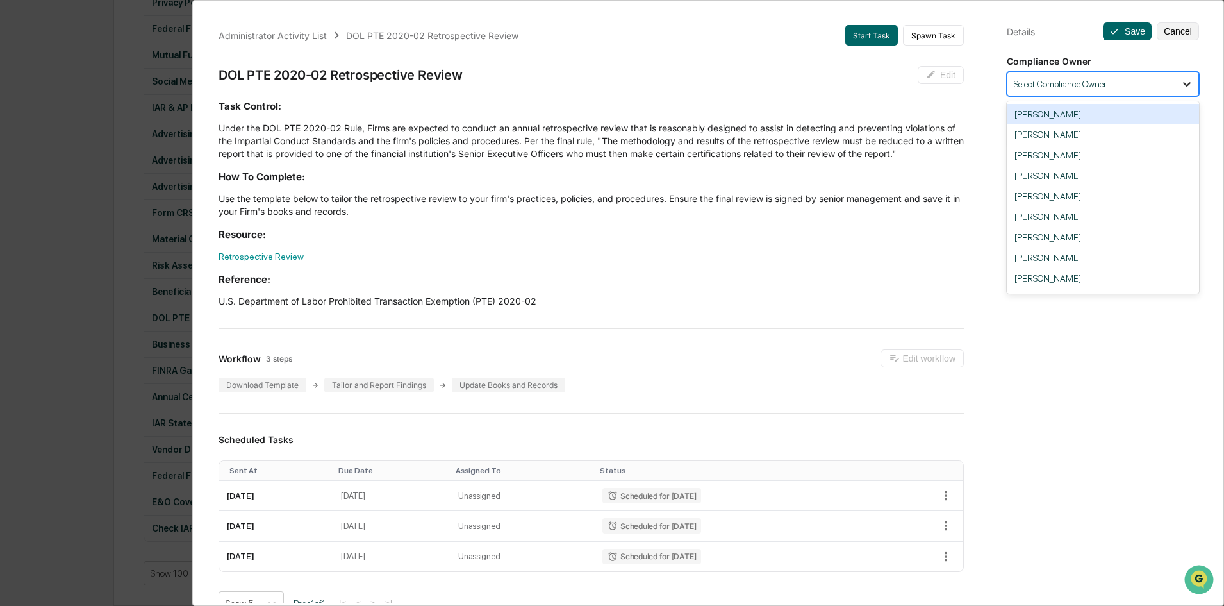
click at [1178, 94] on div at bounding box center [1187, 83] width 23 height 23
click at [1104, 274] on div "[PERSON_NAME]" at bounding box center [1103, 278] width 192 height 21
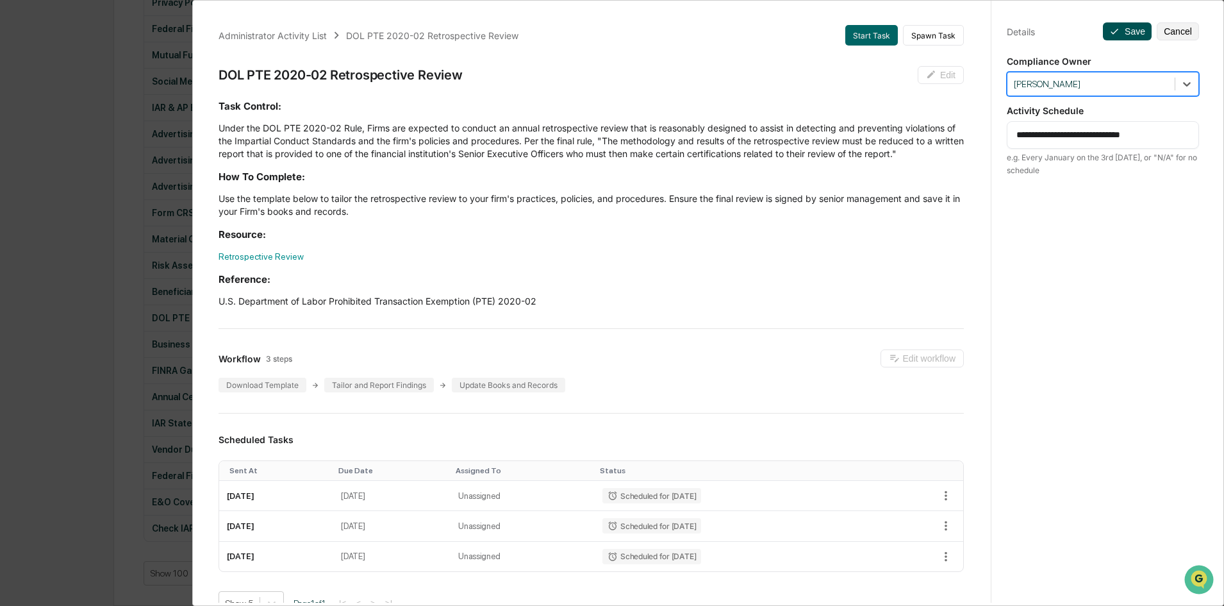
click at [1112, 31] on icon at bounding box center [1115, 31] width 10 height 10
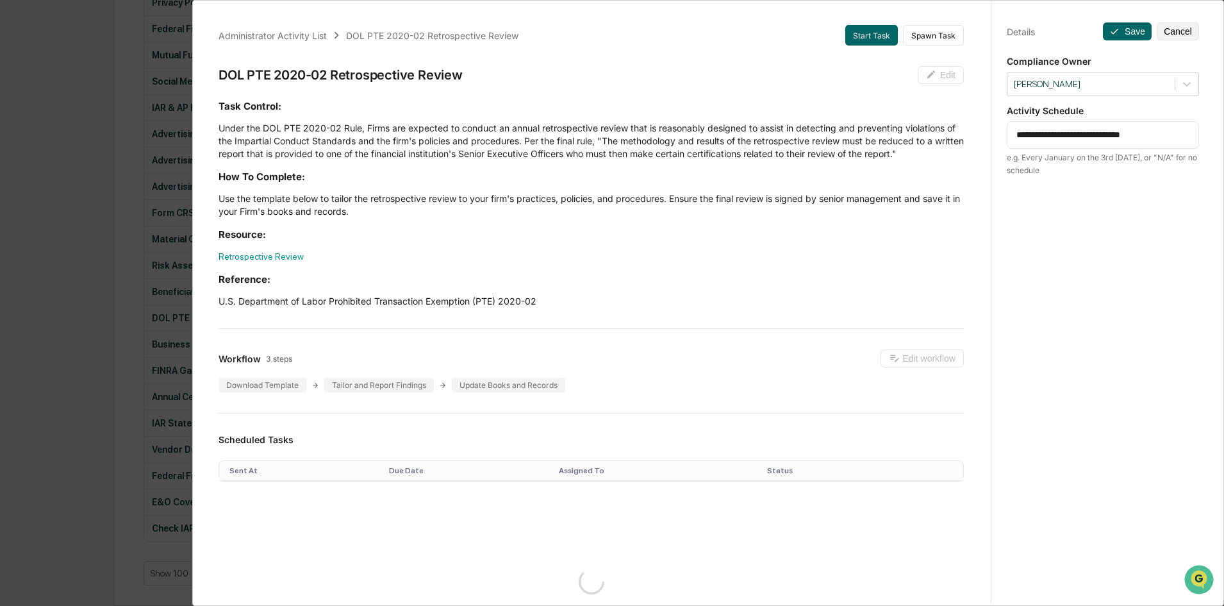
click at [138, 361] on div "Administrator Activity List DOL PTE 2020-02 Retrospective Review Start Task Spa…" at bounding box center [612, 303] width 1224 height 606
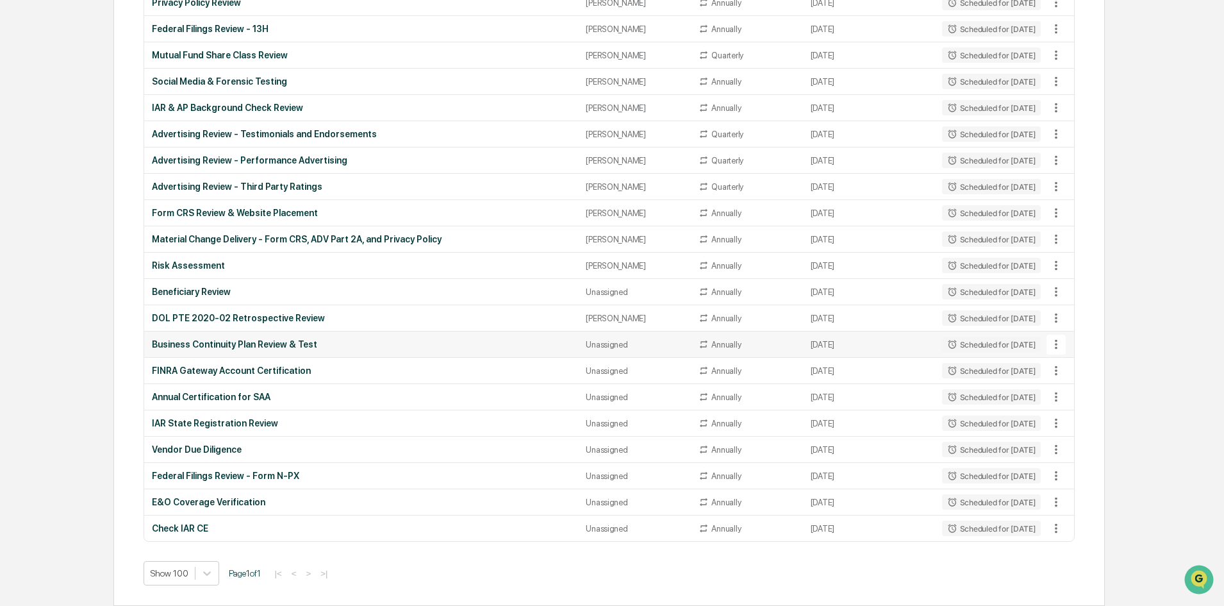
click at [328, 346] on div "Business Continuity Plan Review & Test" at bounding box center [361, 344] width 419 height 10
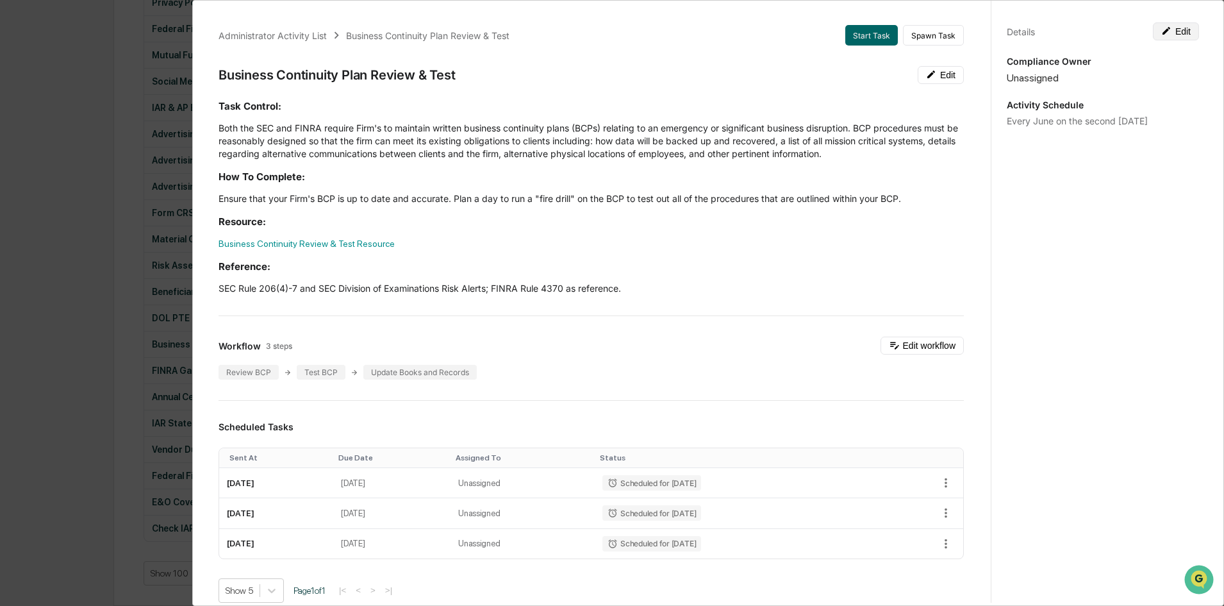
click at [1176, 25] on button "Edit" at bounding box center [1176, 31] width 46 height 18
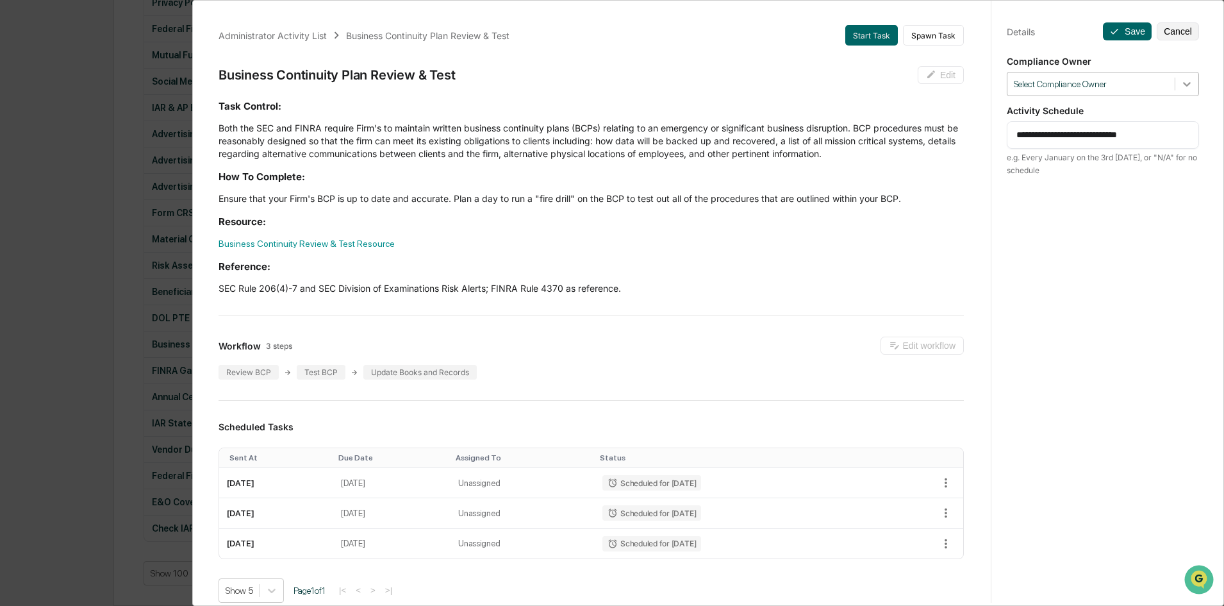
click at [1183, 84] on icon at bounding box center [1187, 84] width 8 height 4
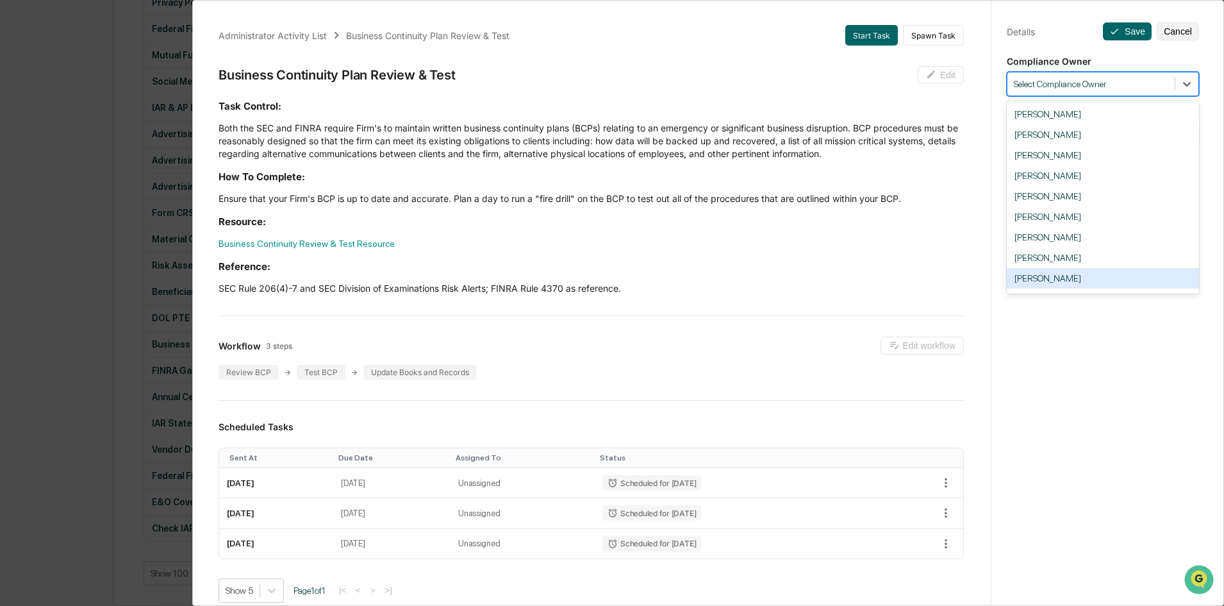
click at [1065, 285] on div "[PERSON_NAME]" at bounding box center [1103, 278] width 192 height 21
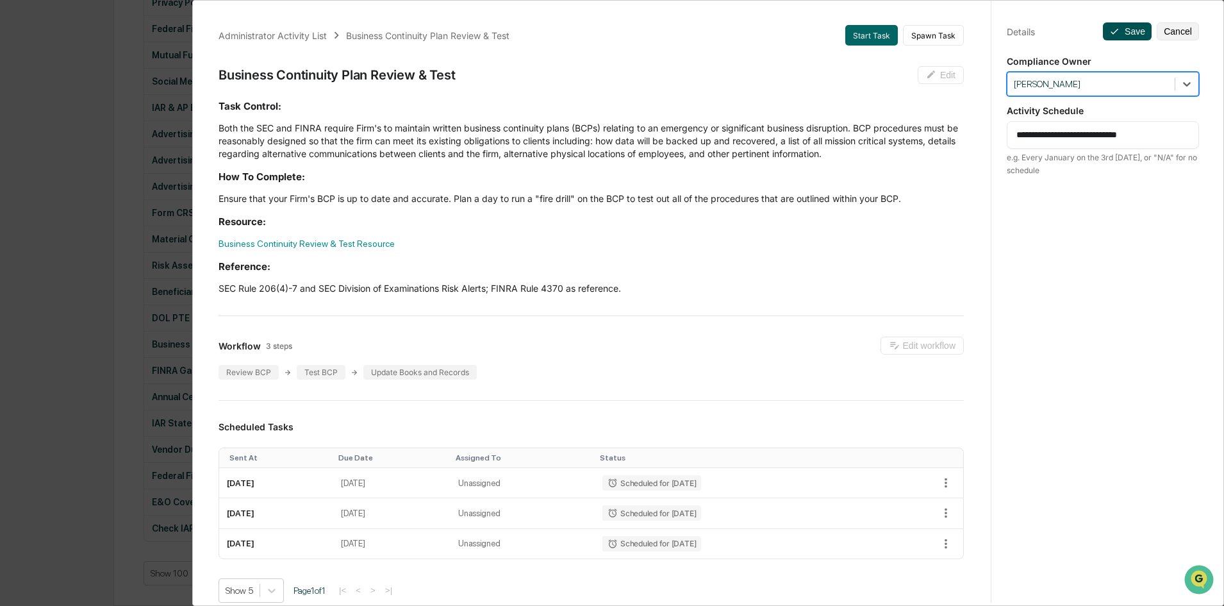
click at [1124, 29] on button "Save" at bounding box center [1127, 31] width 49 height 18
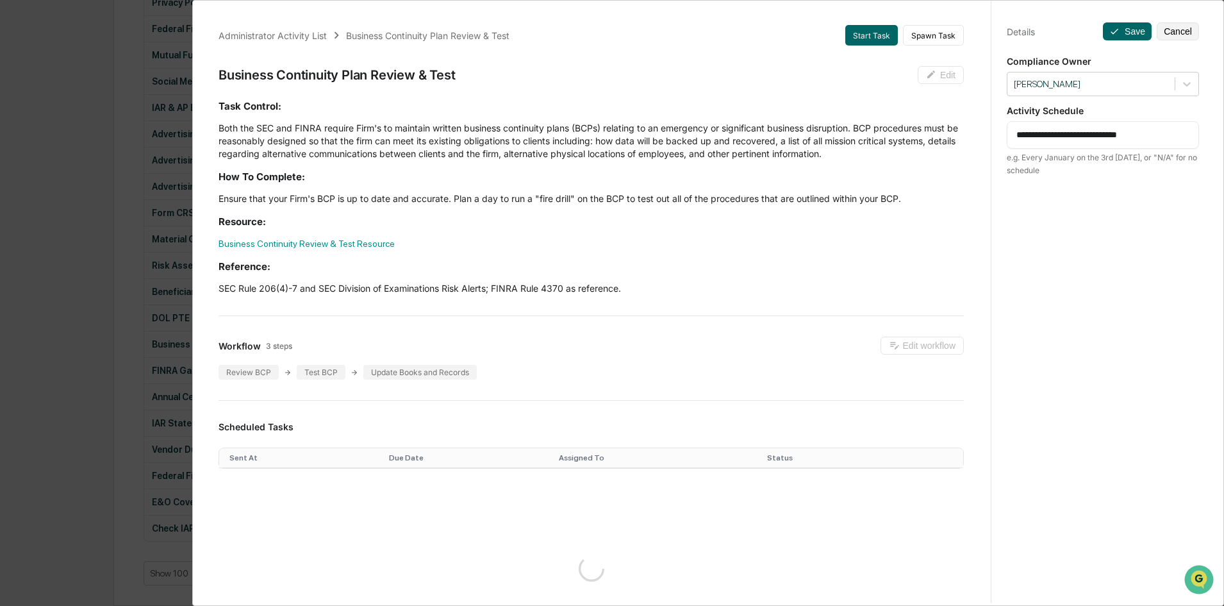
click at [101, 280] on div "Administrator Activity List Business Continuity Plan Review & Test Start Task S…" at bounding box center [612, 303] width 1224 height 606
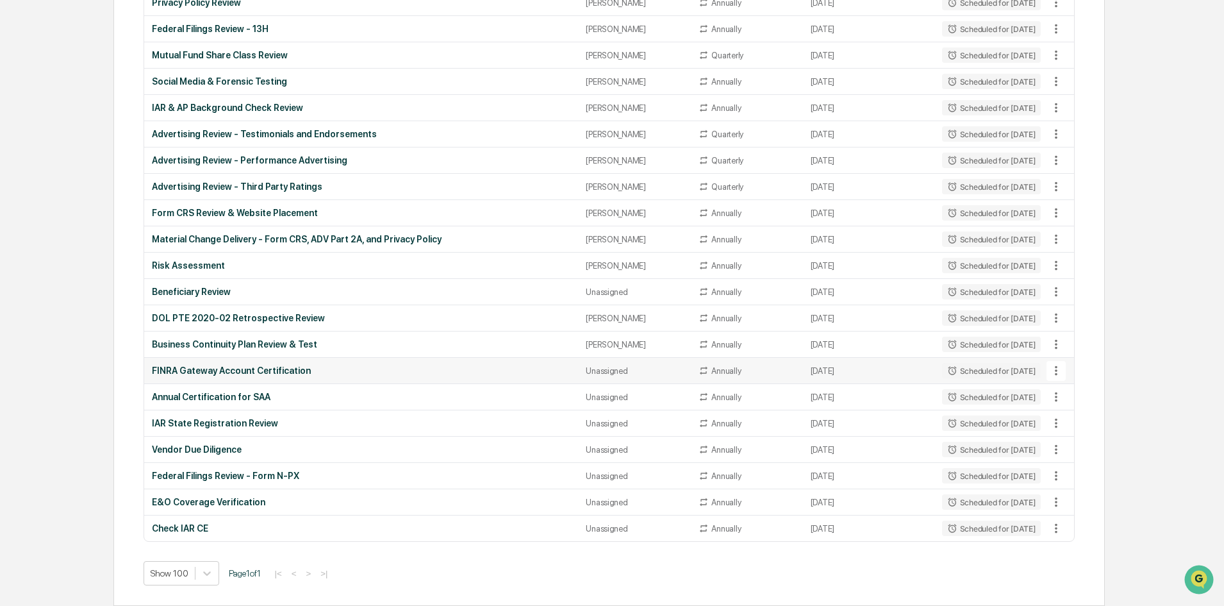
click at [312, 362] on td "FINRA Gateway Account Certification" at bounding box center [361, 371] width 434 height 26
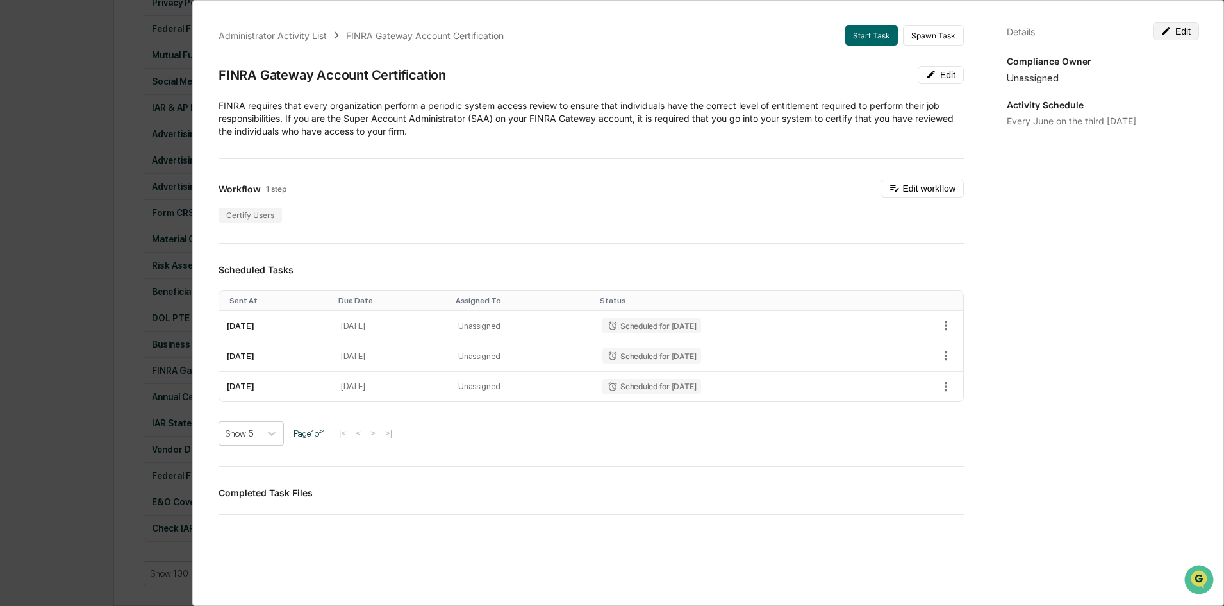
click at [1187, 37] on button "Edit" at bounding box center [1176, 31] width 46 height 18
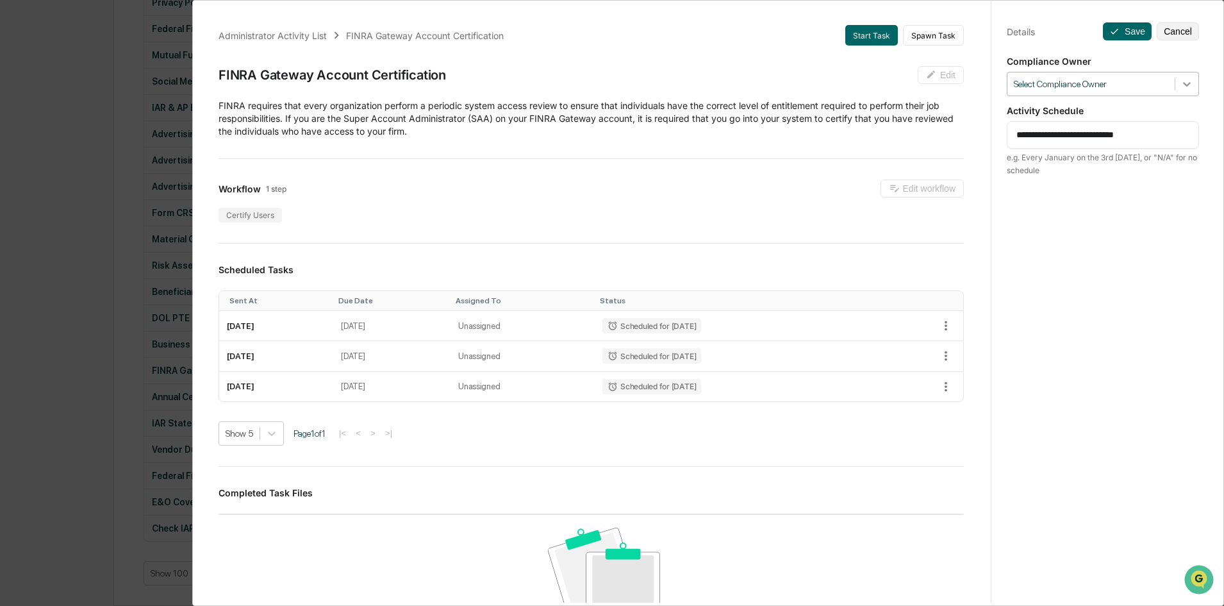
click at [1186, 81] on icon at bounding box center [1187, 84] width 13 height 13
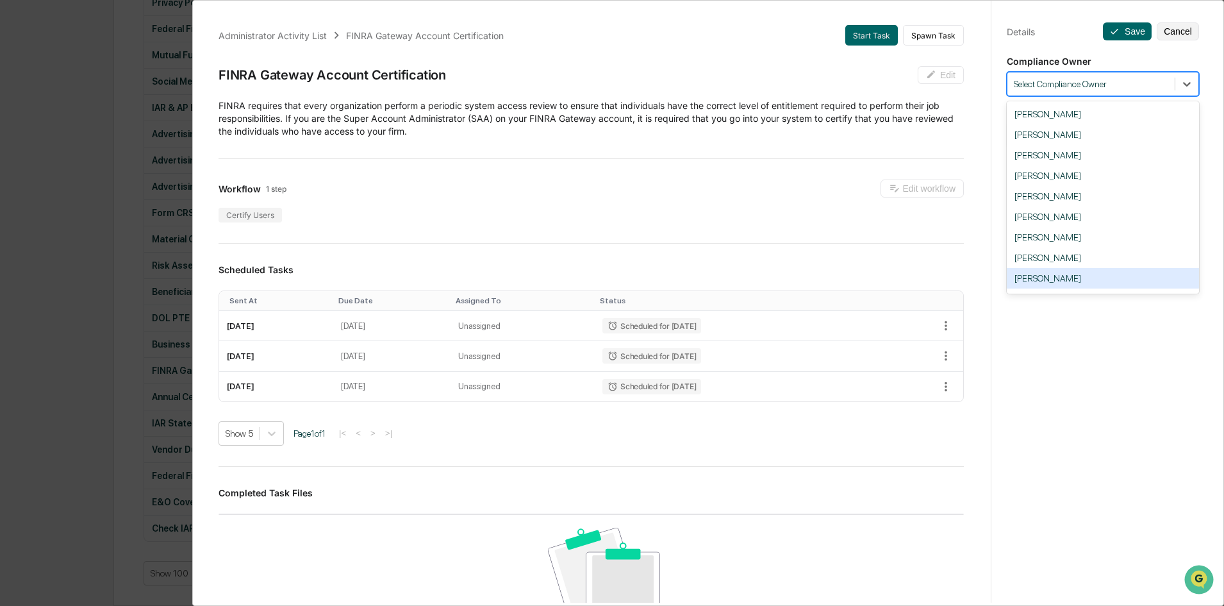
click at [1071, 271] on div "[PERSON_NAME]" at bounding box center [1103, 278] width 192 height 21
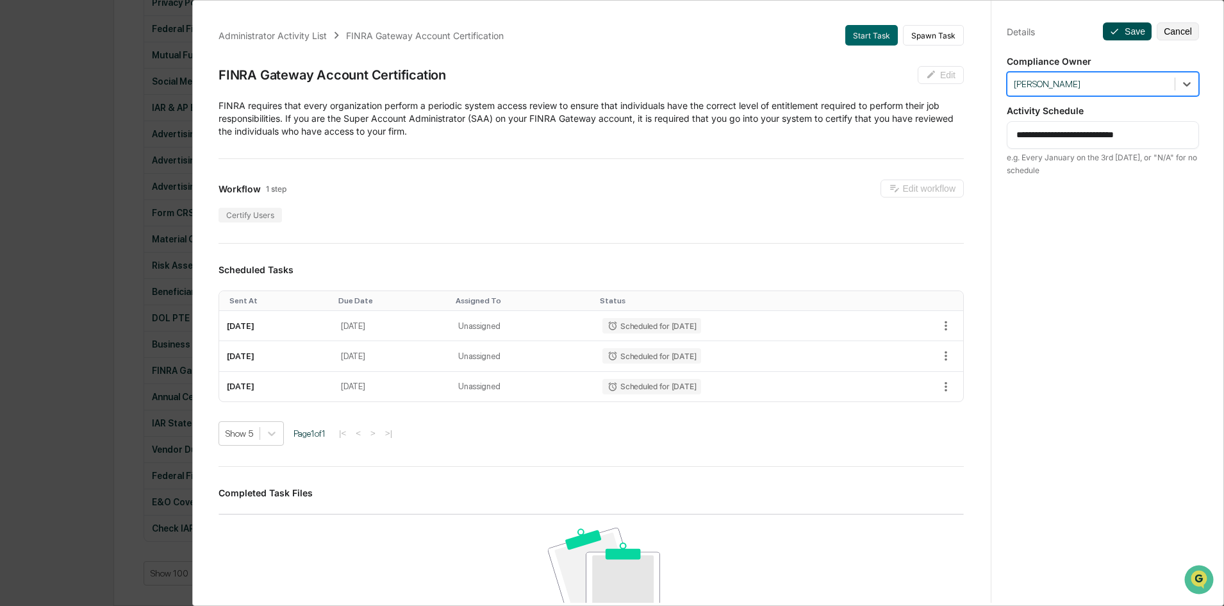
click at [1128, 33] on button "Save" at bounding box center [1127, 31] width 49 height 18
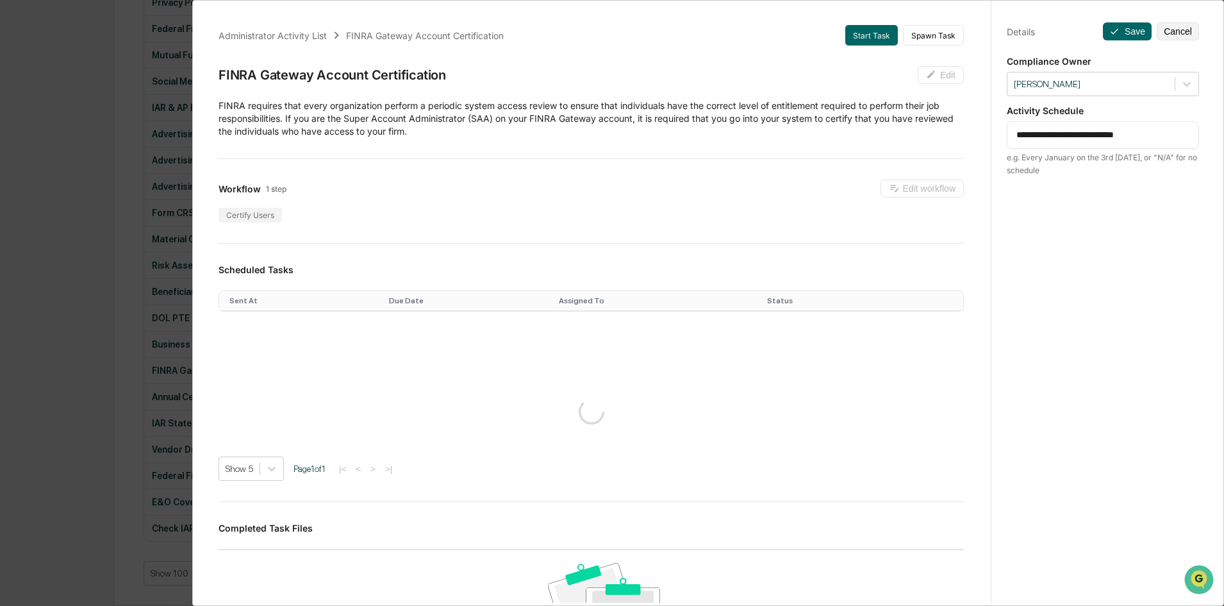
click at [140, 401] on div "**********" at bounding box center [612, 303] width 1224 height 606
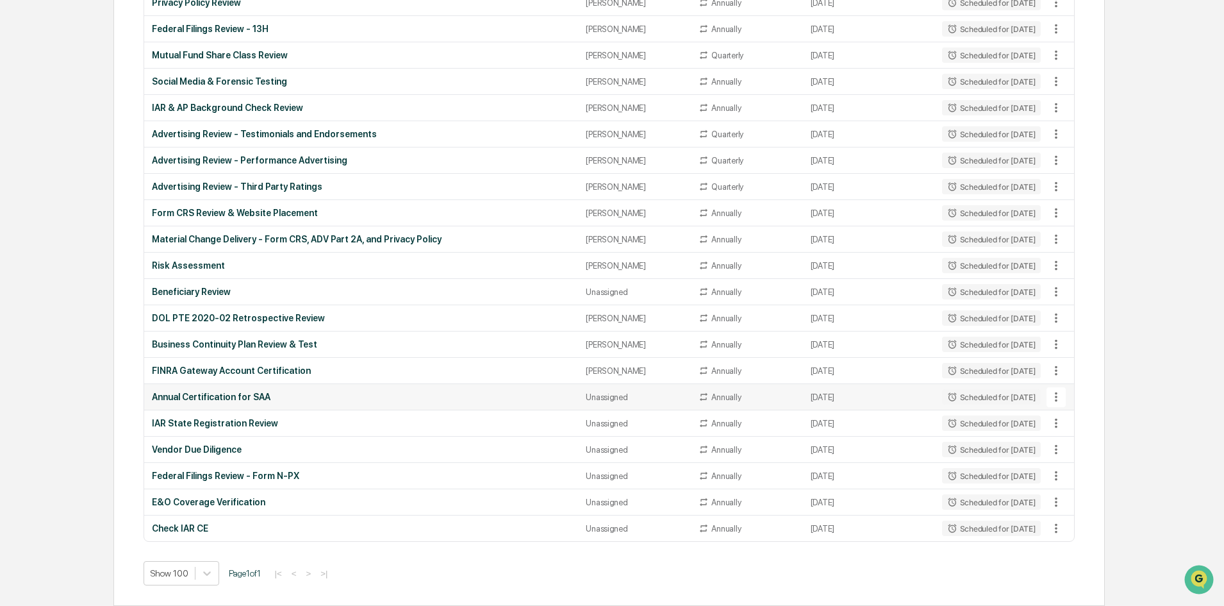
click at [323, 394] on div "Annual Certification for SAA" at bounding box center [361, 397] width 419 height 10
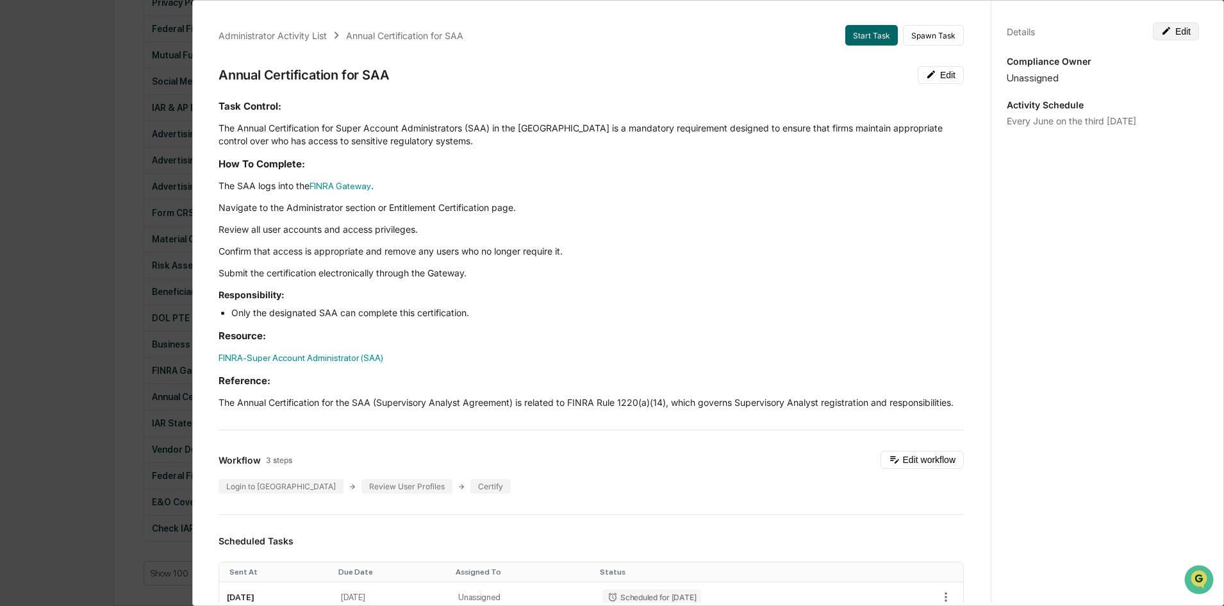
click at [1186, 31] on button "Edit" at bounding box center [1176, 31] width 46 height 18
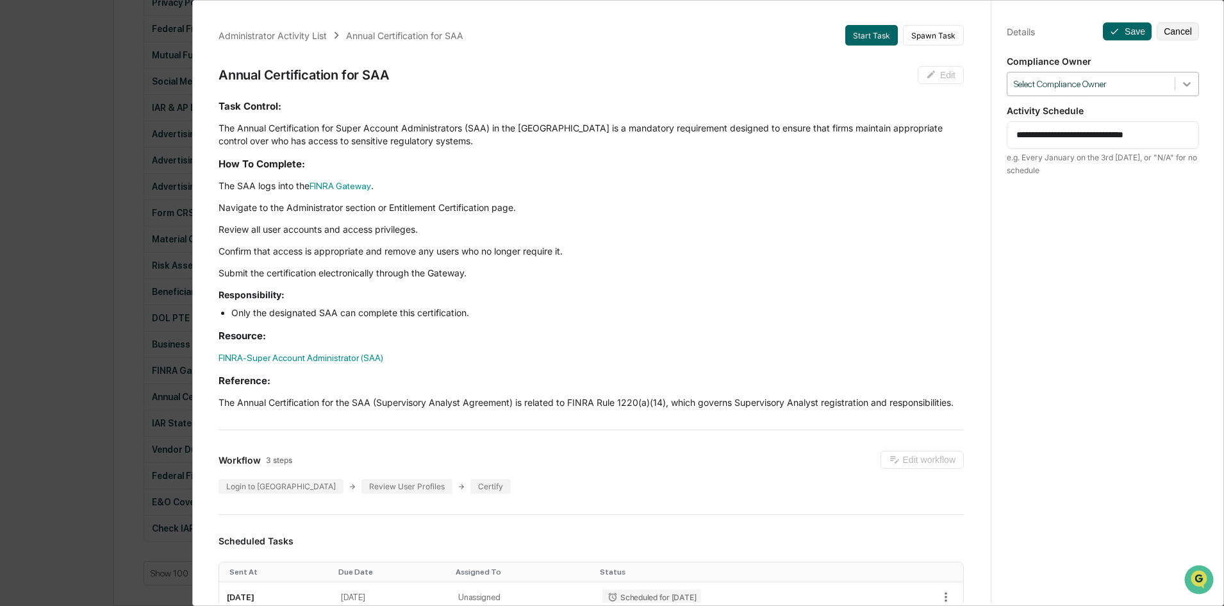
click at [1183, 94] on div at bounding box center [1187, 83] width 23 height 23
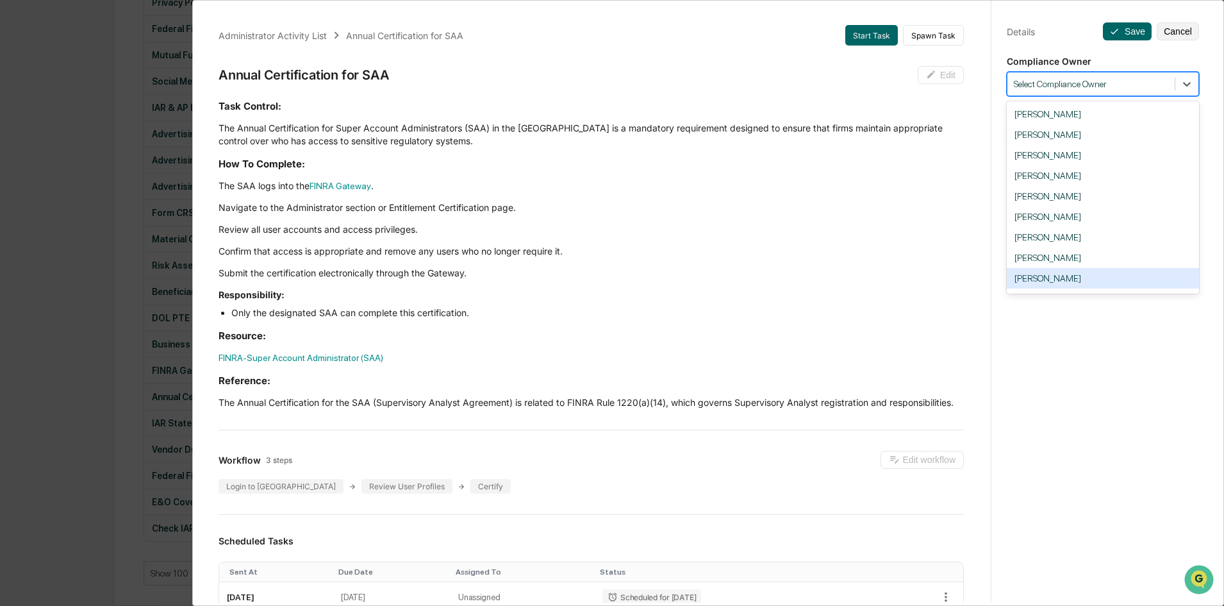
click at [1076, 273] on div "[PERSON_NAME]" at bounding box center [1103, 278] width 192 height 21
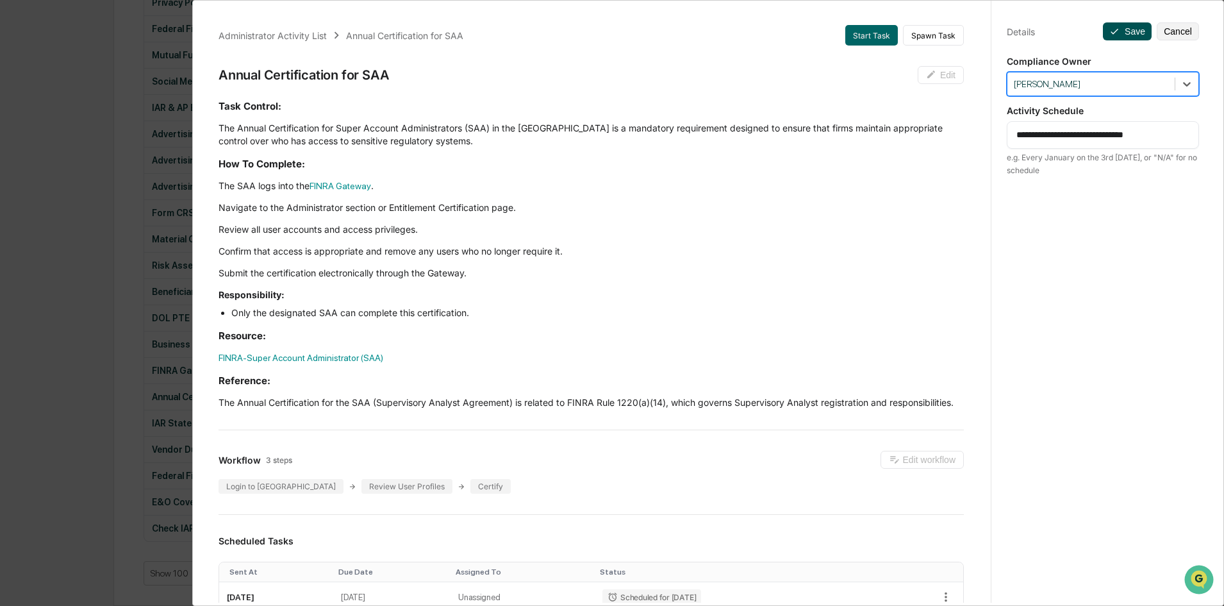
click at [1126, 36] on button "Save" at bounding box center [1127, 31] width 49 height 18
click at [130, 355] on div "Administrator Activity List Annual Certification for SAA Start Task Spawn Task …" at bounding box center [612, 303] width 1224 height 606
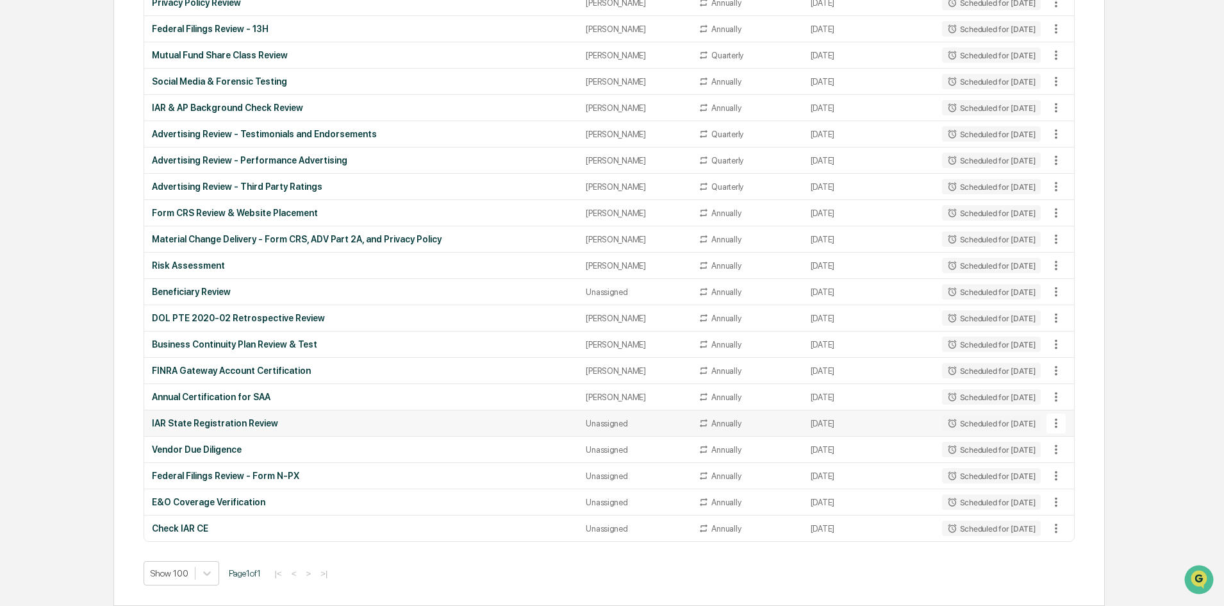
click at [285, 419] on div "IAR State Registration Review" at bounding box center [361, 423] width 419 height 10
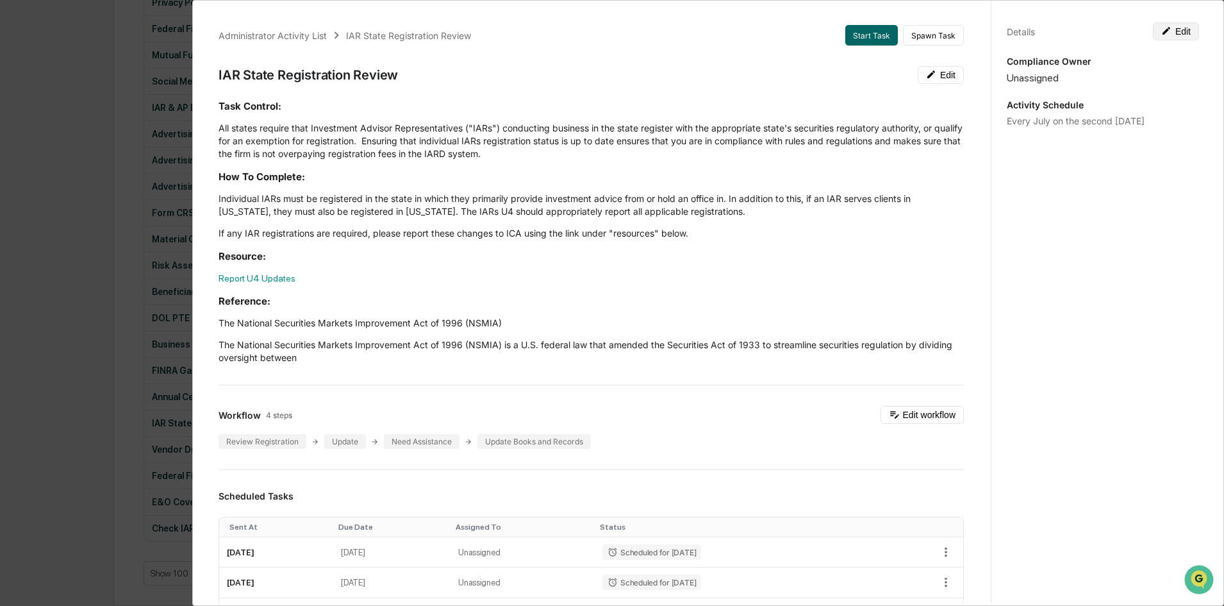
click at [1163, 28] on icon at bounding box center [1167, 31] width 8 height 8
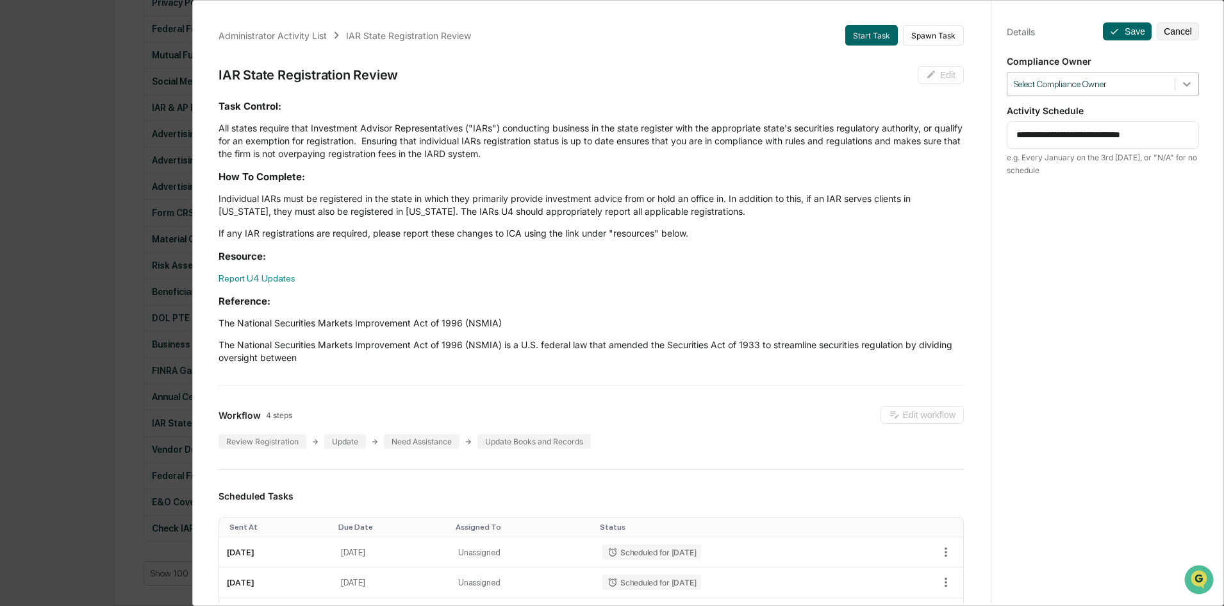
click at [1183, 79] on icon at bounding box center [1187, 84] width 13 height 13
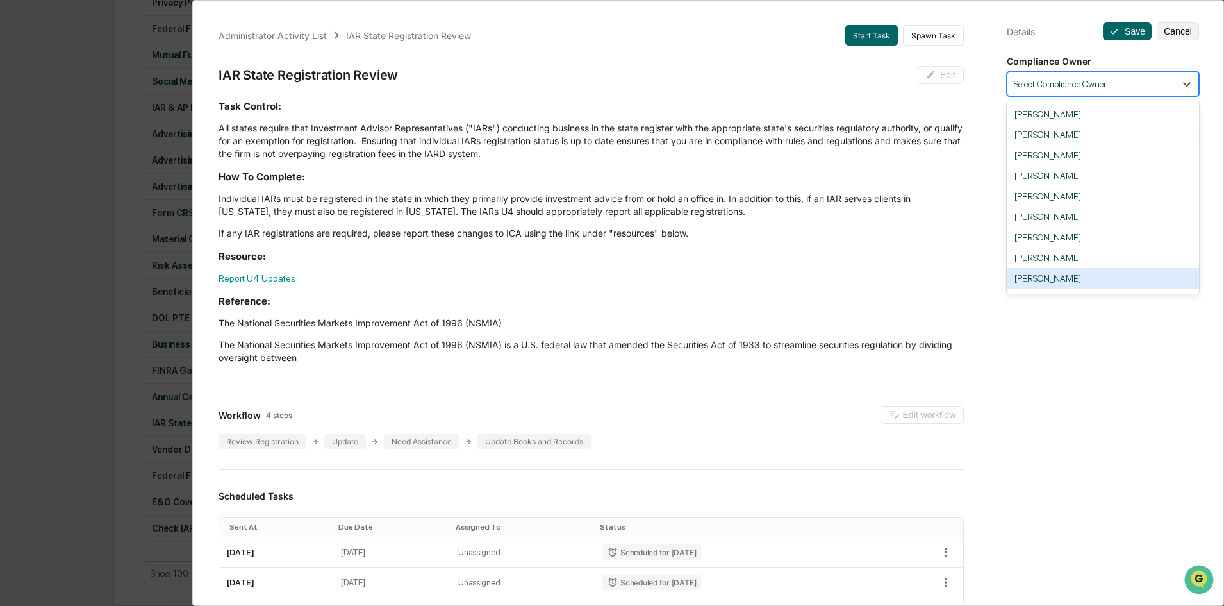
click at [1094, 272] on div "[PERSON_NAME]" at bounding box center [1103, 278] width 192 height 21
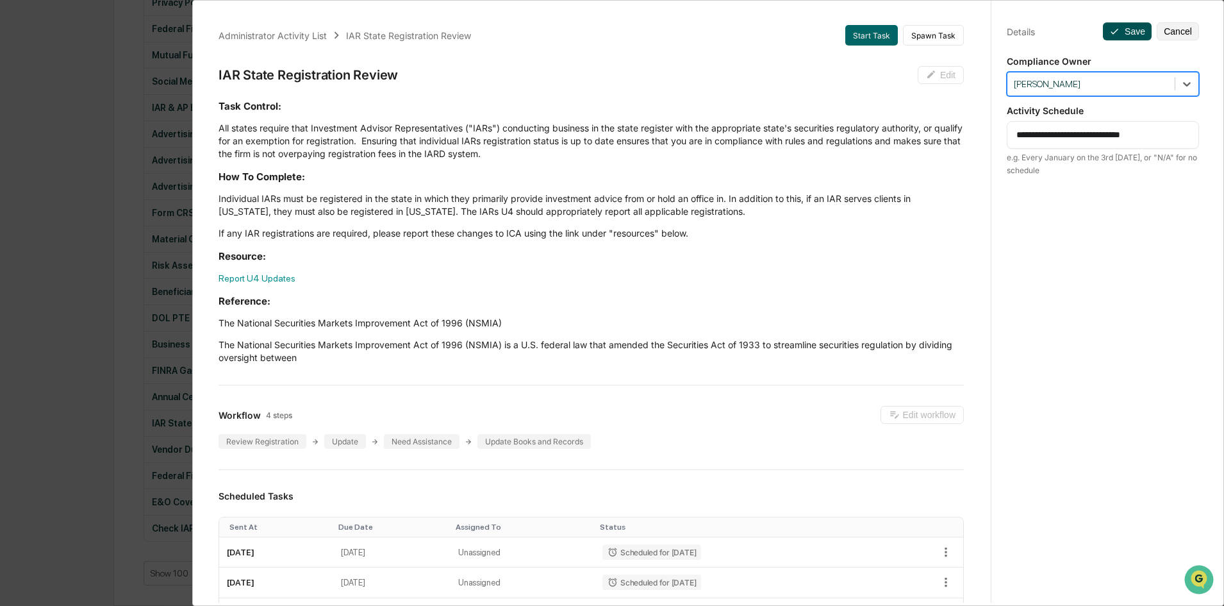
click at [1131, 29] on button "Save" at bounding box center [1127, 31] width 49 height 18
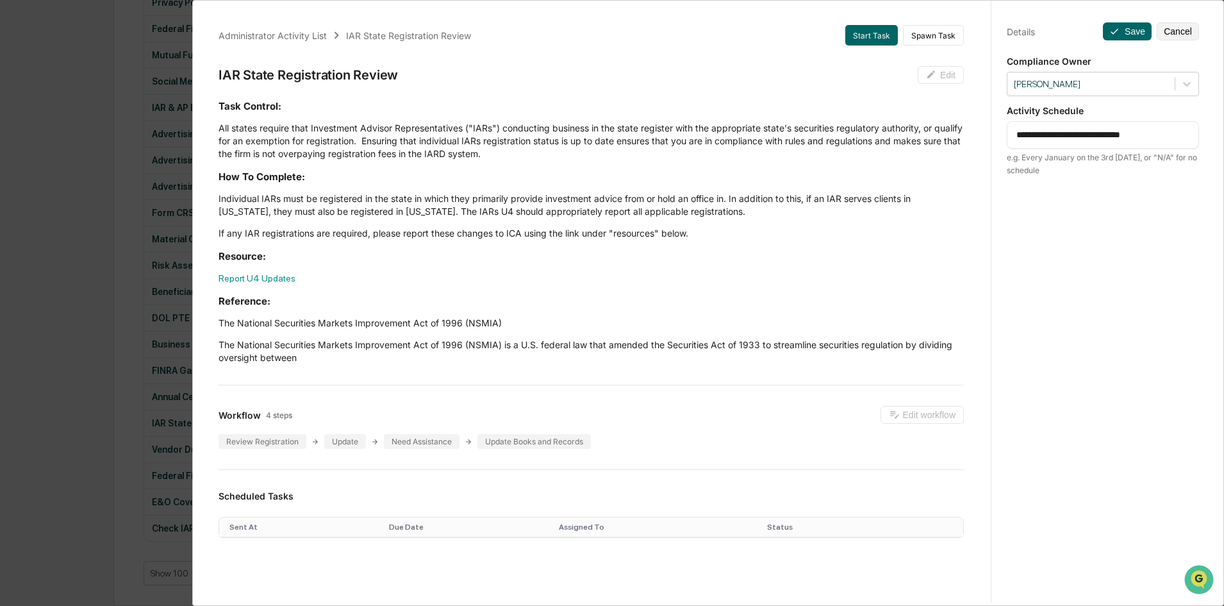
click at [132, 278] on div "Administrator Activity List IAR State Registration Review Start Task Spawn Task…" at bounding box center [612, 303] width 1224 height 606
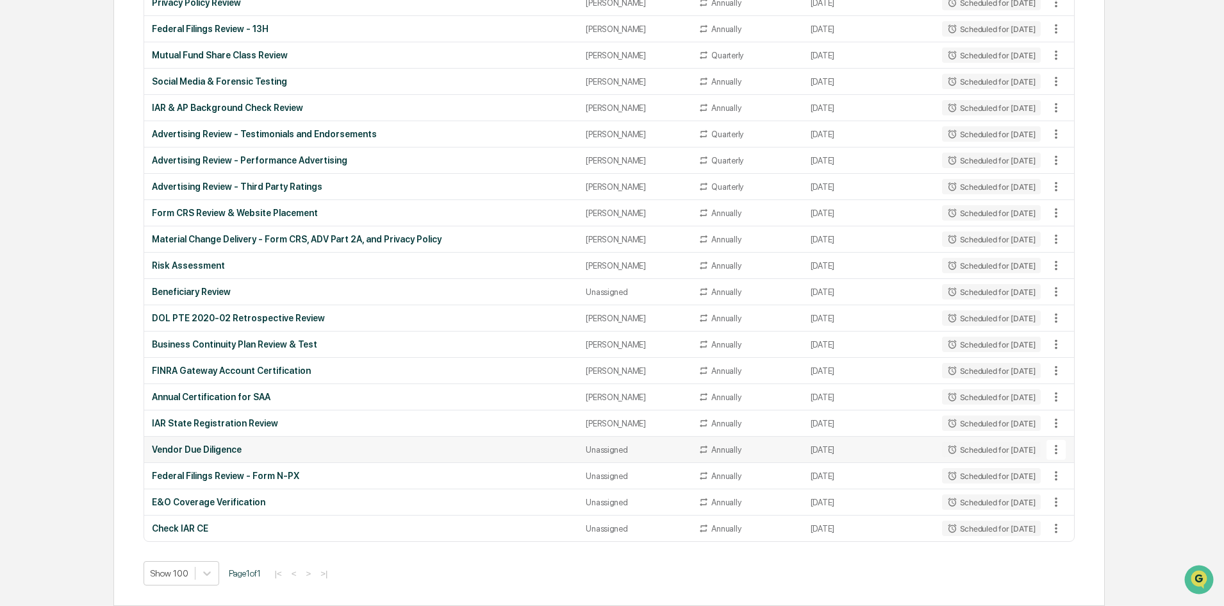
click at [247, 440] on td "Vendor Due Diligence" at bounding box center [361, 450] width 434 height 26
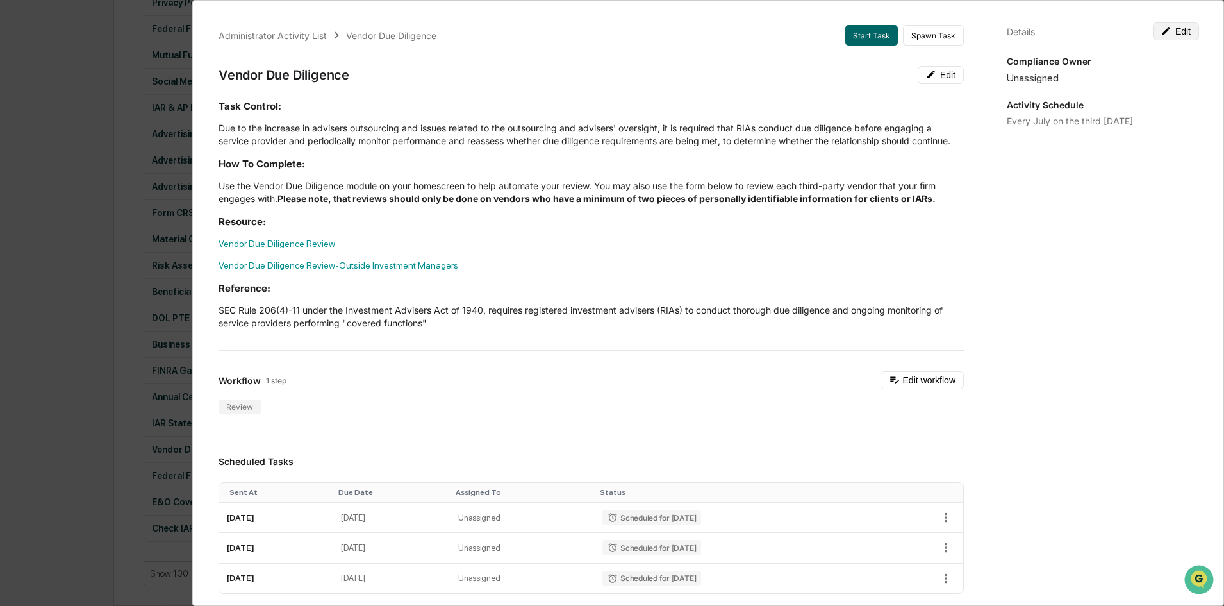
click at [1164, 27] on icon at bounding box center [1167, 31] width 10 height 10
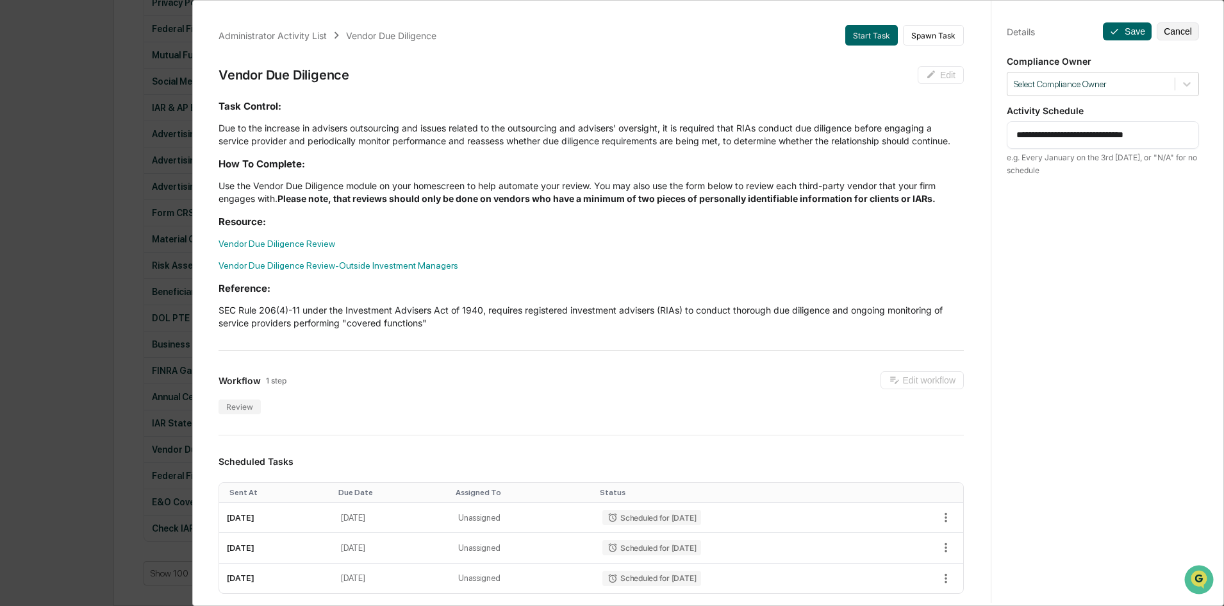
click at [1147, 71] on div "Compliance Owner Select Compliance Owner" at bounding box center [1103, 76] width 192 height 40
click at [1147, 78] on div at bounding box center [1091, 84] width 154 height 12
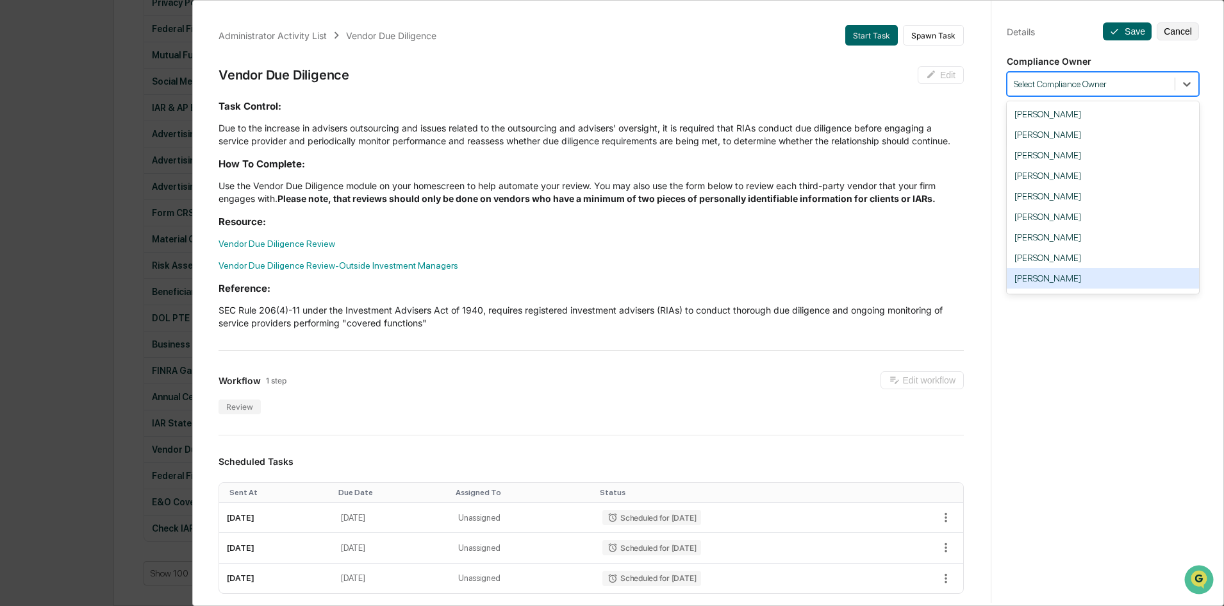
click at [1080, 269] on div "[PERSON_NAME]" at bounding box center [1103, 278] width 192 height 21
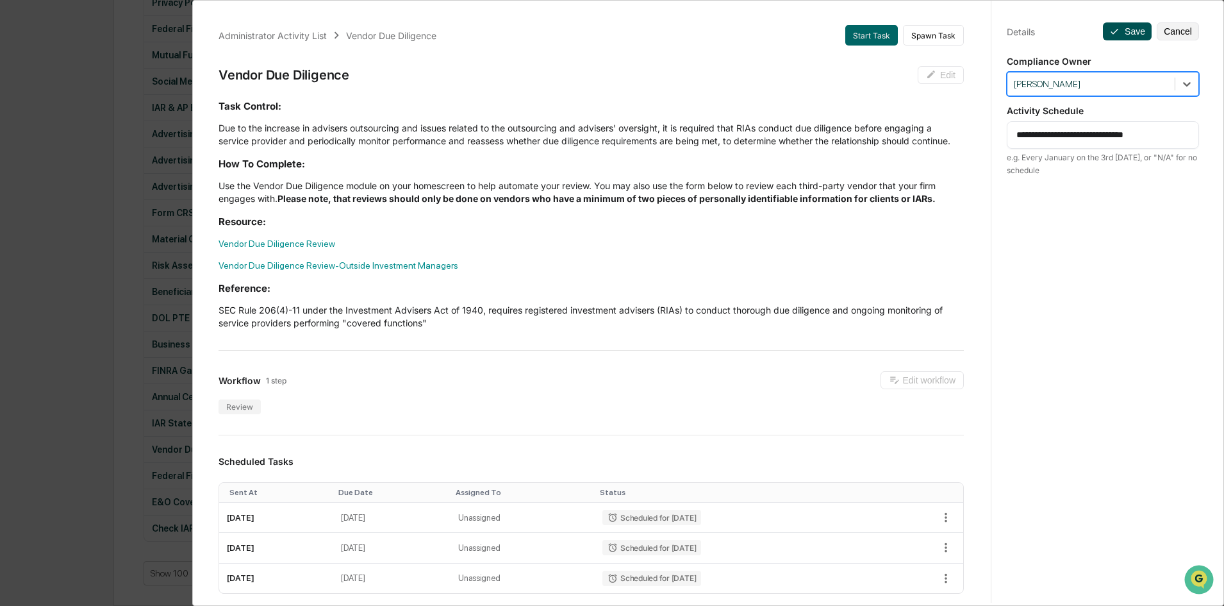
click at [1119, 36] on button "Save" at bounding box center [1127, 31] width 49 height 18
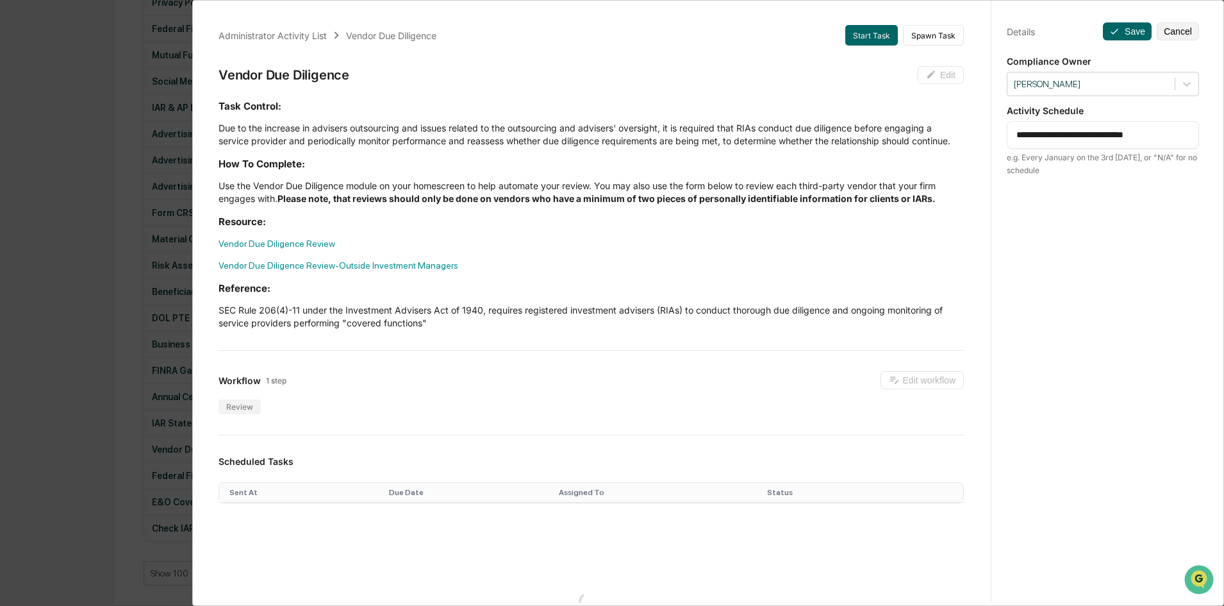
click at [126, 342] on div "Administrator Activity List Vendor Due Diligence Start Task Spawn Task Vendor D…" at bounding box center [612, 303] width 1224 height 606
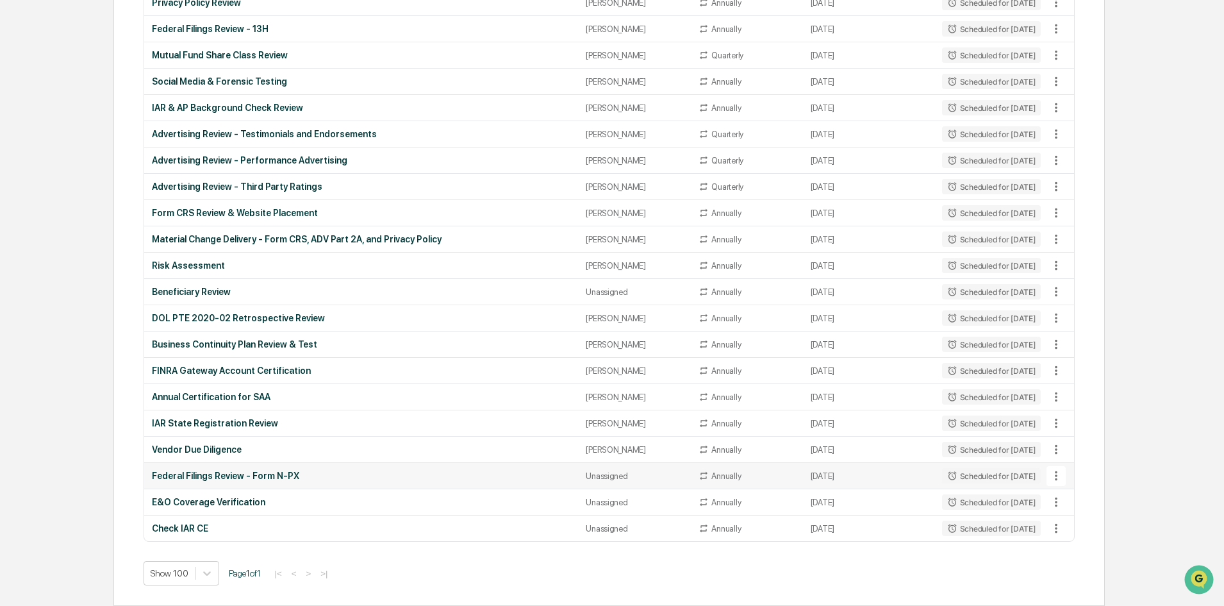
click at [242, 466] on td "Federal Filings Review - Form N-PX" at bounding box center [361, 476] width 434 height 26
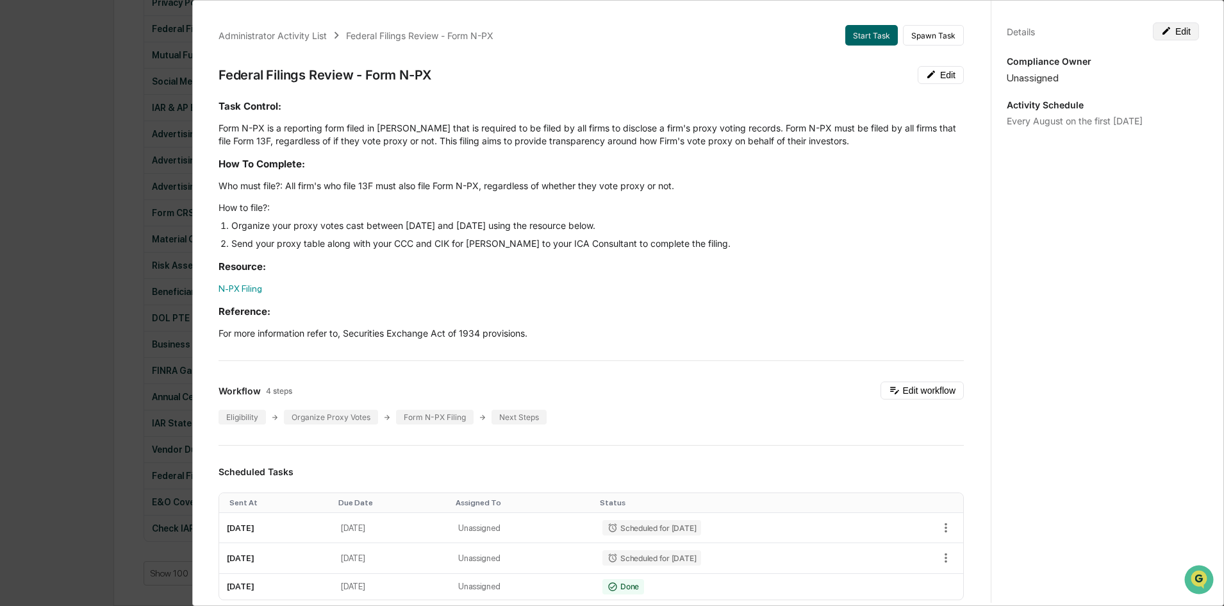
click at [1174, 34] on button "Edit" at bounding box center [1176, 31] width 46 height 18
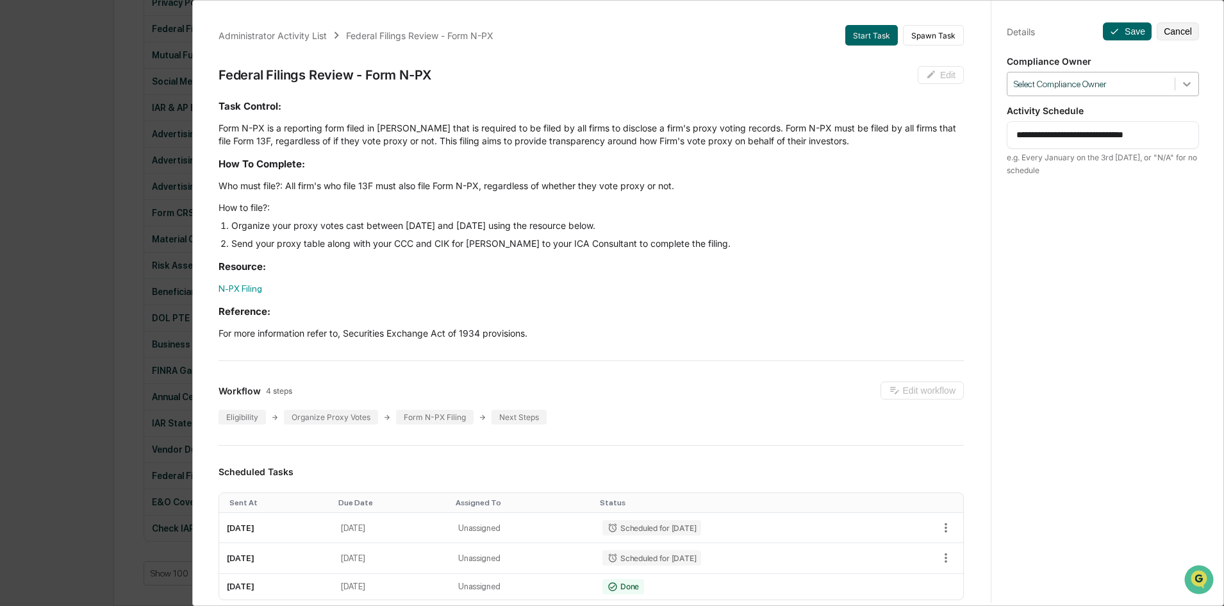
click at [1176, 83] on div at bounding box center [1187, 83] width 23 height 23
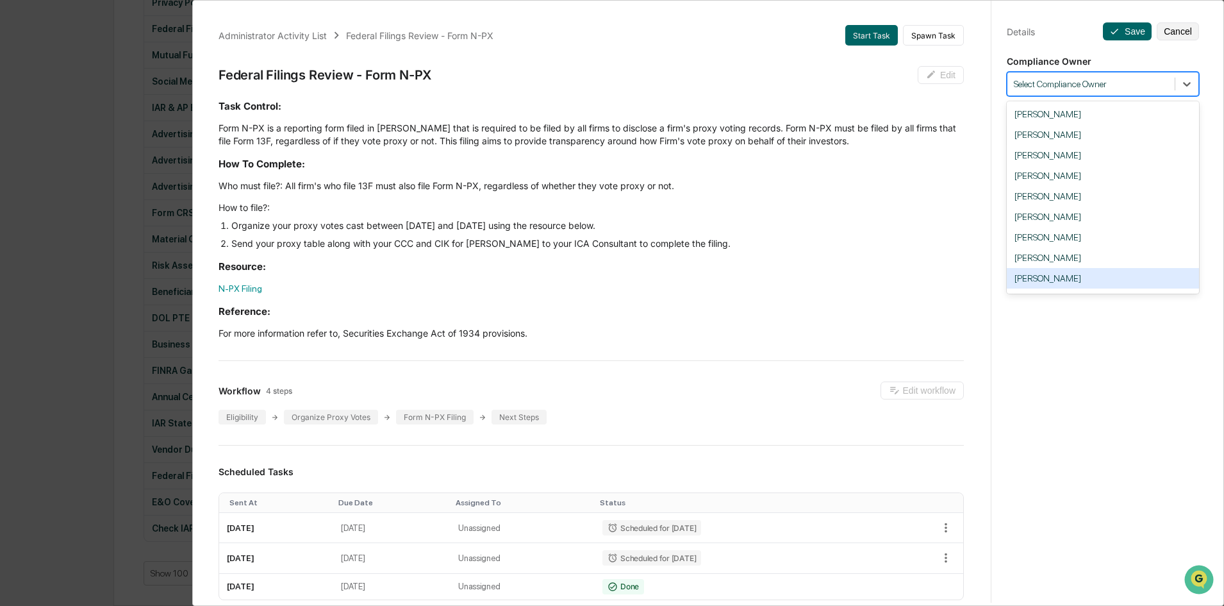
drag, startPoint x: 1071, startPoint y: 281, endPoint x: 1076, endPoint y: 190, distance: 90.5
click at [1071, 280] on div "[PERSON_NAME]" at bounding box center [1103, 278] width 192 height 21
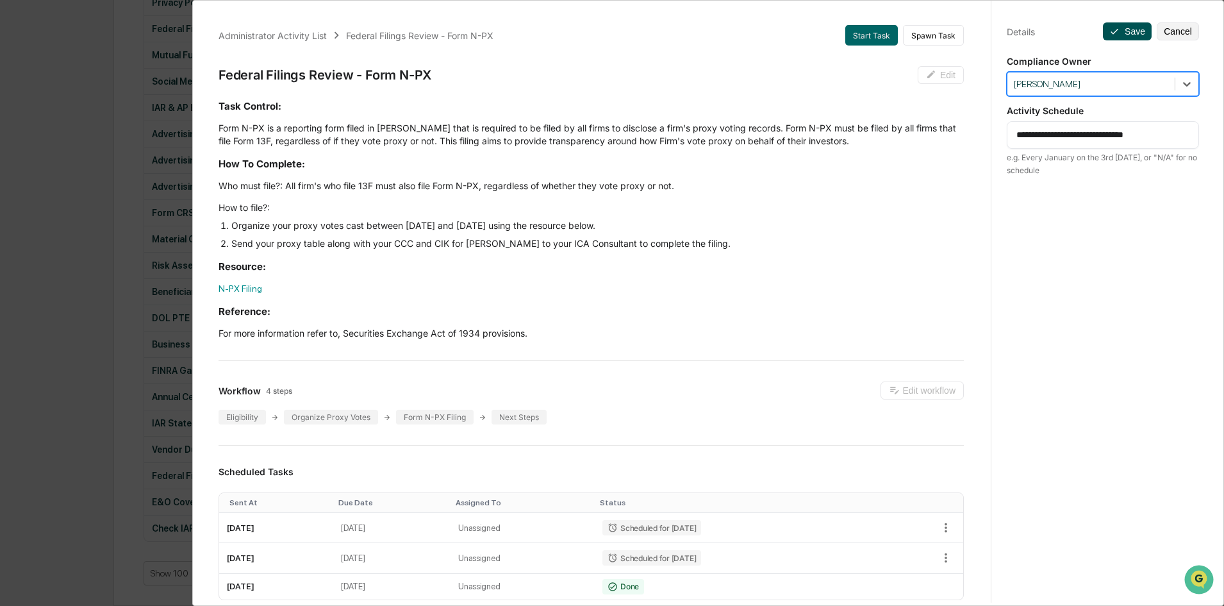
click at [1124, 30] on button "Save" at bounding box center [1127, 31] width 49 height 18
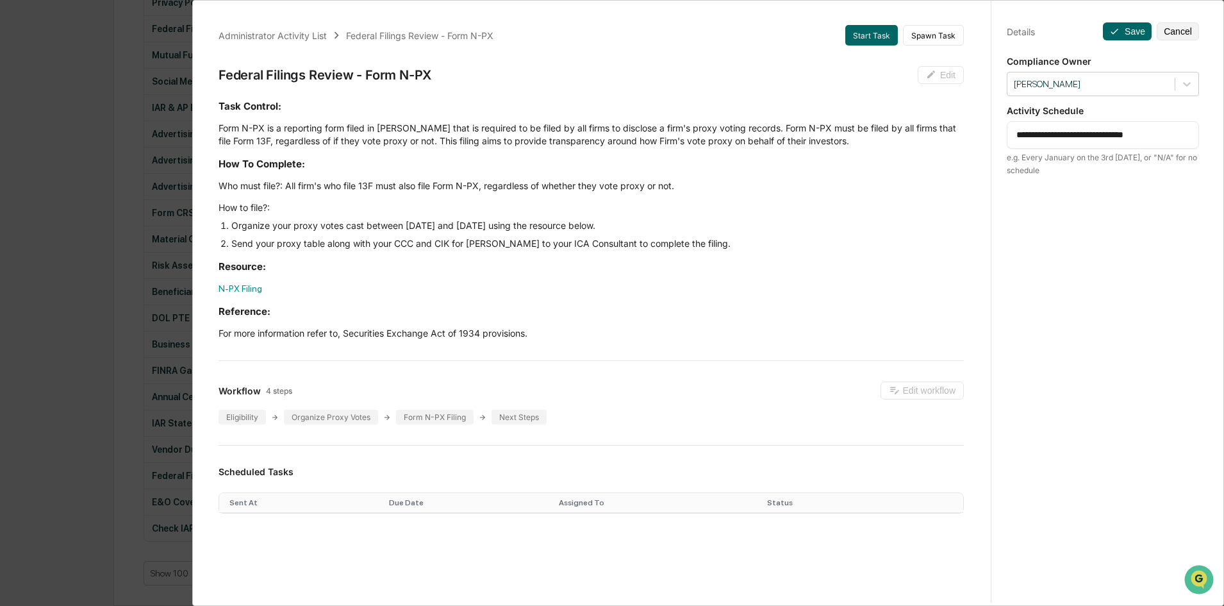
click at [128, 387] on div "Administrator Activity List Federal Filings Review - Form N-PX Start Task Spawn…" at bounding box center [612, 303] width 1224 height 606
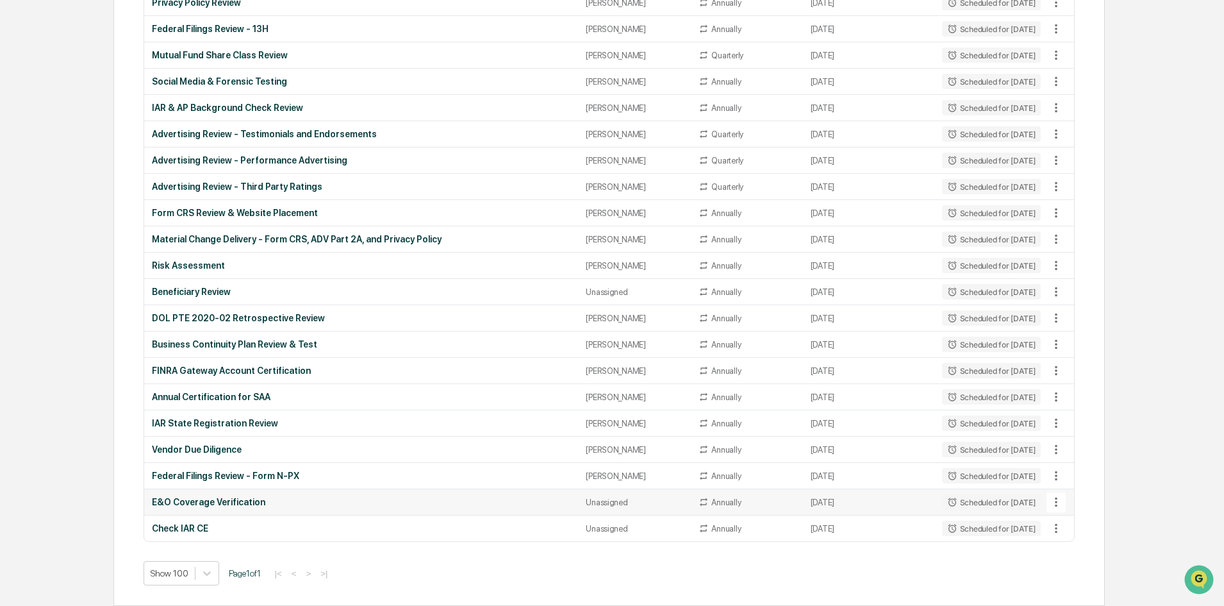
click at [262, 499] on div "E&O Coverage Verification" at bounding box center [361, 502] width 419 height 10
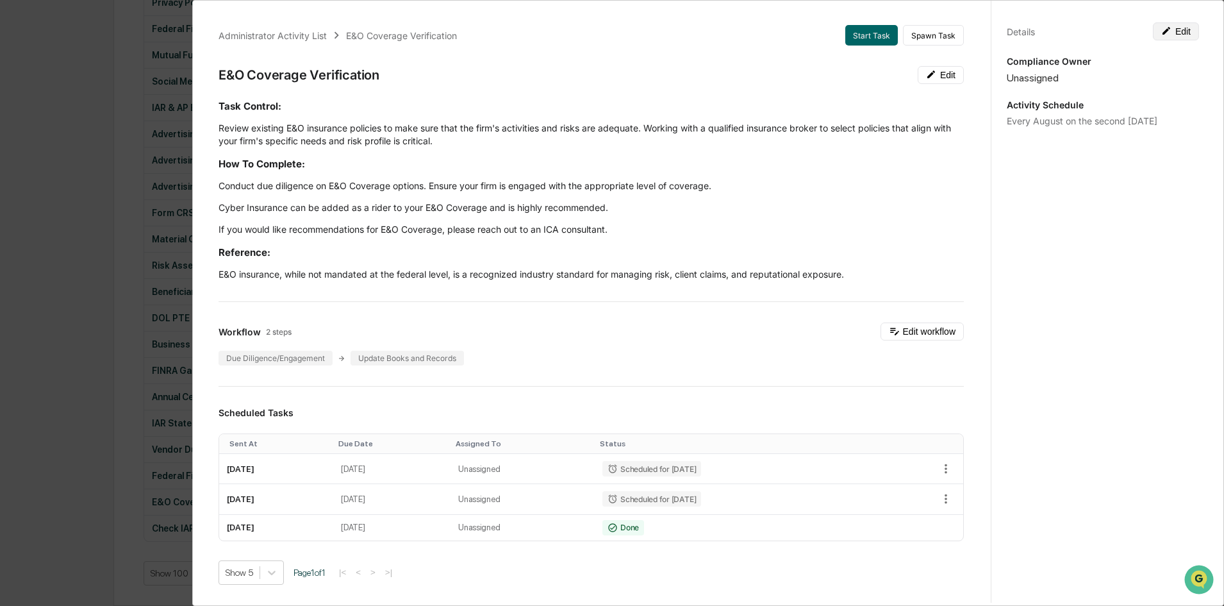
click at [1167, 34] on button "Edit" at bounding box center [1176, 31] width 46 height 18
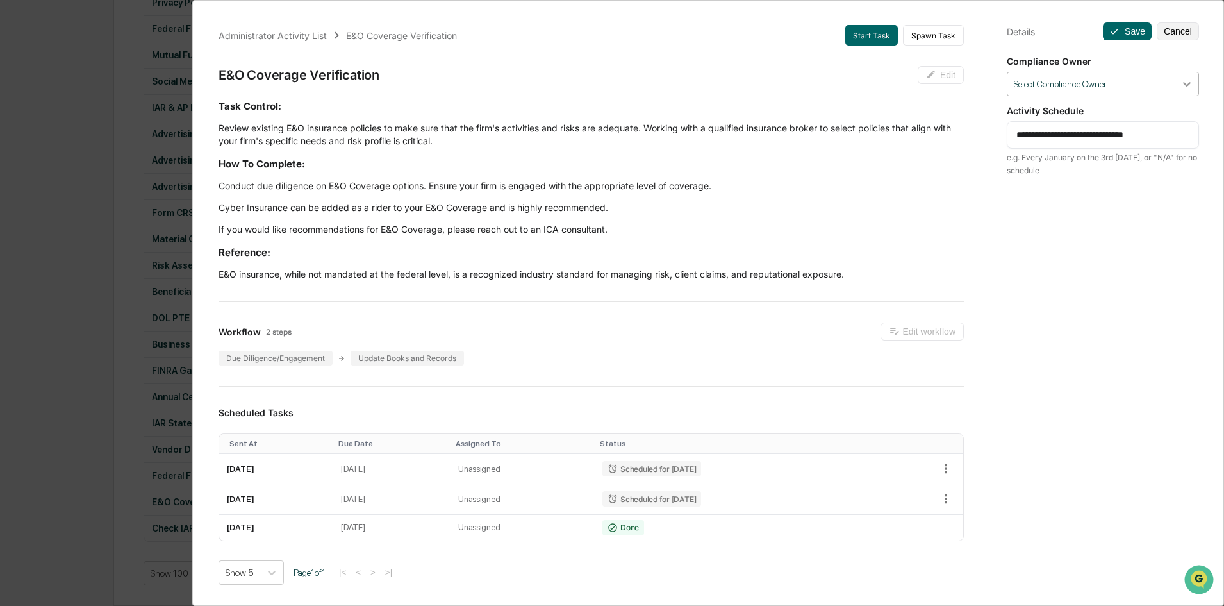
click at [1181, 88] on icon at bounding box center [1187, 84] width 13 height 13
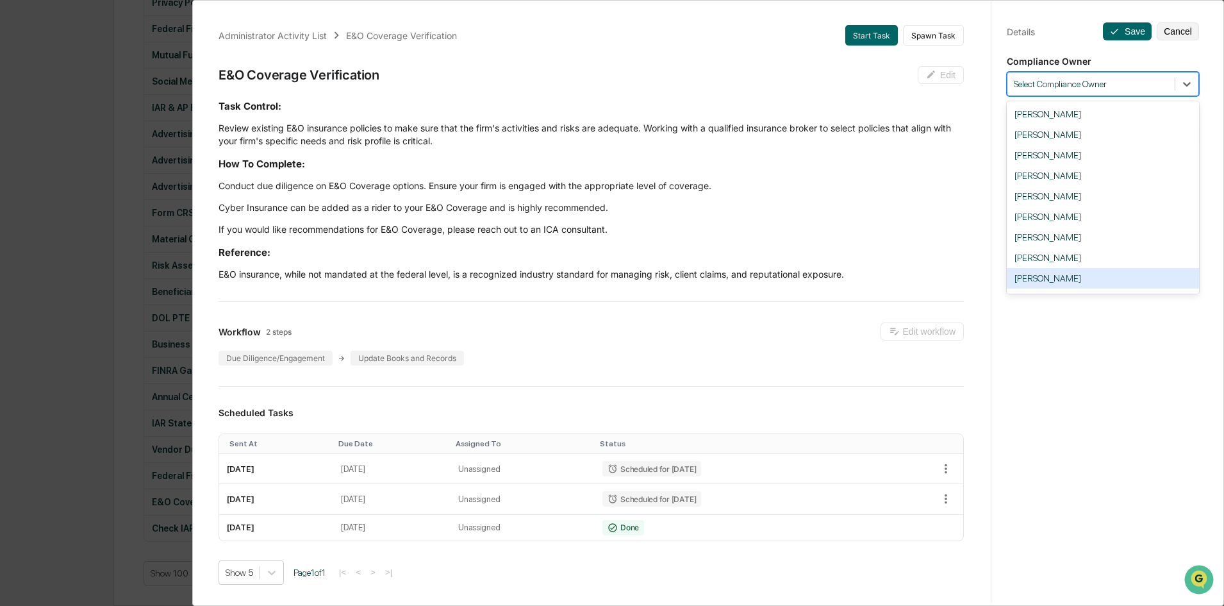
click at [1090, 274] on div "[PERSON_NAME]" at bounding box center [1103, 278] width 192 height 21
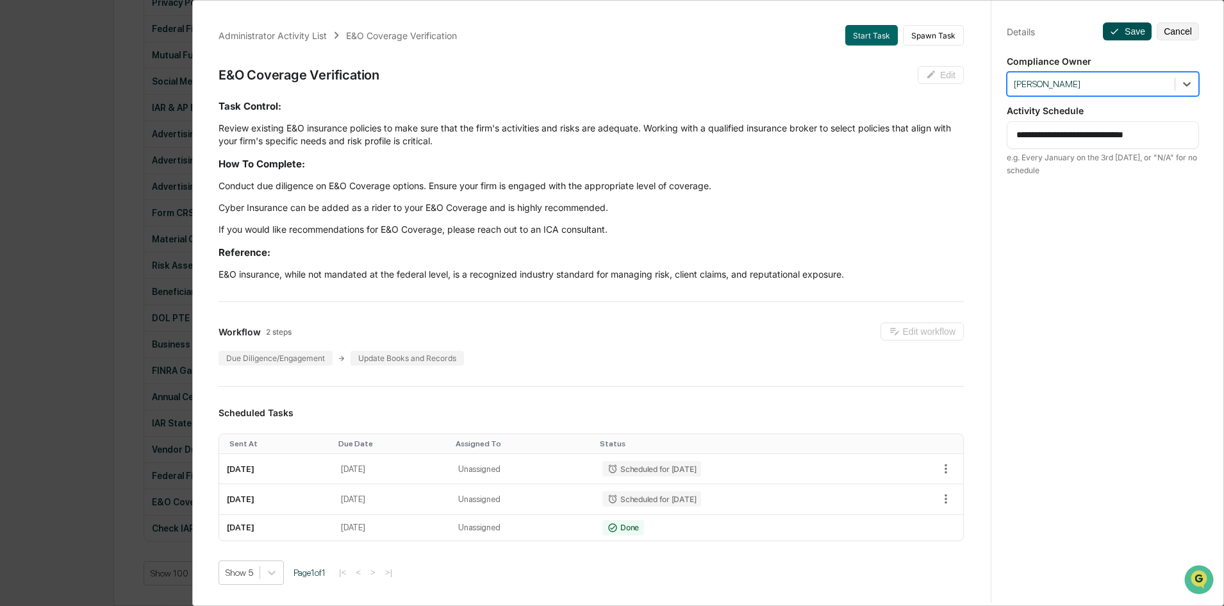
click at [1126, 37] on button "Save" at bounding box center [1127, 31] width 49 height 18
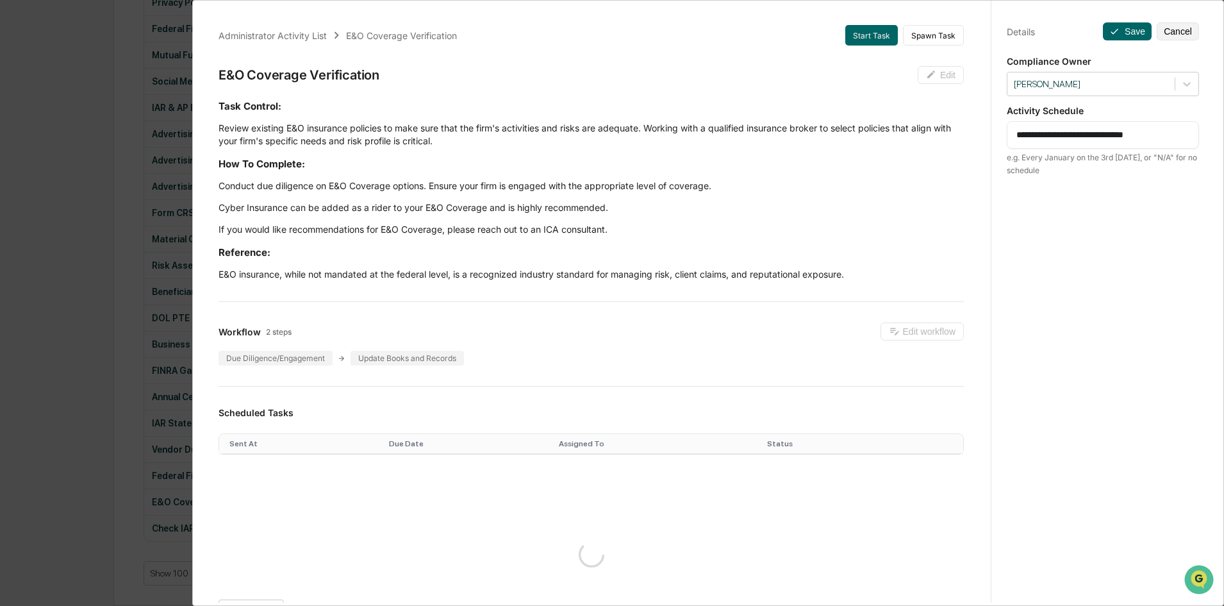
click at [125, 329] on div "Administrator Activity List E&O Coverage Verification Start Task Spawn Task E&O…" at bounding box center [612, 303] width 1224 height 606
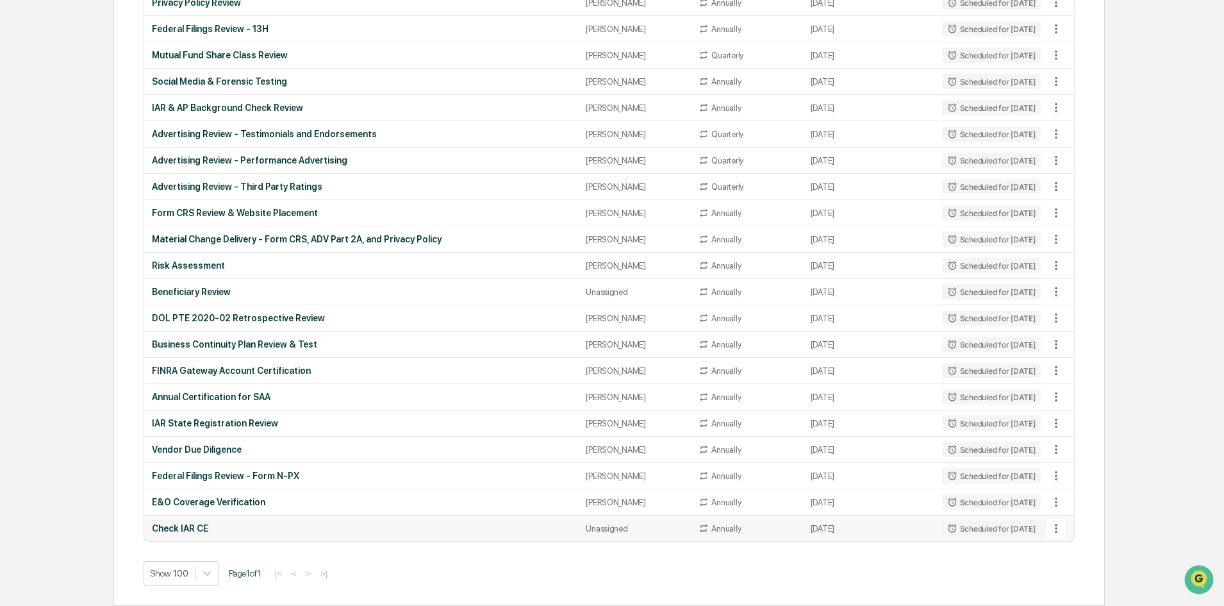
click at [208, 522] on td "Check IAR CE" at bounding box center [361, 528] width 434 height 26
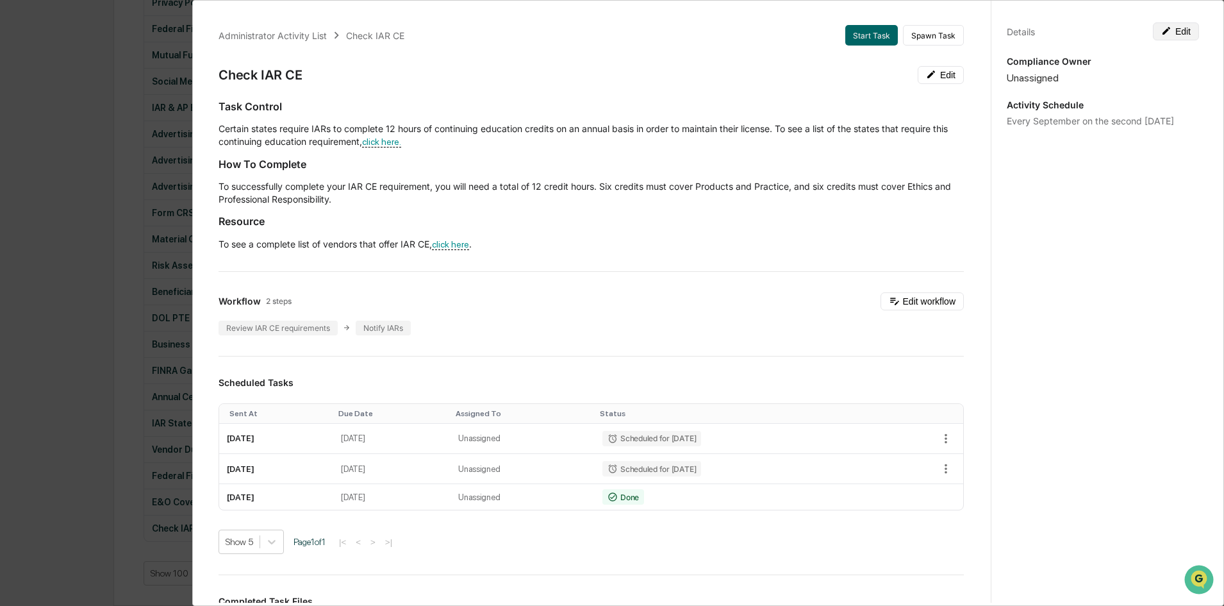
click at [1169, 38] on button "Edit" at bounding box center [1176, 31] width 46 height 18
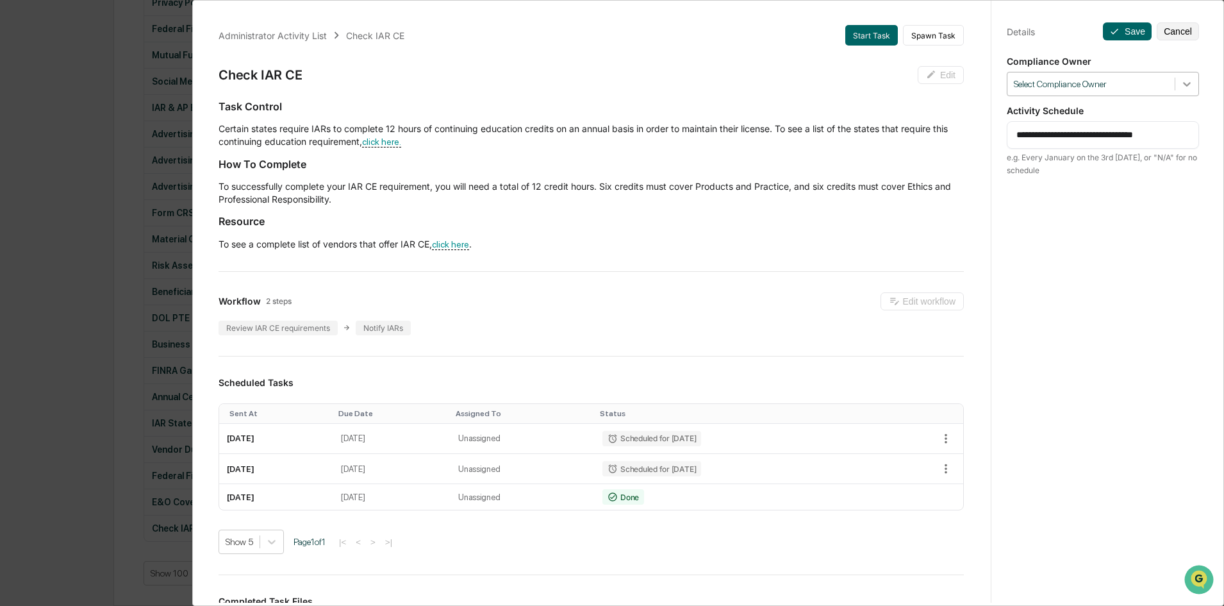
click at [1181, 83] on icon at bounding box center [1187, 84] width 13 height 13
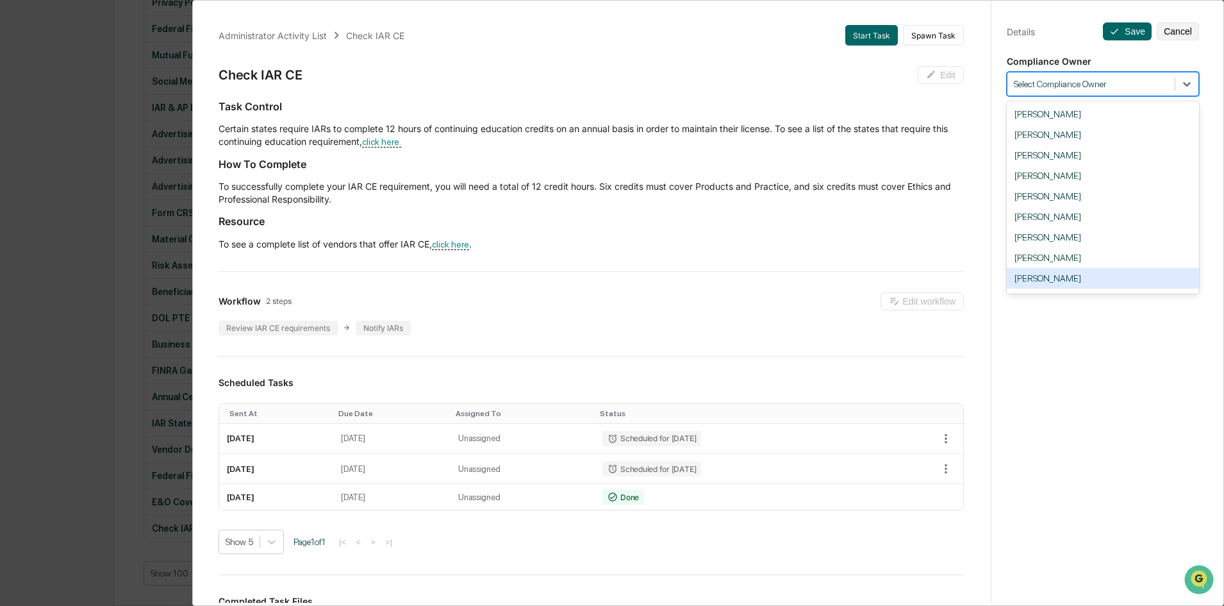
click at [1080, 276] on div "[PERSON_NAME]" at bounding box center [1103, 278] width 192 height 21
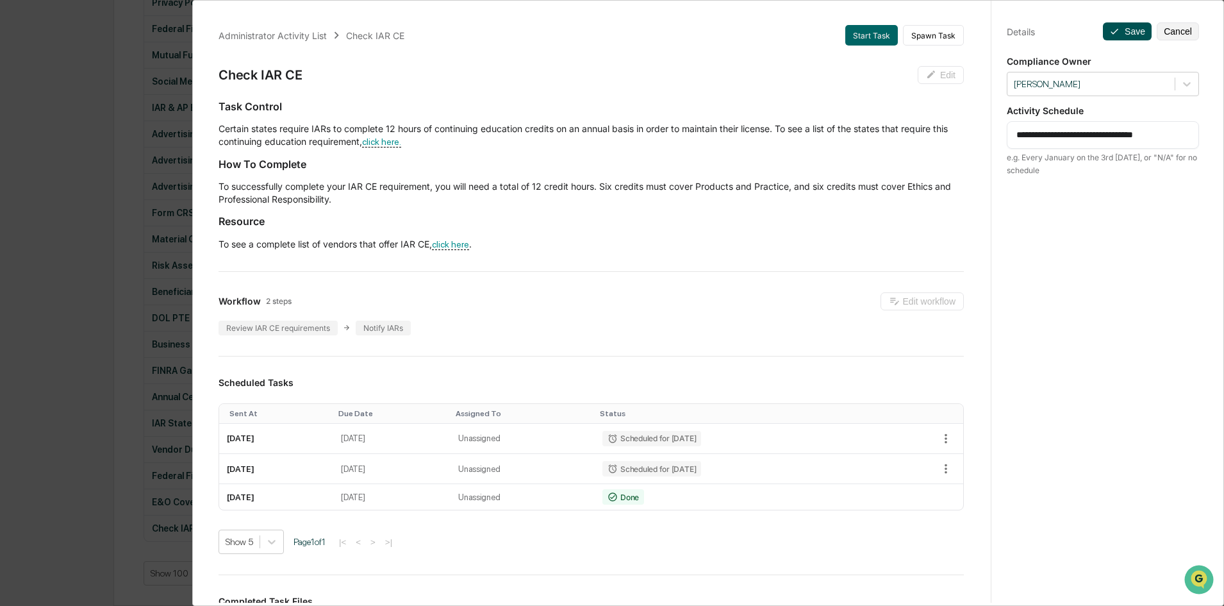
click at [1122, 36] on button "Save" at bounding box center [1127, 31] width 49 height 18
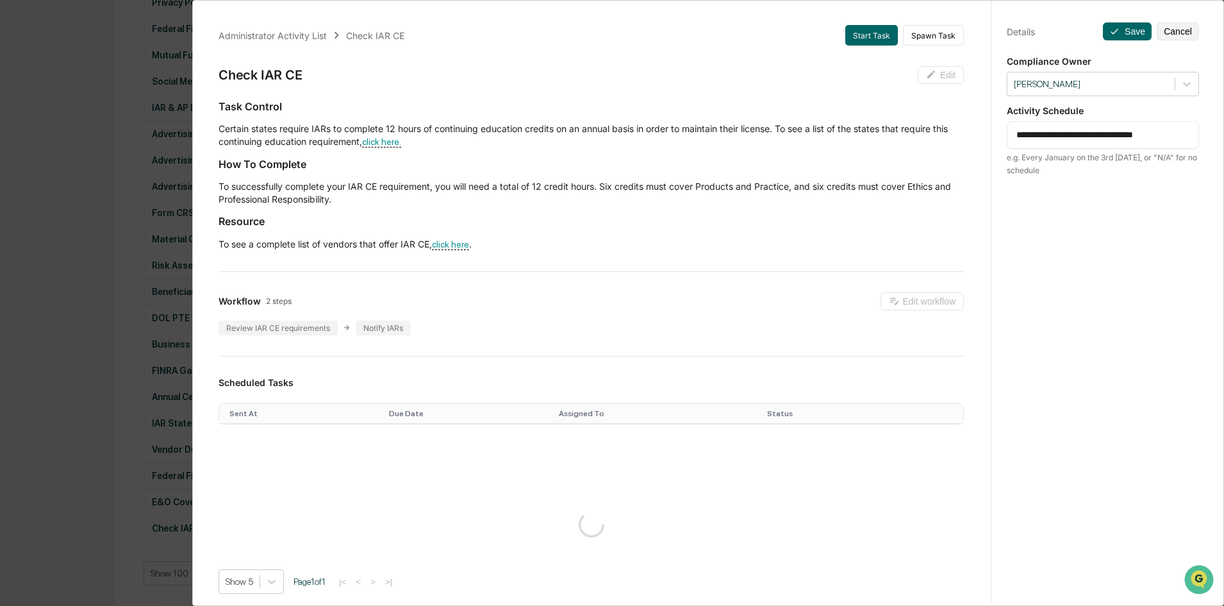
click at [121, 372] on div "Administrator Activity List Check IAR CE Start Task Spawn Task Check IAR CE Edi…" at bounding box center [612, 303] width 1224 height 606
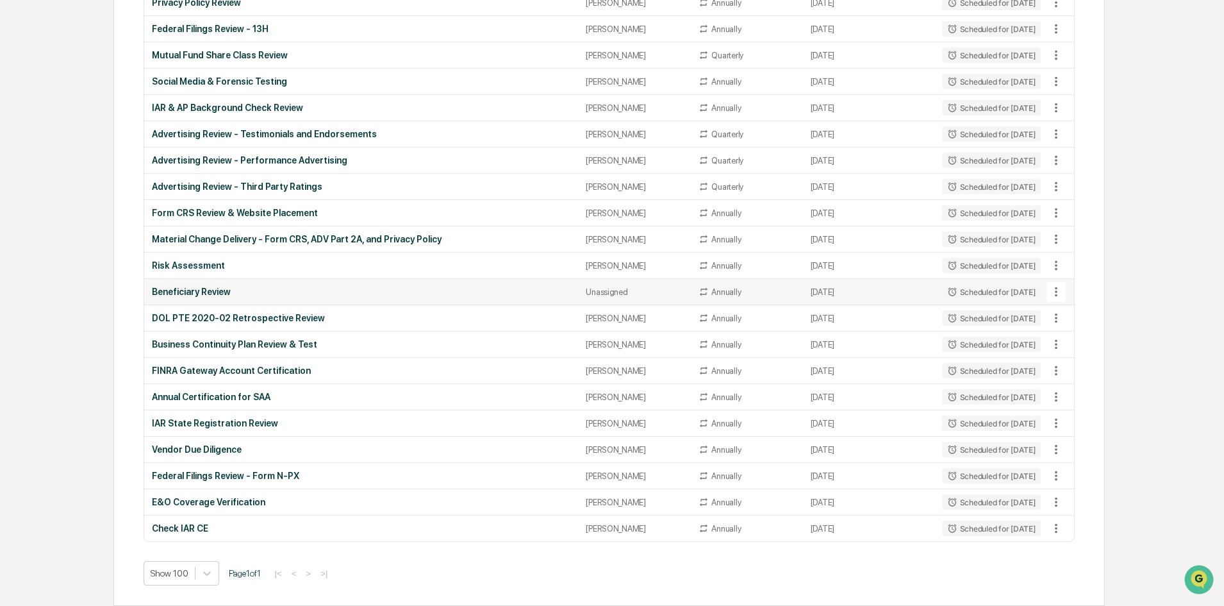
click at [223, 296] on div "Beneficiary Review" at bounding box center [361, 292] width 419 height 10
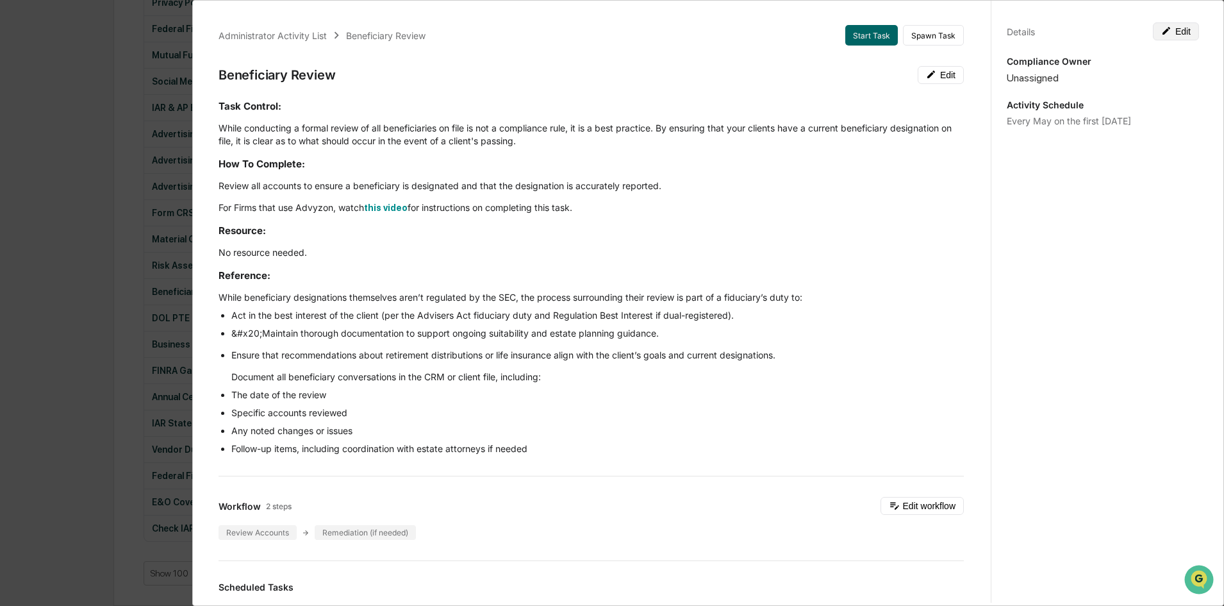
click at [1176, 26] on button "Edit" at bounding box center [1176, 31] width 46 height 18
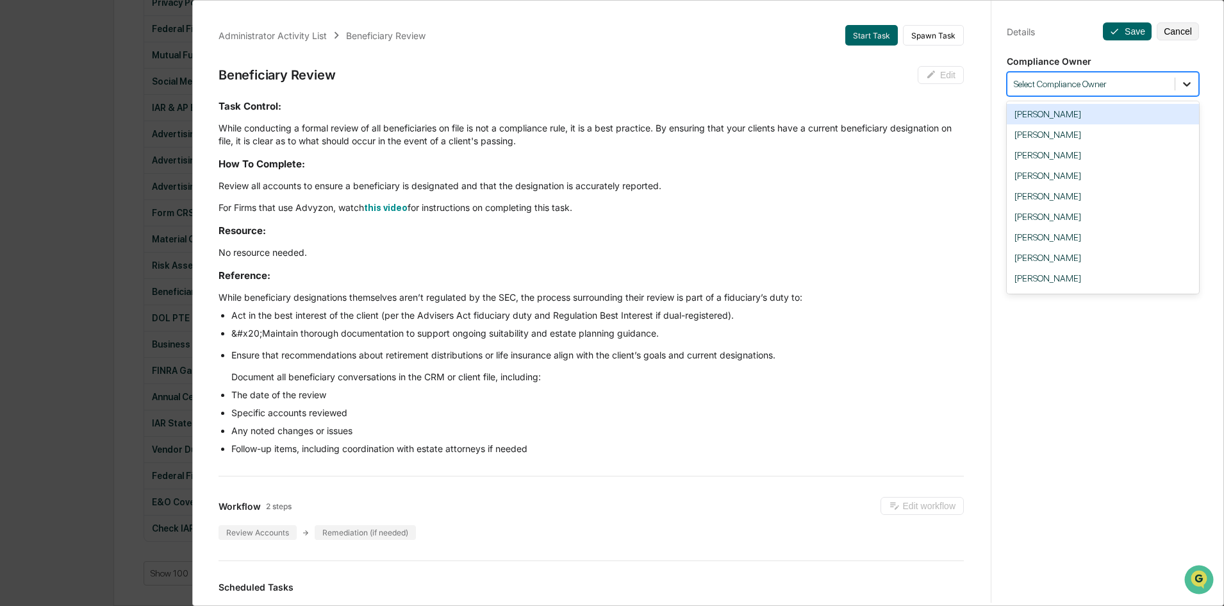
click at [1176, 88] on div at bounding box center [1187, 83] width 23 height 23
click at [1065, 275] on div "[PERSON_NAME]" at bounding box center [1103, 278] width 192 height 21
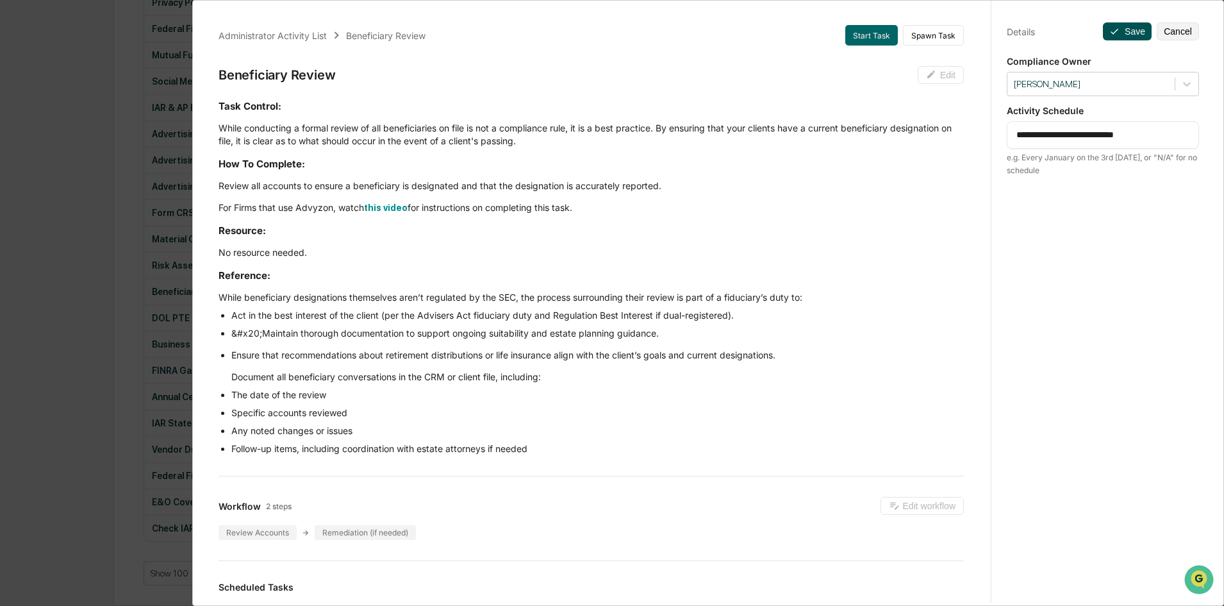
click at [1120, 30] on button "Save" at bounding box center [1127, 31] width 49 height 18
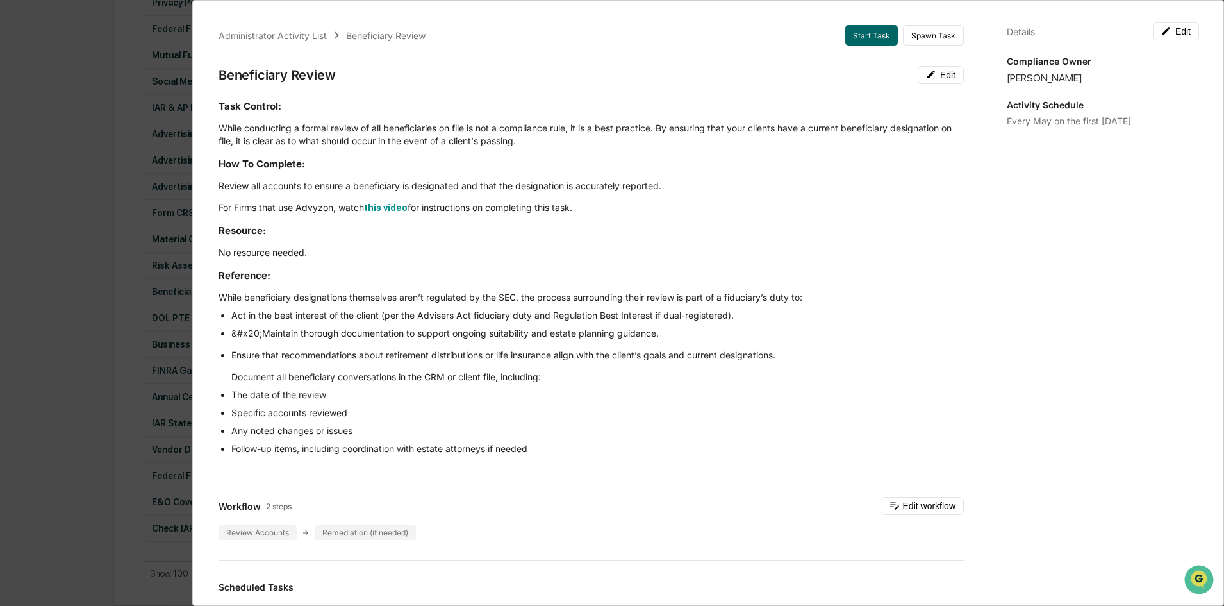
click at [135, 363] on div "Administrator Activity List Beneficiary Review Start Task Spawn Task Beneficiar…" at bounding box center [612, 303] width 1224 height 606
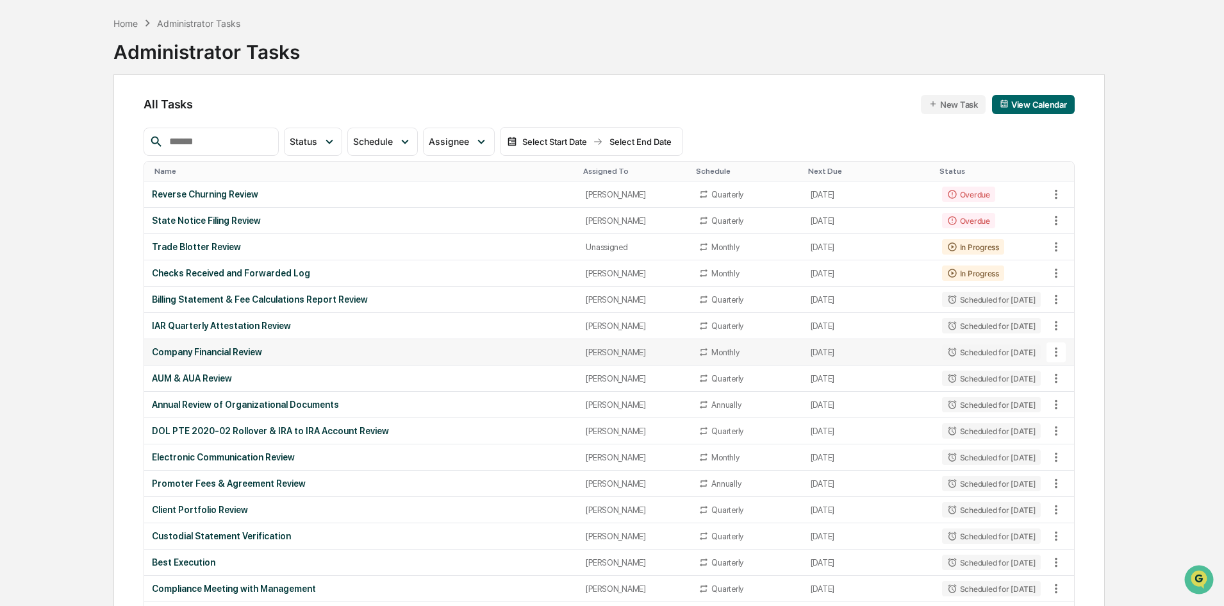
scroll to position [0, 0]
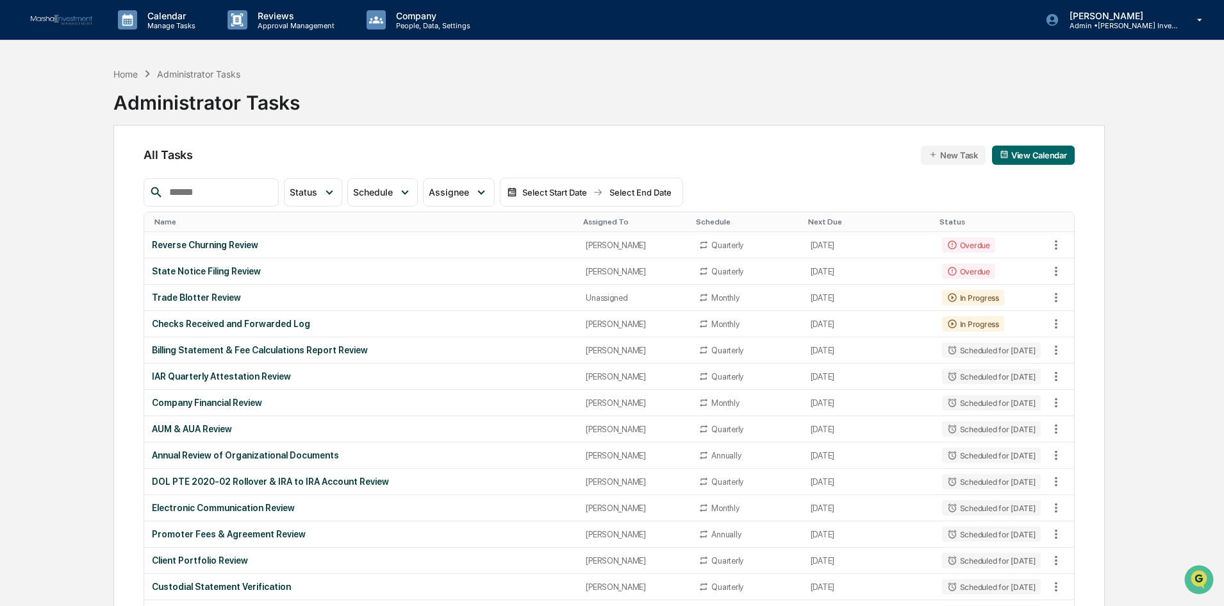
click at [1055, 151] on button "View Calendar" at bounding box center [1033, 155] width 83 height 19
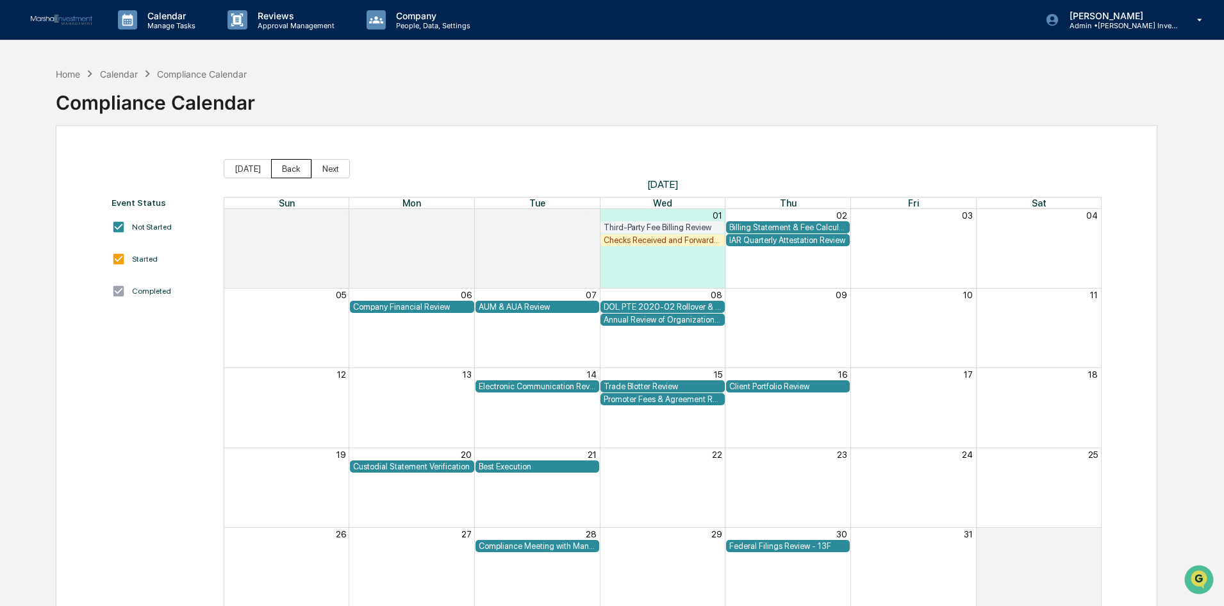
click at [288, 172] on button "Back" at bounding box center [291, 168] width 40 height 19
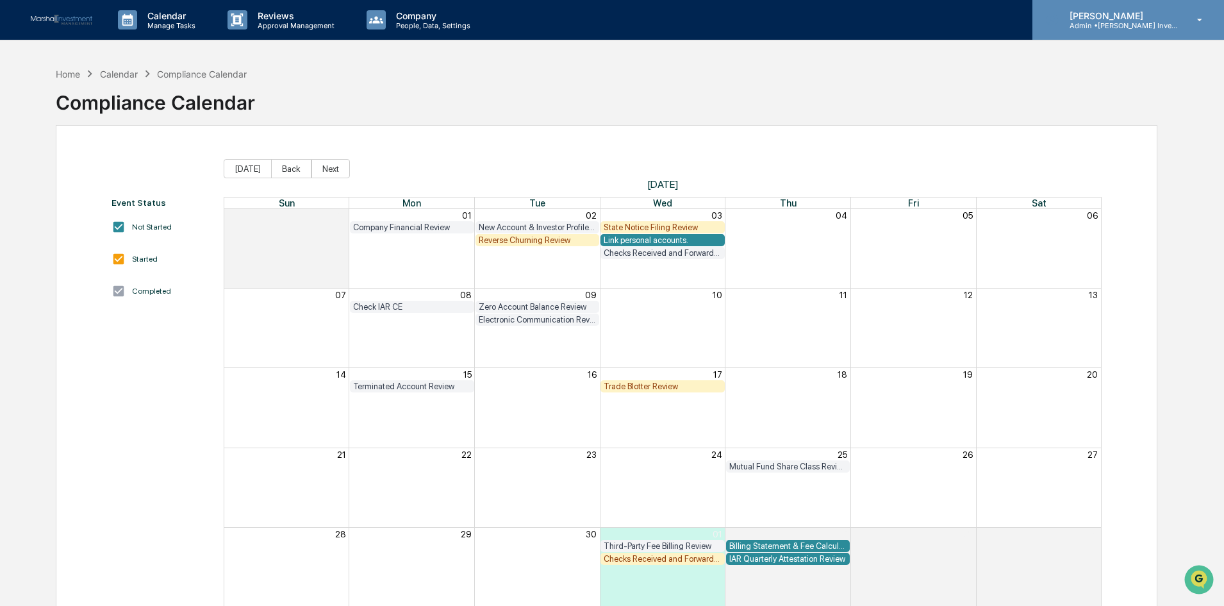
click at [1206, 16] on icon at bounding box center [1200, 20] width 22 height 12
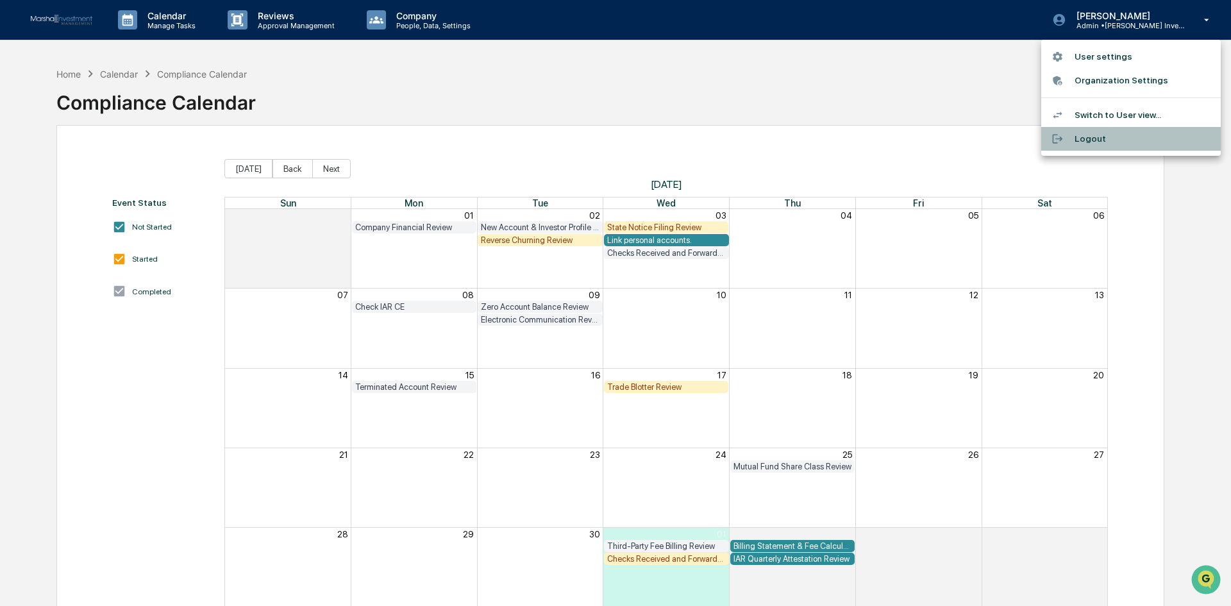
click at [1094, 142] on li "Logout" at bounding box center [1130, 139] width 179 height 24
